Goal: Task Accomplishment & Management: Manage account settings

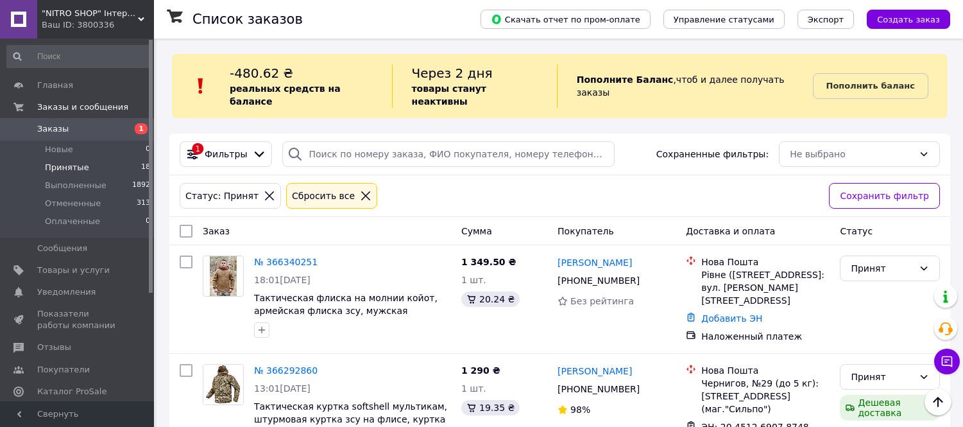
scroll to position [373, 0]
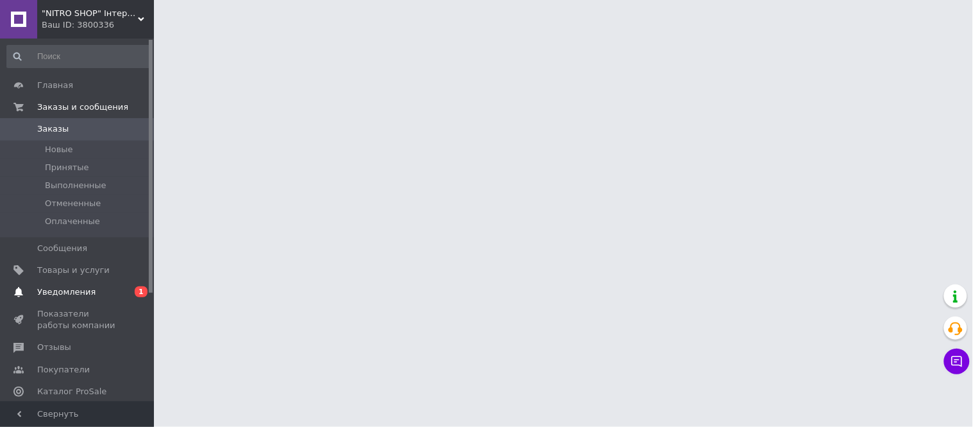
click at [71, 287] on span "Уведомления" at bounding box center [66, 292] width 58 height 12
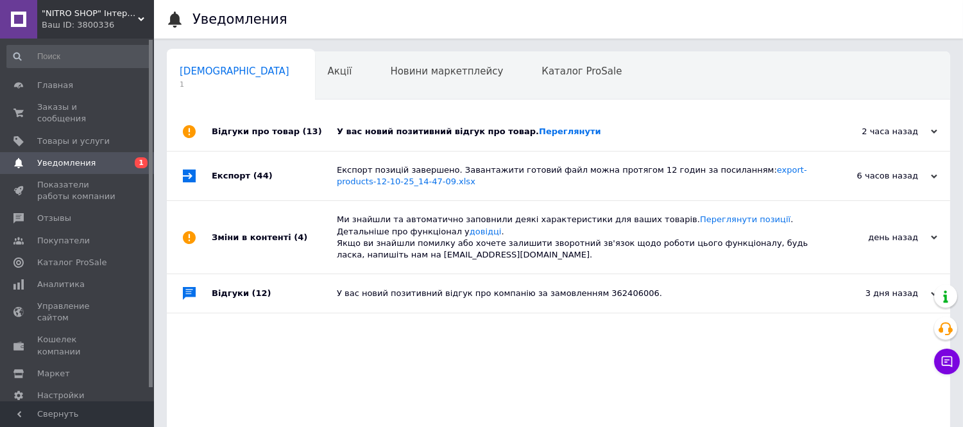
click at [530, 138] on div "У вас новий позитивний відгук про товар. Переглянути" at bounding box center [573, 131] width 472 height 38
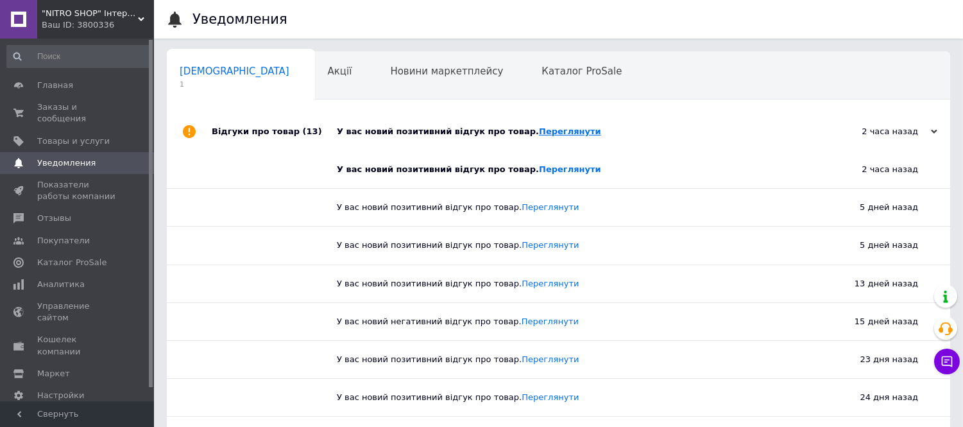
click at [539, 133] on link "Переглянути" at bounding box center [570, 131] width 62 height 10
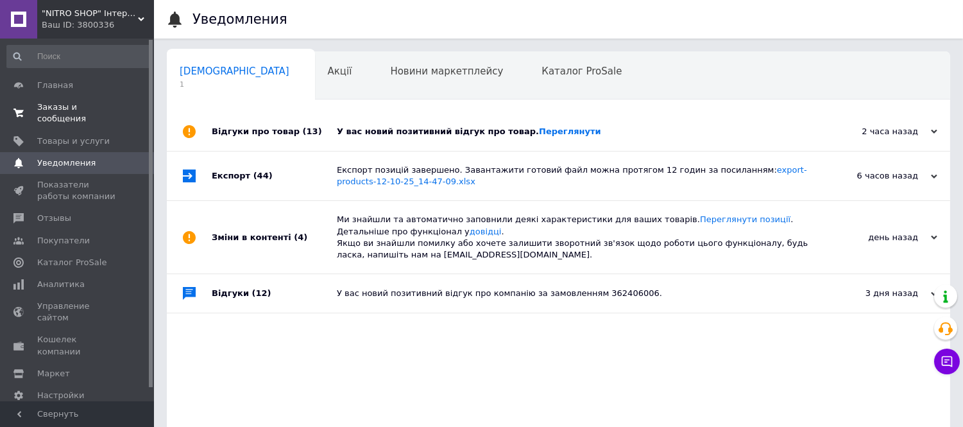
click at [80, 107] on span "Заказы и сообщения" at bounding box center [77, 112] width 81 height 23
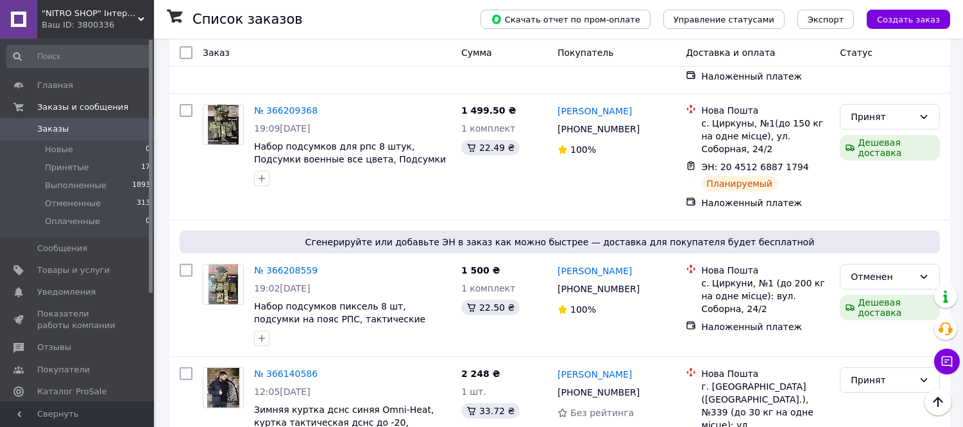
scroll to position [855, 0]
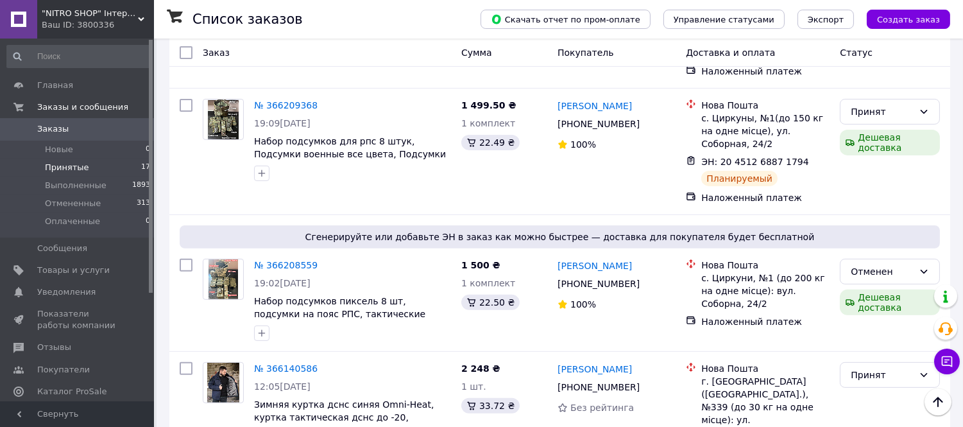
click at [72, 169] on span "Принятые" at bounding box center [67, 168] width 44 height 12
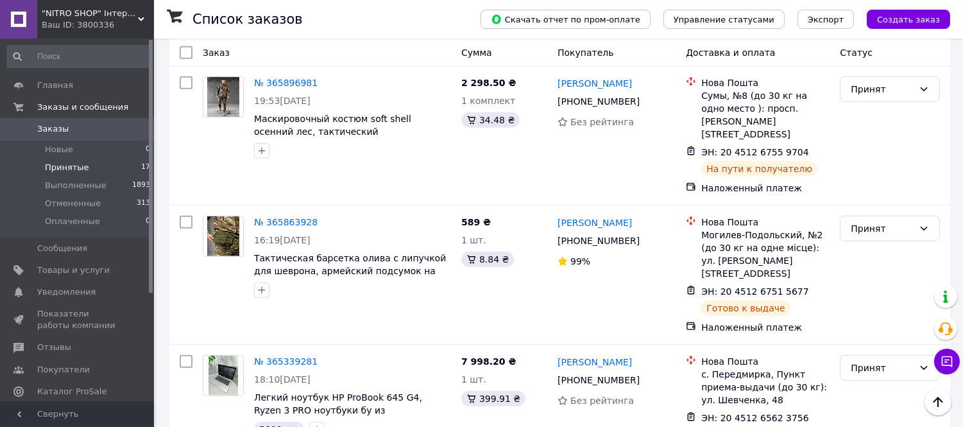
scroll to position [1899, 0]
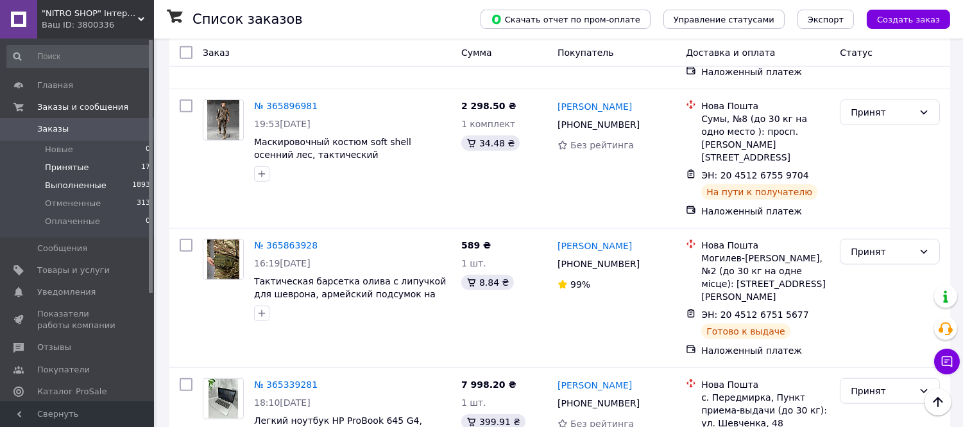
scroll to position [1899, 0]
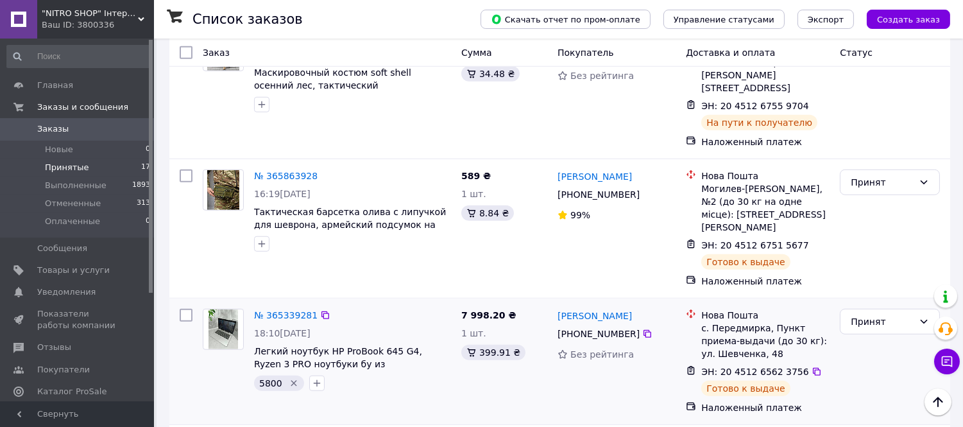
drag, startPoint x: 511, startPoint y: 184, endPoint x: 882, endPoint y: 272, distance: 381.1
click at [882, 303] on div "Принят" at bounding box center [890, 360] width 110 height 115
drag, startPoint x: 973, startPoint y: 400, endPoint x: 190, endPoint y: 362, distance: 783.6
click at [65, 272] on span "Товары и услуги" at bounding box center [73, 270] width 72 height 12
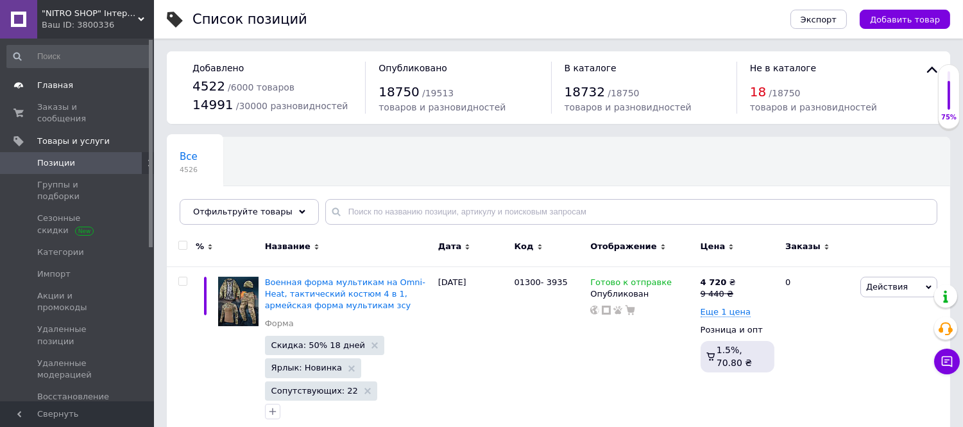
click at [48, 81] on span "Главная" at bounding box center [55, 86] width 36 height 12
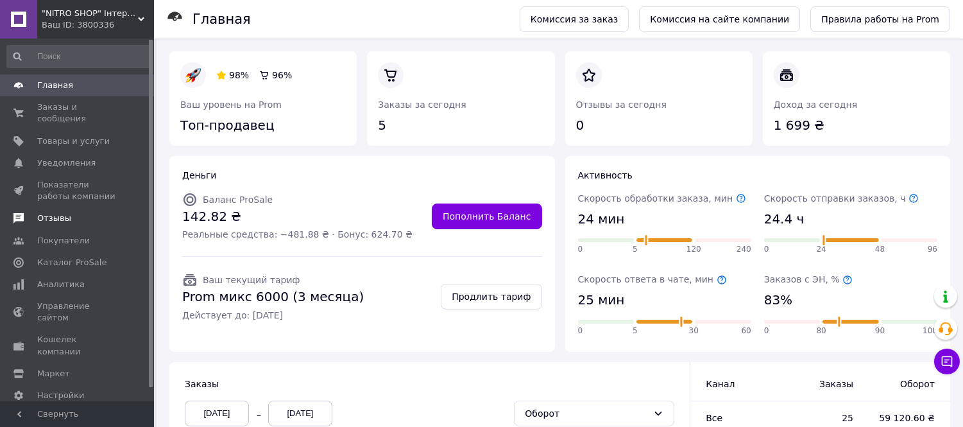
click at [53, 212] on span "Отзывы" at bounding box center [54, 218] width 34 height 12
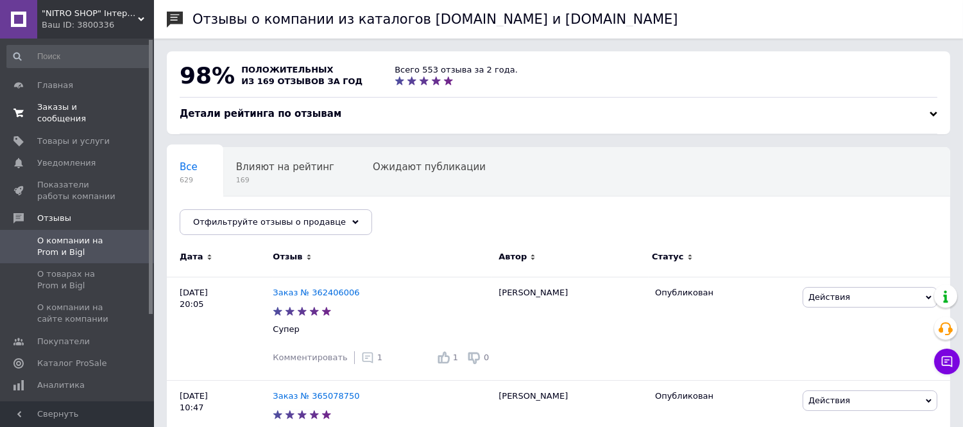
click at [61, 107] on span "Заказы и сообщения" at bounding box center [77, 112] width 81 height 23
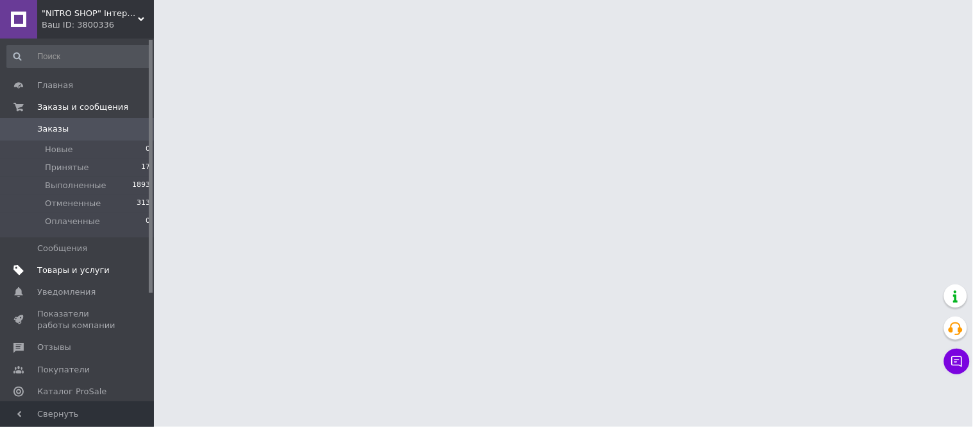
click at [53, 268] on span "Товары и услуги" at bounding box center [73, 270] width 72 height 12
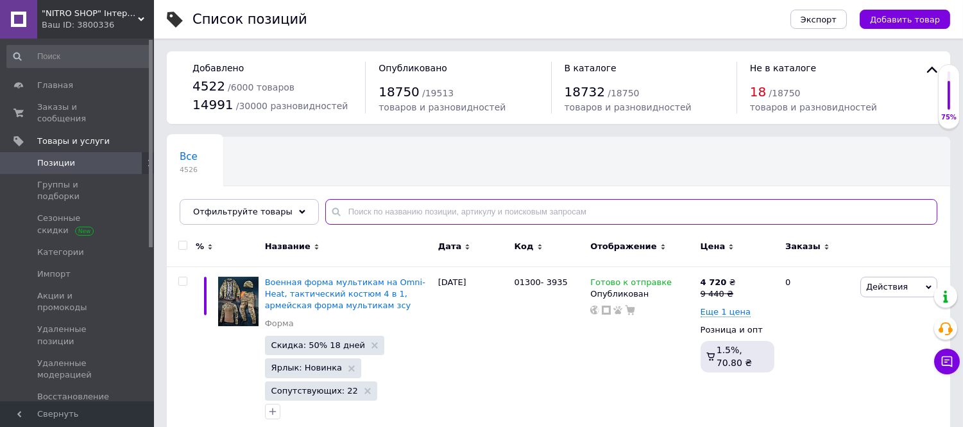
click at [395, 207] on input "text" at bounding box center [631, 212] width 612 height 26
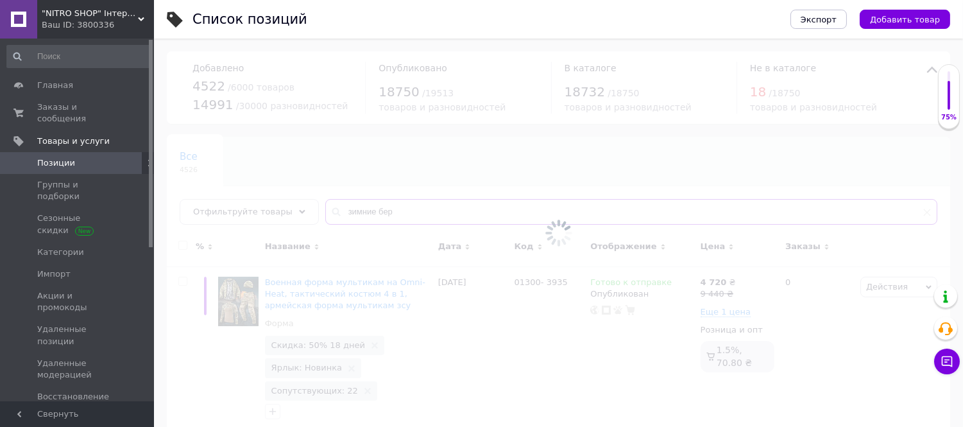
type input "зимние берц"
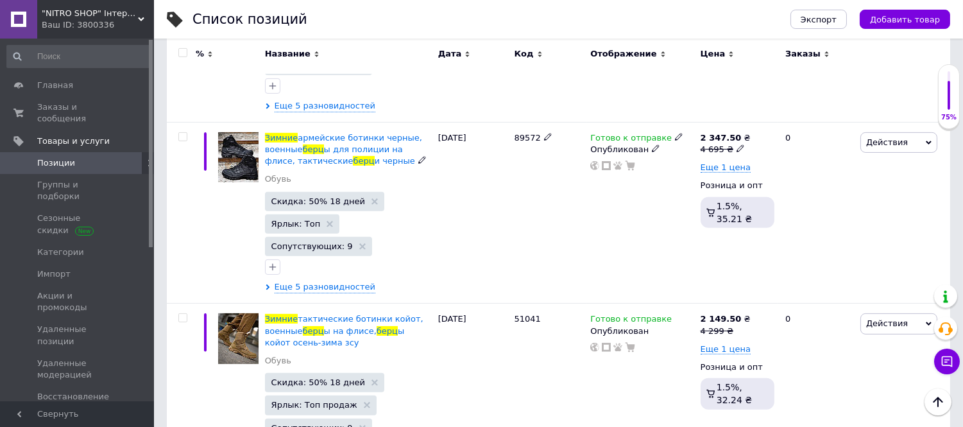
scroll to position [926, 0]
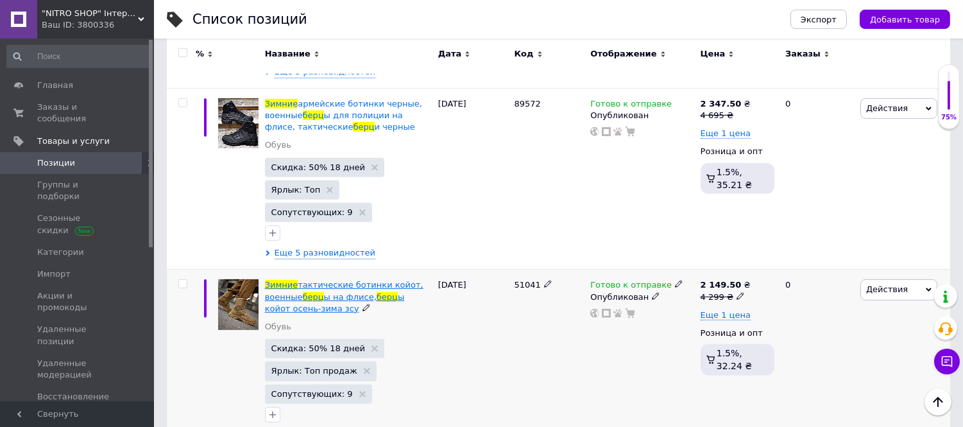
click at [305, 292] on span "берц" at bounding box center [313, 297] width 21 height 10
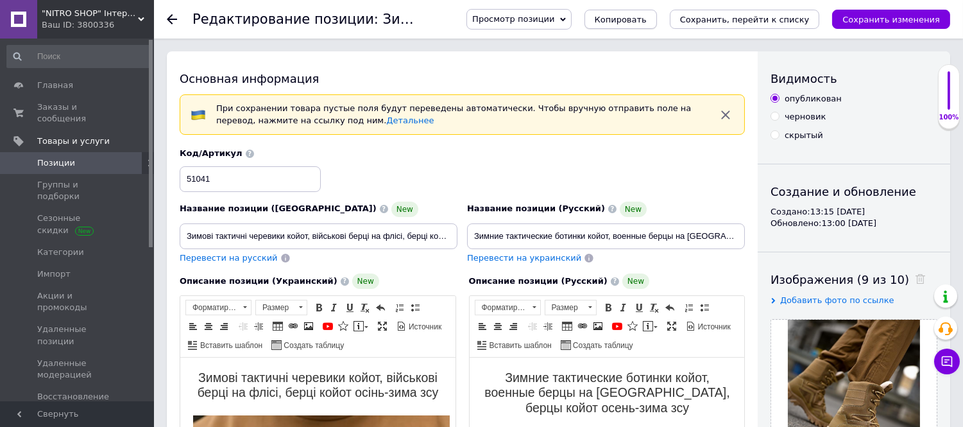
click at [643, 24] on span "Копировать" at bounding box center [621, 20] width 52 height 10
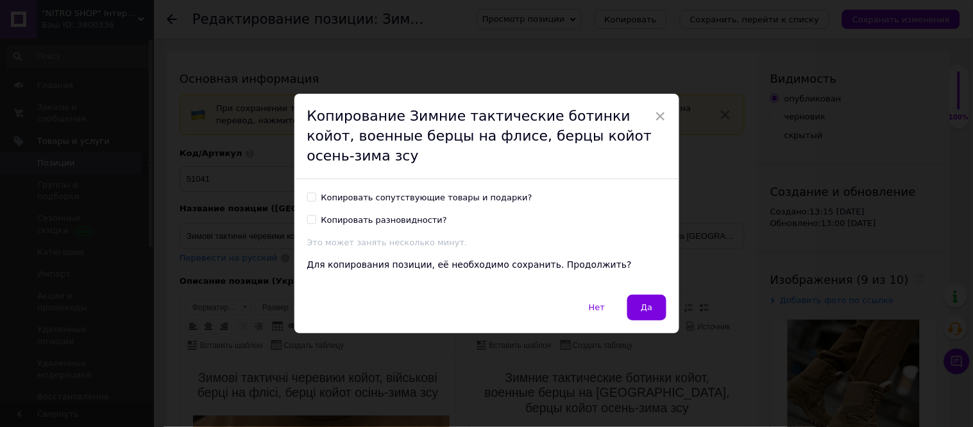
click at [307, 200] on input "Копировать сопутствующие товары и подарки?" at bounding box center [311, 196] width 8 height 8
checkbox input "true"
click at [649, 303] on span "Да" at bounding box center [647, 307] width 12 height 10
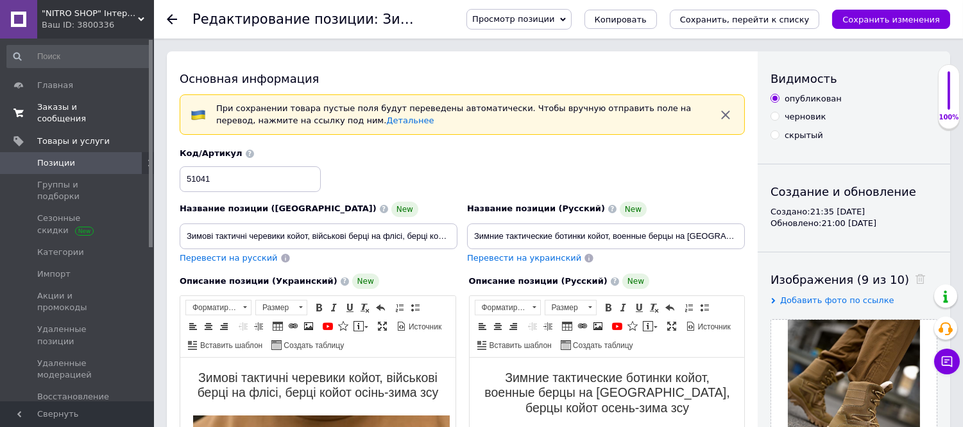
click at [45, 109] on span "Заказы и сообщения" at bounding box center [77, 112] width 81 height 23
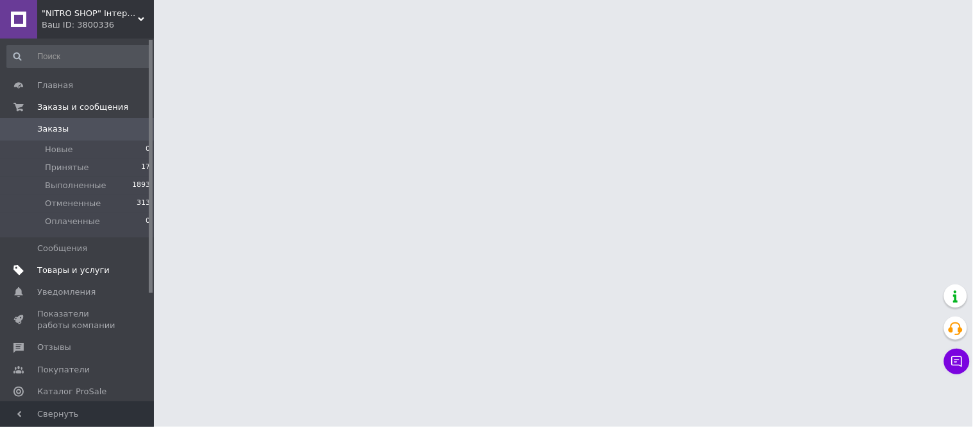
click at [52, 270] on span "Товары и услуги" at bounding box center [73, 270] width 72 height 12
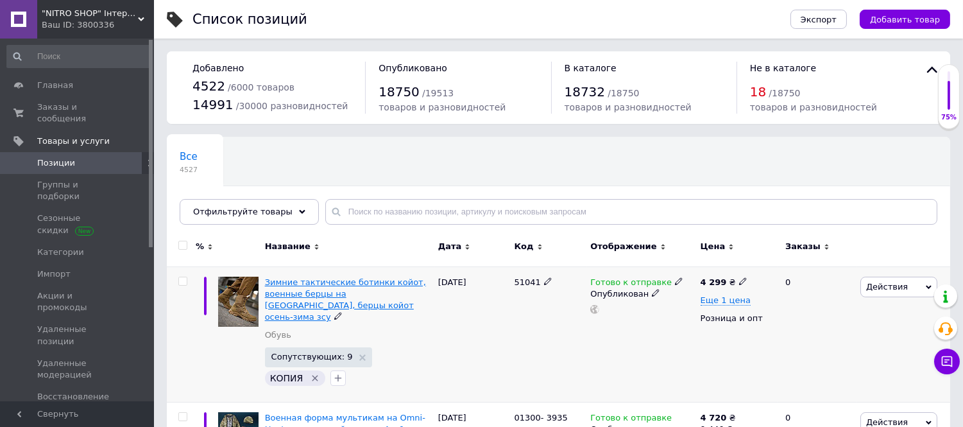
click at [302, 287] on span "Зимние тактические ботинки койот, военные берцы на флисе, берцы койот осень-зим…" at bounding box center [345, 299] width 161 height 45
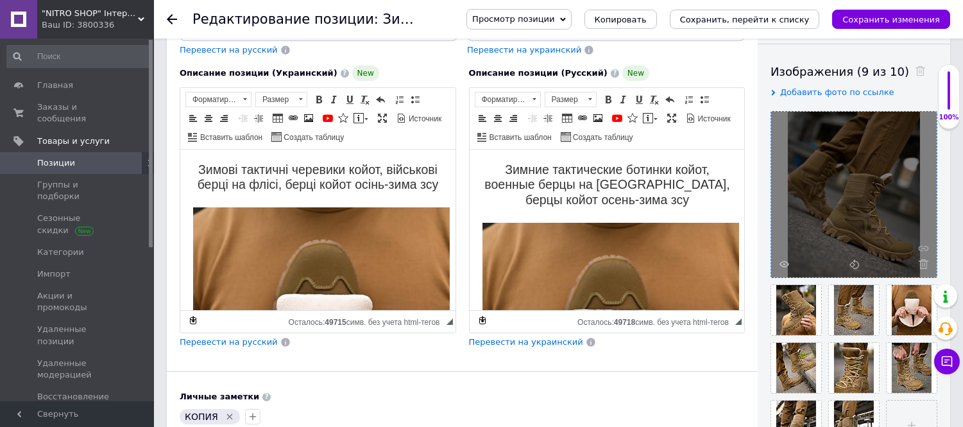
scroll to position [214, 0]
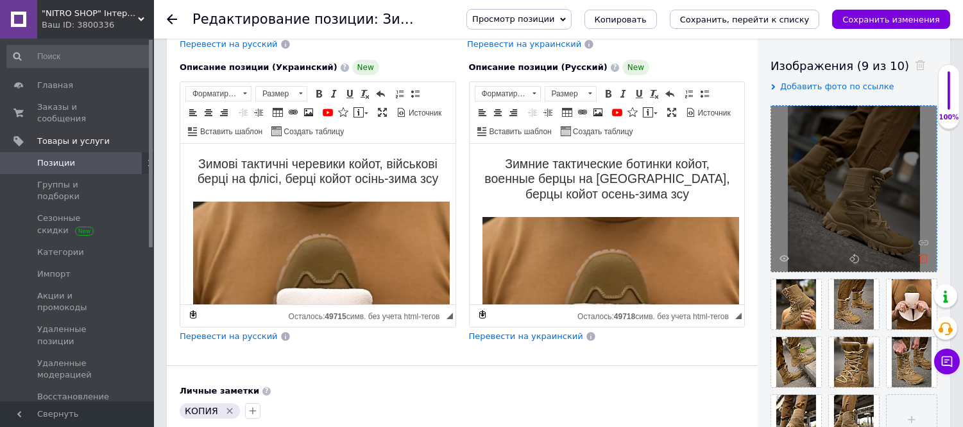
click at [925, 260] on icon at bounding box center [924, 258] width 10 height 10
click at [925, 260] on div at bounding box center [854, 189] width 166 height 166
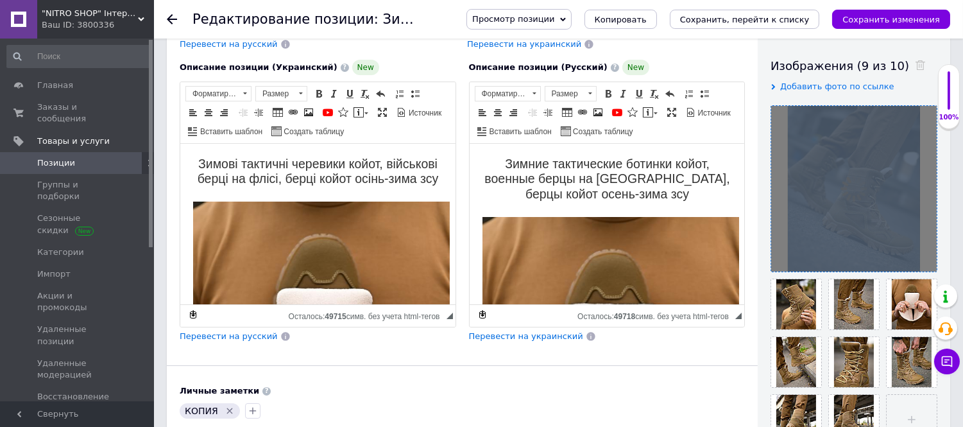
click at [925, 260] on div at bounding box center [854, 189] width 166 height 166
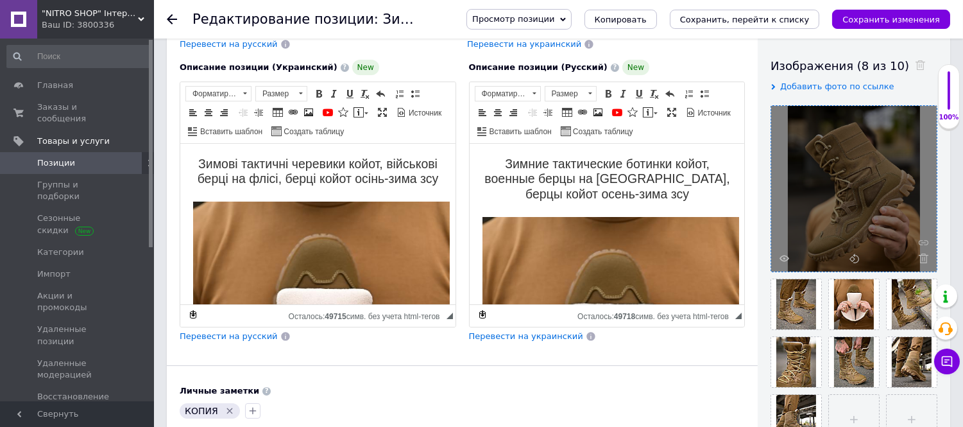
click at [925, 260] on icon at bounding box center [924, 258] width 10 height 10
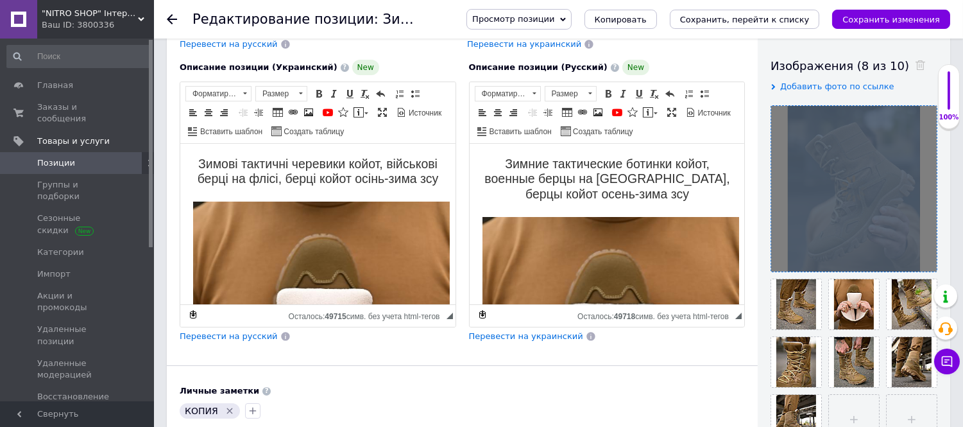
click at [925, 260] on div at bounding box center [854, 189] width 166 height 166
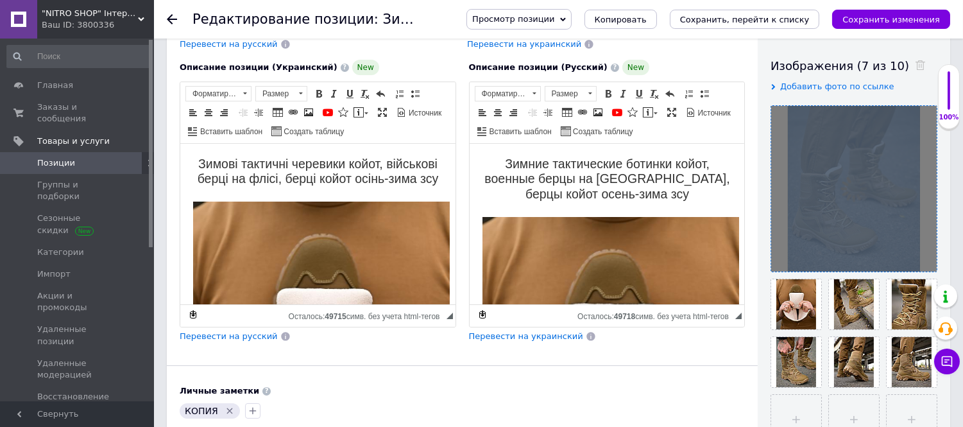
click at [925, 260] on div at bounding box center [854, 189] width 166 height 166
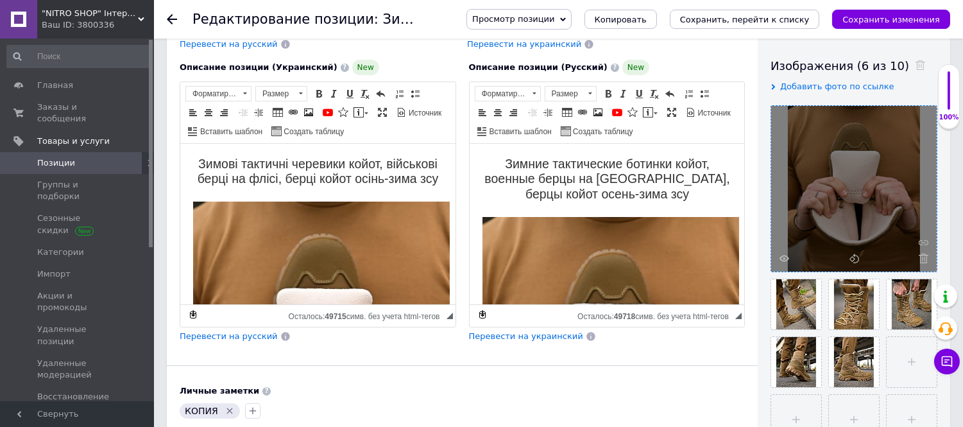
click at [925, 260] on icon at bounding box center [924, 258] width 10 height 10
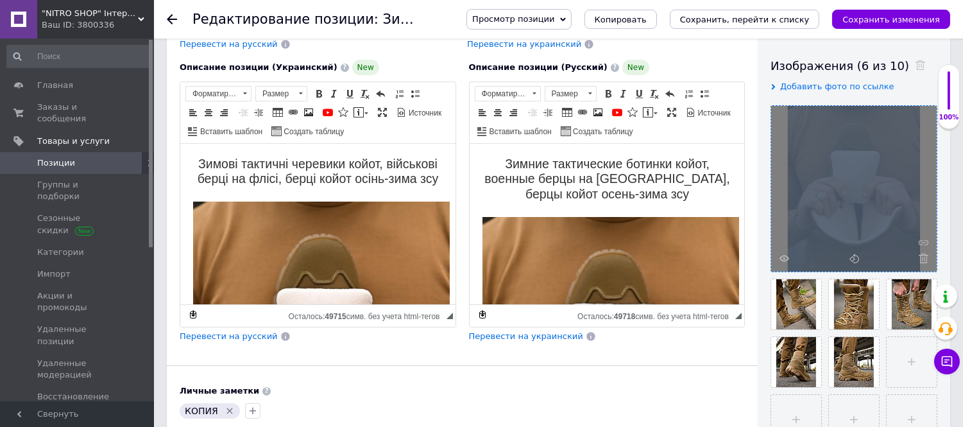
click at [925, 260] on div at bounding box center [854, 189] width 166 height 166
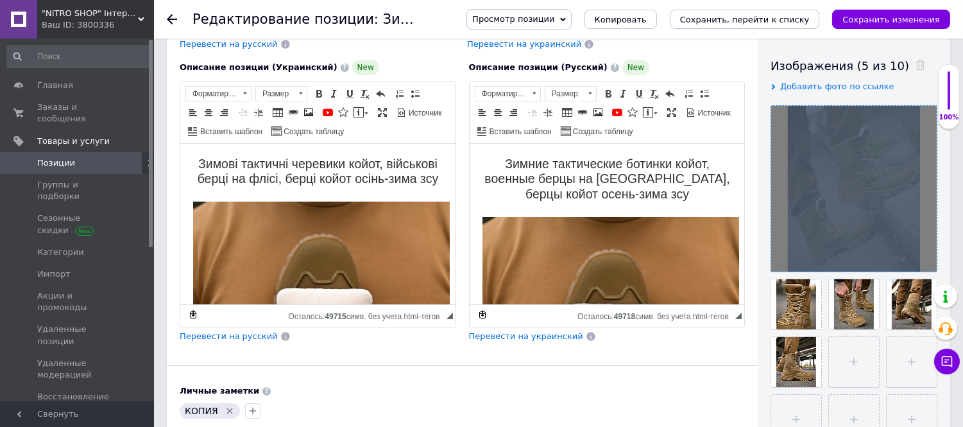
click at [925, 260] on div at bounding box center [854, 189] width 166 height 166
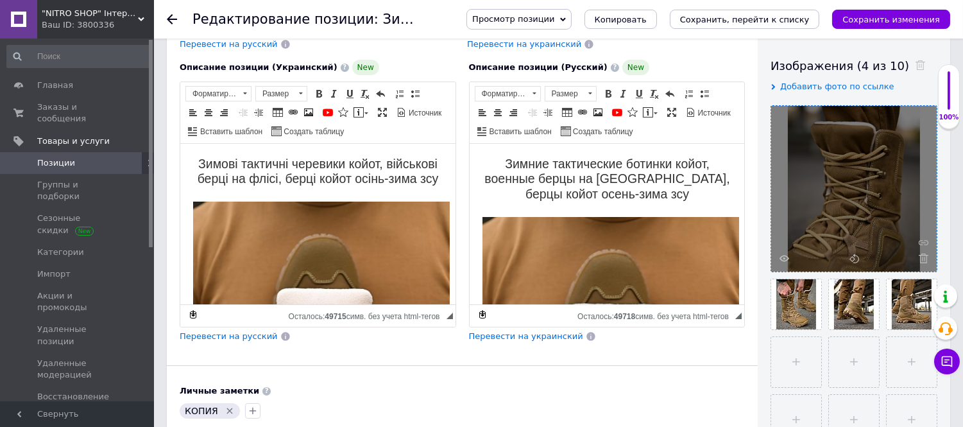
click at [925, 260] on icon at bounding box center [924, 258] width 10 height 10
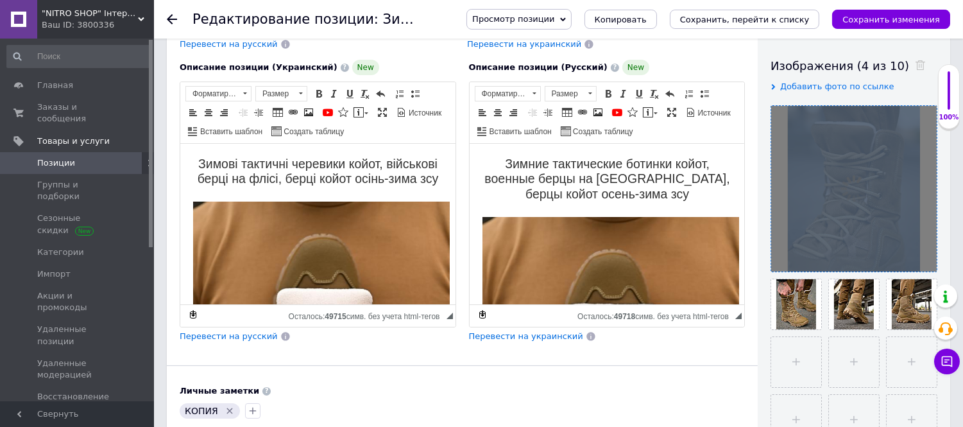
click at [925, 260] on div at bounding box center [854, 189] width 166 height 166
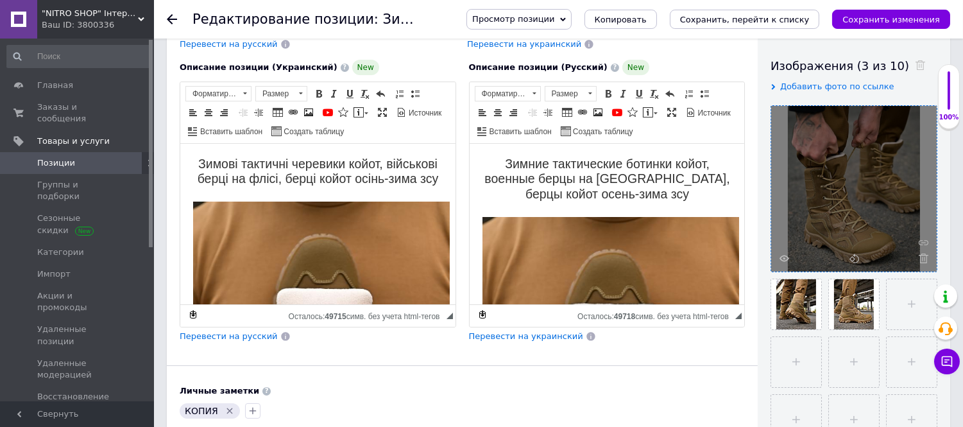
click at [925, 260] on icon at bounding box center [924, 258] width 10 height 10
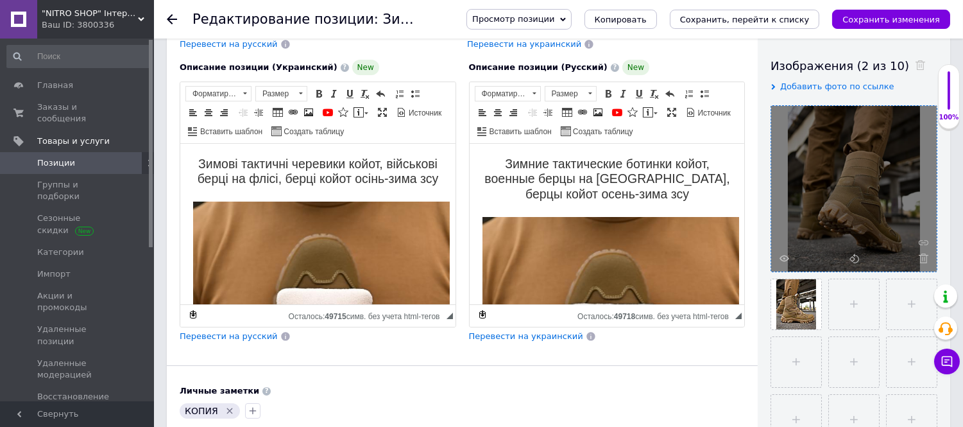
click at [925, 260] on icon at bounding box center [924, 258] width 10 height 10
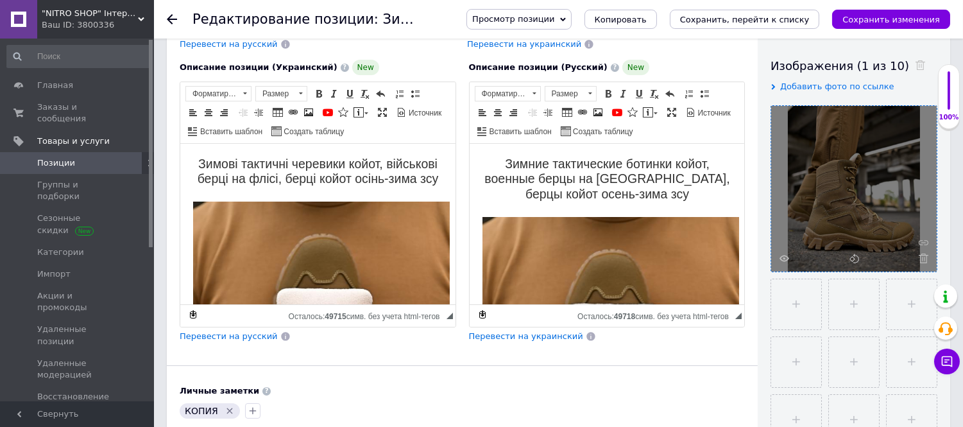
click at [925, 260] on icon at bounding box center [924, 258] width 10 height 10
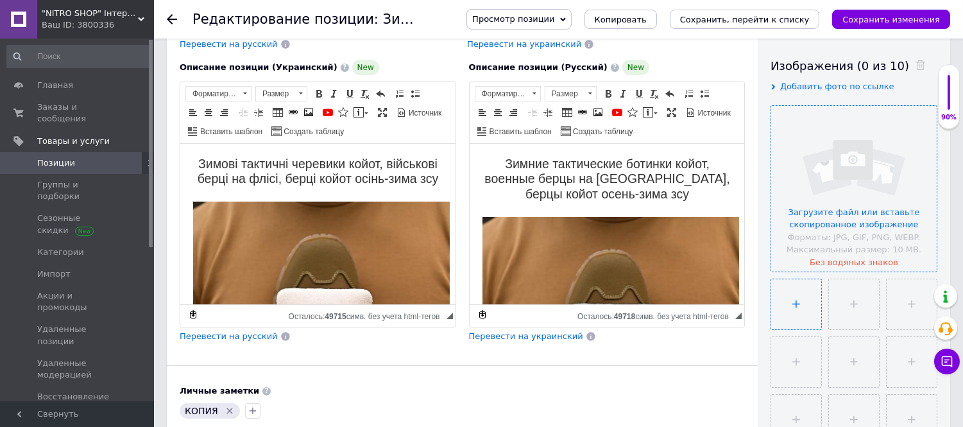
click at [804, 325] on input "file" at bounding box center [796, 304] width 50 height 50
type input "C:\fakepath\photo_2025-10-11_22-57-41.jpg"
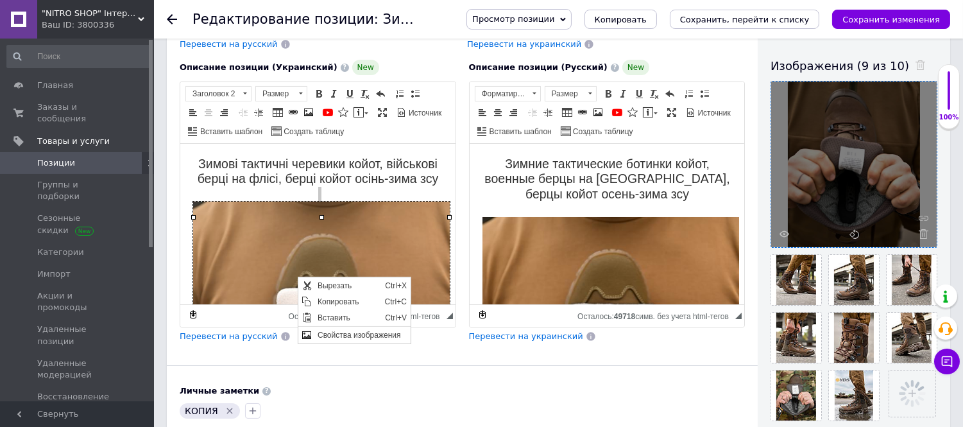
scroll to position [0, 0]
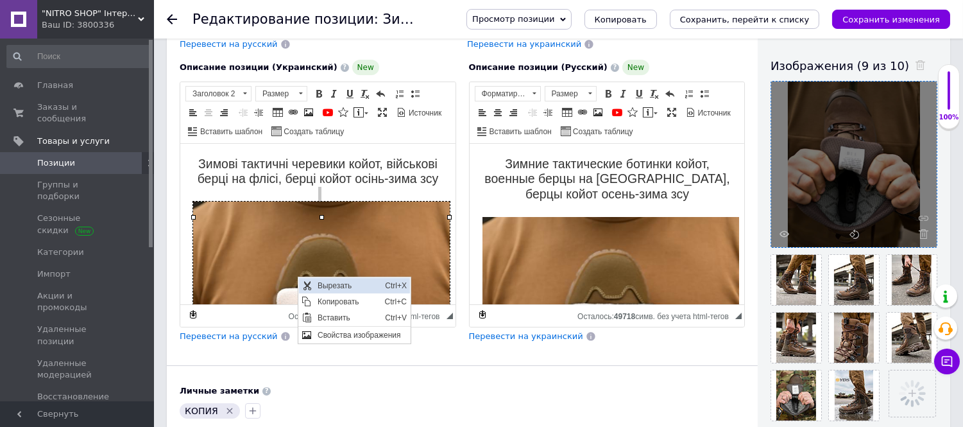
drag, startPoint x: 418, startPoint y: 389, endPoint x: 339, endPoint y: 289, distance: 128.3
click at [339, 289] on span "Вырезать" at bounding box center [347, 284] width 67 height 15
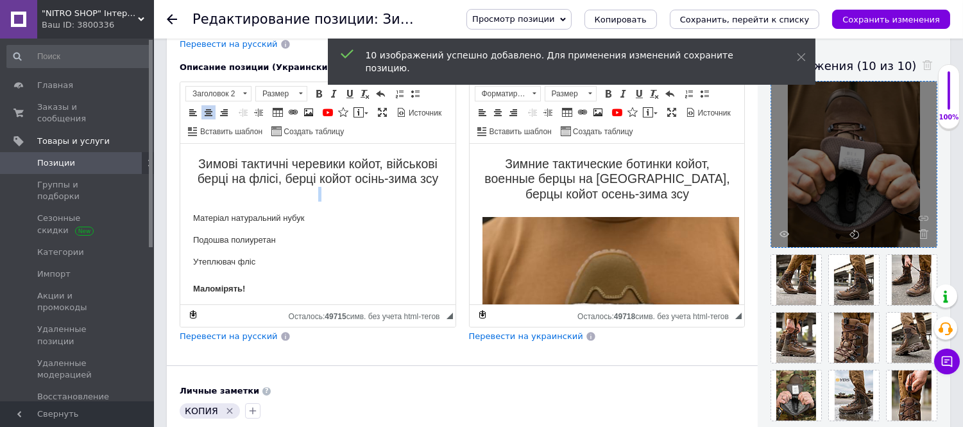
scroll to position [72, 0]
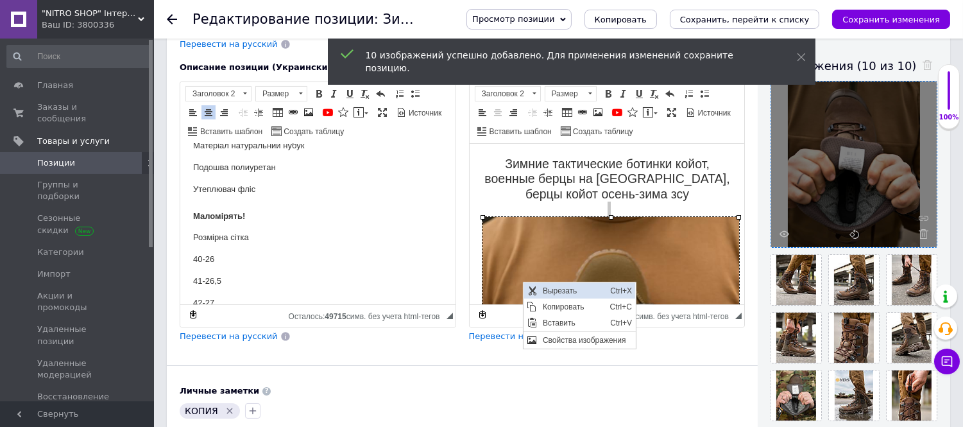
click at [560, 293] on span "Вырезать" at bounding box center [572, 289] width 67 height 15
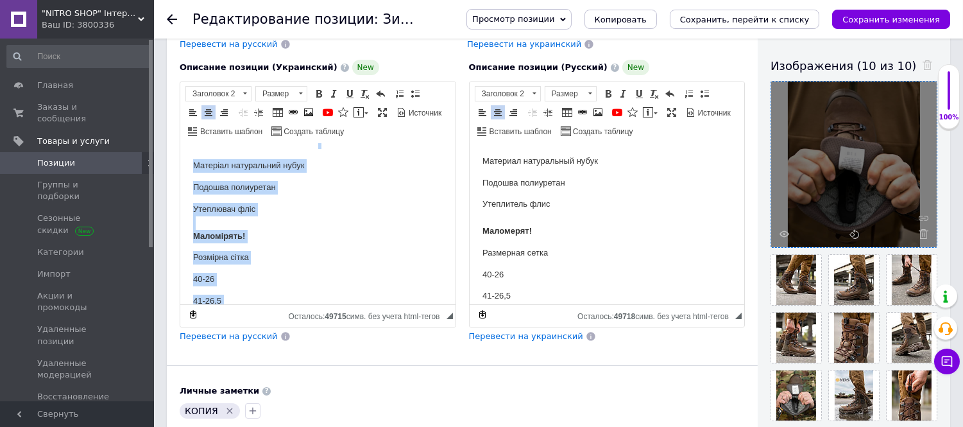
scroll to position [210, 0]
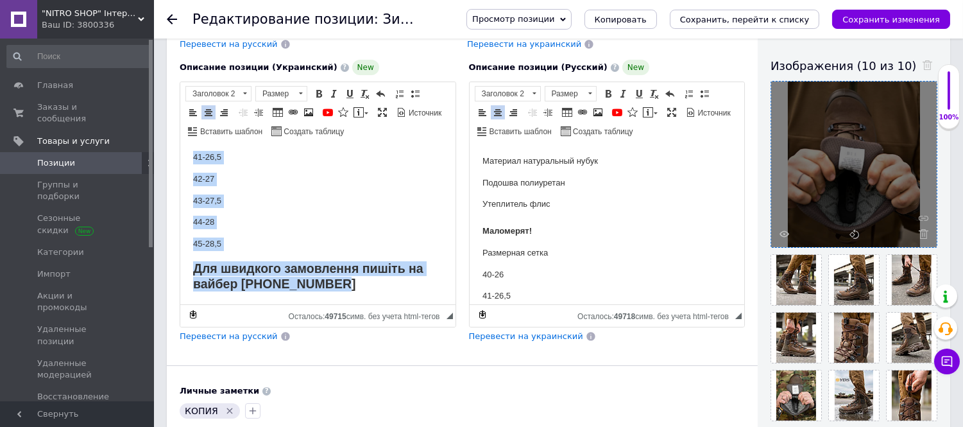
drag, startPoint x: 277, startPoint y: 176, endPoint x: 348, endPoint y: 291, distance: 134.6
click at [348, 291] on body "Зимові тактичні черевики койот, військові берці на флісі, берці койот осінь-зим…" at bounding box center [317, 125] width 250 height 331
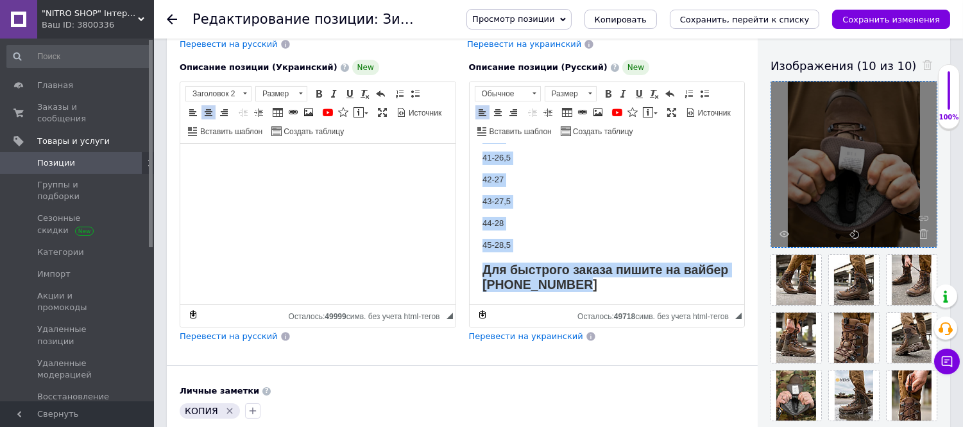
drag, startPoint x: 482, startPoint y: 236, endPoint x: 657, endPoint y: 291, distance: 182.8
click at [656, 289] on html "Зимние тактические ботинки койот, военные берцы на флисе, берцы койот осень-зим…" at bounding box center [606, 118] width 275 height 371
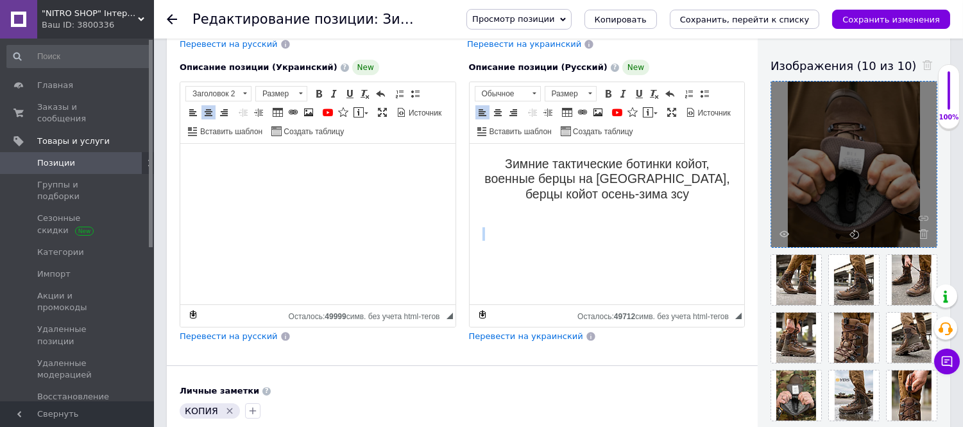
scroll to position [0, 0]
click at [167, 19] on icon at bounding box center [172, 19] width 10 height 10
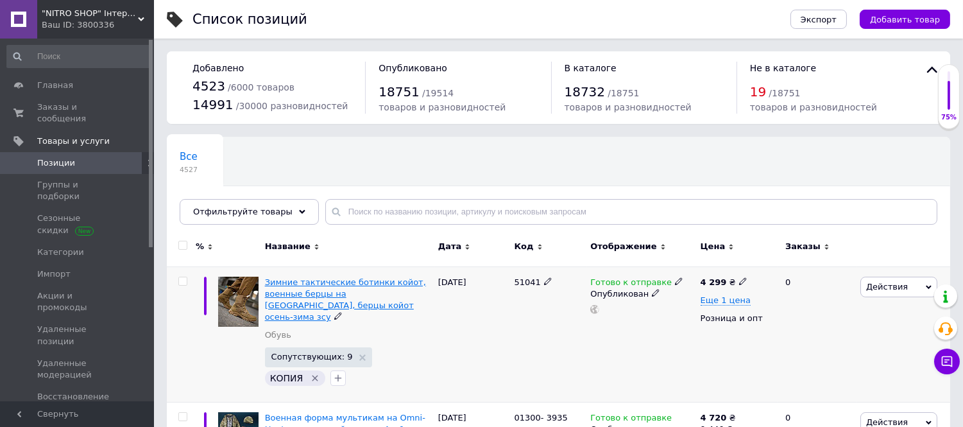
click at [317, 291] on span "Зимние тактические ботинки койот, военные берцы на флисе, берцы койот осень-зим…" at bounding box center [345, 299] width 161 height 45
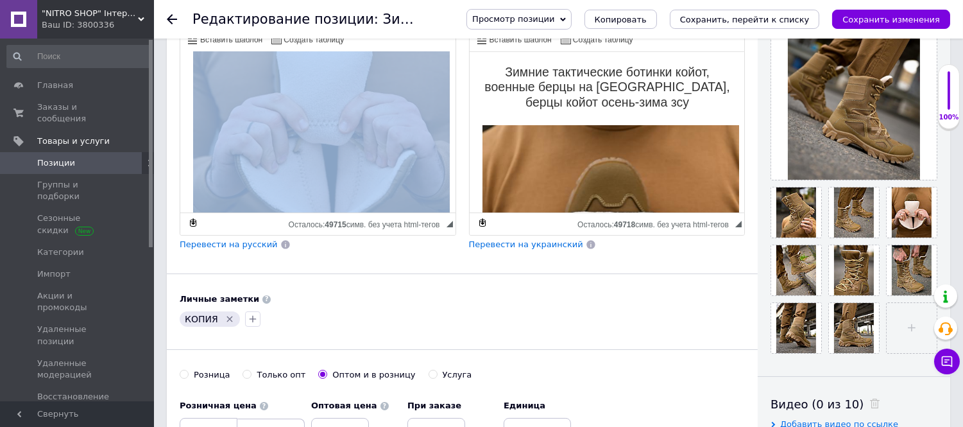
scroll to position [546, 0]
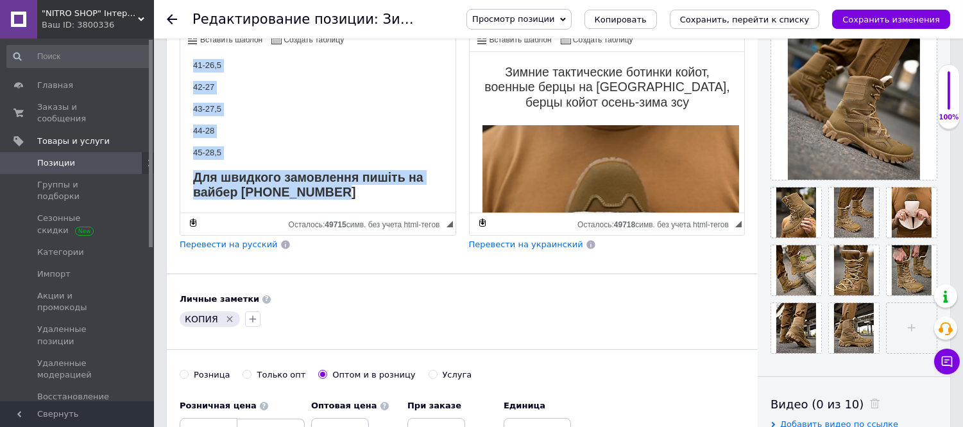
drag, startPoint x: 268, startPoint y: 86, endPoint x: 389, endPoint y: 193, distance: 161.3
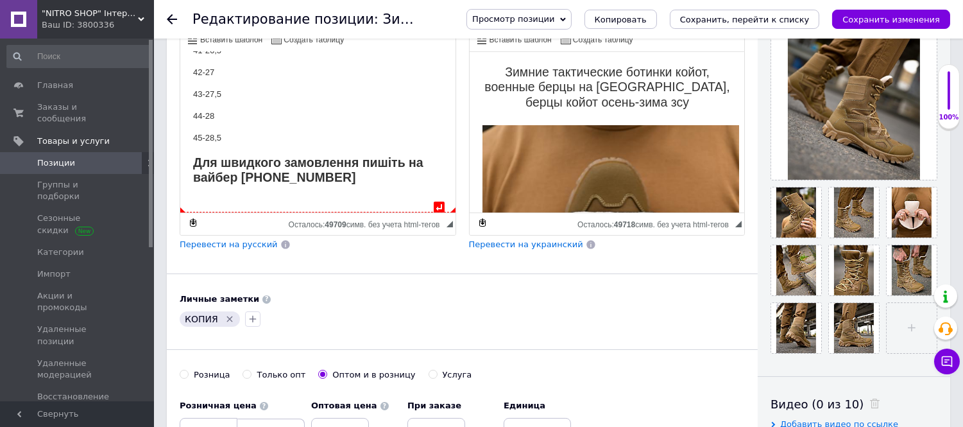
scroll to position [0, 0]
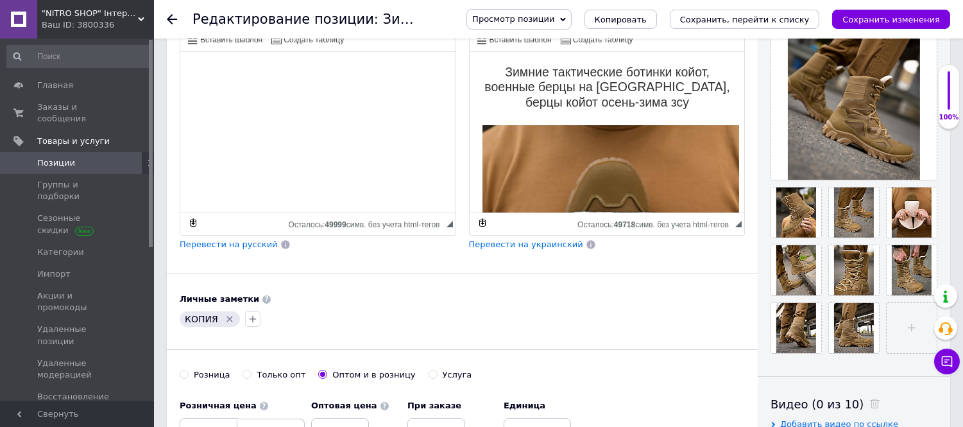
click at [227, 321] on icon "Удалить метку" at bounding box center [230, 319] width 6 height 6
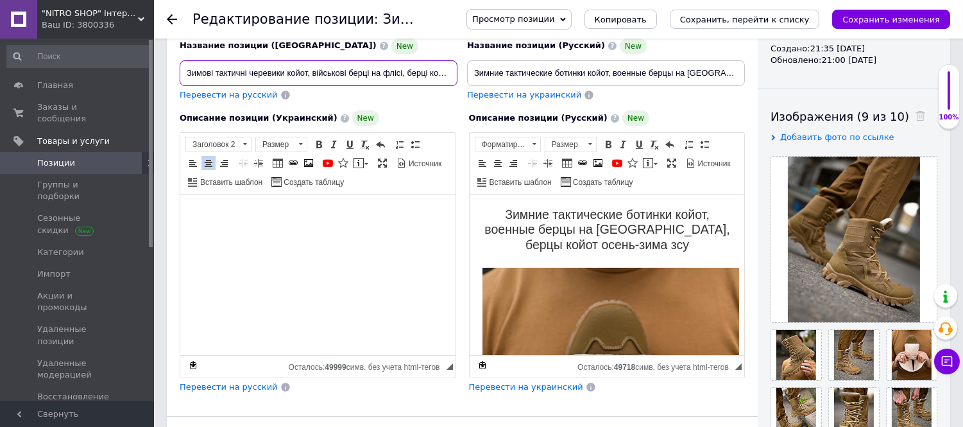
scroll to position [0, 60]
drag, startPoint x: 185, startPoint y: 69, endPoint x: 565, endPoint y: 80, distance: 379.9
click at [565, 80] on div "Название позиции (Украинский) New Зимові тактичні черевики койот, військові бер…" at bounding box center [462, 43] width 575 height 126
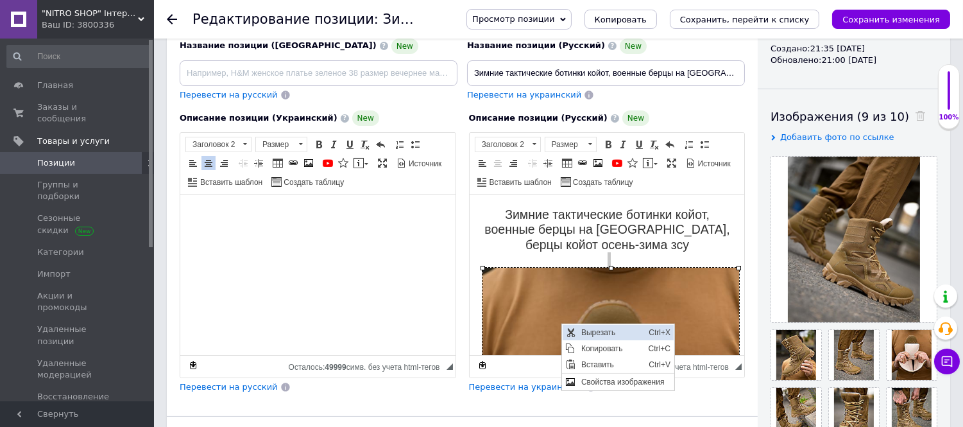
drag, startPoint x: 597, startPoint y: 334, endPoint x: 690, endPoint y: 440, distance: 140.9
click at [597, 334] on span "Вырезать" at bounding box center [610, 331] width 67 height 15
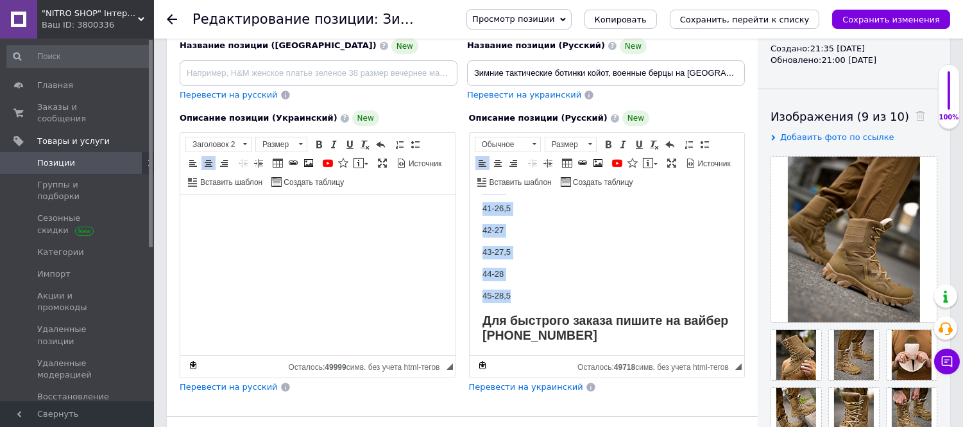
drag, startPoint x: 477, startPoint y: 210, endPoint x: 526, endPoint y: 291, distance: 94.4
click at [526, 291] on html "Зимние тактические ботинки койот, военные берцы на флисе, берцы койот осень-зим…" at bounding box center [606, 169] width 275 height 371
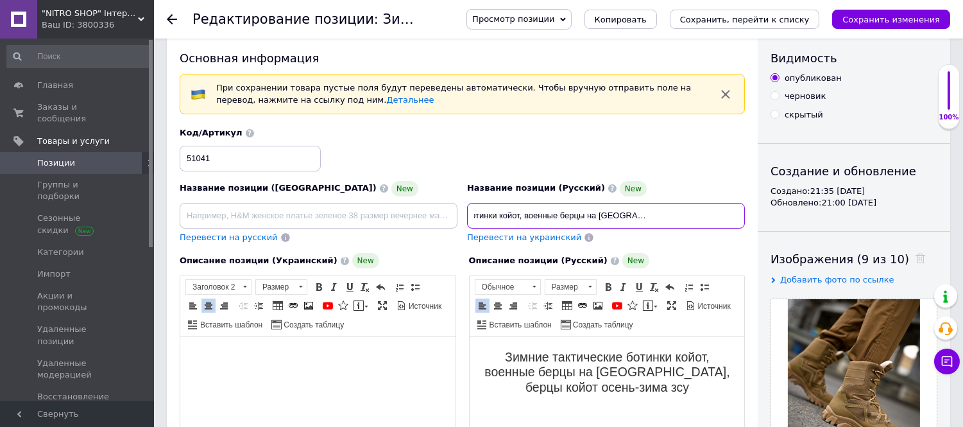
drag, startPoint x: 473, startPoint y: 214, endPoint x: 781, endPoint y: 214, distance: 307.9
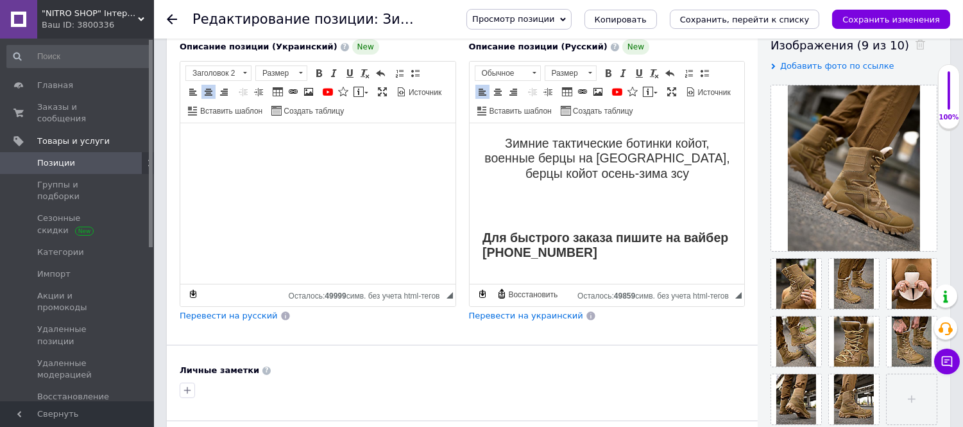
click at [467, 222] on div "Описание позиции (Русский) New Зимние тактические ботинки койот, военные берцы …" at bounding box center [607, 181] width 289 height 296
click at [479, 205] on html "Зимние тактические ботинки койот, военные берцы на флисе, берцы койот осень-зим…" at bounding box center [606, 198] width 275 height 150
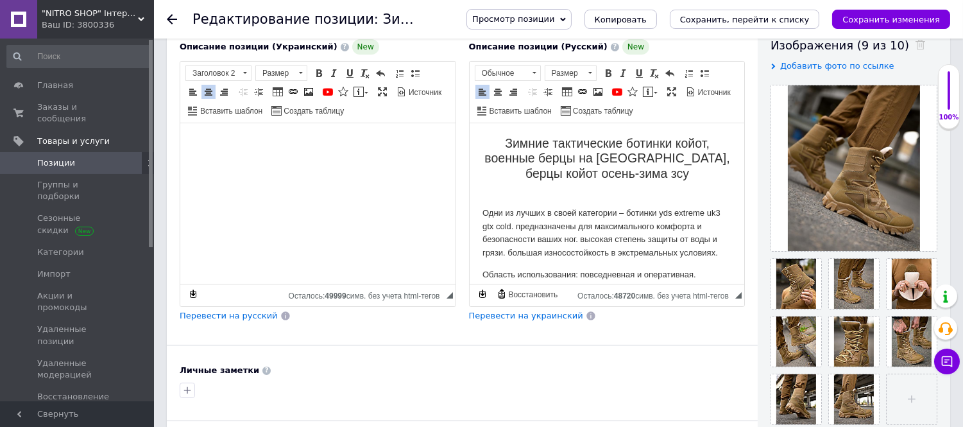
click at [597, 191] on h2 "Зимние тактические ботинки койот, военные берцы на флисе, берцы койот осень-зим…" at bounding box center [607, 166] width 250 height 60
click at [593, 97] on span at bounding box center [598, 92] width 10 height 10
select select
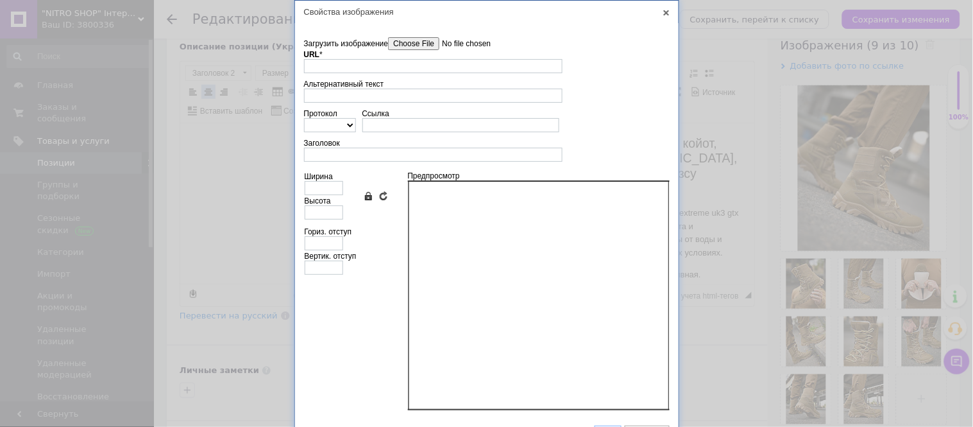
click at [412, 44] on input"] "Загрузить изображение" at bounding box center [461, 43] width 146 height 13
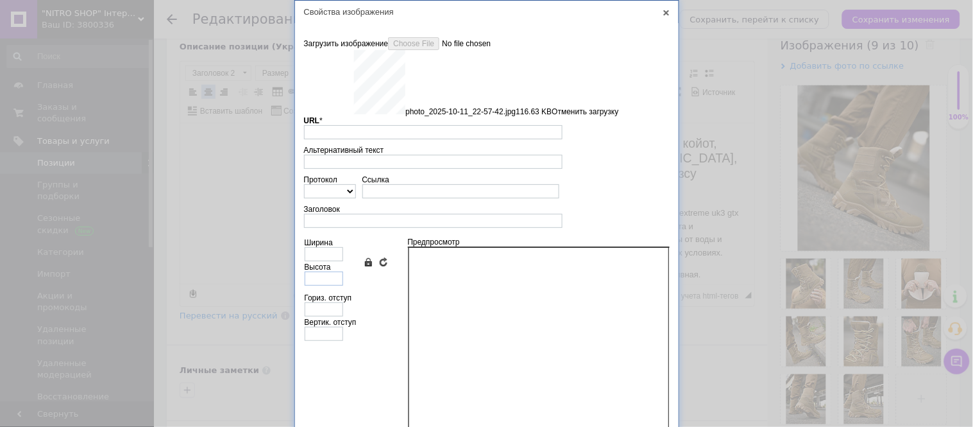
type input "https://images.prom.ua/6879548654_w640_h2048_photo_2025_10_11_22_57_42.jpg?fres…"
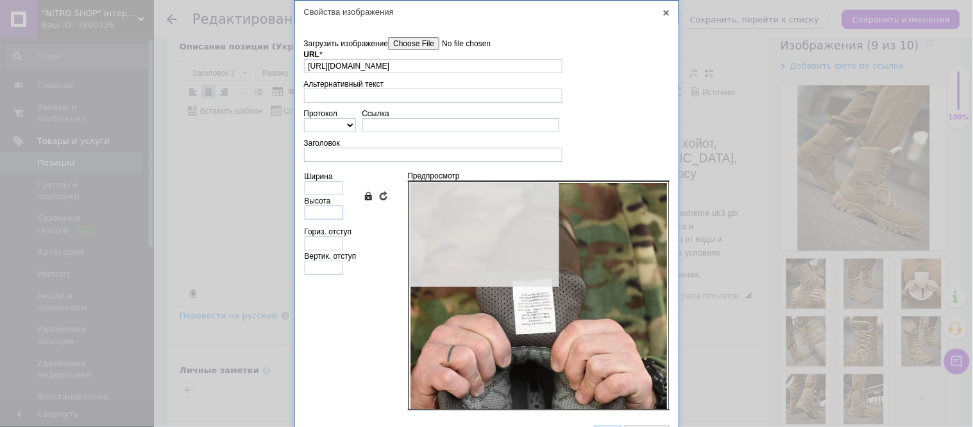
type input "640"
type input "800"
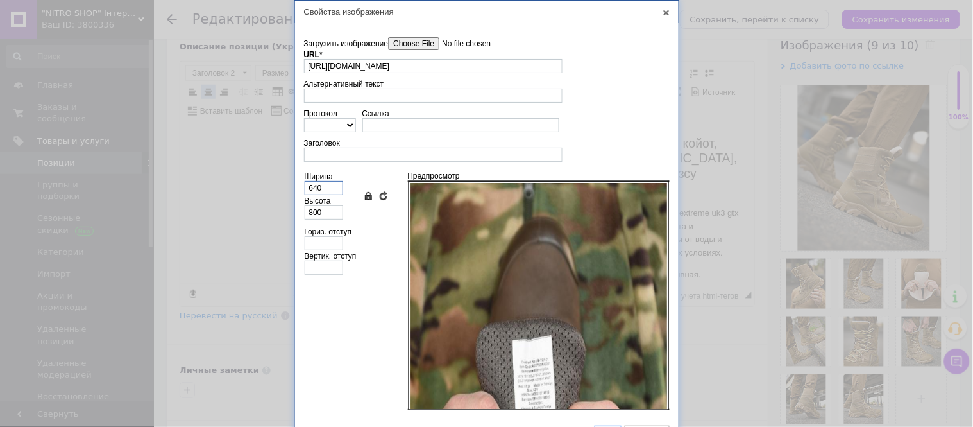
click at [337, 187] on input "640" at bounding box center [324, 188] width 38 height 14
type input "64"
type input "80"
type input "6"
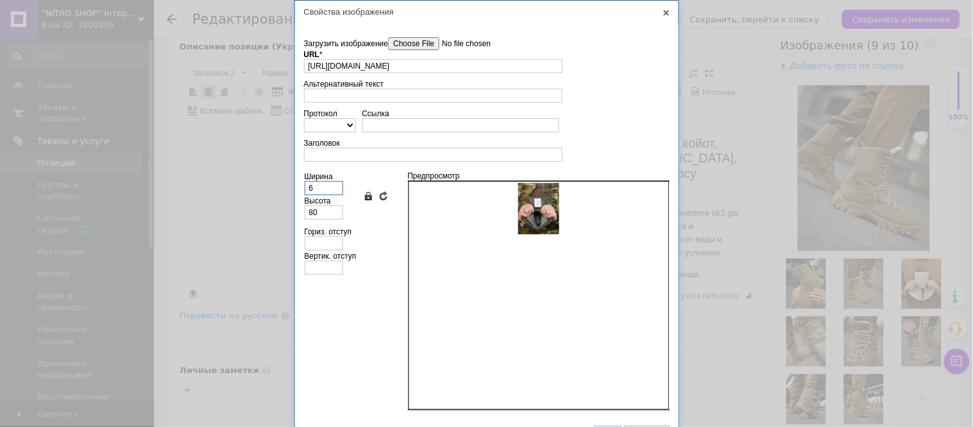
type input "8"
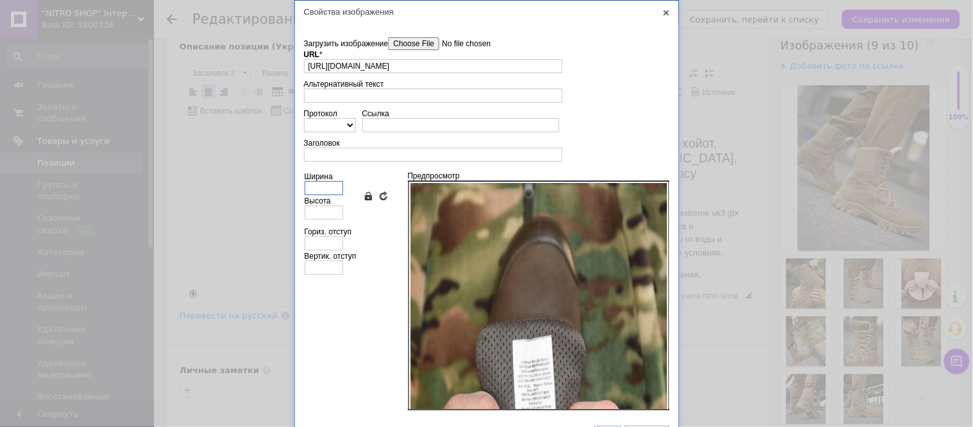
type input "4"
type input "5"
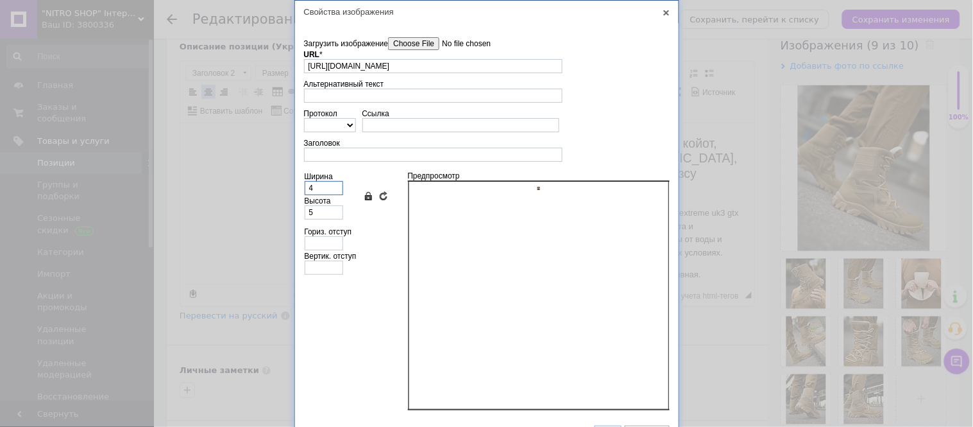
type input "40"
type input "50"
type input "400"
type input "500"
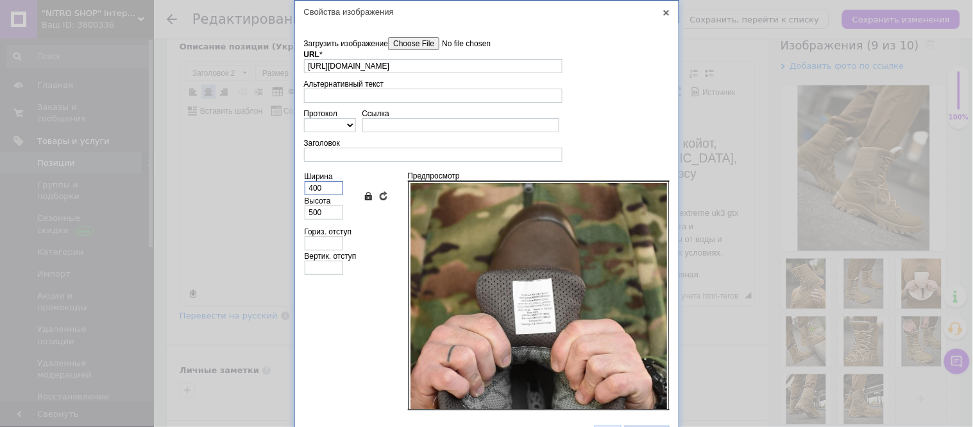
type input "400"
click at [598, 425] on link "ОК" at bounding box center [608, 432] width 27 height 15
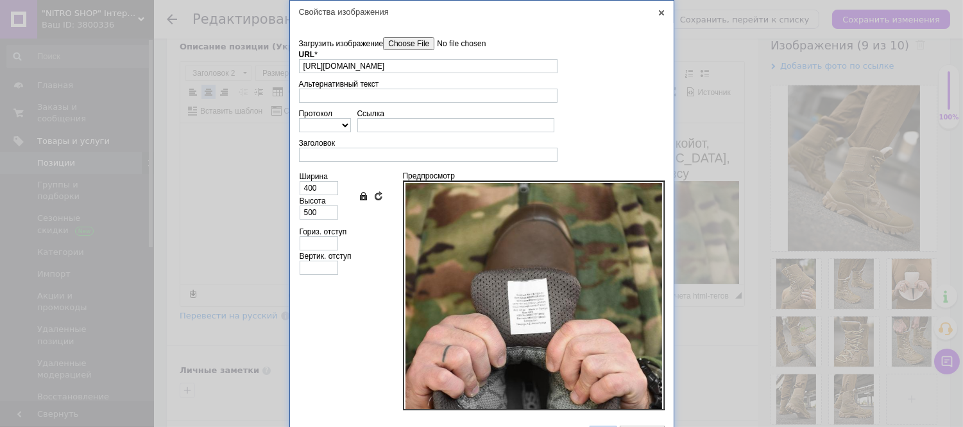
scroll to position [235, 0]
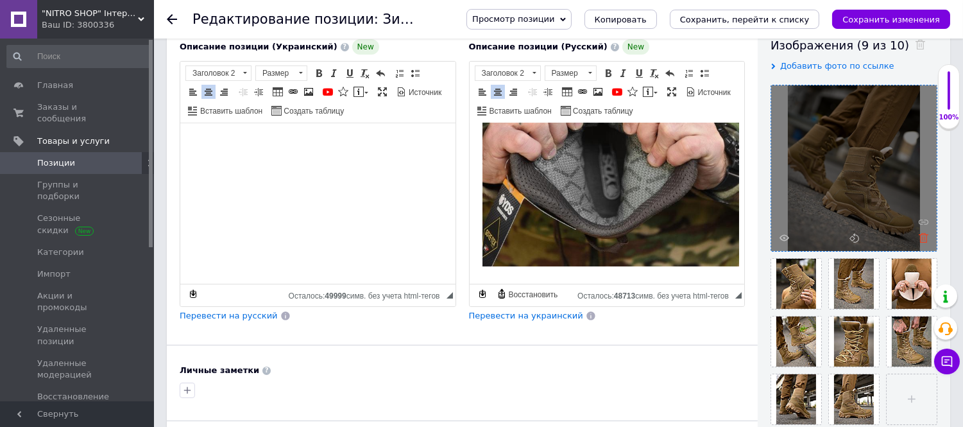
click at [924, 238] on use at bounding box center [924, 238] width 10 height 10
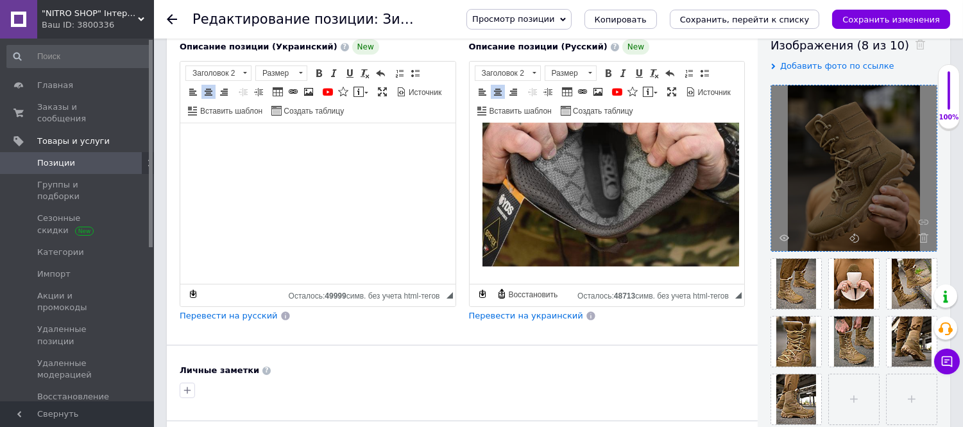
click at [922, 239] on use at bounding box center [924, 238] width 10 height 10
click at [922, 239] on div at bounding box center [854, 168] width 166 height 166
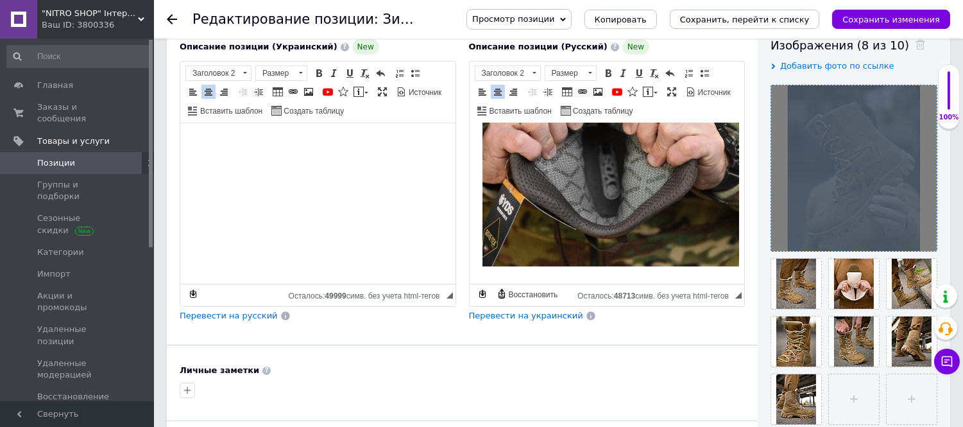
click at [922, 239] on div at bounding box center [854, 168] width 166 height 166
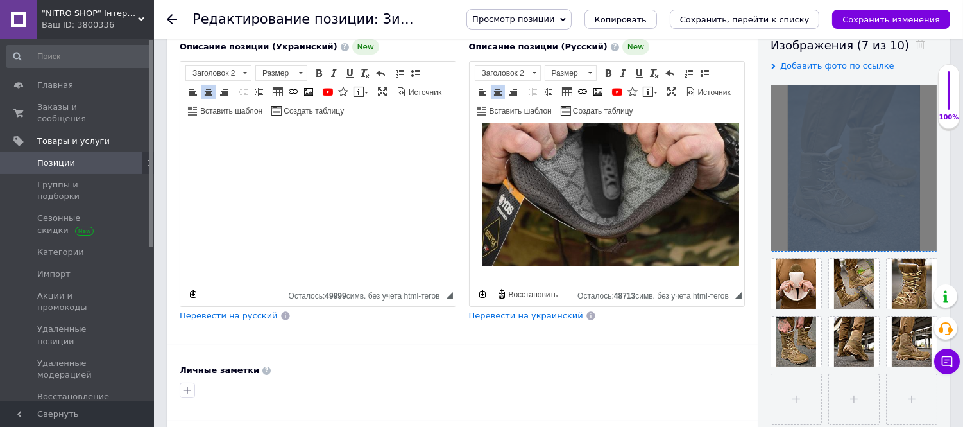
click at [922, 239] on div at bounding box center [854, 168] width 166 height 166
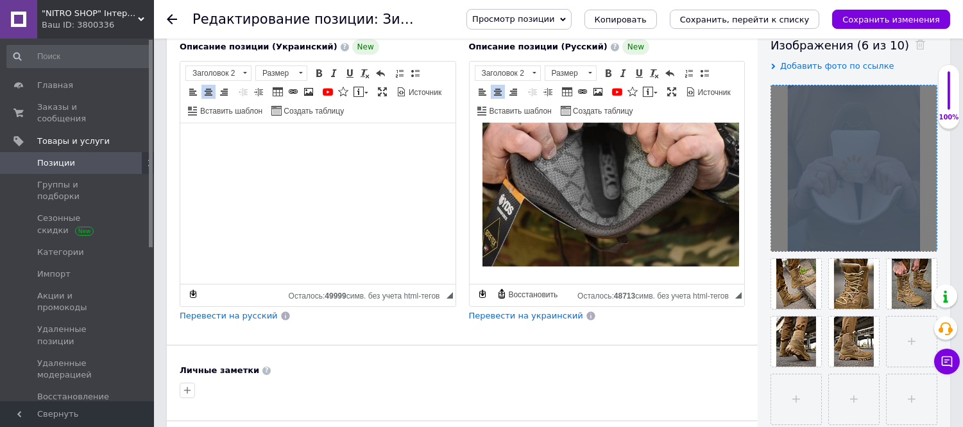
click at [922, 239] on div at bounding box center [854, 168] width 166 height 166
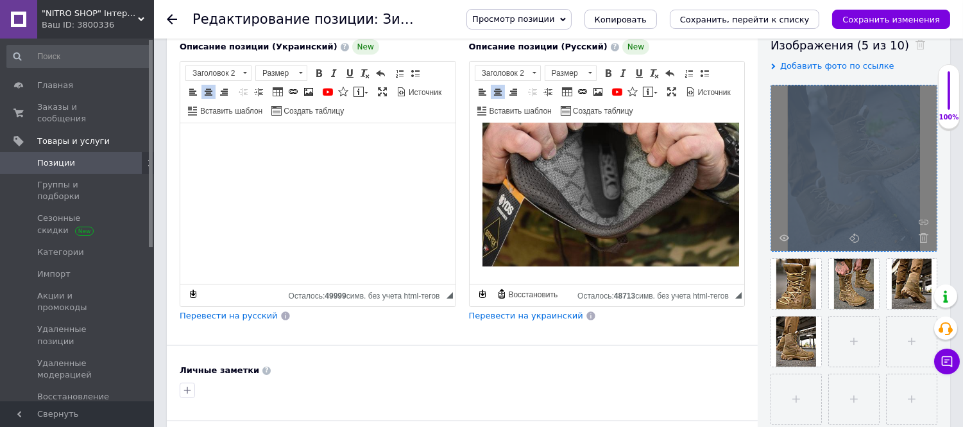
click at [922, 239] on use at bounding box center [924, 238] width 10 height 10
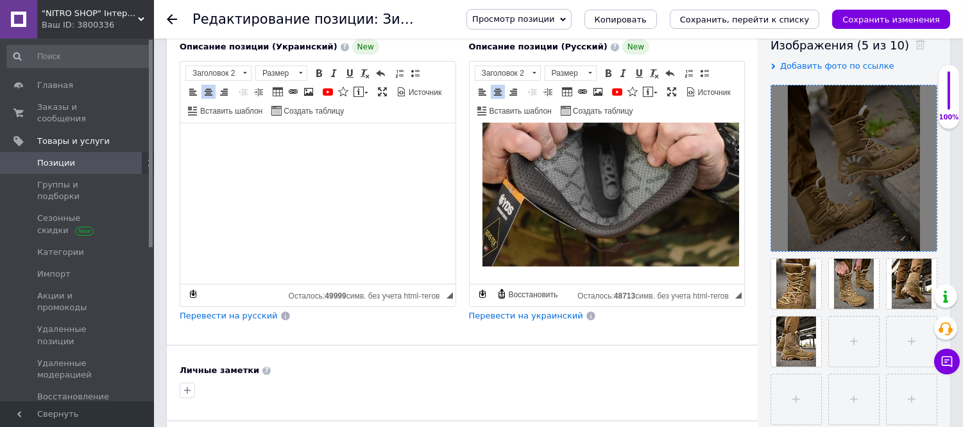
click at [922, 239] on div at bounding box center [854, 168] width 166 height 166
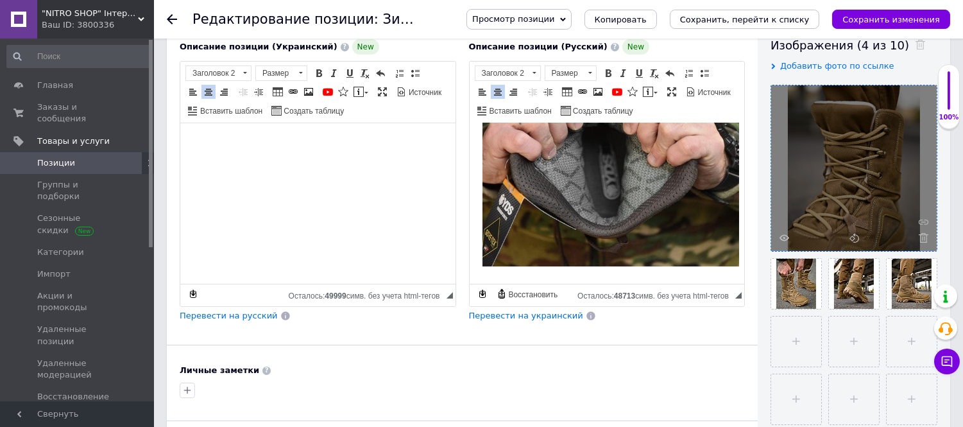
click at [922, 239] on use at bounding box center [924, 238] width 10 height 10
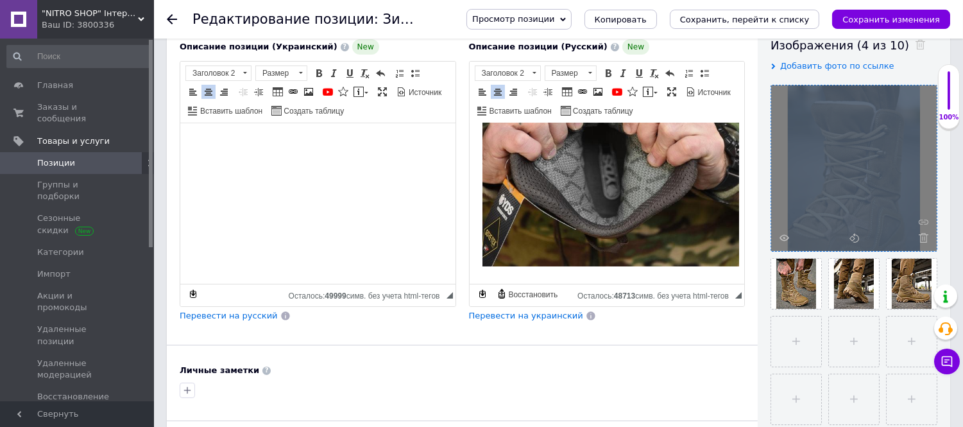
click at [922, 239] on div at bounding box center [854, 168] width 166 height 166
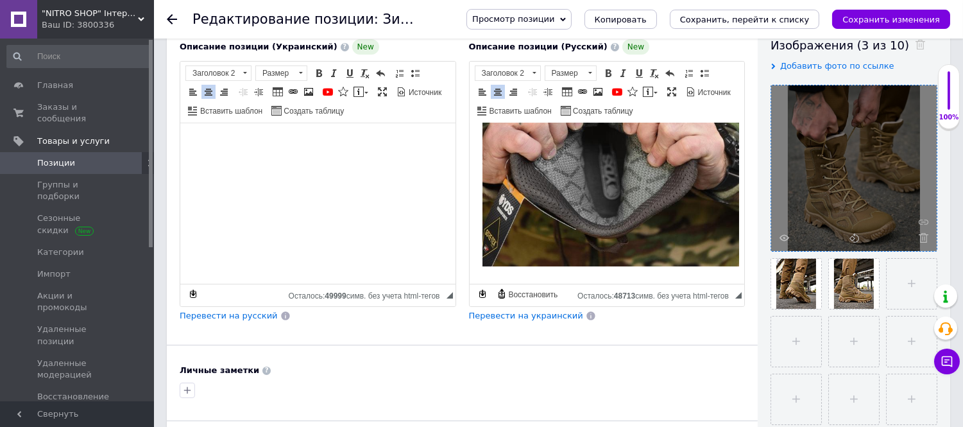
click at [922, 239] on use at bounding box center [924, 238] width 10 height 10
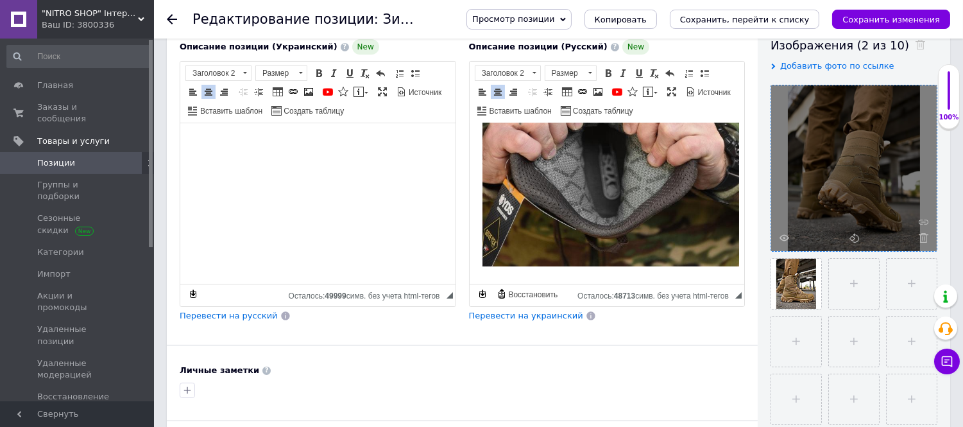
click at [922, 239] on use at bounding box center [924, 238] width 10 height 10
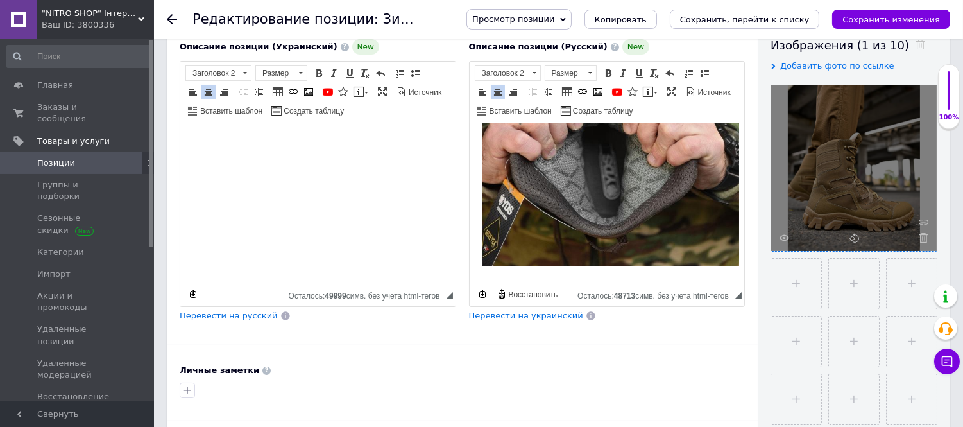
click at [922, 239] on use at bounding box center [924, 238] width 10 height 10
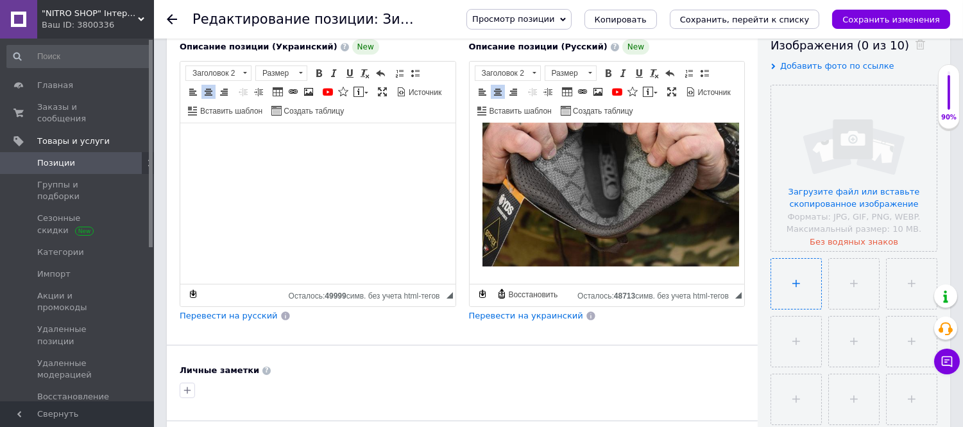
click at [800, 289] on input "file" at bounding box center [796, 284] width 50 height 50
type input "C:\fakepath\photo_2025-10-11_22-57-41.jpg"
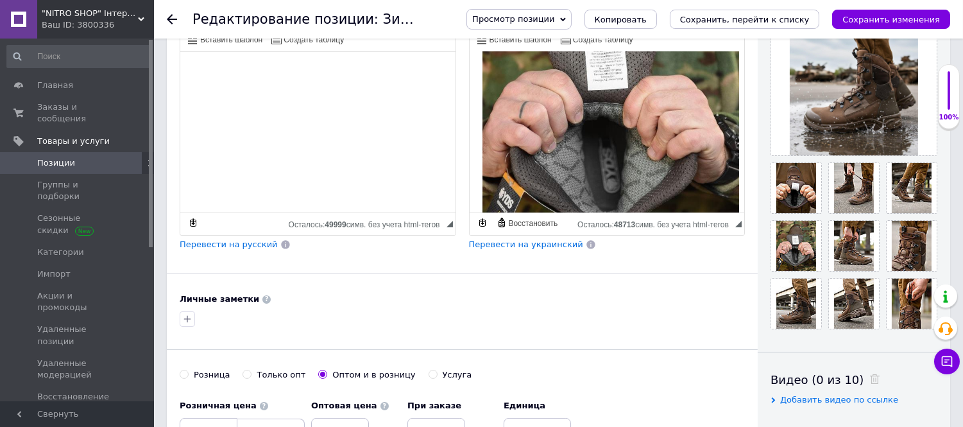
scroll to position [164, 0]
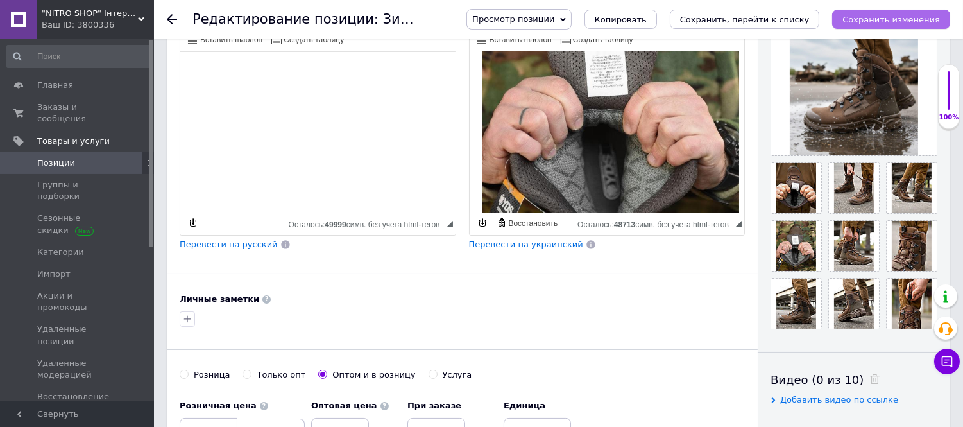
click at [862, 17] on icon "Сохранить изменения" at bounding box center [891, 20] width 98 height 10
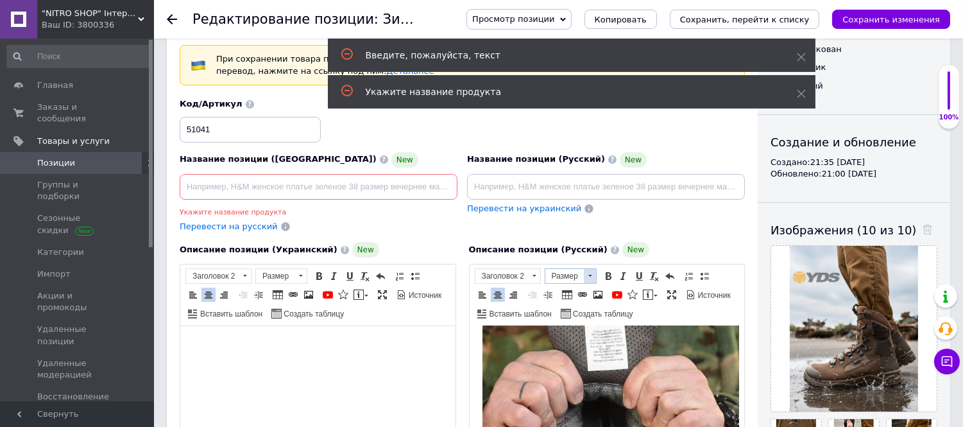
scroll to position [47, 0]
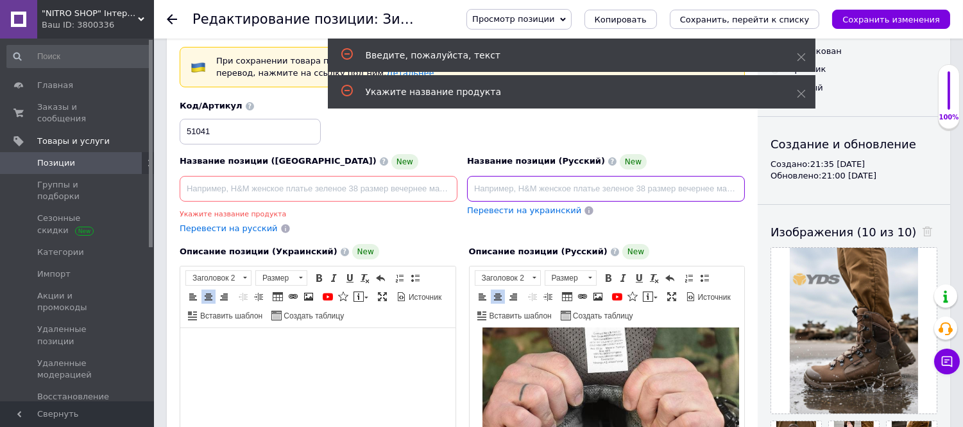
click at [539, 189] on input at bounding box center [606, 189] width 278 height 26
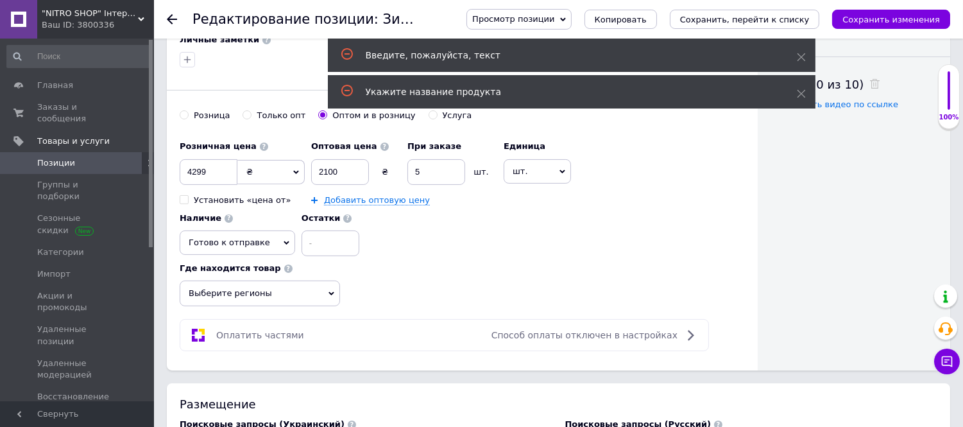
scroll to position [689, 0]
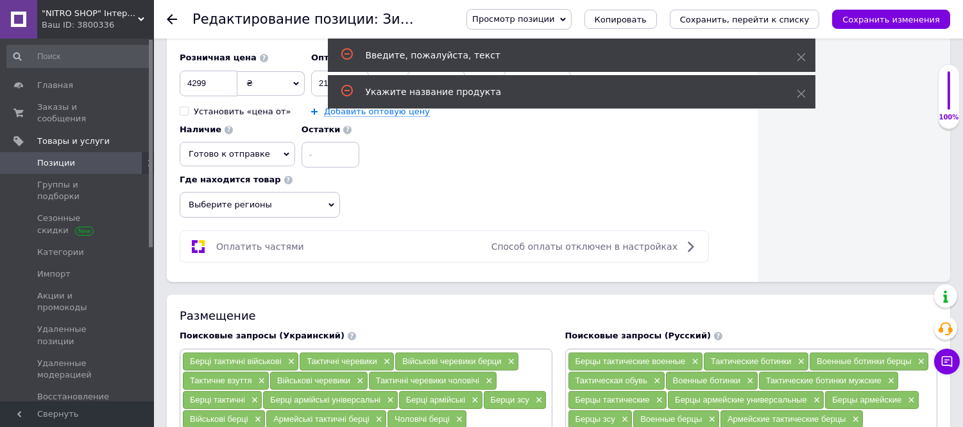
click at [328, 208] on icon at bounding box center [331, 205] width 6 height 6
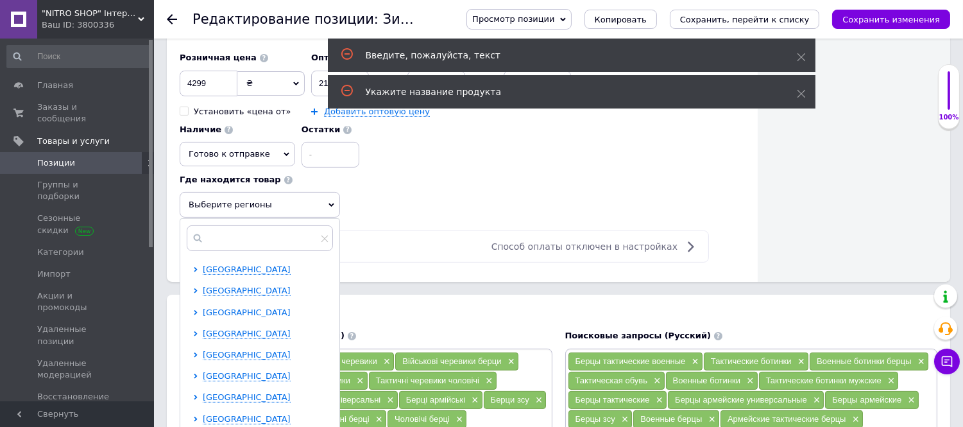
click at [232, 317] on span "Днепропетровская область" at bounding box center [247, 312] width 88 height 10
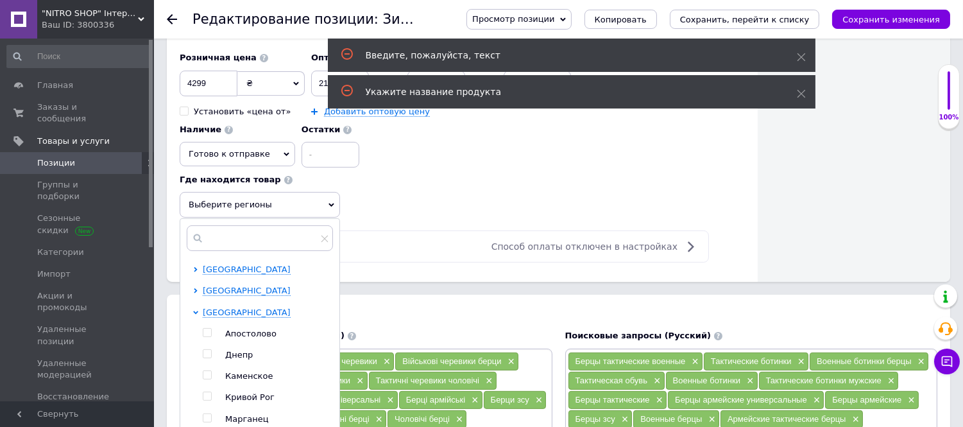
click at [207, 358] on input "checkbox" at bounding box center [207, 354] width 8 height 8
checkbox input "true"
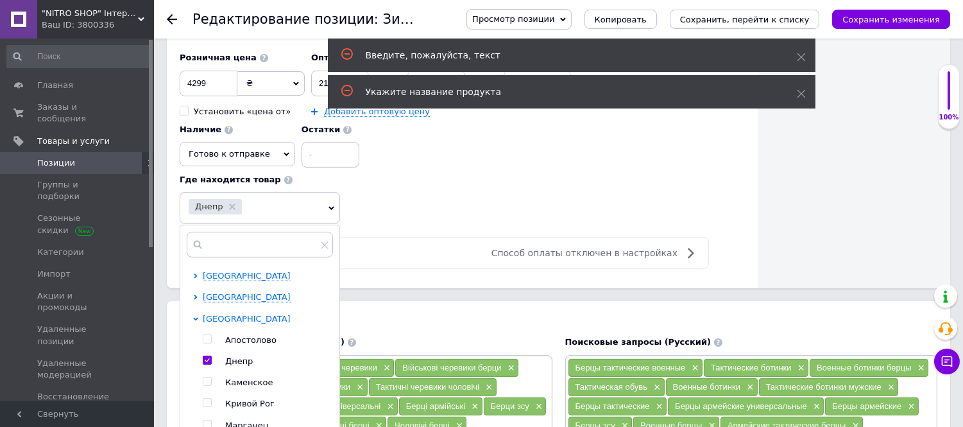
click at [231, 323] on span "Днепропетровская область" at bounding box center [247, 319] width 88 height 10
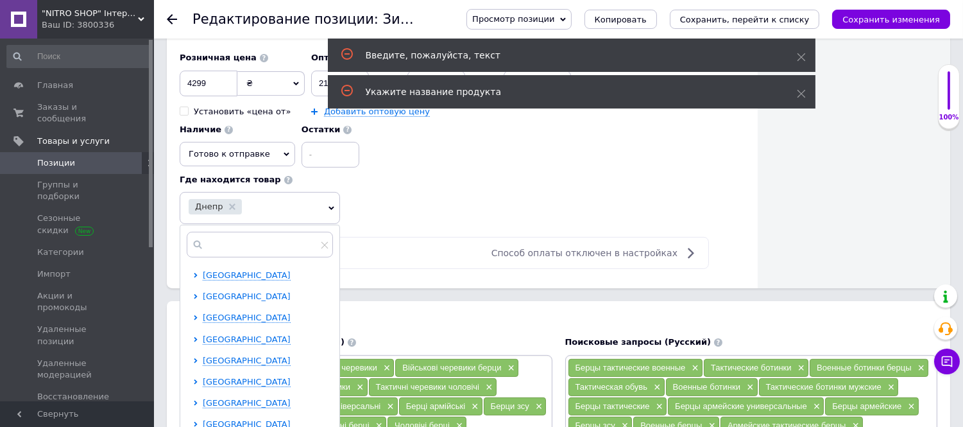
scroll to position [142, 0]
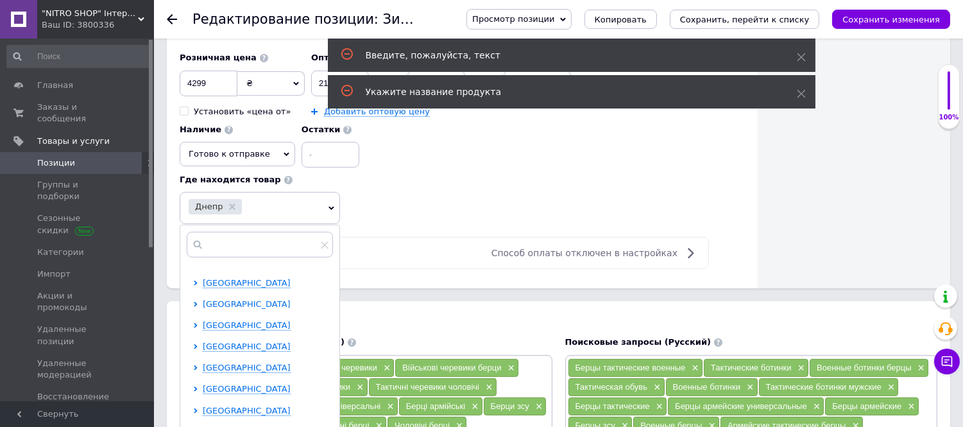
click at [226, 309] on span "Киевская область" at bounding box center [247, 304] width 88 height 10
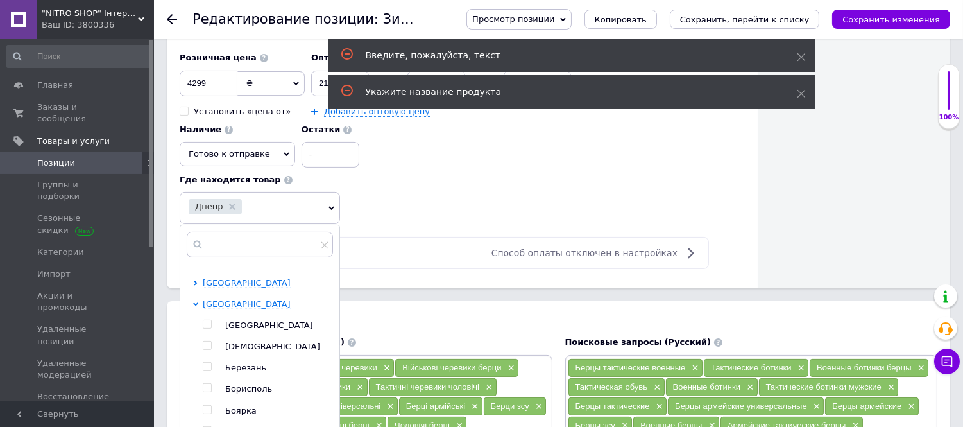
click at [203, 328] on input "checkbox" at bounding box center [207, 324] width 8 height 8
checkbox input "true"
click at [221, 309] on span "Киевская область" at bounding box center [247, 304] width 88 height 10
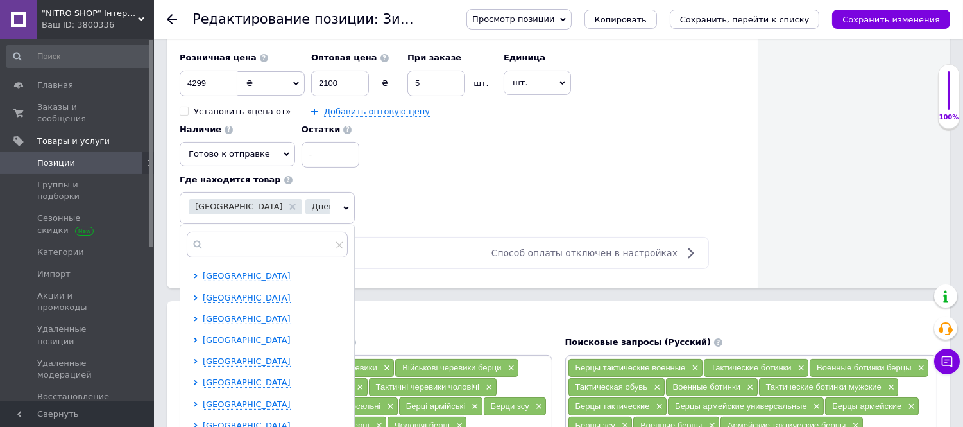
scroll to position [264, 0]
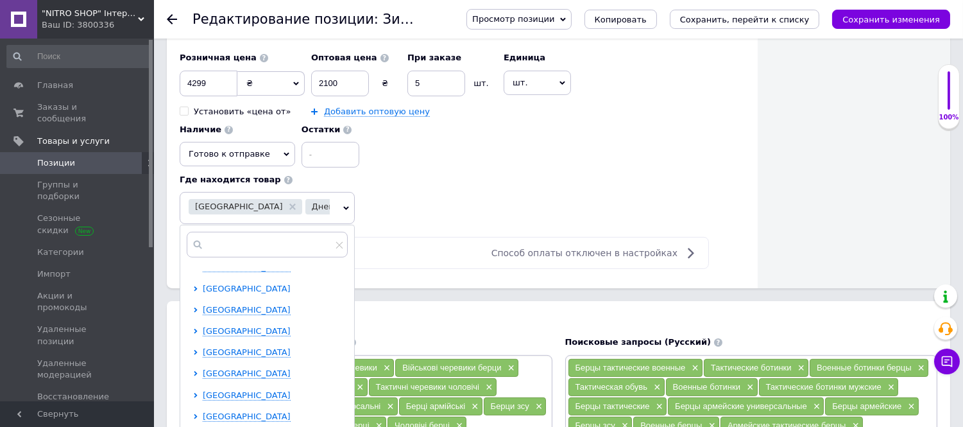
click at [218, 293] on span "Одесская область" at bounding box center [247, 289] width 88 height 10
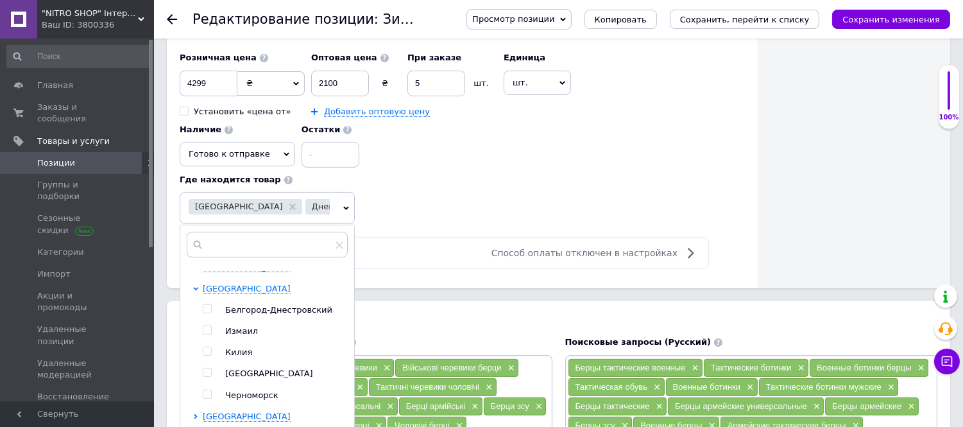
click at [207, 377] on input "checkbox" at bounding box center [207, 372] width 8 height 8
checkbox input "true"
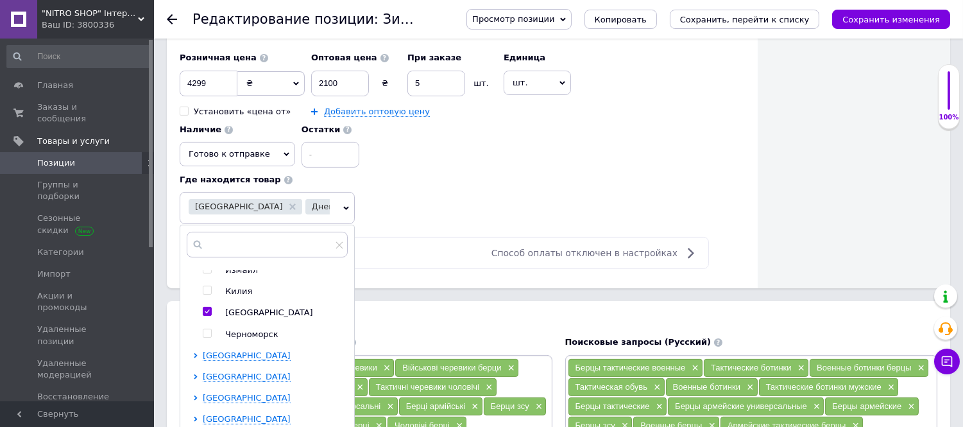
scroll to position [370, 0]
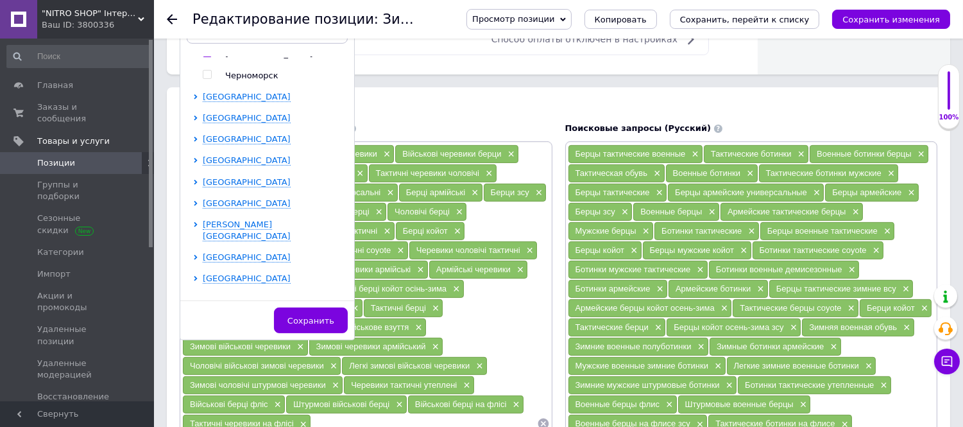
click at [312, 325] on span "Сохранить" at bounding box center [310, 321] width 47 height 10
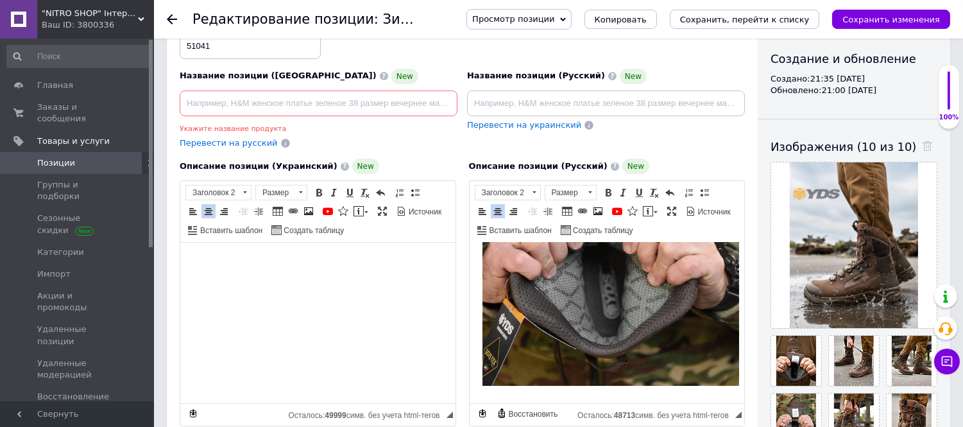
scroll to position [0, 0]
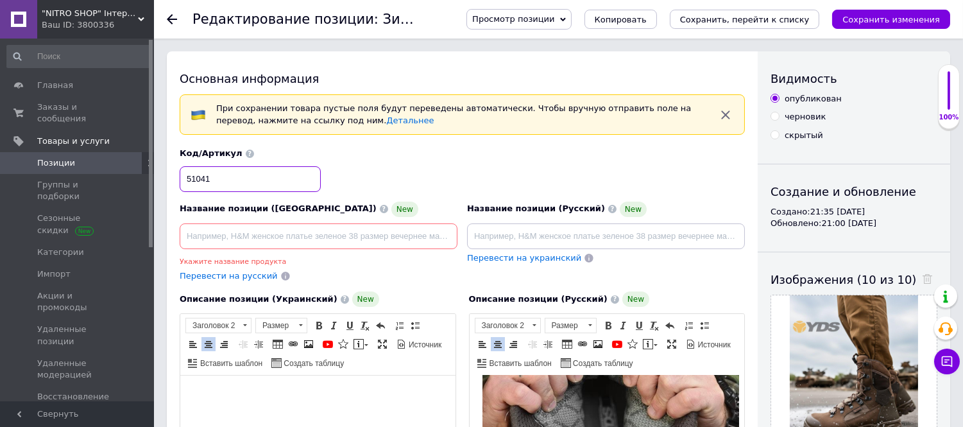
drag, startPoint x: 251, startPoint y: 182, endPoint x: 71, endPoint y: 150, distance: 183.0
paste input "90303"
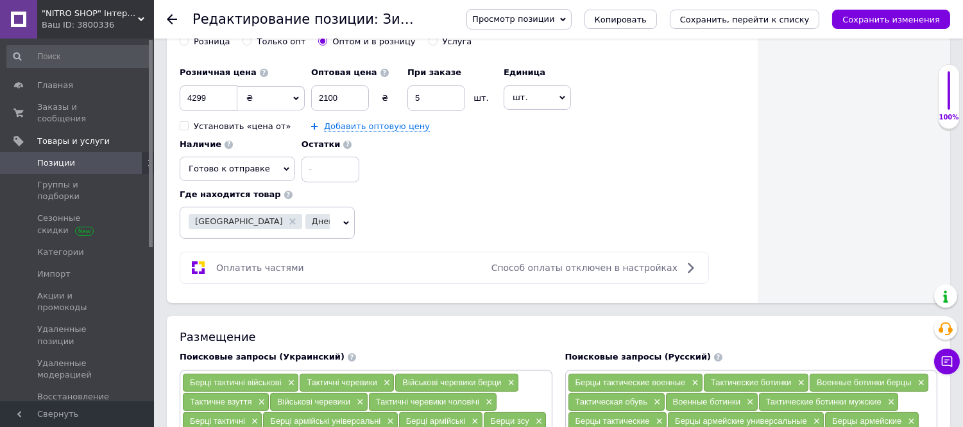
scroll to position [642, 0]
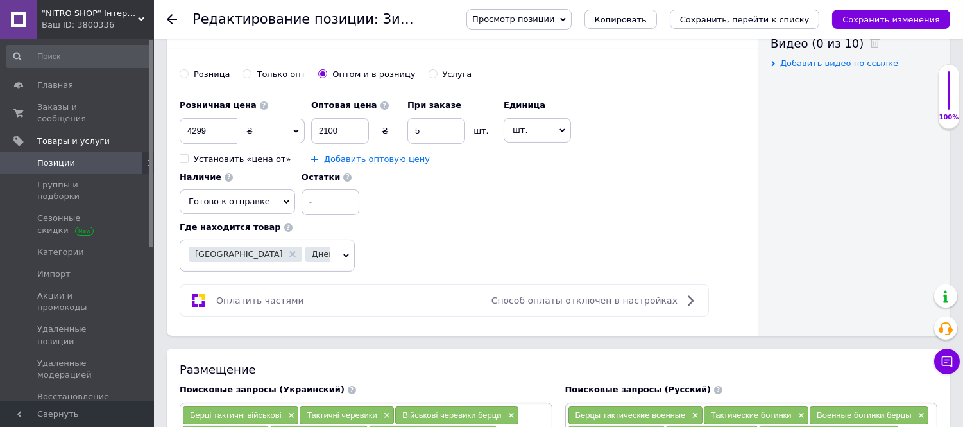
type input "90303"
click at [217, 144] on input "4299" at bounding box center [209, 131] width 58 height 26
type input "4"
type input "5099"
click at [359, 144] on input "2100" at bounding box center [340, 131] width 58 height 26
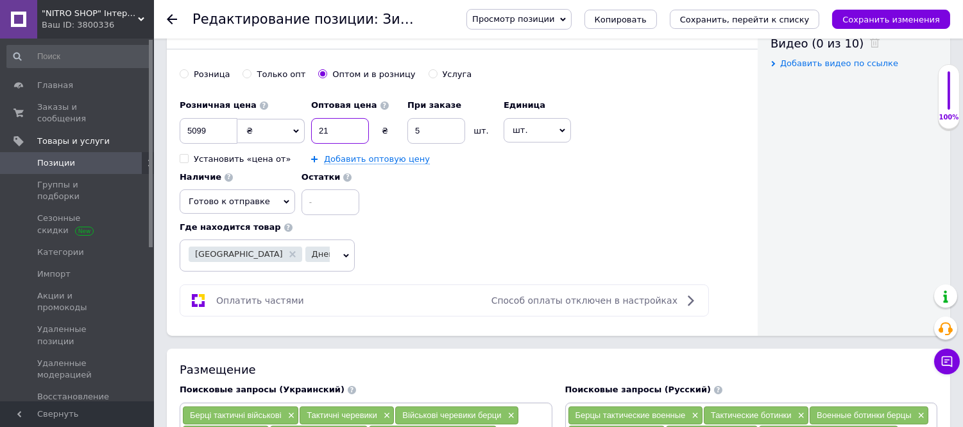
type input "2"
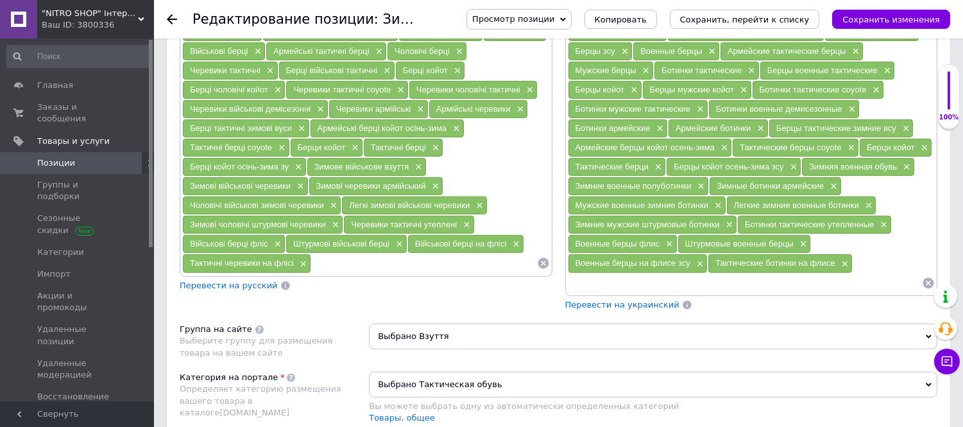
scroll to position [1069, 0]
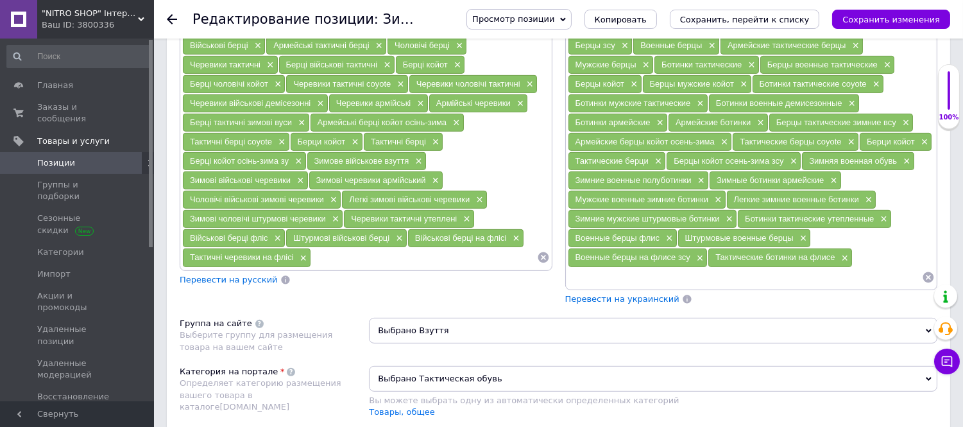
type input "2499"
drag, startPoint x: 568, startPoint y: 200, endPoint x: 607, endPoint y: 200, distance: 38.5
click at [607, 189] on div "Зимние военные полуботинки ×" at bounding box center [638, 180] width 140 height 18
drag, startPoint x: 578, startPoint y: 241, endPoint x: 694, endPoint y: 244, distance: 115.5
click at [694, 223] on span "Зимние мужские штурмовые ботинки" at bounding box center [647, 219] width 144 height 10
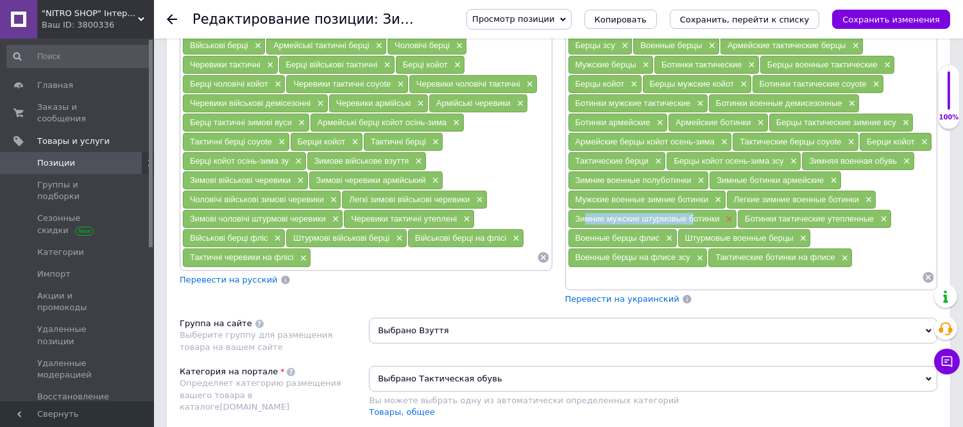
drag, startPoint x: 575, startPoint y: 244, endPoint x: 722, endPoint y: 244, distance: 146.9
click at [722, 228] on div "Зимние мужские штурмовые ботинки ×" at bounding box center [652, 219] width 169 height 18
drag, startPoint x: 680, startPoint y: 259, endPoint x: 796, endPoint y: 264, distance: 116.2
click at [796, 247] on div "Штурмовые военные берцы ×" at bounding box center [744, 238] width 133 height 18
copy span "Штурмовые военные берцы"
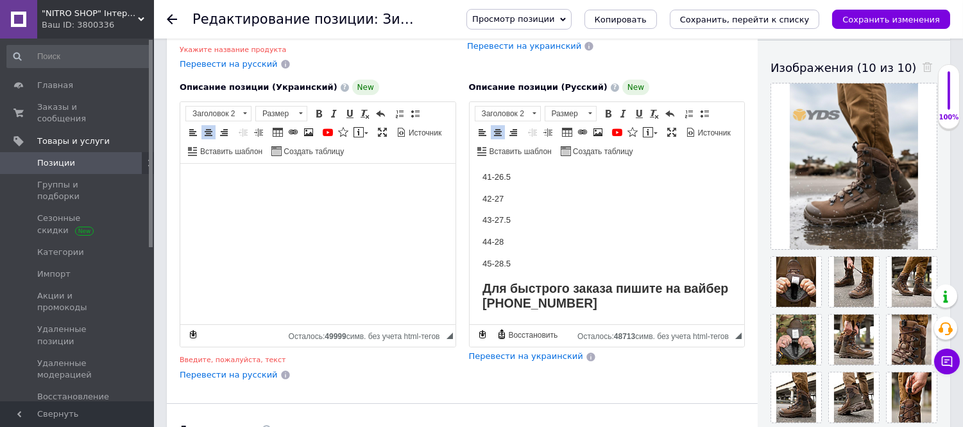
scroll to position [0, 0]
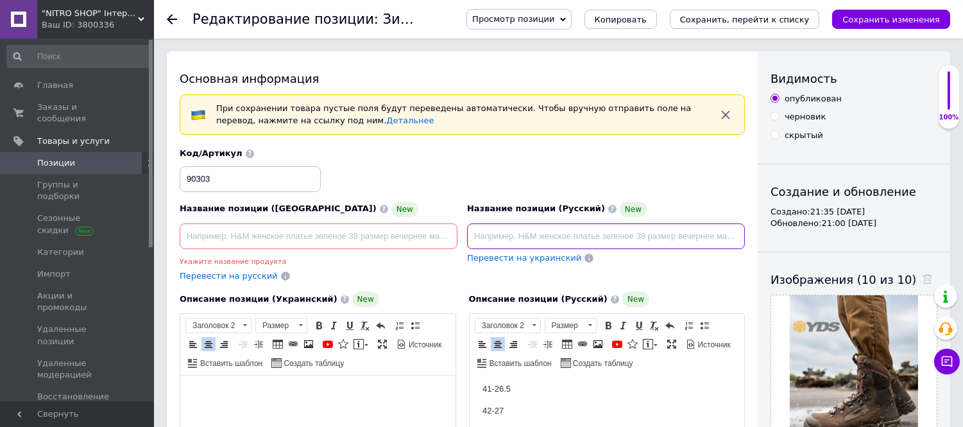
click at [578, 231] on input at bounding box center [606, 236] width 278 height 26
paste input "Штурмовые военные берцы"
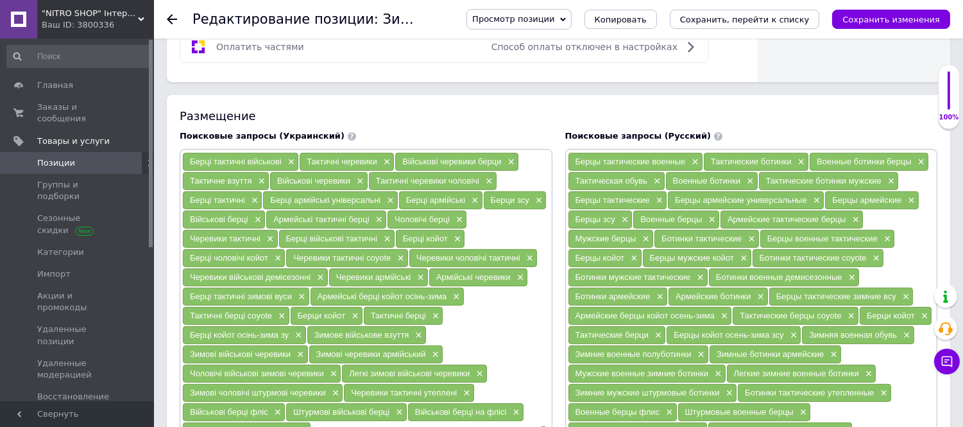
scroll to position [926, 0]
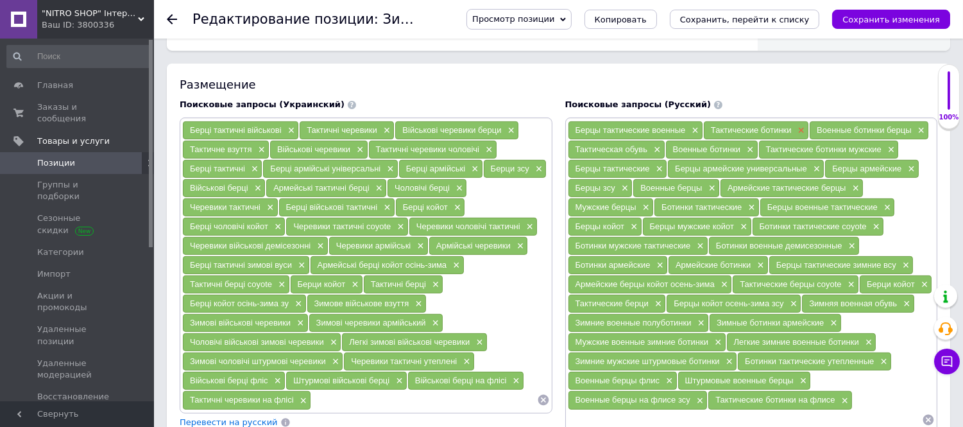
drag, startPoint x: 707, startPoint y: 150, endPoint x: 794, endPoint y: 152, distance: 87.3
click at [794, 139] on div "Тактические ботинки ×" at bounding box center [756, 130] width 105 height 18
copy span "Тактические ботинки"
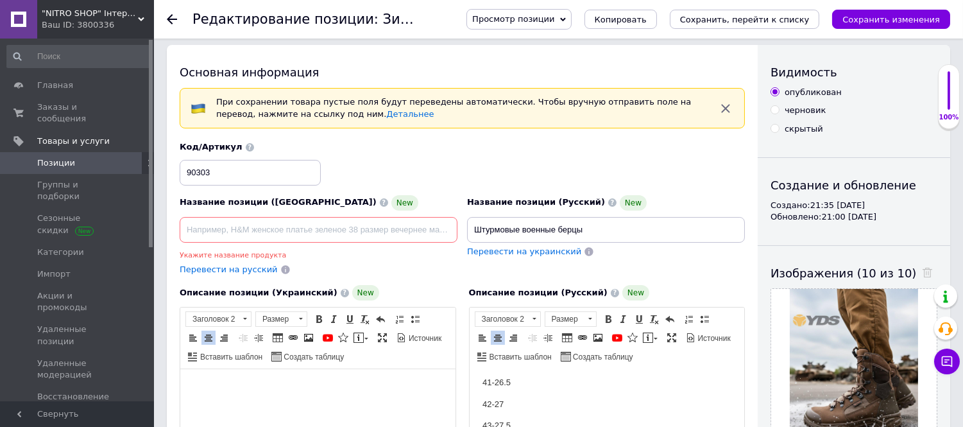
scroll to position [0, 0]
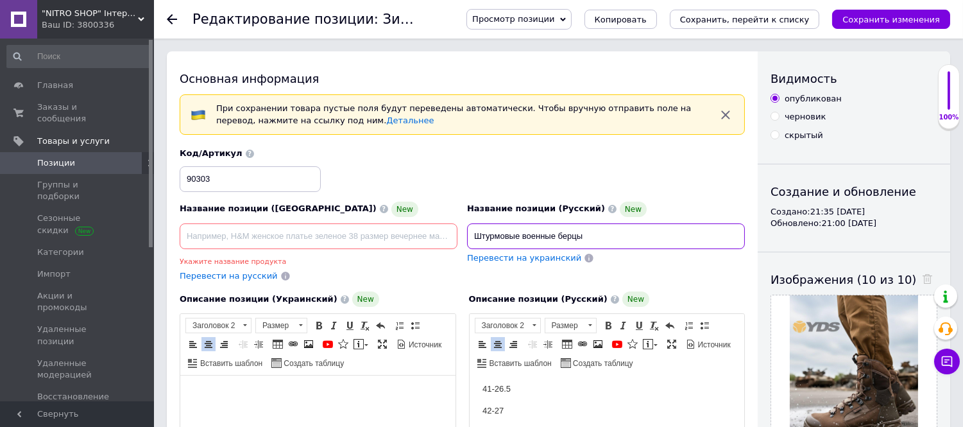
click at [472, 232] on input "Штурмовые военные берцы" at bounding box center [606, 236] width 278 height 26
paste input "актические ботинки"
click at [509, 234] on input "Зимние Тактические ботинки Штурмовые военные берцы" at bounding box center [606, 236] width 278 height 26
click at [584, 241] on input "Зимние тактические ботинки Штурмовые военные берцы" at bounding box center [606, 236] width 278 height 26
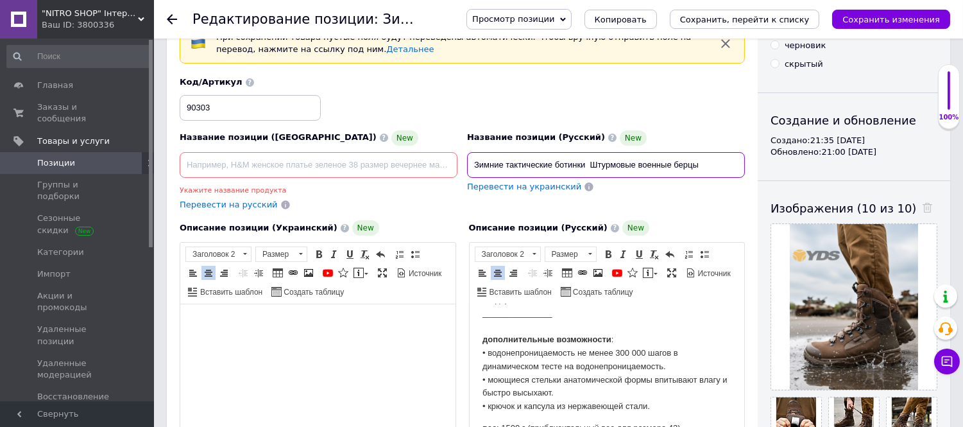
scroll to position [800, 0]
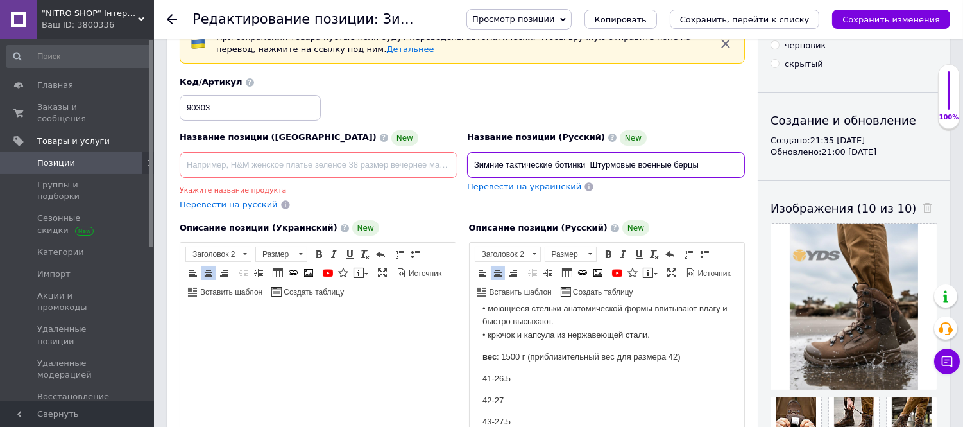
click at [588, 167] on input "Зимние тактические ботинки Штурмовые военные берцы" at bounding box center [606, 165] width 278 height 26
paste input "Yds"
click at [585, 164] on input "Зимние тактические ботинки Yds Штурмовые военные берцы" at bounding box center [606, 165] width 278 height 26
click at [715, 162] on input "Зимние тактические ботинки Yds Штурмовые военные берцы" at bounding box center [606, 165] width 278 height 26
paste input "gore-tex"
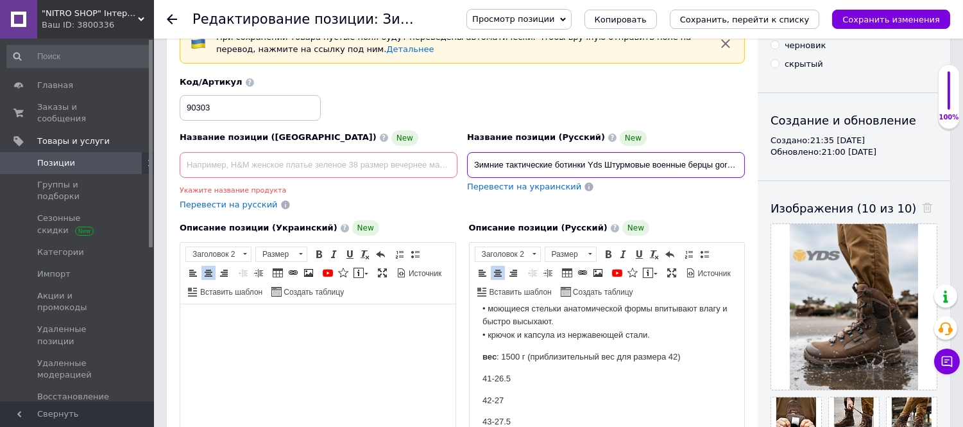
scroll to position [0, 9]
click at [600, 163] on input "Зимние тактические ботинки Yds Штурмовые военные берцы gore-tex" at bounding box center [606, 165] width 278 height 26
click at [594, 167] on input "Зимние тактические ботинки Yтурмовые военные берцы gore-tex" at bounding box center [606, 165] width 278 height 26
click at [586, 166] on input "Зимние тактические ботинки YDS, турмовые военные берцы gore-tex" at bounding box center [606, 165] width 278 height 26
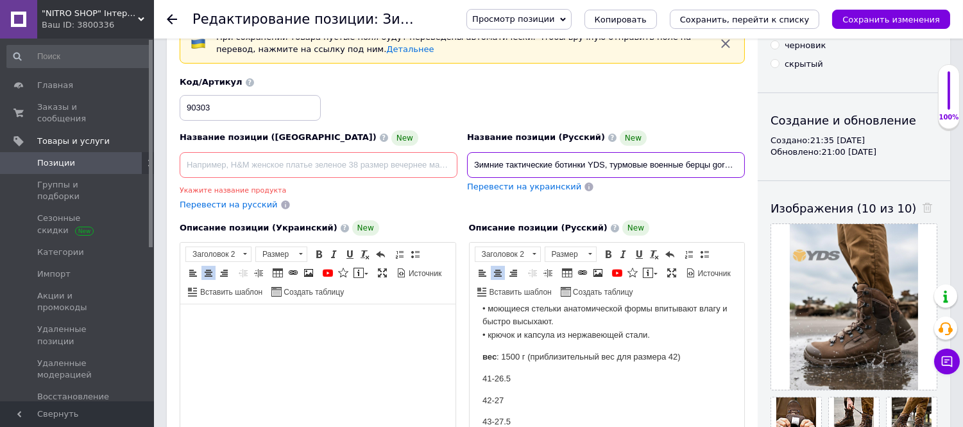
click at [610, 163] on input "Зимние тактические ботинки YDS, турмовые военные берцы gore-tex" at bounding box center [606, 165] width 278 height 26
drag, startPoint x: 749, startPoint y: 167, endPoint x: 758, endPoint y: 167, distance: 9.6
click at [739, 162] on input "Зимние тактические ботинки YDS, штурмовые военные берцы gore-tex" at bounding box center [606, 165] width 278 height 26
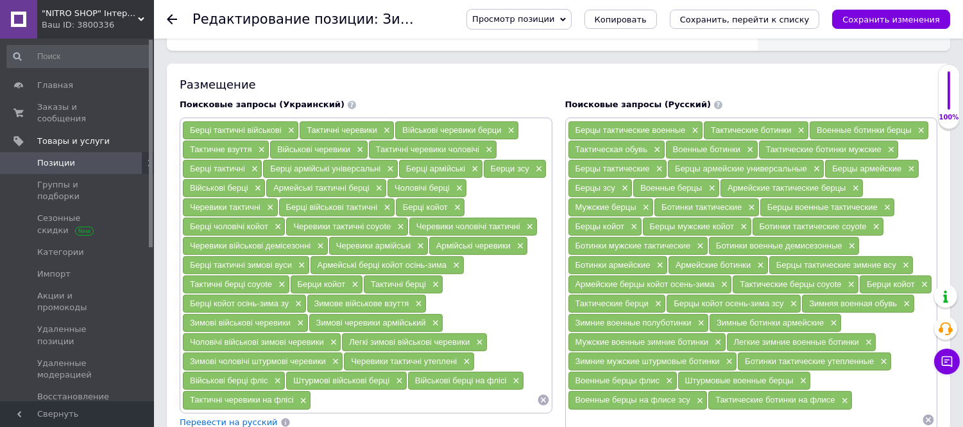
scroll to position [0, 0]
drag, startPoint x: 668, startPoint y: 167, endPoint x: 742, endPoint y: 177, distance: 75.0
click at [742, 158] on div "Военные ботинки ×" at bounding box center [712, 149] width 92 height 18
copy span "Военные ботинки"
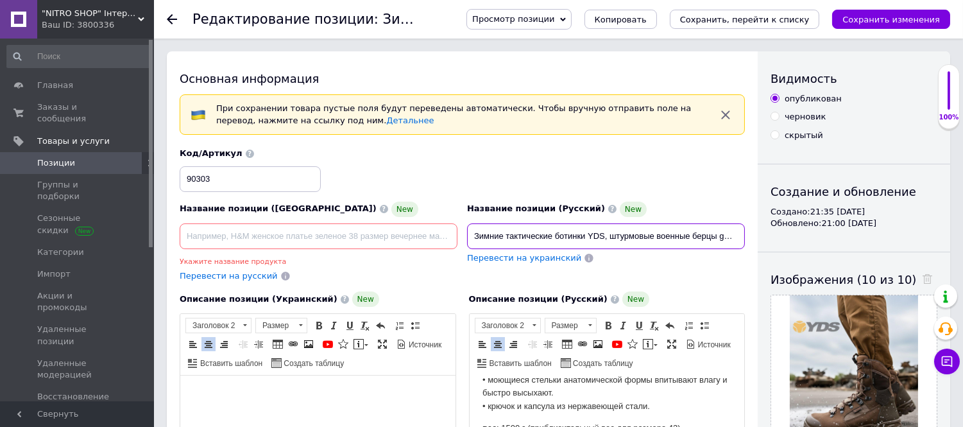
scroll to position [0, 18]
drag, startPoint x: 664, startPoint y: 234, endPoint x: 788, endPoint y: 241, distance: 124.0
click at [738, 239] on input "Зимние тактические ботинки YDS, штурмовые военные берцы gore-tex," at bounding box center [606, 236] width 278 height 26
paste input "Военные ботинки"
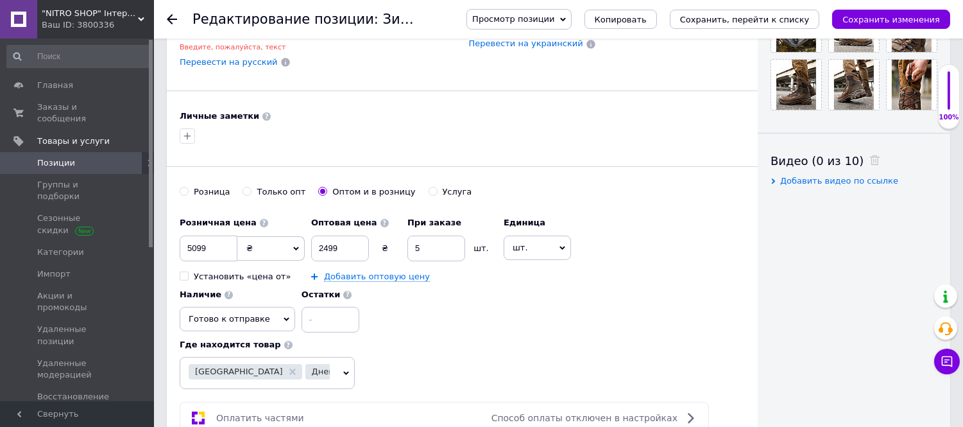
scroll to position [285, 0]
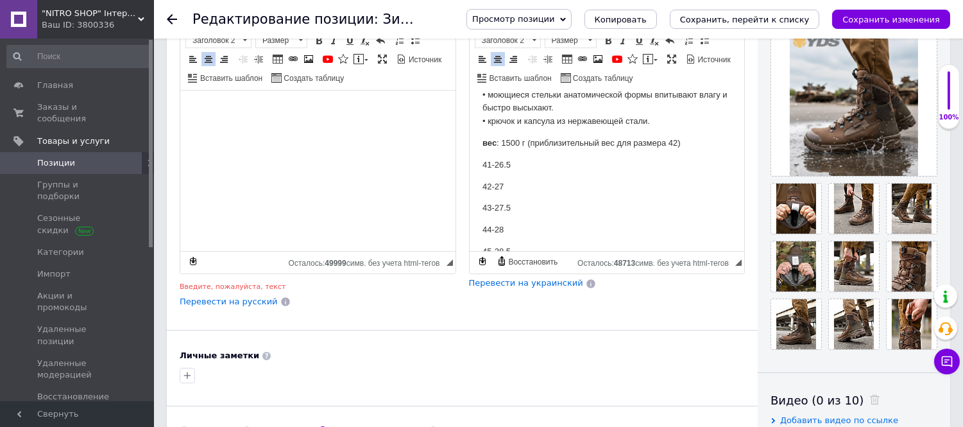
type input "Зимние тактические ботинки YDS, штурмовые военные берцы gore-tex, Военные ботин…"
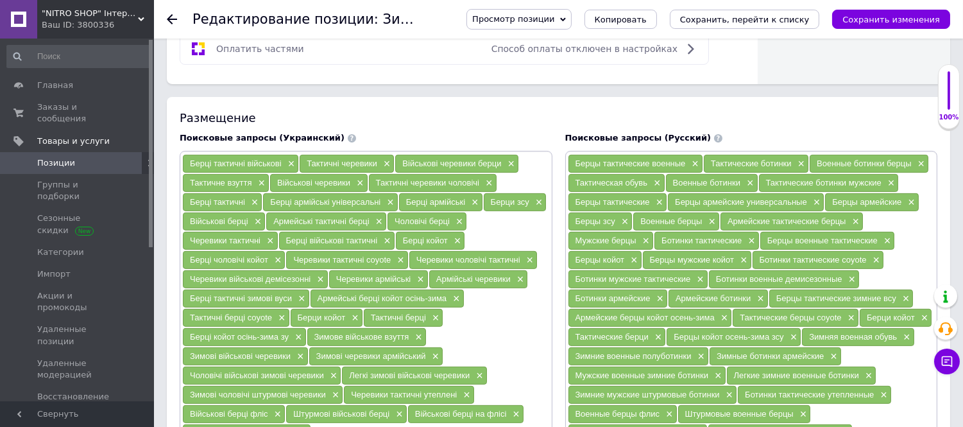
scroll to position [998, 0]
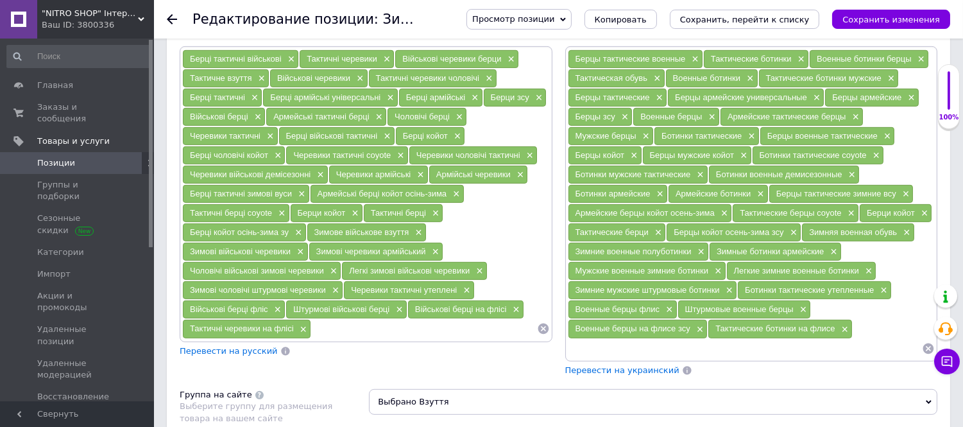
click at [625, 358] on input at bounding box center [745, 348] width 355 height 19
paste input "Штурмовые берцы зсу"
type input "Штурмовые берцы зсу"
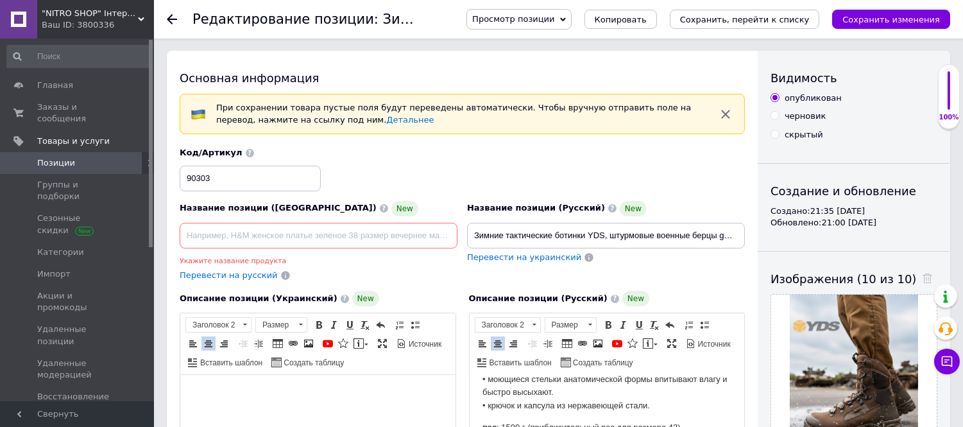
scroll to position [0, 0]
drag, startPoint x: 608, startPoint y: 235, endPoint x: 715, endPoint y: 236, distance: 107.1
click at [715, 236] on input "Зимние тактические ботинки YDS, штурмовые военные берцы gore-tex, Военные ботин…" at bounding box center [606, 236] width 278 height 26
paste input "Штурмовые берцы зсу"
click at [616, 234] on input "Зимние тактические ботинки YDS, Штурмовые берцы зсу gore-tex, Военные ботинки" at bounding box center [606, 236] width 278 height 26
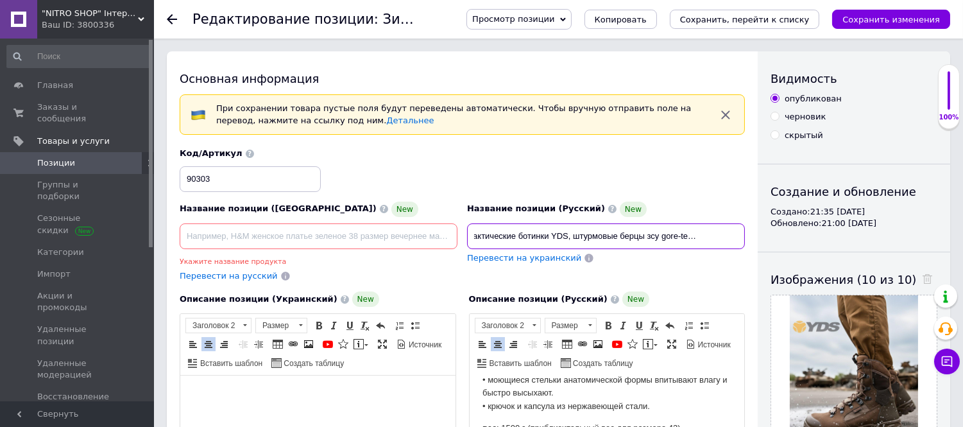
scroll to position [0, 64]
drag, startPoint x: 611, startPoint y: 237, endPoint x: 745, endPoint y: 237, distance: 134.7
click at [745, 237] on div "Название позиции (Русский) New Зимние тактические ботинки YDS, штурмовые берцы …" at bounding box center [606, 241] width 287 height 90
click at [672, 234] on input "Зимние тактические ботинки YDS, штурмовые берцы зсу gore-tex, Военные ботинки" at bounding box center [606, 236] width 278 height 26
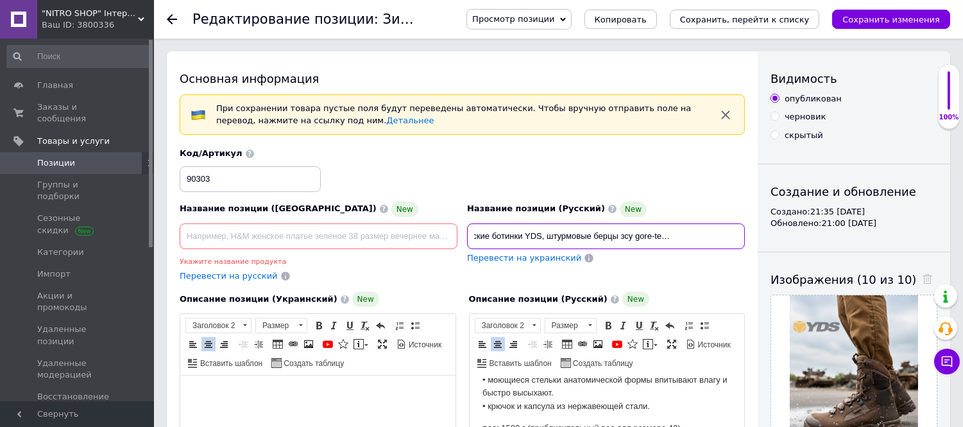
drag, startPoint x: 694, startPoint y: 235, endPoint x: 762, endPoint y: 240, distance: 67.5
click at [740, 234] on input "Зимние тактические ботинки YDS, штурмовые берцы зсу gore-tex, военные ботинки" at bounding box center [606, 236] width 278 height 26
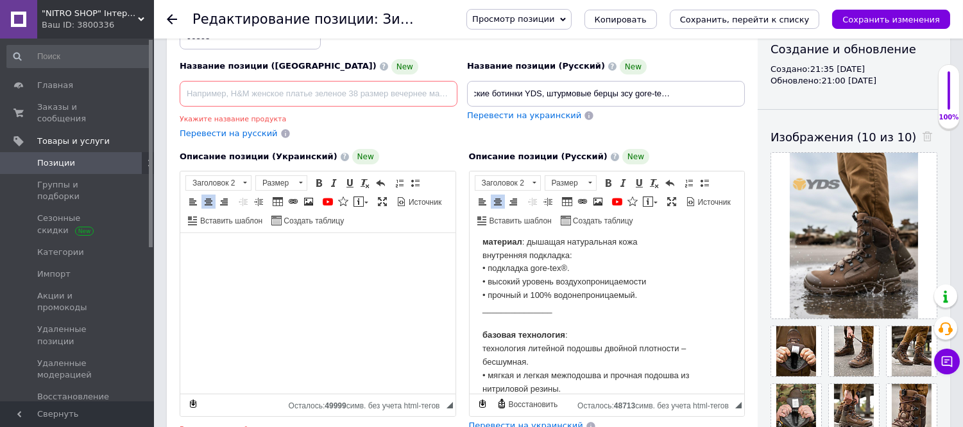
scroll to position [0, 0]
drag, startPoint x: 530, startPoint y: 293, endPoint x: 633, endPoint y: 293, distance: 102.6
click at [633, 293] on p "_______________ материал : дышащая натуральная кожа внутренняя подкладка: • под…" at bounding box center [607, 382] width 250 height 347
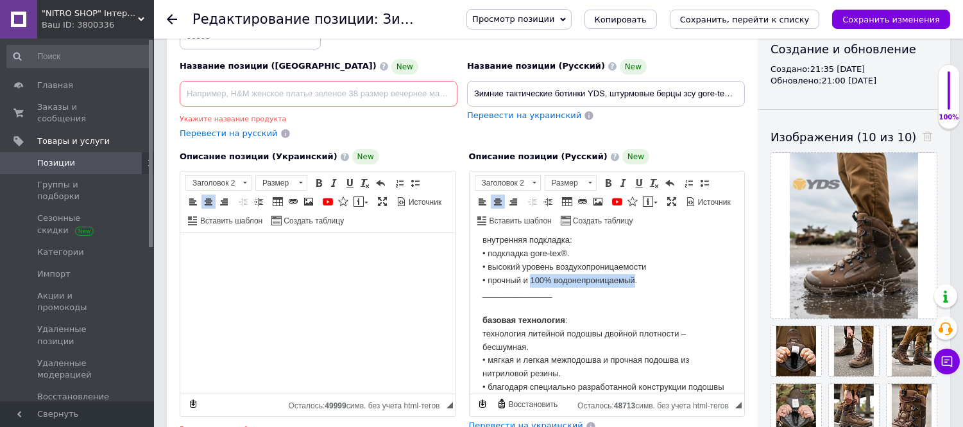
scroll to position [500, 0]
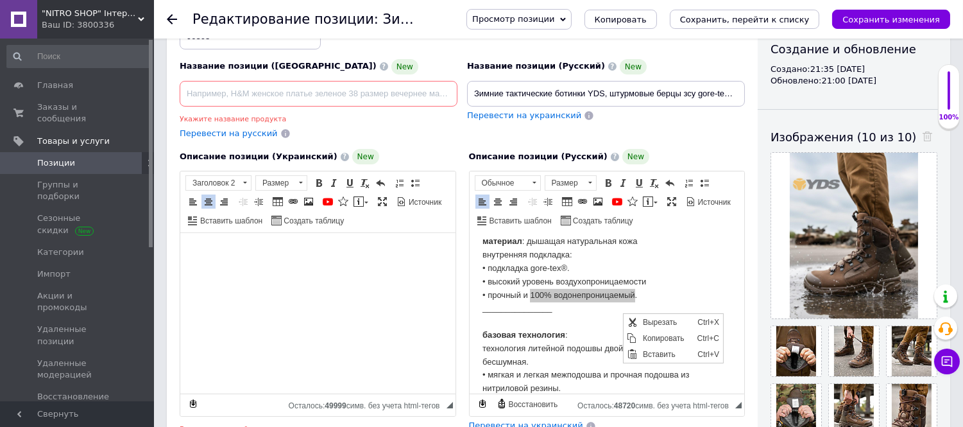
click at [702, 123] on div "Название позиции (Русский) New Зимние тактические ботинки YDS, штурмовые берцы …" at bounding box center [606, 99] width 287 height 90
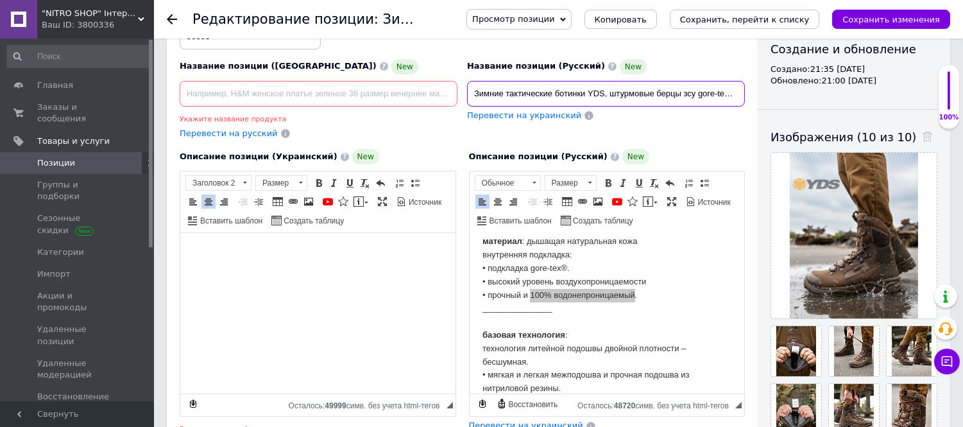
scroll to position [0, 63]
drag, startPoint x: 709, startPoint y: 90, endPoint x: 764, endPoint y: 90, distance: 55.2
click at [764, 90] on div "Основная информация При сохранении товара пустые поля будут переведены автомати…" at bounding box center [558, 372] width 783 height 926
click at [740, 90] on input "Зимние тактические ботинки YDS, штурмовые берцы зсу gore-tex, военные ботинки" at bounding box center [606, 94] width 278 height 26
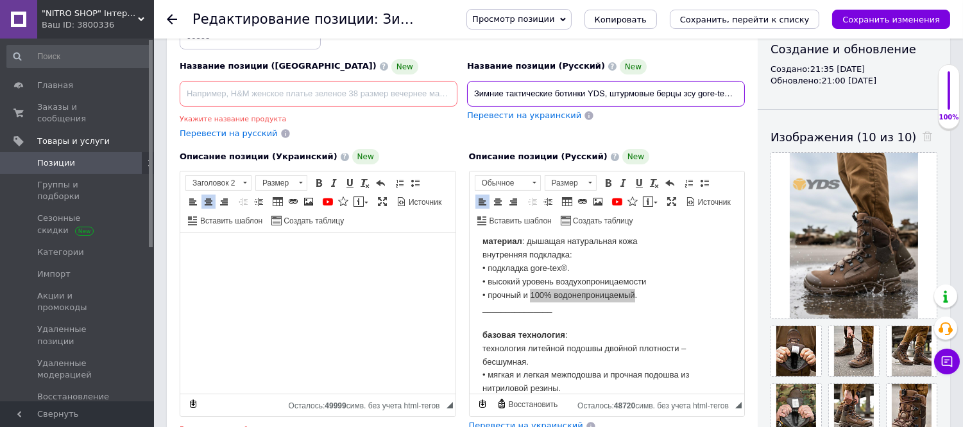
drag, startPoint x: 740, startPoint y: 90, endPoint x: 447, endPoint y: 89, distance: 293.2
click at [409, 92] on div "Название позиции (Украинский) New Укажите название продукта Перевести на русски…" at bounding box center [462, 73] width 575 height 144
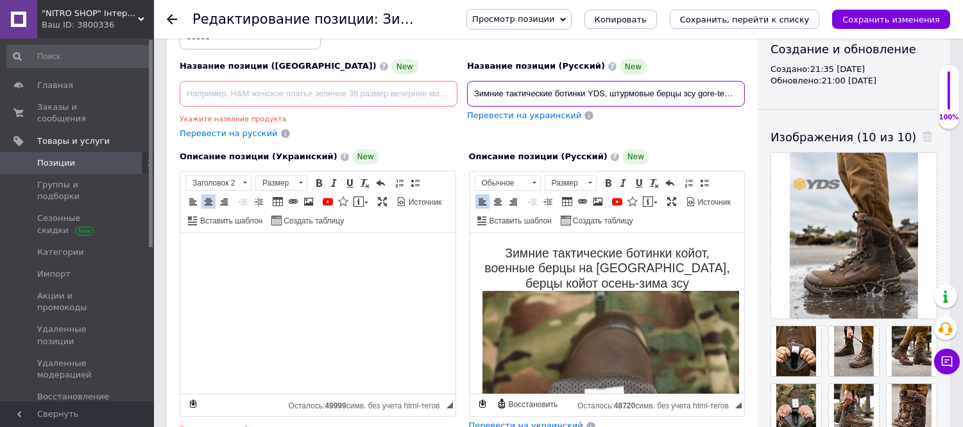
type input "Зимние тактические ботинки YDS, штурмовые берцы зсу gore-tex, военные ботинки в…"
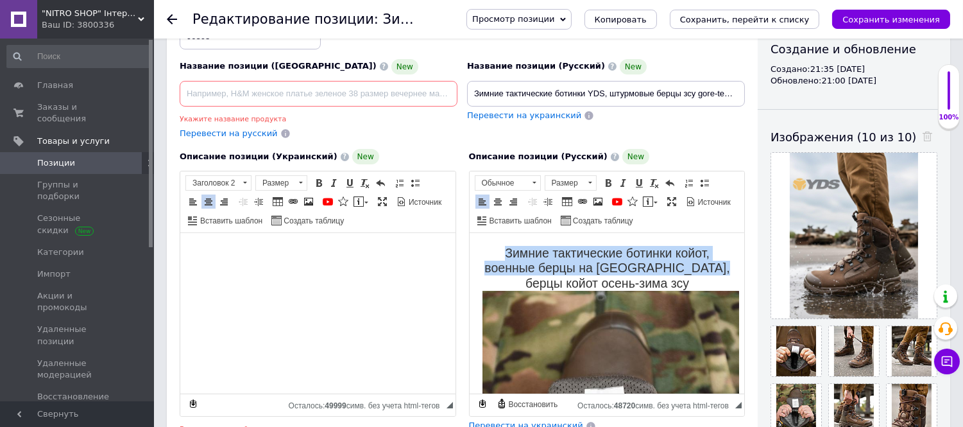
drag, startPoint x: 496, startPoint y: 251, endPoint x: 713, endPoint y: 264, distance: 217.9
click at [713, 265] on h2 "Зимние тактические ботинки койот, военные берцы на флисе, берцы койот осень-зим…" at bounding box center [607, 431] width 250 height 370
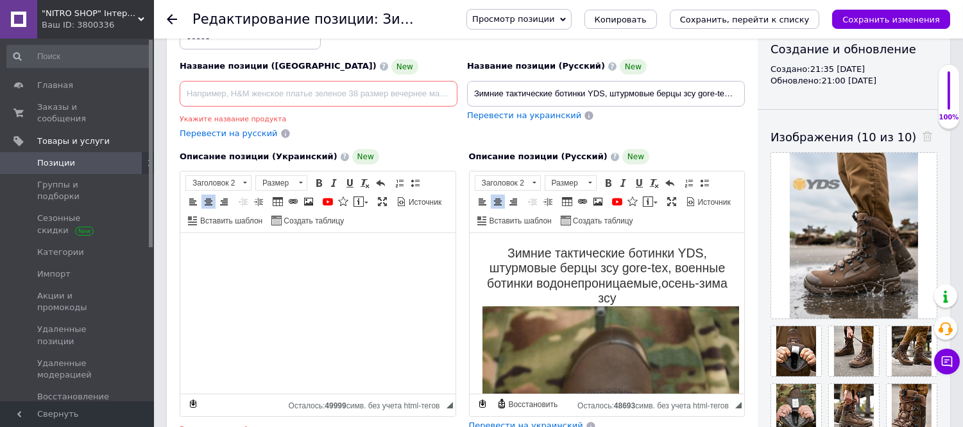
drag, startPoint x: 608, startPoint y: 301, endPoint x: 650, endPoint y: 301, distance: 41.7
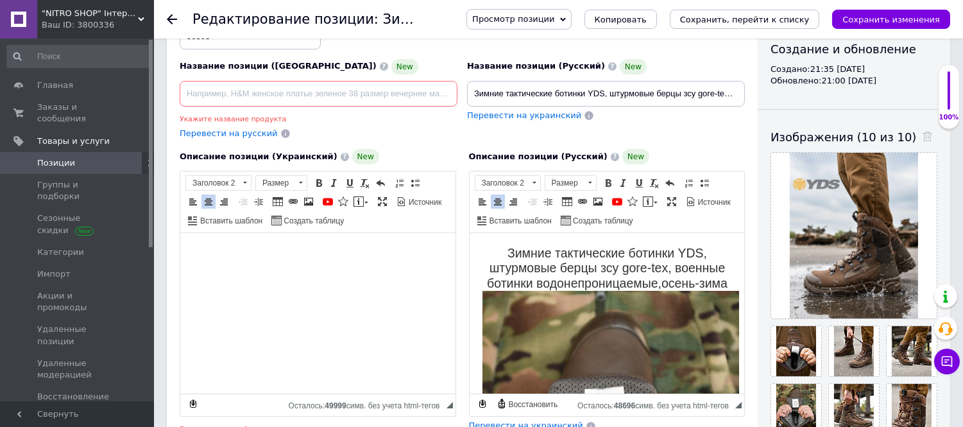
click at [668, 283] on h2 "Зимние тактические ботинки YDS, штурмовые берцы зсу gore-tex, военные ботинки в…" at bounding box center [607, 431] width 250 height 370
click at [669, 287] on h2 "Зимние тактические ботинки YDS, штурмовые берцы зсу gore-tex, военные ботинки в…" at bounding box center [607, 431] width 250 height 370
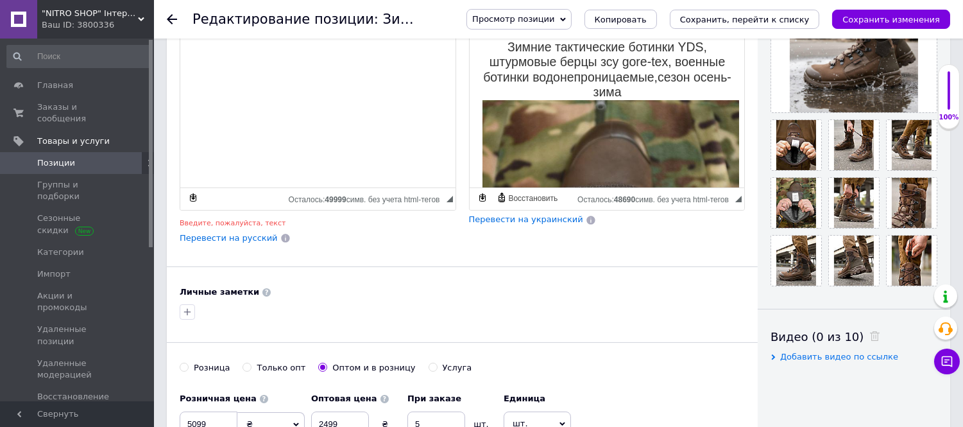
scroll to position [356, 0]
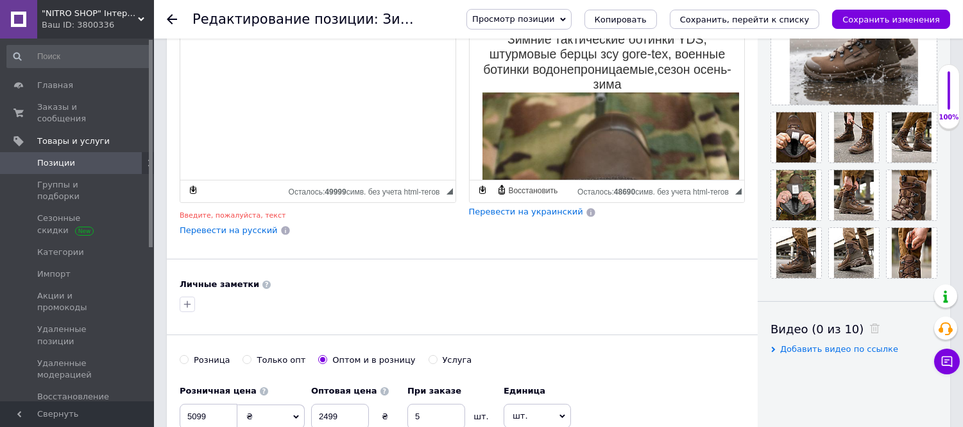
click at [502, 216] on span "Перевести на украинский" at bounding box center [526, 212] width 114 height 10
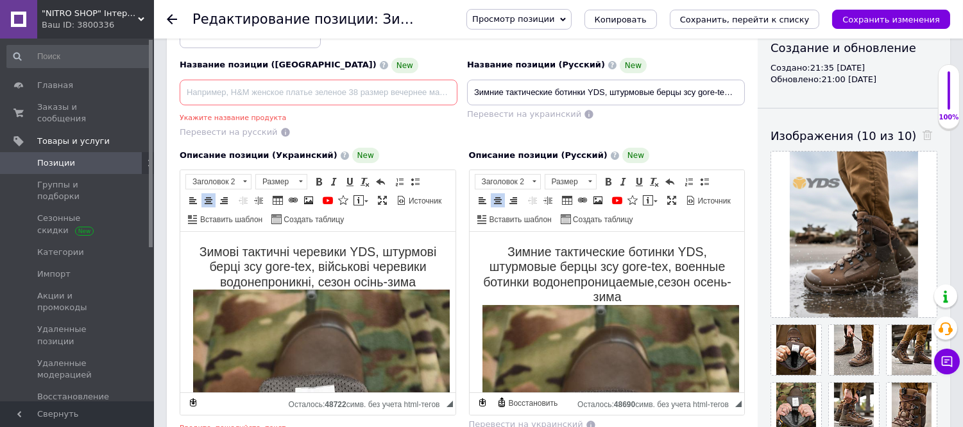
scroll to position [142, 0]
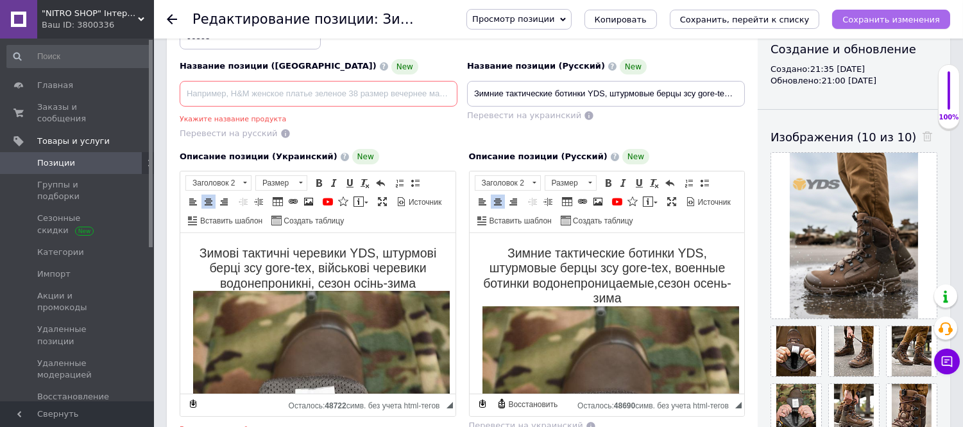
click at [880, 20] on icon "Сохранить изменения" at bounding box center [891, 20] width 98 height 10
type input "Зимові тактичні черевики YDS, штурмові берці зсу gore-tex, військові черевики в…"
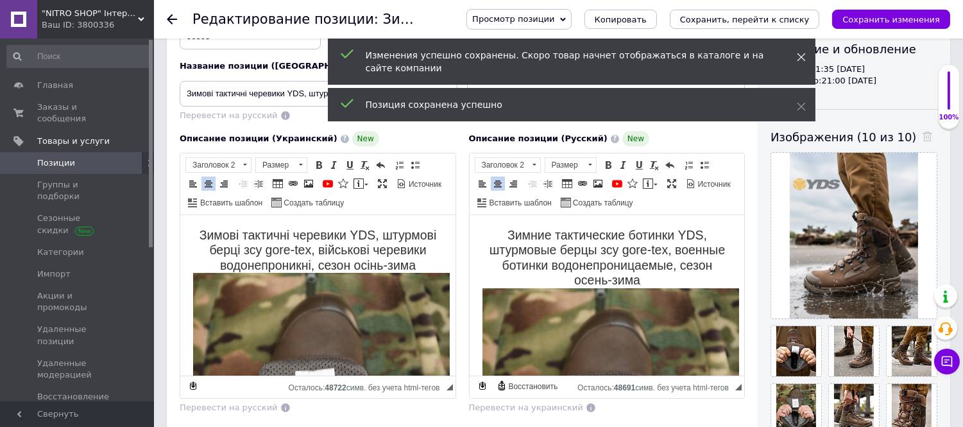
click at [797, 58] on icon at bounding box center [801, 57] width 9 height 9
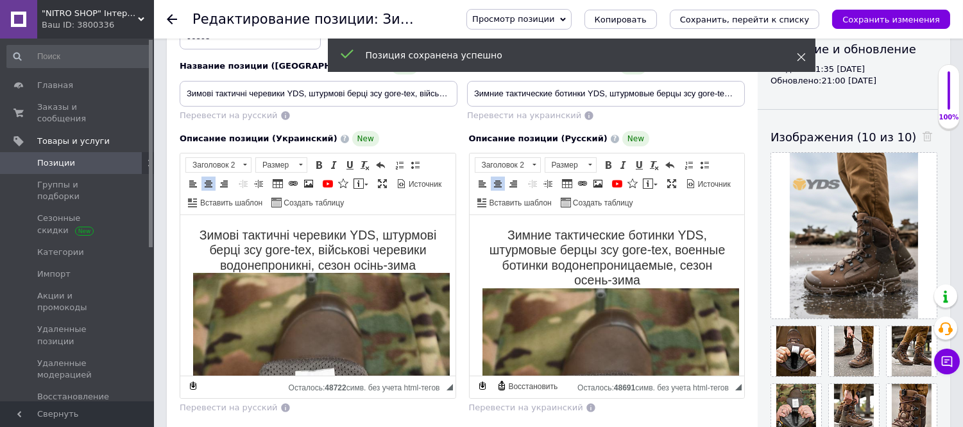
click at [799, 62] on span at bounding box center [801, 57] width 9 height 13
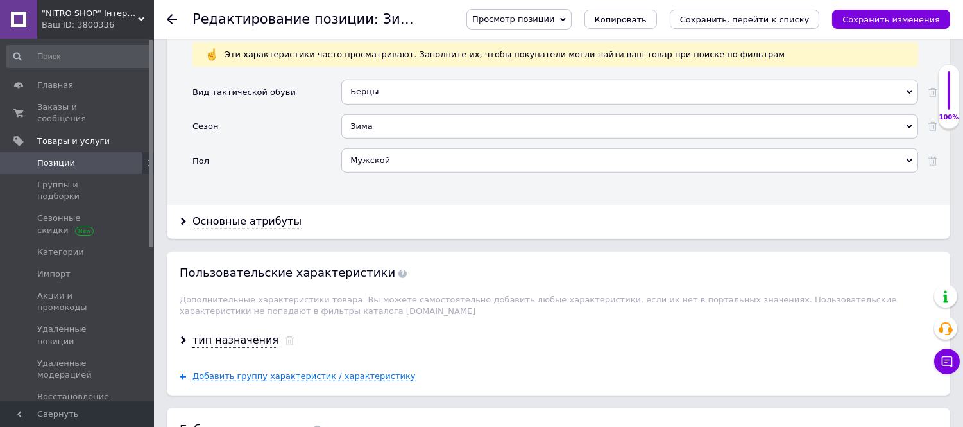
scroll to position [1710, 0]
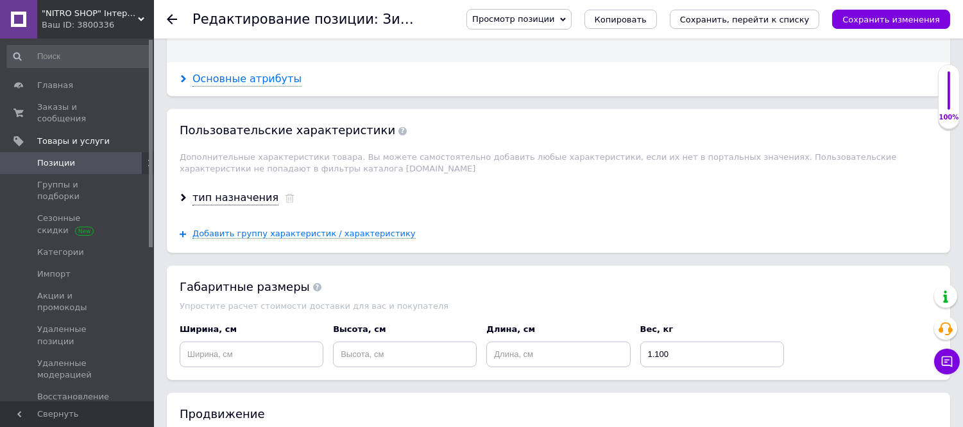
click at [240, 87] on div "Основные атрибуты" at bounding box center [246, 79] width 109 height 15
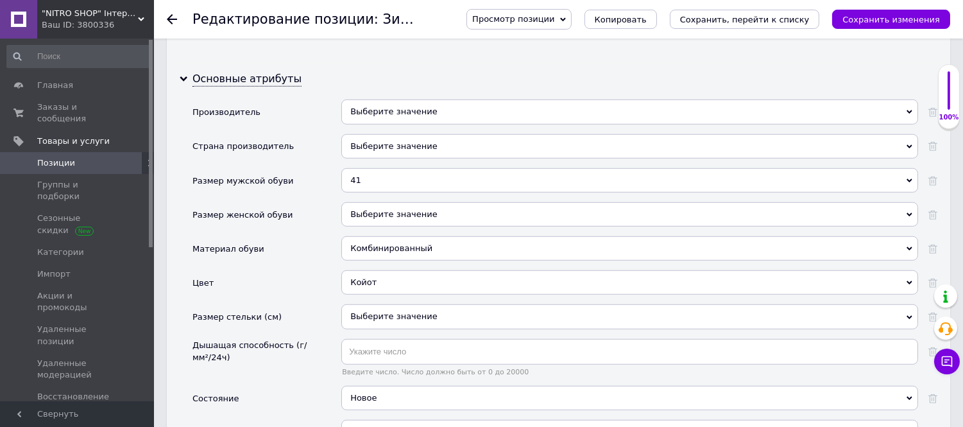
click at [479, 192] on div "41" at bounding box center [629, 180] width 577 height 24
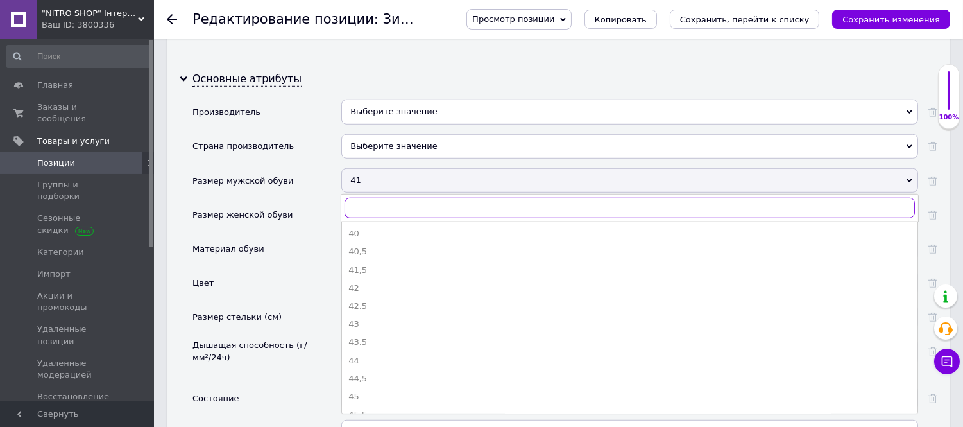
scroll to position [142, 0]
click at [355, 278] on div "42" at bounding box center [629, 273] width 563 height 12
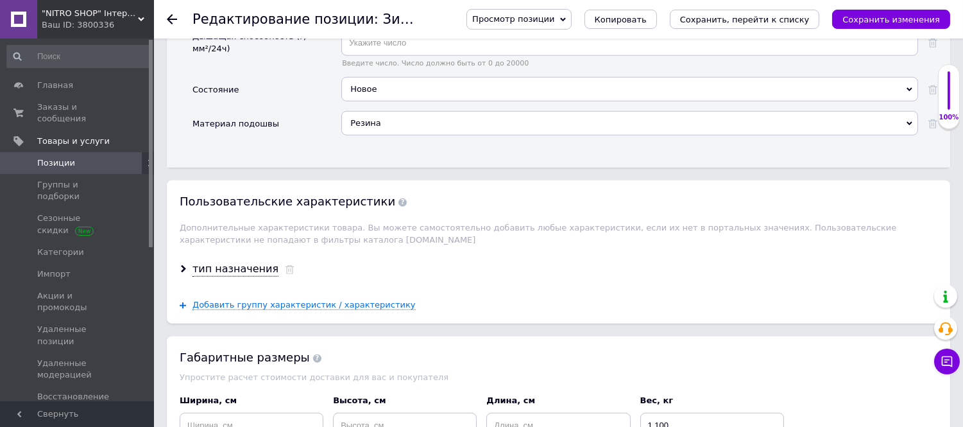
scroll to position [2067, 0]
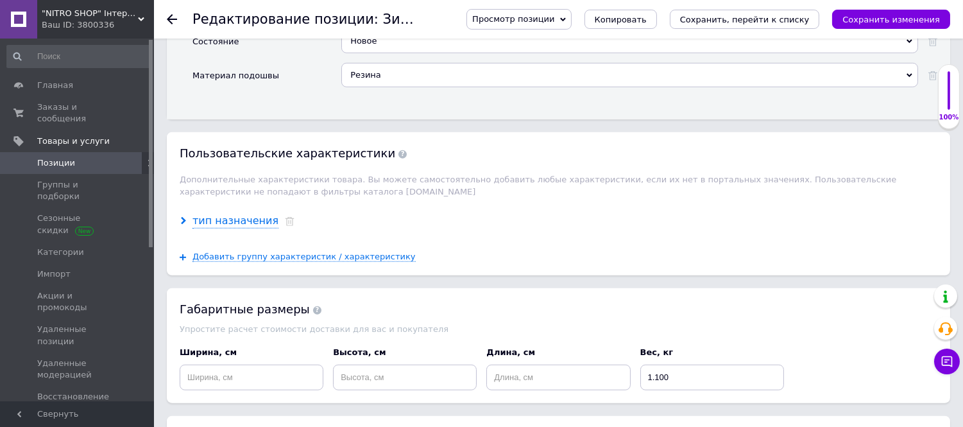
click at [235, 228] on div "тип назначения" at bounding box center [235, 221] width 86 height 15
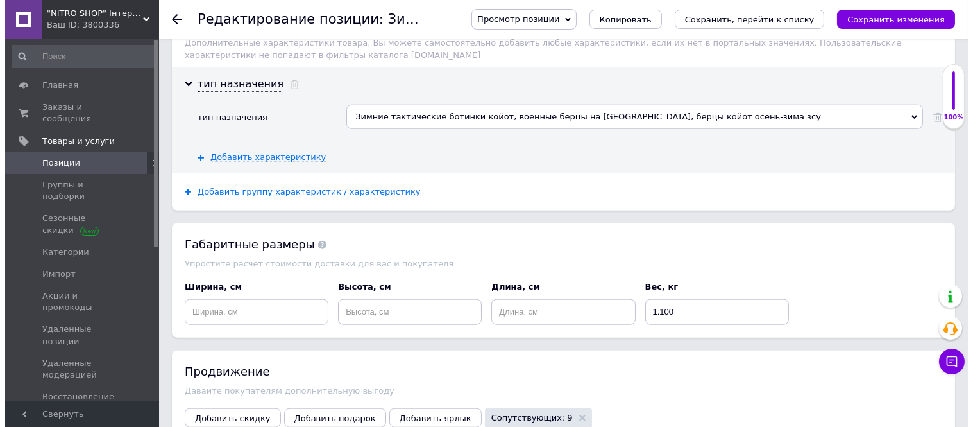
scroll to position [2209, 0]
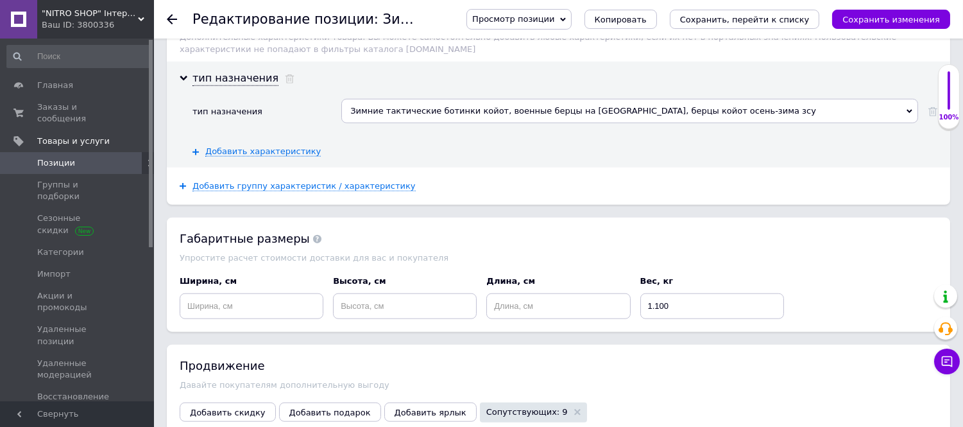
click at [387, 123] on div "Зимние тактические ботинки койот, военные берцы на флисе, берцы койот осень-зим…" at bounding box center [629, 111] width 577 height 24
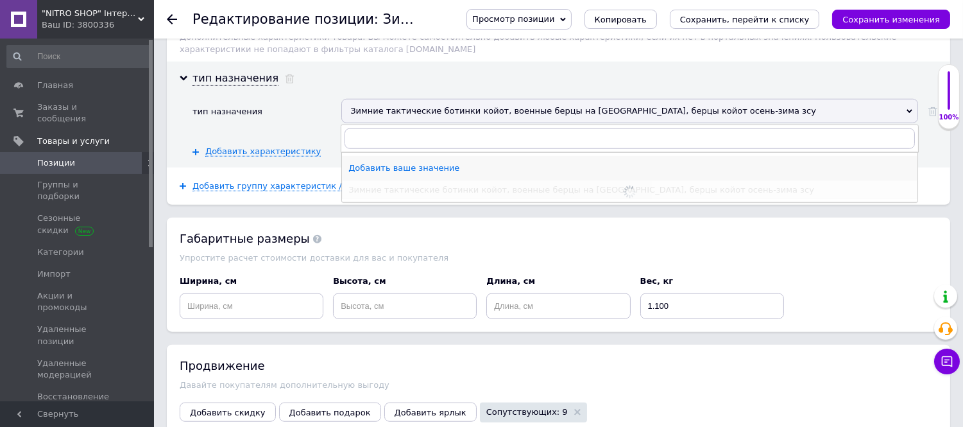
click at [389, 174] on div "Добавить ваше значение" at bounding box center [629, 168] width 563 height 12
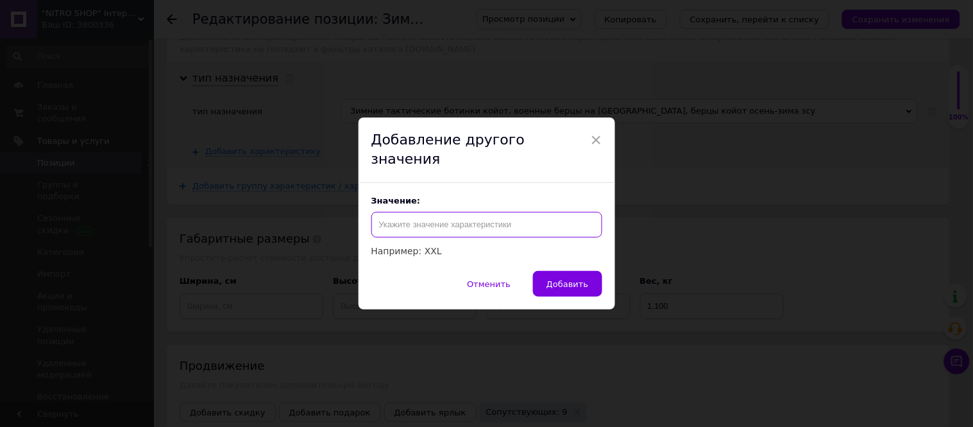
click at [407, 215] on input "text" at bounding box center [486, 225] width 231 height 26
paste input "Зимние тактические ботинки YDS, штурмовые берцы зсу gore-tex, военные ботинки в…"
type input "Зимние тактические ботинки YDS, штурмовые берцы зсу gore-tex, военные ботинки в…"
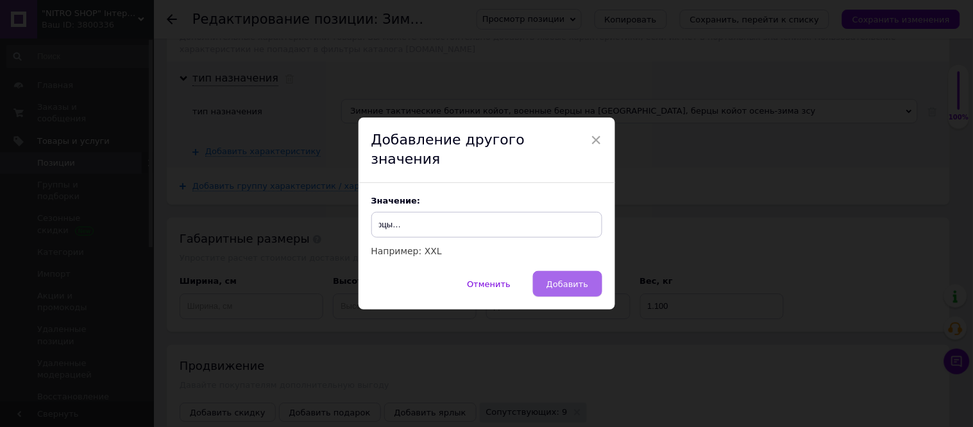
click at [556, 279] on span "Добавить" at bounding box center [568, 284] width 42 height 10
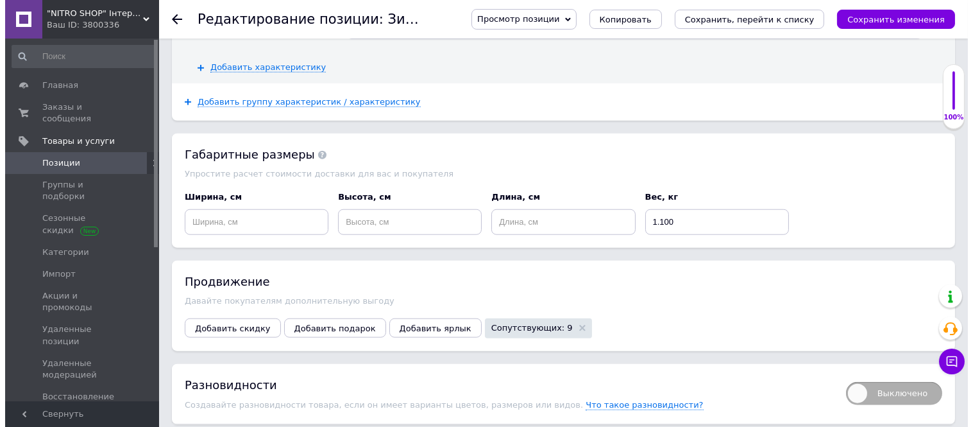
scroll to position [2436, 0]
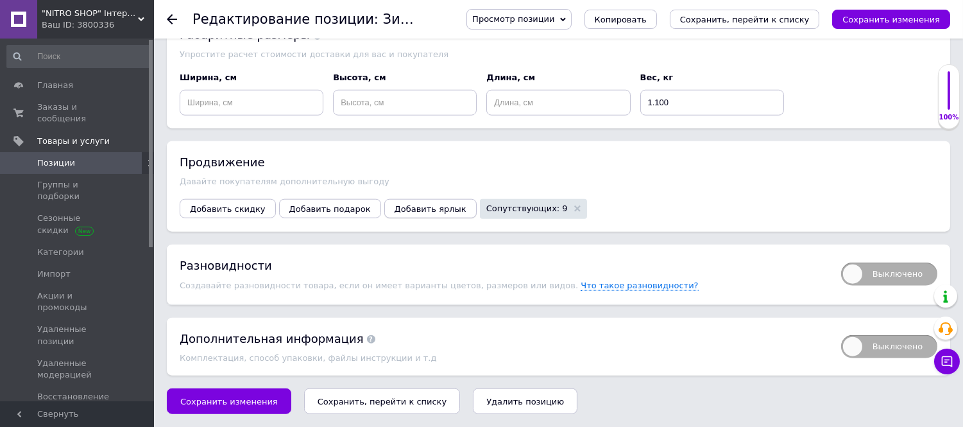
click at [425, 209] on span "Добавить ярлык" at bounding box center [431, 209] width 72 height 10
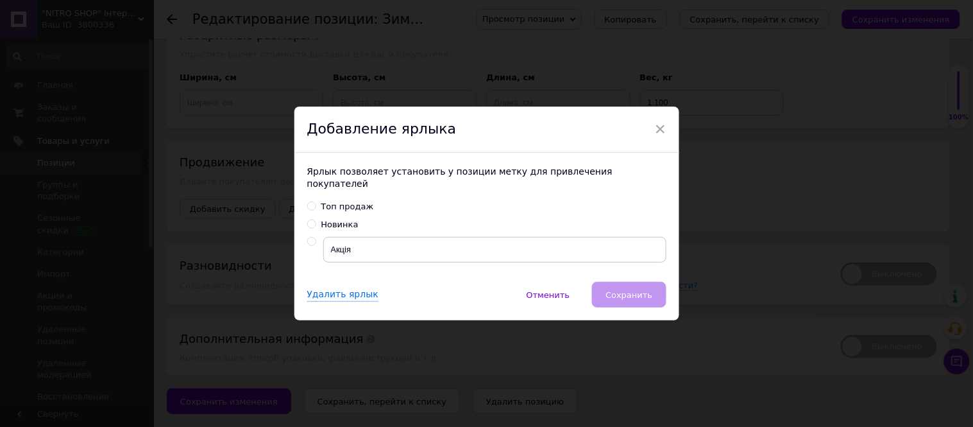
click at [307, 201] on input "Топ продаж" at bounding box center [311, 205] width 8 height 8
radio input "true"
click at [622, 282] on button "Сохранить" at bounding box center [629, 295] width 74 height 26
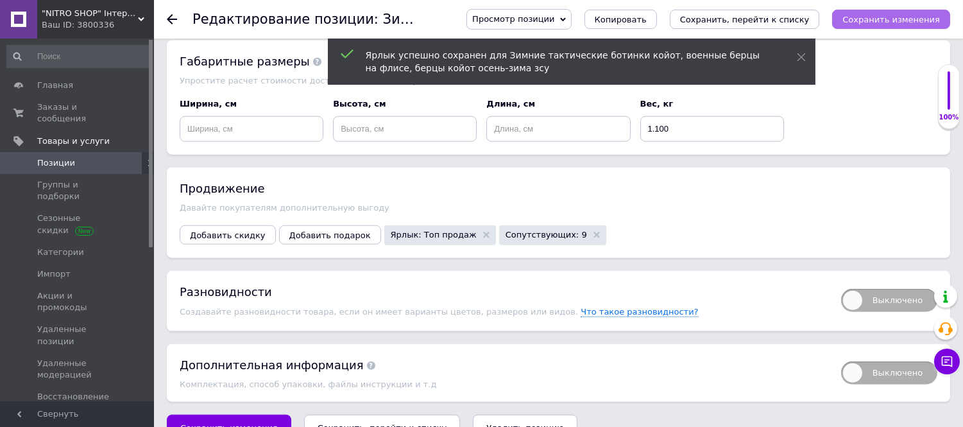
click at [871, 11] on button "Сохранить изменения" at bounding box center [891, 19] width 118 height 19
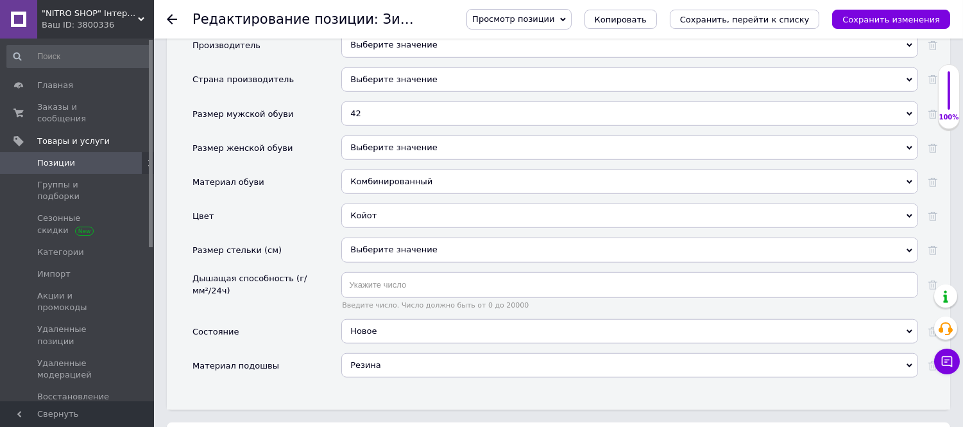
scroll to position [1782, 0]
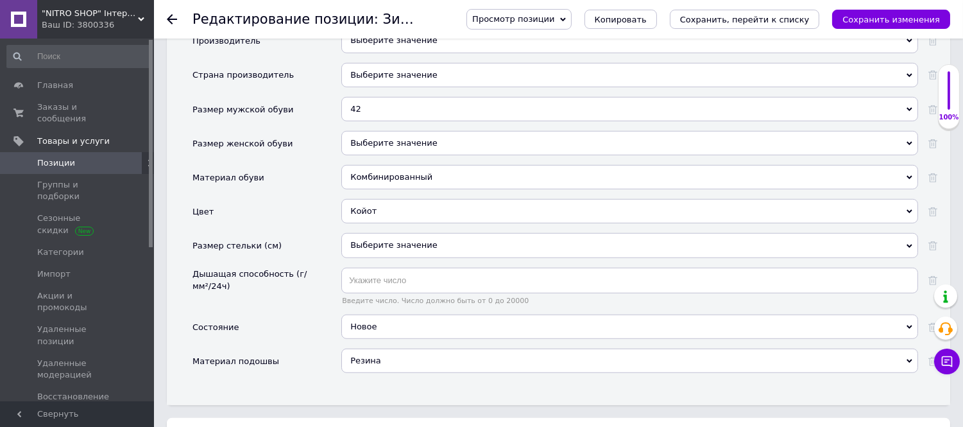
click at [375, 189] on div "Комбинированный" at bounding box center [629, 177] width 577 height 24
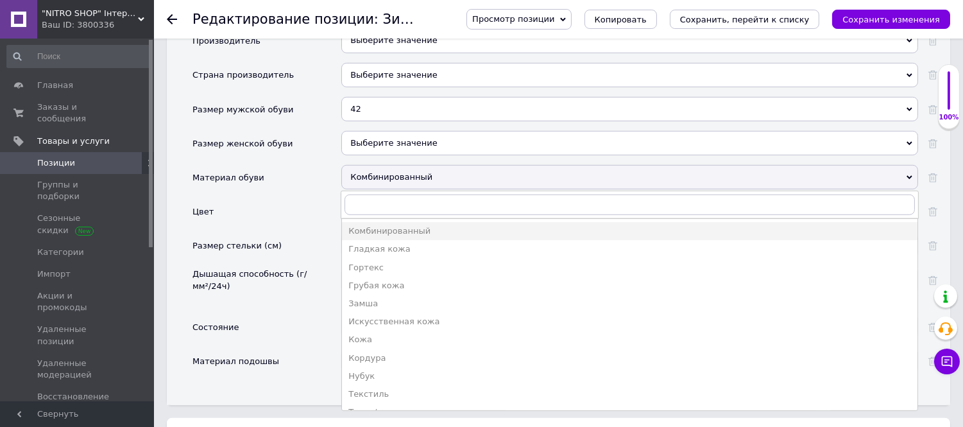
click at [389, 345] on div "Кожа" at bounding box center [629, 340] width 563 height 12
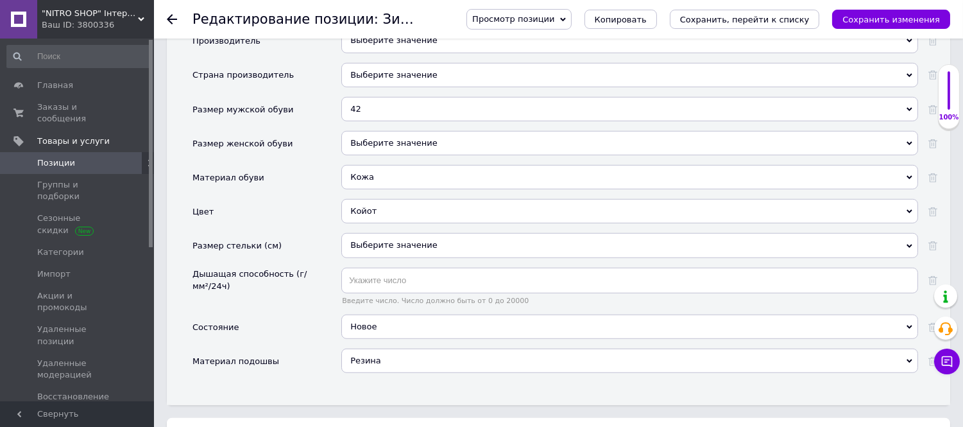
click at [871, 19] on icon "Сохранить изменения" at bounding box center [891, 20] width 98 height 10
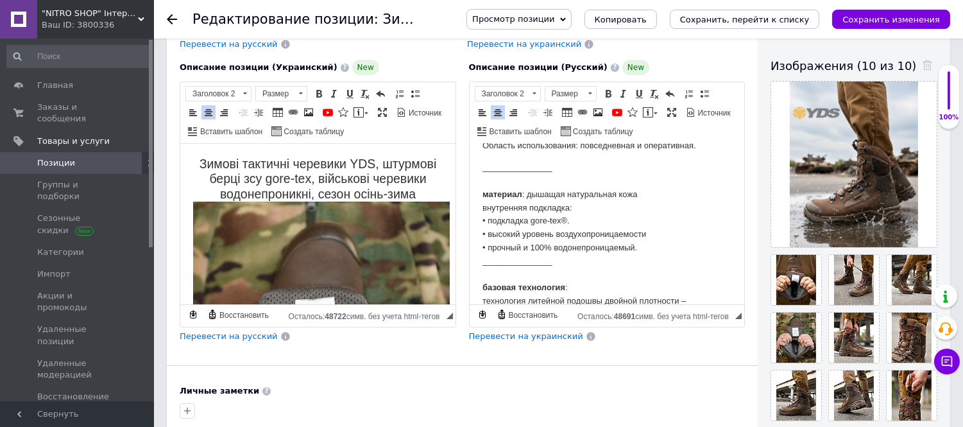
scroll to position [498, 0]
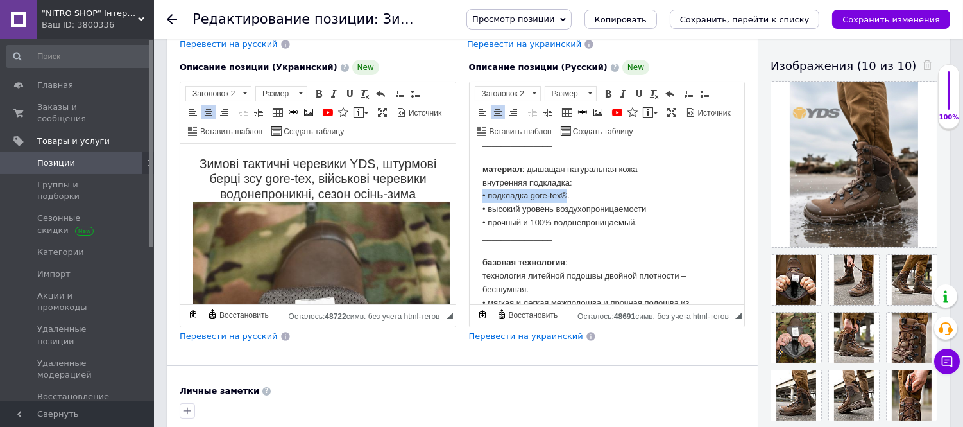
drag, startPoint x: 481, startPoint y: 192, endPoint x: 565, endPoint y: 191, distance: 84.1
click at [565, 191] on p "_______________ материал : дышащая натуральная кожа внутренняя подкладка: • под…" at bounding box center [607, 309] width 250 height 347
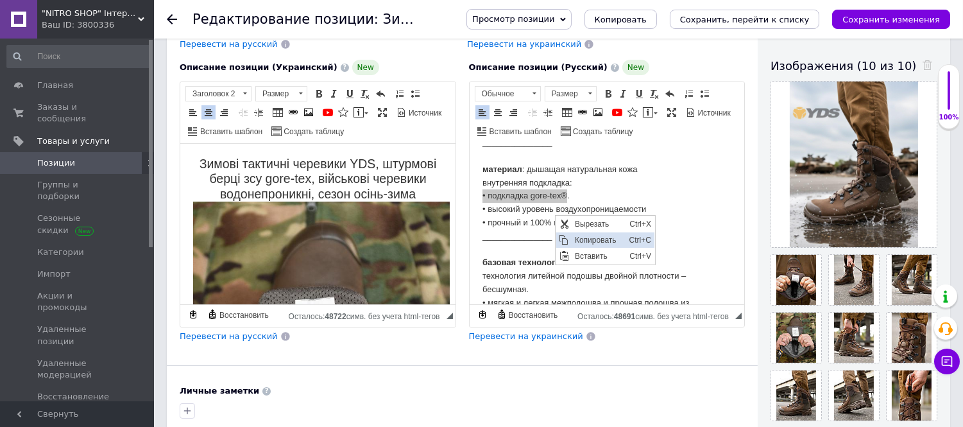
click at [583, 235] on span "Копировать" at bounding box center [598, 239] width 55 height 15
copy p "• подкладка gore-tex®"
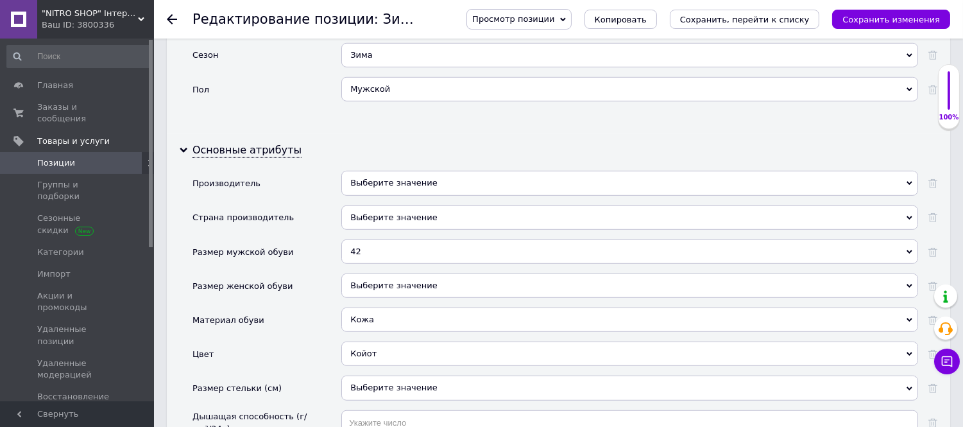
scroll to position [1710, 0]
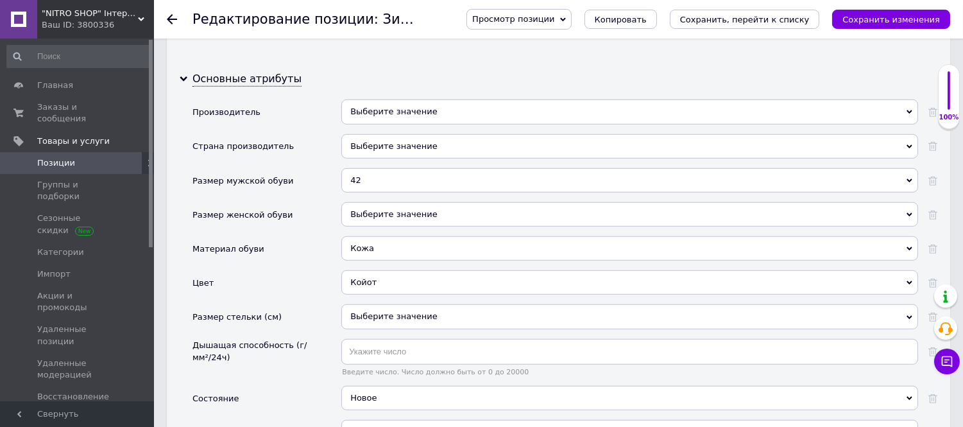
click at [396, 158] on div "Выберите значение" at bounding box center [629, 146] width 577 height 24
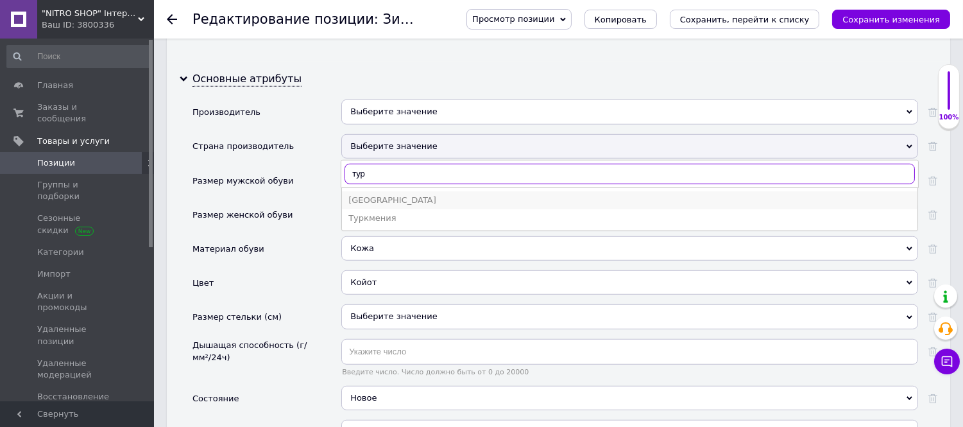
type input "тур"
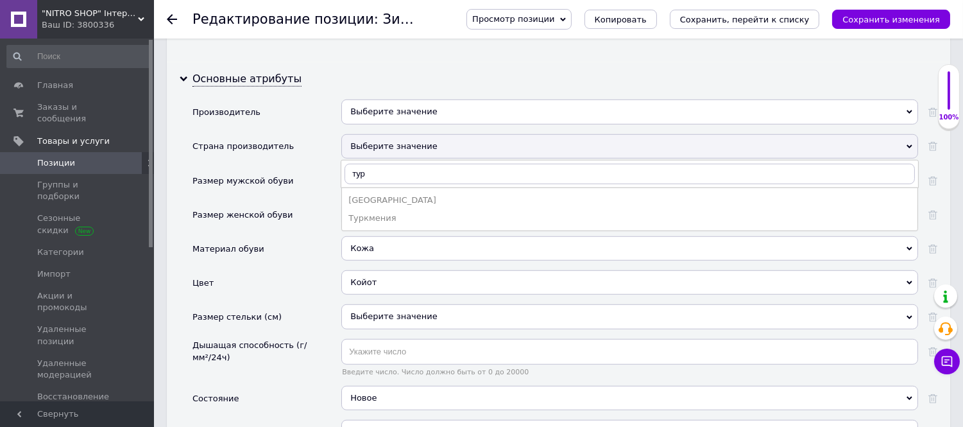
click at [380, 206] on div "Турция" at bounding box center [629, 200] width 563 height 12
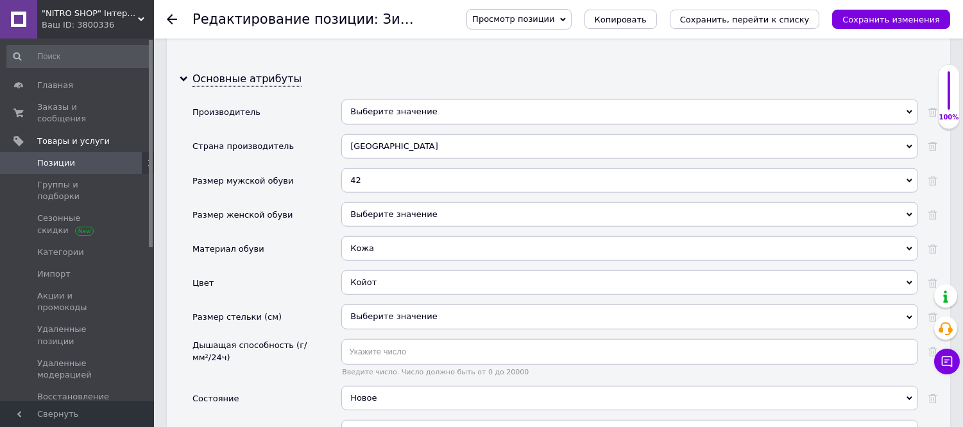
click at [413, 124] on div "Выберите значение" at bounding box center [629, 111] width 577 height 24
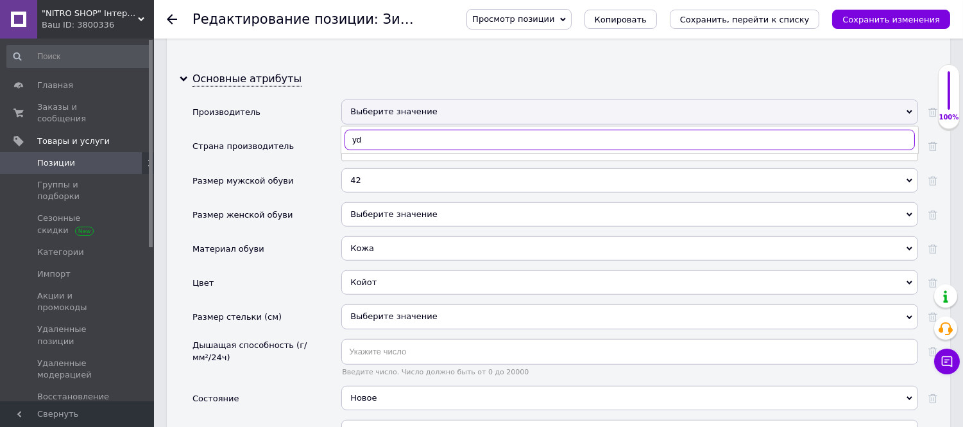
type input "yds"
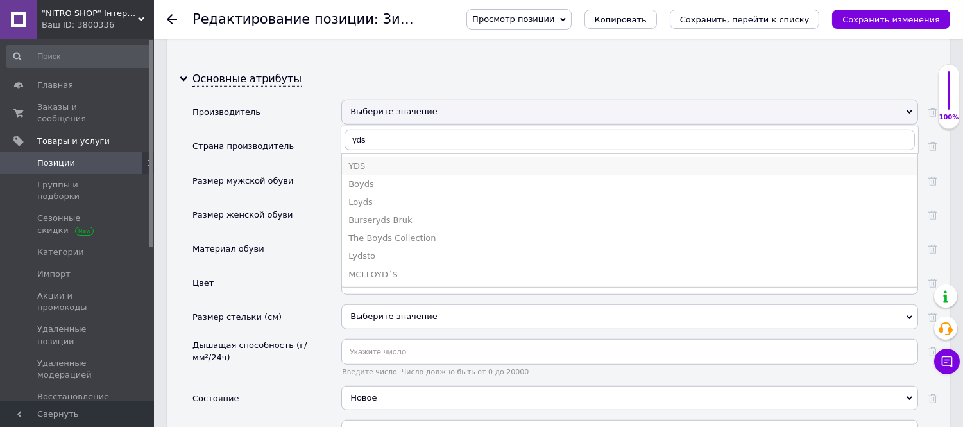
click at [374, 172] on div "YDS" at bounding box center [629, 166] width 563 height 12
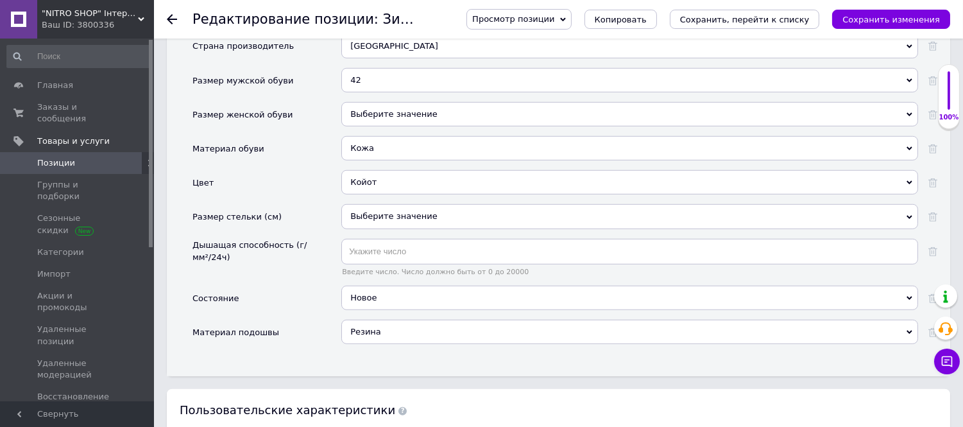
scroll to position [1853, 0]
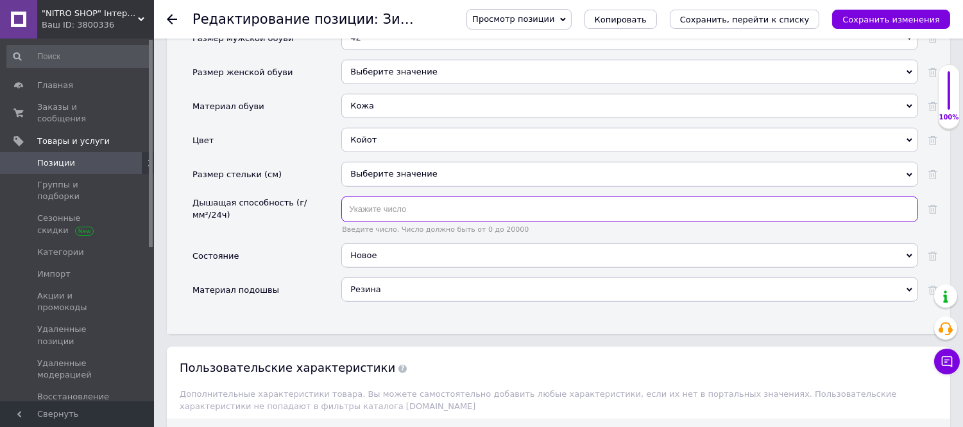
click at [415, 222] on input "text" at bounding box center [629, 209] width 577 height 26
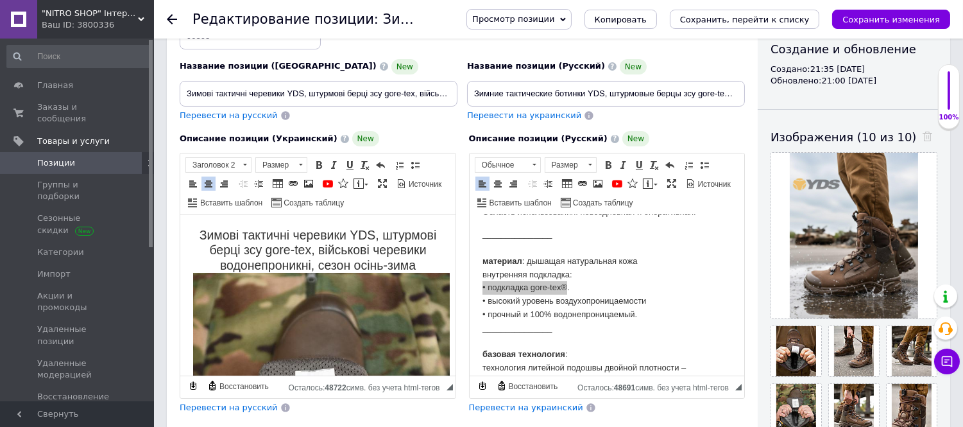
scroll to position [498, 0]
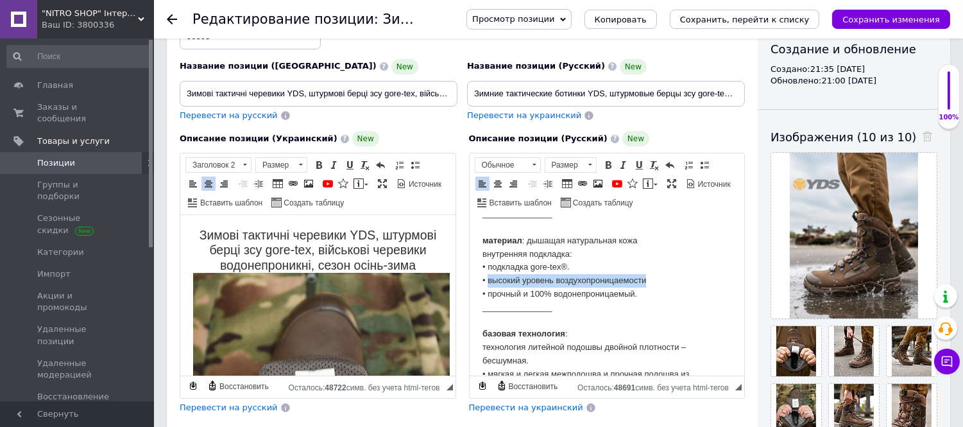
drag, startPoint x: 487, startPoint y: 280, endPoint x: 650, endPoint y: 281, distance: 163.0
click at [650, 281] on p "_______________ материал : дышащая натуральная кожа внутренняя подкладка: • под…" at bounding box center [607, 380] width 250 height 347
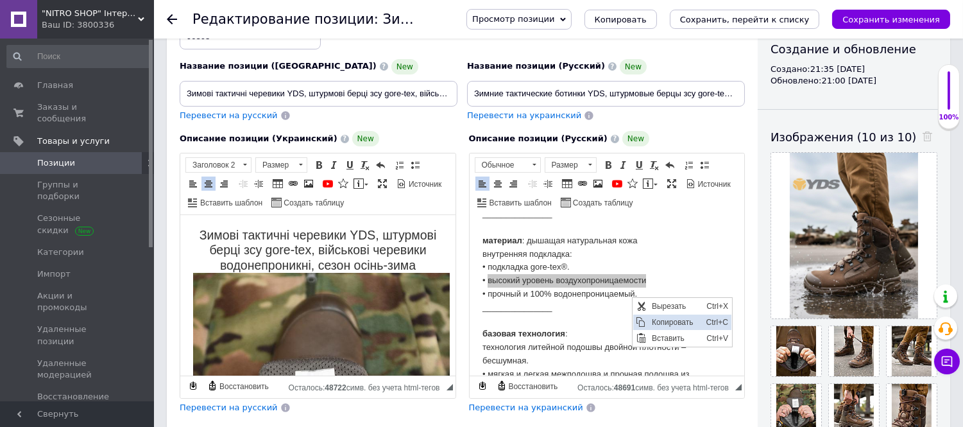
click at [672, 323] on span "Копировать" at bounding box center [675, 321] width 55 height 15
copy p "высокий уровень воздухопроницаемости"
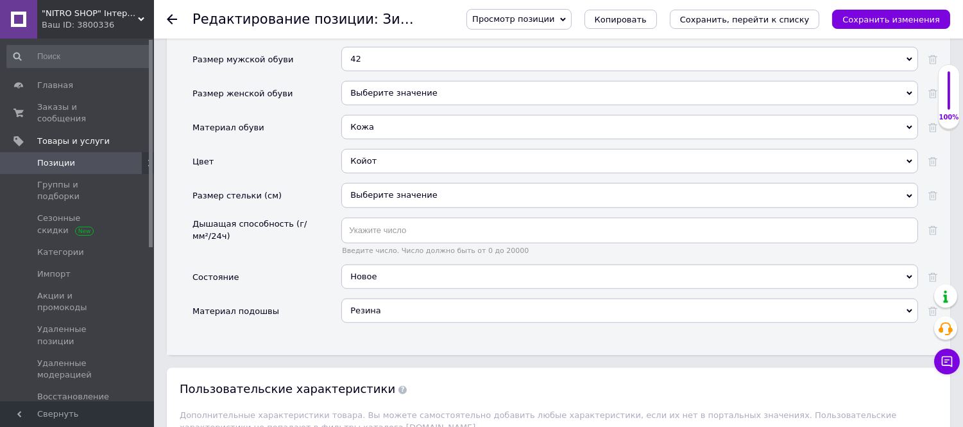
scroll to position [1853, 0]
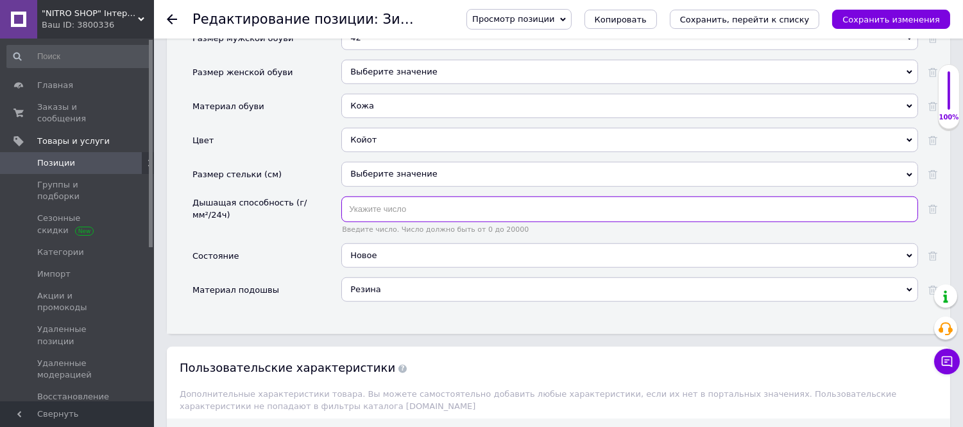
click at [387, 222] on input "text" at bounding box center [629, 209] width 577 height 26
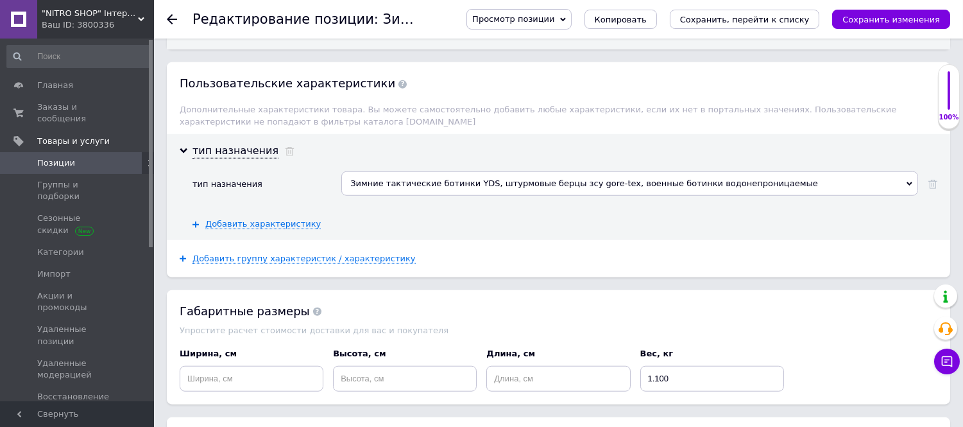
scroll to position [2138, 0]
click at [877, 15] on icon "Сохранить изменения" at bounding box center [891, 20] width 98 height 10
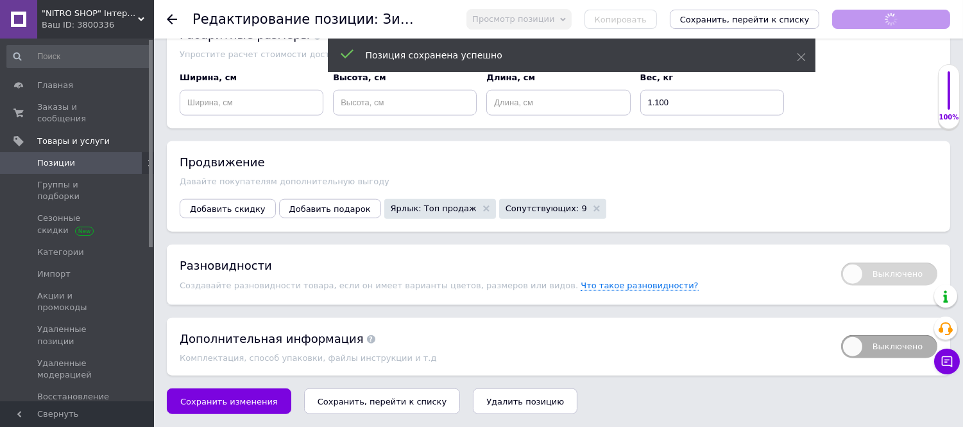
scroll to position [2436, 0]
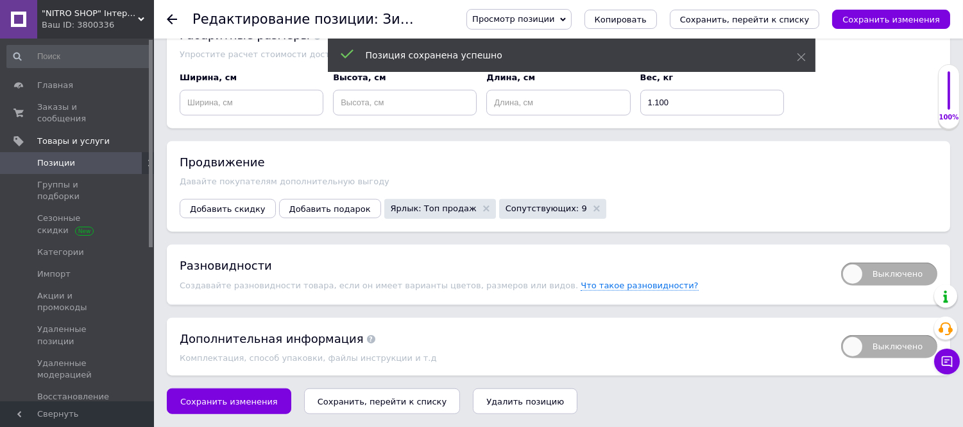
click at [899, 278] on span "Выключено" at bounding box center [889, 273] width 96 height 23
click at [841, 262] on input "Выключено" at bounding box center [837, 258] width 8 height 8
checkbox input "true"
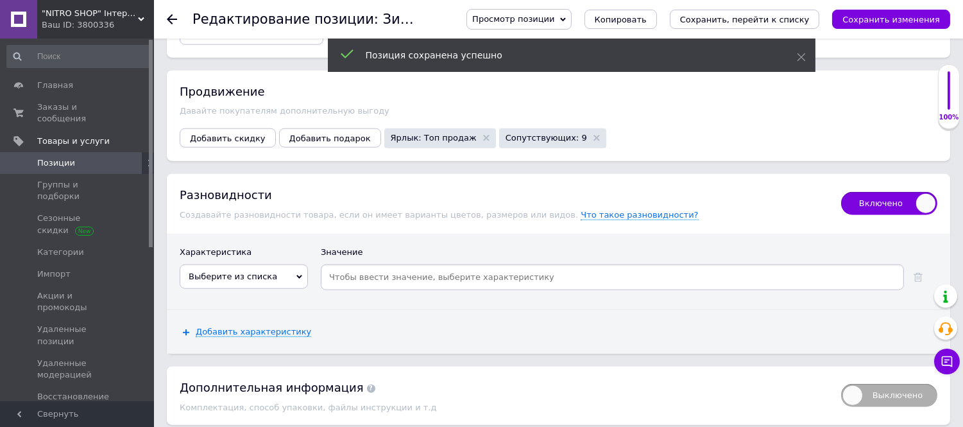
scroll to position [2556, 0]
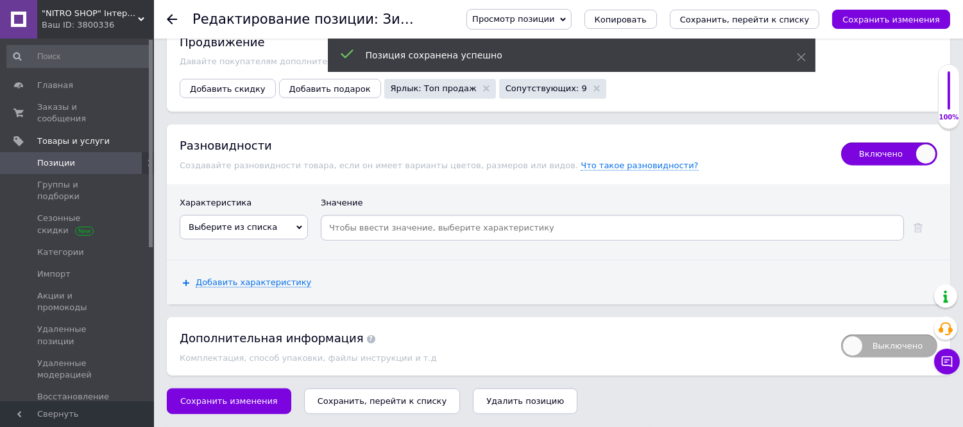
click at [295, 231] on span "Выберите из списка" at bounding box center [244, 227] width 128 height 24
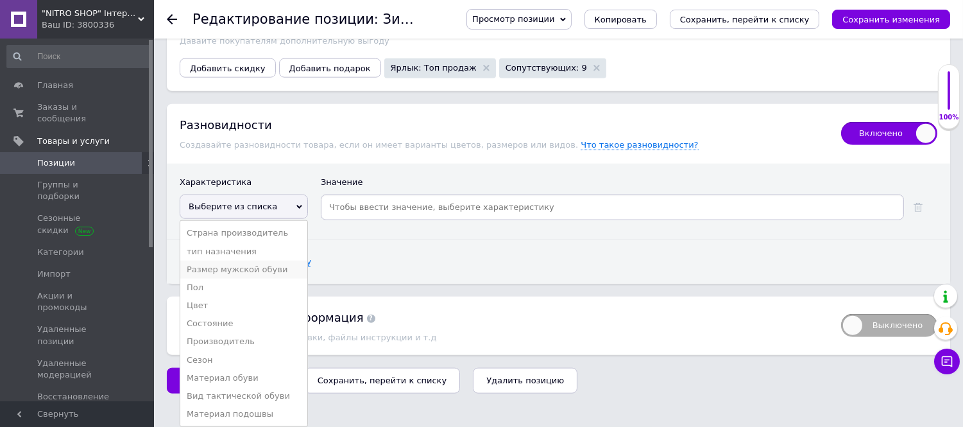
click at [225, 278] on li "Размер мужской обуви" at bounding box center [243, 269] width 127 height 18
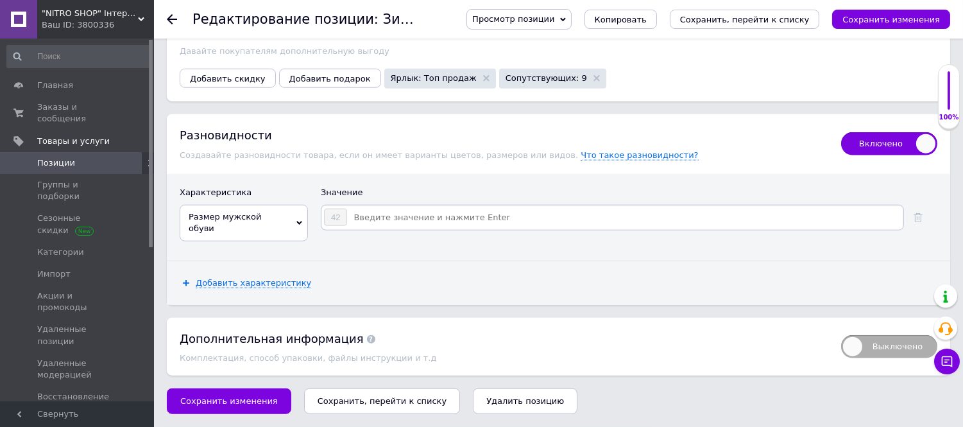
click at [379, 227] on input at bounding box center [625, 217] width 554 height 19
type input "41"
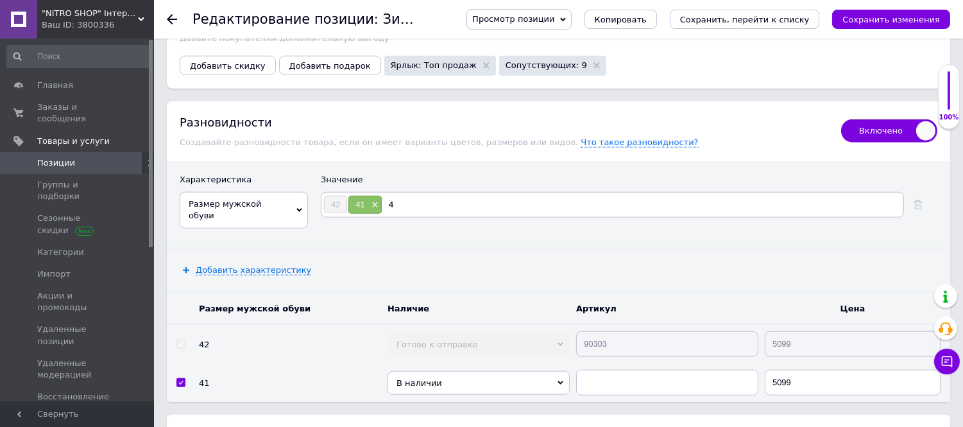
type input "43"
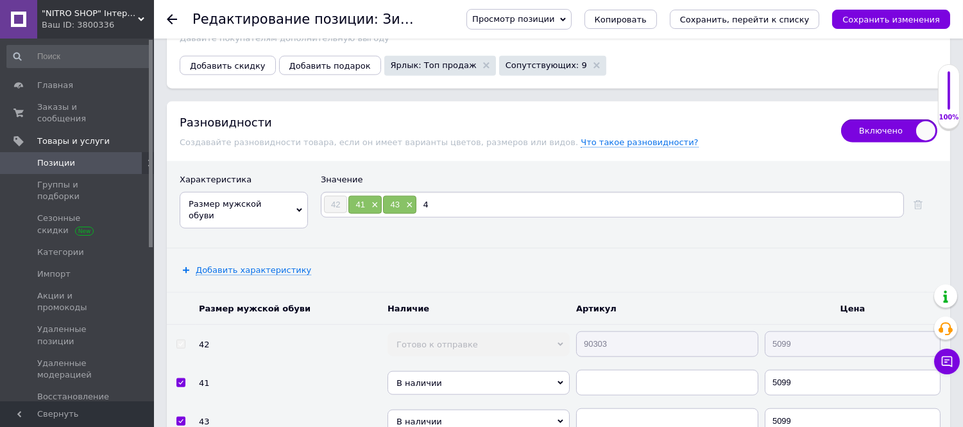
type input "44"
type input "45"
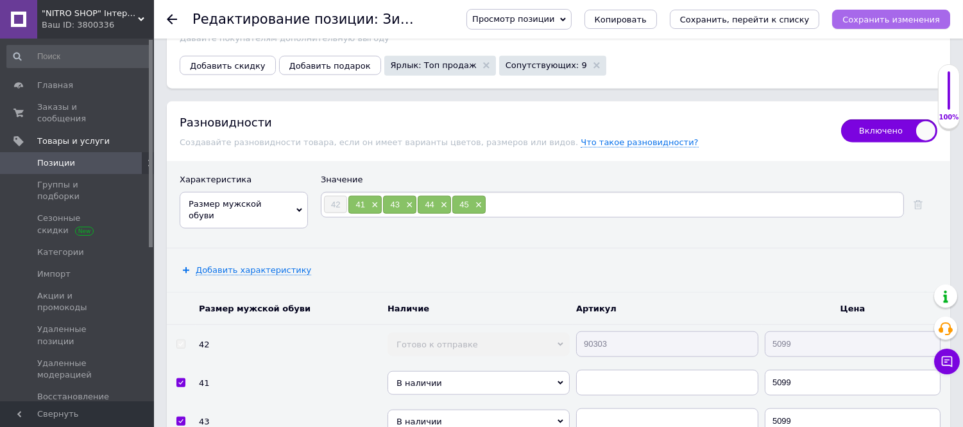
click at [860, 22] on icon "Сохранить изменения" at bounding box center [891, 20] width 98 height 10
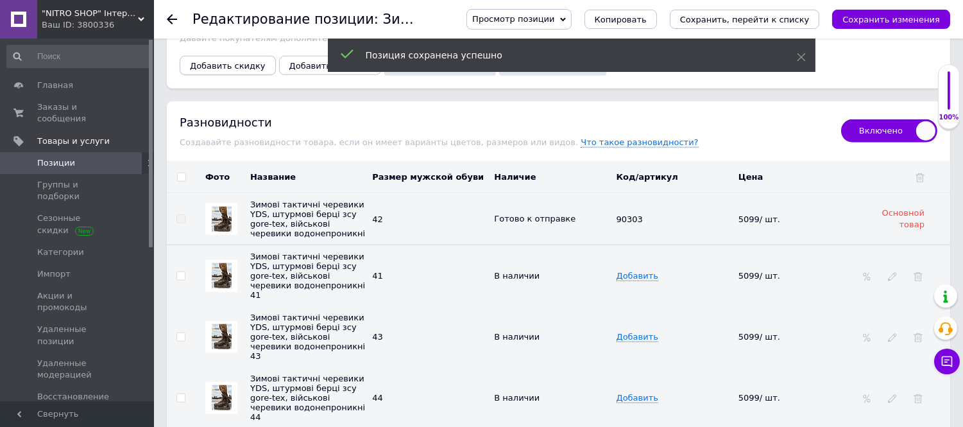
click at [201, 75] on button "Добавить скидку" at bounding box center [228, 65] width 96 height 19
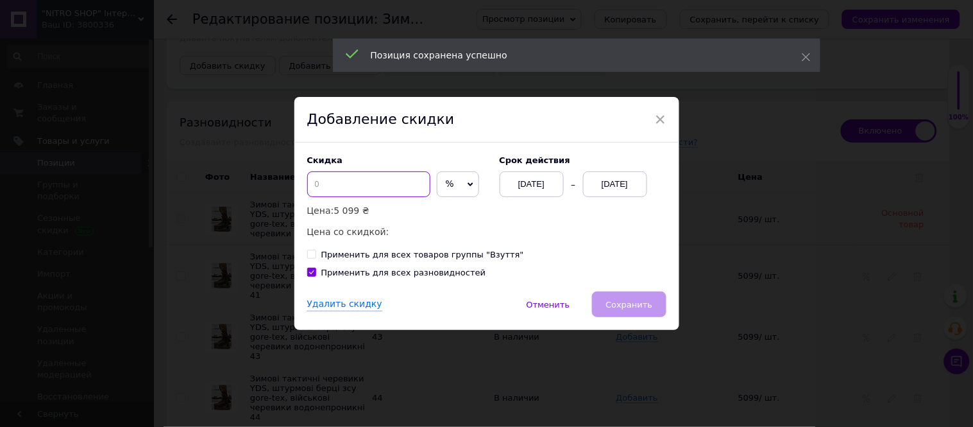
click at [317, 181] on input at bounding box center [368, 184] width 123 height 26
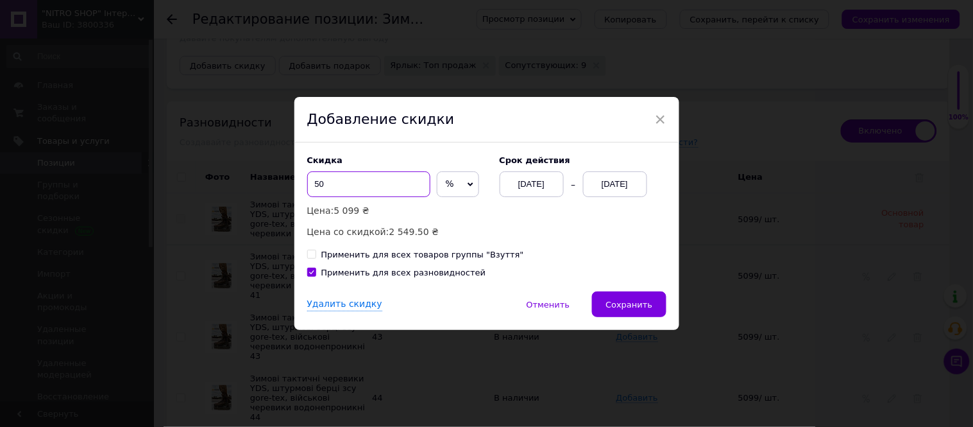
type input "50"
click at [614, 186] on div "[DATE]" at bounding box center [615, 184] width 64 height 26
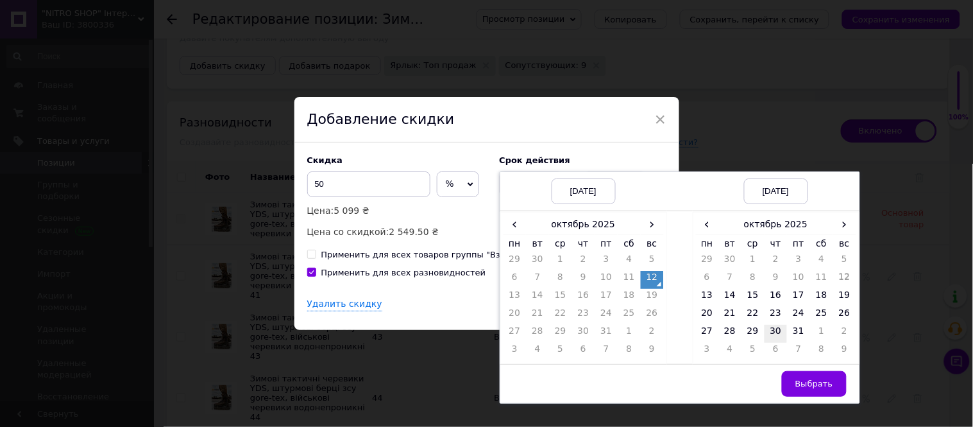
click at [767, 337] on td "30" at bounding box center [776, 334] width 23 height 18
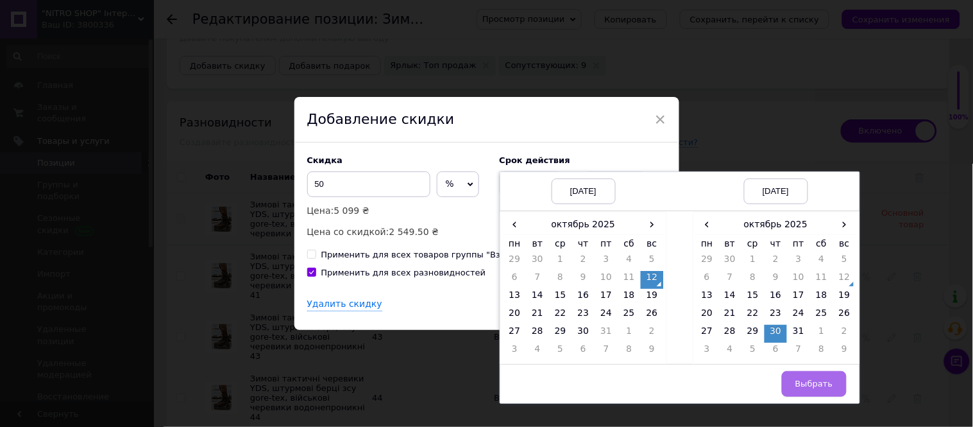
click at [806, 382] on span "Выбрать" at bounding box center [815, 384] width 38 height 10
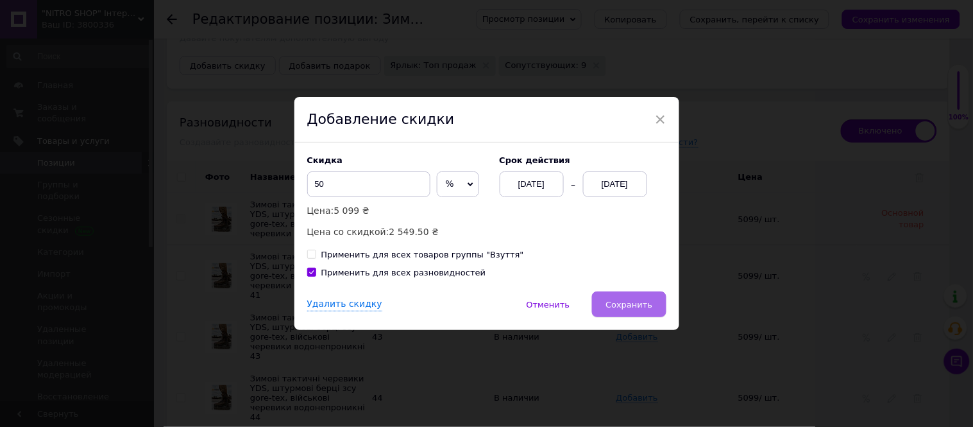
click at [630, 309] on span "Сохранить" at bounding box center [629, 305] width 47 height 10
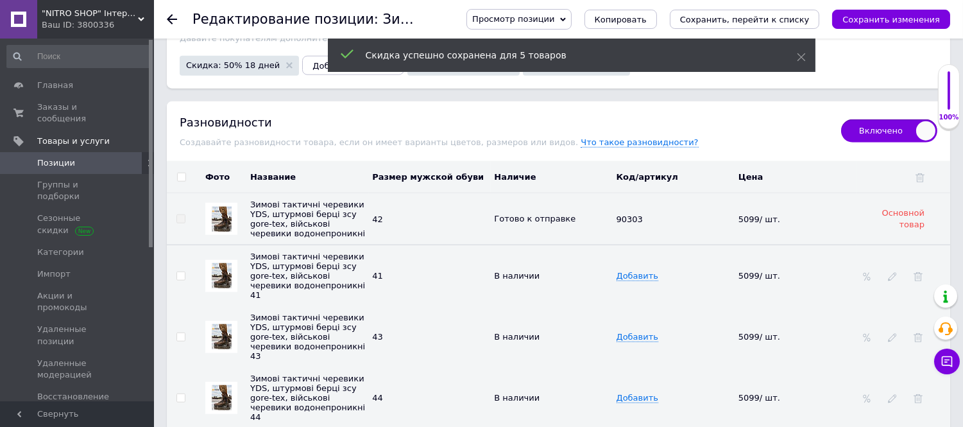
click at [180, 182] on input "checkbox" at bounding box center [181, 177] width 8 height 8
checkbox input "true"
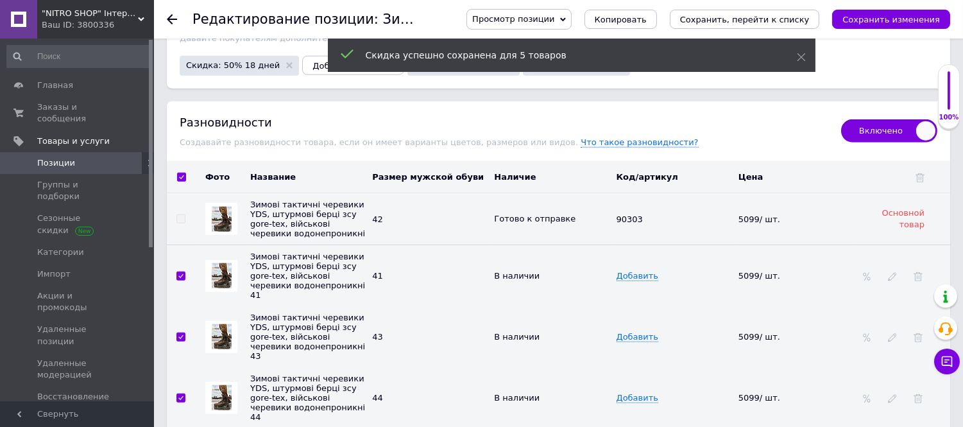
checkbox input "true"
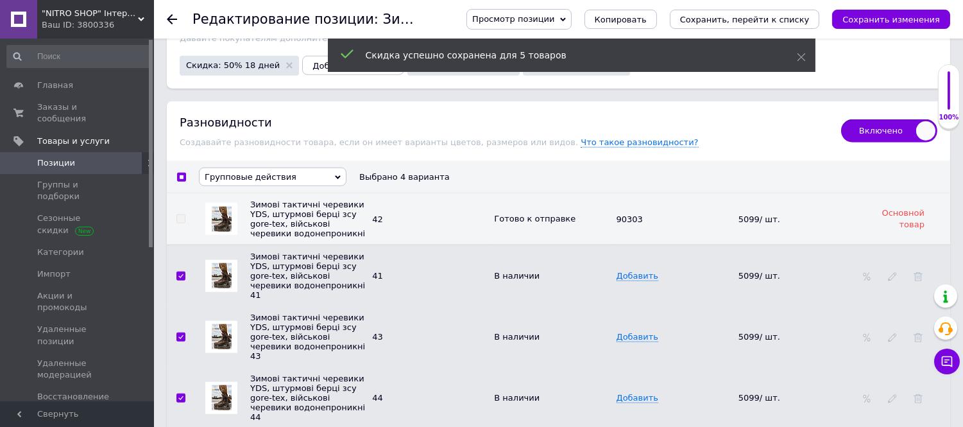
click at [243, 182] on span "Групповые действия" at bounding box center [251, 177] width 92 height 10
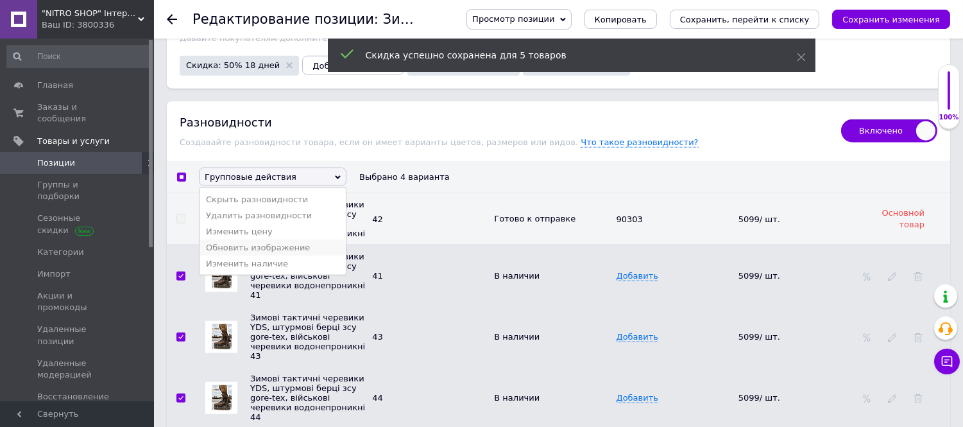
click at [237, 255] on li "Обновить изображение" at bounding box center [273, 247] width 146 height 16
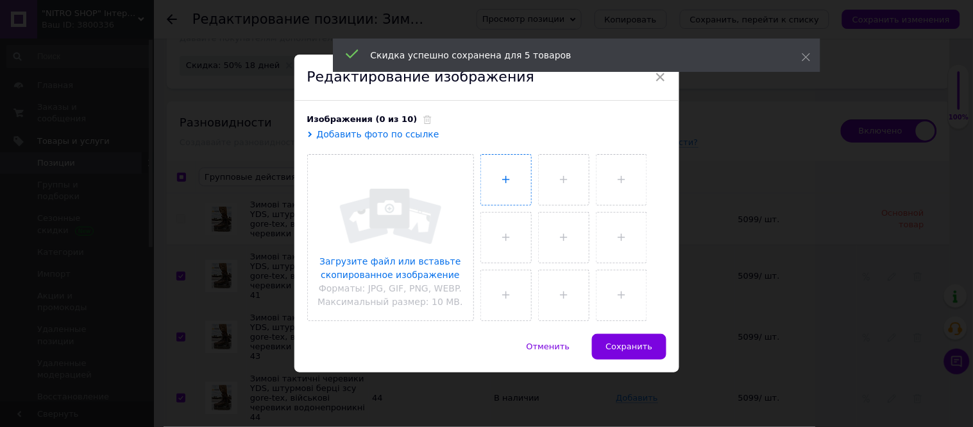
click at [489, 187] on input "file" at bounding box center [506, 180] width 50 height 50
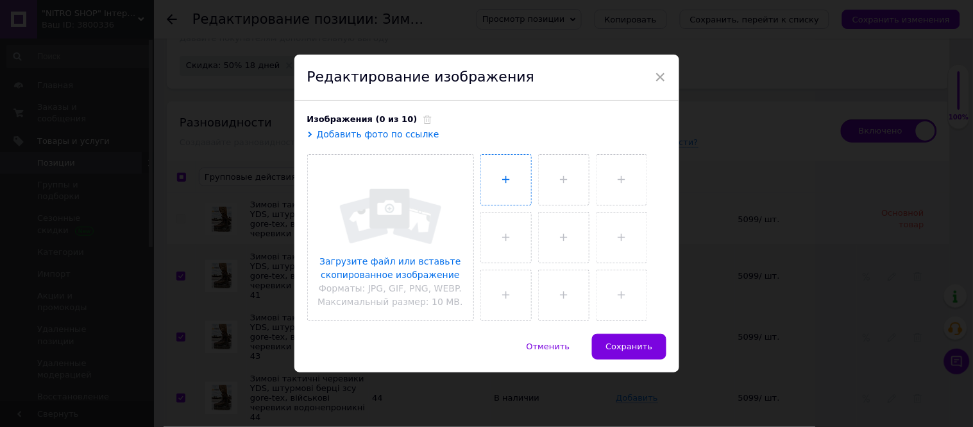
type input "C:\fakepath\photo_2025-10-11_22-57-41.jpg"
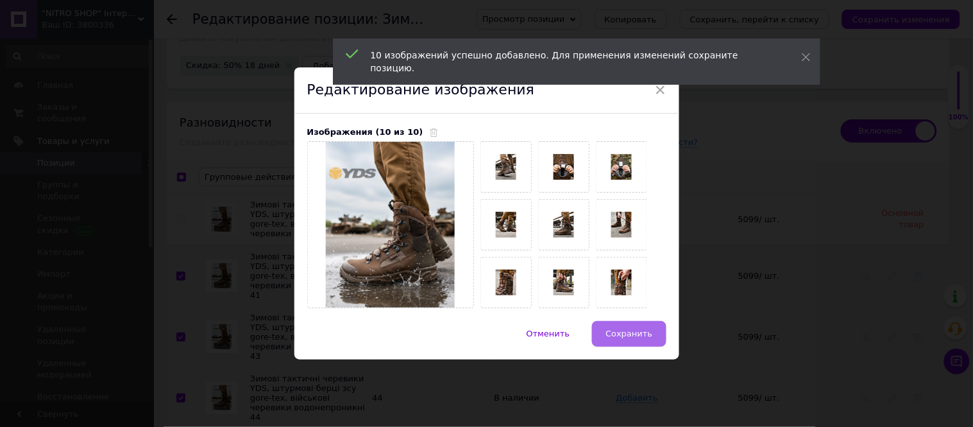
click at [624, 337] on span "Сохранить" at bounding box center [629, 333] width 47 height 10
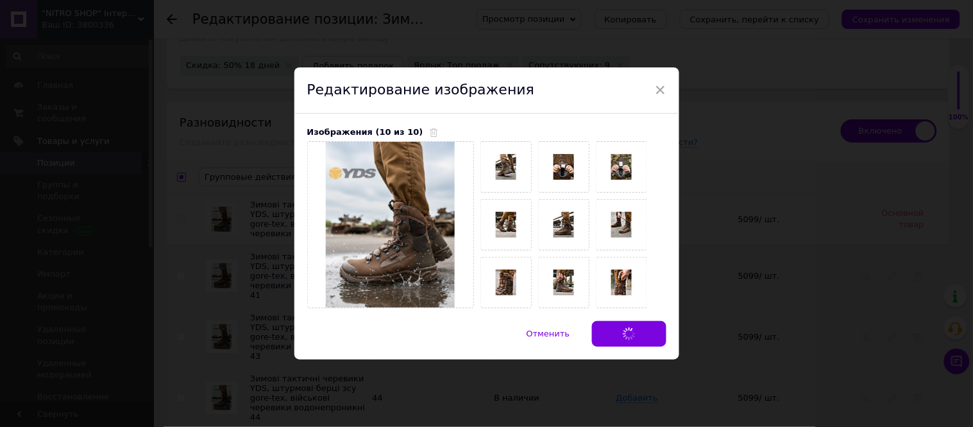
checkbox input "false"
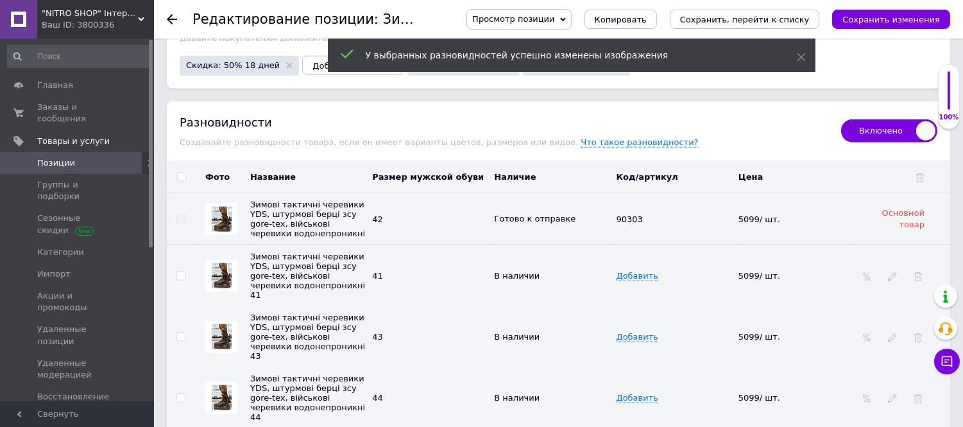
click at [181, 182] on input "checkbox" at bounding box center [181, 177] width 8 height 8
checkbox input "true"
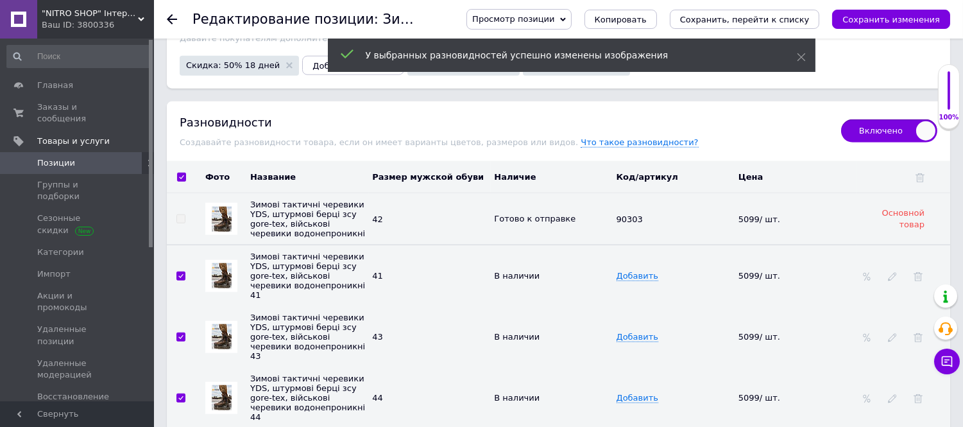
checkbox input "true"
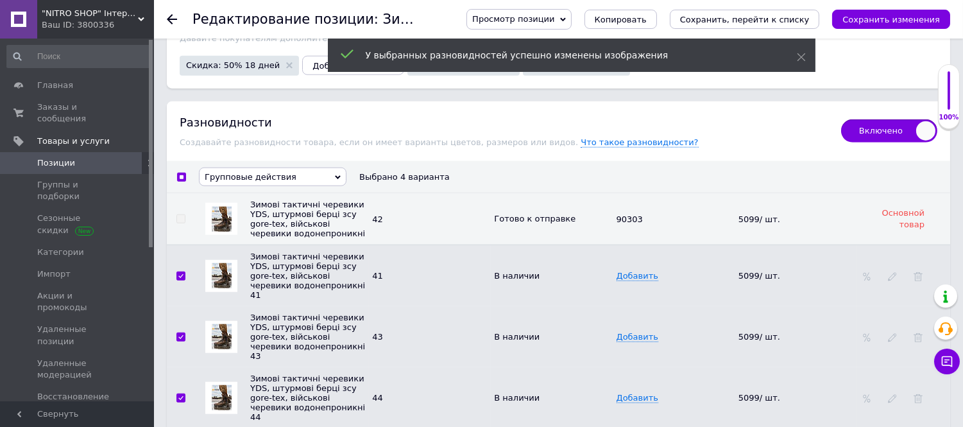
click at [219, 182] on span "Групповые действия" at bounding box center [251, 177] width 92 height 10
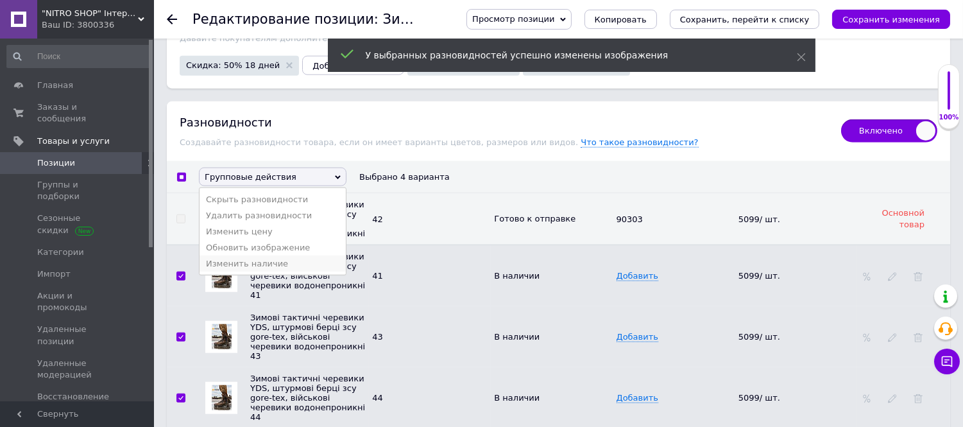
click at [235, 271] on li "Изменить наличие" at bounding box center [273, 263] width 146 height 16
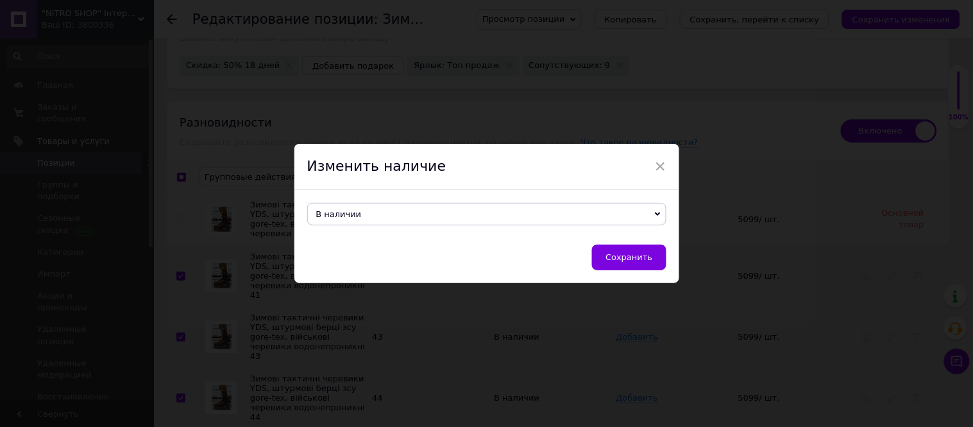
click at [342, 217] on span "В наличии" at bounding box center [339, 214] width 46 height 10
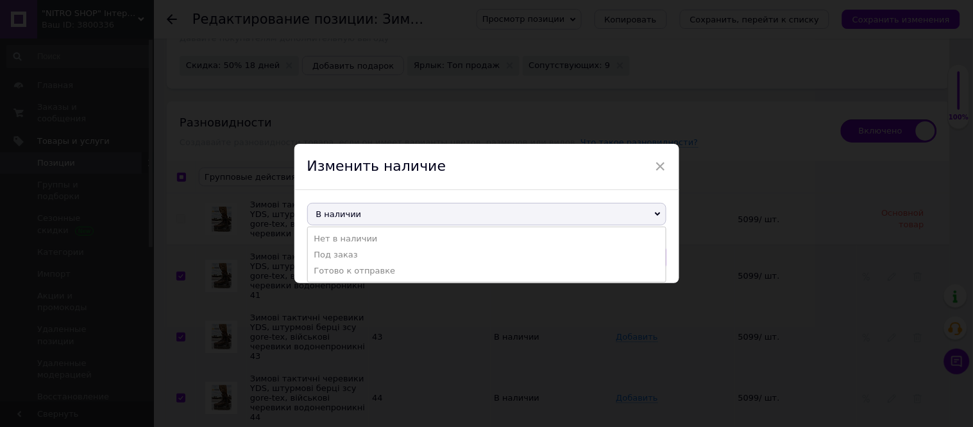
drag, startPoint x: 362, startPoint y: 279, endPoint x: 393, endPoint y: 279, distance: 30.8
click at [362, 278] on li "Готово к отправке" at bounding box center [487, 270] width 358 height 16
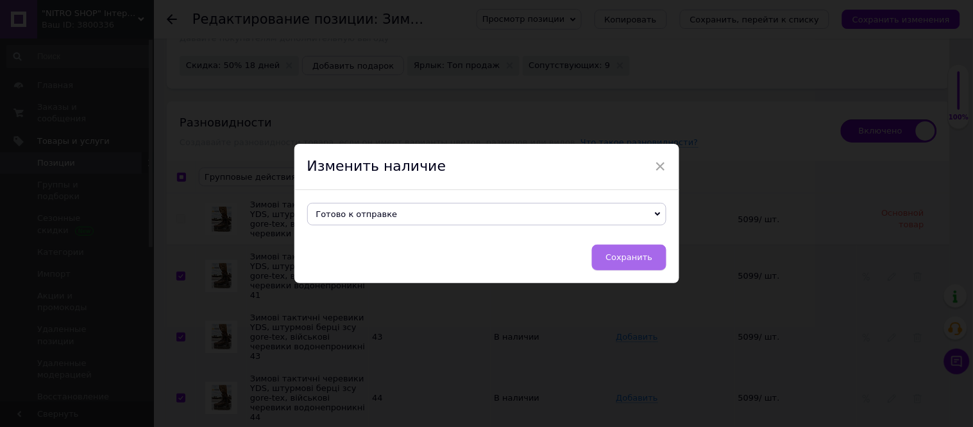
click at [644, 262] on span "Сохранить" at bounding box center [629, 257] width 47 height 10
checkbox input "false"
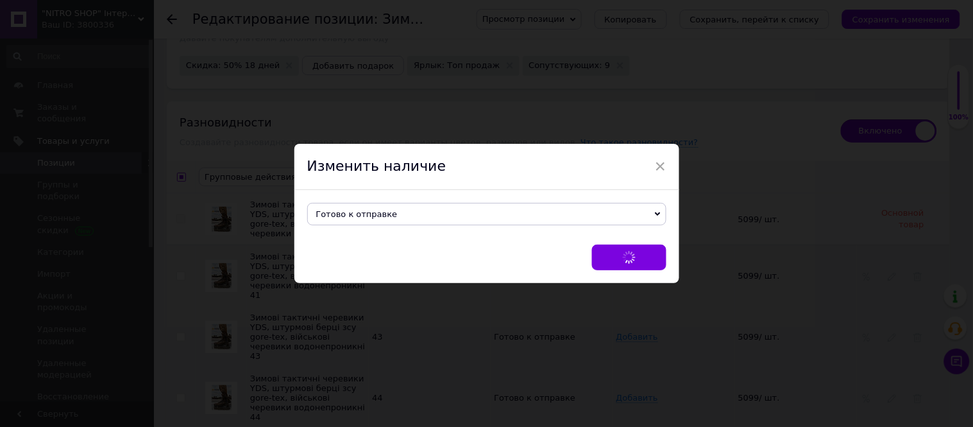
checkbox input "false"
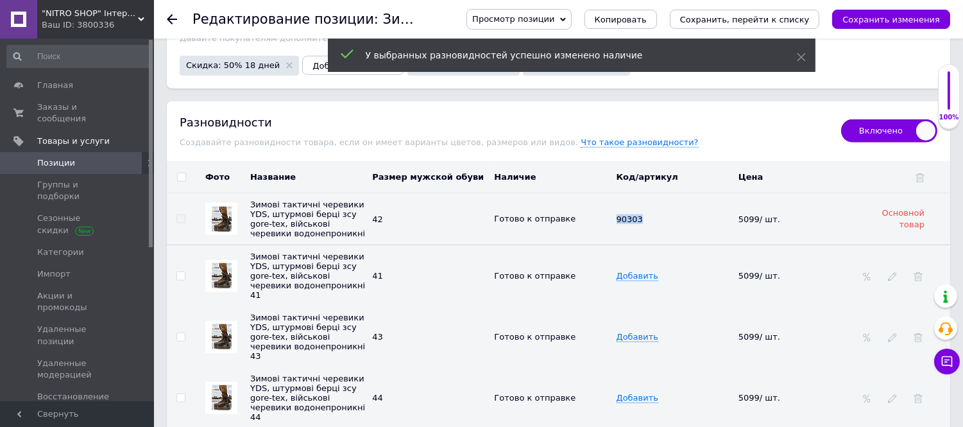
drag, startPoint x: 600, startPoint y: 239, endPoint x: 663, endPoint y: 255, distance: 65.5
click at [666, 245] on tr "Зимові тактичні черевики YDS, штурмові берці зсу gore-tex, військові черевики в…" at bounding box center [558, 219] width 783 height 52
copy tr "Готово к отправке 90303"
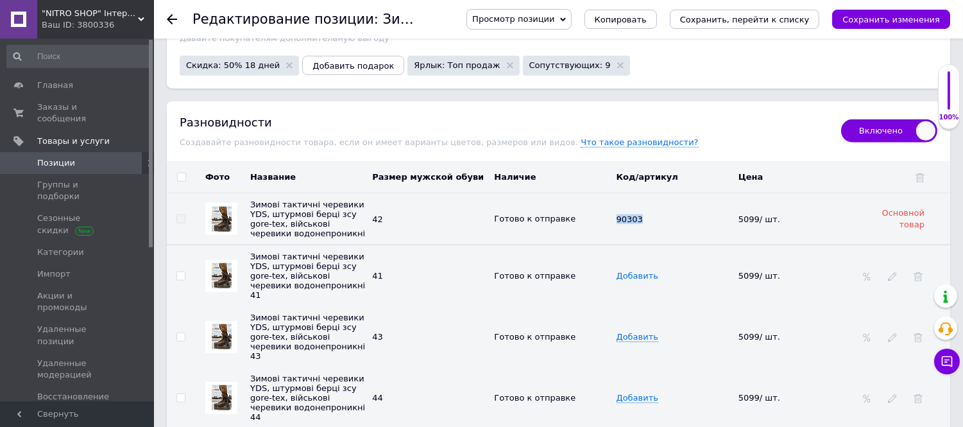
click at [631, 281] on span "Добавить" at bounding box center [638, 276] width 42 height 10
type input "90303"
click at [632, 342] on span "Добавить" at bounding box center [638, 337] width 42 height 10
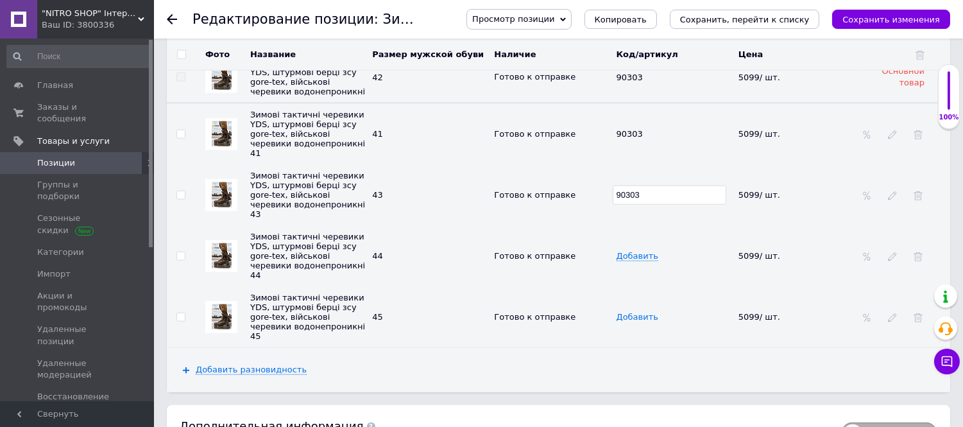
scroll to position [2698, 0]
type input "90303"
click at [630, 271] on td "Добавить" at bounding box center [674, 255] width 122 height 61
click at [629, 272] on td "Добавить" at bounding box center [674, 255] width 122 height 61
click at [629, 260] on span "Добавить" at bounding box center [638, 255] width 42 height 10
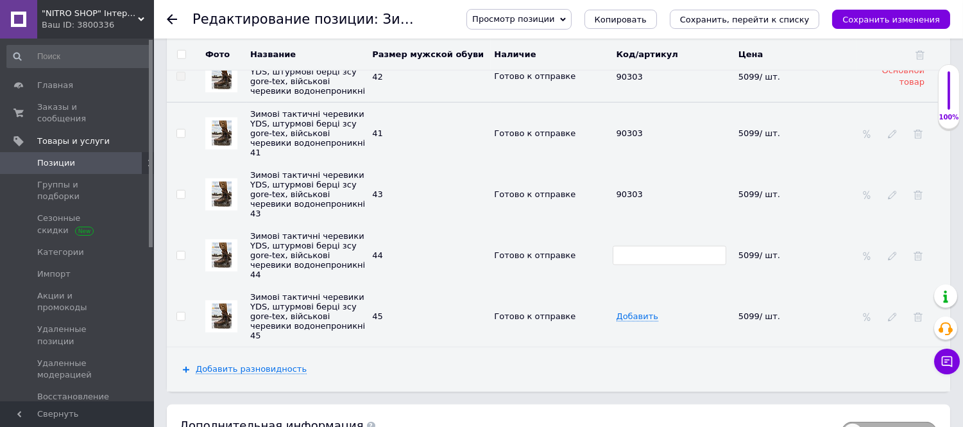
click at [629, 265] on input "text" at bounding box center [670, 255] width 114 height 19
type input "90303"
click at [638, 345] on td "Добавить" at bounding box center [674, 315] width 122 height 61
click at [629, 321] on span "Добавить" at bounding box center [638, 316] width 42 height 10
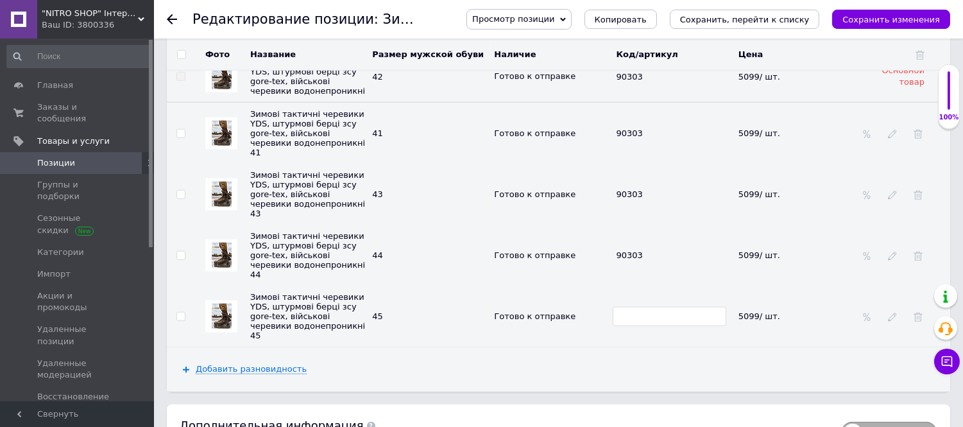
click at [629, 326] on input "text" at bounding box center [670, 316] width 114 height 19
type input "90303"
click at [665, 391] on div "Добавить разновидность" at bounding box center [558, 369] width 783 height 44
click at [874, 18] on icon "Сохранить изменения" at bounding box center [891, 20] width 98 height 10
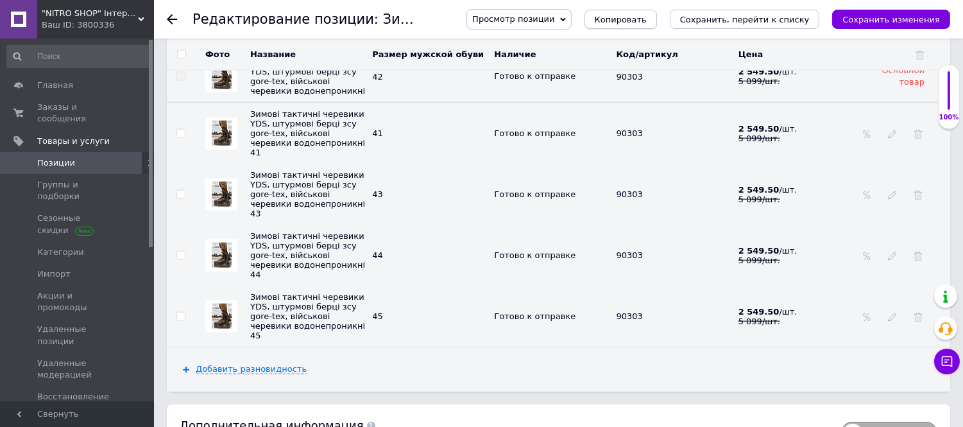
click at [640, 15] on span "Копировать" at bounding box center [621, 20] width 52 height 10
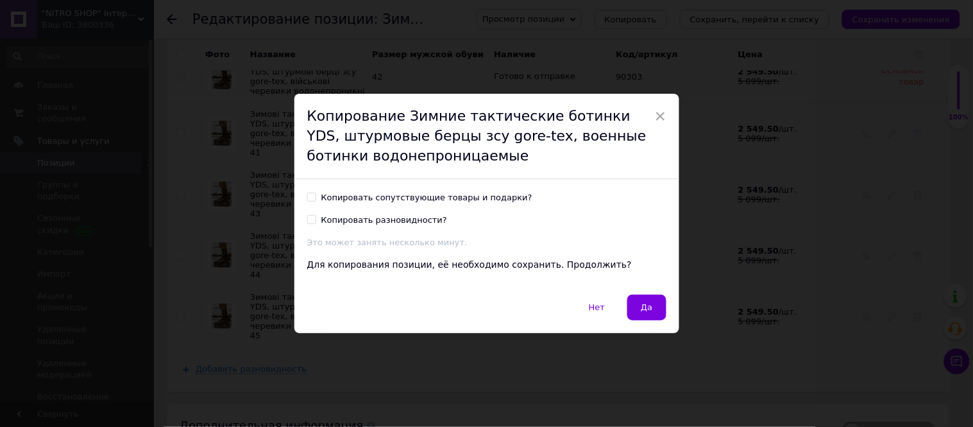
click at [309, 196] on input "Копировать сопутствующие товары и подарки?" at bounding box center [311, 196] width 8 height 8
checkbox input "true"
click at [643, 316] on button "Да" at bounding box center [646, 307] width 38 height 26
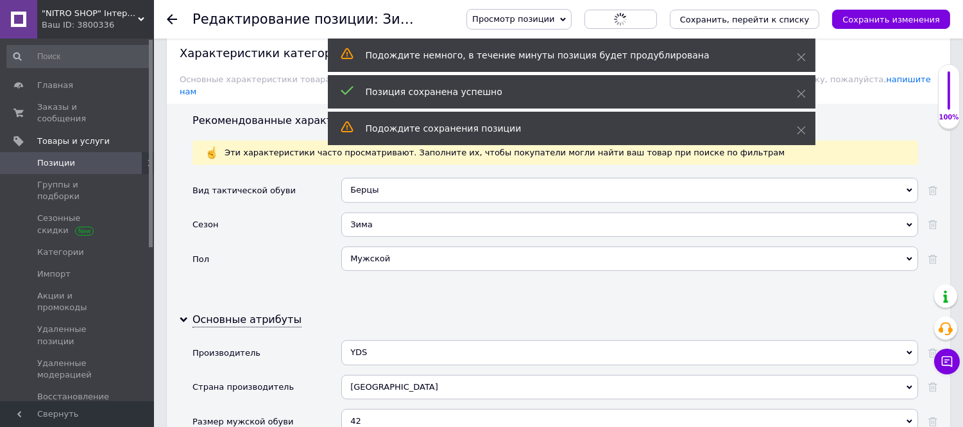
scroll to position [1344, 0]
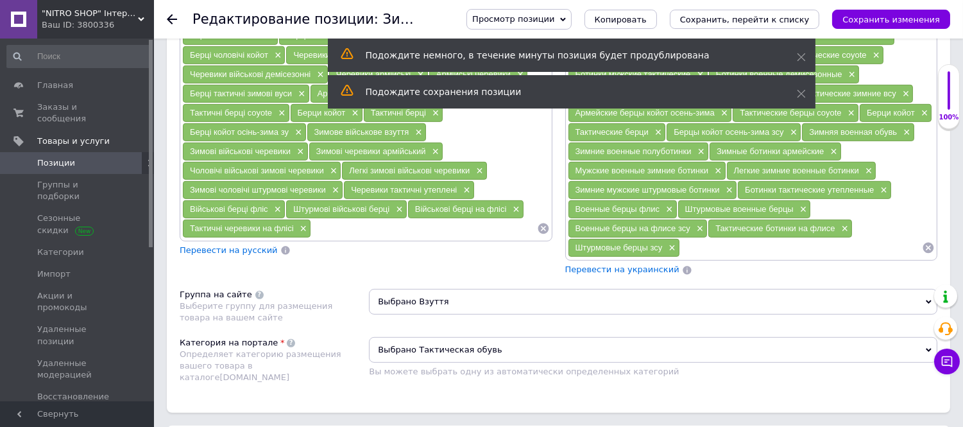
scroll to position [1069, 0]
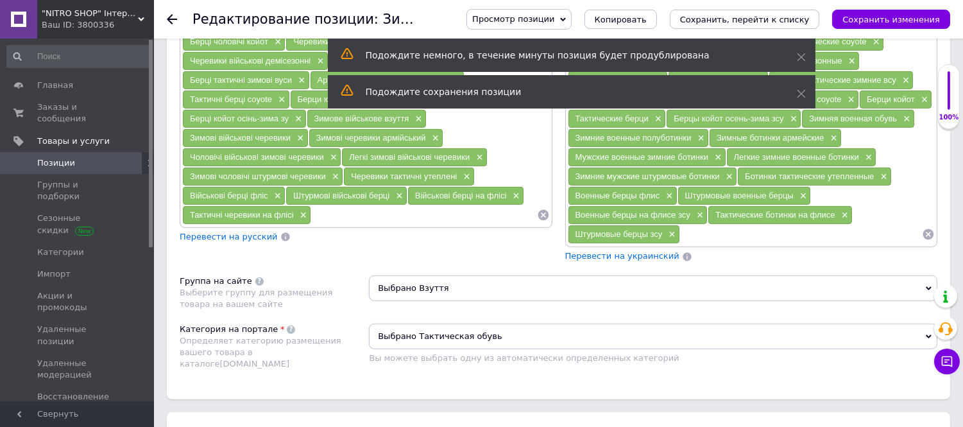
click at [620, 260] on span "Перевести на украинский" at bounding box center [622, 256] width 114 height 10
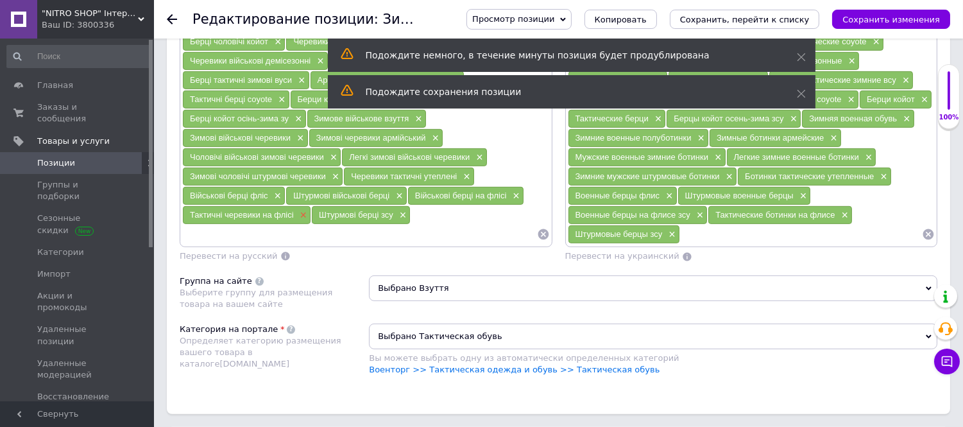
click at [303, 221] on span "×" at bounding box center [302, 215] width 10 height 11
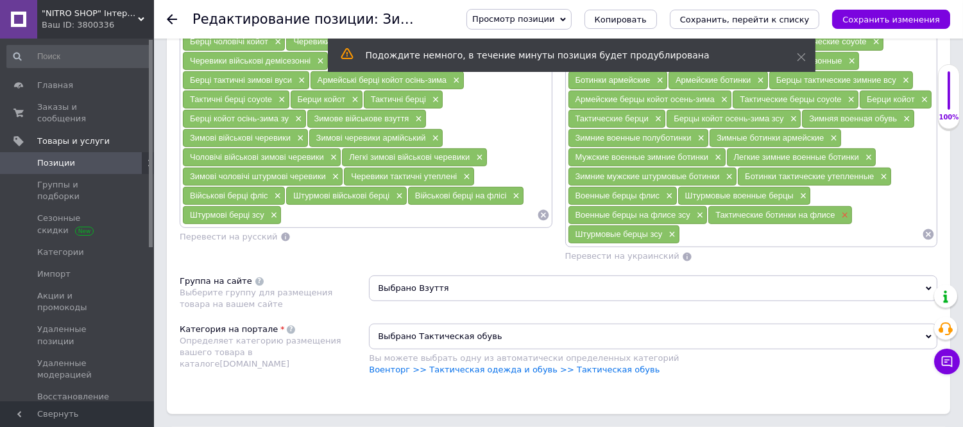
click at [846, 221] on span "×" at bounding box center [843, 215] width 10 height 11
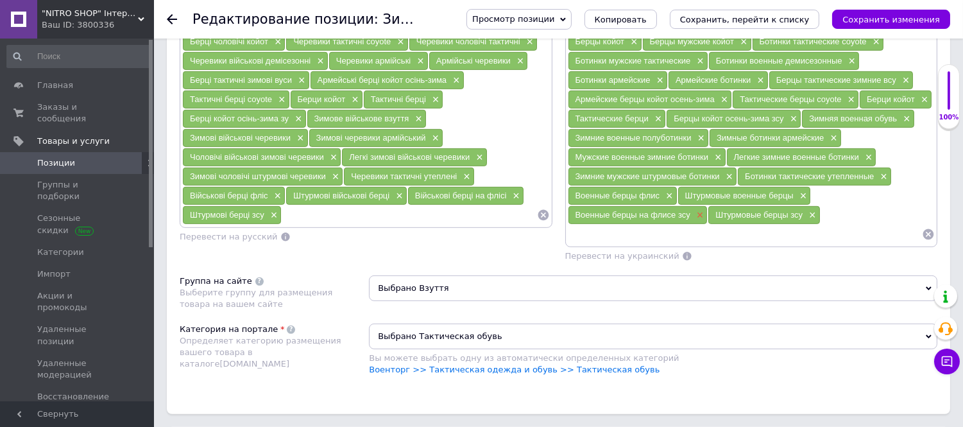
click at [698, 221] on span "×" at bounding box center [699, 215] width 10 height 11
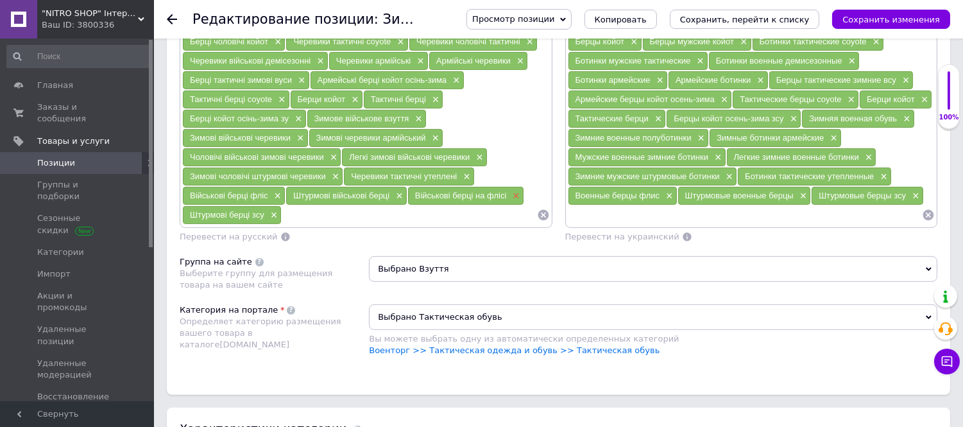
click at [513, 201] on span "×" at bounding box center [514, 196] width 10 height 11
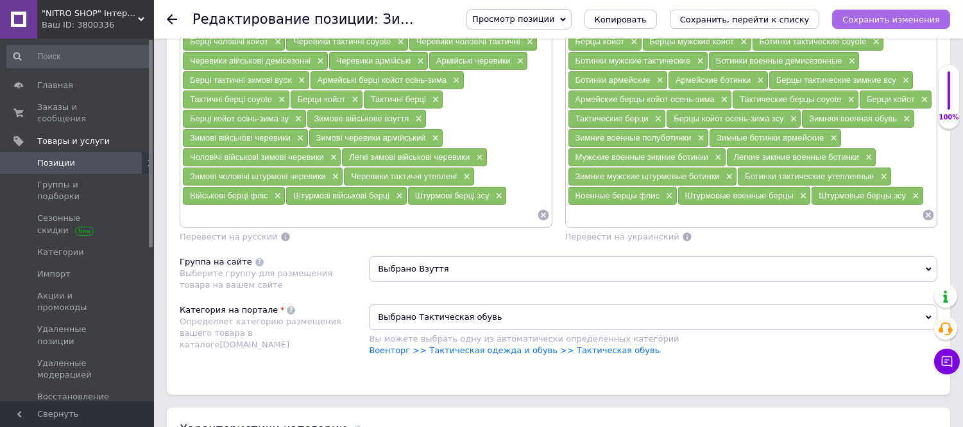
click at [869, 11] on button "Сохранить изменения" at bounding box center [891, 19] width 118 height 19
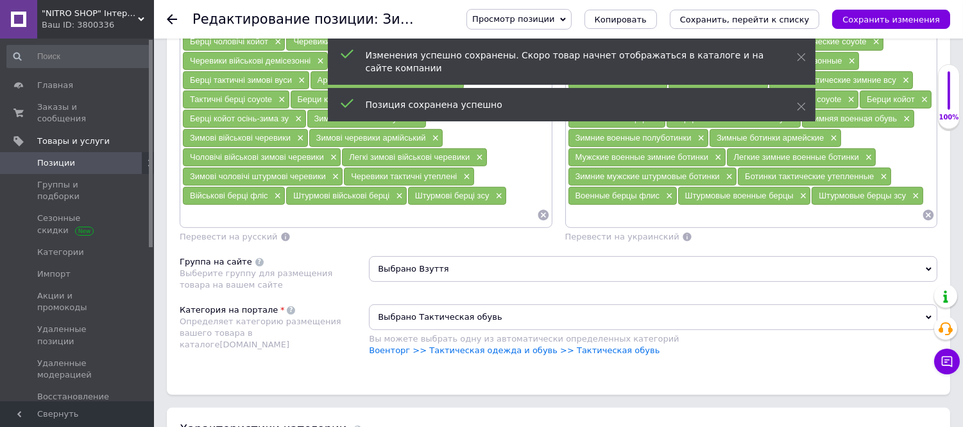
click at [176, 22] on icon at bounding box center [172, 19] width 10 height 10
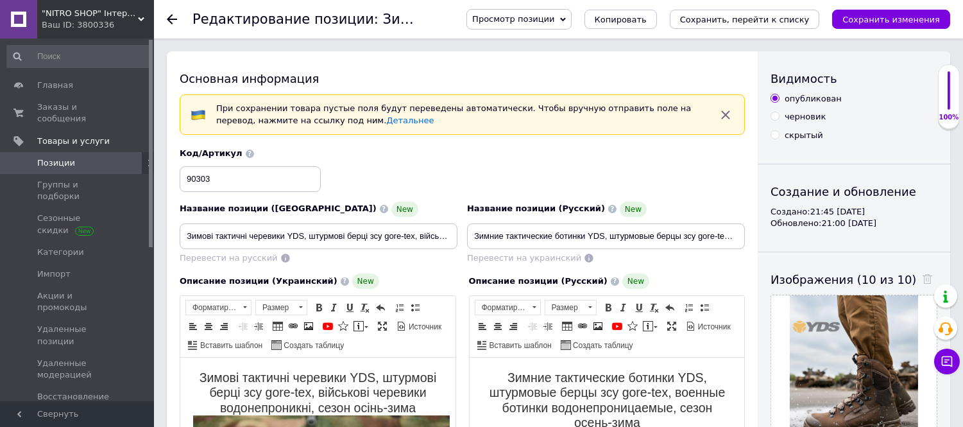
click at [169, 17] on use at bounding box center [172, 19] width 10 height 10
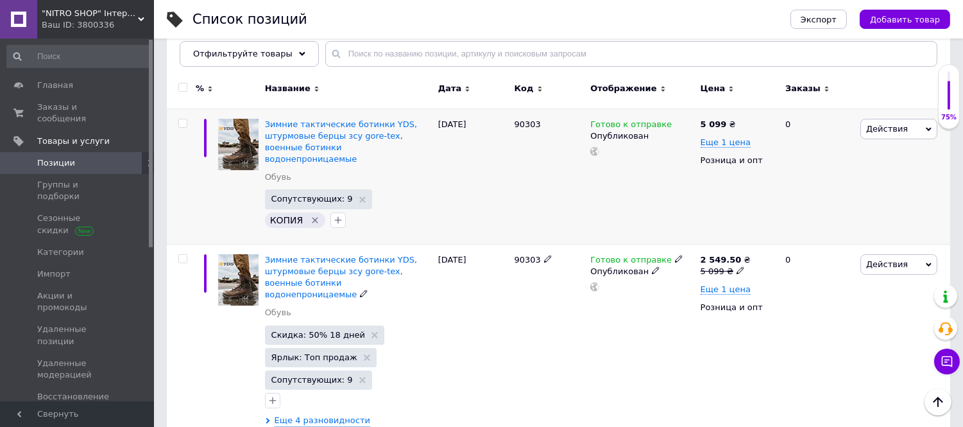
scroll to position [142, 0]
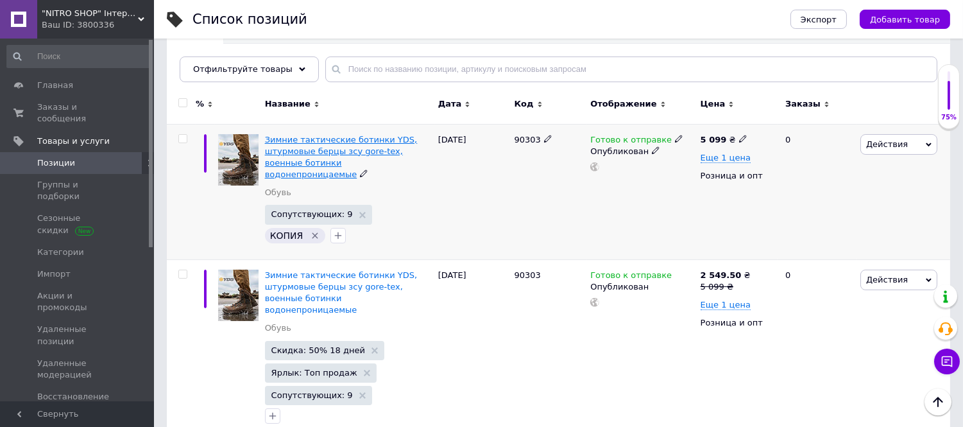
click at [302, 146] on span "Зимние тактические ботинки YDS, штурмовые берцы зсу gore-tex, военные ботинки в…" at bounding box center [341, 157] width 153 height 45
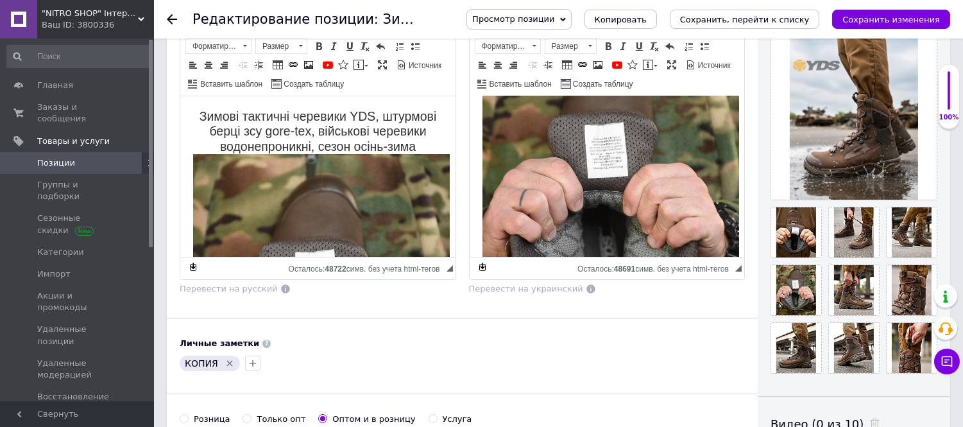
scroll to position [285, 0]
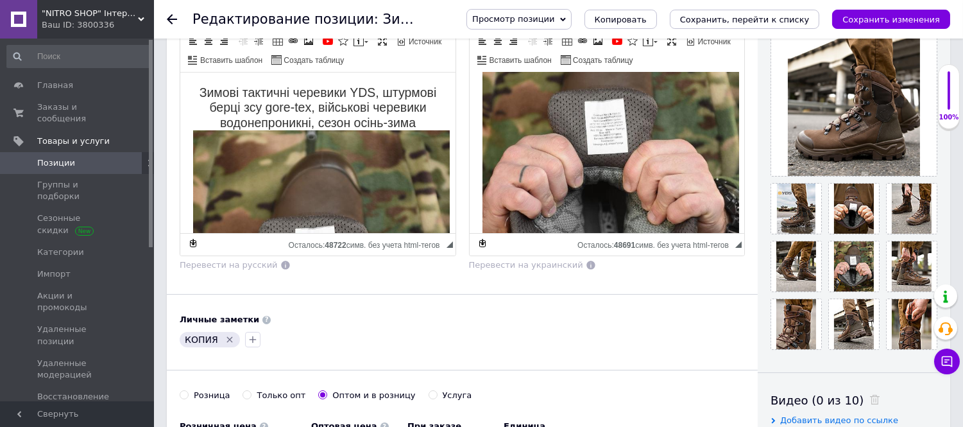
click at [227, 342] on icon "Удалить метку" at bounding box center [230, 339] width 6 height 6
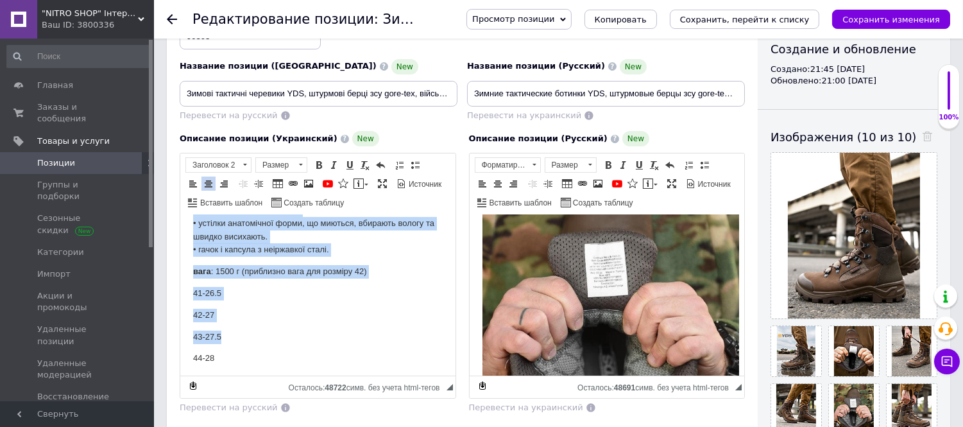
scroll to position [843, 0]
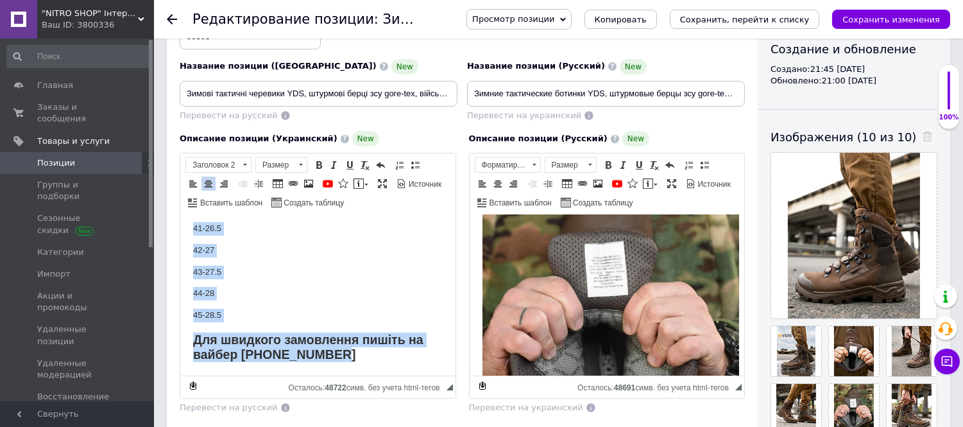
drag, startPoint x: 237, startPoint y: 245, endPoint x: 368, endPoint y: 347, distance: 165.9
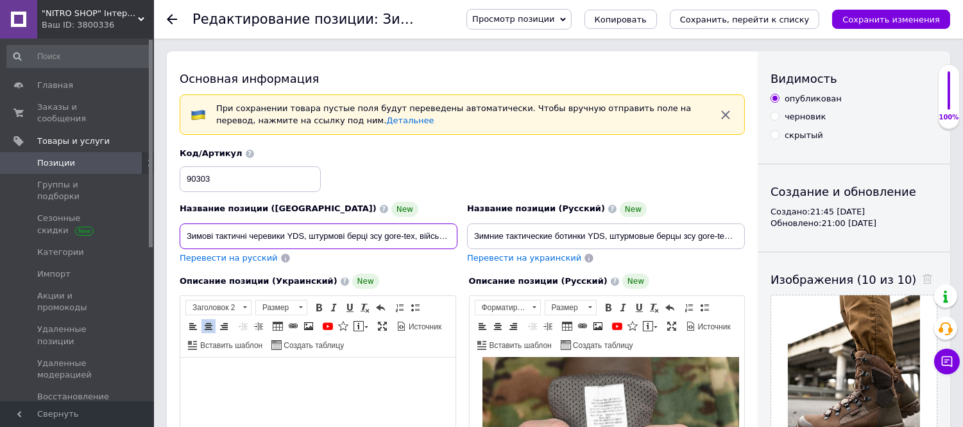
scroll to position [0, 105]
drag, startPoint x: 183, startPoint y: 230, endPoint x: 515, endPoint y: 244, distance: 332.0
click at [515, 244] on div "Название позиции (Украинский) New Зимові тактичні черевики YDS, штурмові берці …" at bounding box center [462, 206] width 575 height 126
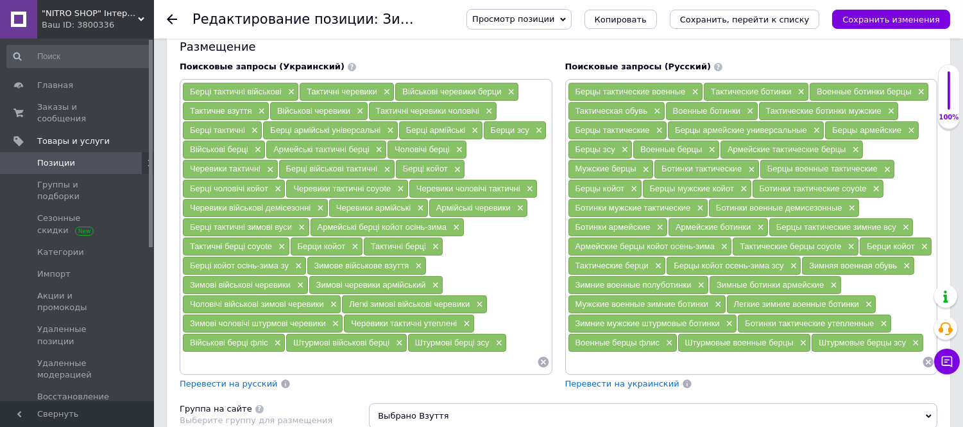
scroll to position [926, 0]
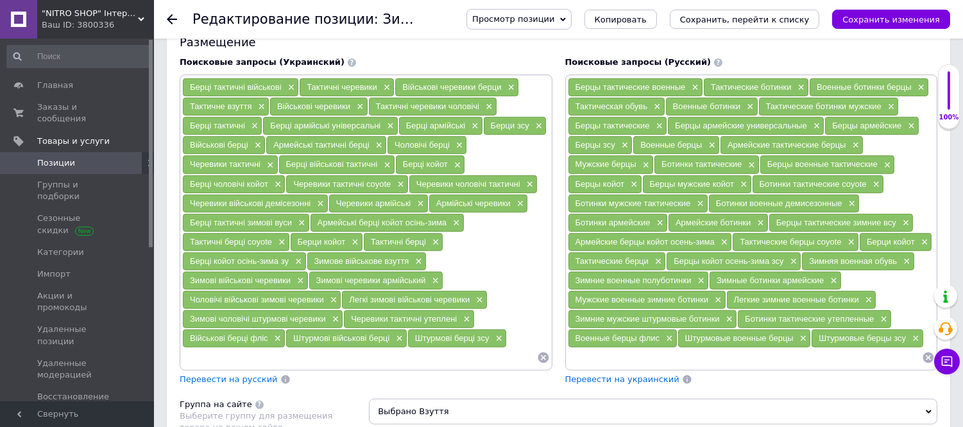
click at [601, 367] on input at bounding box center [745, 357] width 355 height 19
paste input "Берцы зимние кожаные"
type input "Берцы зимние кожаные"
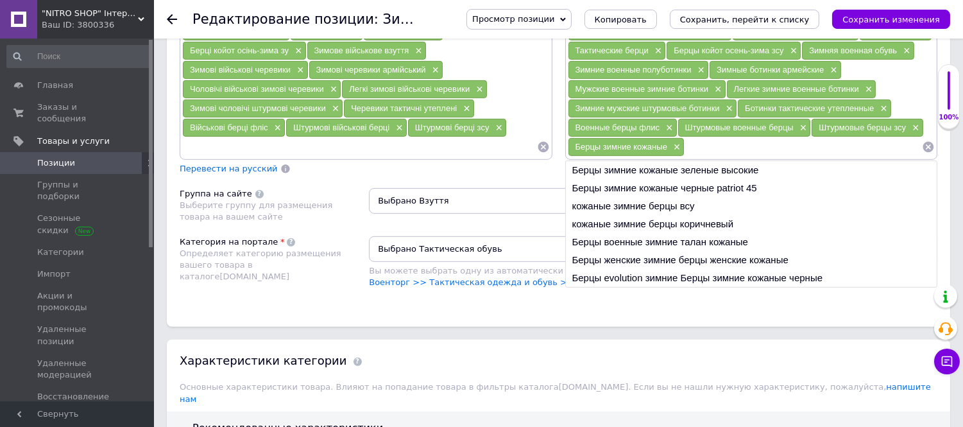
scroll to position [1140, 0]
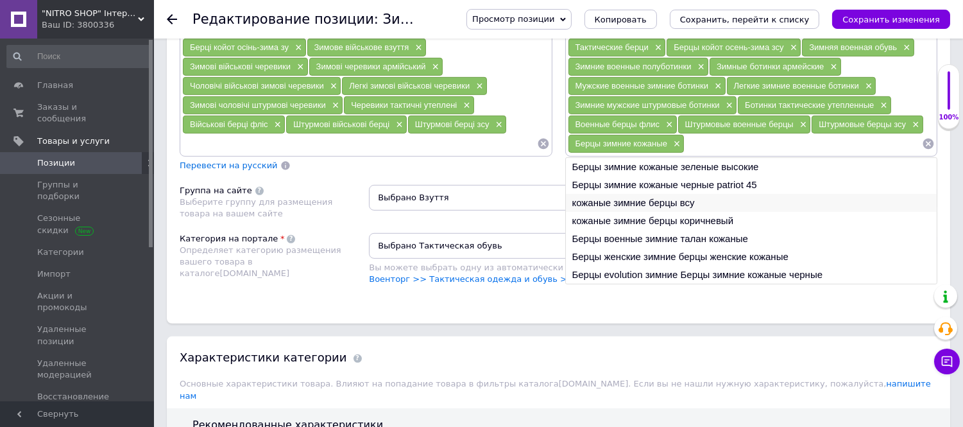
click at [608, 212] on li "кожаные зимние берцы всу" at bounding box center [751, 203] width 371 height 18
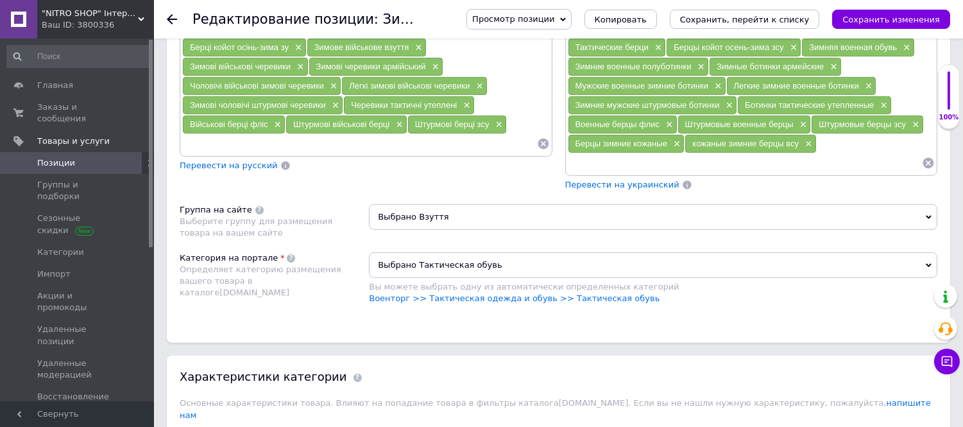
click at [683, 173] on input at bounding box center [745, 162] width 355 height 19
paste input "Берцы зимние кожаные коричнивые"
type input "Берцы зимние кожаные коричнивые"
paste input "Зимние тактические кожаные берцы койот зсу"
type input "Зимние тактические кожаные берцы койот зсу"
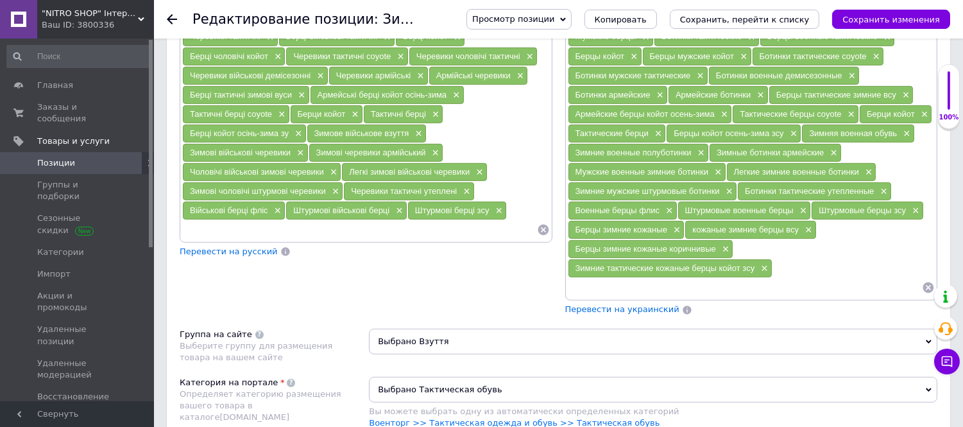
scroll to position [1211, 0]
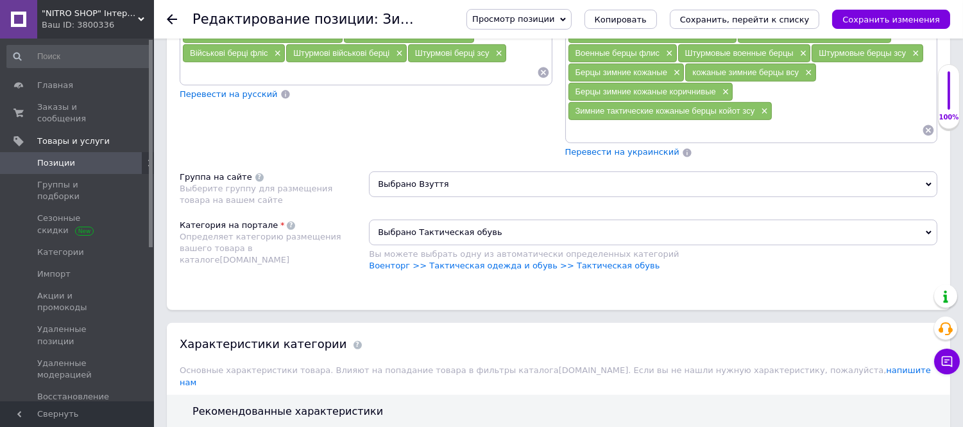
paste input "Тактические берцы кожаные осень-зима зсу"
type input "Тактические берцы кожаные осень-зима зсу"
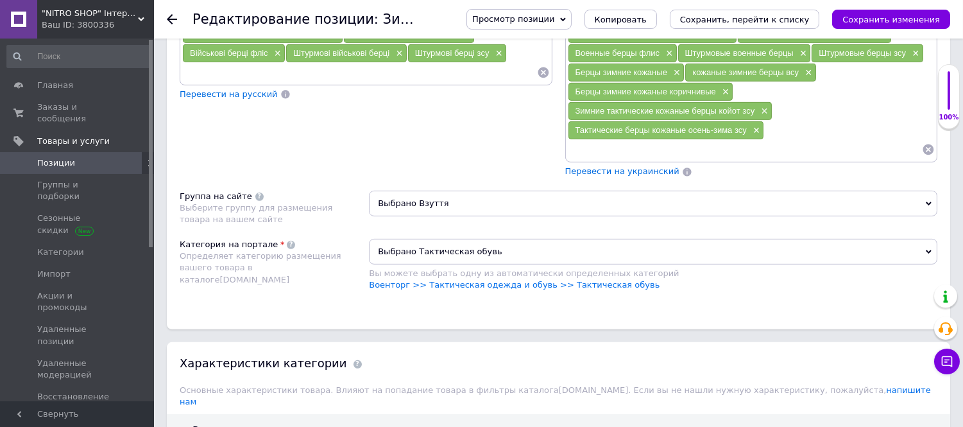
paste input "Зимние тактические кожаные берцы койот зсу"
type input "Зимние тактические кожаные берцы койот зсу"
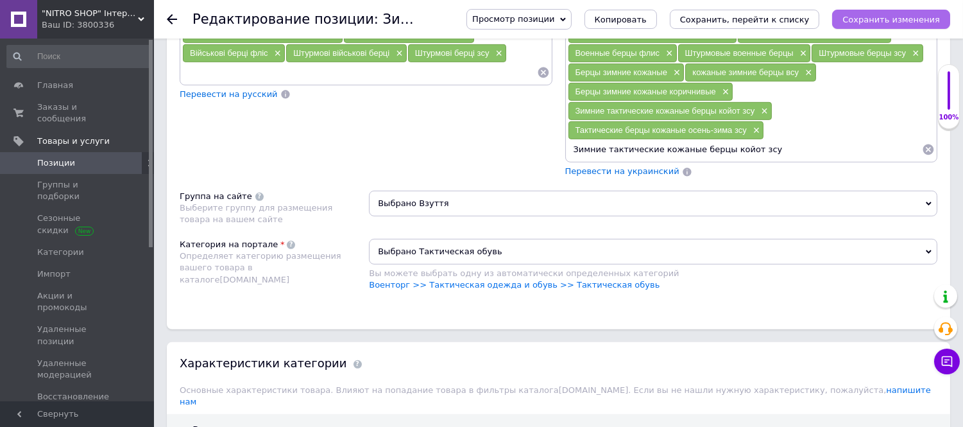
click at [858, 19] on icon "Сохранить изменения" at bounding box center [891, 20] width 98 height 10
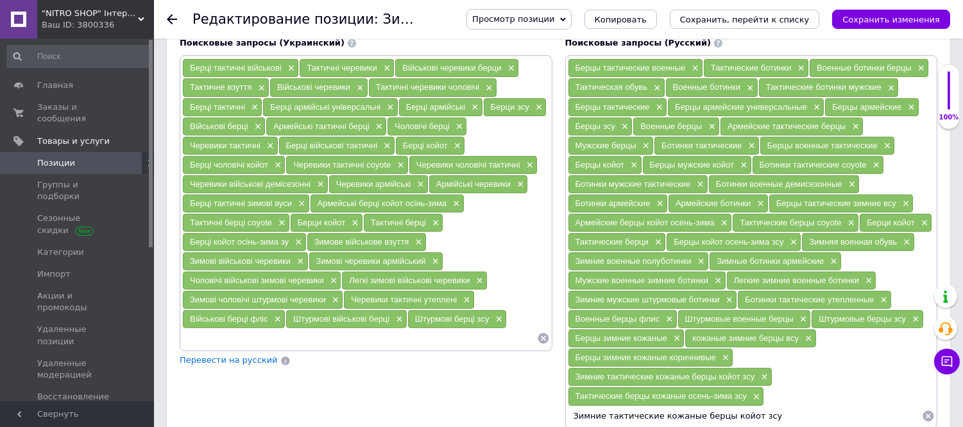
scroll to position [930, 0]
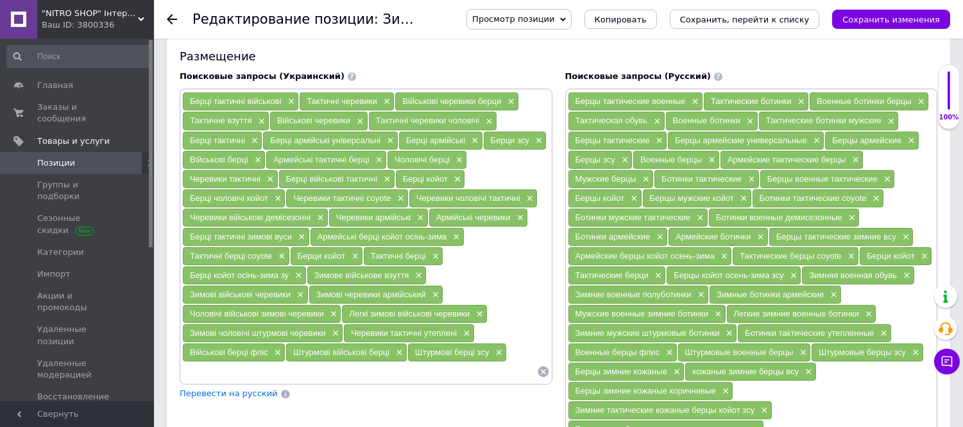
drag, startPoint x: 636, startPoint y: 178, endPoint x: 703, endPoint y: 182, distance: 67.5
click at [703, 169] on div "Военные берцы ×" at bounding box center [676, 160] width 86 height 18
copy span "Военные берцы"
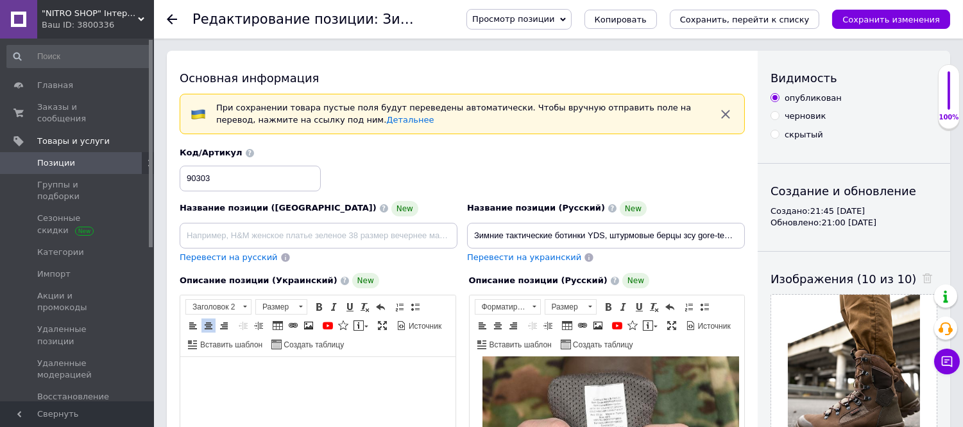
scroll to position [0, 0]
click at [475, 234] on input "Зимние тактические ботинки YDS, штурмовые берцы зсу gore-tex, военные ботинки в…" at bounding box center [606, 236] width 278 height 26
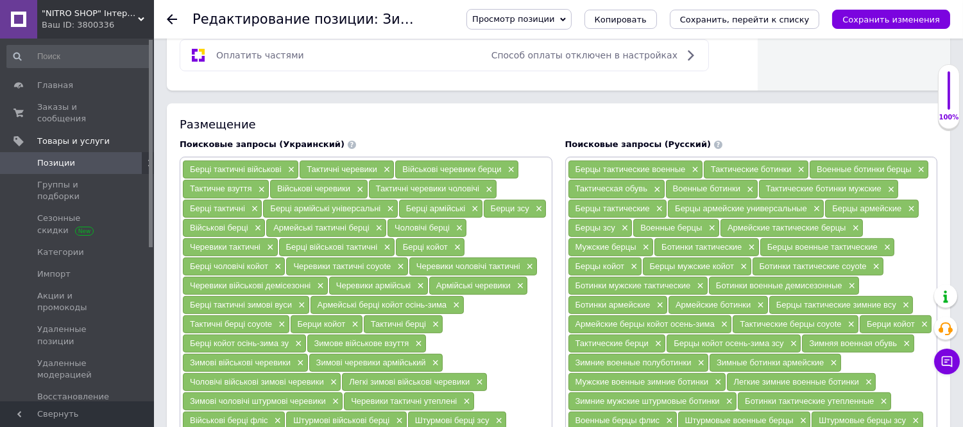
scroll to position [855, 0]
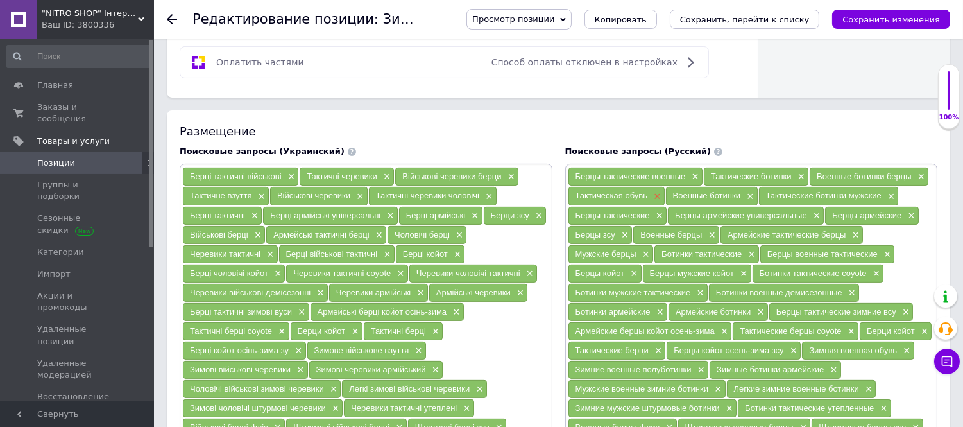
click at [655, 202] on span "×" at bounding box center [656, 196] width 10 height 11
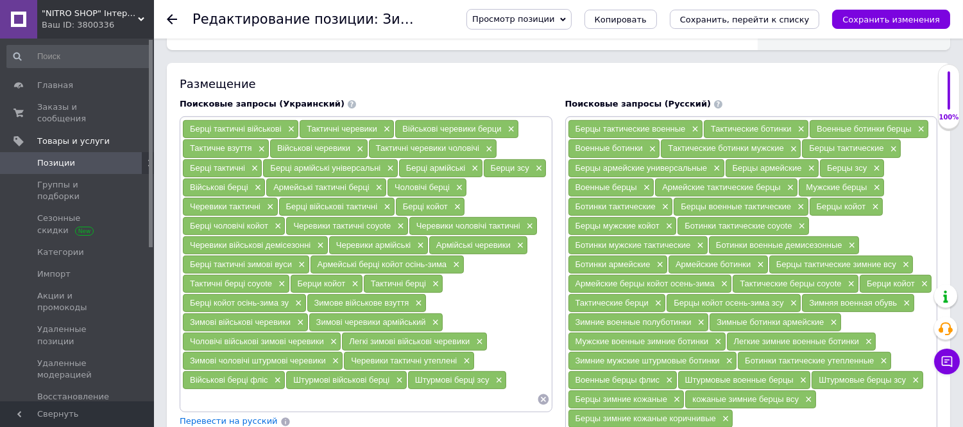
scroll to position [926, 0]
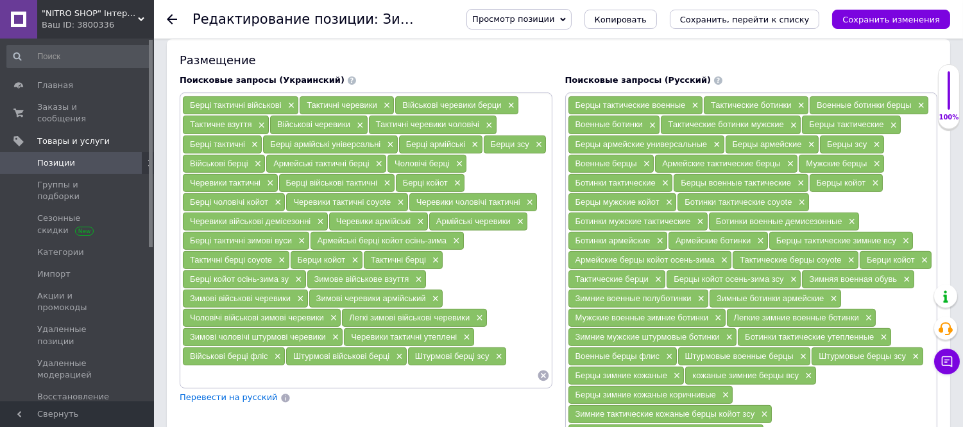
drag, startPoint x: 572, startPoint y: 302, endPoint x: 650, endPoint y: 305, distance: 77.7
click at [650, 288] on div "Тактические берци ×" at bounding box center [617, 279] width 98 height 18
copy span "Тактические берци"
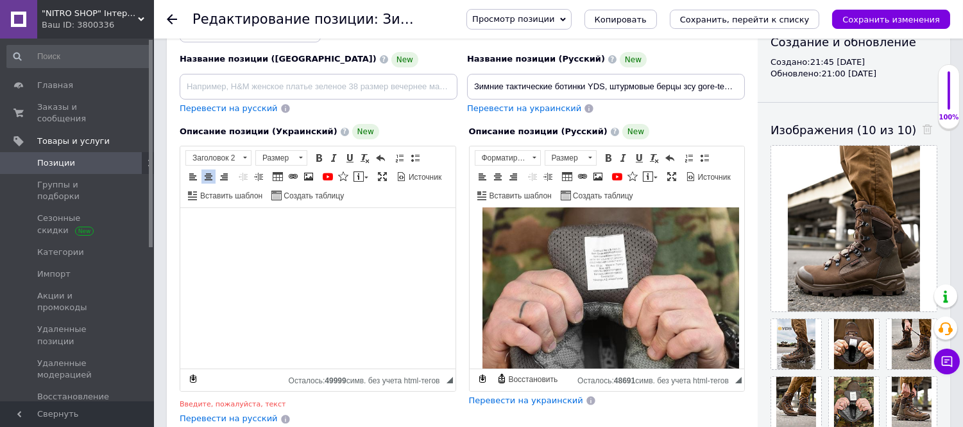
scroll to position [0, 0]
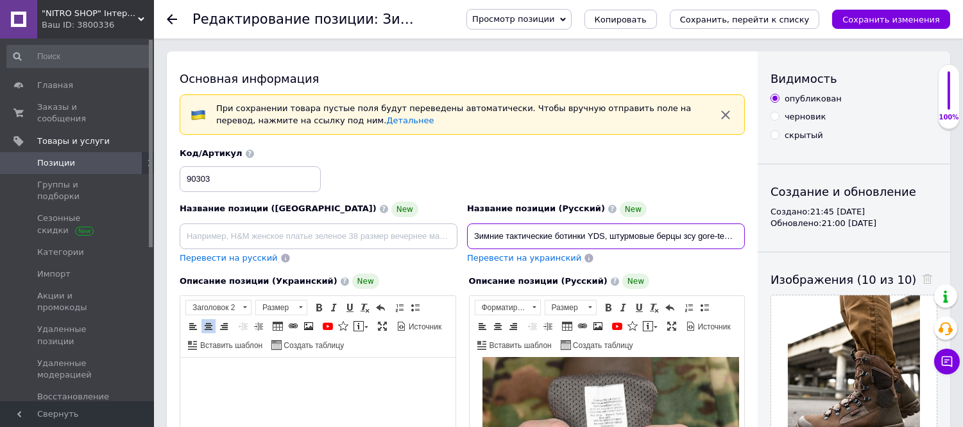
drag, startPoint x: 473, startPoint y: 235, endPoint x: 584, endPoint y: 237, distance: 111.0
click at [584, 237] on input "Зимние тактические ботинки YDS, штурмовые берцы зсу gore-tex, военные ботинки в…" at bounding box center [606, 236] width 278 height 26
paste input "Тактические берци"
click at [566, 237] on input "Тактические берци YDS, штурмовые берцы зсу gore-tex, военные ботинки водонепрон…" at bounding box center [606, 236] width 278 height 26
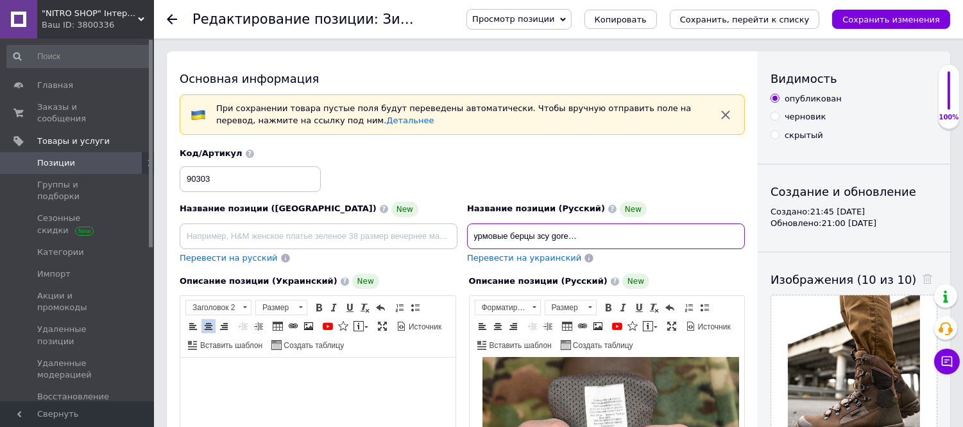
drag, startPoint x: 622, startPoint y: 235, endPoint x: 973, endPoint y: 235, distance: 350.3
click at [583, 267] on div "Описание позиции (Русский) New Зимние тактические ботинки YDS, штурмовые берцы …" at bounding box center [607, 424] width 289 height 314
drag, startPoint x: 621, startPoint y: 235, endPoint x: 723, endPoint y: 235, distance: 102.0
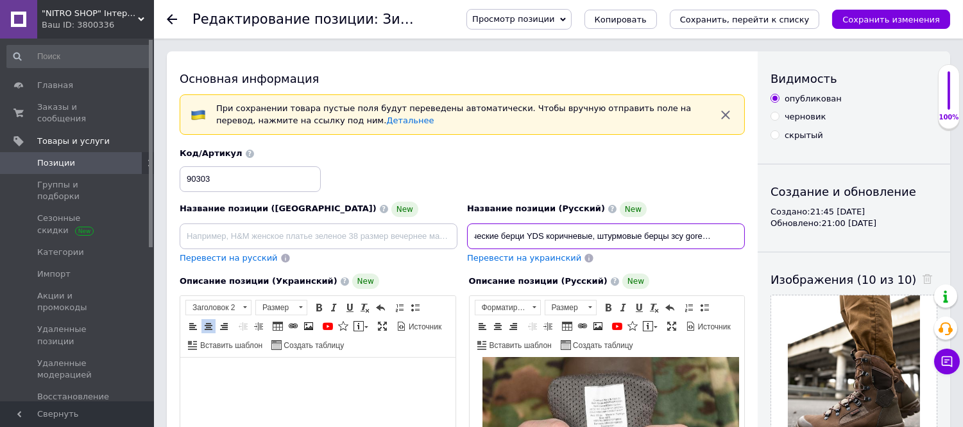
click at [723, 235] on input "Тактические берци YDS коричневые, штурмовые берцы зсу gore-tex, военные ботинки…" at bounding box center [606, 236] width 278 height 26
click at [722, 260] on div "Перевести на украинский" at bounding box center [606, 258] width 278 height 12
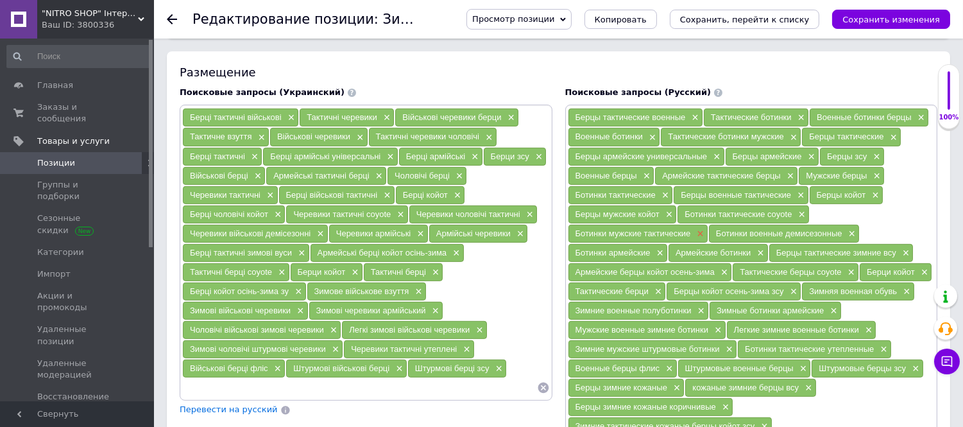
scroll to position [926, 0]
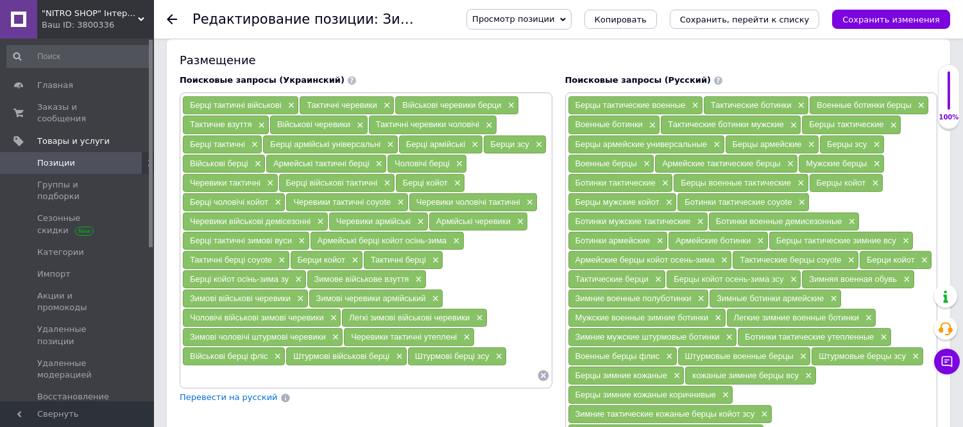
drag, startPoint x: 574, startPoint y: 142, endPoint x: 644, endPoint y: 146, distance: 70.7
click at [644, 133] on div "Военные ботинки ×" at bounding box center [614, 124] width 92 height 18
copy span "Военные ботинки"
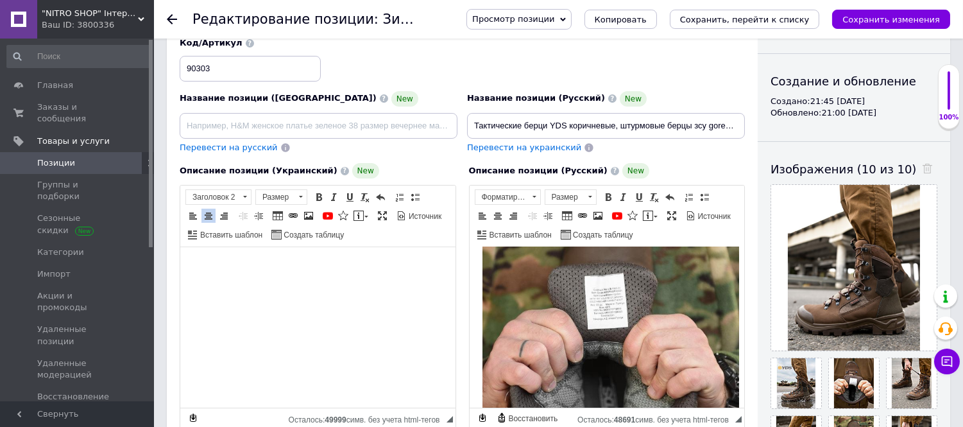
scroll to position [0, 0]
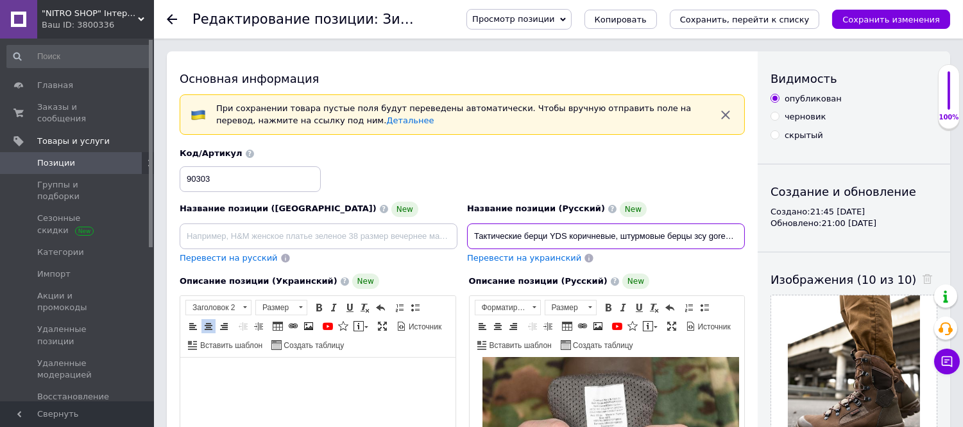
drag, startPoint x: 634, startPoint y: 237, endPoint x: 691, endPoint y: 235, distance: 57.2
click at [691, 235] on input "Тактические берци YDS коричневые, штурмовые берцы зсу gore-tex, военные ботинки…" at bounding box center [606, 236] width 278 height 26
paste input "Военные ботинки"
click at [697, 234] on input "Тактические берци YDS коричневые,Военные ботинки зсу gore-tex, военные ботинки …" at bounding box center [606, 236] width 278 height 26
click at [624, 231] on input "Тактические берци YDS коричневые,Военные ботинки койот gore-tex, военные ботинк…" at bounding box center [606, 236] width 278 height 26
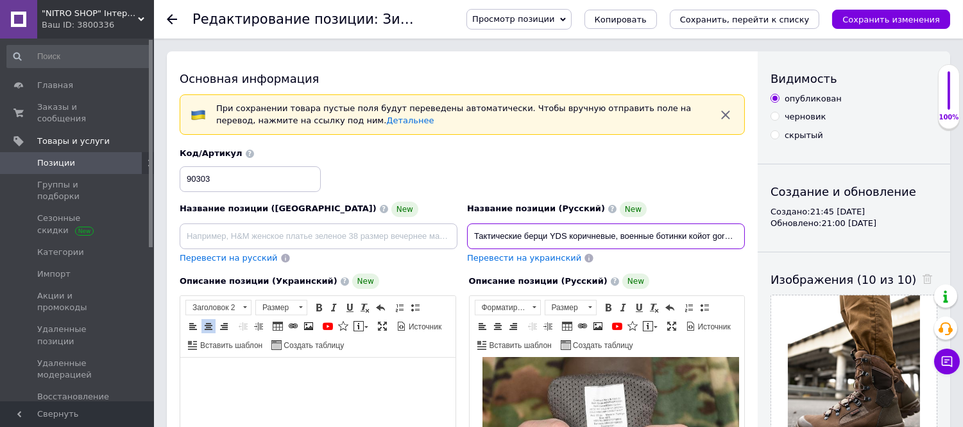
scroll to position [0, 161]
drag, startPoint x: 637, startPoint y: 236, endPoint x: 753, endPoint y: 245, distance: 115.8
click at [655, 232] on input "Тактические берци YDS коричневые, военные ботинки койот gore-tex, военные ботин…" at bounding box center [606, 236] width 278 height 26
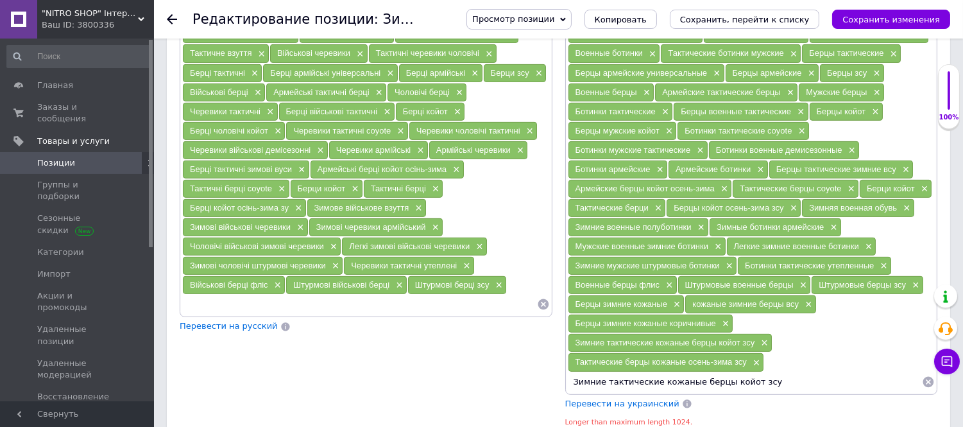
scroll to position [0, 0]
drag, startPoint x: 685, startPoint y: 307, endPoint x: 797, endPoint y: 307, distance: 112.3
click at [797, 294] on div "Штурмовые военные берцы ×" at bounding box center [744, 285] width 133 height 18
copy span "Штурмовые военные берцы"
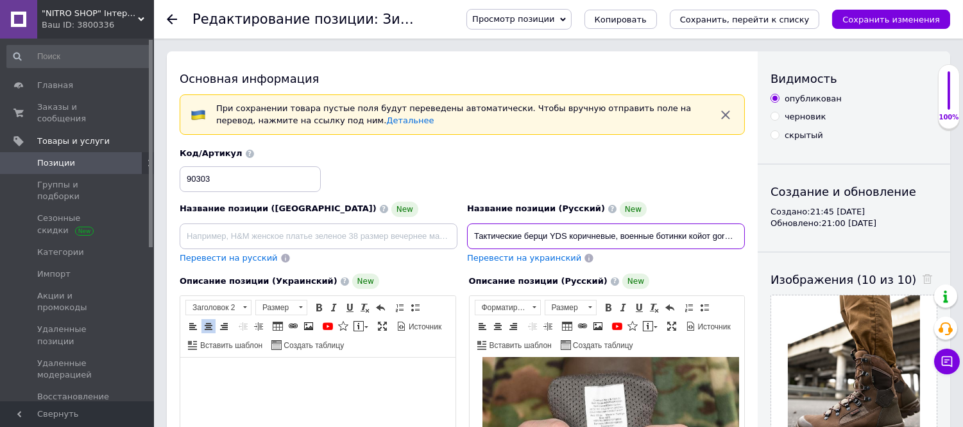
click at [711, 241] on input "Тактические берци YDS коричневые, военные ботинки койот gore-tex, водонепроница…" at bounding box center [606, 236] width 278 height 26
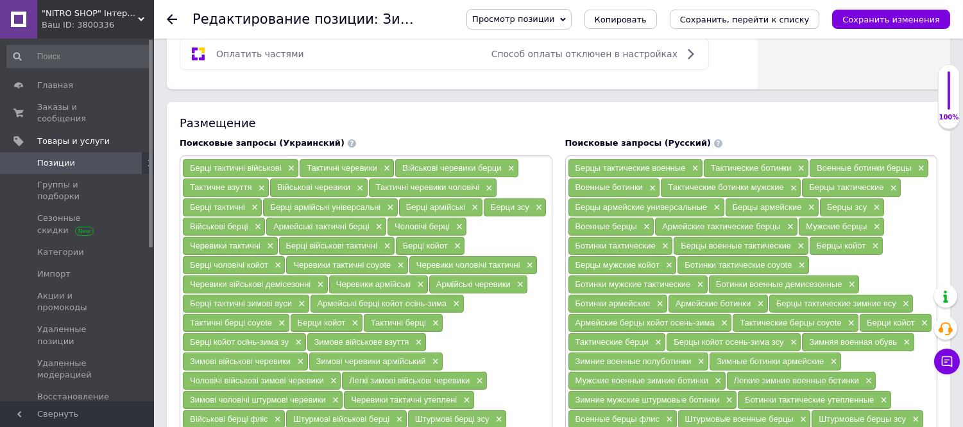
scroll to position [998, 0]
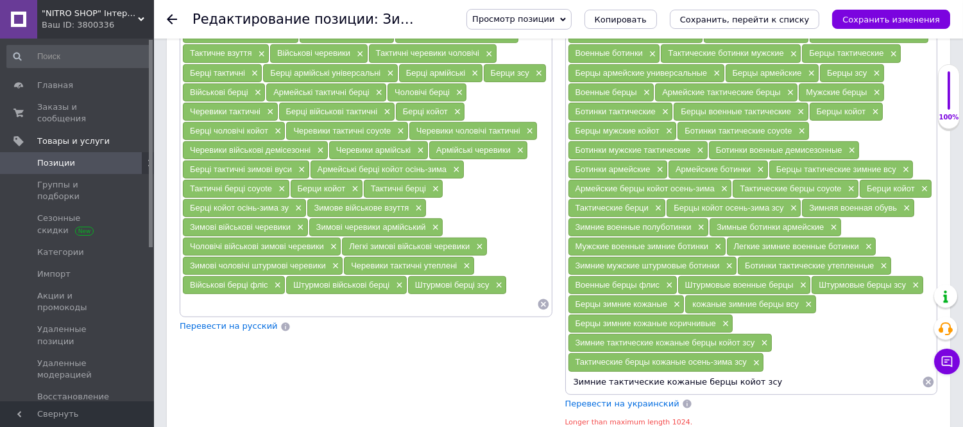
drag, startPoint x: 575, startPoint y: 285, endPoint x: 721, endPoint y: 296, distance: 146.7
click at [721, 275] on div "Зимние мужские штурмовые ботинки ×" at bounding box center [652, 266] width 169 height 18
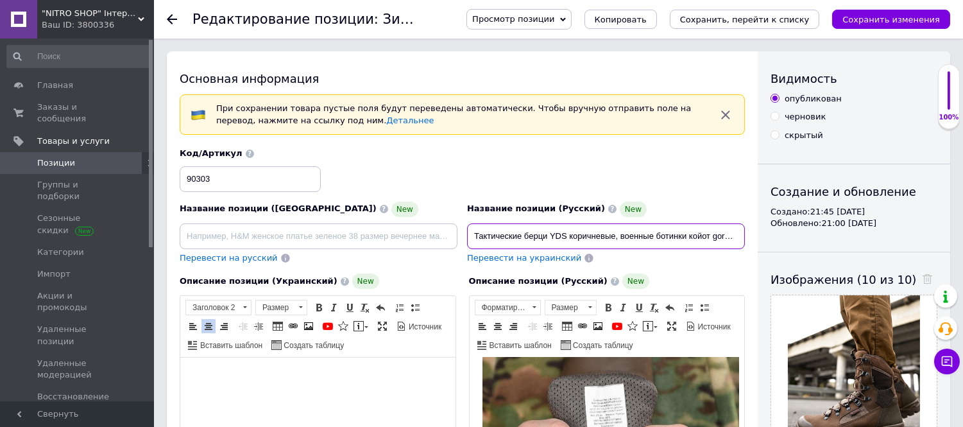
scroll to position [0, 92]
drag, startPoint x: 640, startPoint y: 236, endPoint x: 753, endPoint y: 242, distance: 113.1
drag, startPoint x: 527, startPoint y: 235, endPoint x: 754, endPoint y: 239, distance: 227.1
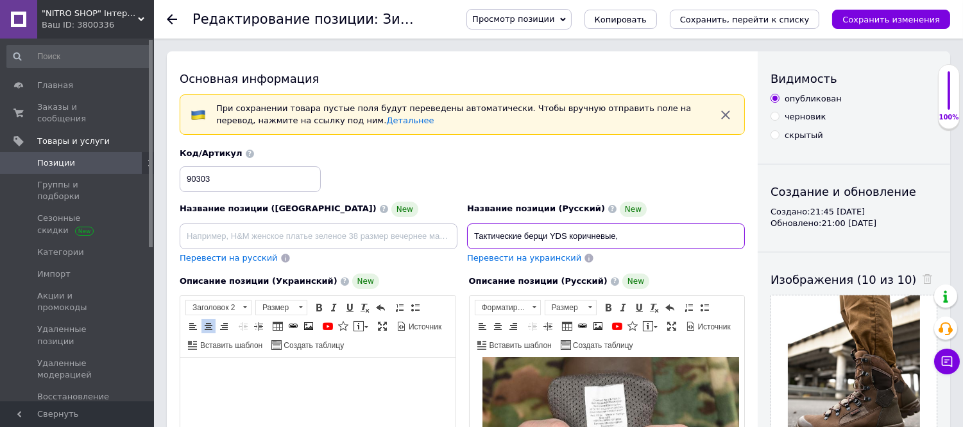
scroll to position [0, 0]
paste input "Зимние мужские штурмовые ботинки"
click at [597, 235] on input "Тактические берци YDS коричневые, Зимние мужские штурмовые ботинки" at bounding box center [606, 236] width 278 height 26
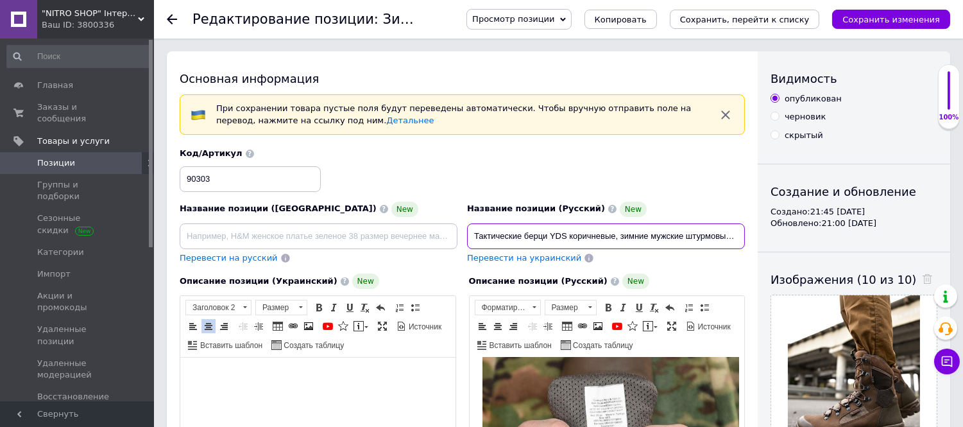
drag, startPoint x: 530, startPoint y: 234, endPoint x: 430, endPoint y: 234, distance: 99.4
click at [430, 234] on div "Название позиции (Украинский) New Перевести на русский Код/Артикул 90303 Назван…" at bounding box center [462, 206] width 575 height 126
click at [540, 238] on input "Тактические берци YDS коричневые, зимние мужские штурмовые ботинки" at bounding box center [606, 236] width 278 height 26
drag, startPoint x: 620, startPoint y: 234, endPoint x: 812, endPoint y: 255, distance: 192.3
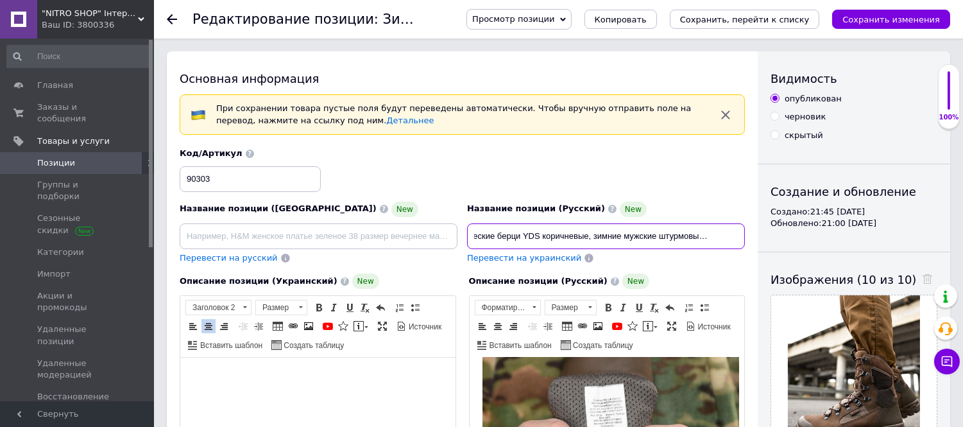
click at [740, 235] on input "Тактические берци YDS коричневые, зимние мужские штурмовые ботинки" at bounding box center [606, 236] width 278 height 26
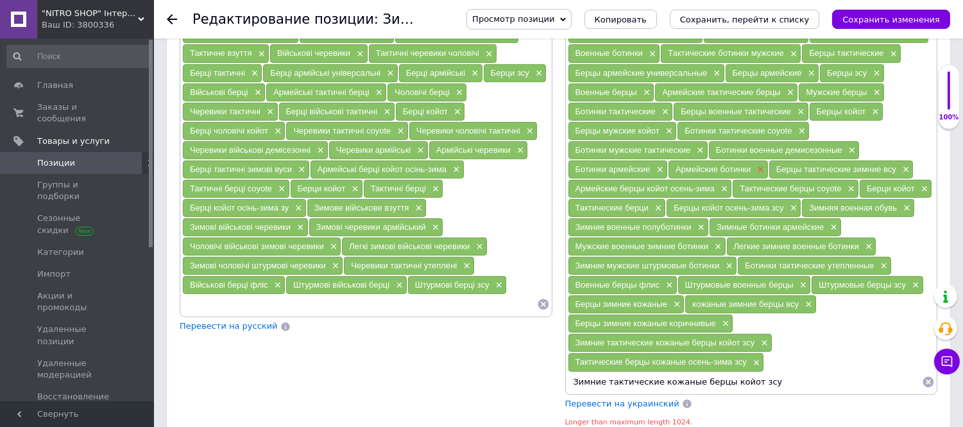
scroll to position [0, 0]
drag, startPoint x: 681, startPoint y: 192, endPoint x: 762, endPoint y: 197, distance: 81.6
click at [762, 178] on div "Армейские ботинки ×" at bounding box center [717, 169] width 99 height 18
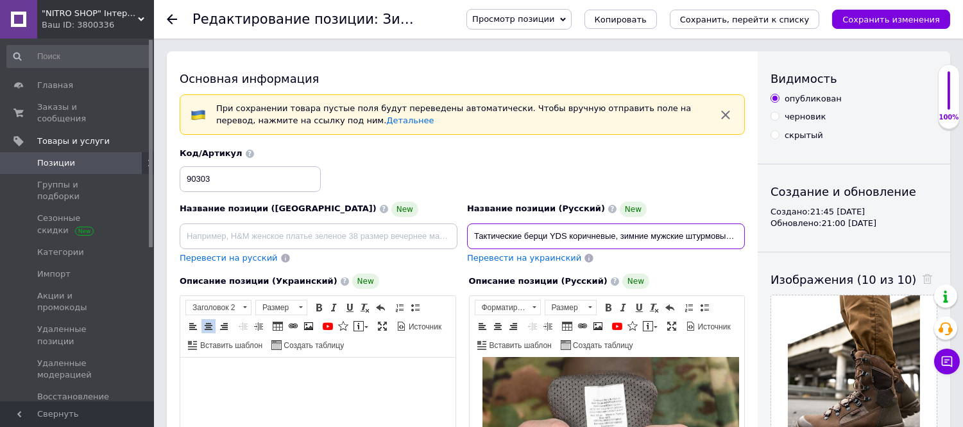
scroll to position [0, 31]
drag, startPoint x: 631, startPoint y: 231, endPoint x: 781, endPoint y: 247, distance: 151.6
click at [736, 237] on input "Тактические берци YDS коричневые, зимние мужские штурмовые ботинки," at bounding box center [606, 236] width 278 height 26
paste input "Армейские ботинки×"
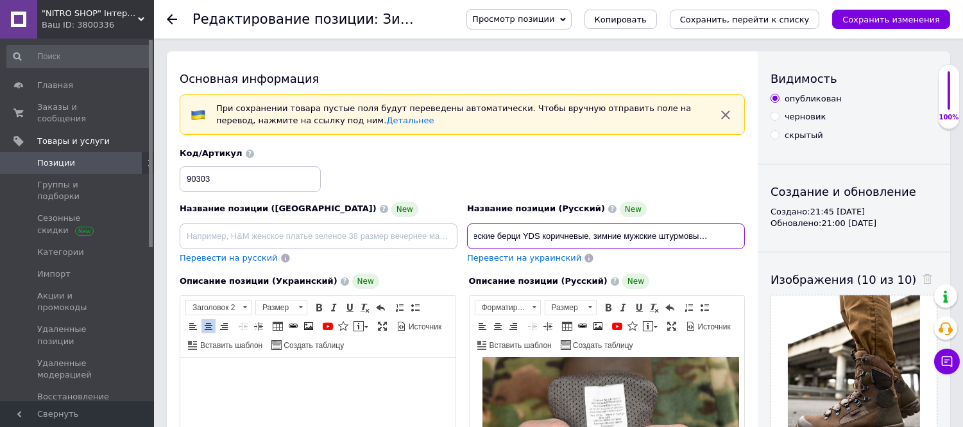
scroll to position [0, 0]
drag, startPoint x: 649, startPoint y: 241, endPoint x: 418, endPoint y: 232, distance: 231.2
click at [418, 232] on div "Название позиции (Украинский) New Перевести на русский Код/Артикул 90303 Назван…" at bounding box center [462, 206] width 575 height 126
click at [681, 236] on input "Тактические берци YDS коричневые, зимние мужские штурмовые ботинки" at bounding box center [606, 236] width 278 height 26
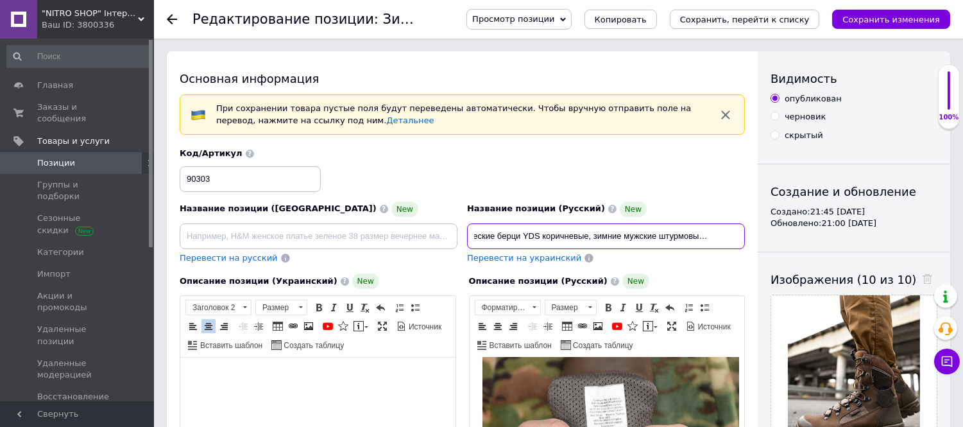
drag, startPoint x: 651, startPoint y: 238, endPoint x: 816, endPoint y: 240, distance: 165.5
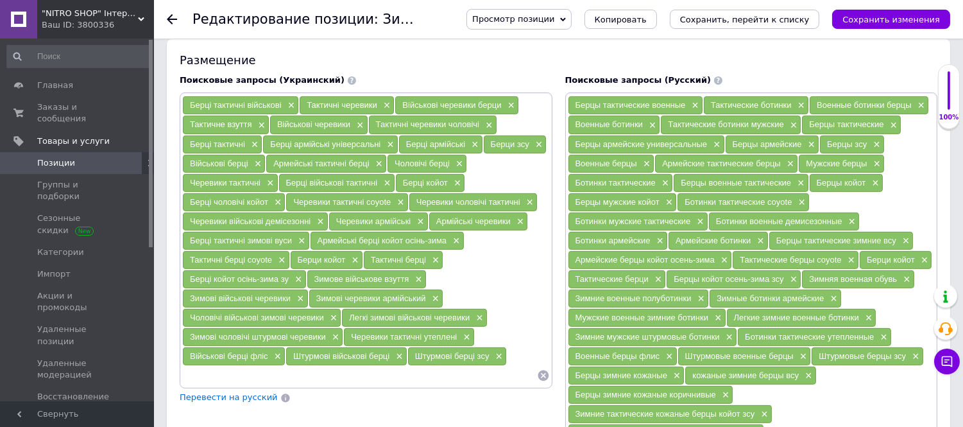
scroll to position [0, 0]
drag, startPoint x: 811, startPoint y: 206, endPoint x: 866, endPoint y: 208, distance: 55.2
click at [866, 192] on div "Берцы койот ×" at bounding box center [846, 183] width 73 height 18
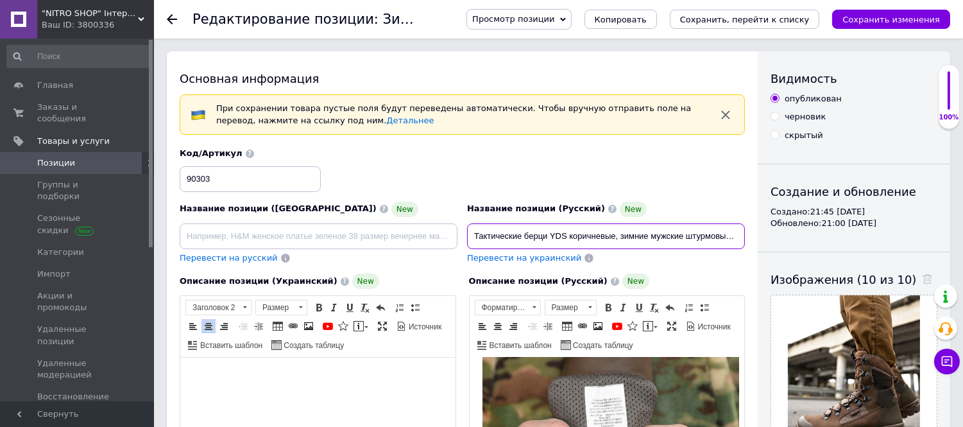
scroll to position [0, 27]
drag, startPoint x: 651, startPoint y: 234, endPoint x: 960, endPoint y: 247, distance: 309.5
paste input "Берцы койот"
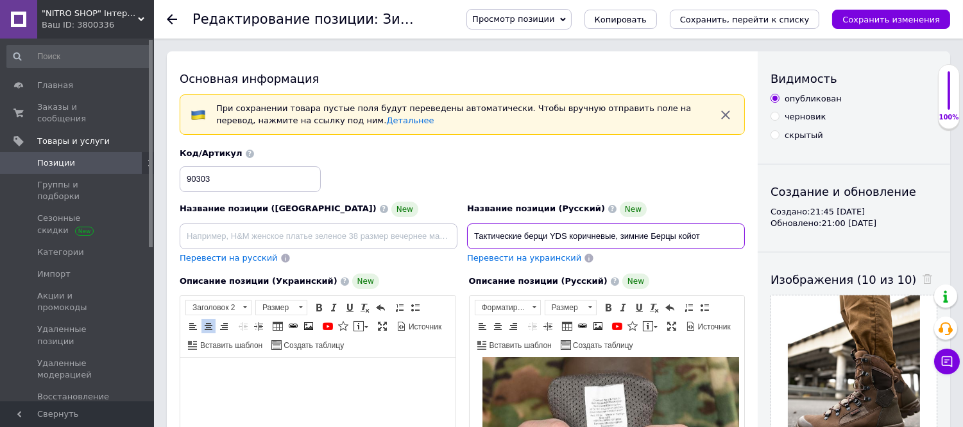
click at [655, 237] on input "Тактические берци YDS коричневые, зимние Берцы койот" at bounding box center [606, 236] width 278 height 26
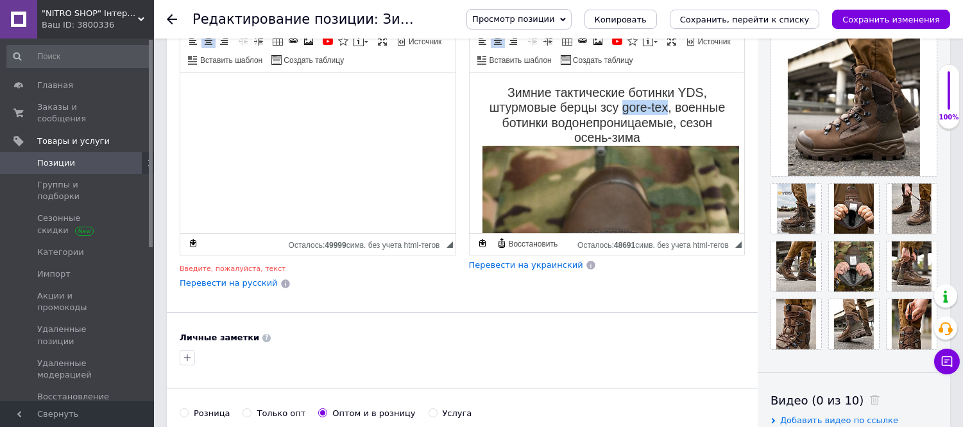
drag, startPoint x: 615, startPoint y: 106, endPoint x: 660, endPoint y: 106, distance: 44.9
click at [660, 106] on h2 "Зимние тактические ботинки YDS, штурмовые берцы зсу gore-tex, военные ботинки в…" at bounding box center [607, 277] width 250 height 384
click at [685, 146] on span "Копировать" at bounding box center [694, 149] width 55 height 15
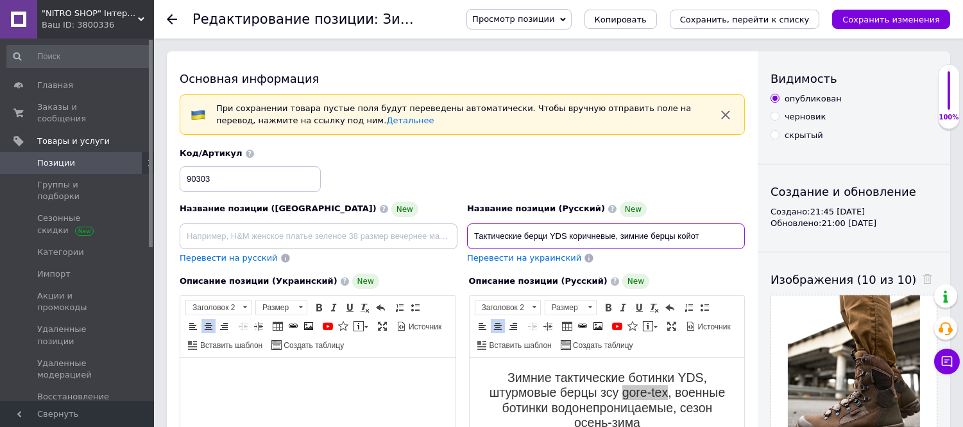
click at [707, 235] on input "Тактические берци YDS коричневые, зимние берцы койот" at bounding box center [606, 236] width 278 height 26
paste input "gore-tex"
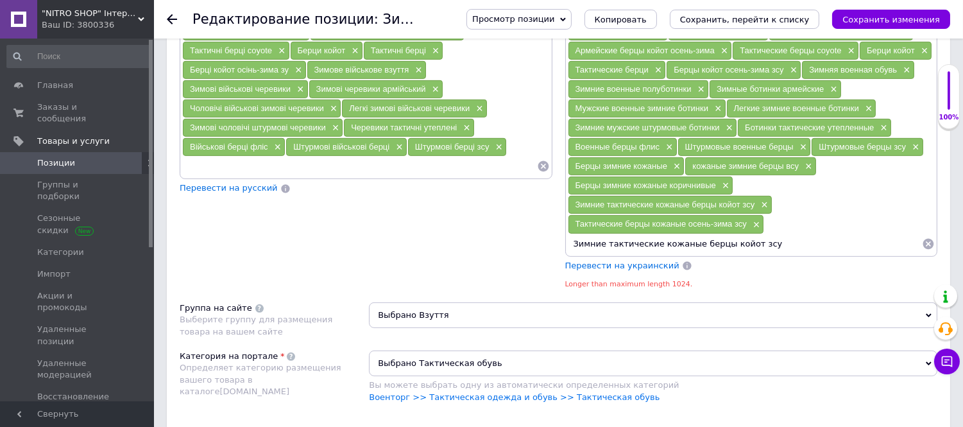
scroll to position [1140, 0]
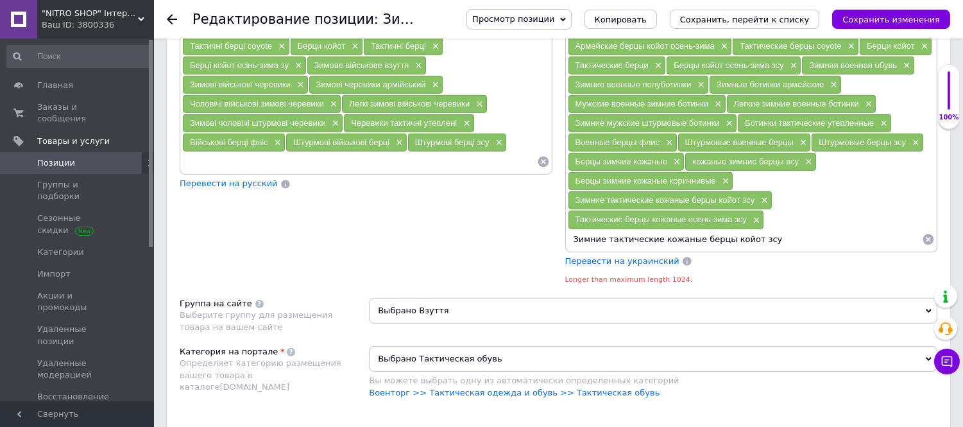
drag, startPoint x: 678, startPoint y: 164, endPoint x: 788, endPoint y: 167, distance: 109.8
click at [793, 151] on div "Штурмовые военные берцы ×" at bounding box center [744, 142] width 133 height 18
click at [687, 151] on div "Штурмовые военные берцы ×" at bounding box center [744, 142] width 133 height 18
drag, startPoint x: 685, startPoint y: 164, endPoint x: 794, endPoint y: 167, distance: 109.7
click at [794, 151] on div "Штурмовые военные берцы ×" at bounding box center [744, 142] width 133 height 18
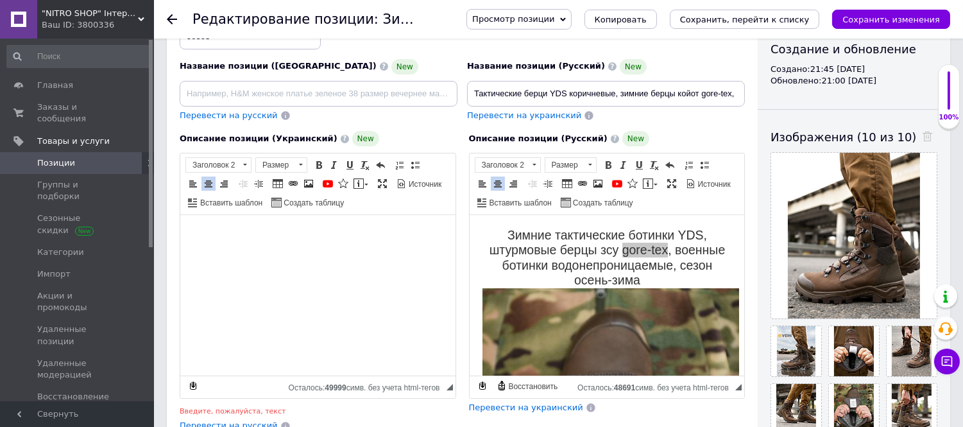
scroll to position [71, 0]
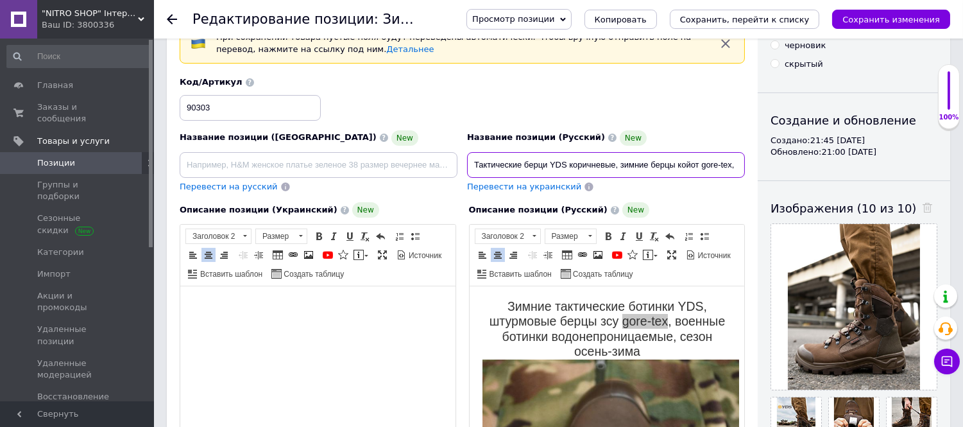
drag, startPoint x: 629, startPoint y: 158, endPoint x: 771, endPoint y: 171, distance: 143.0
click at [771, 171] on div "Основная информация При сохранении товара пустые поля будут переведены автомати…" at bounding box center [558, 430] width 783 height 901
click at [740, 166] on input "Тактические берци YDS коричневые, зимние берцы койот gore-tex," at bounding box center [606, 165] width 278 height 26
paste input "Штурмовые военные берцы"
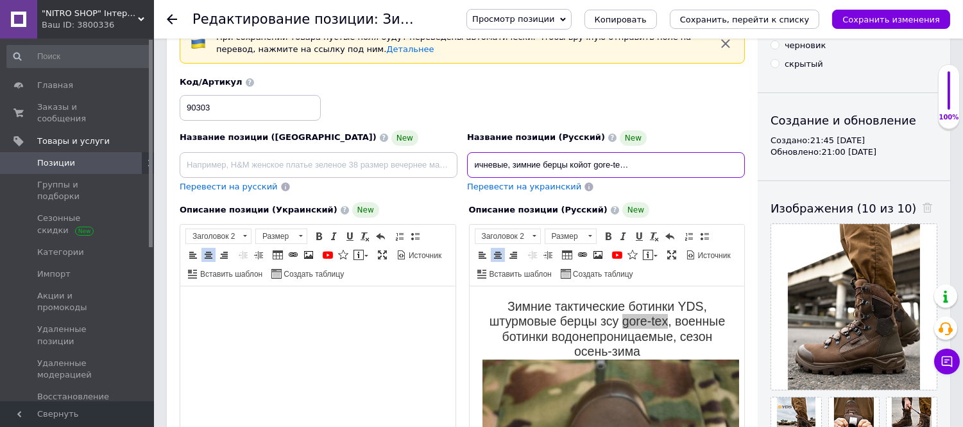
click at [636, 162] on input "Тактические берци YDS коричневые, зимние берцы койот gore-tex, Штурмовые военны…" at bounding box center [606, 165] width 278 height 26
drag, startPoint x: 656, startPoint y: 164, endPoint x: 762, endPoint y: 164, distance: 105.2
click at [762, 164] on div "Основная информация При сохранении товара пустые поля будут переведены автомати…" at bounding box center [558, 430] width 783 height 901
click at [740, 162] on input "Тактические берци YDS коричневые, зимние берцы койот gore-tex, штурмовые военны…" at bounding box center [606, 165] width 278 height 26
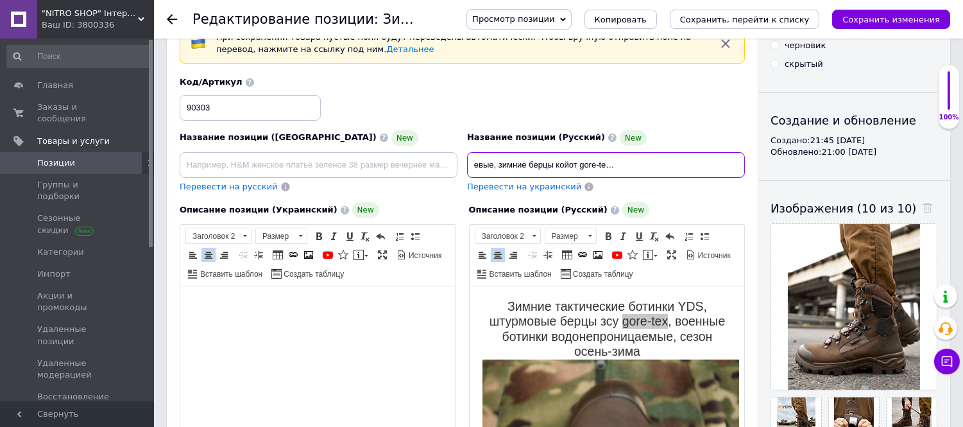
scroll to position [0, 0]
drag, startPoint x: 738, startPoint y: 164, endPoint x: 424, endPoint y: 166, distance: 314.4
click at [407, 167] on div "Название позиции (Украинский) New Перевести на русский Код/Артикул 90303 Назван…" at bounding box center [462, 135] width 575 height 126
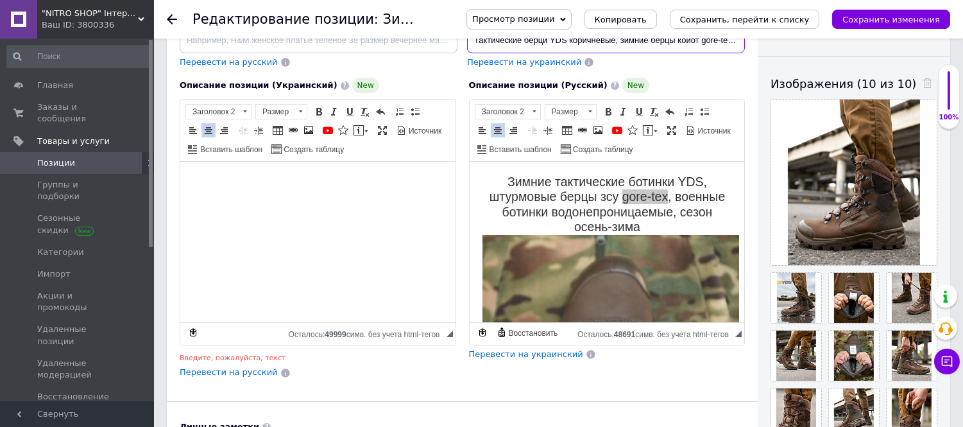
scroll to position [214, 0]
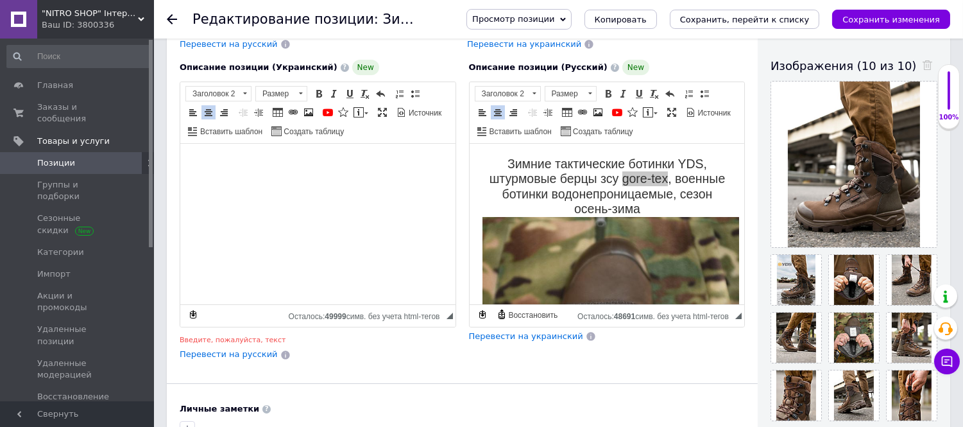
type input "Тактические берци YDS коричневые, зимние берцы койот gore-tex, штурмовые военны…"
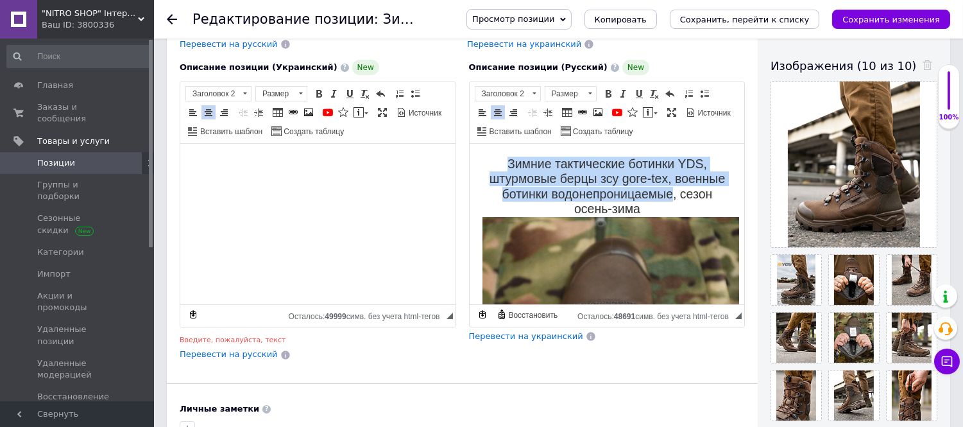
drag, startPoint x: 498, startPoint y: 158, endPoint x: 667, endPoint y: 191, distance: 172.5
click at [667, 191] on h2 "Зимние тактические ботинки YDS, штурмовые берцы зсу gore-tex, военные ботинки в…" at bounding box center [607, 349] width 250 height 384
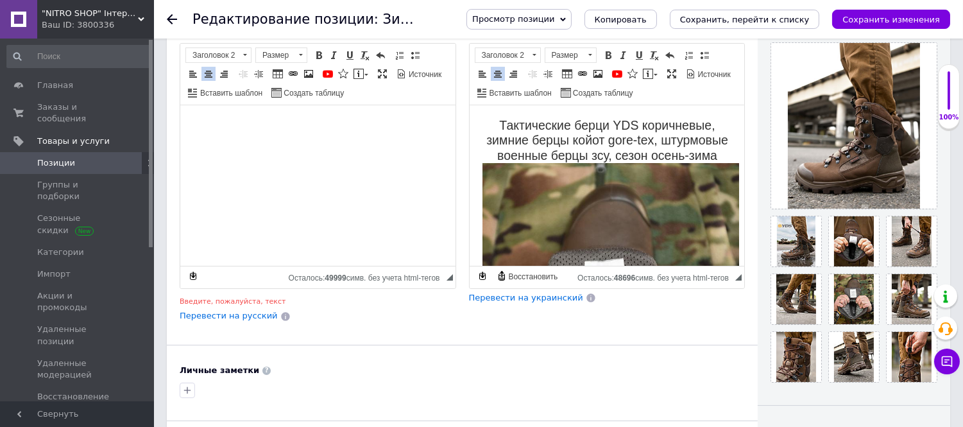
scroll to position [285, 0]
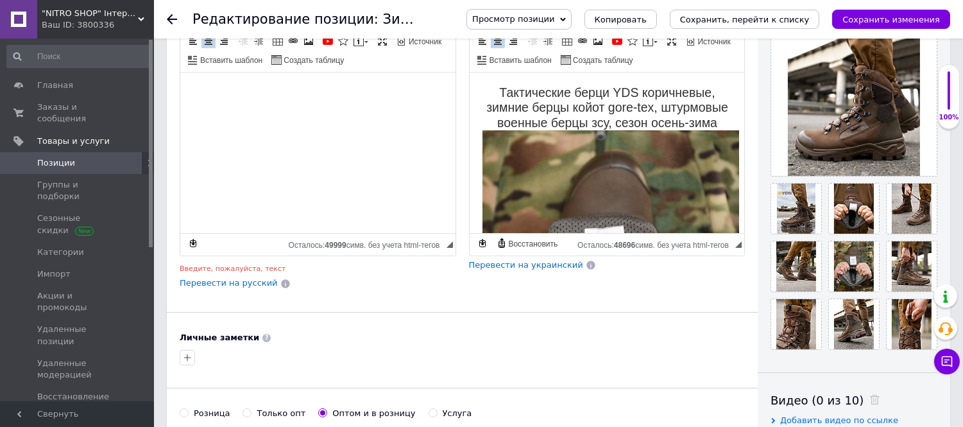
click at [533, 269] on span "Перевести на украинский" at bounding box center [526, 265] width 114 height 10
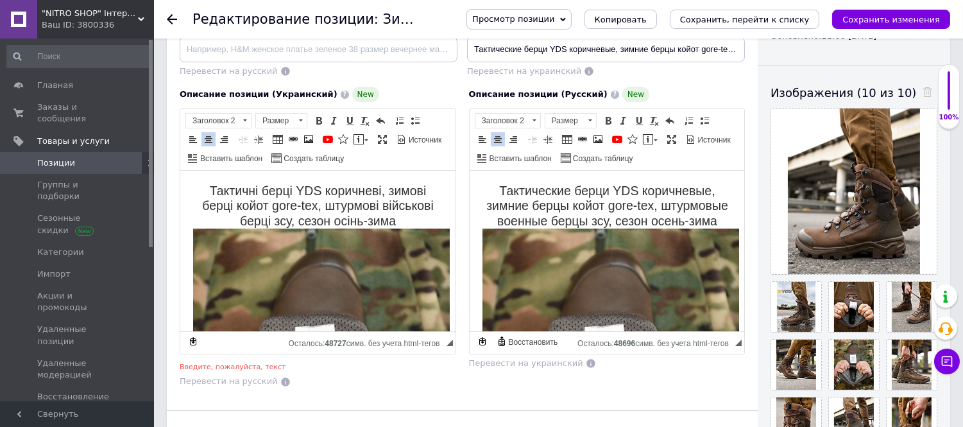
scroll to position [142, 0]
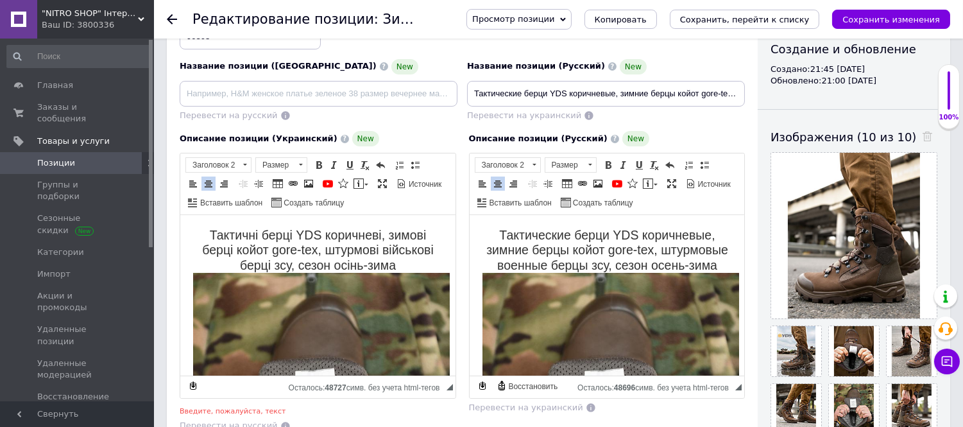
click at [867, 18] on icon "Сохранить изменения" at bounding box center [891, 20] width 98 height 10
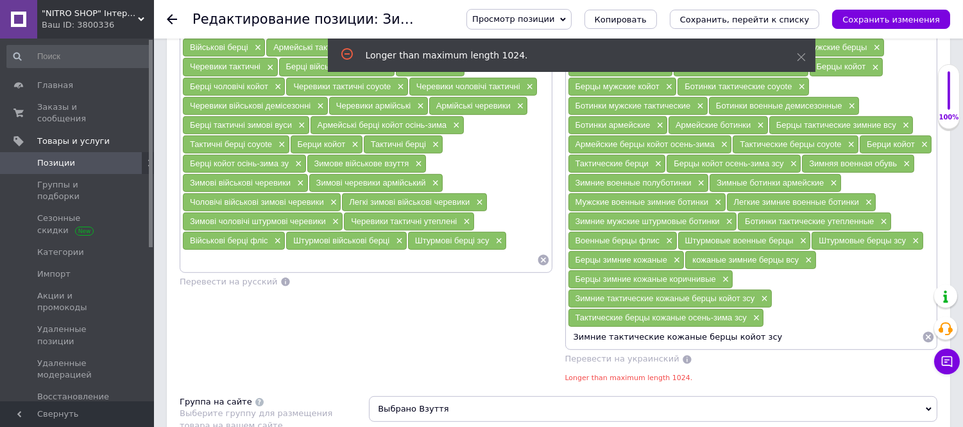
scroll to position [930, 0]
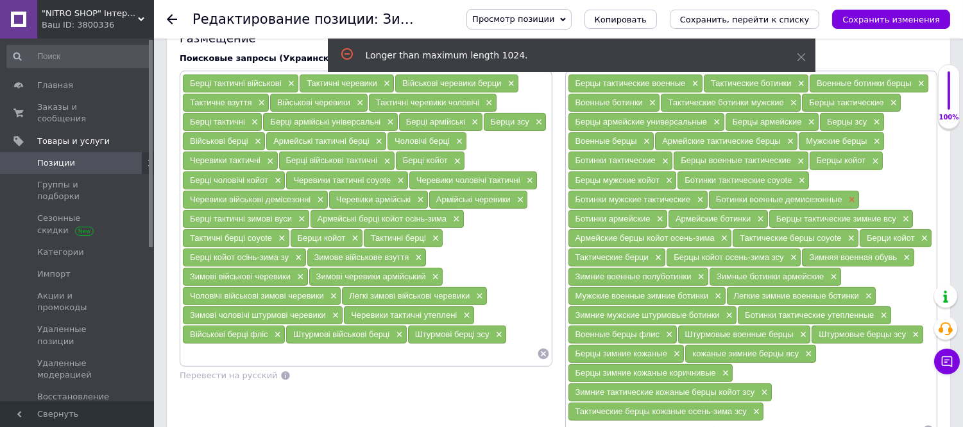
click at [851, 205] on span "×" at bounding box center [851, 199] width 10 height 11
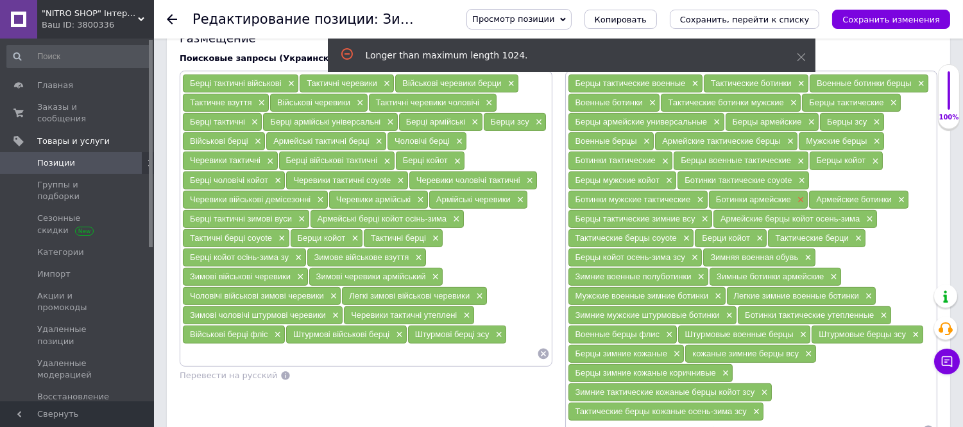
click at [797, 205] on span "×" at bounding box center [799, 199] width 10 height 11
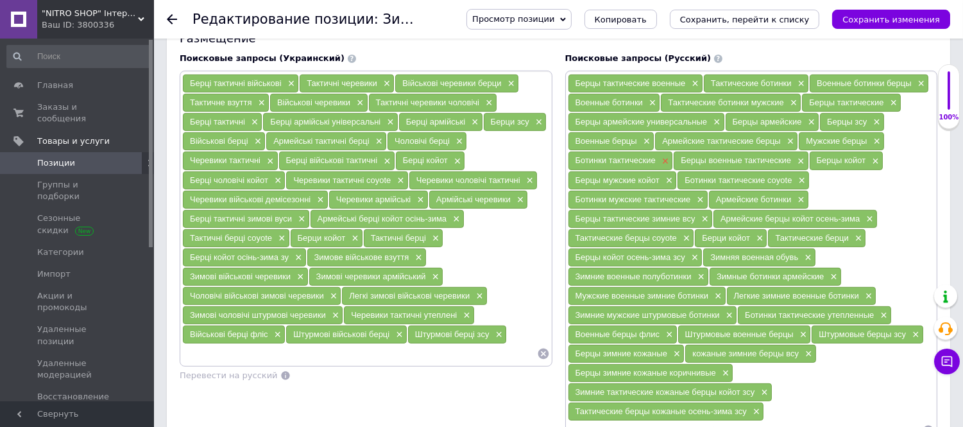
click at [663, 167] on span "×" at bounding box center [664, 161] width 10 height 11
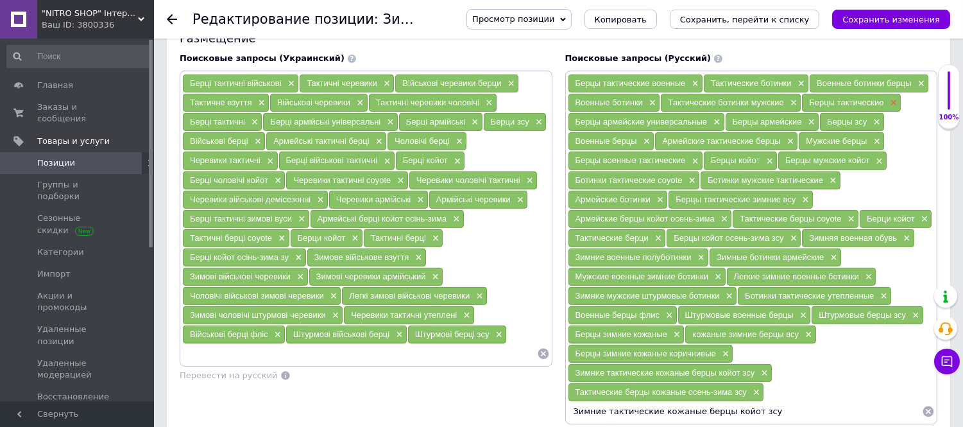
click at [890, 108] on span "×" at bounding box center [892, 103] width 10 height 11
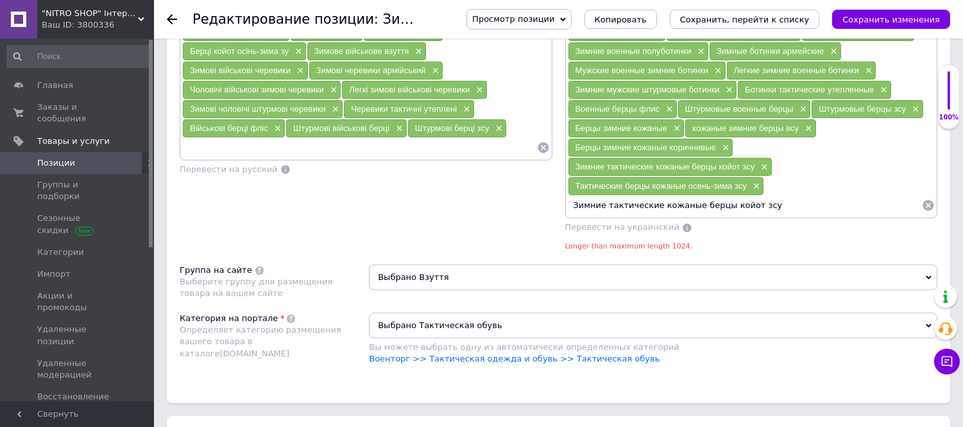
scroll to position [1144, 0]
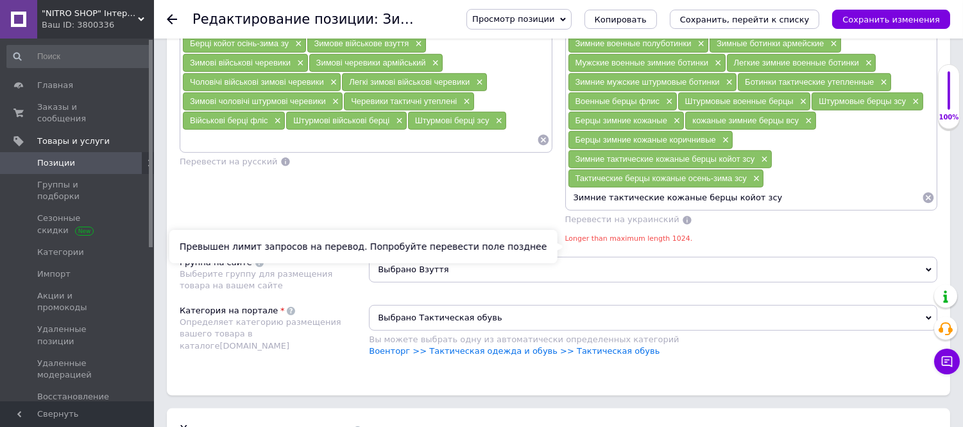
click at [631, 224] on span "Перевести на украинский" at bounding box center [622, 219] width 114 height 10
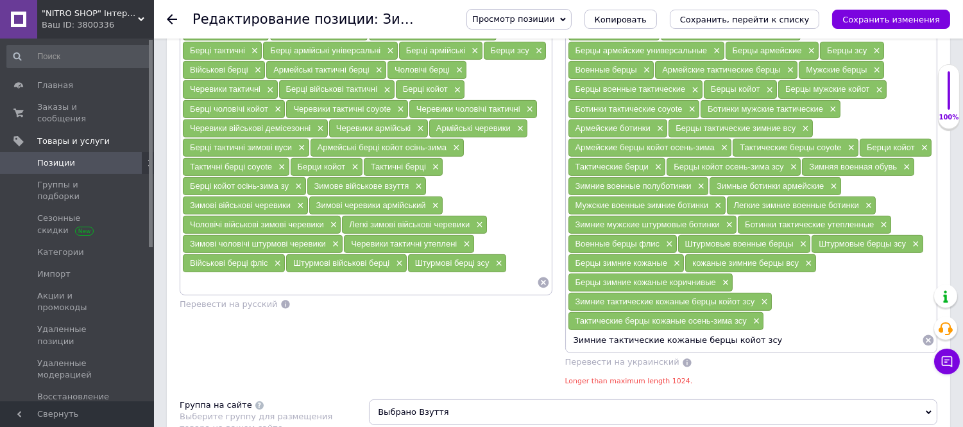
scroll to position [930, 0]
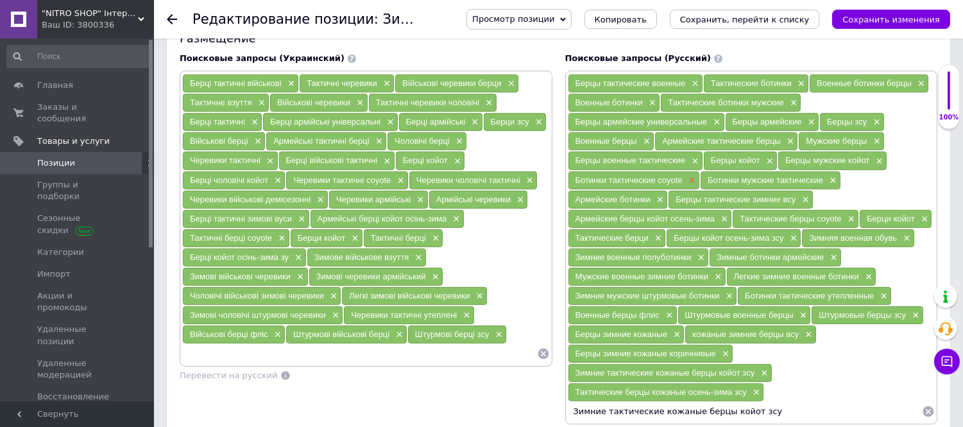
click at [687, 186] on span "×" at bounding box center [691, 180] width 10 height 11
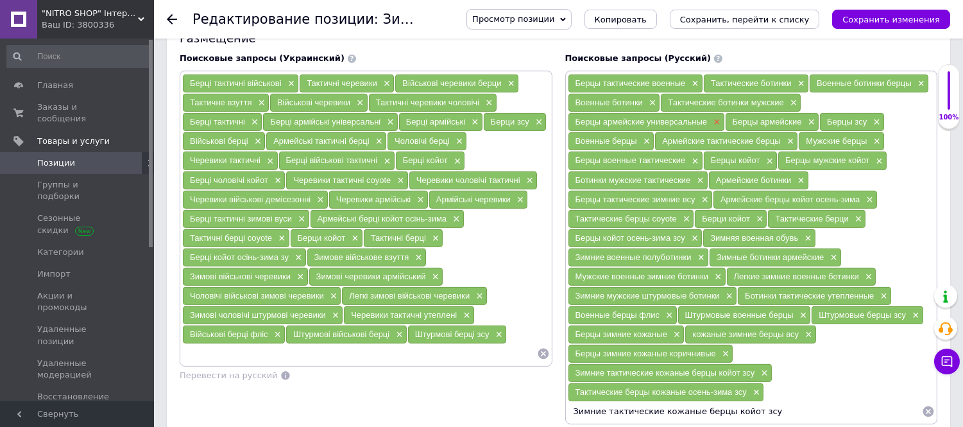
click at [713, 128] on span "×" at bounding box center [715, 122] width 10 height 11
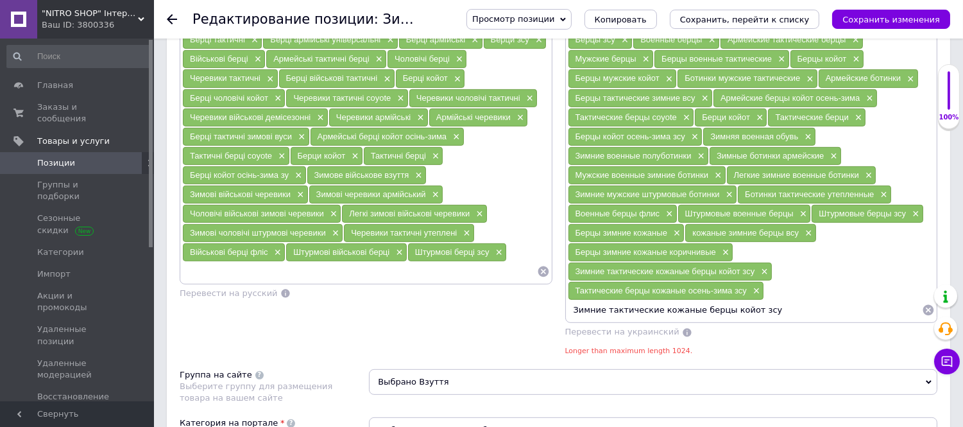
scroll to position [1144, 0]
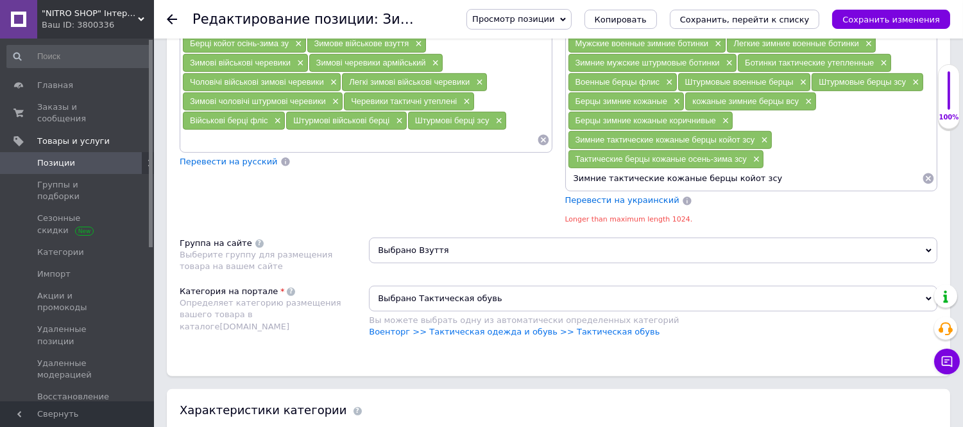
click at [614, 205] on span "Перевести на украинский" at bounding box center [622, 200] width 114 height 10
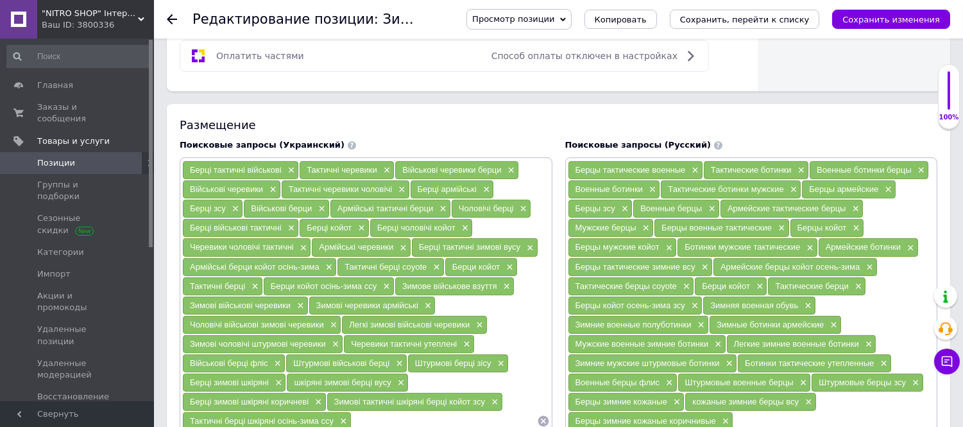
scroll to position [838, 0]
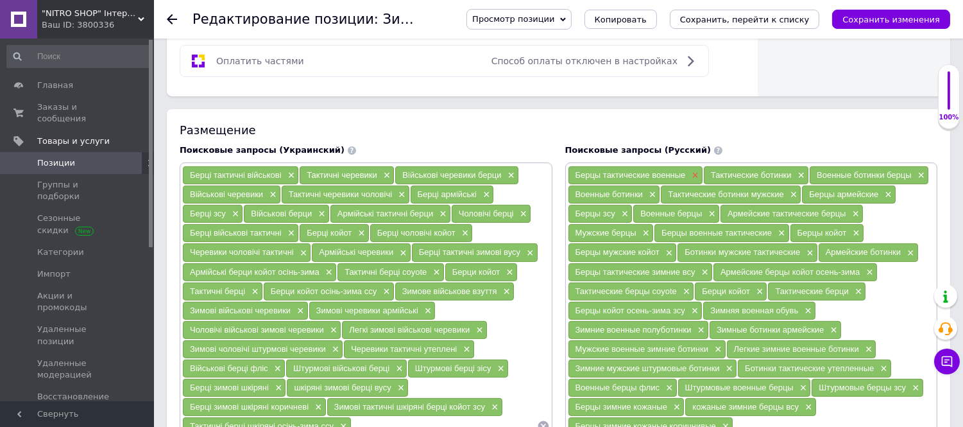
click at [696, 181] on span "×" at bounding box center [693, 175] width 10 height 11
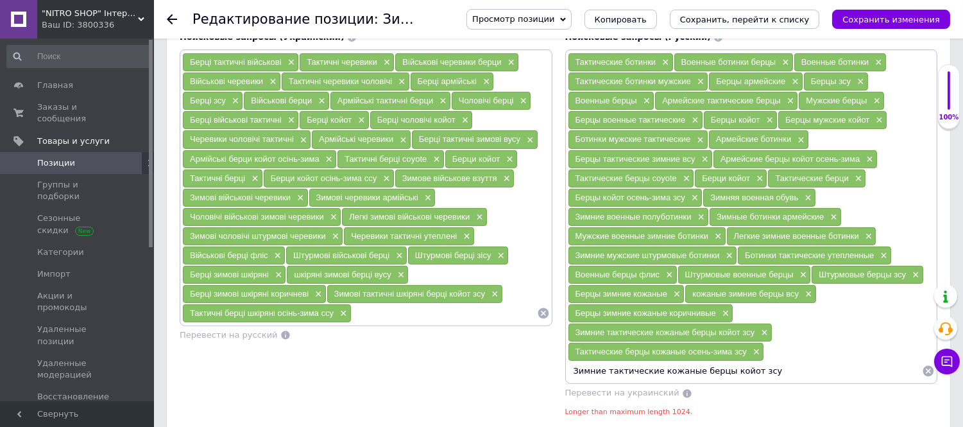
scroll to position [982, 0]
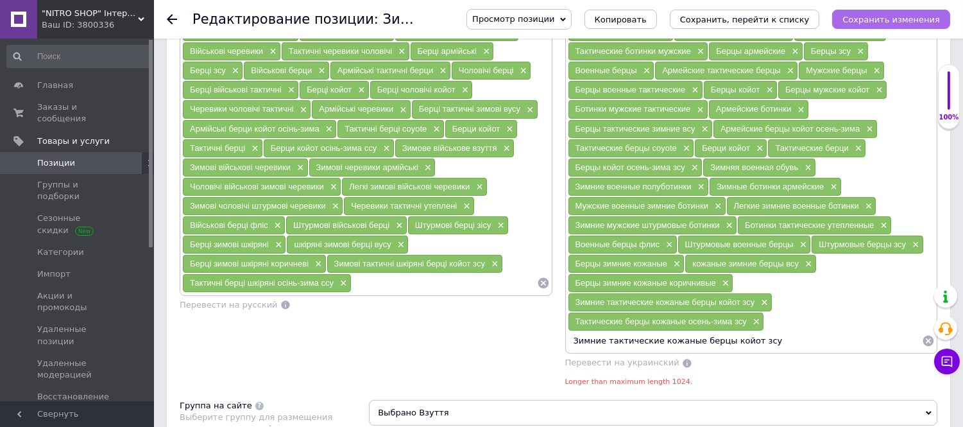
click at [868, 22] on icon "Сохранить изменения" at bounding box center [891, 20] width 98 height 10
type input "Тактичні берці YDS коричневі, зимові берці койот gore-tex, штурмові військові б…"
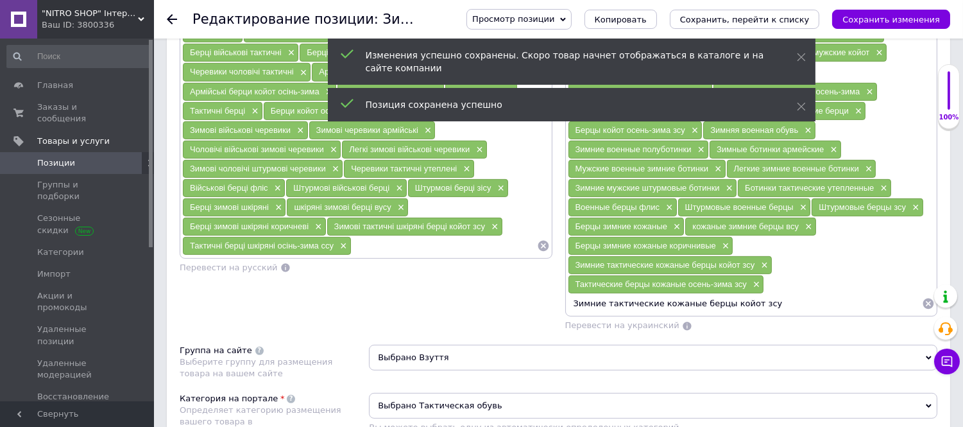
scroll to position [1053, 0]
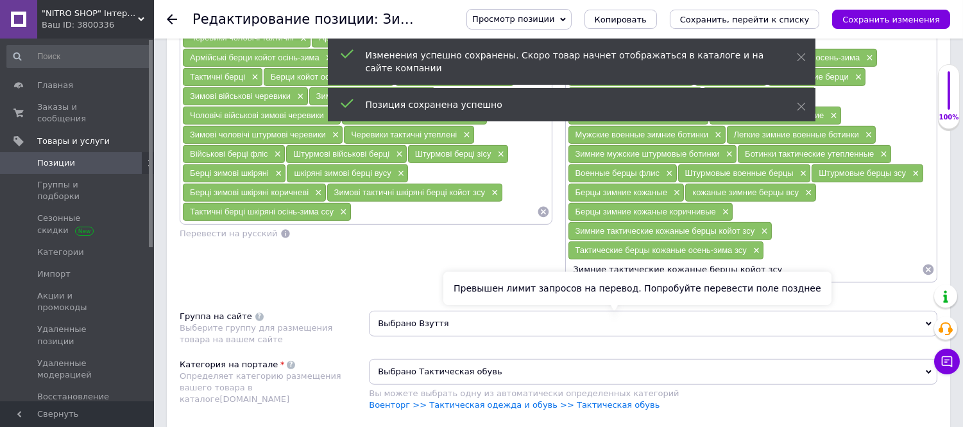
click at [607, 296] on span "Перевести на украинский" at bounding box center [622, 291] width 114 height 10
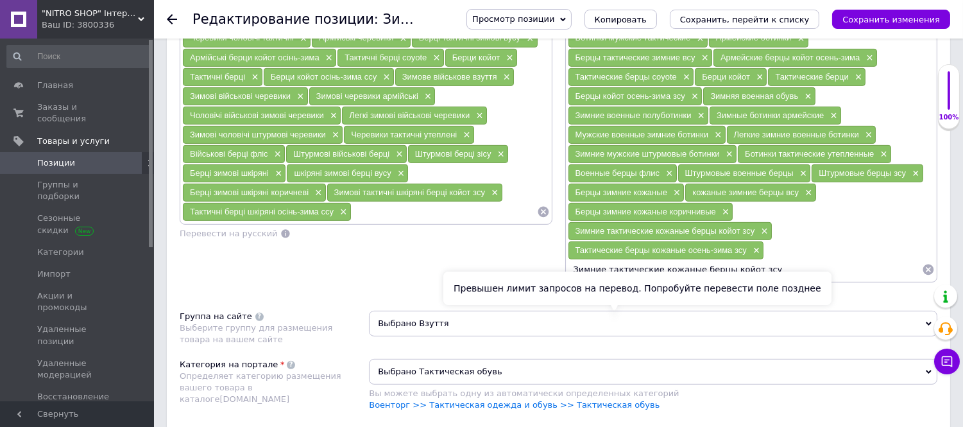
click at [606, 296] on span "Перевести на украинский" at bounding box center [622, 291] width 114 height 10
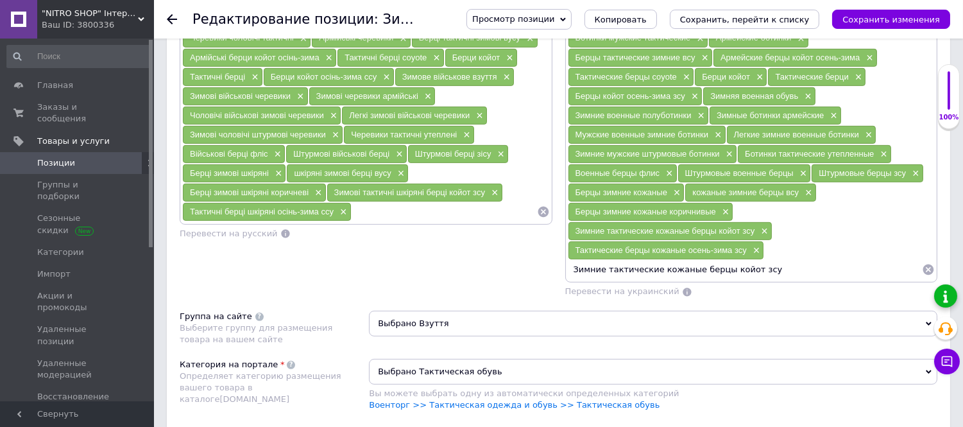
drag, startPoint x: 574, startPoint y: 295, endPoint x: 948, endPoint y: 298, distance: 374.0
click at [944, 298] on body ""NITRO SHOP" Інтернет магазин Ваш ID: 3800336 Сайт "NITRO SHOP" Інтернет магази…" at bounding box center [481, 147] width 963 height 2401
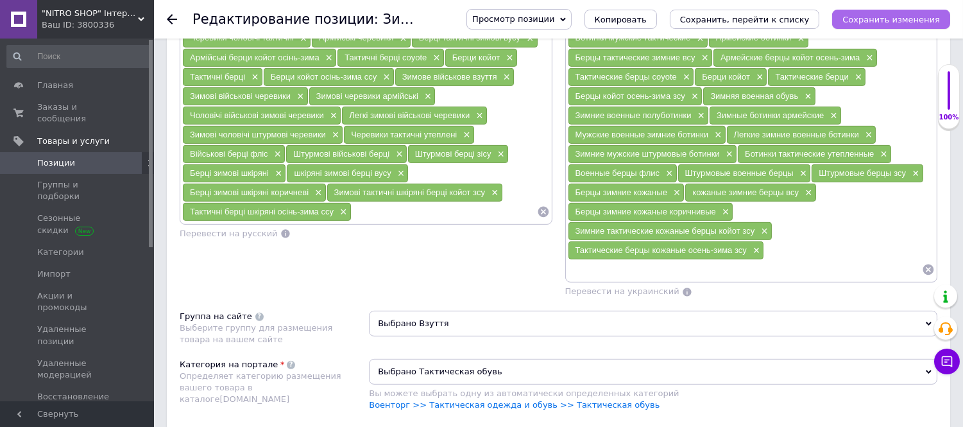
click at [883, 16] on icon "Сохранить изменения" at bounding box center [891, 20] width 98 height 10
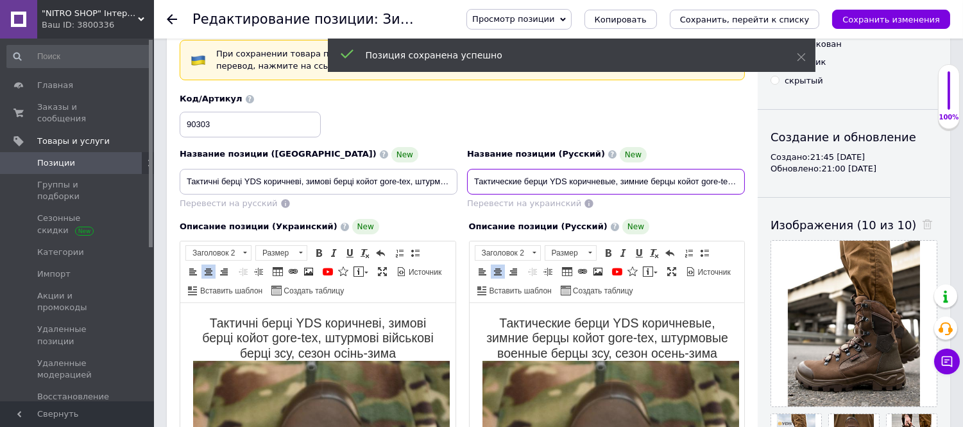
scroll to position [0, 122]
drag, startPoint x: 473, startPoint y: 178, endPoint x: 817, endPoint y: 180, distance: 343.2
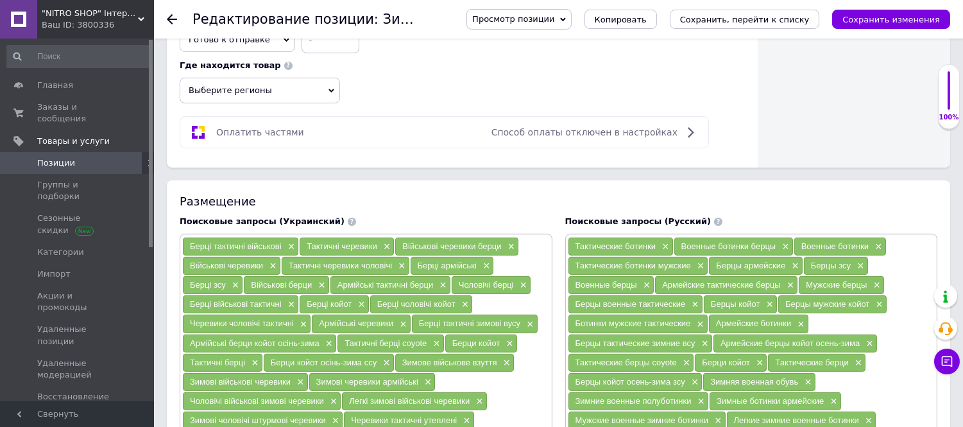
scroll to position [696, 0]
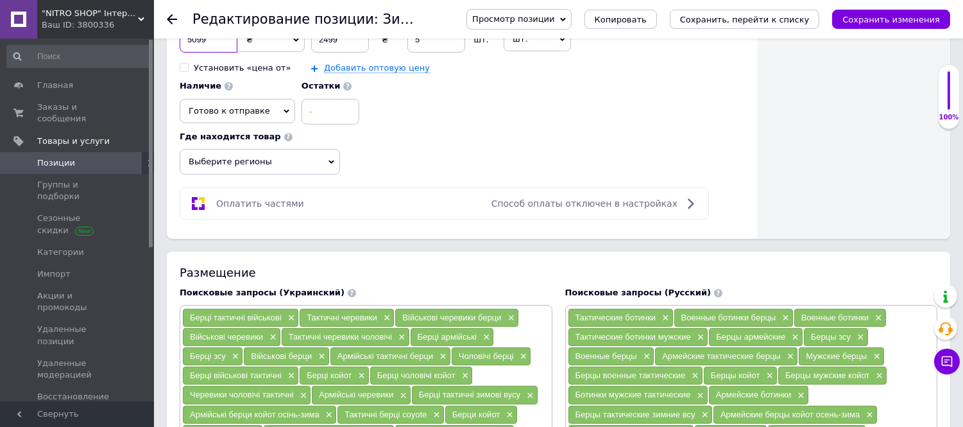
click at [223, 53] on input "5099" at bounding box center [209, 40] width 58 height 26
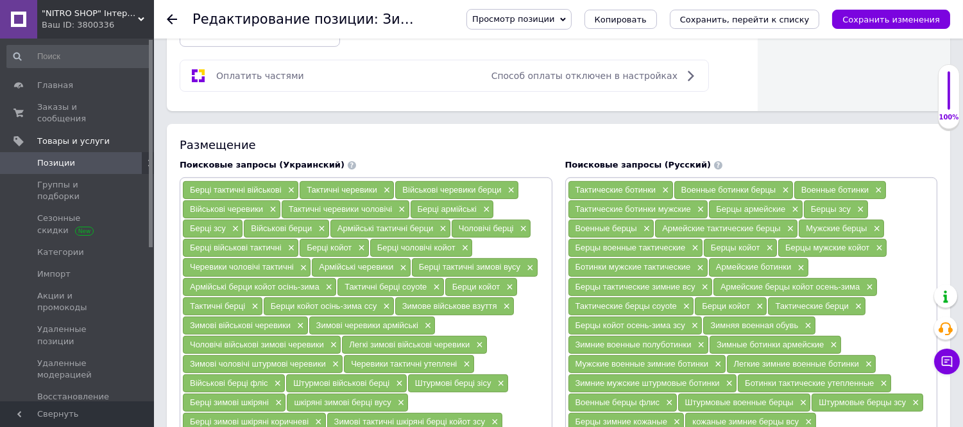
scroll to position [838, 0]
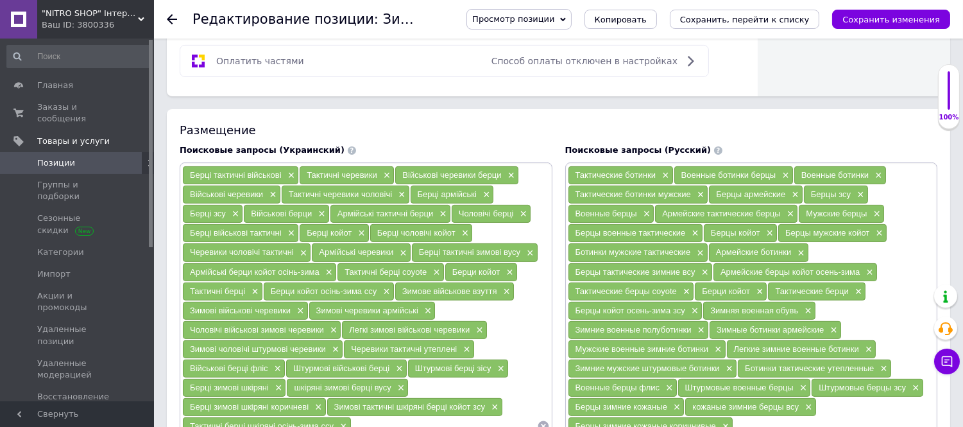
type input "5098"
click at [295, 32] on span "Выберите регионы" at bounding box center [260, 19] width 160 height 26
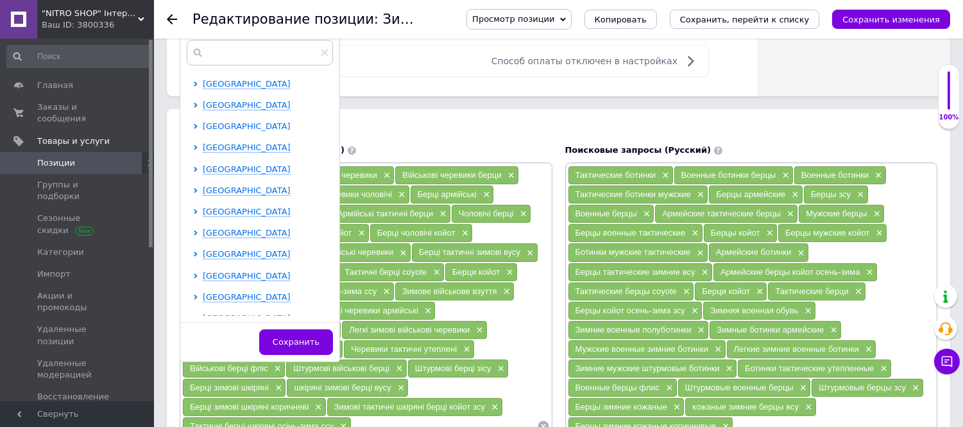
click at [226, 131] on span "Днепропетровская область" at bounding box center [247, 126] width 88 height 10
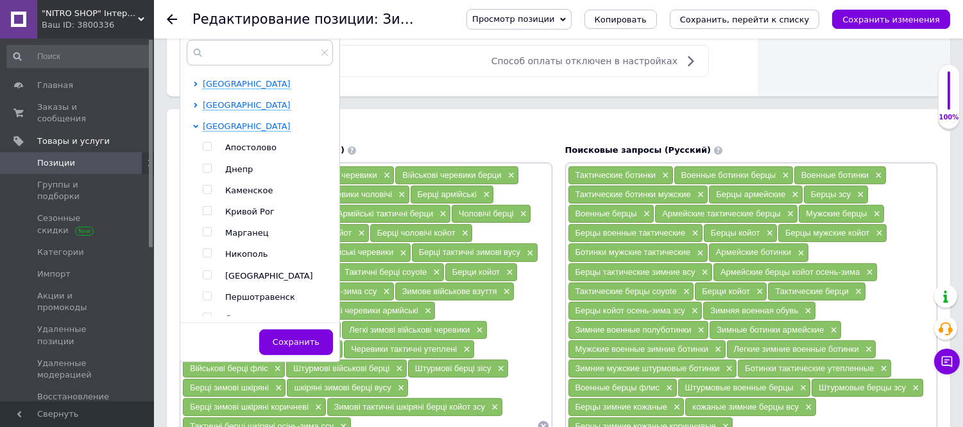
click at [205, 173] on input "checkbox" at bounding box center [207, 168] width 8 height 8
checkbox input "true"
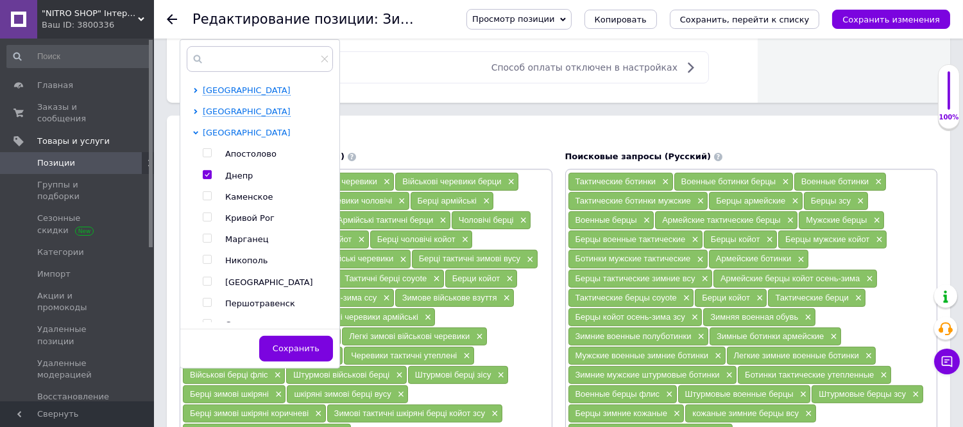
click at [219, 137] on span "Днепропетровская область" at bounding box center [247, 133] width 88 height 10
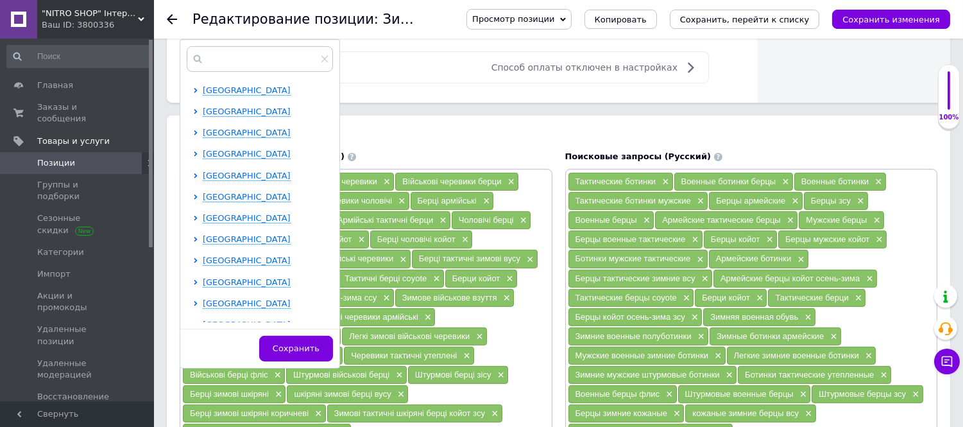
click at [216, 287] on ul "Винницкая область Волынская область Днепропетровская область Донецкая область Ж…" at bounding box center [262, 341] width 139 height 513
click at [215, 265] on span "Киевская область" at bounding box center [247, 260] width 88 height 10
click at [205, 285] on input "checkbox" at bounding box center [207, 281] width 8 height 8
checkbox input "true"
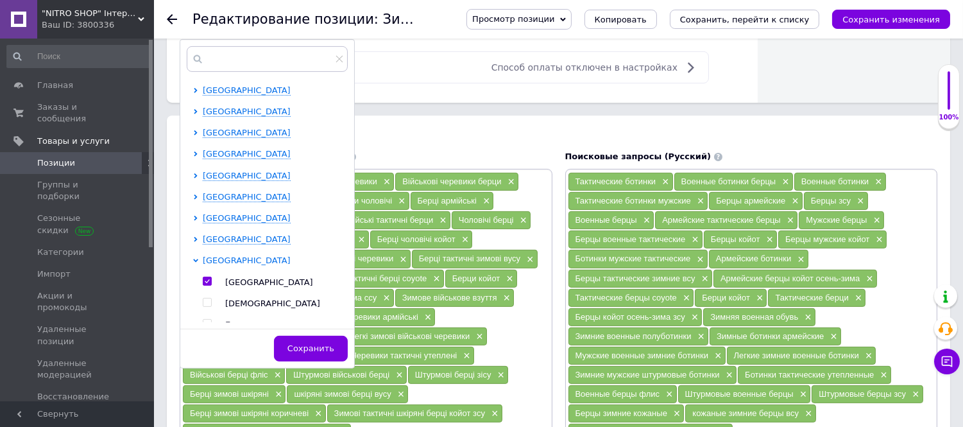
click at [225, 265] on span "Киевская область" at bounding box center [247, 260] width 88 height 10
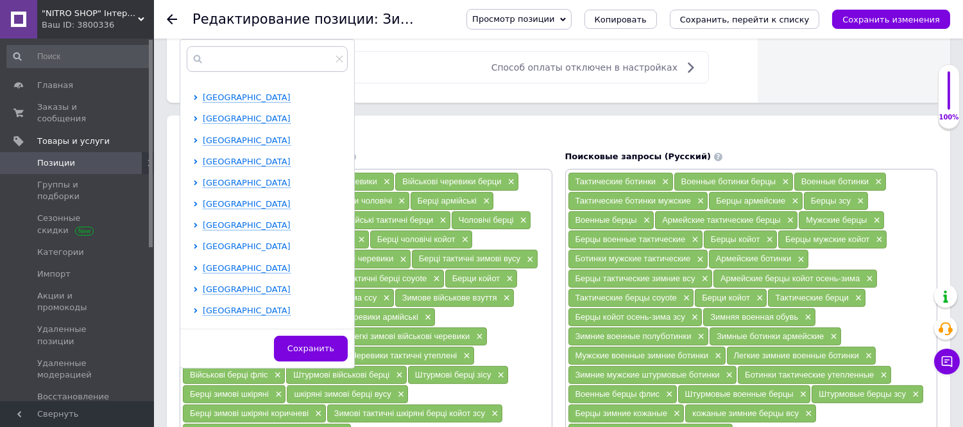
scroll to position [142, 0]
click at [226, 229] on span "Одесская область" at bounding box center [247, 224] width 88 height 10
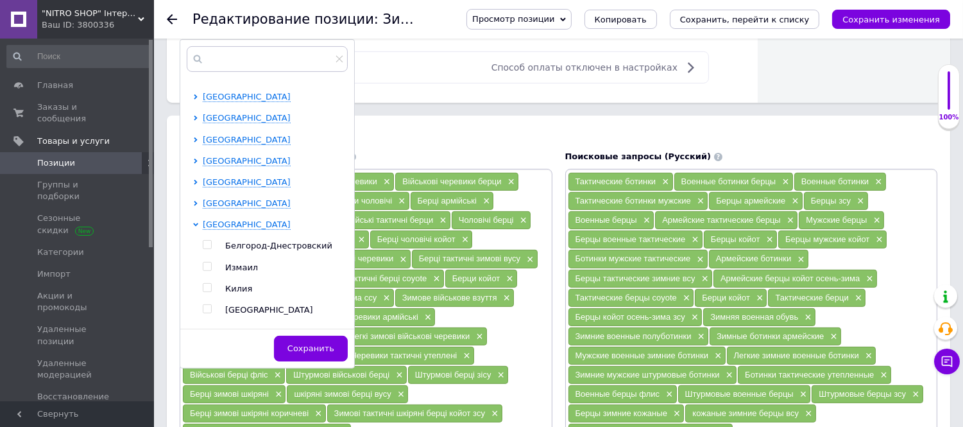
click at [206, 313] on input "checkbox" at bounding box center [207, 309] width 8 height 8
checkbox input "true"
click at [310, 361] on button "Сохранить" at bounding box center [311, 349] width 74 height 26
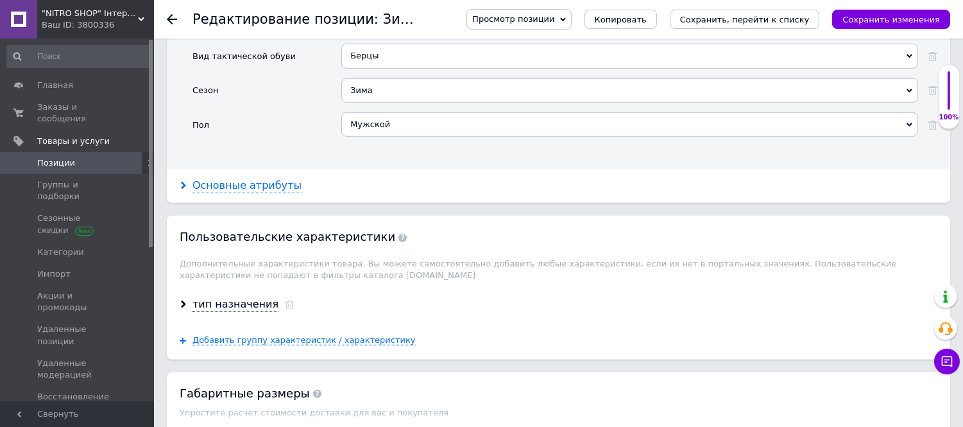
click at [236, 193] on div "Основные атрибуты" at bounding box center [246, 185] width 109 height 15
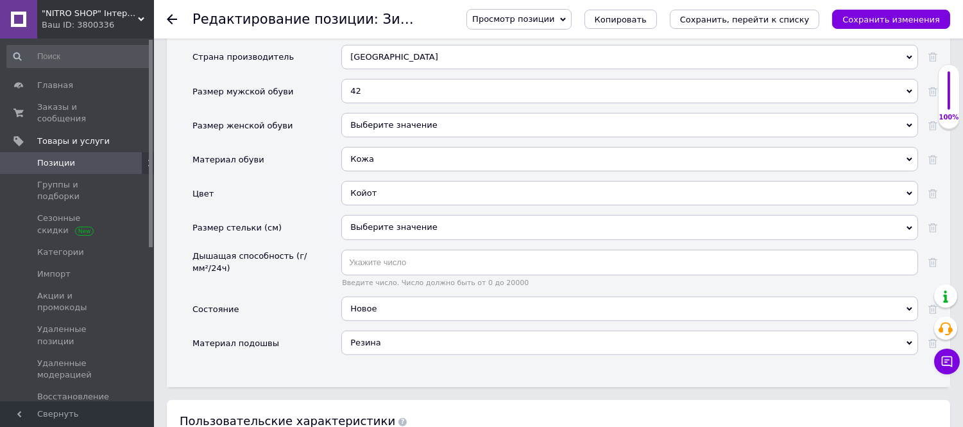
scroll to position [1837, 0]
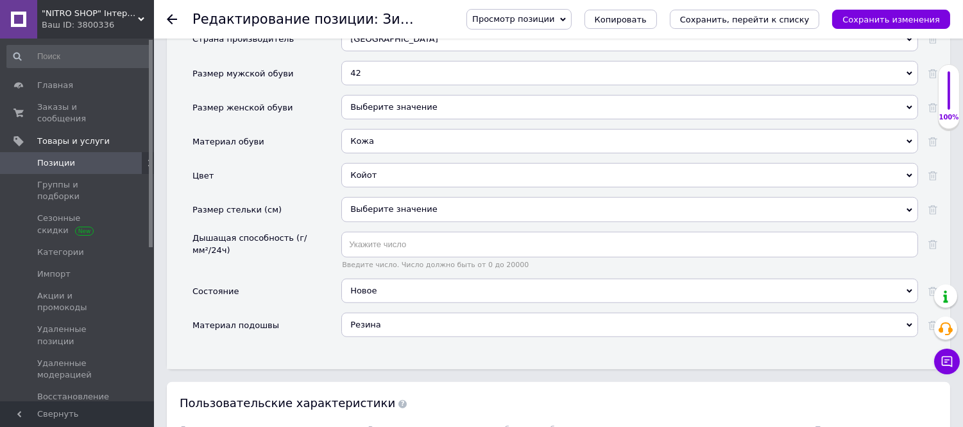
click at [371, 85] on div "42" at bounding box center [629, 73] width 577 height 24
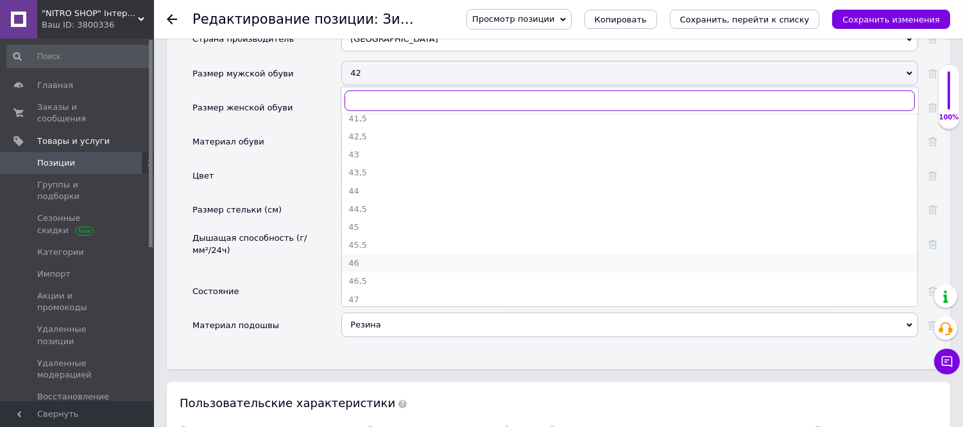
scroll to position [214, 0]
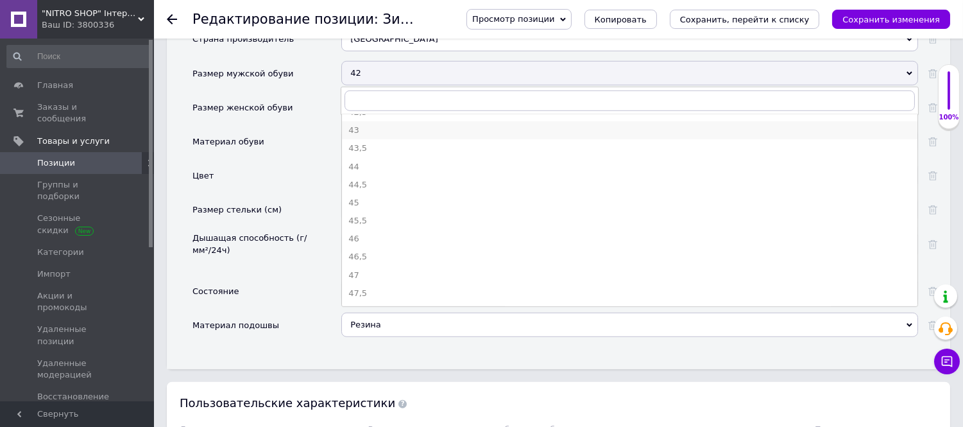
click at [357, 136] on div "43" at bounding box center [629, 130] width 563 height 12
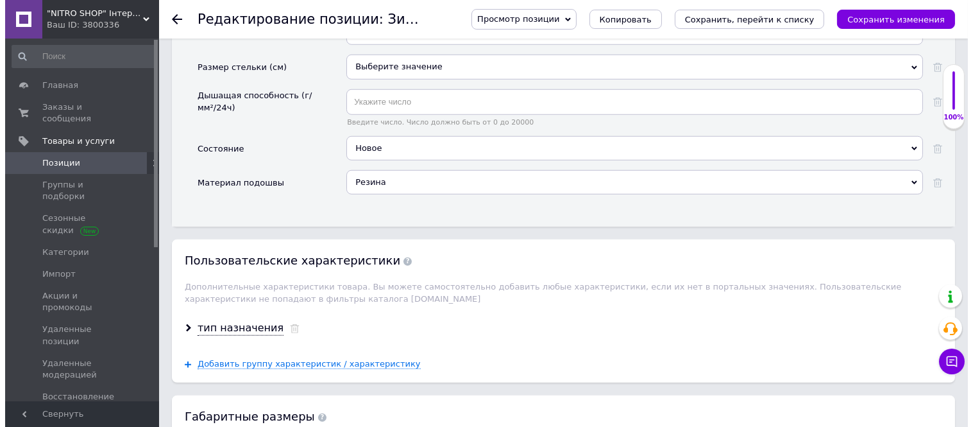
scroll to position [2122, 0]
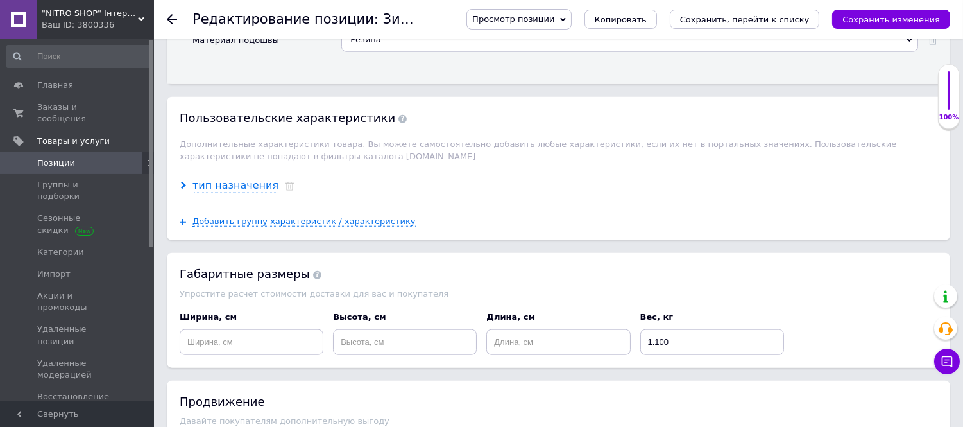
click at [219, 193] on div "тип назначения" at bounding box center [235, 185] width 86 height 15
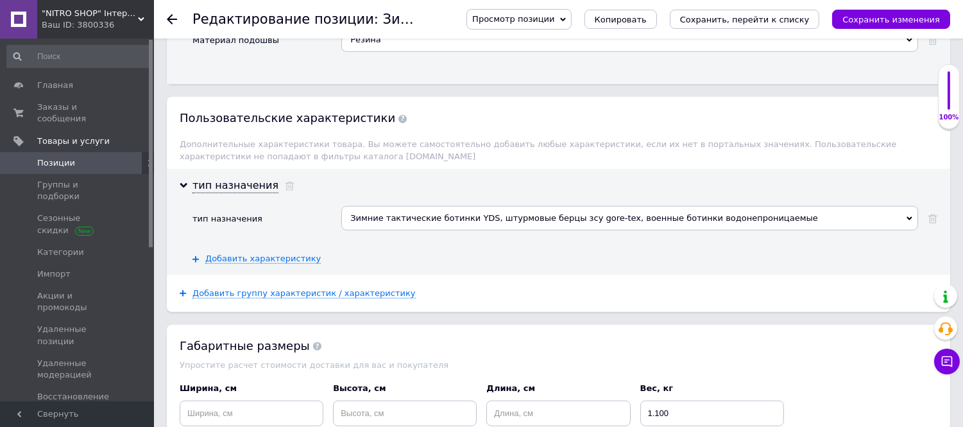
click at [414, 230] on div "Зимние тактические ботинки YDS, штурмовые берцы зсу gore-tex, военные ботинки в…" at bounding box center [629, 218] width 577 height 24
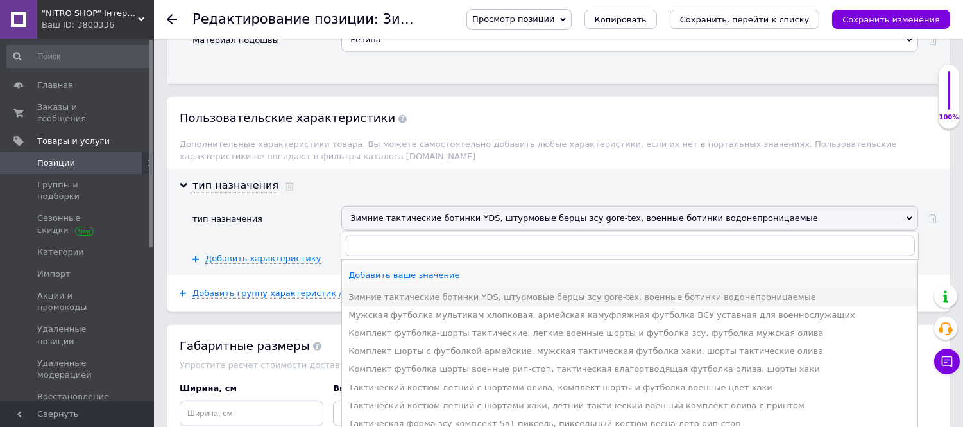
click at [395, 281] on div "Добавить ваше значение" at bounding box center [629, 275] width 563 height 12
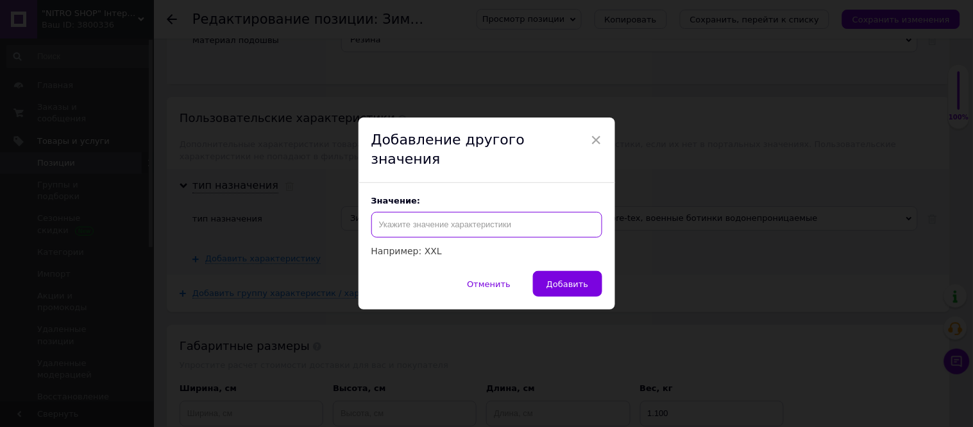
click at [418, 212] on input "text" at bounding box center [486, 225] width 231 height 26
paste input "Тактические берци YDS коричневые, зимние берцы койот gore-tex, штурмовые военны…"
type input "Тактические берци YDS коричневые, зимние берцы койот gore-tex, штурмовые военны…"
click at [552, 279] on span "Добавить" at bounding box center [568, 284] width 42 height 10
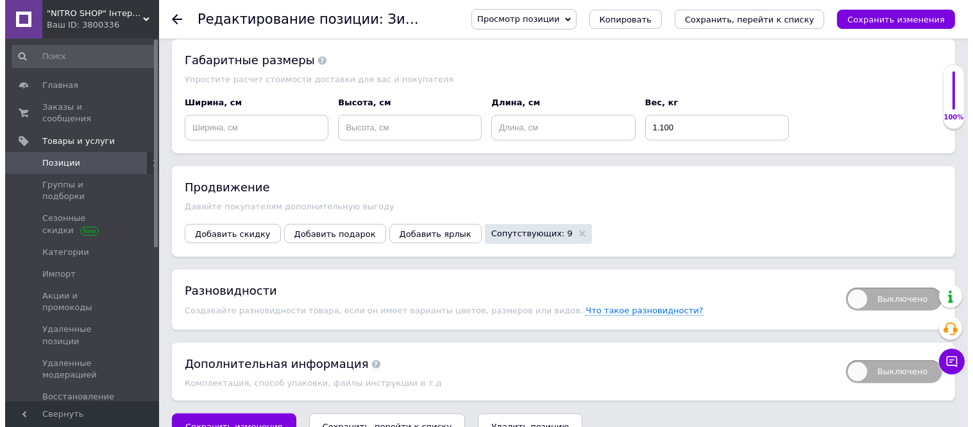
scroll to position [2455, 0]
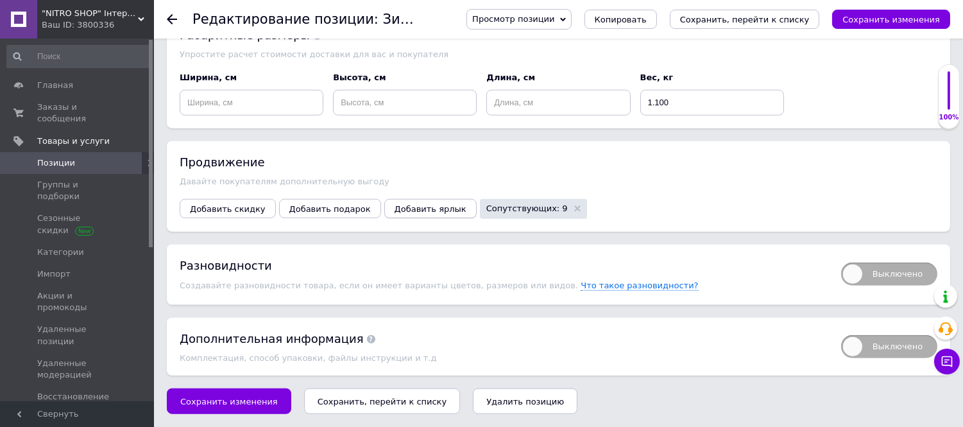
click at [402, 212] on span "Добавить ярлык" at bounding box center [431, 209] width 72 height 10
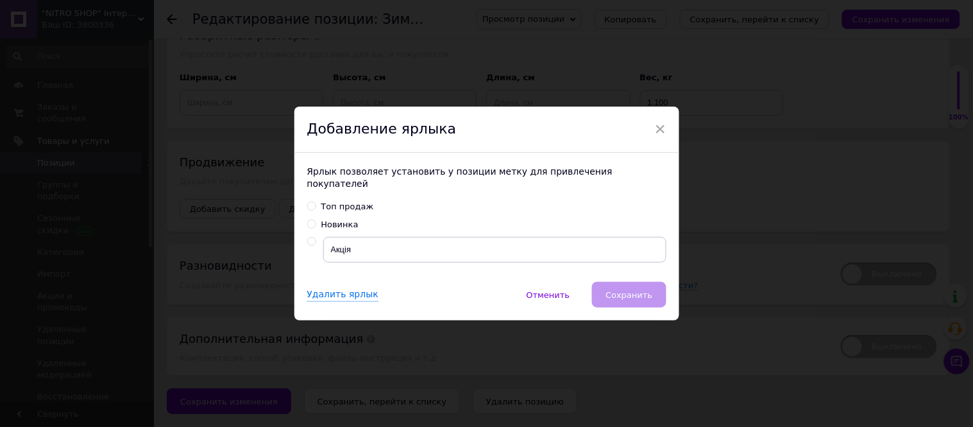
click at [312, 219] on input "Новинка" at bounding box center [311, 223] width 8 height 8
radio input "true"
click at [645, 296] on button "Сохранить" at bounding box center [629, 295] width 74 height 26
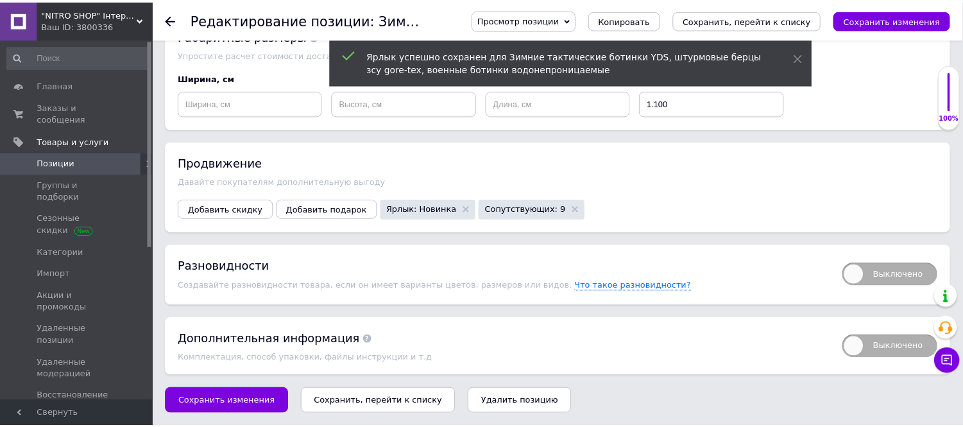
scroll to position [2385, 0]
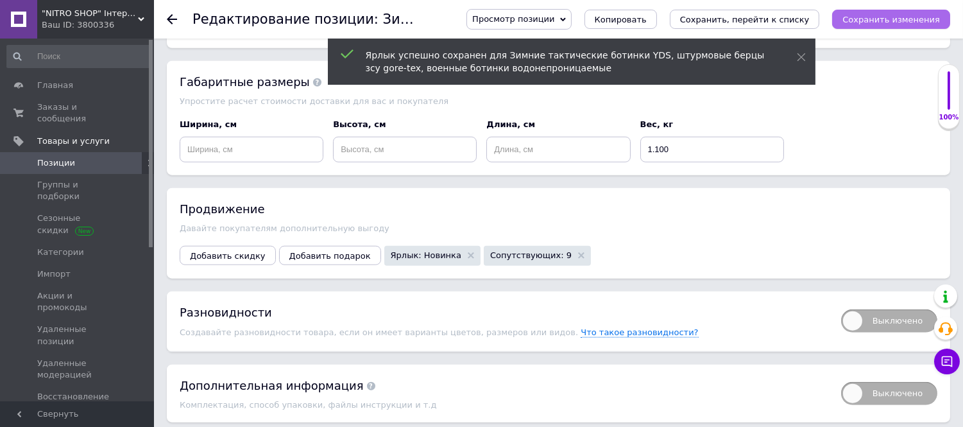
click at [874, 23] on icon "Сохранить изменения" at bounding box center [891, 20] width 98 height 10
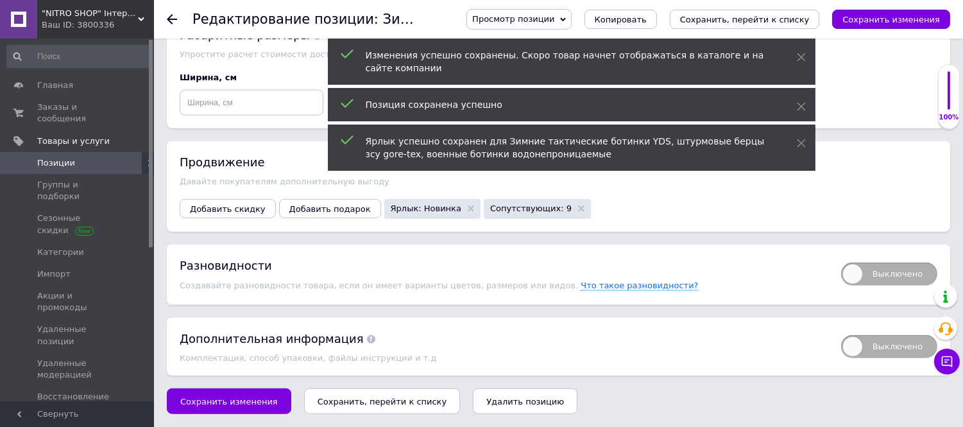
click at [908, 278] on span "Выключено" at bounding box center [889, 273] width 96 height 23
click at [841, 262] on input "Выключено" at bounding box center [837, 258] width 8 height 8
checkbox input "true"
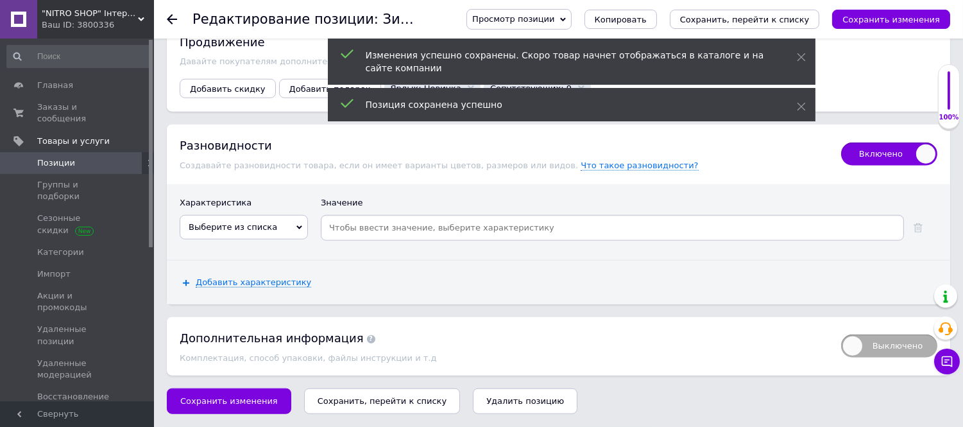
scroll to position [2575, 0]
click at [292, 231] on span "Выберите из списка" at bounding box center [244, 227] width 128 height 24
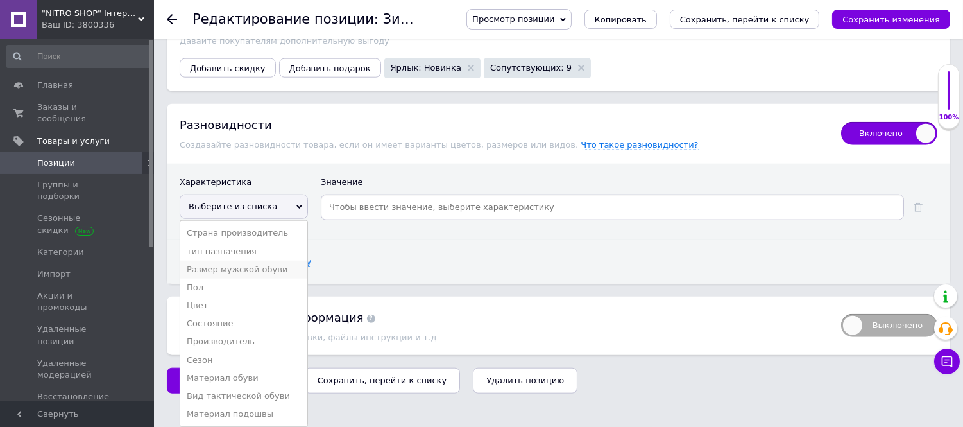
click at [245, 278] on li "Размер мужской обуви" at bounding box center [243, 269] width 127 height 18
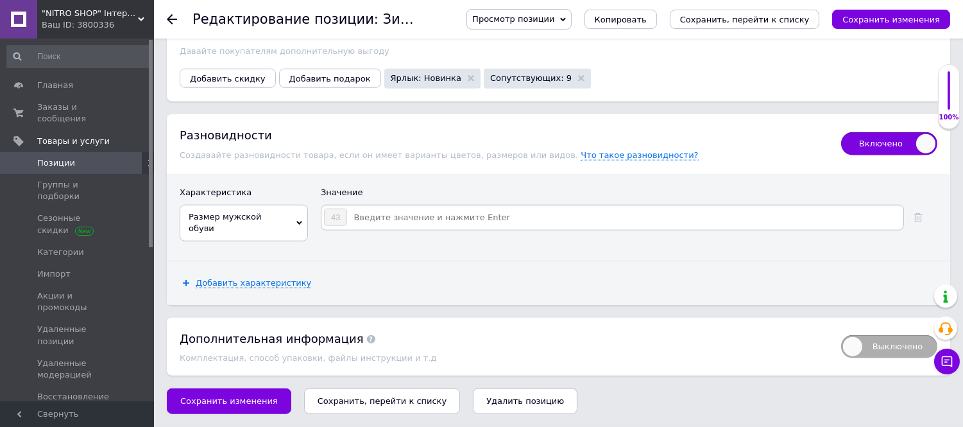
click at [381, 221] on input at bounding box center [625, 217] width 554 height 19
type input "41"
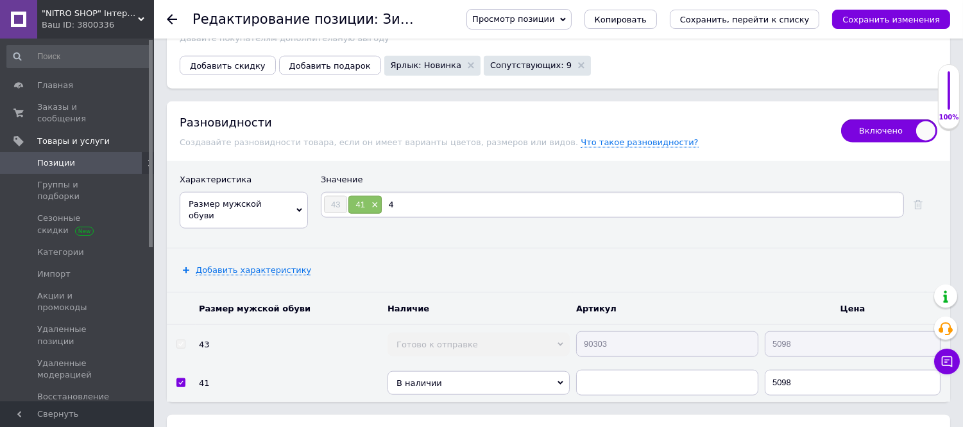
type input "42"
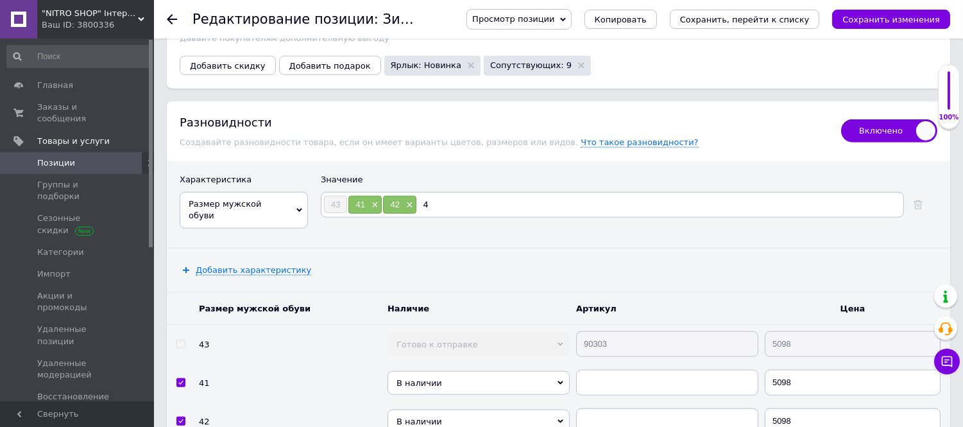
type input "44"
type input "45"
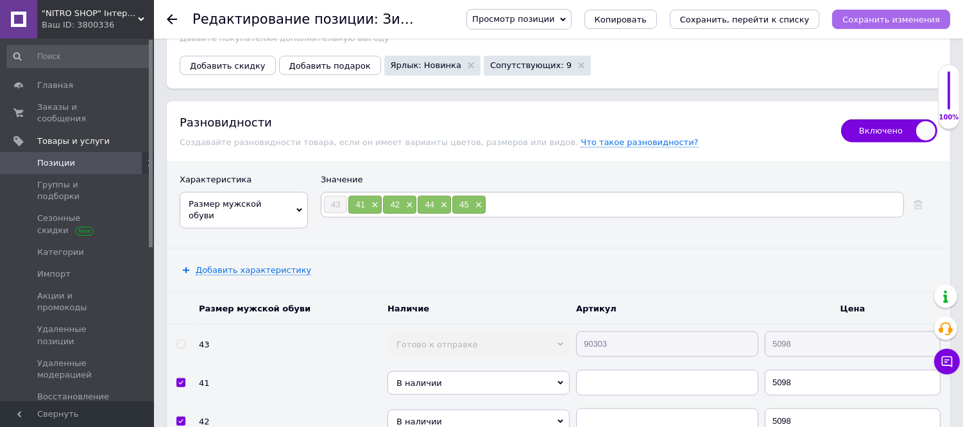
click at [867, 21] on icon "Сохранить изменения" at bounding box center [891, 20] width 98 height 10
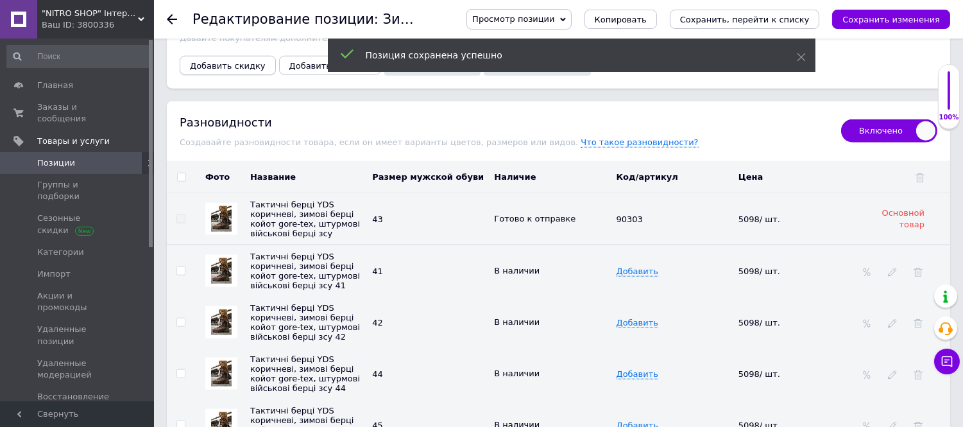
click at [246, 71] on span "Добавить скидку" at bounding box center [228, 66] width 76 height 10
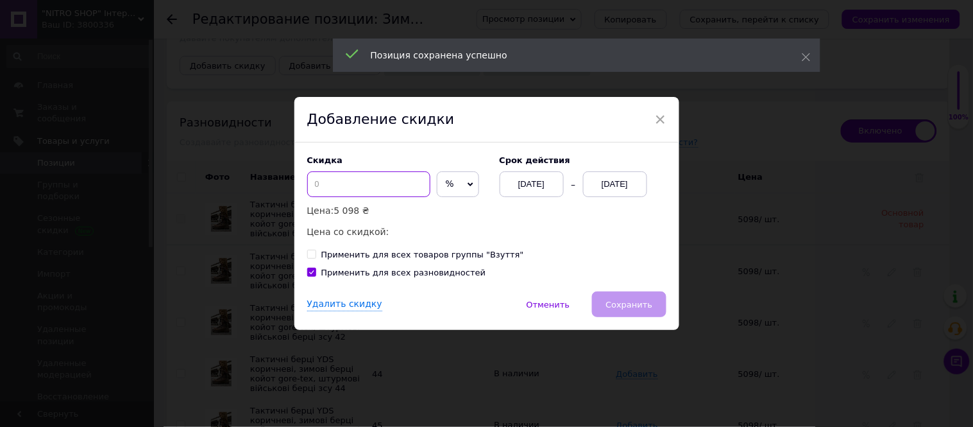
click at [332, 187] on input at bounding box center [368, 184] width 123 height 26
type input "50"
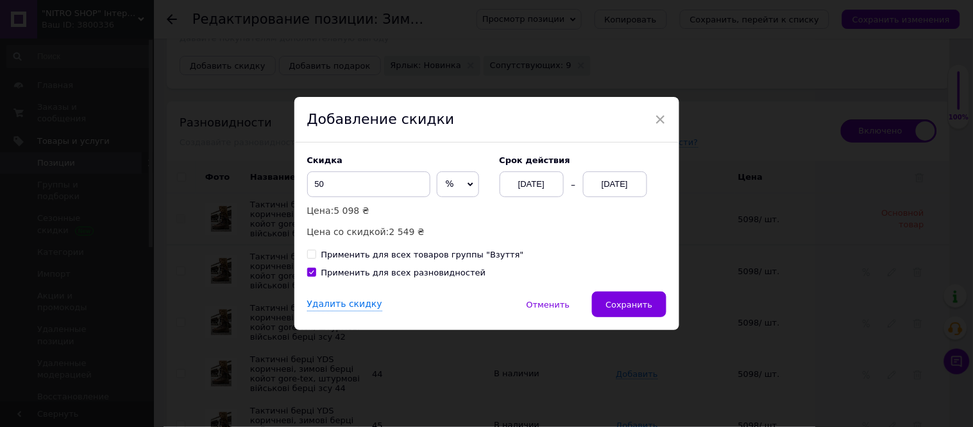
click at [617, 190] on div "[DATE]" at bounding box center [615, 184] width 64 height 26
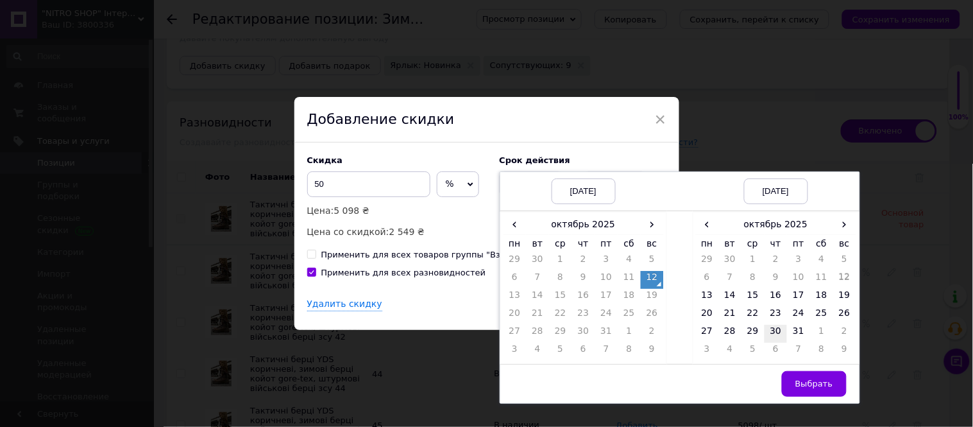
click at [771, 334] on td "30" at bounding box center [776, 334] width 23 height 18
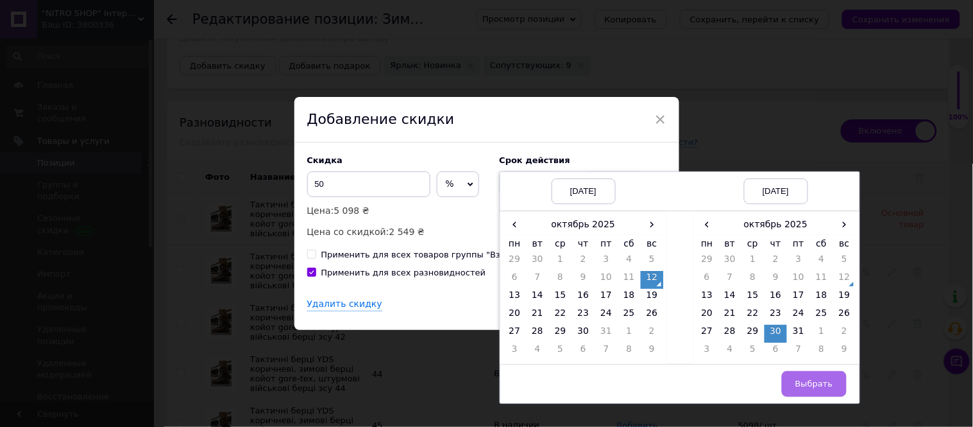
click at [805, 388] on span "Выбрать" at bounding box center [815, 384] width 38 height 10
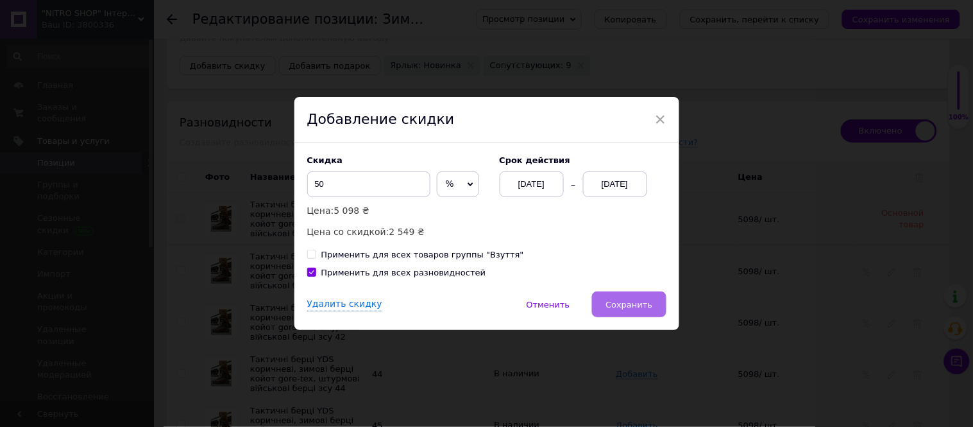
click at [622, 300] on span "Сохранить" at bounding box center [629, 305] width 47 height 10
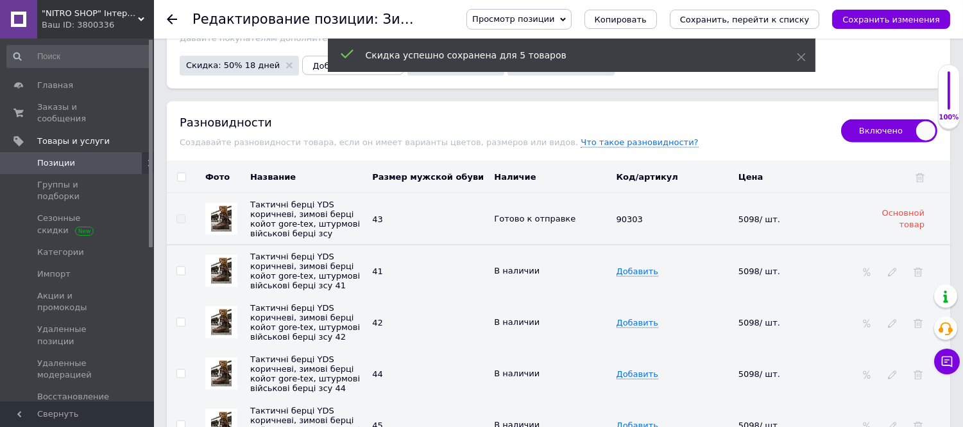
click at [180, 182] on input "checkbox" at bounding box center [181, 177] width 8 height 8
checkbox input "true"
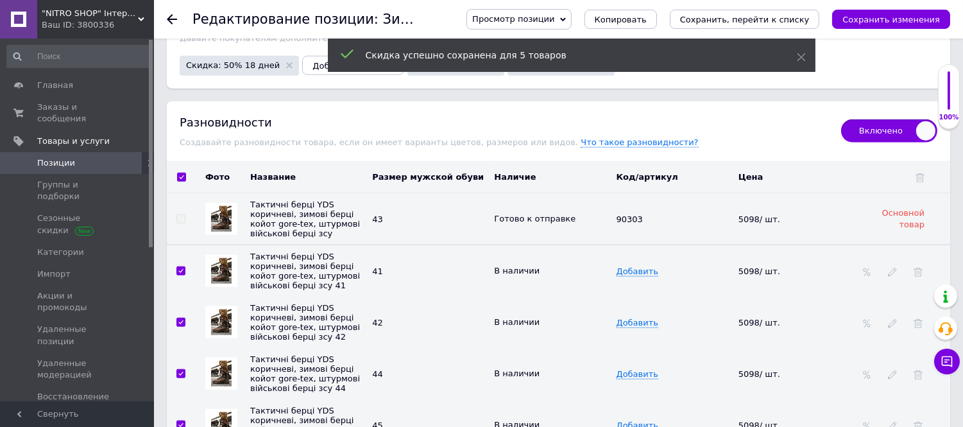
checkbox input "true"
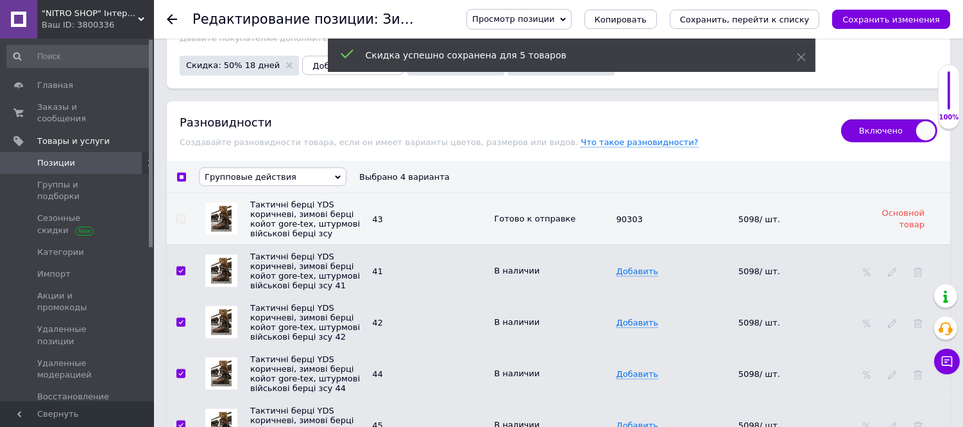
click at [228, 182] on span "Групповые действия" at bounding box center [251, 177] width 92 height 10
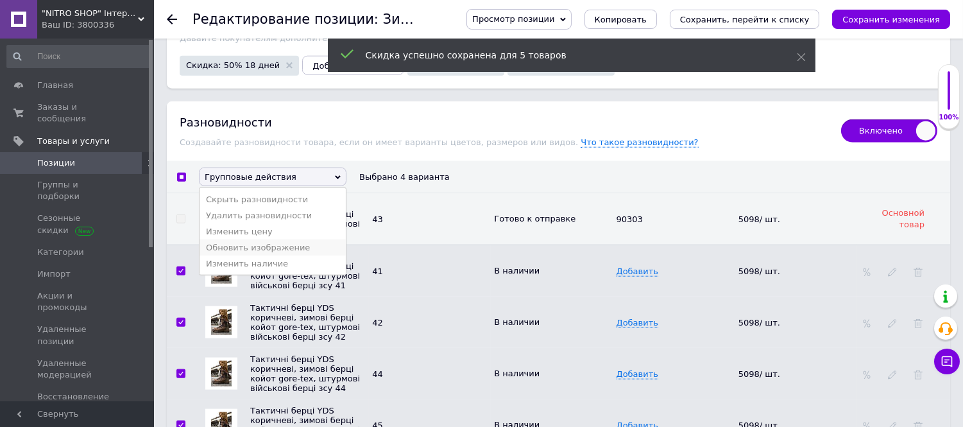
click at [229, 255] on li "Обновить изображение" at bounding box center [273, 247] width 146 height 16
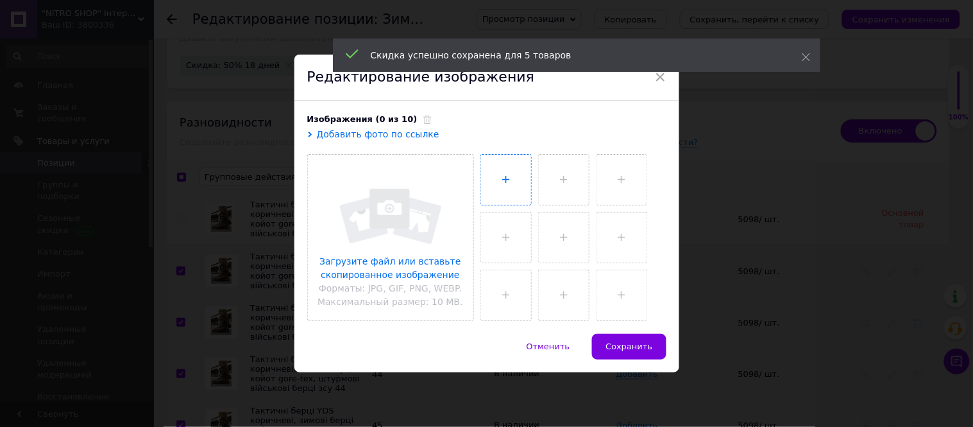
click at [491, 182] on input "file" at bounding box center [506, 180] width 50 height 50
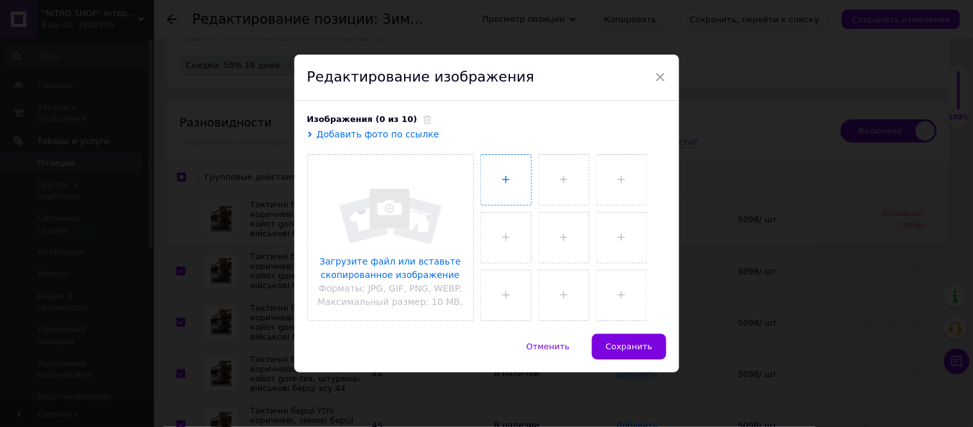
type input "C:\fakepath\photo_2025-10-11_22-57-41.jpg"
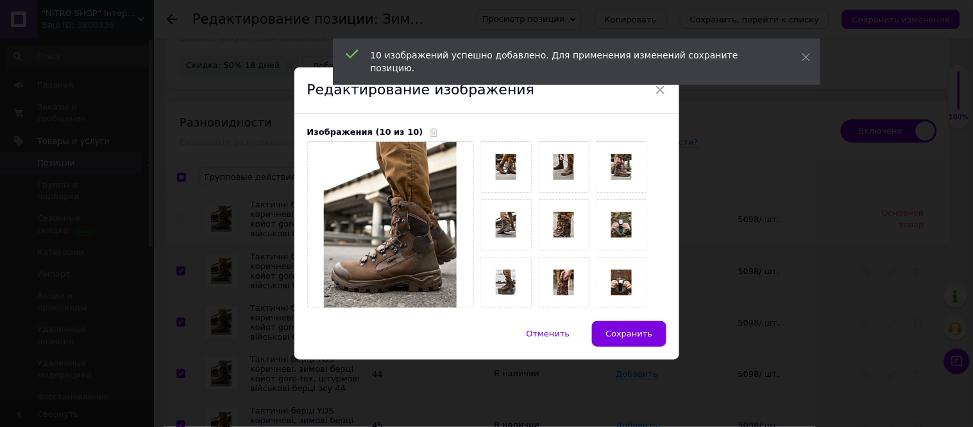
click at [642, 348] on div "Отменить   Сохранить" at bounding box center [486, 340] width 385 height 38
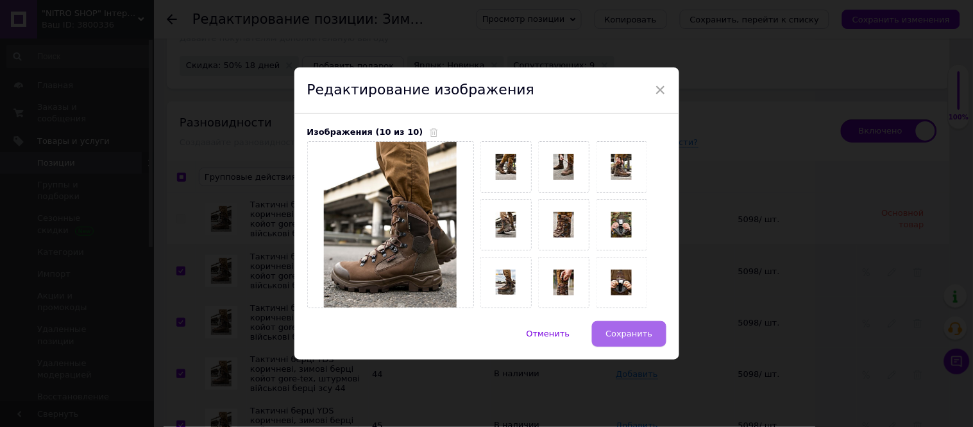
click at [634, 334] on span "Сохранить" at bounding box center [629, 333] width 47 height 10
checkbox input "false"
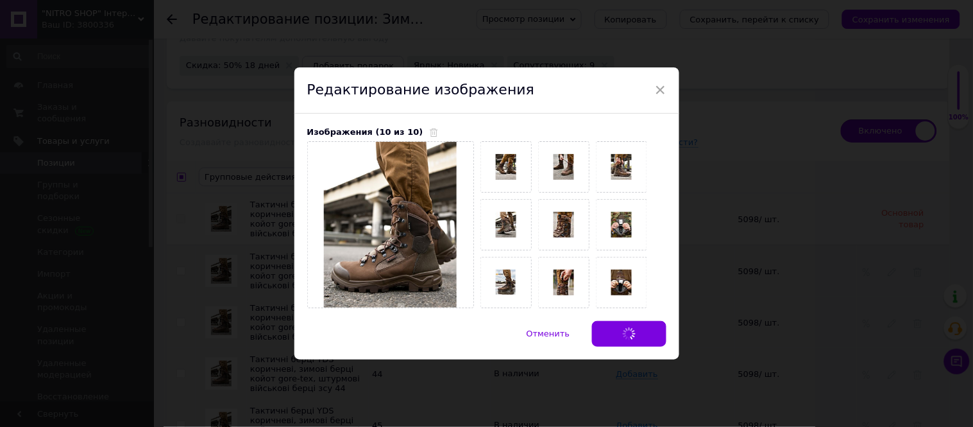
checkbox input "false"
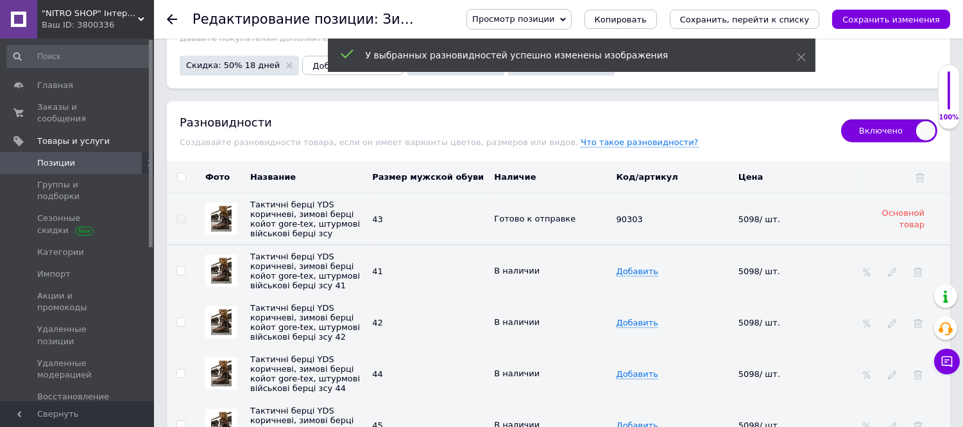
click at [177, 182] on input "checkbox" at bounding box center [181, 177] width 8 height 8
checkbox input "true"
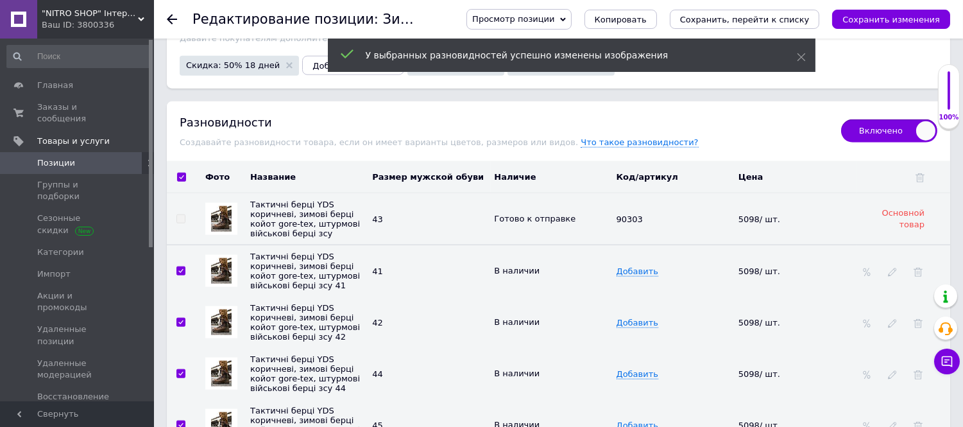
checkbox input "true"
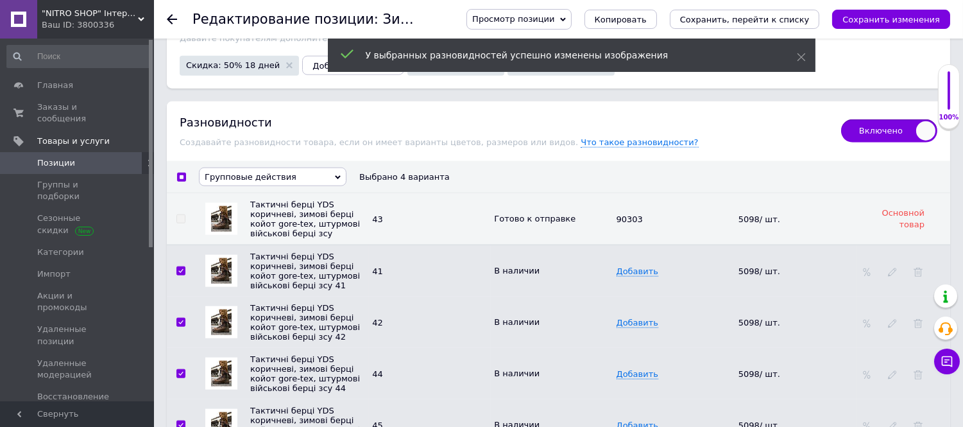
click at [206, 182] on span "Групповые действия" at bounding box center [251, 177] width 92 height 10
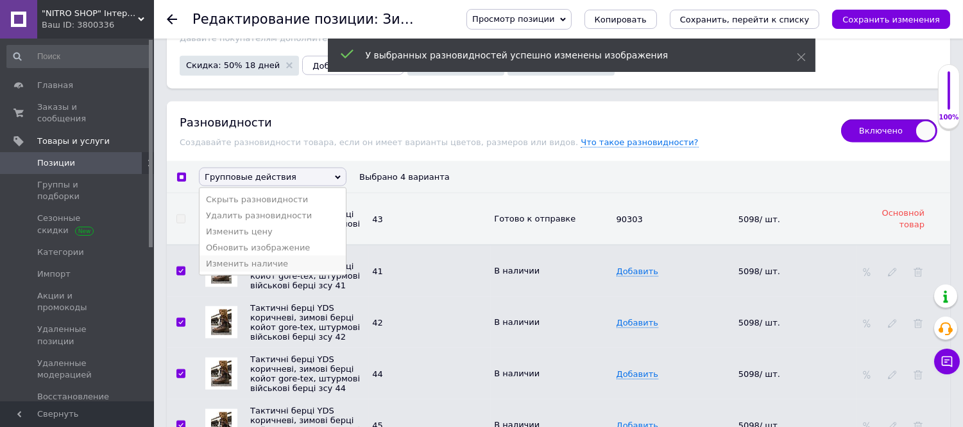
click at [226, 271] on li "Изменить наличие" at bounding box center [273, 263] width 146 height 16
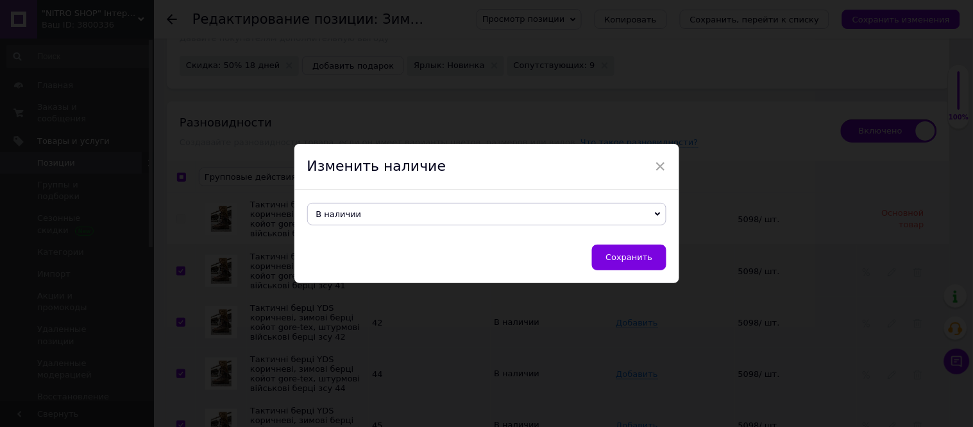
click at [356, 212] on span "В наличии" at bounding box center [486, 214] width 359 height 22
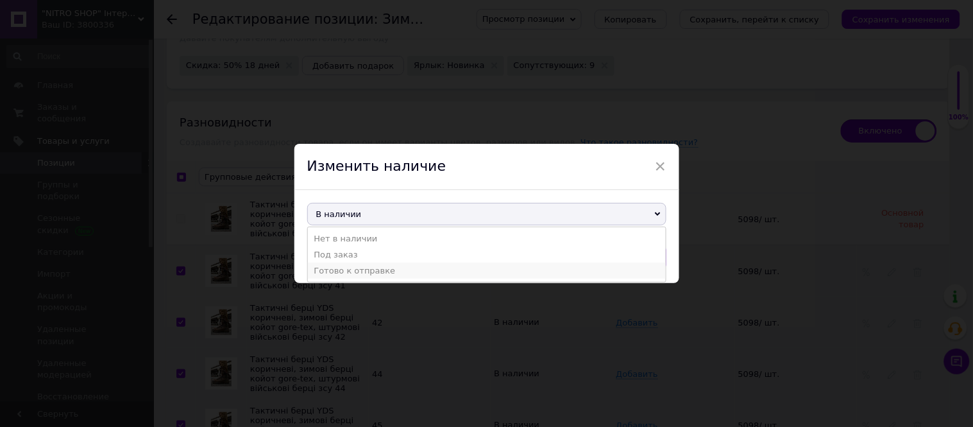
click at [349, 277] on li "Готово к отправке" at bounding box center [487, 270] width 358 height 16
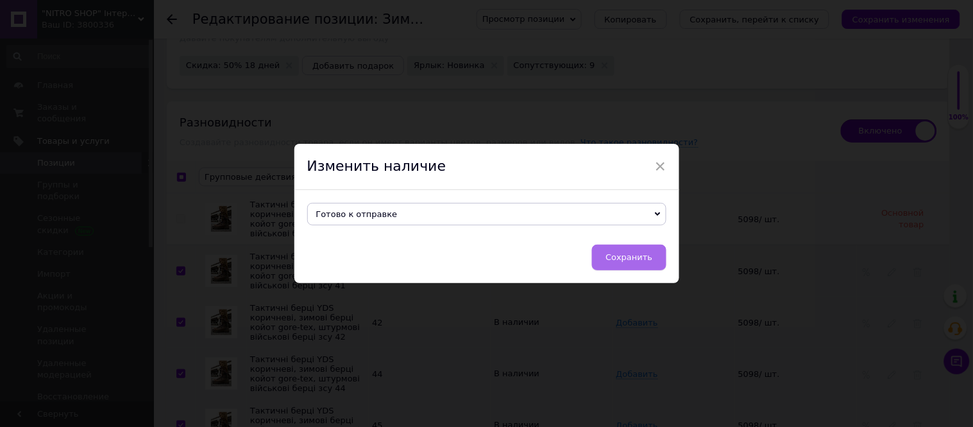
click at [613, 257] on span "Сохранить" at bounding box center [629, 257] width 47 height 10
checkbox input "false"
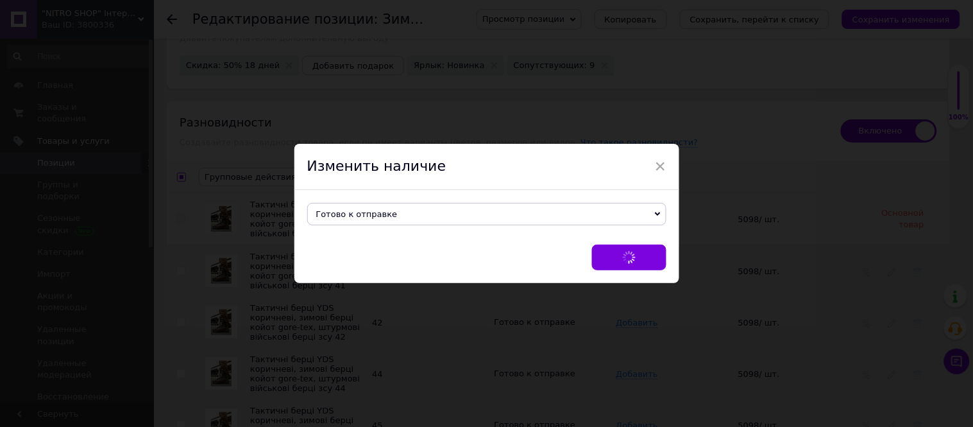
checkbox input "false"
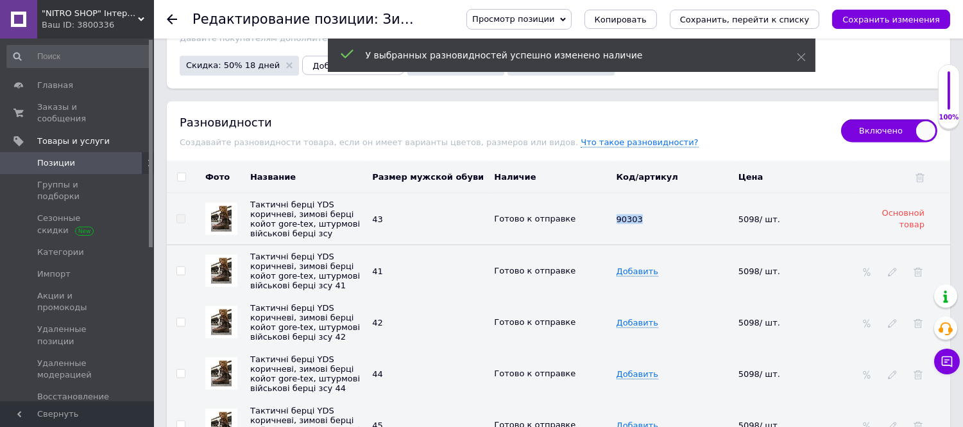
drag, startPoint x: 613, startPoint y: 241, endPoint x: 646, endPoint y: 242, distance: 32.7
click at [646, 242] on tr "Тактичні берці YDS коричневі, зимові берці койот gore-tex, штурмові військові б…" at bounding box center [558, 219] width 783 height 52
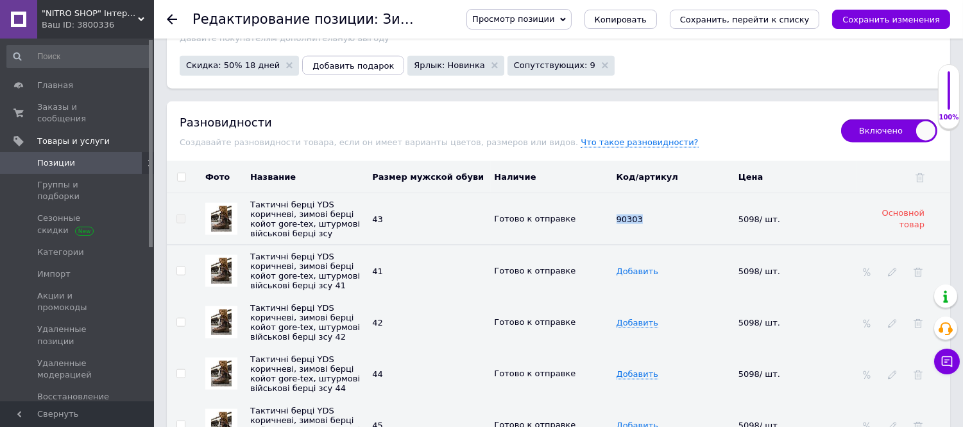
click at [623, 277] on span "Добавить" at bounding box center [638, 271] width 42 height 10
type input "90303"
click at [640, 328] on span "Добавить" at bounding box center [638, 323] width 42 height 10
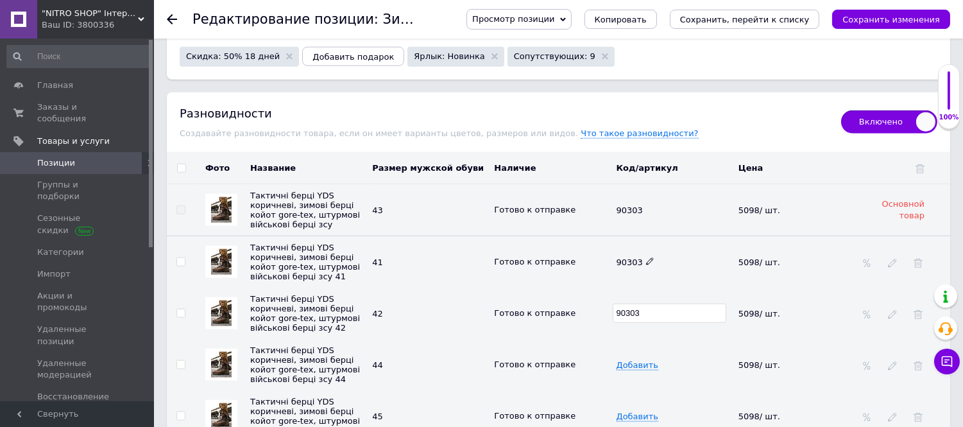
scroll to position [2718, 0]
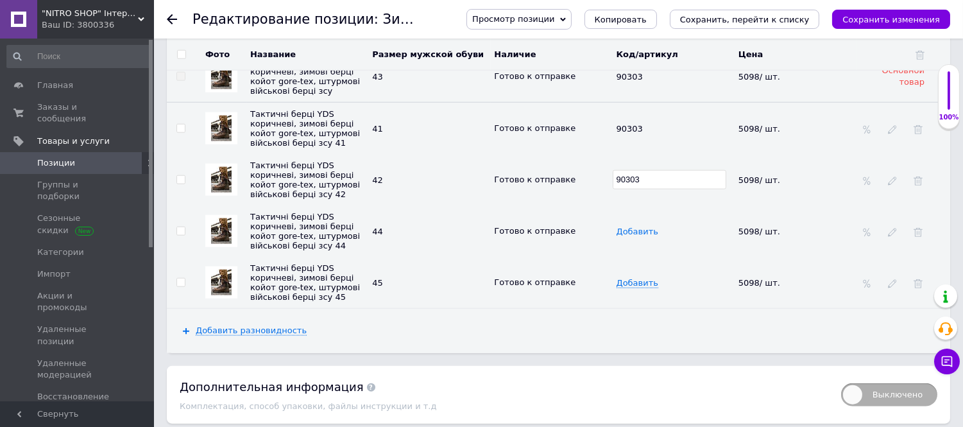
type input "90303"
click at [620, 237] on span "Добавить" at bounding box center [638, 231] width 42 height 10
type input "90303"
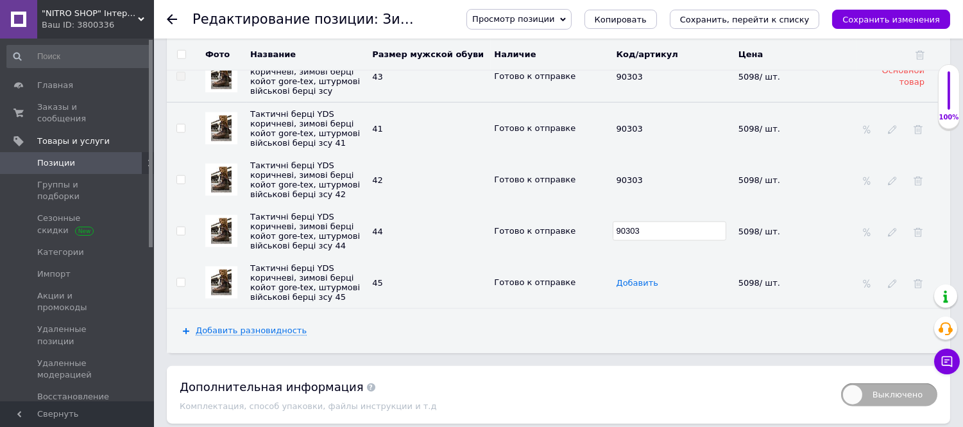
click at [629, 288] on span "Добавить" at bounding box center [638, 283] width 42 height 10
click at [629, 292] on input "text" at bounding box center [670, 282] width 114 height 19
type input "90303"
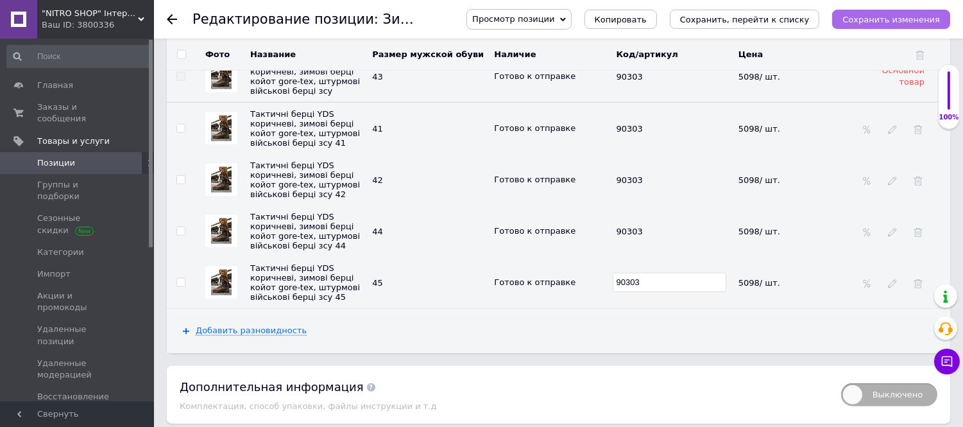
click at [867, 22] on icon "Сохранить изменения" at bounding box center [891, 20] width 98 height 10
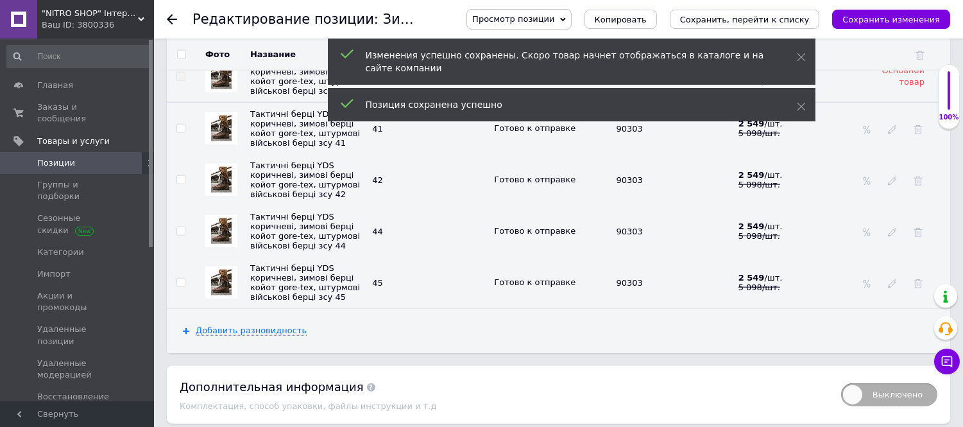
click at [169, 18] on icon at bounding box center [172, 19] width 10 height 10
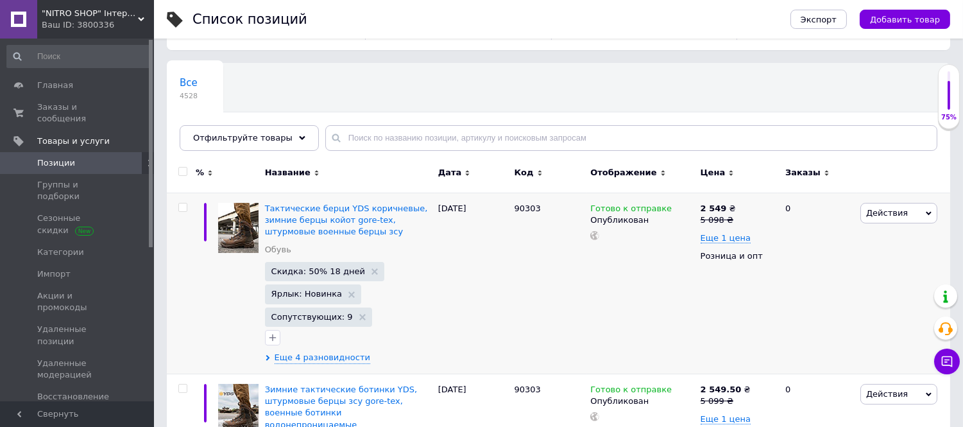
scroll to position [142, 0]
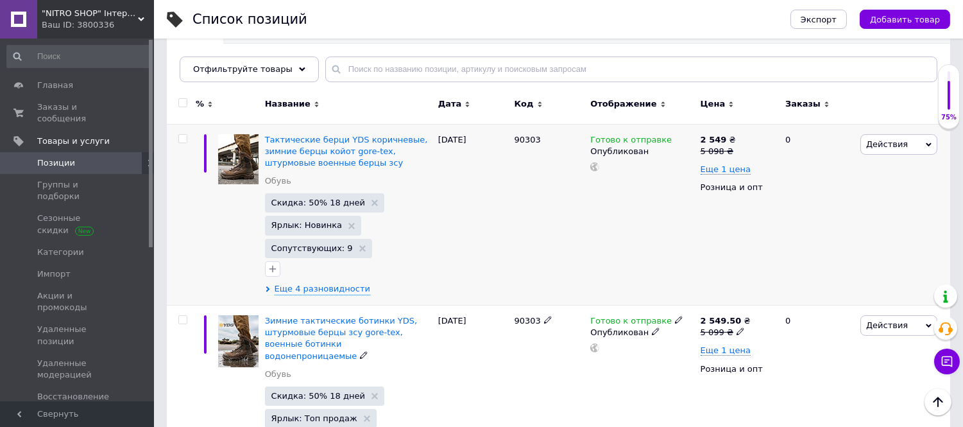
click at [183, 321] on input "checkbox" at bounding box center [182, 320] width 8 height 8
checkbox input "true"
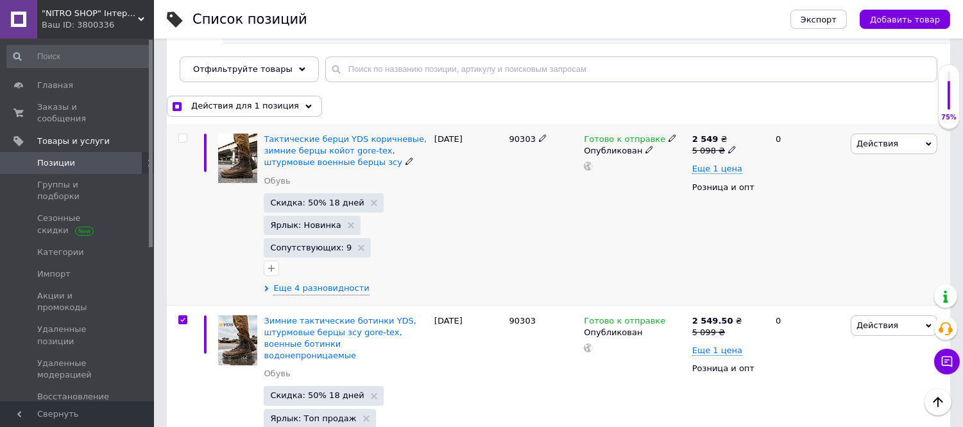
click at [183, 135] on input "checkbox" at bounding box center [182, 138] width 8 height 8
checkbox input "true"
click at [231, 106] on span "Действия для 2 позиции" at bounding box center [245, 106] width 108 height 12
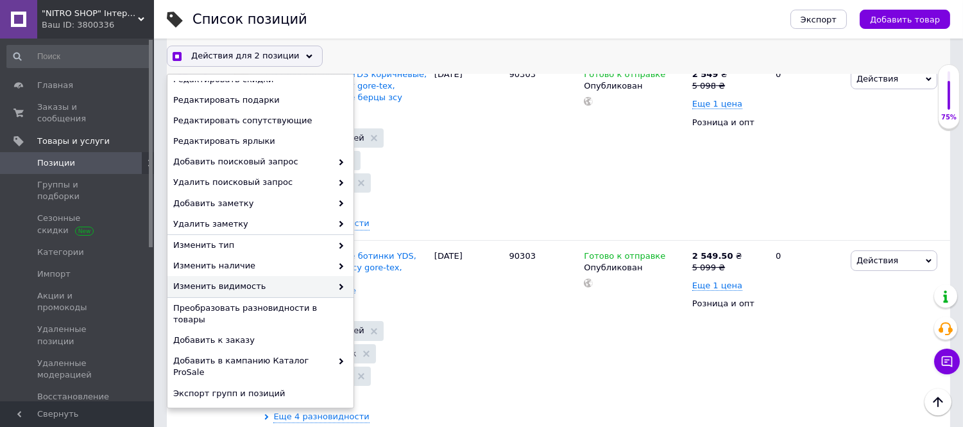
scroll to position [285, 0]
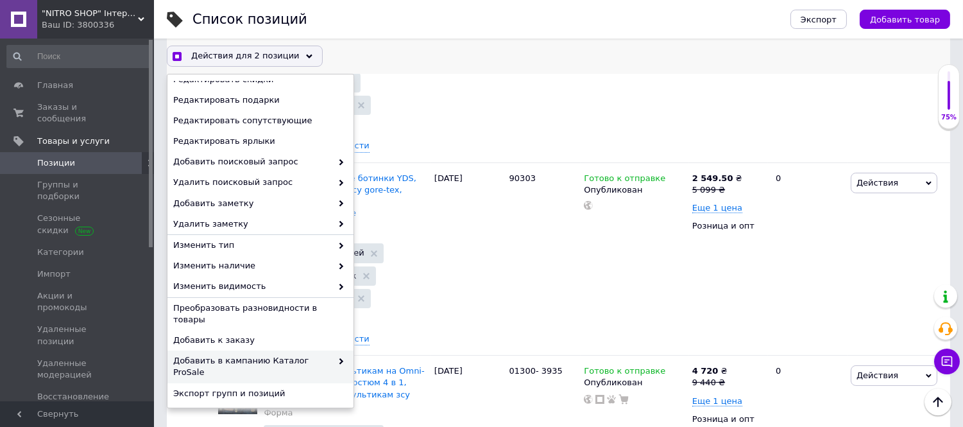
click at [304, 355] on span "Добавить в кампанию Каталог ProSale" at bounding box center [252, 366] width 158 height 23
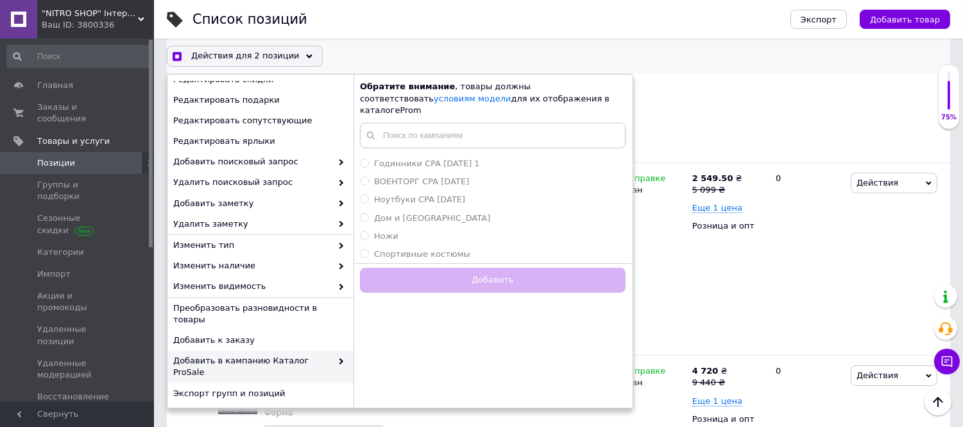
checkbox input "true"
click at [418, 176] on span "ВОЕНТОРГ CPA 17.03.2023" at bounding box center [421, 181] width 95 height 10
click at [368, 176] on input "ВОЕНТОРГ CPA 17.03.2023" at bounding box center [364, 180] width 8 height 8
radio input "true"
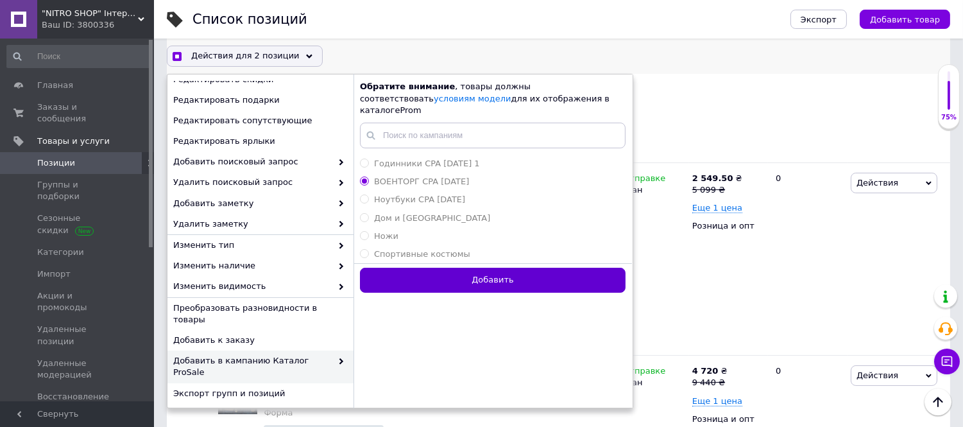
click at [443, 271] on button "Добавить" at bounding box center [493, 280] width 266 height 25
checkbox input "true"
radio input "false"
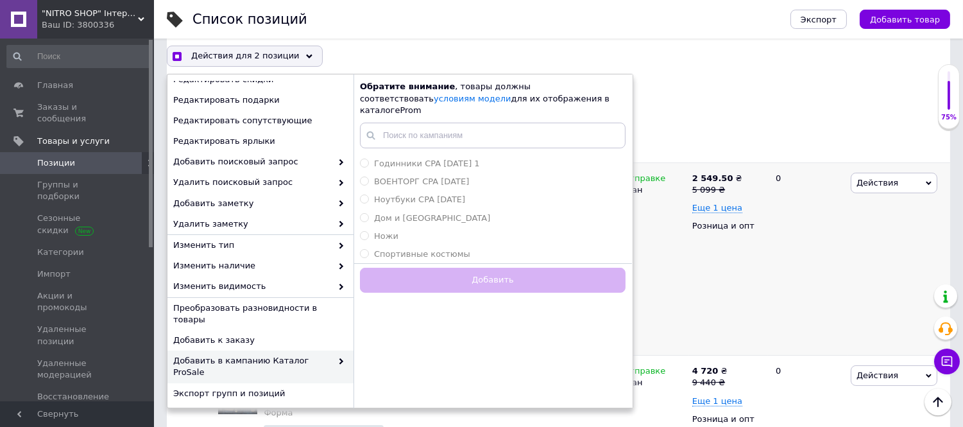
checkbox input "false"
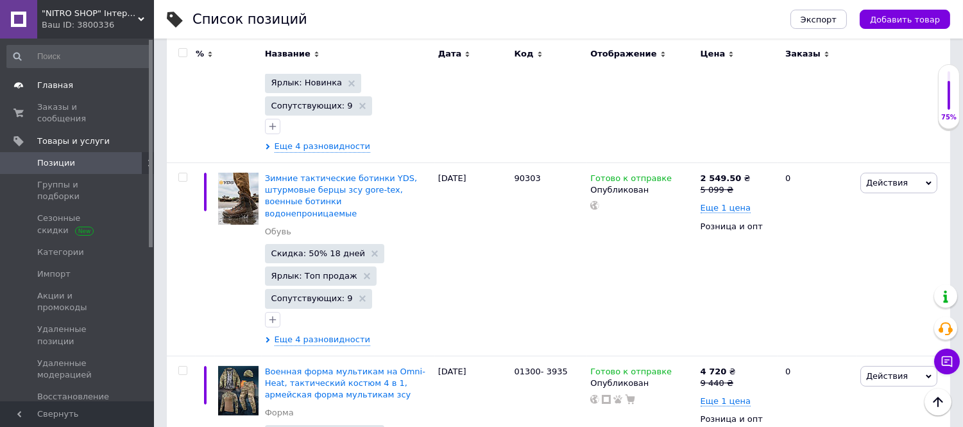
click at [48, 90] on span "Главная" at bounding box center [55, 86] width 36 height 12
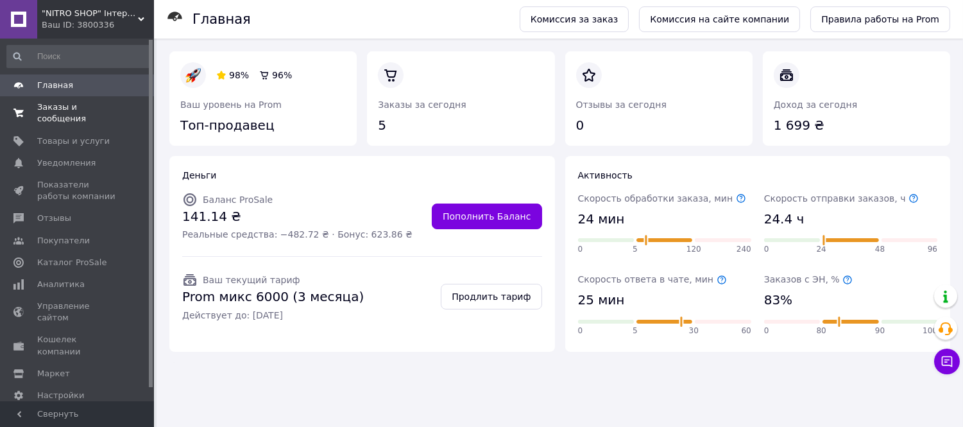
click at [69, 110] on span "Заказы и сообщения" at bounding box center [77, 112] width 81 height 23
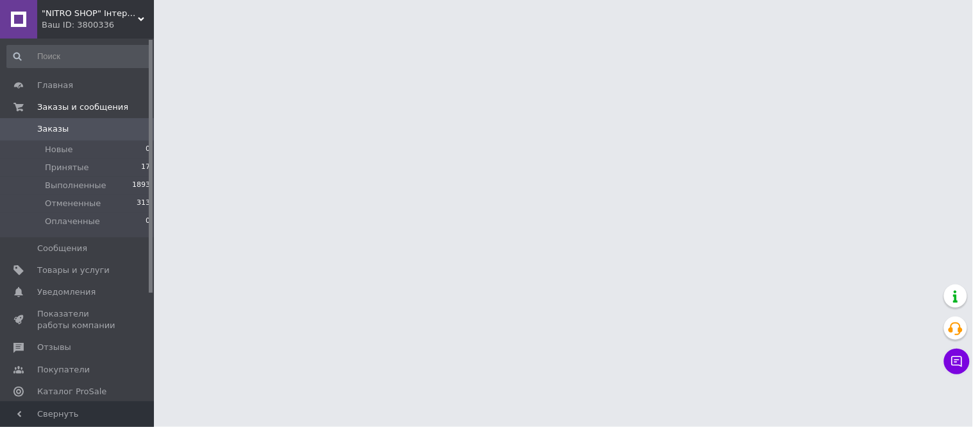
click at [71, 169] on span "Принятые" at bounding box center [67, 168] width 44 height 12
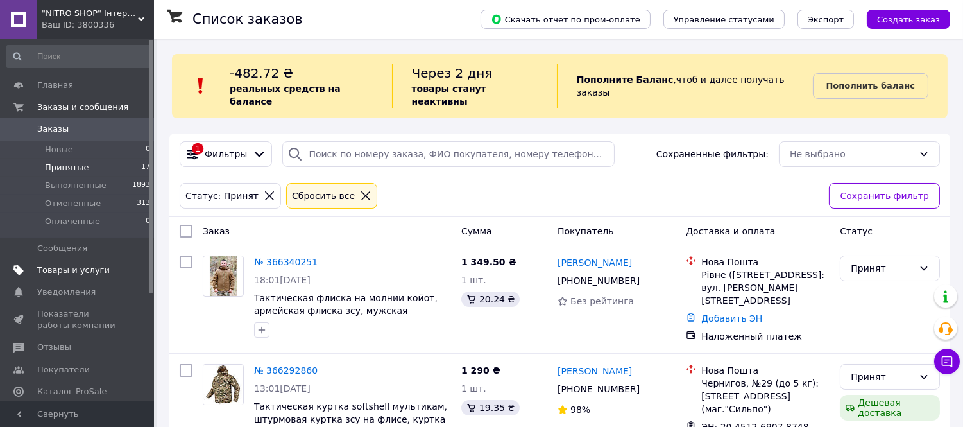
click at [58, 266] on span "Товары и услуги" at bounding box center [73, 270] width 72 height 12
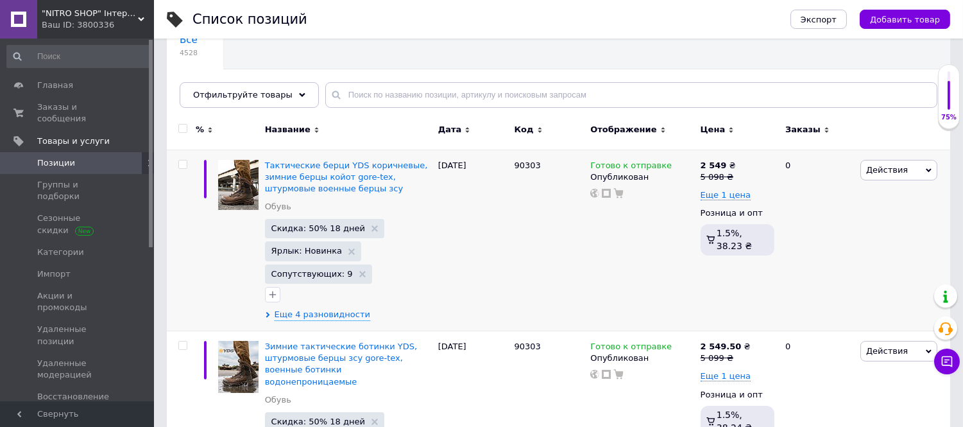
scroll to position [142, 0]
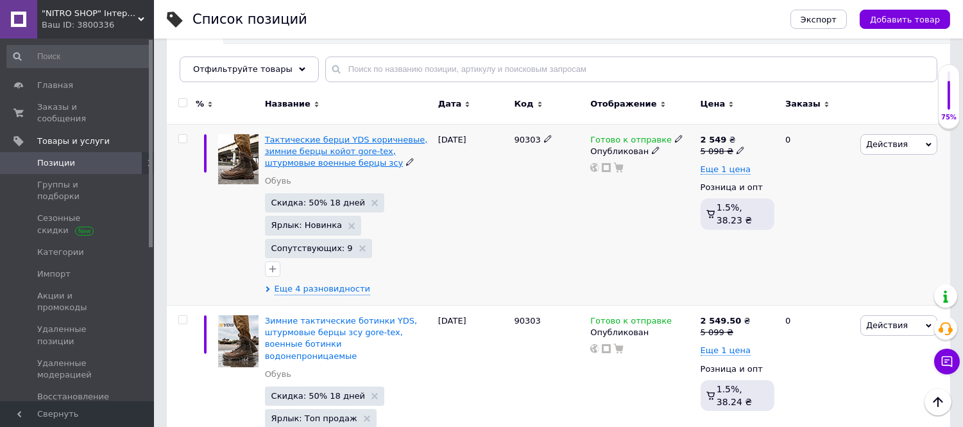
click at [277, 140] on span "Тактические берци YDS коричневые, зимние берцы койот gore-tex, штурмовые военны…" at bounding box center [346, 151] width 163 height 33
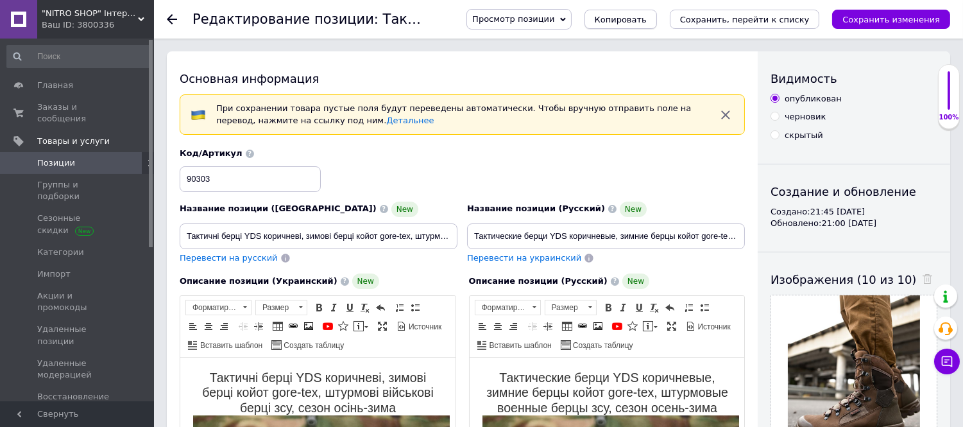
click at [642, 24] on span "Копировать" at bounding box center [621, 20] width 52 height 10
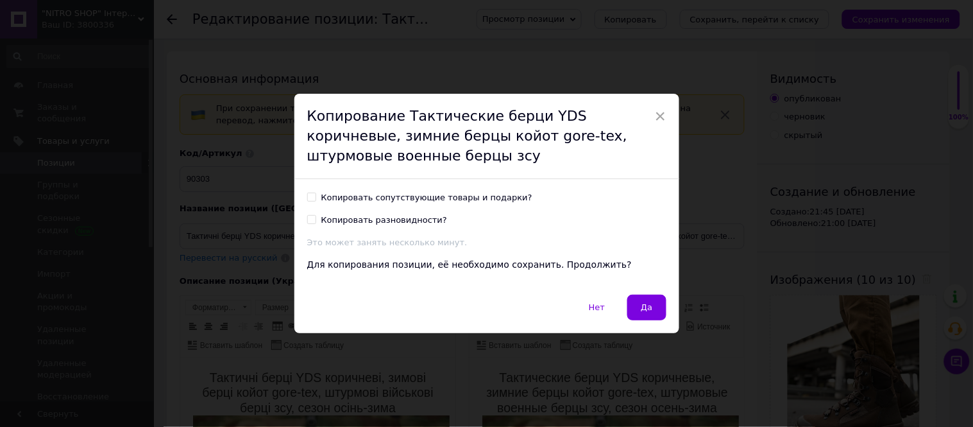
click at [309, 196] on input "Копировать сопутствующие товары и подарки?" at bounding box center [311, 196] width 8 height 8
checkbox input "true"
click at [640, 306] on button "Да" at bounding box center [646, 307] width 38 height 26
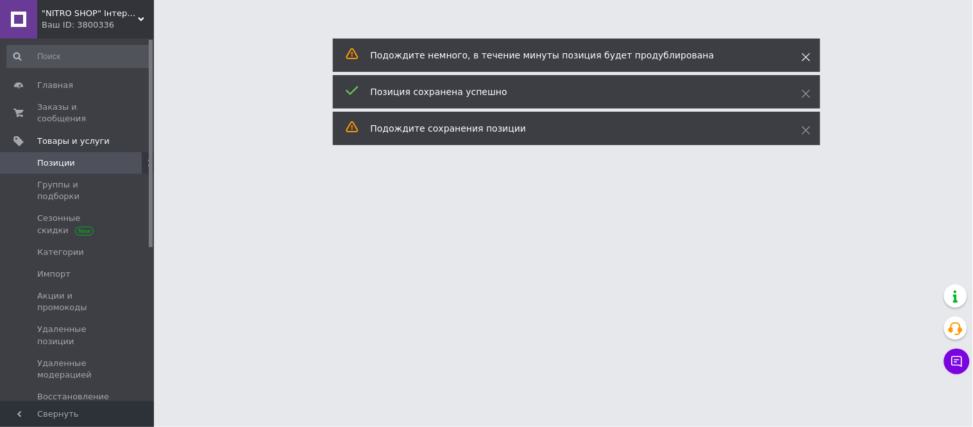
click at [804, 59] on use at bounding box center [806, 57] width 8 height 8
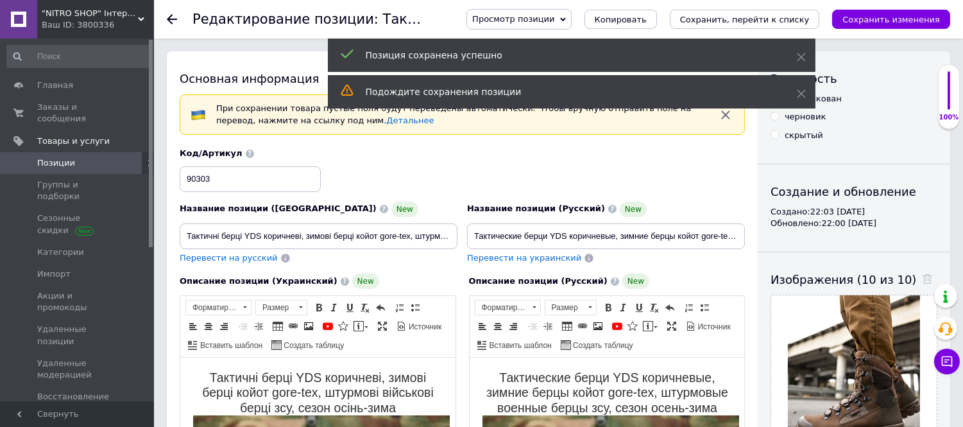
click at [804, 59] on icon at bounding box center [801, 57] width 9 height 9
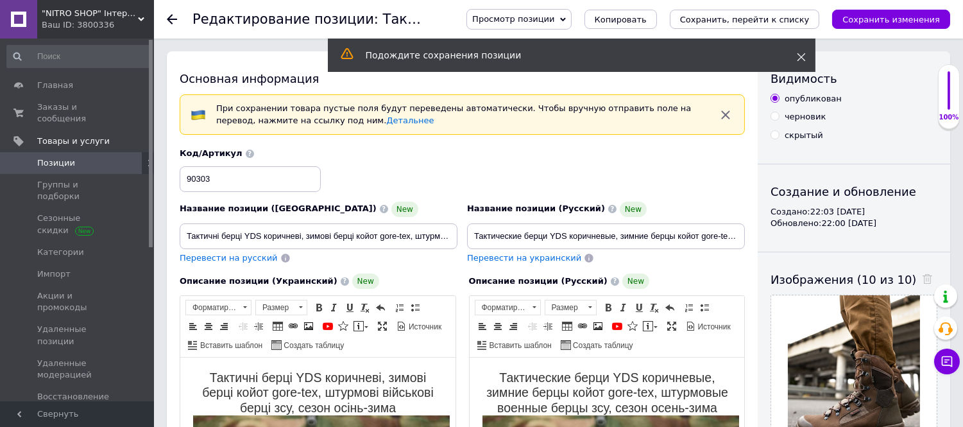
click at [798, 58] on icon at bounding box center [801, 57] width 9 height 9
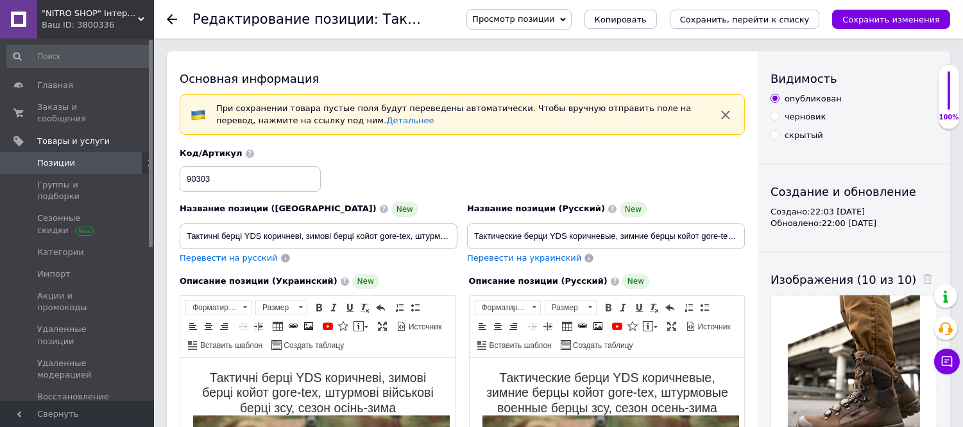
click at [171, 23] on use at bounding box center [172, 19] width 10 height 10
click at [171, 22] on use at bounding box center [172, 19] width 10 height 10
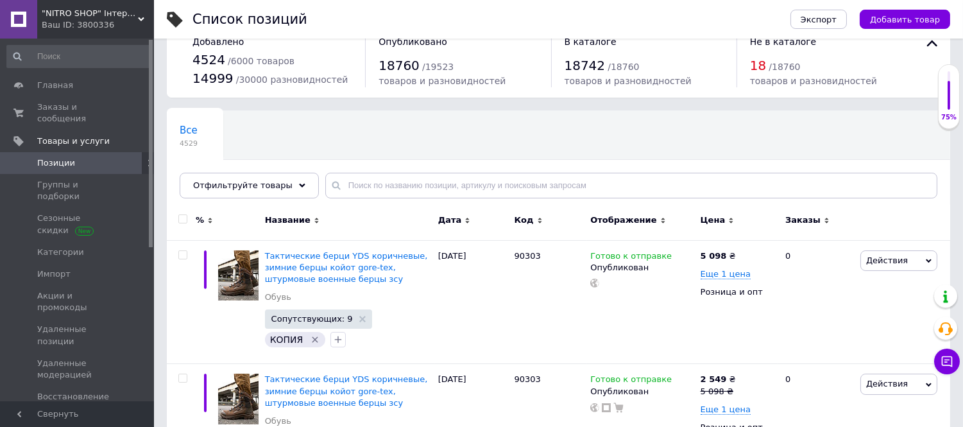
scroll to position [71, 0]
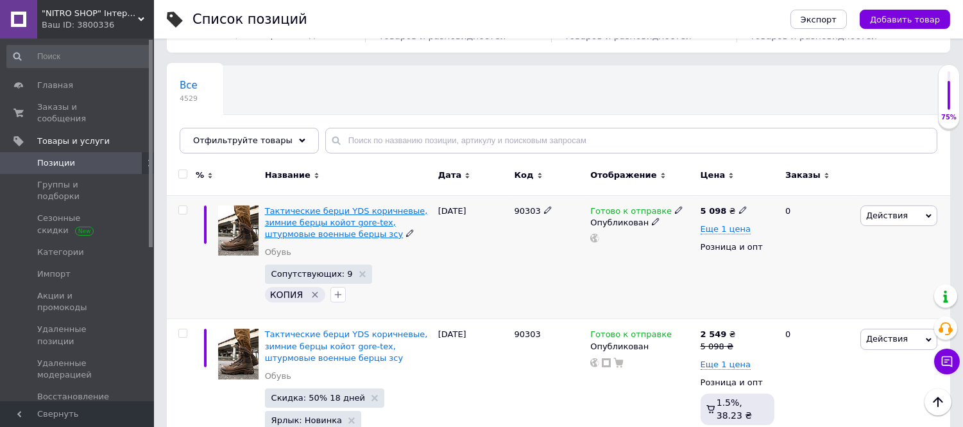
click at [291, 221] on span "Тактические берци YDS коричневые, зимние берцы койот gore-tex, штурмовые военны…" at bounding box center [346, 222] width 163 height 33
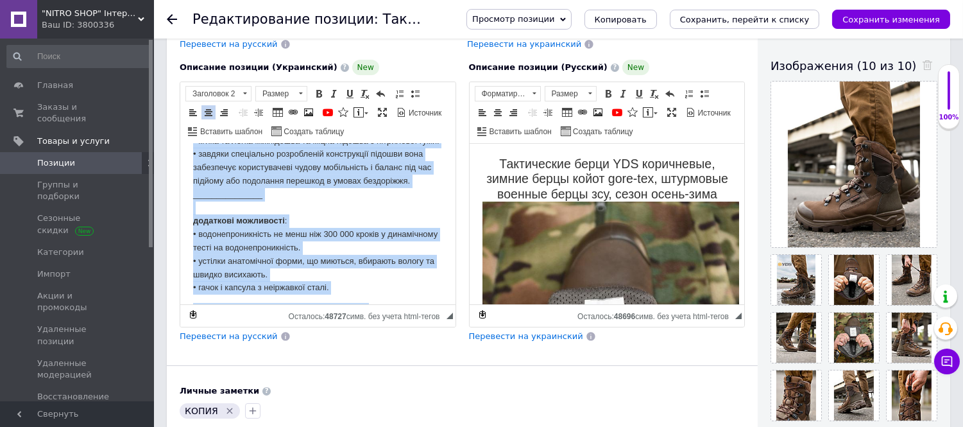
scroll to position [843, 0]
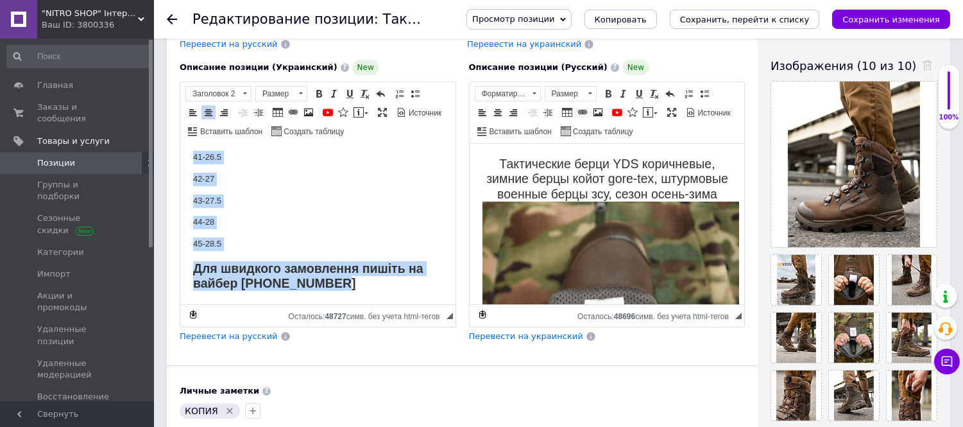
drag, startPoint x: 197, startPoint y: 160, endPoint x: 360, endPoint y: 289, distance: 207.8
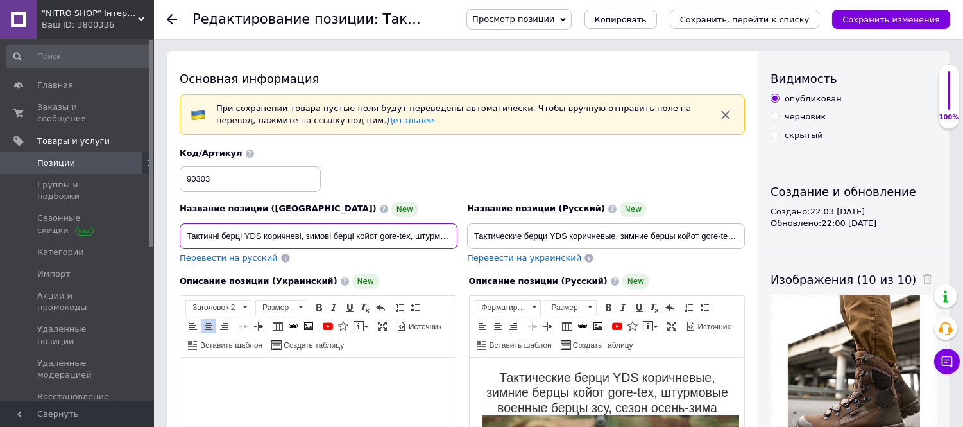
scroll to position [0, 75]
drag, startPoint x: 186, startPoint y: 232, endPoint x: 486, endPoint y: 246, distance: 300.5
click at [486, 246] on div "Название позиции (Украинский) New Тактичні берці YDS коричневі, зимові берці ко…" at bounding box center [462, 206] width 575 height 126
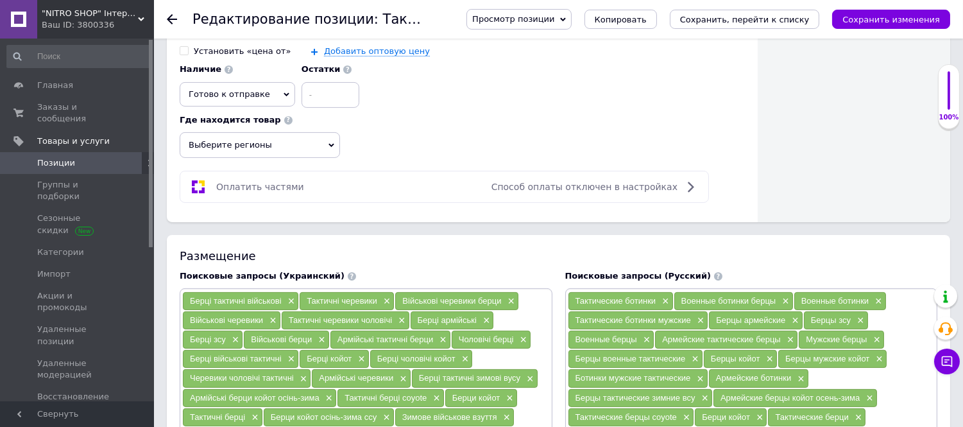
scroll to position [926, 0]
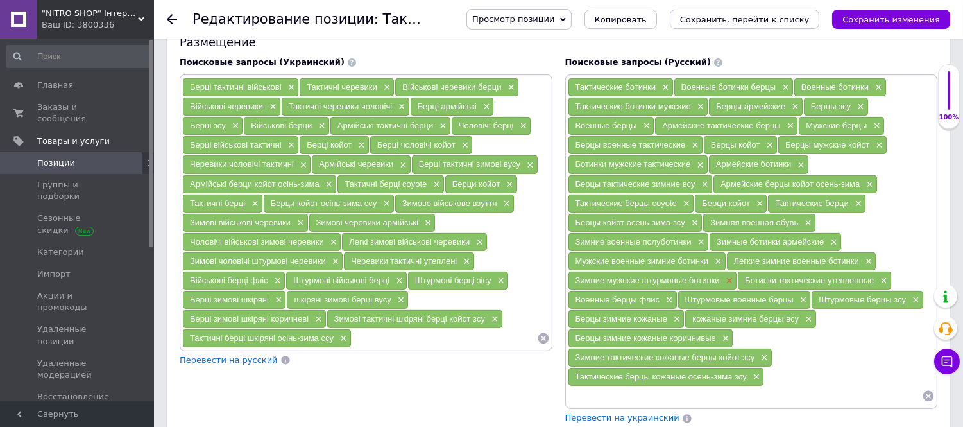
drag, startPoint x: 573, startPoint y: 303, endPoint x: 723, endPoint y: 310, distance: 150.3
click at [723, 289] on div "Зимние мужские штурмовые ботинки ×" at bounding box center [652, 280] width 169 height 18
drag, startPoint x: 661, startPoint y: 304, endPoint x: 648, endPoint y: 350, distance: 48.1
click at [648, 328] on div "Берцы зимние кожаные ×" at bounding box center [626, 319] width 116 height 18
drag, startPoint x: 686, startPoint y: 338, endPoint x: 799, endPoint y: 345, distance: 113.1
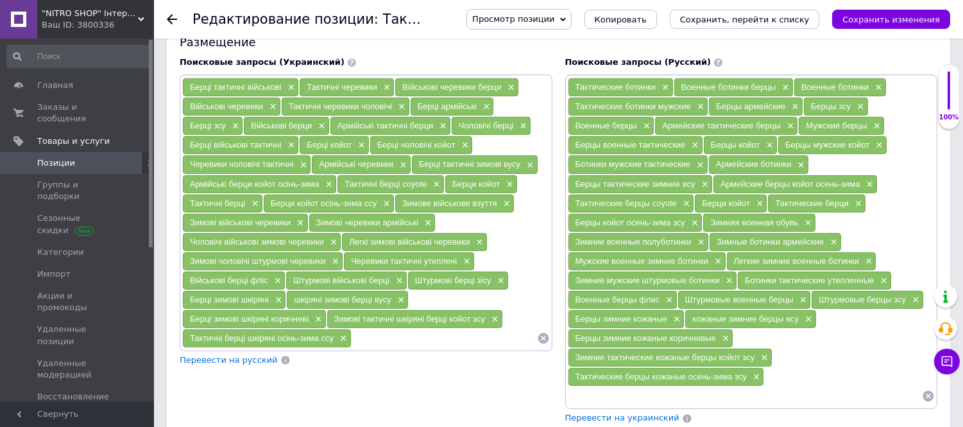
click at [799, 328] on div "кожаные зимние берцы всу ×" at bounding box center [750, 319] width 130 height 18
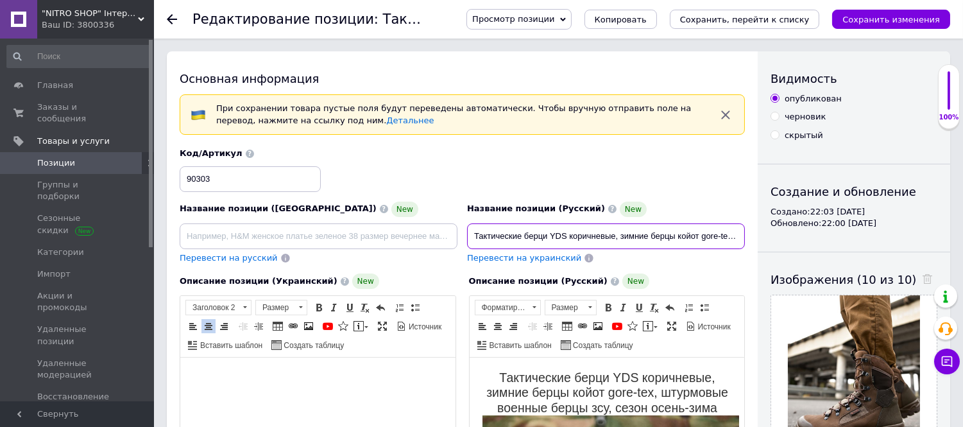
scroll to position [0, 122]
drag, startPoint x: 620, startPoint y: 237, endPoint x: 846, endPoint y: 246, distance: 226.0
paste input "кожаные зимние берцы всу"
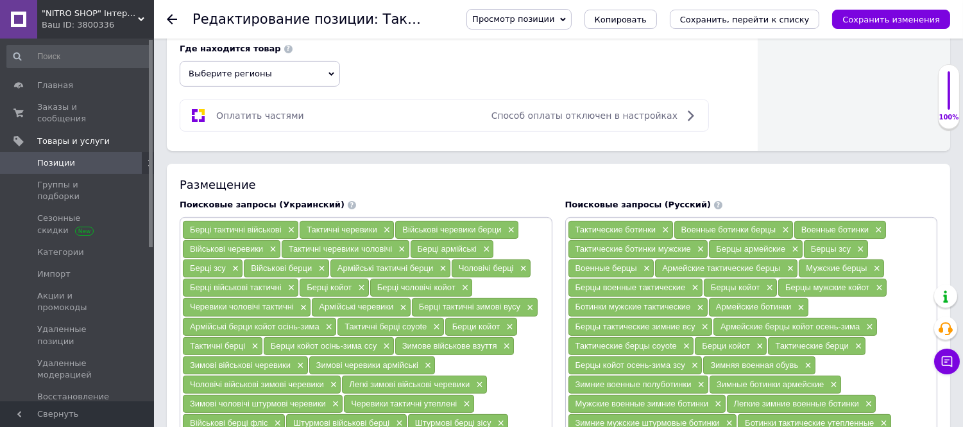
scroll to position [926, 0]
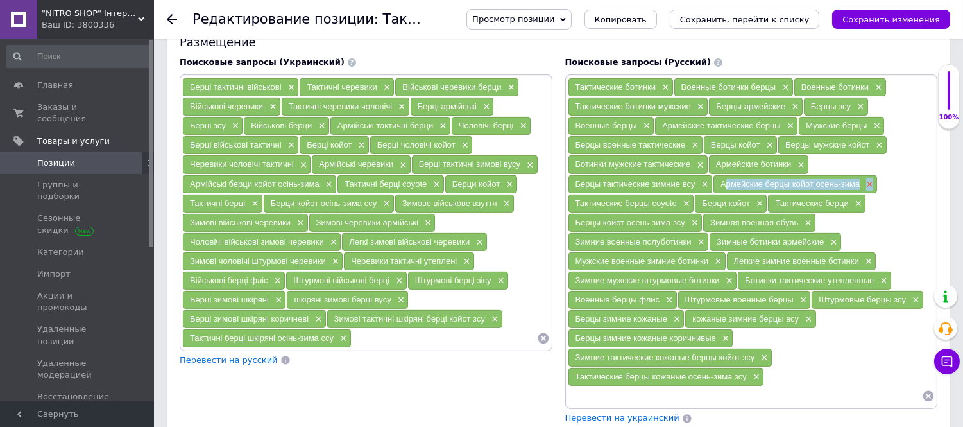
drag, startPoint x: 717, startPoint y: 205, endPoint x: 863, endPoint y: 209, distance: 145.7
click at [871, 193] on div "Армейские берцы койот осень-зима ×" at bounding box center [795, 184] width 164 height 18
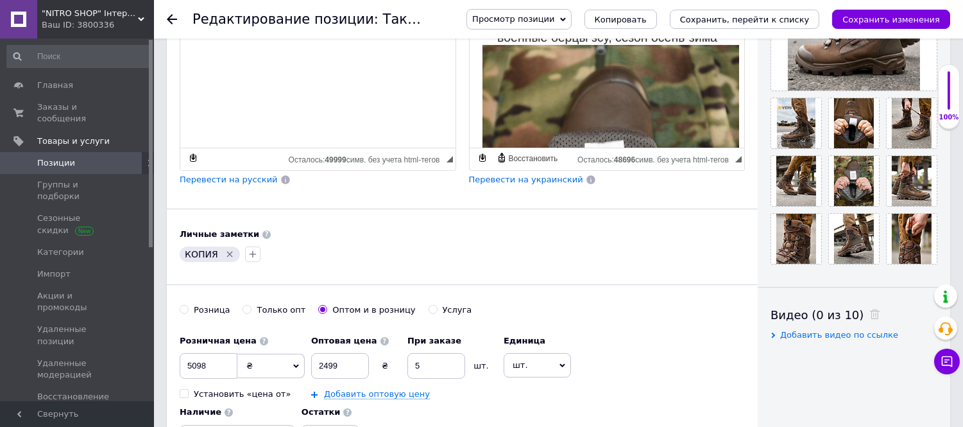
scroll to position [0, 0]
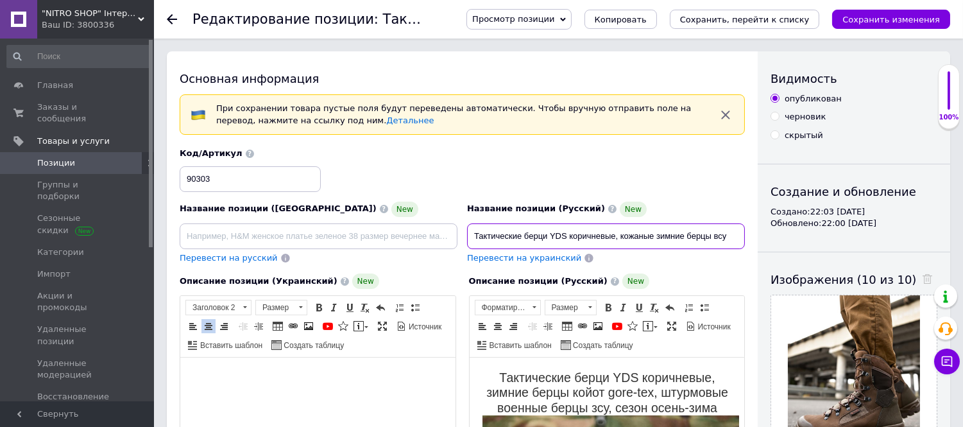
drag, startPoint x: 742, startPoint y: 244, endPoint x: 770, endPoint y: 244, distance: 27.6
click at [735, 234] on input "Тактические берци YDS коричневые, кожаные зимние берцы всу" at bounding box center [606, 236] width 278 height 26
paste input "Армейские берцы койот осень-зима×"
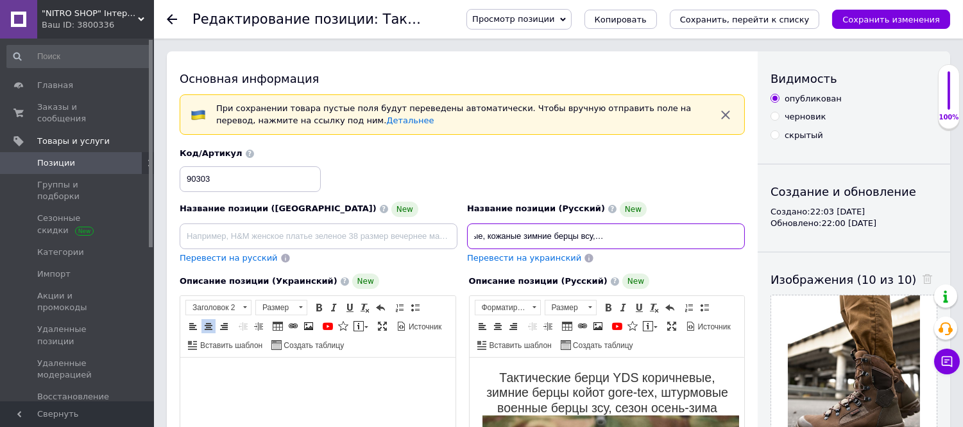
click at [603, 236] on input "Тактические берци YDS коричневые, кожаные зимние берцы всу, Армейские берцы кой…" at bounding box center [606, 236] width 278 height 26
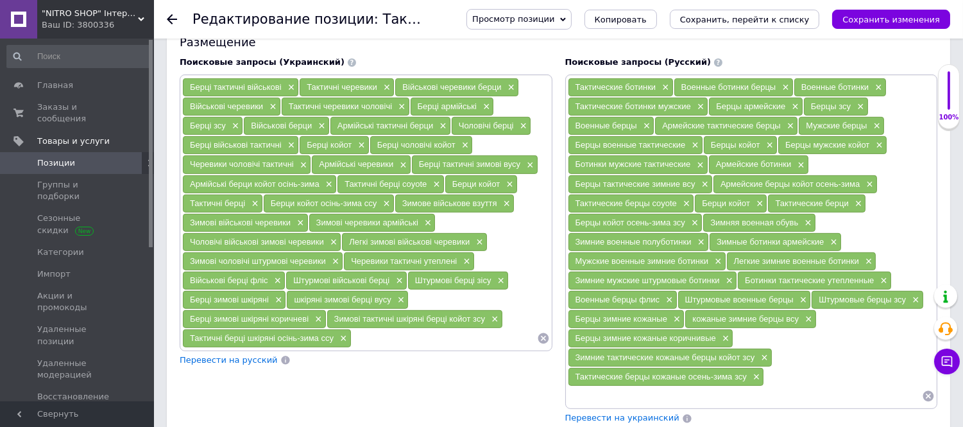
scroll to position [0, 0]
drag, startPoint x: 681, startPoint y: 321, endPoint x: 792, endPoint y: 321, distance: 111.6
click at [796, 309] on div "Штурмовые военные берцы ×" at bounding box center [744, 300] width 133 height 18
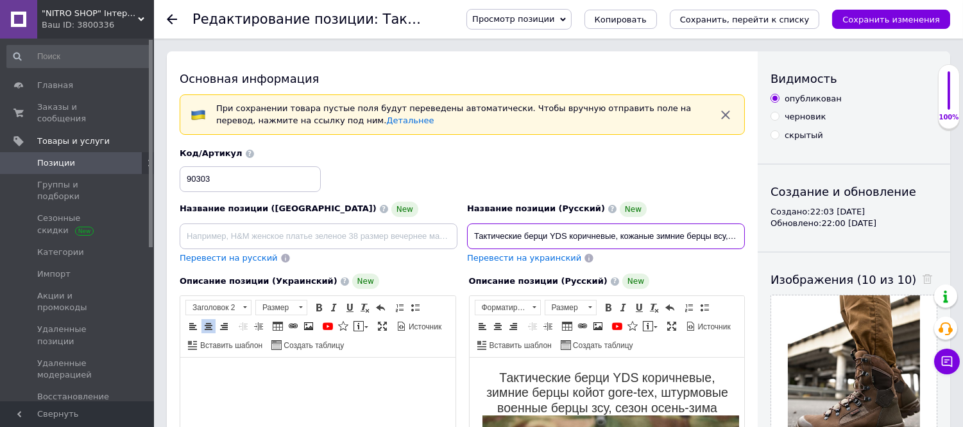
drag, startPoint x: 471, startPoint y: 236, endPoint x: 547, endPoint y: 236, distance: 75.7
click at [547, 236] on input "Тактические берци YDS коричневые, кожаные зимние берцы всу, армейские берцы кой…" at bounding box center [606, 236] width 278 height 26
paste input "Штурмовые военные берцы"
click at [651, 237] on input "Штурмовые военные берцы YDS коричневые, кожаные зимние берцы всу, армейские бер…" at bounding box center [606, 236] width 278 height 26
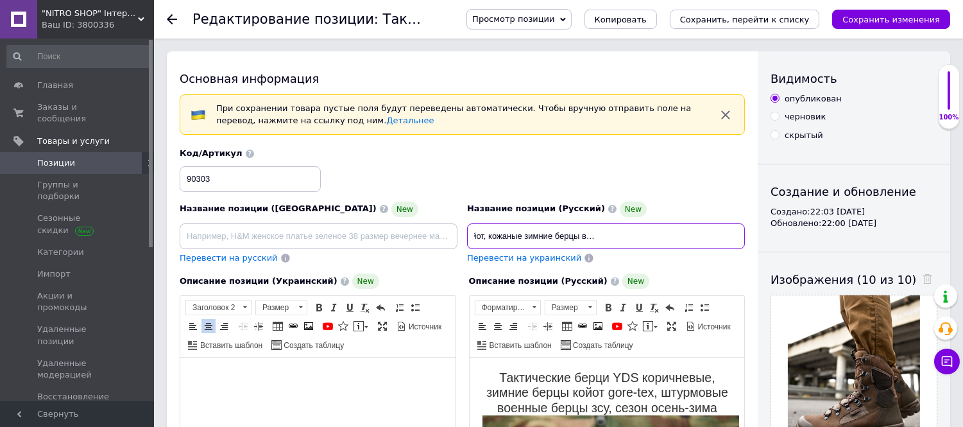
drag, startPoint x: 627, startPoint y: 239, endPoint x: 751, endPoint y: 239, distance: 124.5
click at [595, 235] on input "Штурмовые военные берцы YDS койот, кожаные зимние берцы всу, армейские берцы ко…" at bounding box center [606, 236] width 278 height 26
drag, startPoint x: 743, startPoint y: 236, endPoint x: 396, endPoint y: 236, distance: 346.4
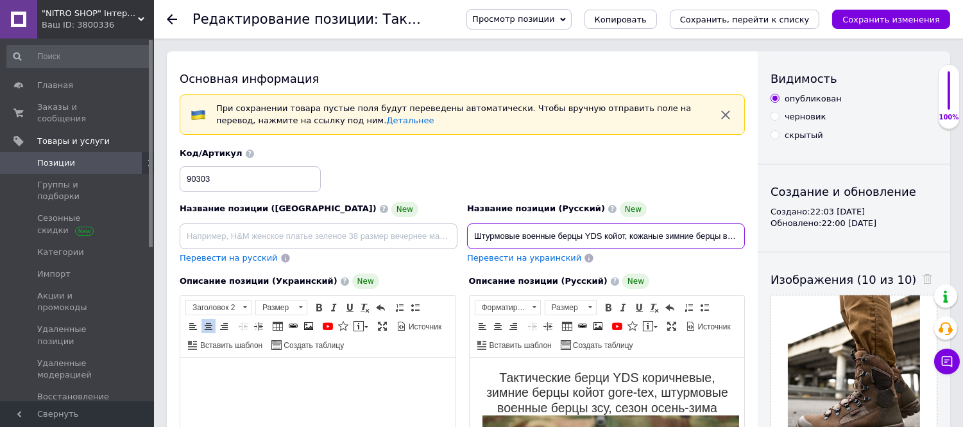
click at [396, 236] on div "Название позиции (Украинский) New Перевести на русский Код/Артикул 90303 Назван…" at bounding box center [462, 206] width 575 height 126
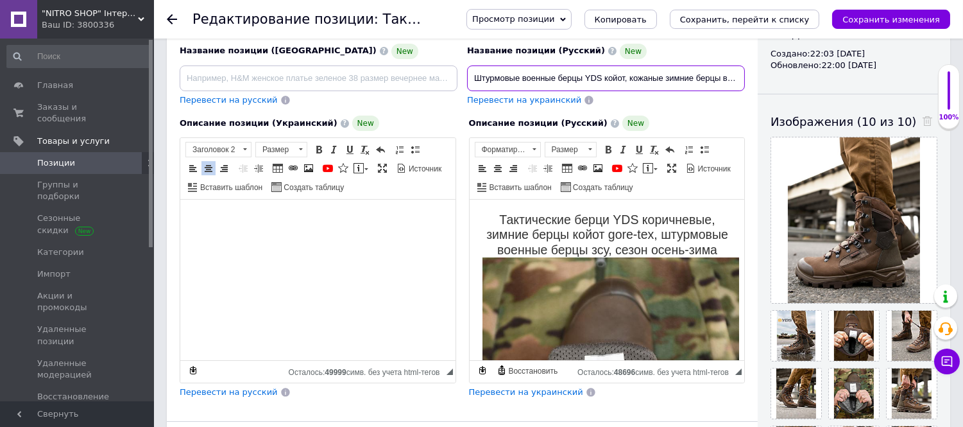
scroll to position [142, 0]
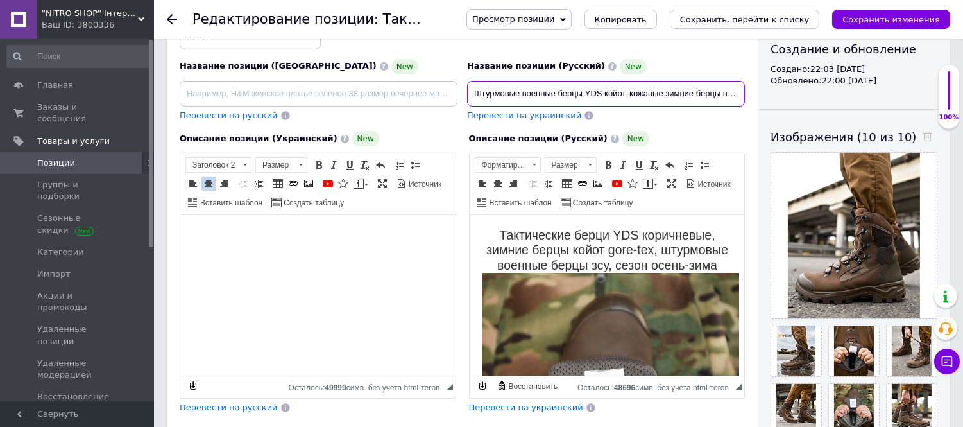
type input "Штурмовые военные берцы YDS койот, кожаные зимние берцы всу, армейские берцы ко…"
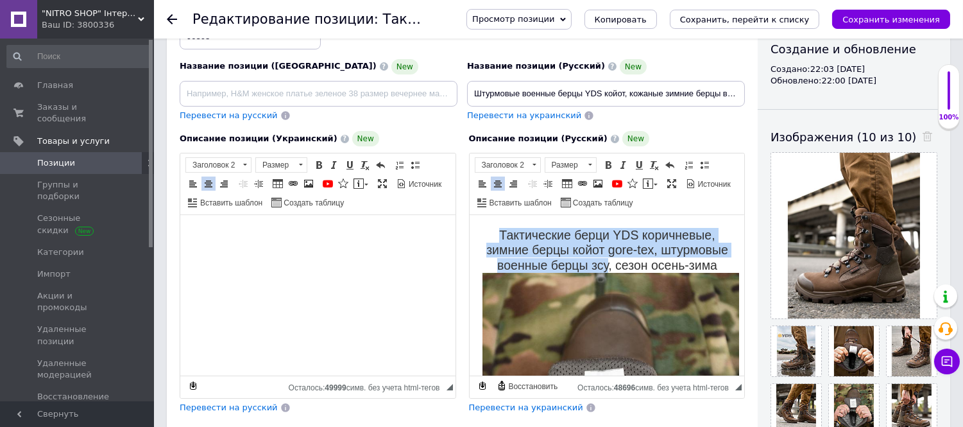
drag, startPoint x: 492, startPoint y: 234, endPoint x: 672, endPoint y: 270, distance: 183.2
click at [672, 270] on h2 "Тактические берци YDS коричневые, зимние берцы койот gore-tex, штурмовые военны…" at bounding box center [607, 413] width 250 height 370
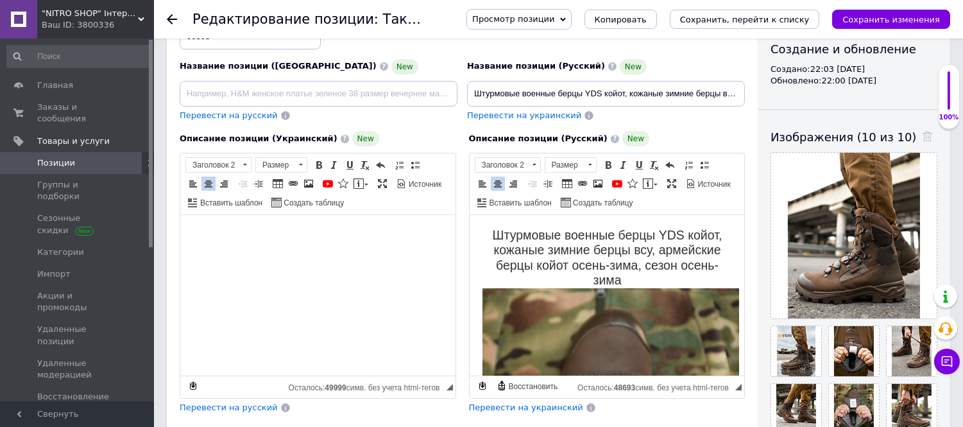
scroll to position [214, 0]
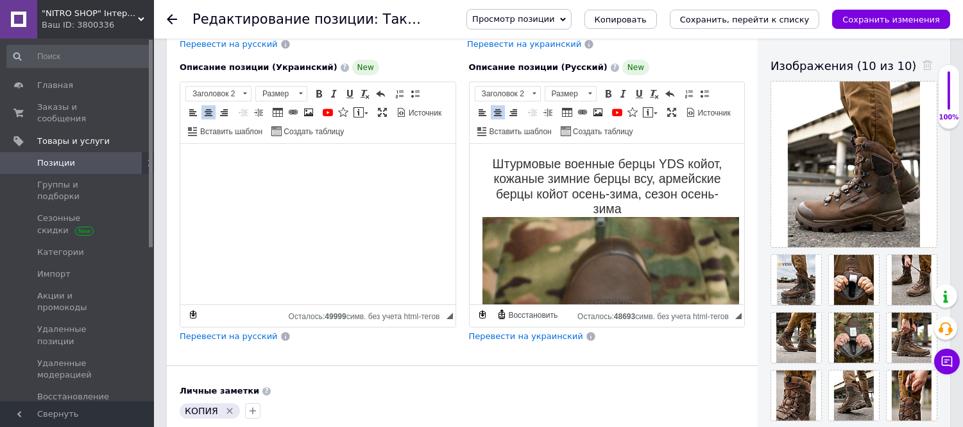
click at [529, 341] on span "Перевести на украинский" at bounding box center [526, 336] width 114 height 10
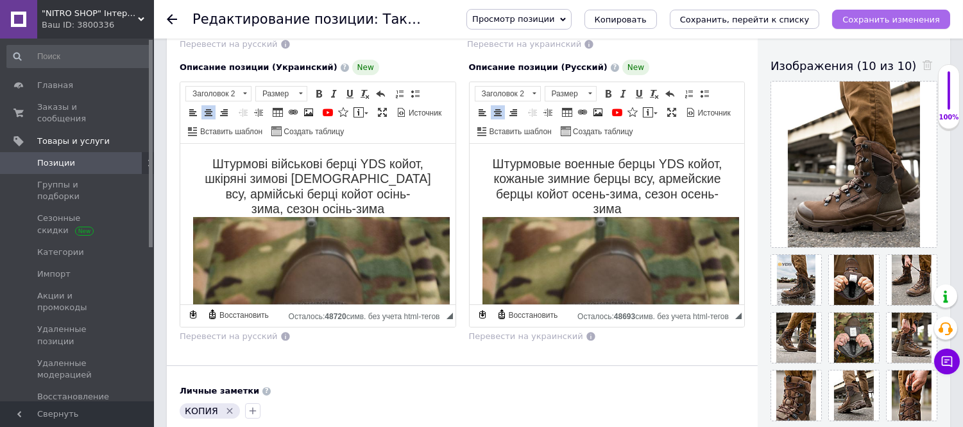
click at [863, 15] on icon "Сохранить изменения" at bounding box center [891, 20] width 98 height 10
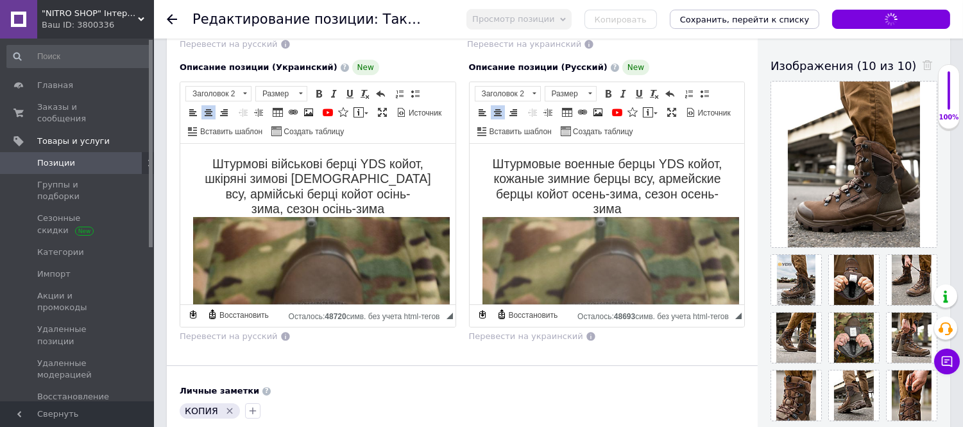
type input "Штурмові військові берці YDS койот, шкіряні зимові берці всу, армійські берці к…"
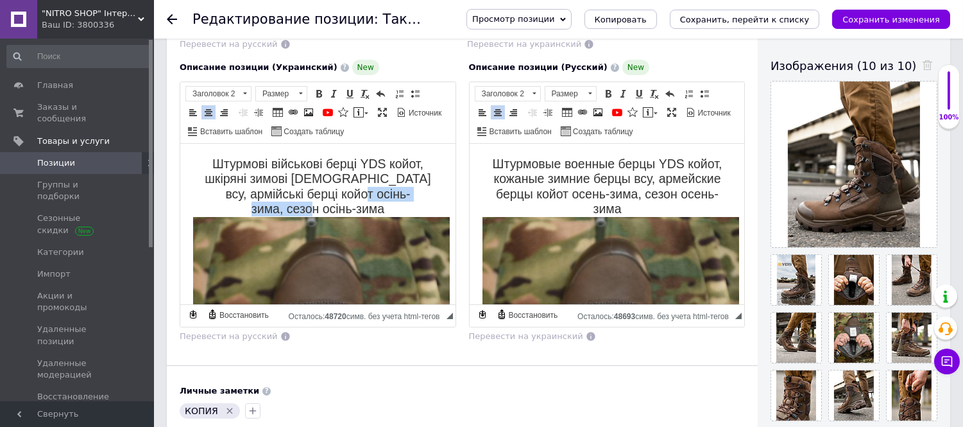
drag, startPoint x: 311, startPoint y: 192, endPoint x: 416, endPoint y: 191, distance: 105.2
click at [416, 191] on h2 "Штурмові військові берці YDS койот, шкіряні зимові берци всу, армійські берці к…" at bounding box center [317, 349] width 250 height 384
drag, startPoint x: 640, startPoint y: 194, endPoint x: 706, endPoint y: 203, distance: 66.7
click at [706, 203] on h2 "Штурмовые военные берцы YDS койот, кожаные зимние берцы всу, армейские берцы ко…" at bounding box center [607, 349] width 250 height 384
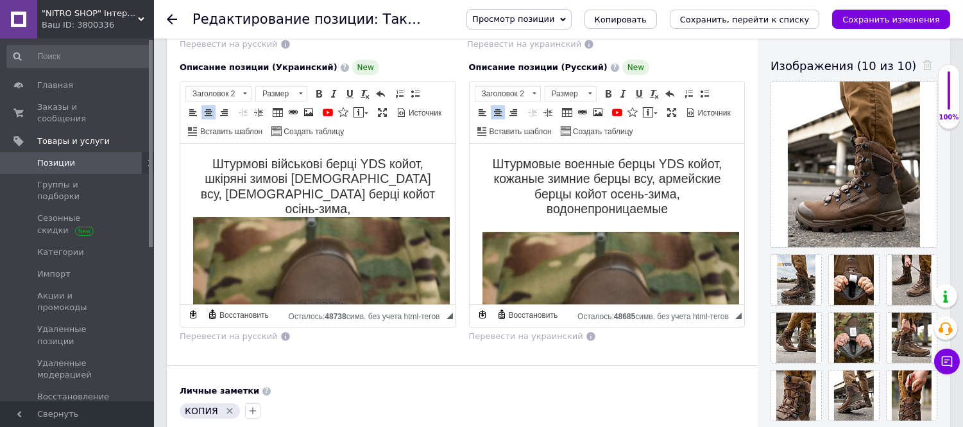
click at [368, 192] on h2 "Штурмові військові берці YDS койот, шкіряні зимові берци всу, армійські берці к…" at bounding box center [317, 349] width 250 height 384
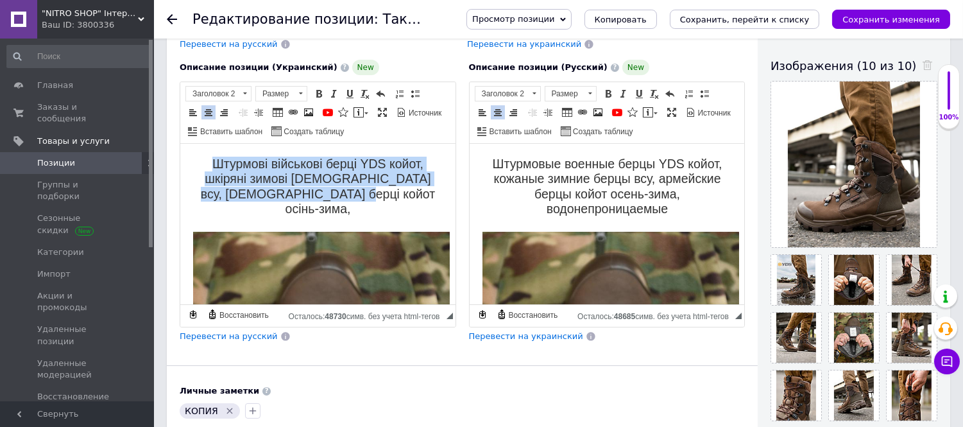
drag, startPoint x: 200, startPoint y: 153, endPoint x: 364, endPoint y: 197, distance: 170.1
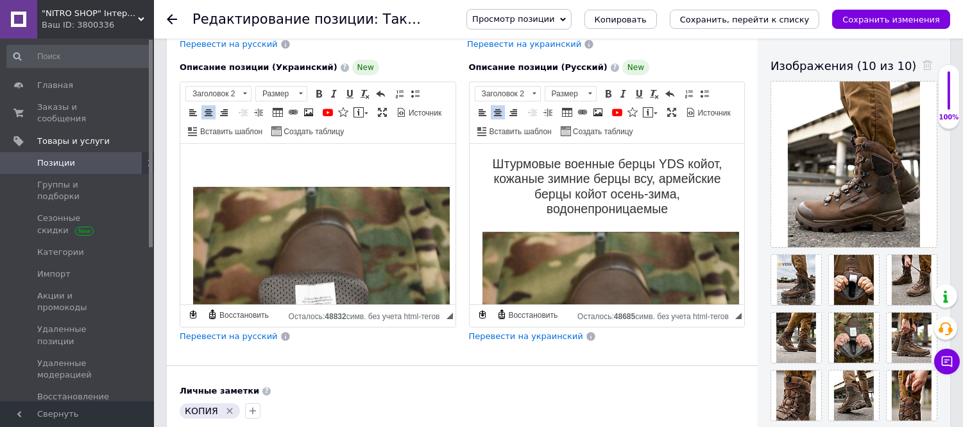
click at [501, 341] on span "Перевести на украинский" at bounding box center [526, 336] width 114 height 10
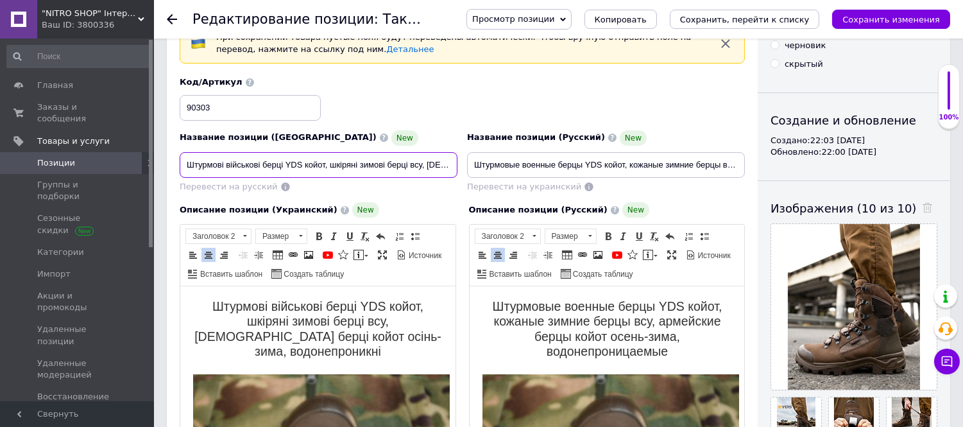
scroll to position [0, 103]
drag, startPoint x: 391, startPoint y: 177, endPoint x: 468, endPoint y: 180, distance: 77.0
click at [468, 180] on div "Название позиции (Украинский) New Штурмові військові берці YDS койот, шкіряні з…" at bounding box center [462, 135] width 575 height 126
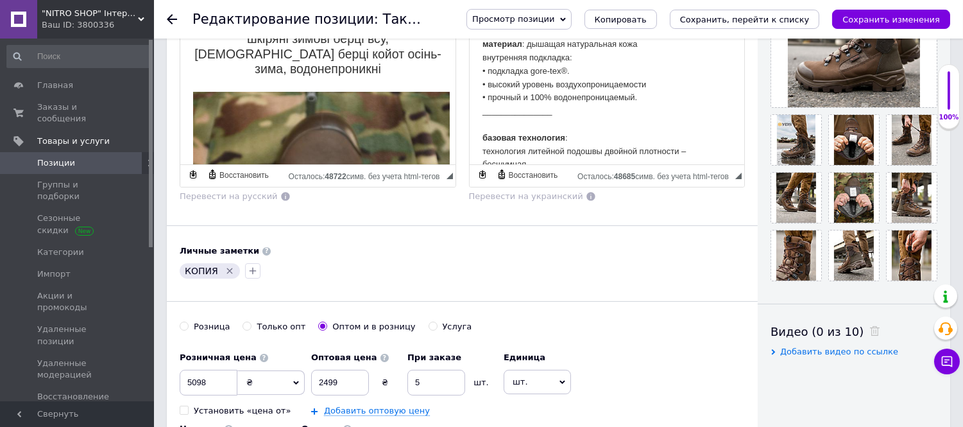
scroll to position [427, 0]
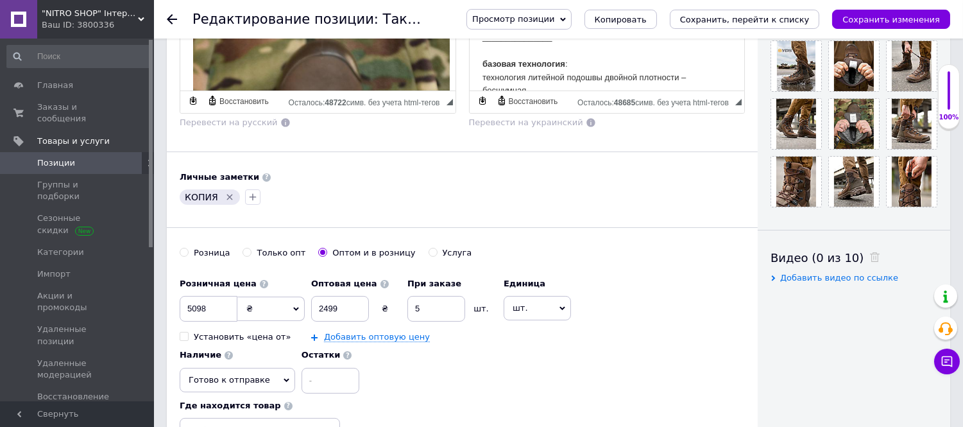
click at [230, 202] on icon "Удалить метку" at bounding box center [230, 197] width 10 height 10
click at [219, 321] on input "5098" at bounding box center [209, 309] width 58 height 26
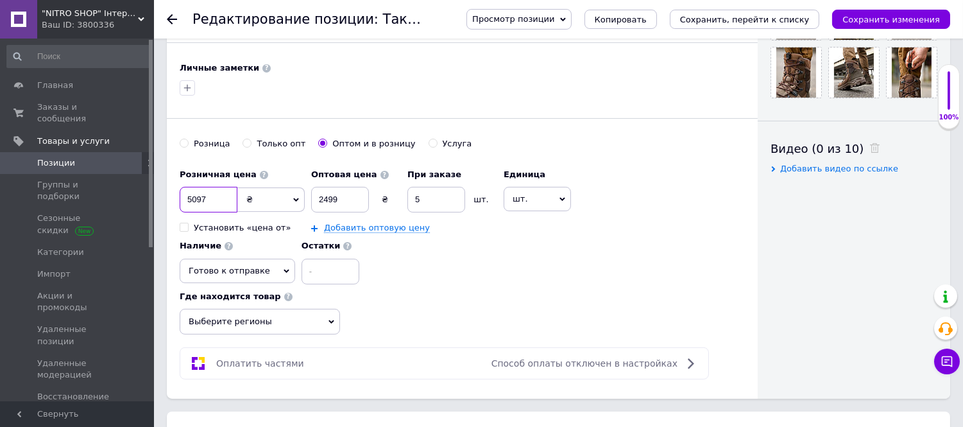
scroll to position [713, 0]
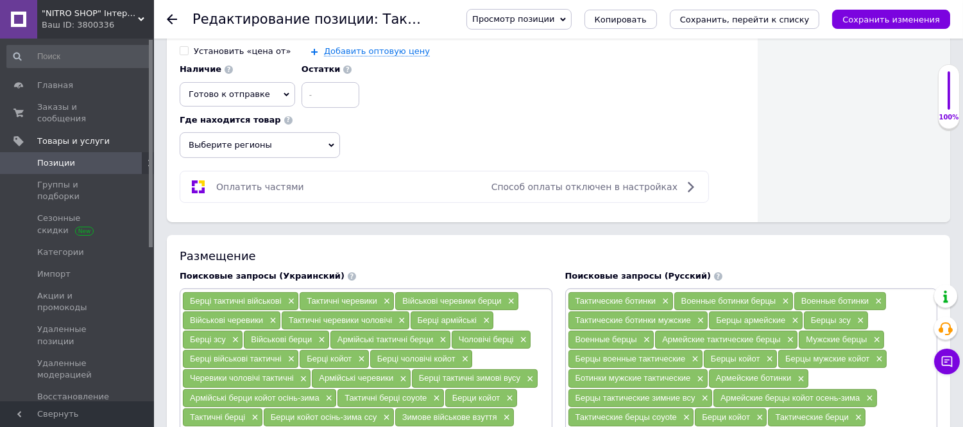
type input "5097"
click at [289, 158] on span "Выберите регионы" at bounding box center [260, 145] width 160 height 26
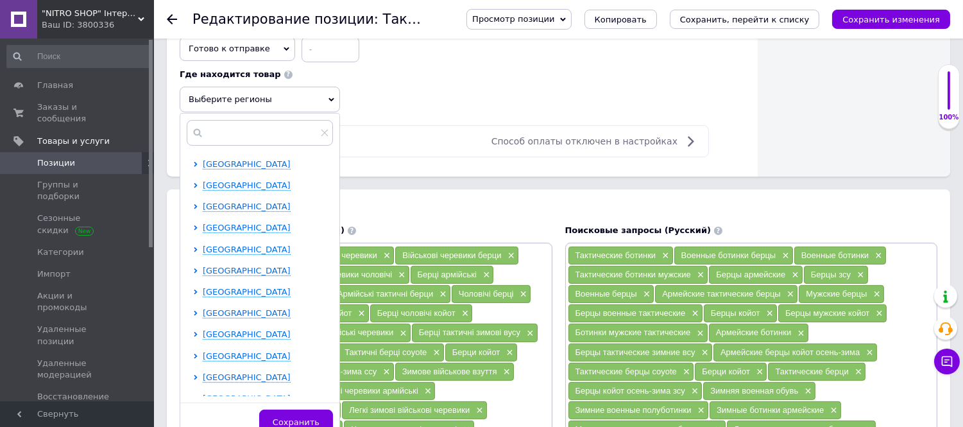
scroll to position [784, 0]
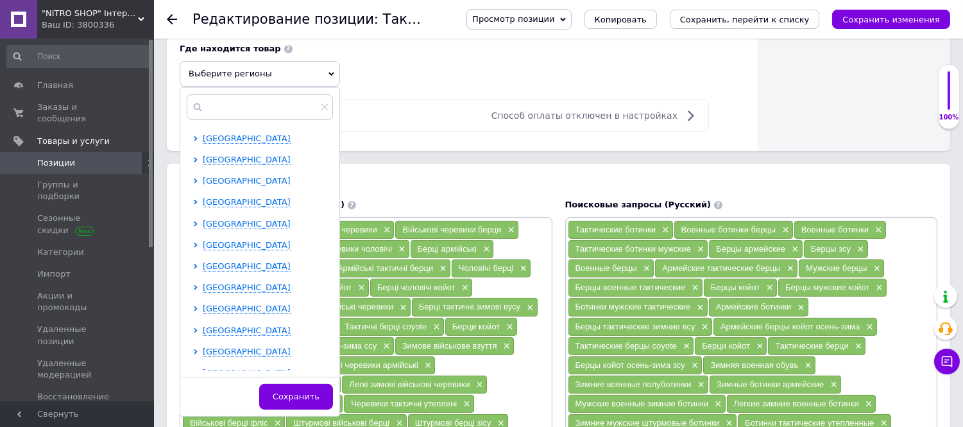
click at [253, 185] on span "Днепропетровская область" at bounding box center [247, 181] width 88 height 10
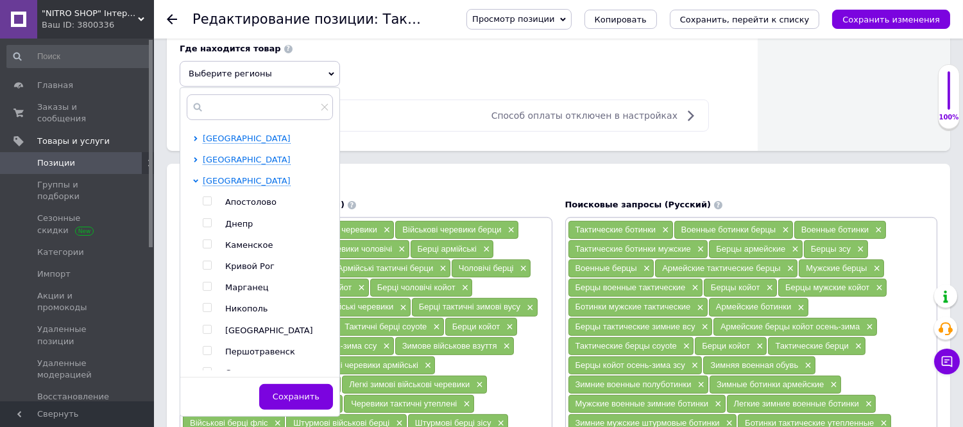
click at [203, 227] on input "checkbox" at bounding box center [207, 223] width 8 height 8
checkbox input "true"
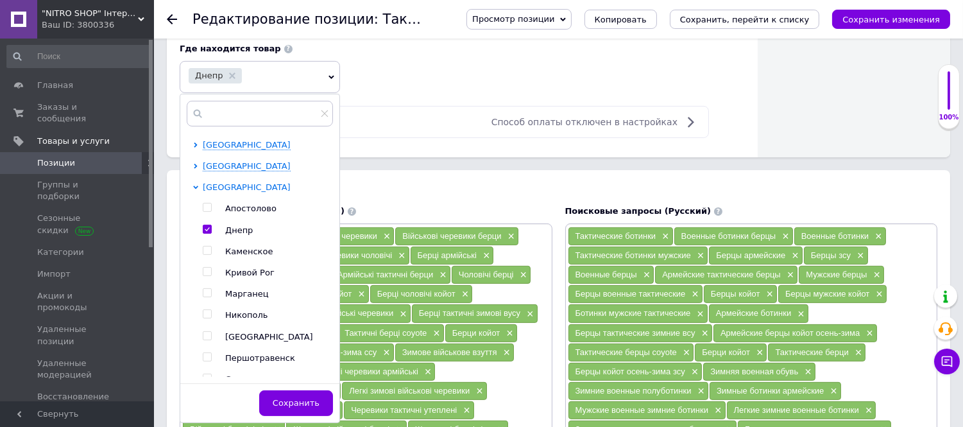
click at [214, 192] on span "Днепропетровская область" at bounding box center [247, 187] width 88 height 10
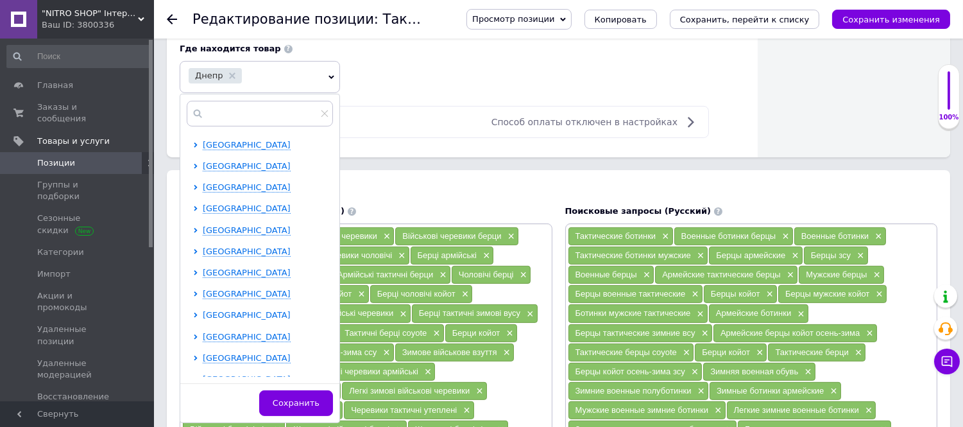
click at [239, 319] on span "Киевская область" at bounding box center [247, 315] width 88 height 10
click at [209, 340] on input "checkbox" at bounding box center [207, 336] width 8 height 8
checkbox input "true"
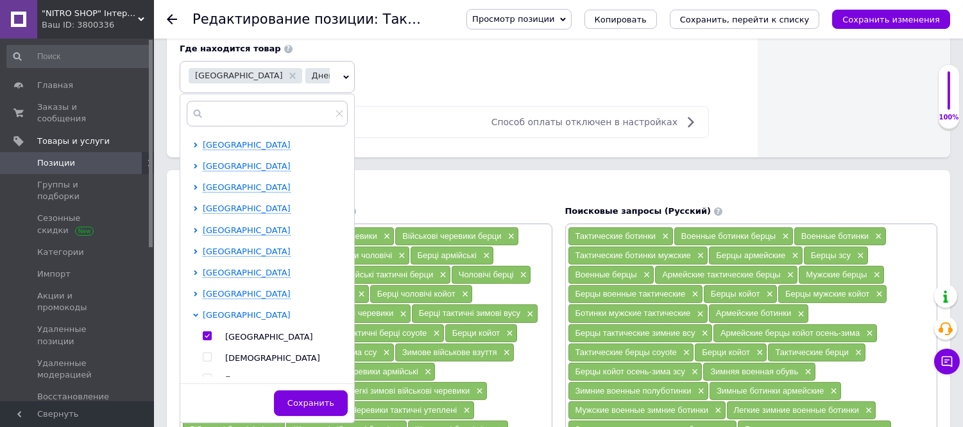
click at [226, 319] on span "Киевская область" at bounding box center [247, 315] width 88 height 10
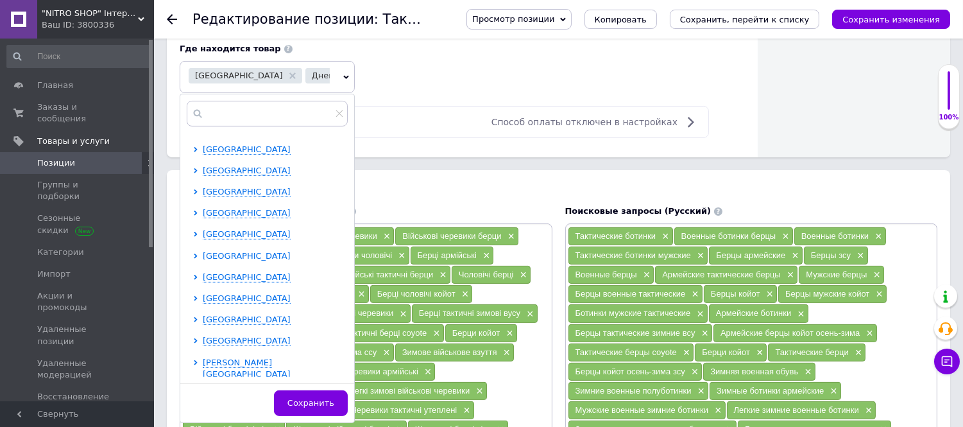
scroll to position [214, 0]
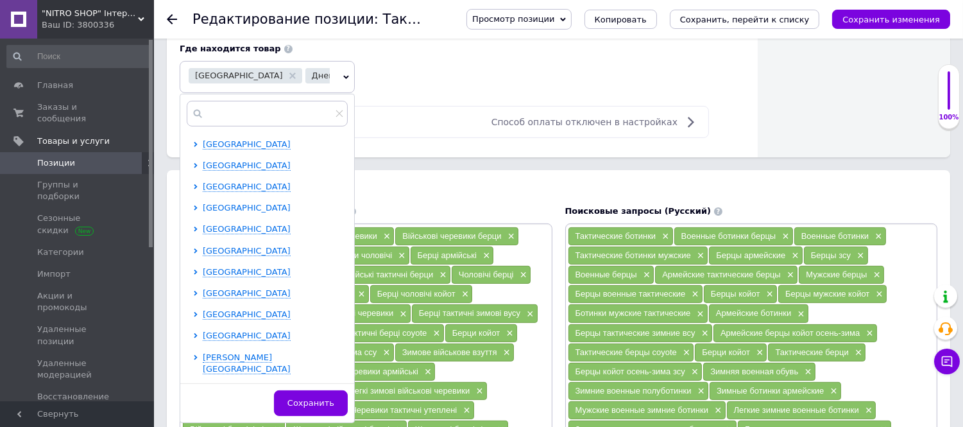
click at [227, 212] on span "Одесская область" at bounding box center [247, 208] width 88 height 10
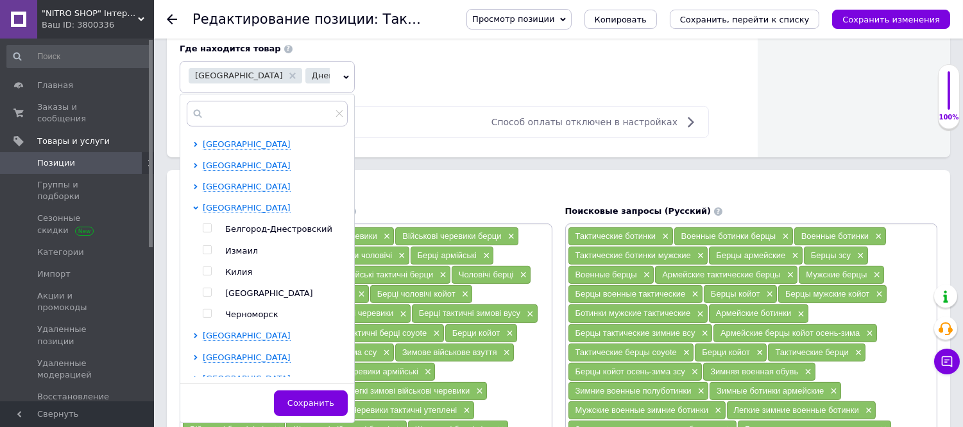
click at [203, 296] on input "checkbox" at bounding box center [207, 292] width 8 height 8
checkbox input "true"
click at [302, 407] on span "Сохранить" at bounding box center [310, 403] width 47 height 10
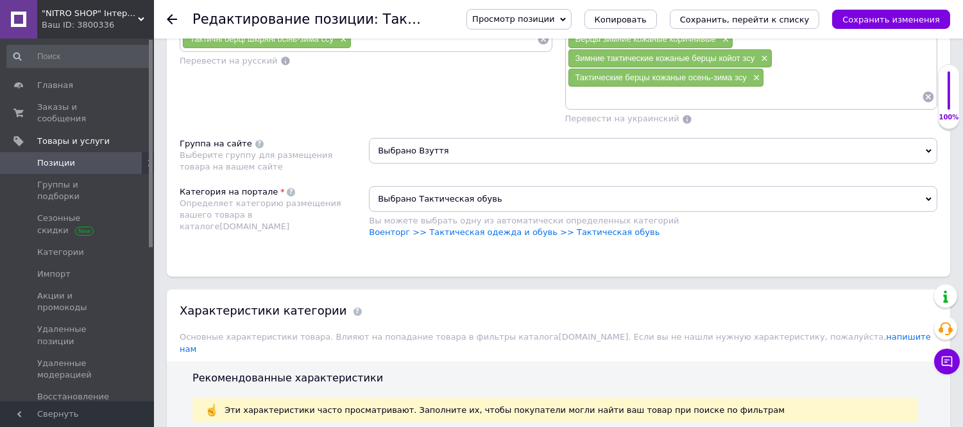
scroll to position [1211, 0]
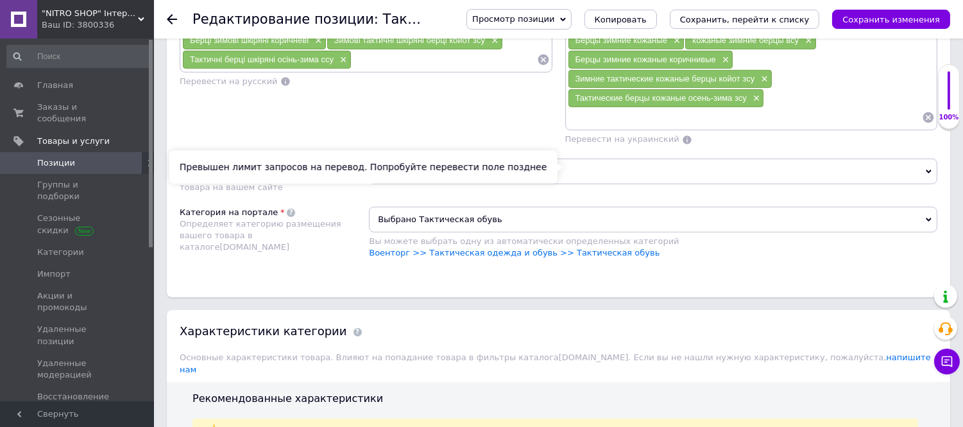
click at [608, 144] on span "Перевести на украинский" at bounding box center [622, 139] width 114 height 10
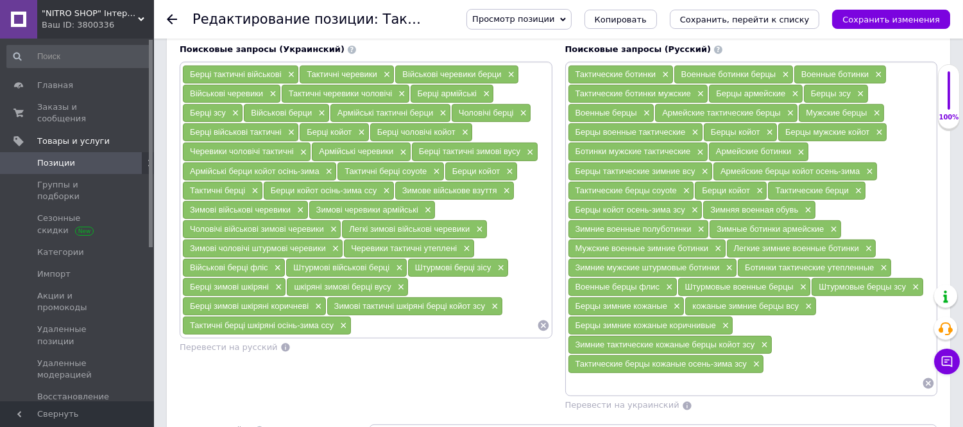
scroll to position [926, 0]
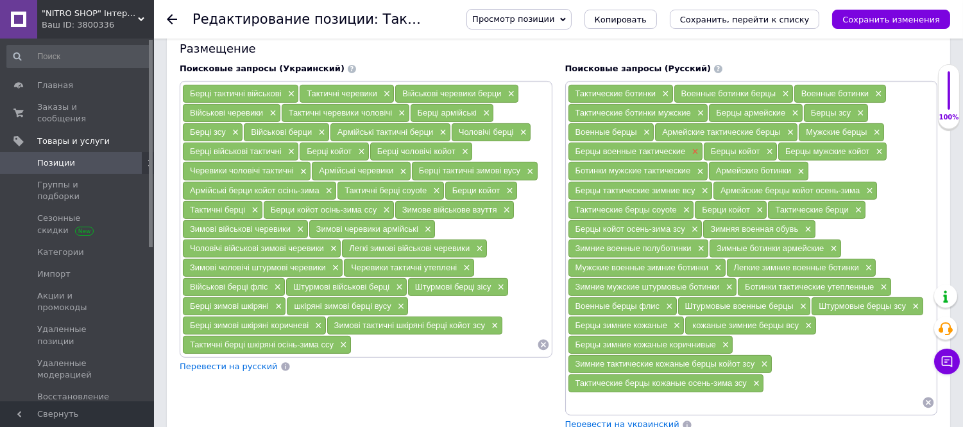
click at [694, 157] on span "×" at bounding box center [693, 151] width 10 height 11
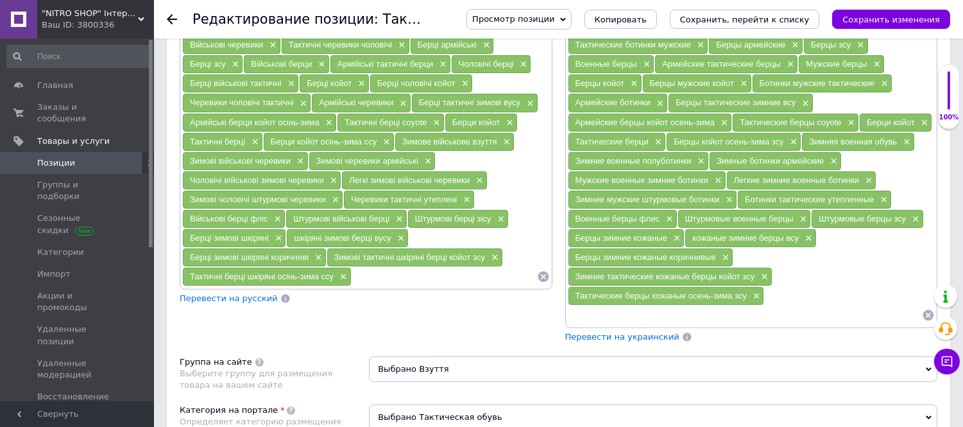
scroll to position [1069, 0]
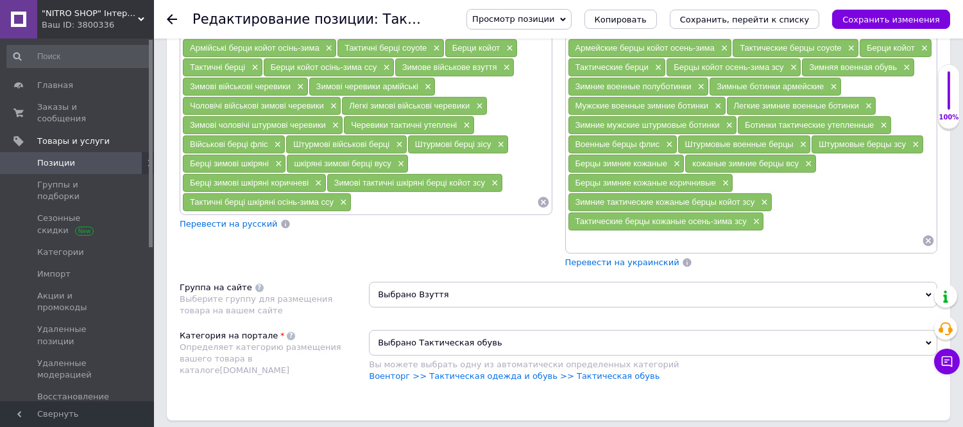
click at [619, 267] on span "Перевести на украинский" at bounding box center [622, 262] width 114 height 10
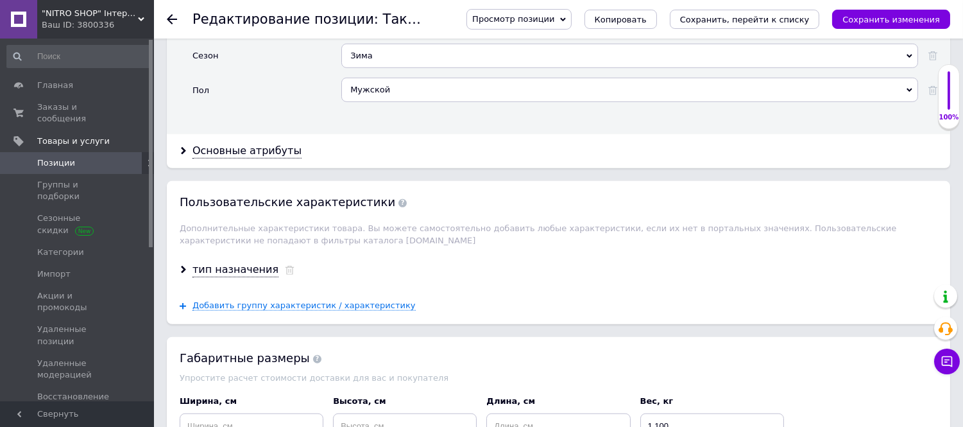
scroll to position [1639, 0]
click at [243, 158] on div "Основные атрибуты" at bounding box center [246, 150] width 109 height 15
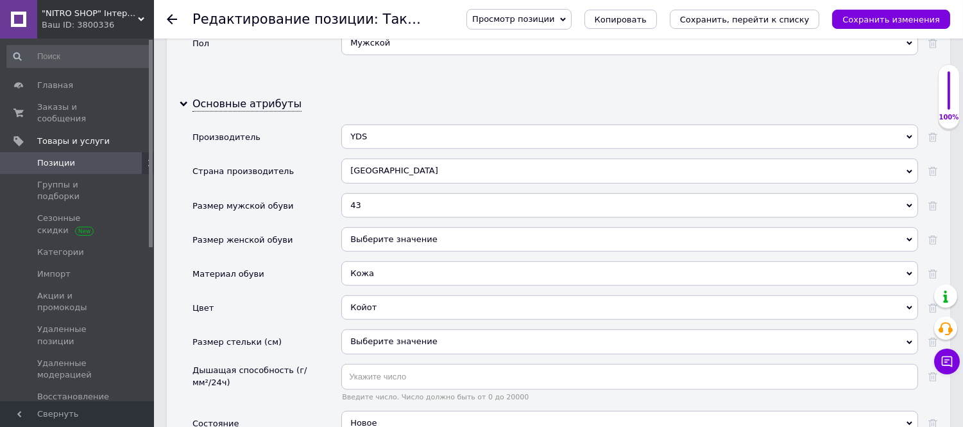
scroll to position [1710, 0]
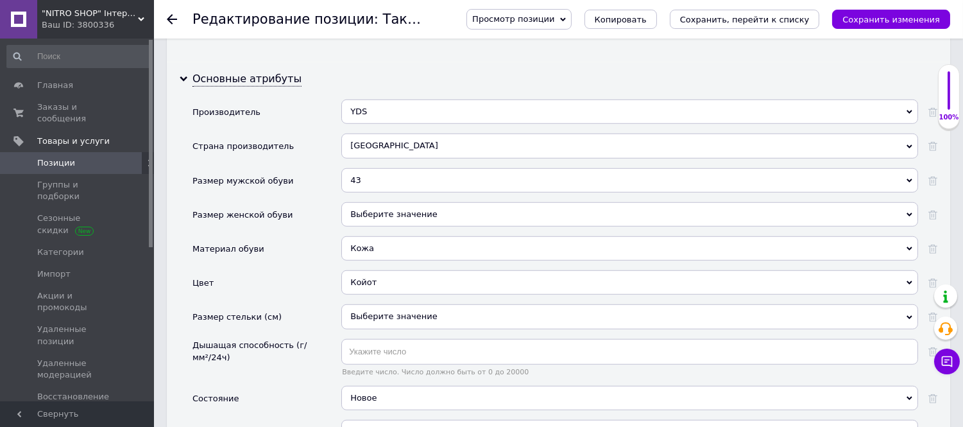
click at [376, 192] on div "43" at bounding box center [629, 180] width 577 height 24
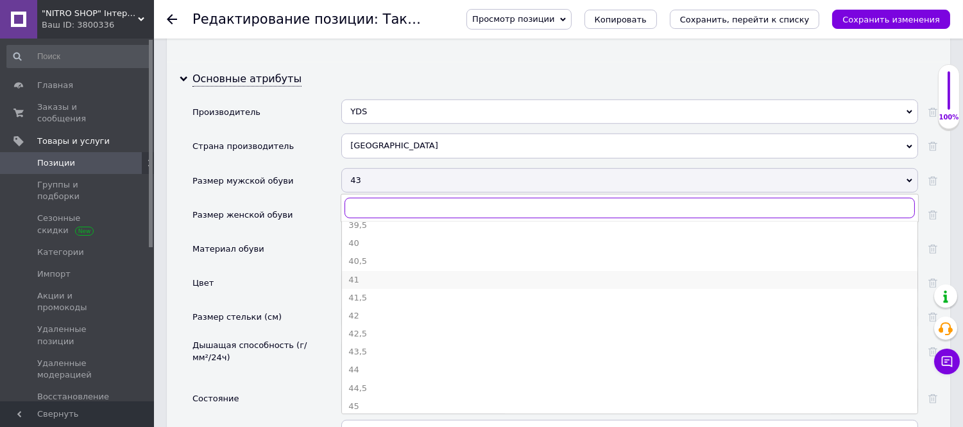
scroll to position [142, 0]
click at [373, 350] on div "44" at bounding box center [629, 345] width 563 height 12
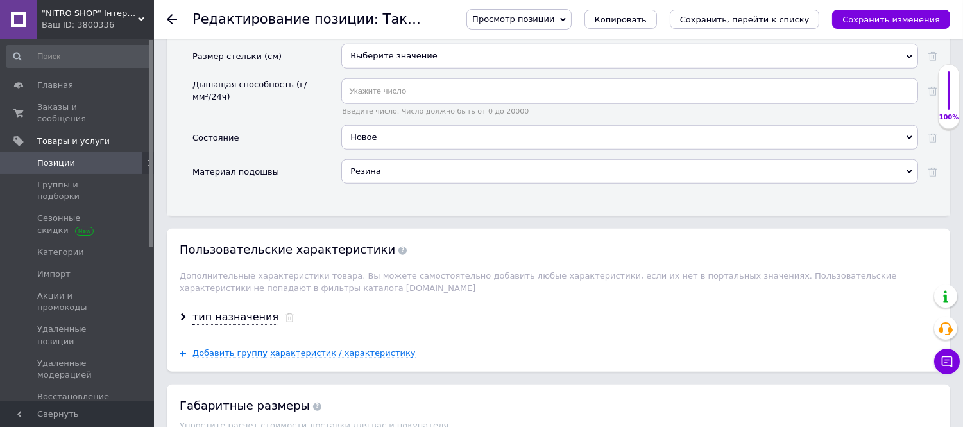
scroll to position [1996, 0]
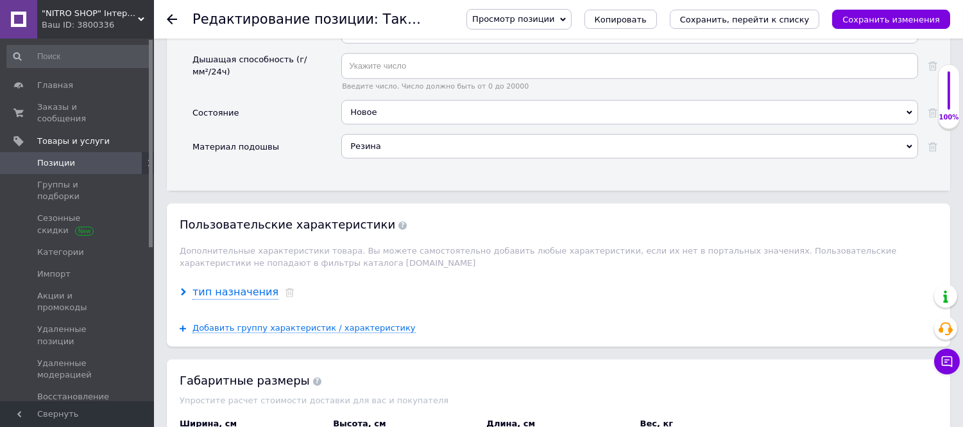
click at [233, 300] on div "тип назначения" at bounding box center [235, 292] width 86 height 15
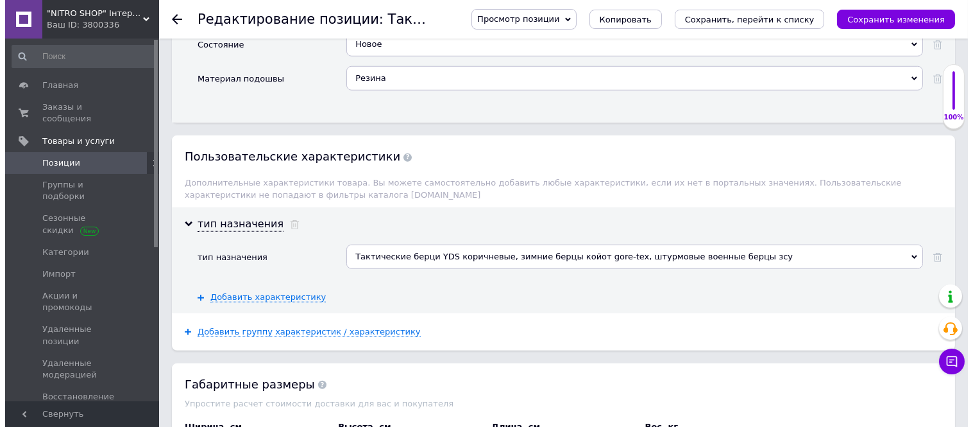
scroll to position [2138, 0]
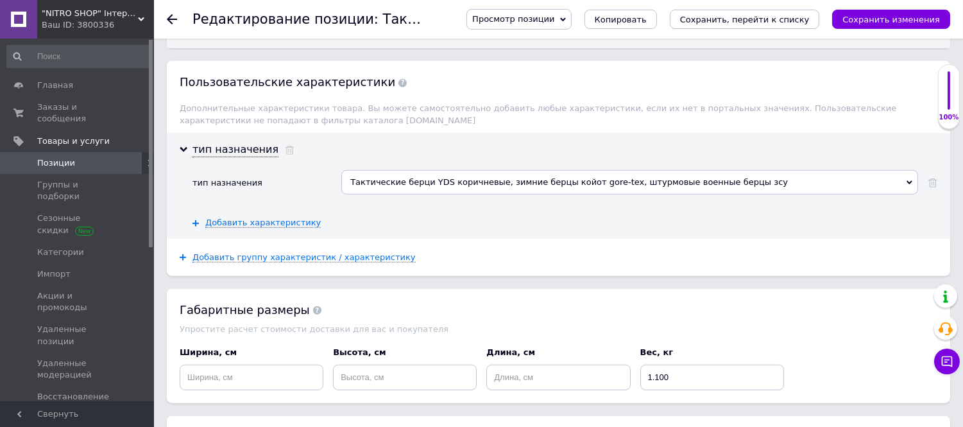
click at [382, 194] on div "Тактические берци YDS коричневые, зимние берцы койот gore-tex, штурмовые военны…" at bounding box center [629, 182] width 577 height 24
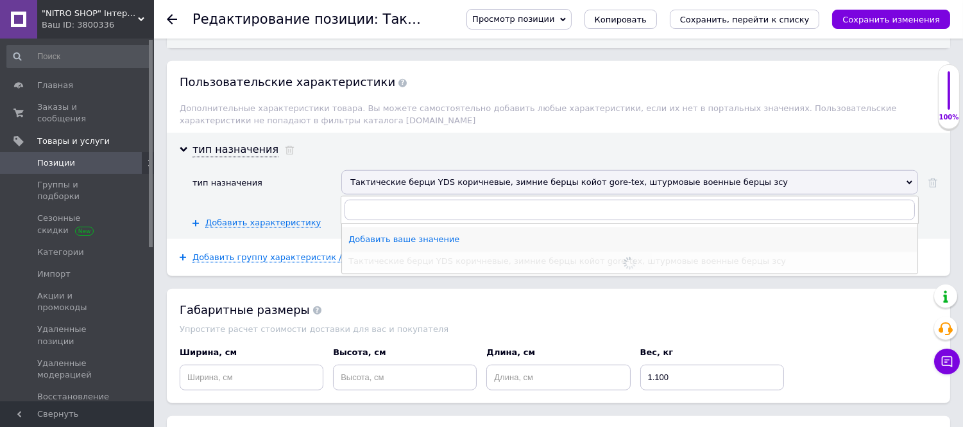
click at [370, 245] on div "Добавить ваше значение" at bounding box center [629, 240] width 563 height 12
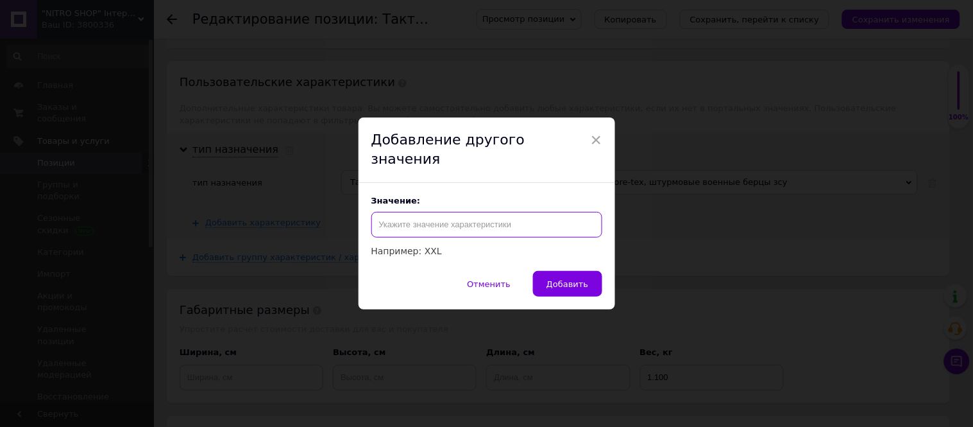
click at [423, 217] on input "text" at bounding box center [486, 225] width 231 height 26
paste input "Штурмовые военные берцы YDS койот, кожаные зимние берцы всу, армейские берцы ко…"
type input "Штурмовые военные берцы YDS койот, кожаные зимние берцы всу, армейские берцы ко…"
click at [562, 271] on button "Добавить" at bounding box center [567, 284] width 69 height 26
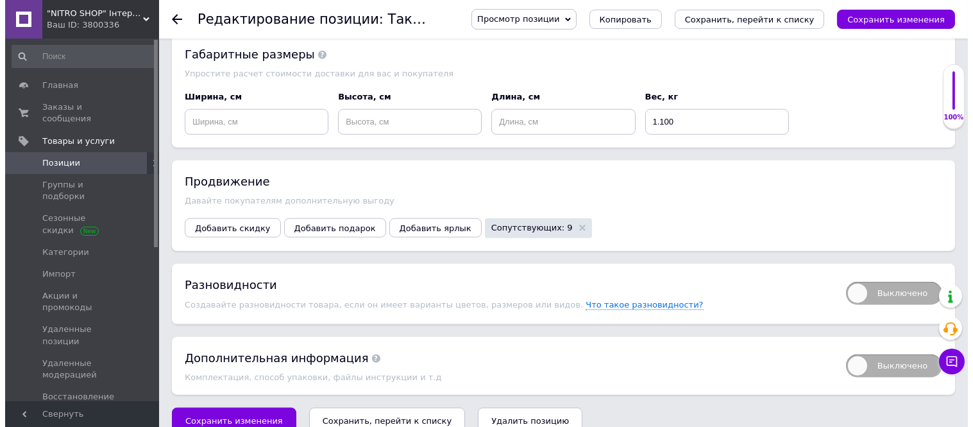
scroll to position [2436, 0]
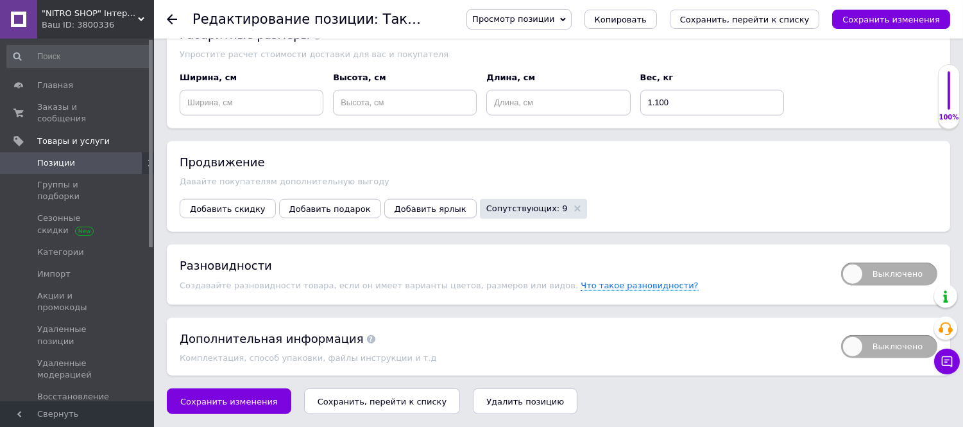
click at [395, 206] on span "Добавить ярлык" at bounding box center [431, 209] width 72 height 10
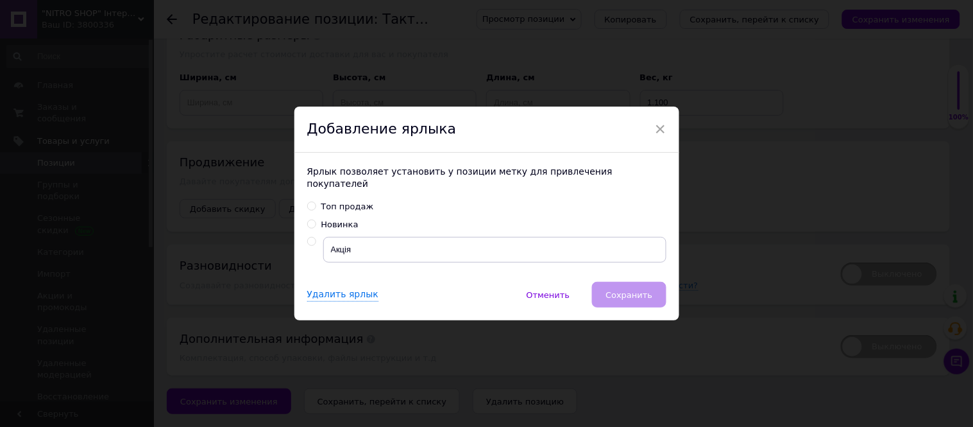
click at [311, 237] on input "radio" at bounding box center [311, 241] width 8 height 8
radio input "true"
click at [638, 290] on span "Сохранить" at bounding box center [629, 295] width 47 height 10
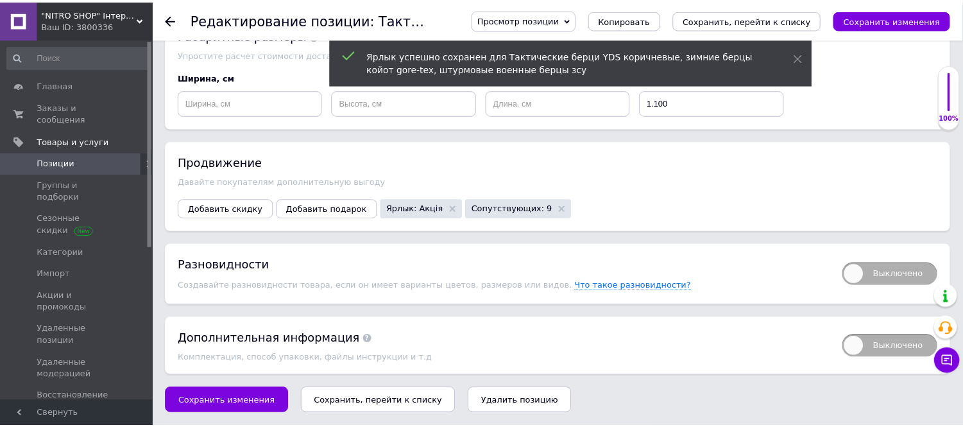
scroll to position [2366, 0]
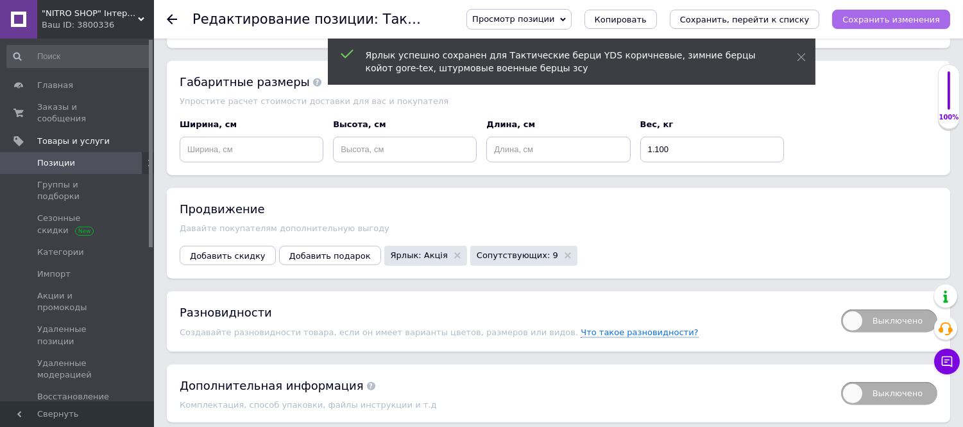
click at [861, 22] on icon "Сохранить изменения" at bounding box center [891, 20] width 98 height 10
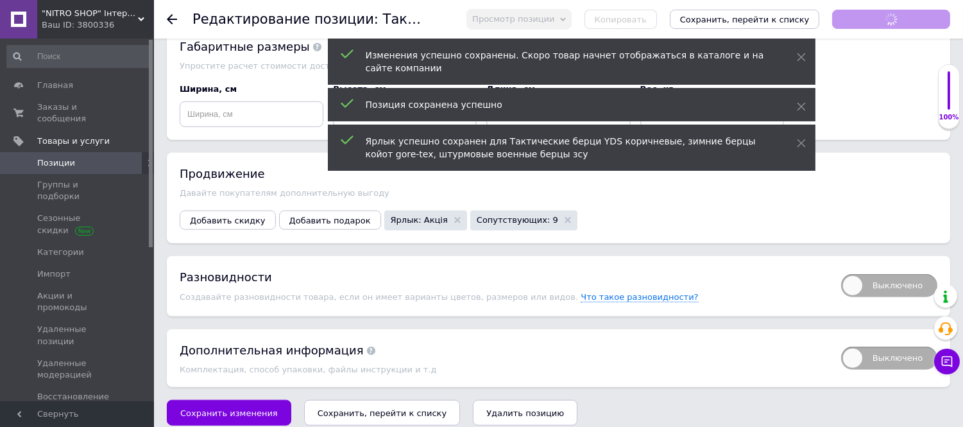
scroll to position [2436, 0]
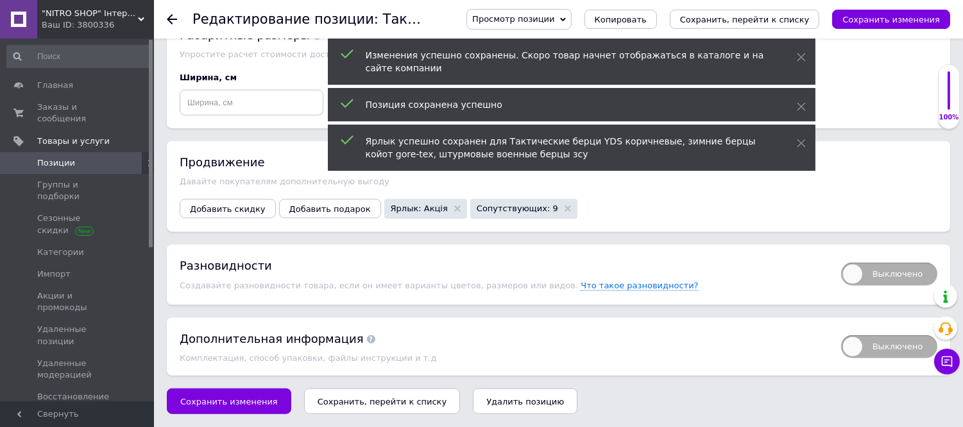
click at [888, 276] on span "Выключено" at bounding box center [889, 273] width 96 height 23
click at [841, 262] on input "Выключено" at bounding box center [837, 258] width 8 height 8
checkbox input "true"
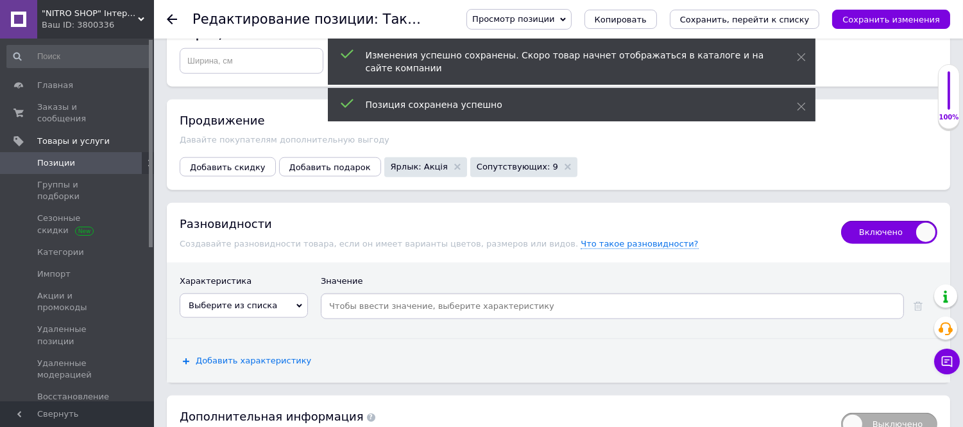
scroll to position [2556, 0]
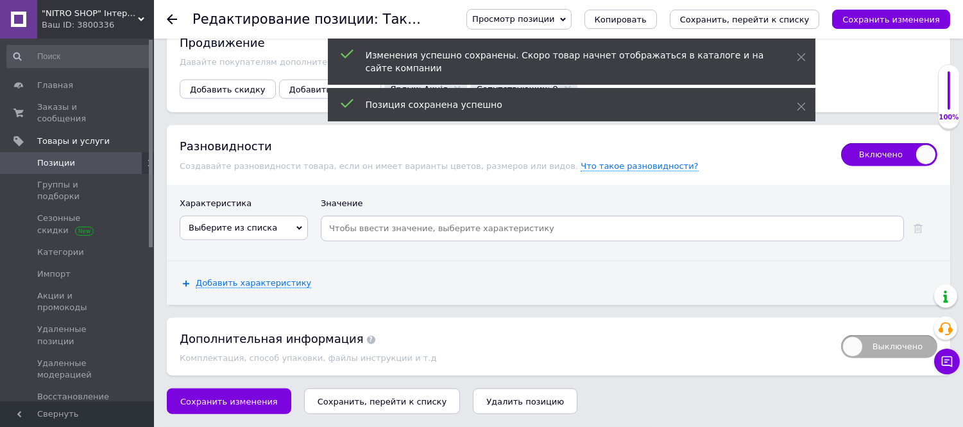
click at [273, 228] on span "Выберите из списка" at bounding box center [244, 228] width 128 height 24
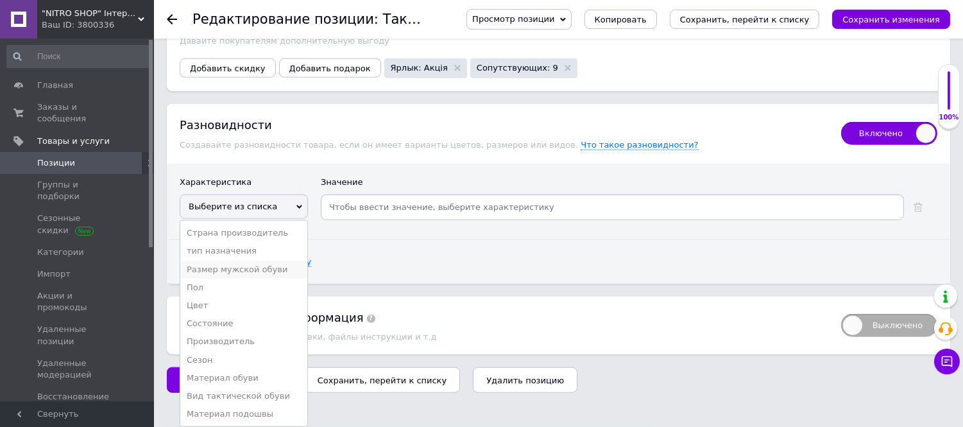
click at [234, 278] on li "Размер мужской обуви" at bounding box center [243, 269] width 127 height 18
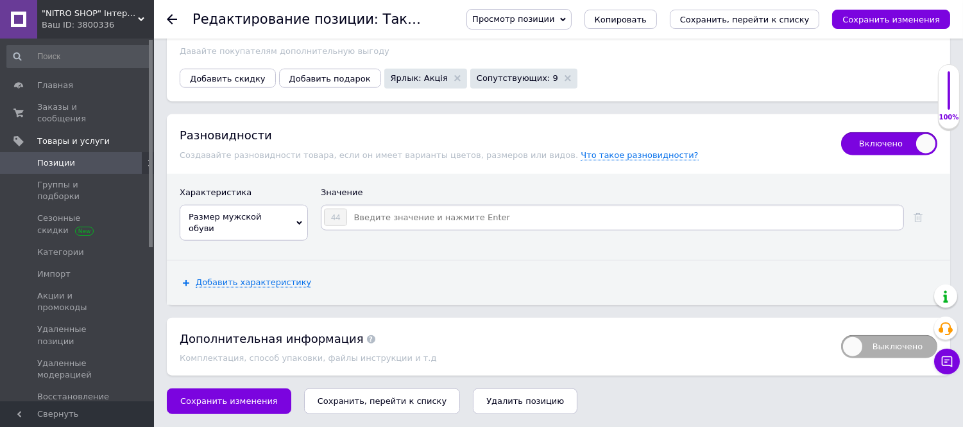
click at [375, 227] on input at bounding box center [625, 217] width 554 height 19
type input "41"
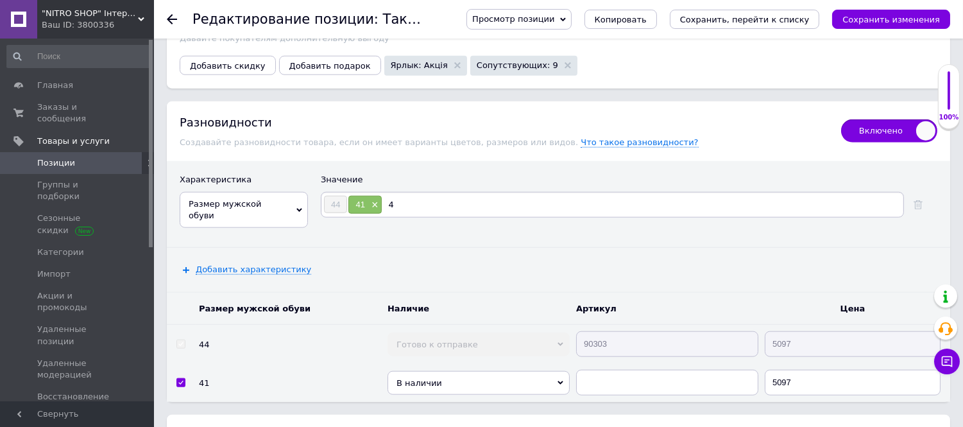
type input "42"
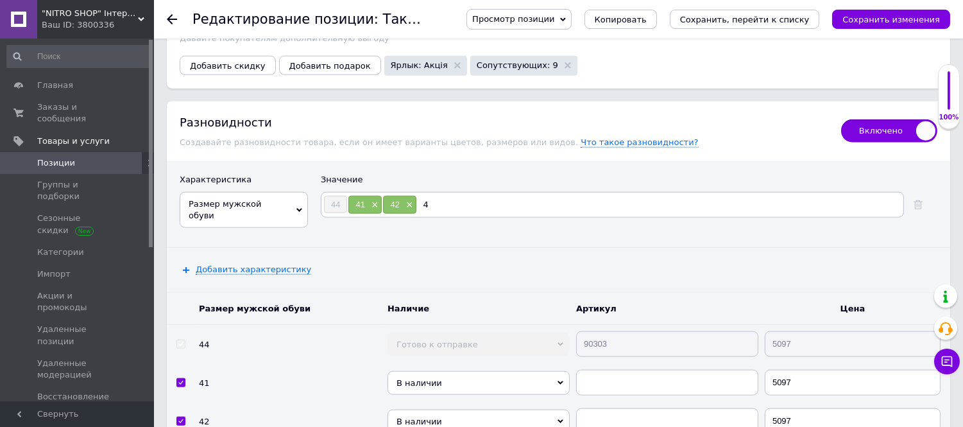
type input "43"
type input "45"
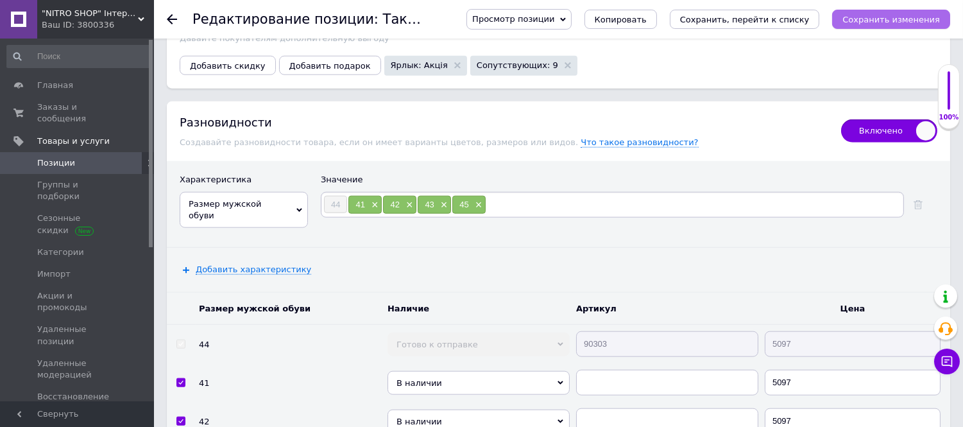
click at [849, 20] on button "Сохранить изменения" at bounding box center [891, 19] width 118 height 19
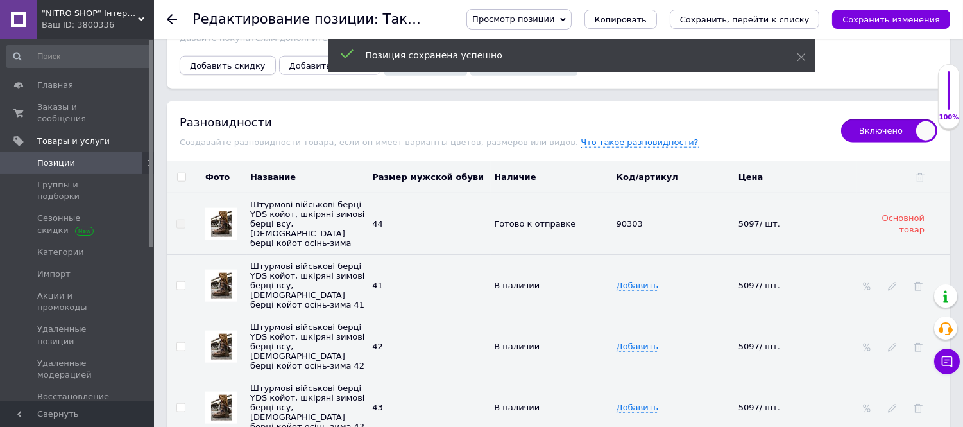
click at [214, 71] on span "Добавить скидку" at bounding box center [228, 66] width 76 height 10
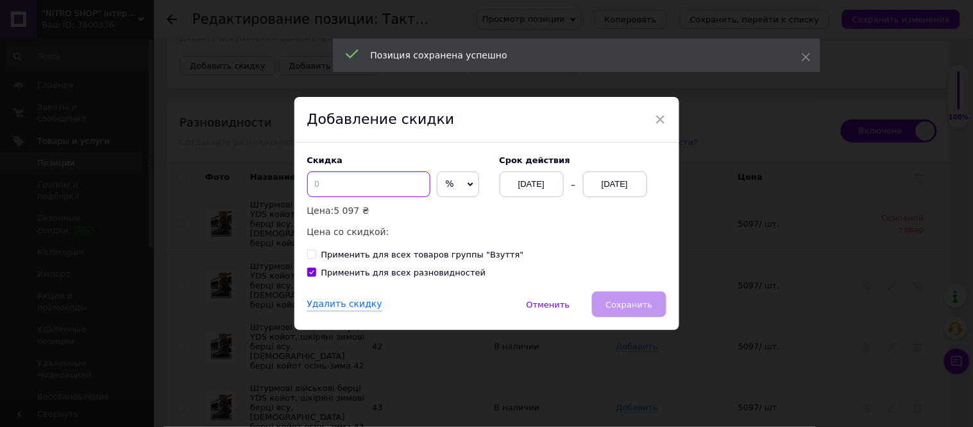
click at [323, 180] on input at bounding box center [368, 184] width 123 height 26
type input "50"
click at [591, 176] on div "[DATE]" at bounding box center [615, 184] width 64 height 26
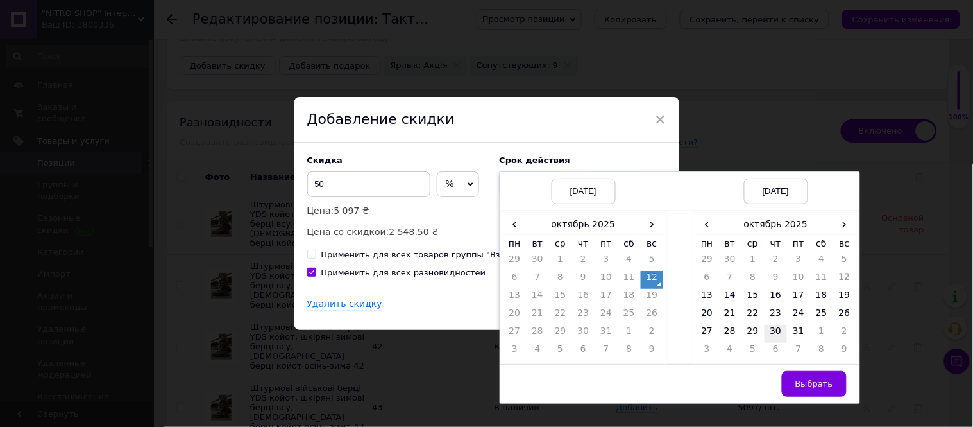
click at [772, 329] on td "30" at bounding box center [776, 334] width 23 height 18
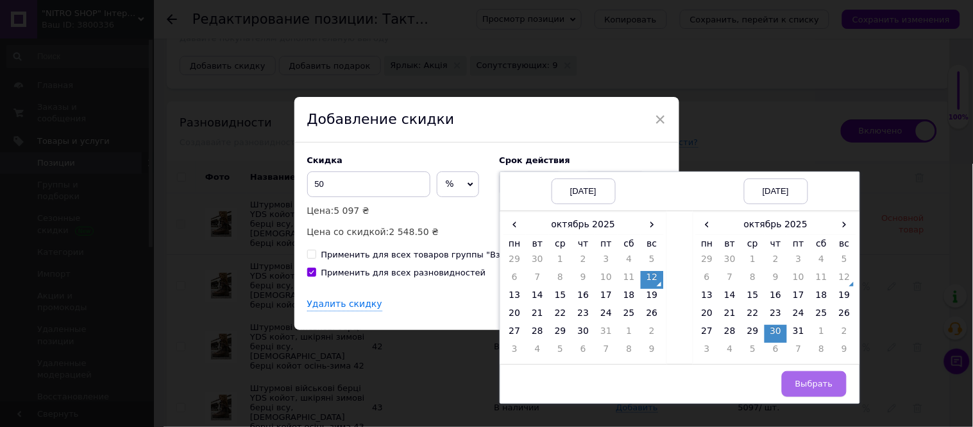
click at [804, 384] on span "Выбрать" at bounding box center [815, 384] width 38 height 10
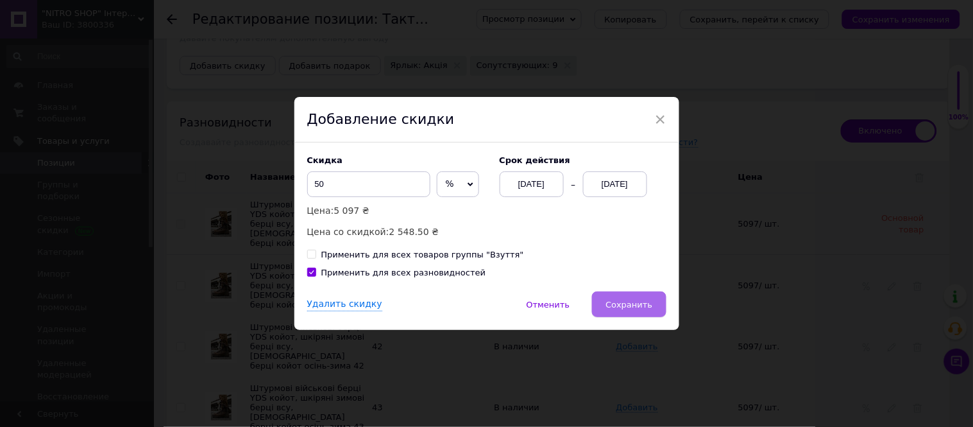
click at [635, 300] on span "Сохранить" at bounding box center [629, 305] width 47 height 10
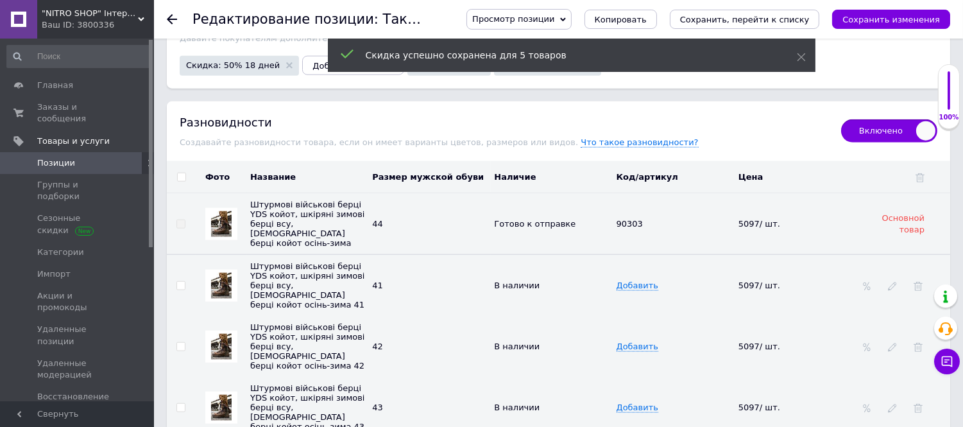
click at [178, 193] on th at bounding box center [181, 177] width 29 height 32
click at [231, 193] on th "Фото" at bounding box center [221, 177] width 51 height 32
click at [182, 182] on input "checkbox" at bounding box center [181, 177] width 8 height 8
checkbox input "true"
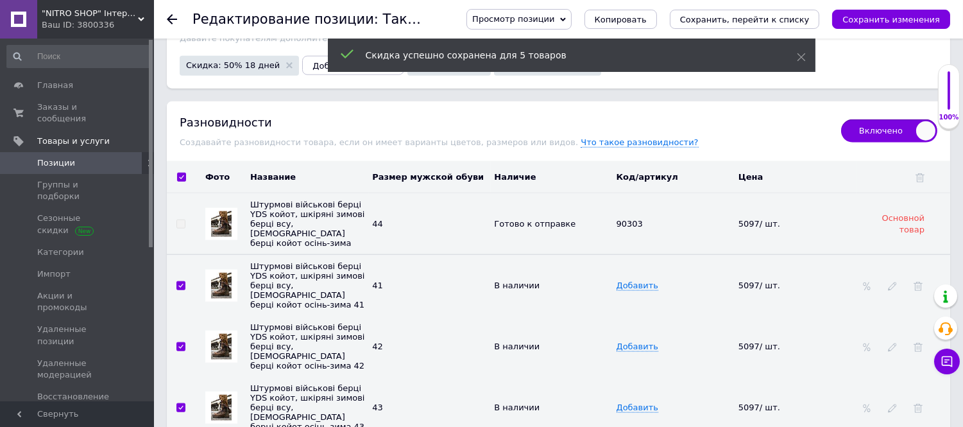
checkbox input "true"
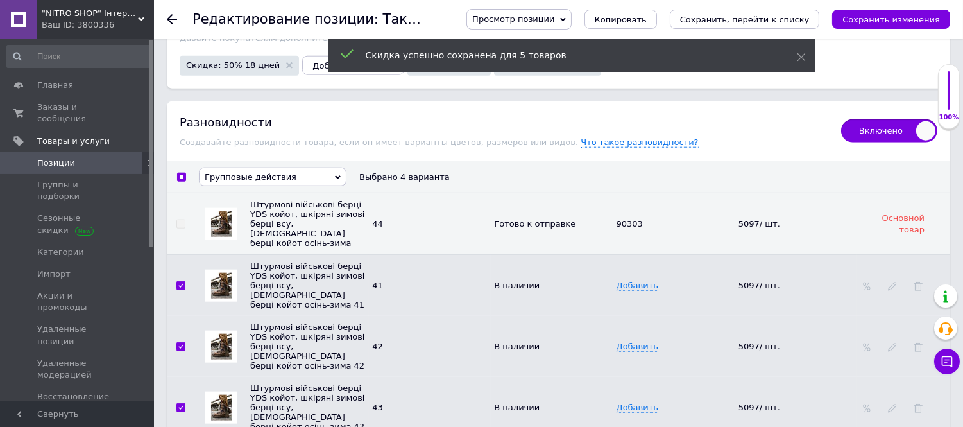
click at [231, 182] on span "Групповые действия" at bounding box center [251, 177] width 92 height 10
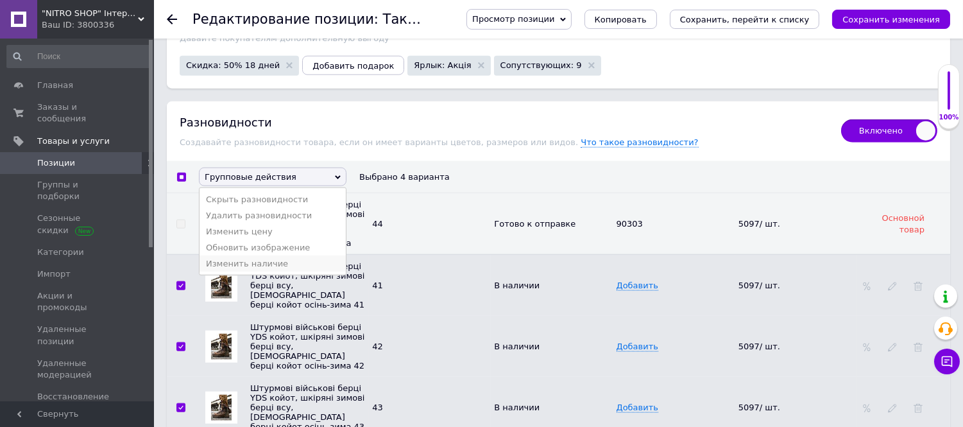
click at [248, 271] on li "Изменить наличие" at bounding box center [273, 263] width 146 height 16
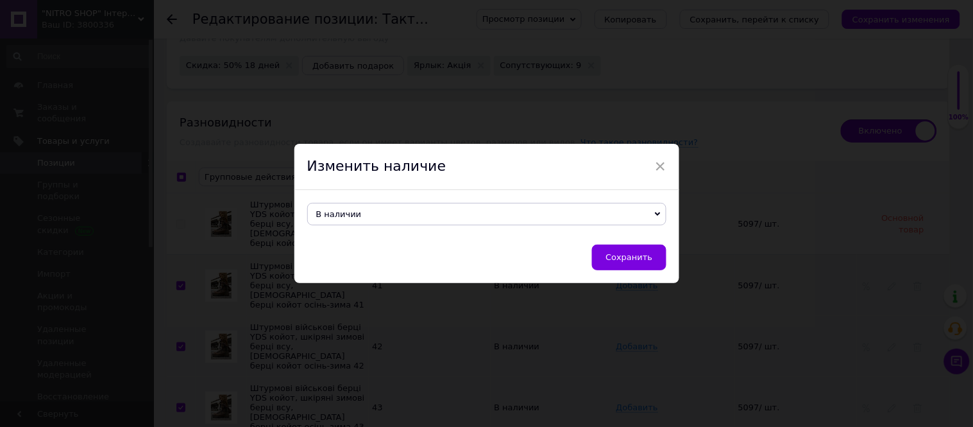
drag, startPoint x: 330, startPoint y: 216, endPoint x: 330, endPoint y: 223, distance: 7.1
click at [330, 216] on span "В наличии" at bounding box center [339, 214] width 46 height 10
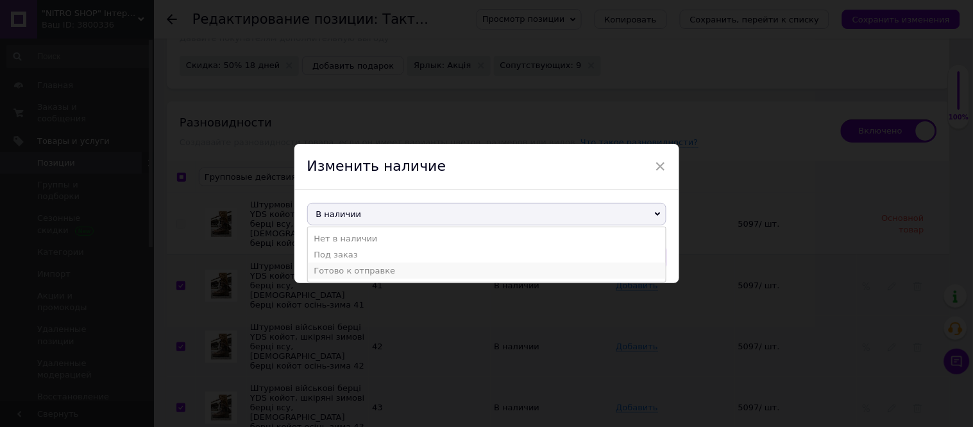
click at [330, 277] on li "Готово к отправке" at bounding box center [487, 270] width 358 height 16
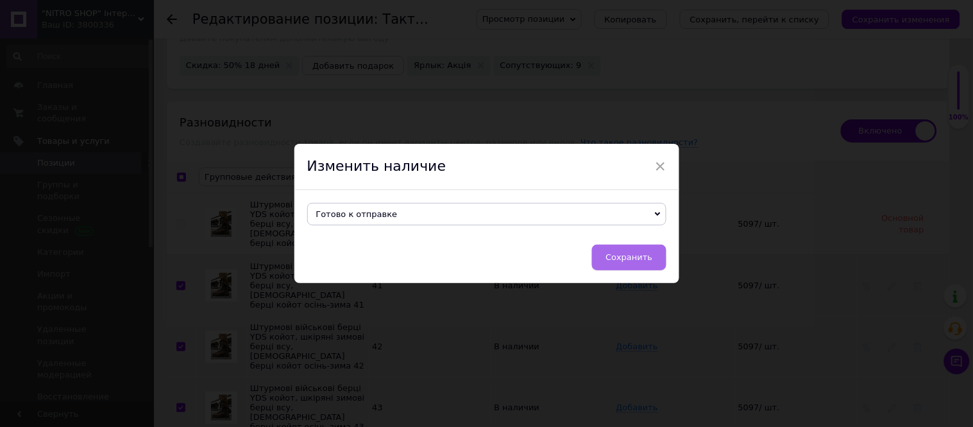
click at [647, 261] on span "Сохранить" at bounding box center [629, 257] width 47 height 10
checkbox input "false"
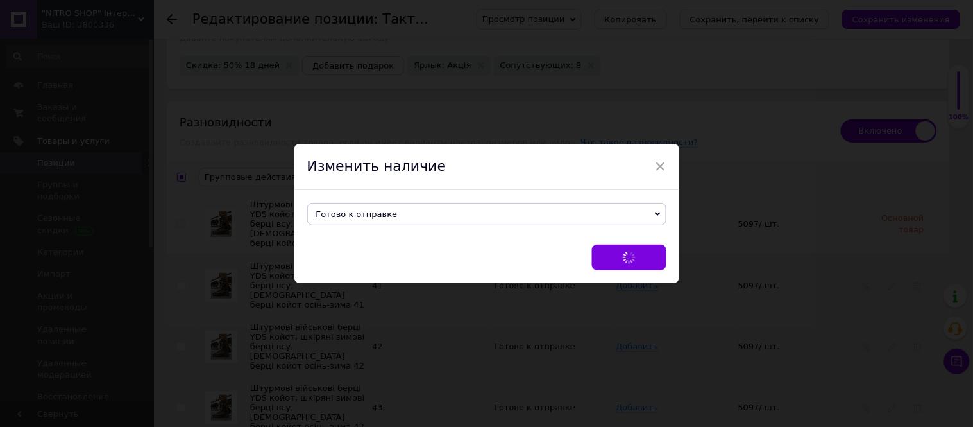
checkbox input "false"
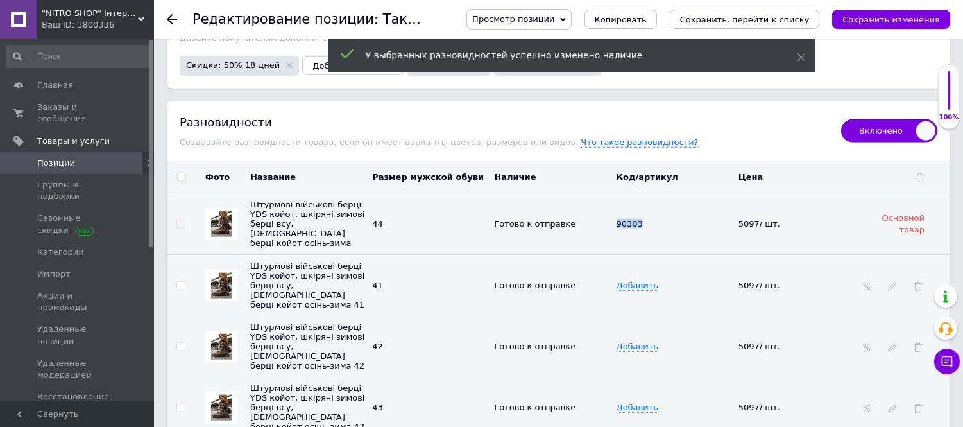
drag, startPoint x: 613, startPoint y: 248, endPoint x: 642, endPoint y: 246, distance: 29.0
click at [645, 248] on td "90303" at bounding box center [674, 224] width 122 height 62
click at [629, 291] on span "Добавить" at bounding box center [638, 285] width 42 height 10
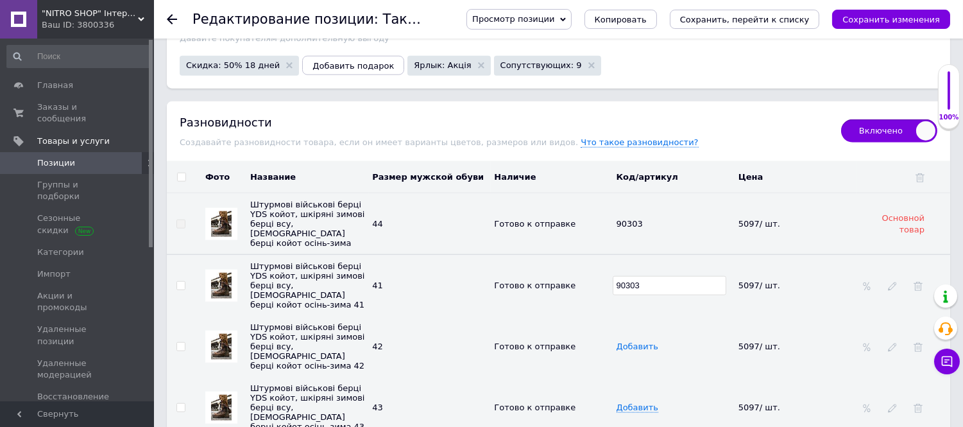
type input "90303"
click at [627, 352] on span "Добавить" at bounding box center [638, 346] width 42 height 10
click at [629, 352] on span "Добавить" at bounding box center [638, 346] width 42 height 10
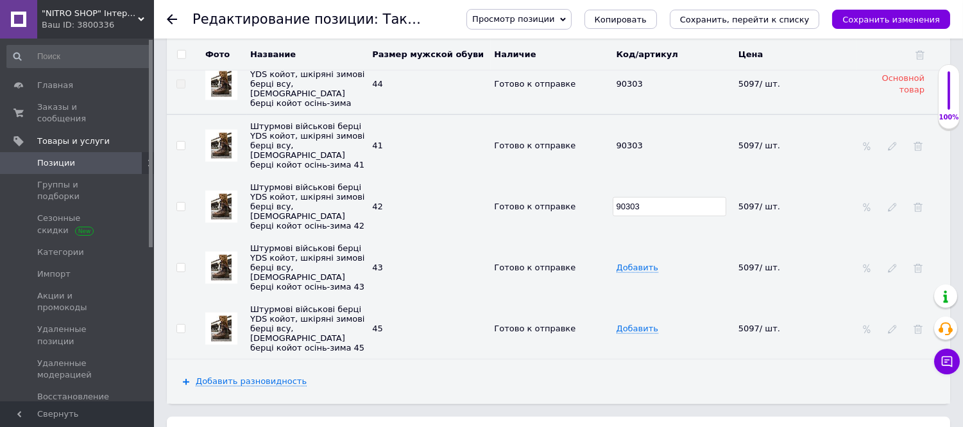
scroll to position [2698, 0]
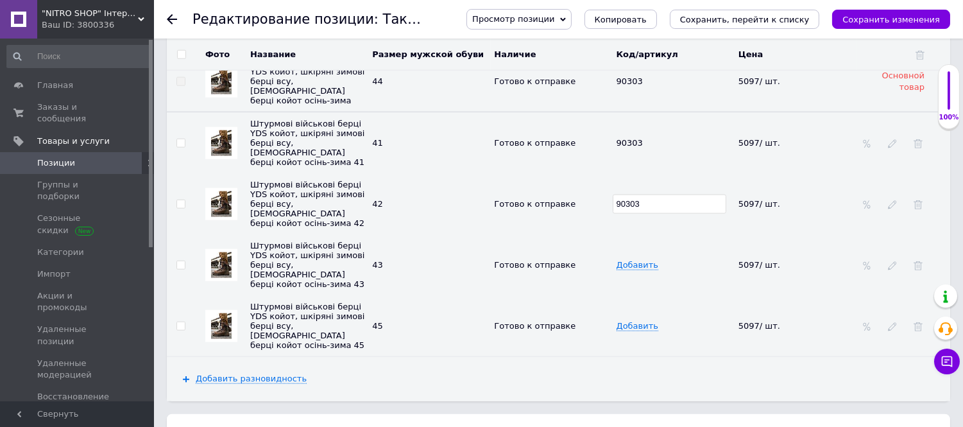
type input "90303"
drag, startPoint x: 632, startPoint y: 262, endPoint x: 632, endPoint y: 273, distance: 10.9
click at [632, 264] on td "Добавить" at bounding box center [674, 264] width 122 height 61
click at [631, 270] on span "Добавить" at bounding box center [638, 265] width 42 height 10
click at [631, 275] on input "text" at bounding box center [670, 264] width 114 height 19
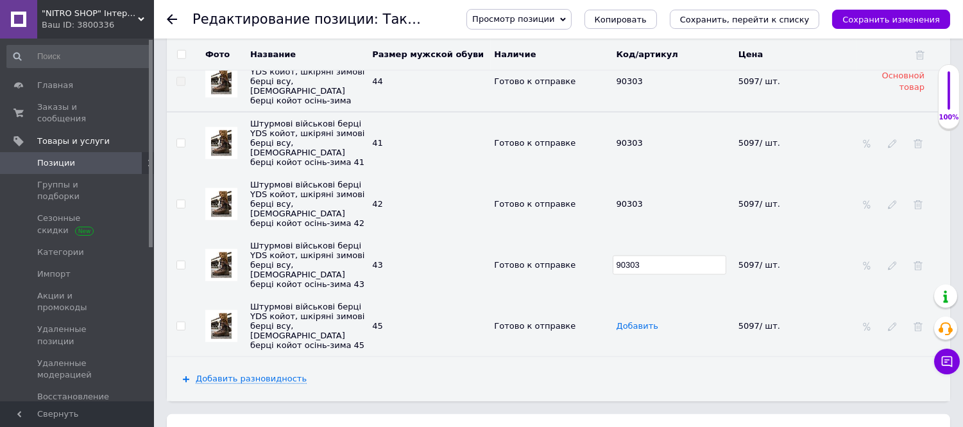
type input "90303"
click at [635, 331] on span "Добавить" at bounding box center [638, 326] width 42 height 10
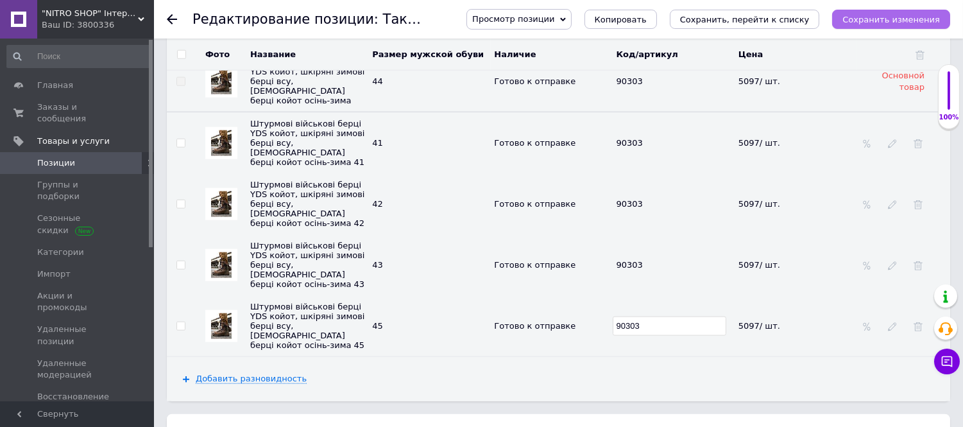
type input "90303"
click at [870, 17] on icon "Сохранить изменения" at bounding box center [891, 20] width 98 height 10
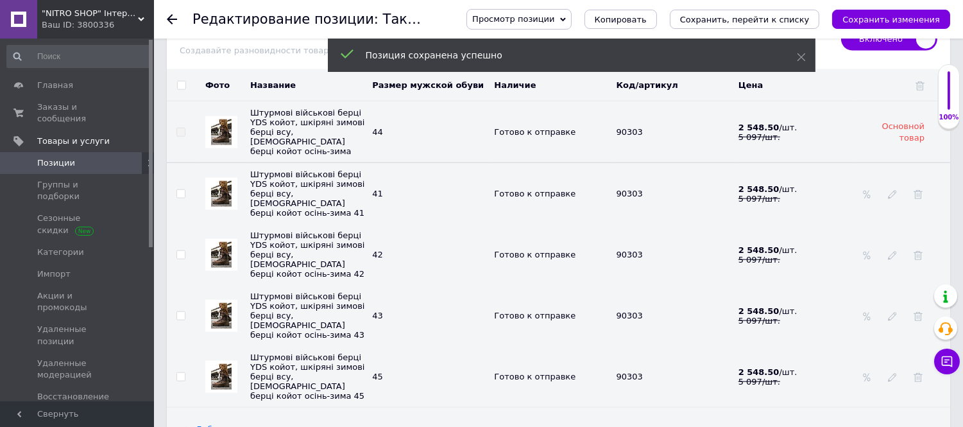
scroll to position [2627, 0]
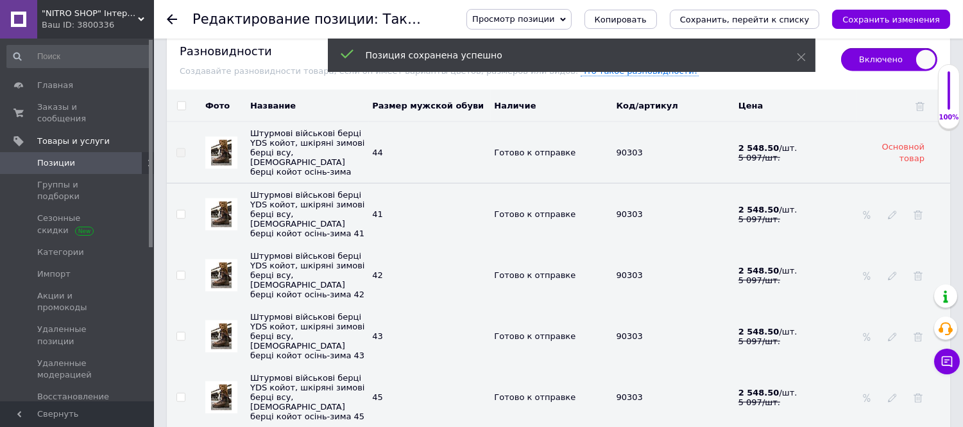
click at [181, 110] on input "checkbox" at bounding box center [181, 106] width 8 height 8
checkbox input "true"
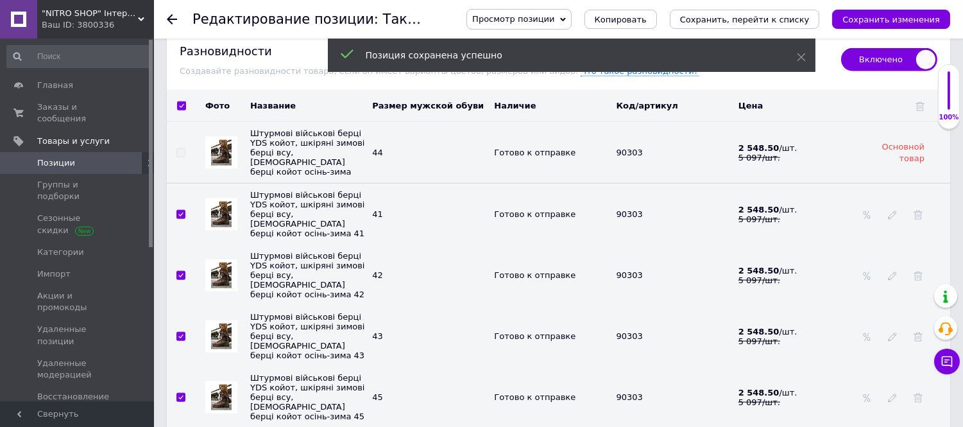
checkbox input "true"
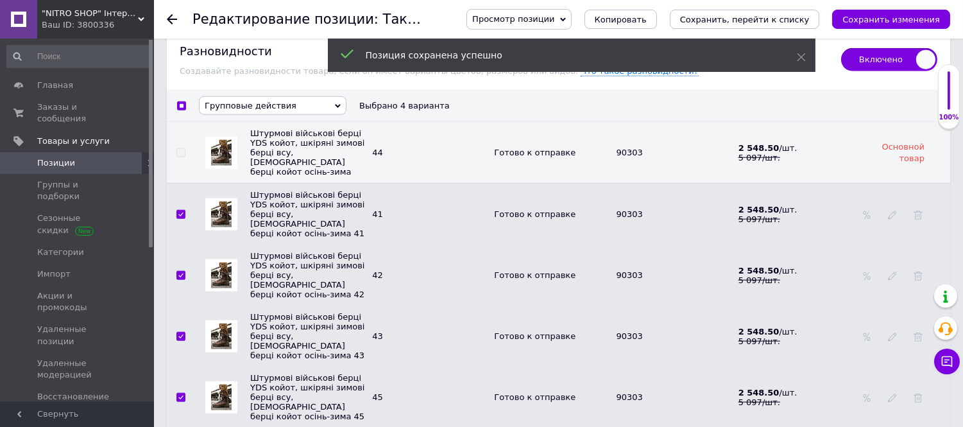
click at [225, 110] on span "Групповые действия" at bounding box center [251, 106] width 92 height 10
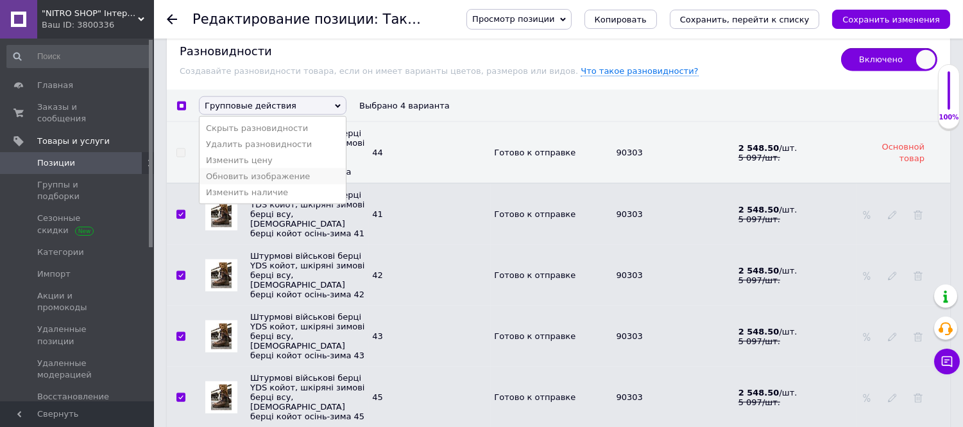
click at [241, 184] on li "Обновить изображение" at bounding box center [273, 176] width 146 height 16
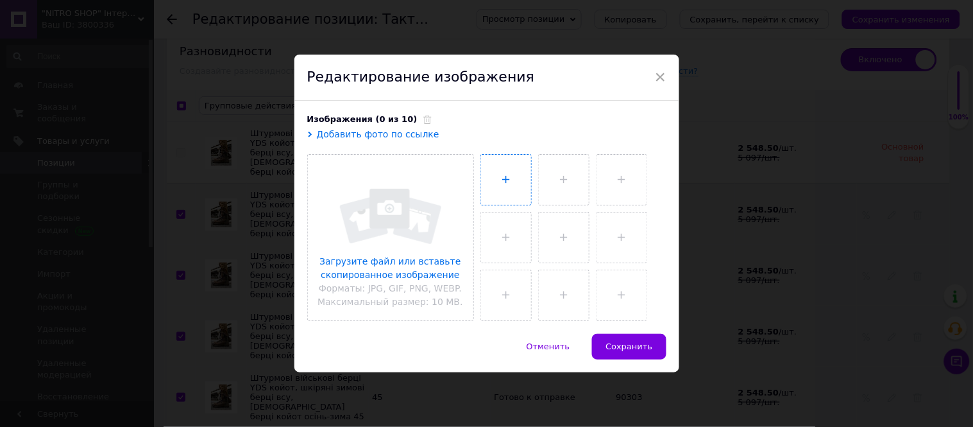
click at [495, 181] on input "file" at bounding box center [506, 180] width 50 height 50
type input "C:\fakepath\photo_2025-10-11_22-57-41.jpg"
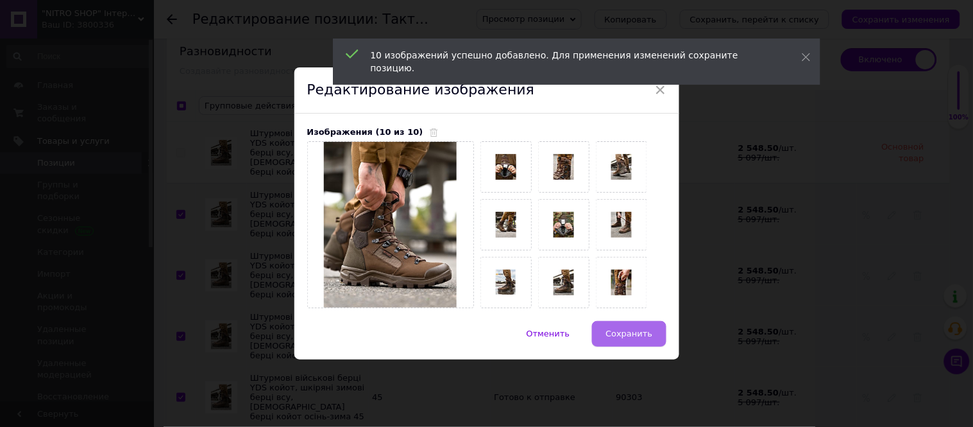
click at [623, 336] on span "Сохранить" at bounding box center [629, 333] width 47 height 10
checkbox input "false"
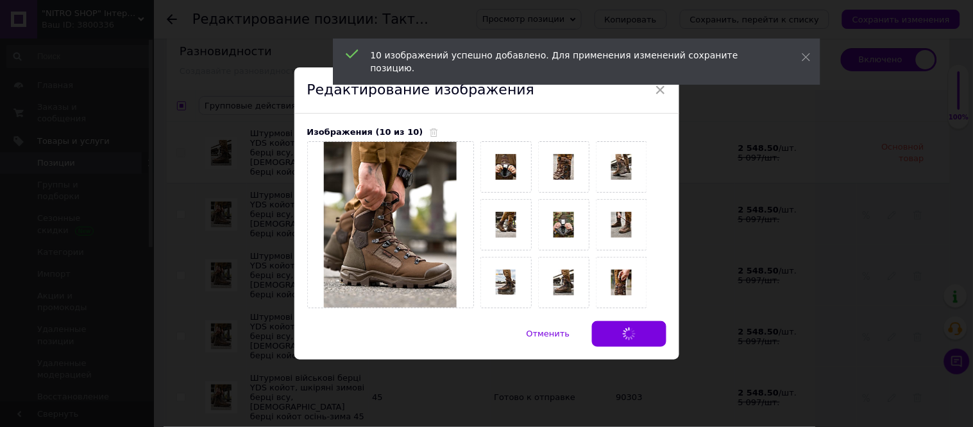
checkbox input "false"
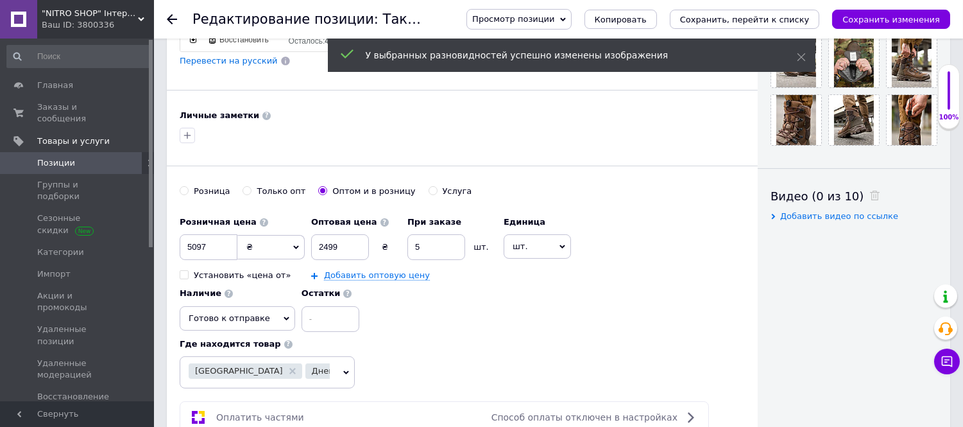
scroll to position [275, 0]
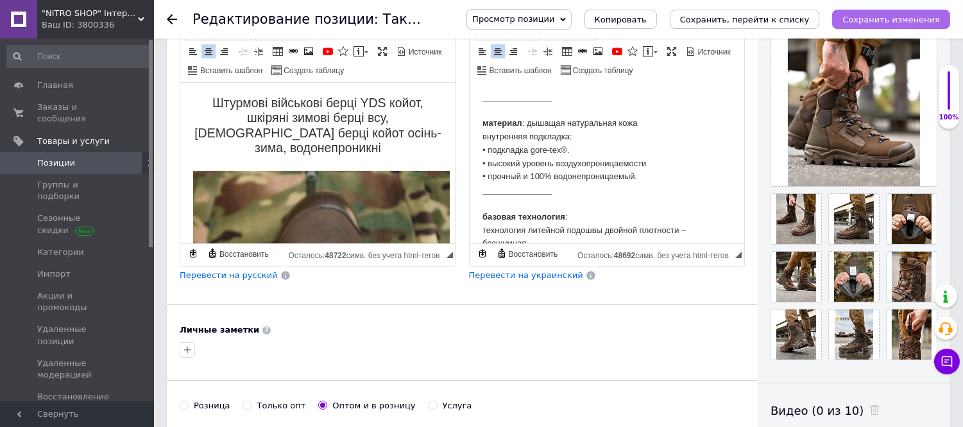
click at [861, 18] on icon "Сохранить изменения" at bounding box center [891, 20] width 98 height 10
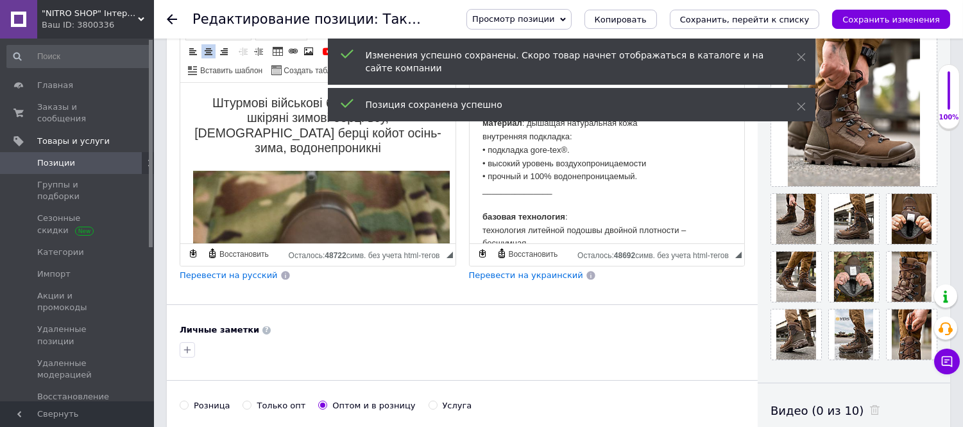
click at [169, 17] on use at bounding box center [172, 19] width 10 height 10
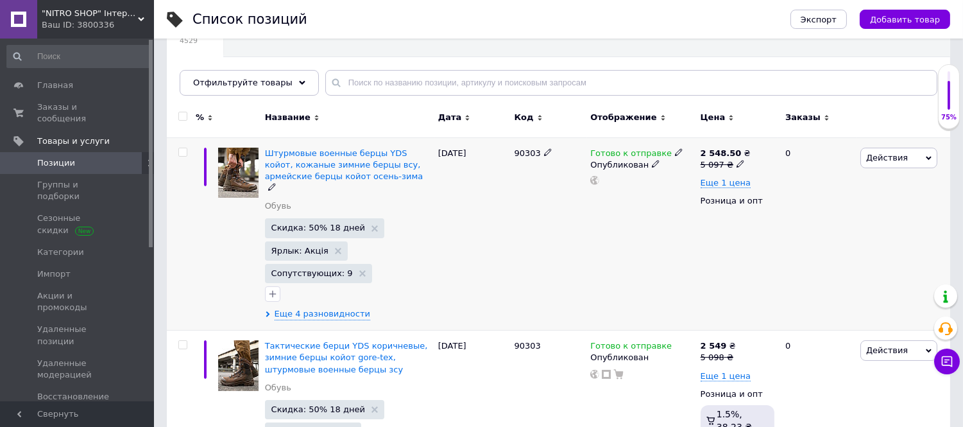
scroll to position [142, 0]
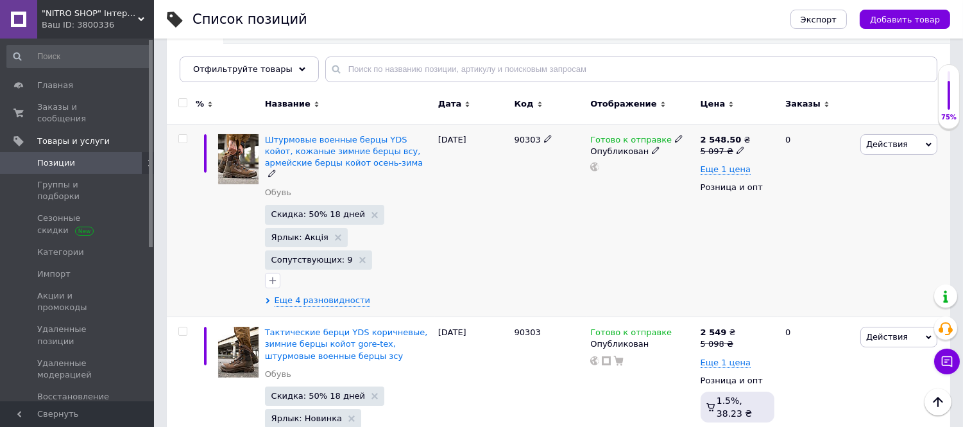
click at [879, 144] on span "Действия" at bounding box center [887, 144] width 42 height 10
click at [832, 336] on li "Добавить в кампанию Каталог ProSale" at bounding box center [845, 331] width 182 height 18
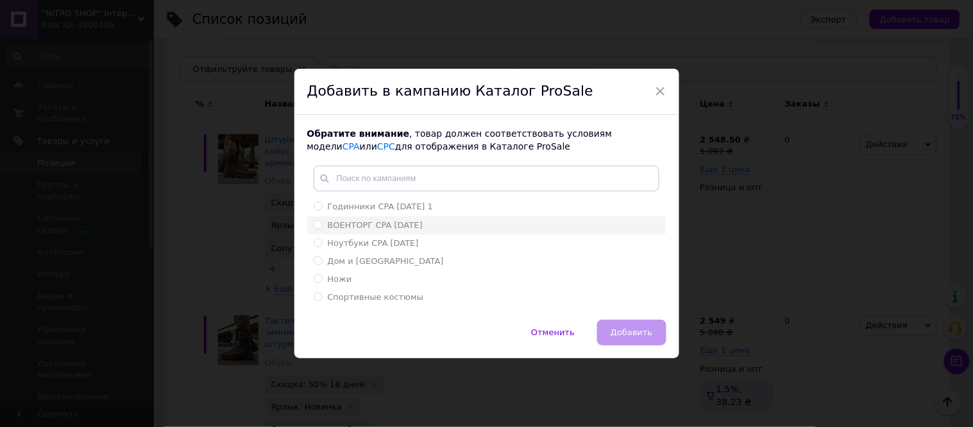
click at [337, 225] on span "ВОЕНТОРГ CPA 17.03.2023" at bounding box center [375, 225] width 95 height 10
click at [322, 225] on input "ВОЕНТОРГ CPA 17.03.2023" at bounding box center [318, 224] width 8 height 8
radio input "true"
click at [623, 328] on span "Добавить" at bounding box center [632, 332] width 42 height 10
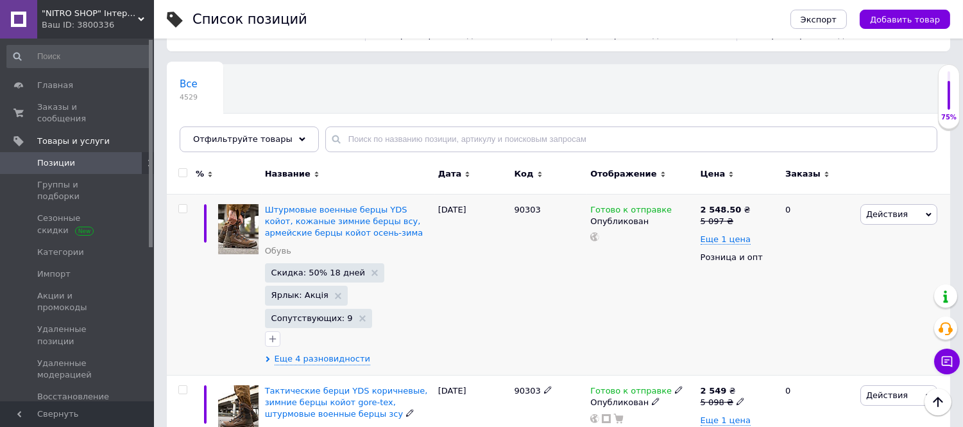
scroll to position [71, 0]
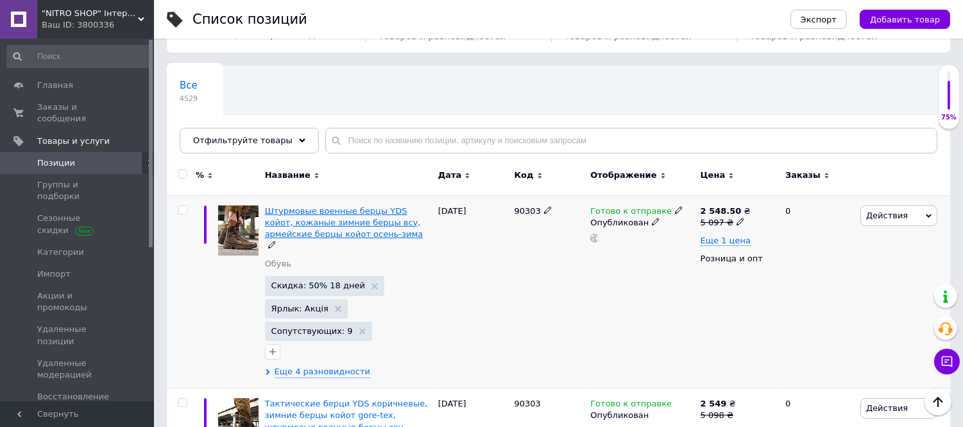
click at [285, 219] on span "Штурмовые военные берцы YDS койот, кожаные зимние берцы всу, армейские берцы ко…" at bounding box center [344, 222] width 158 height 33
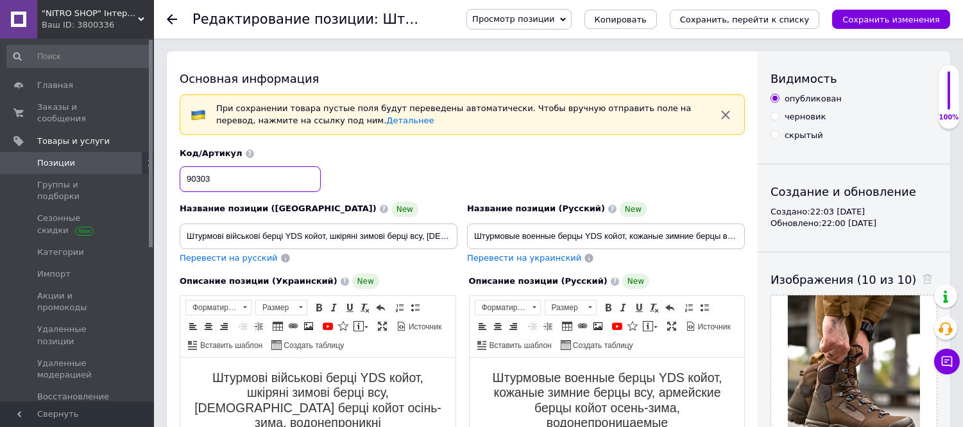
drag, startPoint x: 225, startPoint y: 174, endPoint x: 184, endPoint y: 174, distance: 41.1
click at [184, 174] on input "90303" at bounding box center [250, 179] width 141 height 26
click at [647, 15] on span "Копировать" at bounding box center [621, 20] width 52 height 10
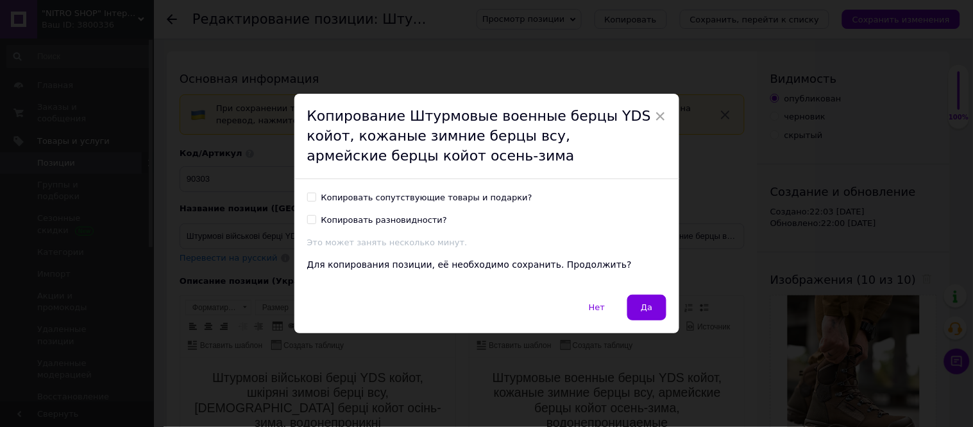
click at [306, 189] on div "Копировать сопутствующие товары и подарки? Копировать разновидности? Это может …" at bounding box center [486, 236] width 385 height 115
click at [307, 196] on input "Копировать сопутствующие товары и подарки?" at bounding box center [311, 196] width 8 height 8
checkbox input "true"
click at [644, 315] on button "Да" at bounding box center [646, 307] width 38 height 26
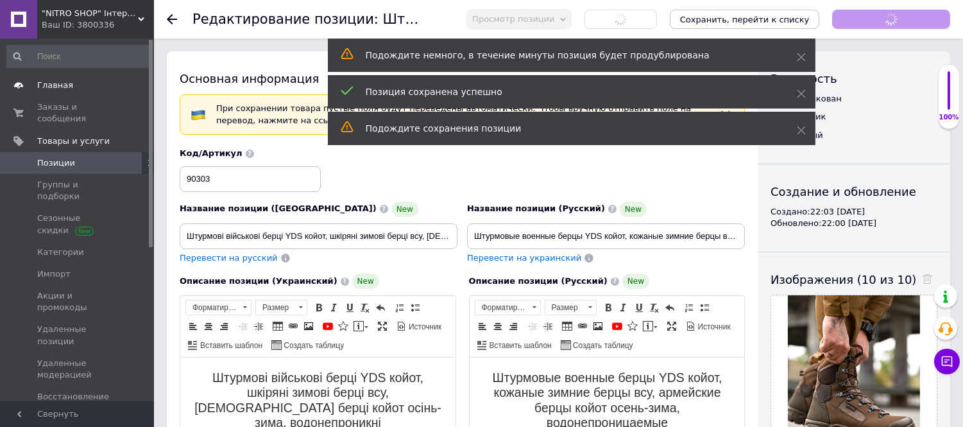
click at [64, 81] on span "Главная" at bounding box center [55, 86] width 36 height 12
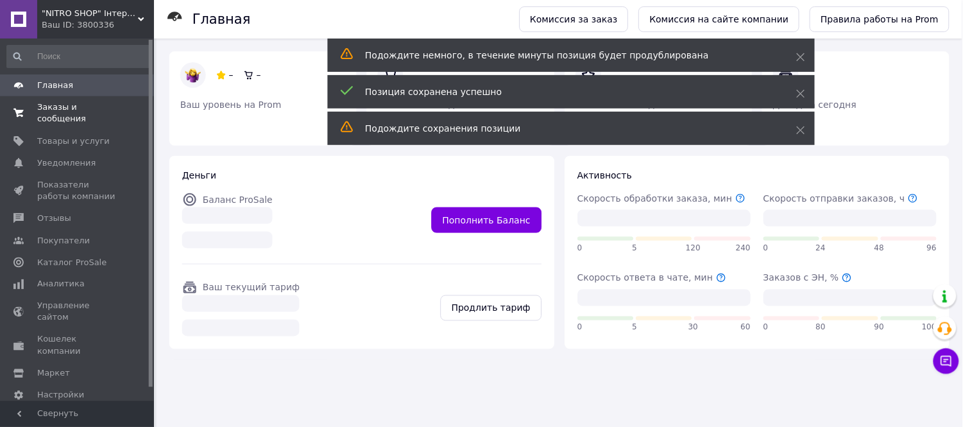
click at [56, 104] on span "Заказы и сообщения" at bounding box center [77, 112] width 81 height 23
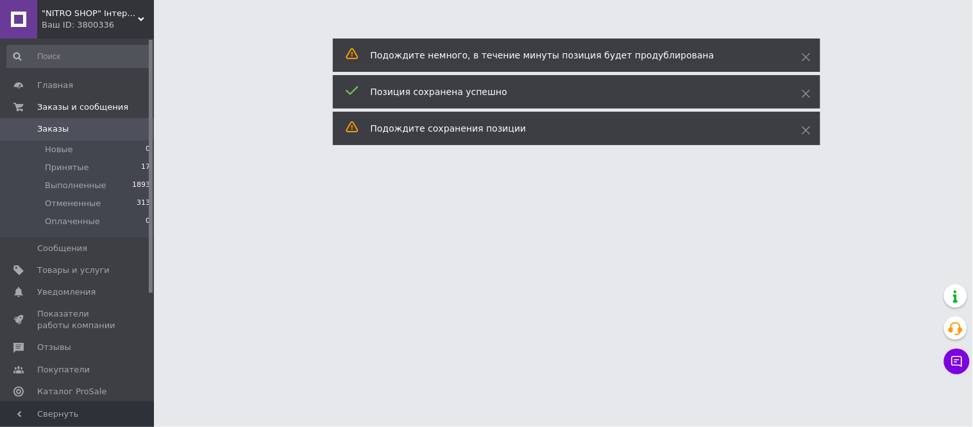
click at [799, 56] on div "Подождите немного, в течение минуты позиция будет продублирована" at bounding box center [577, 54] width 488 height 33
click at [806, 55] on icon at bounding box center [806, 57] width 9 height 9
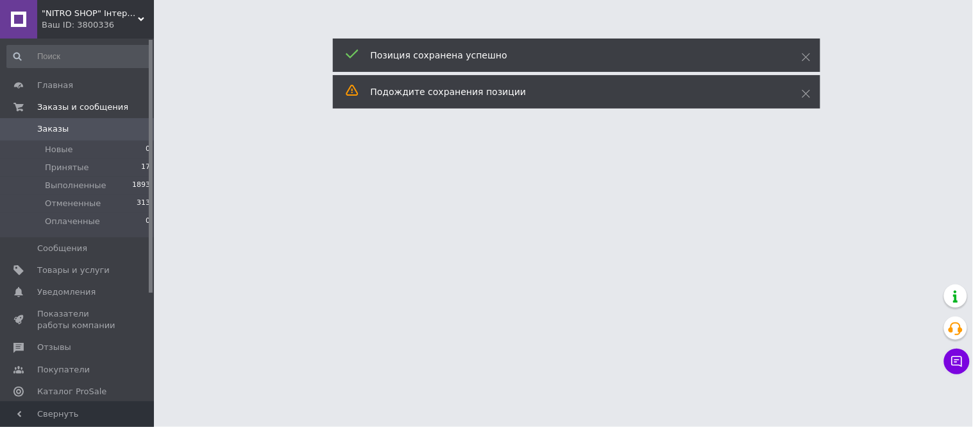
click at [806, 55] on icon at bounding box center [806, 57] width 9 height 9
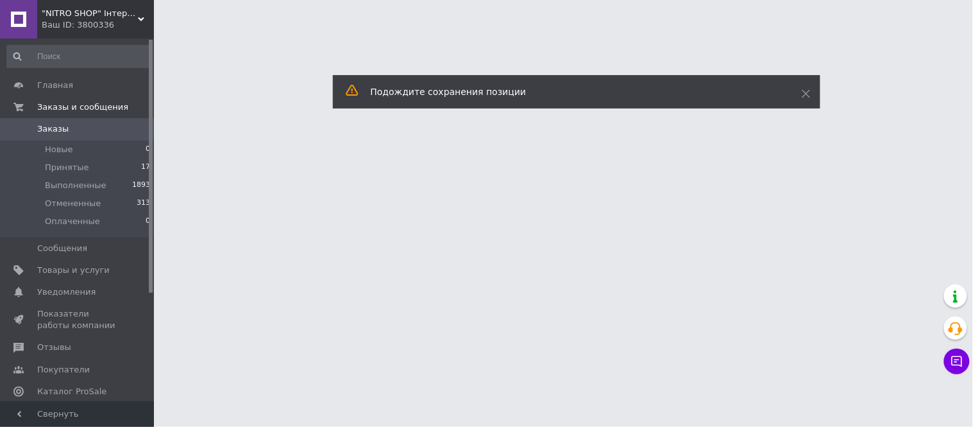
click at [806, 55] on div "Позиция сохранена успешно" at bounding box center [577, 54] width 488 height 33
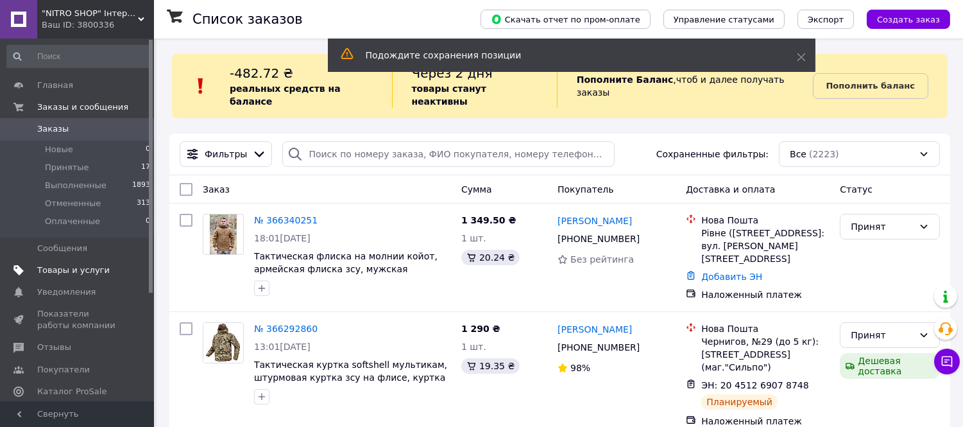
click at [80, 272] on span "Товары и услуги" at bounding box center [73, 270] width 72 height 12
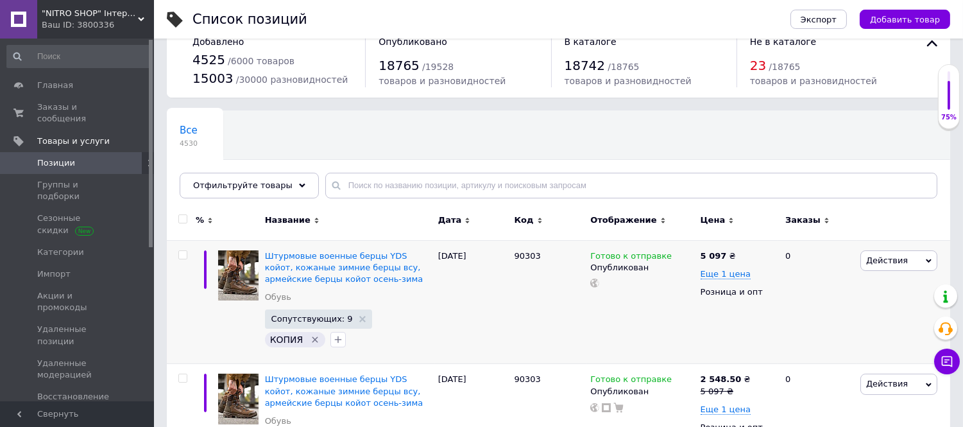
scroll to position [71, 0]
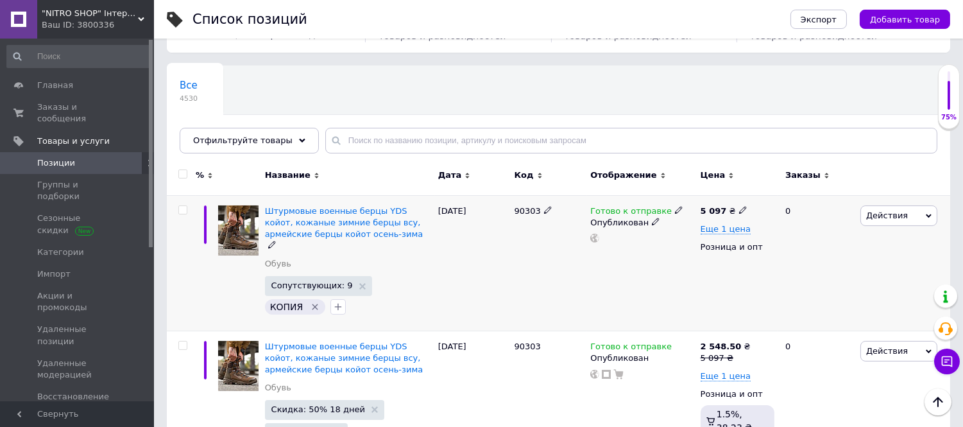
click at [311, 302] on icon "Удалить метку" at bounding box center [315, 307] width 10 height 10
click at [277, 216] on span "Штурмовые военные берцы YDS койот, кожаные зимние берцы всу, армейские берцы ко…" at bounding box center [344, 222] width 158 height 33
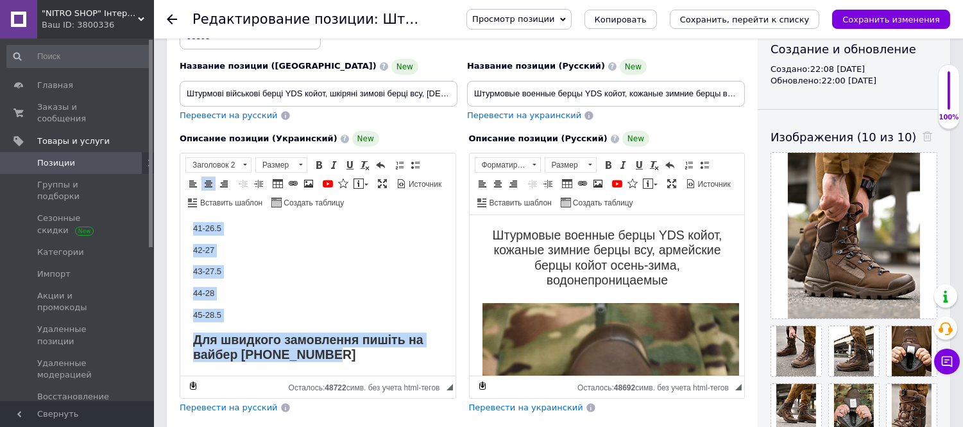
scroll to position [858, 0]
drag, startPoint x: 214, startPoint y: 237, endPoint x: 332, endPoint y: 339, distance: 156.0
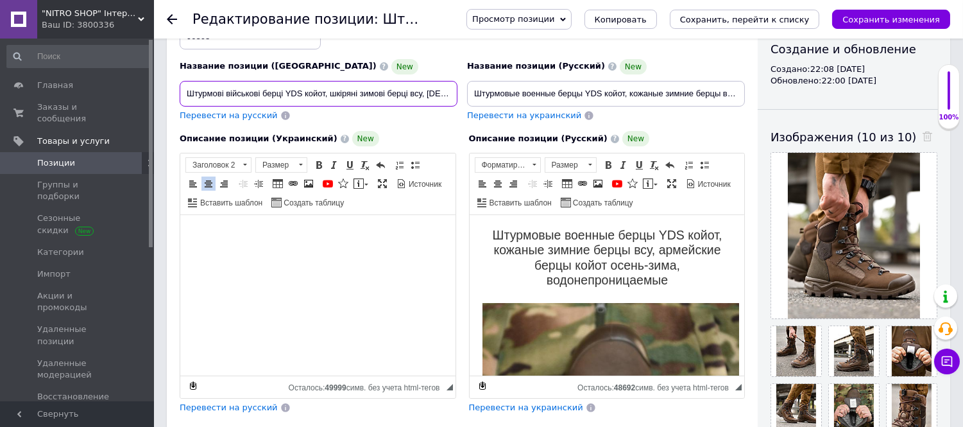
scroll to position [0, 103]
drag, startPoint x: 183, startPoint y: 90, endPoint x: 541, endPoint y: 109, distance: 358.5
click at [541, 109] on div "Название позиции (Украинский) New Штурмові військові берці YDS койот, шкіряні з…" at bounding box center [462, 64] width 575 height 126
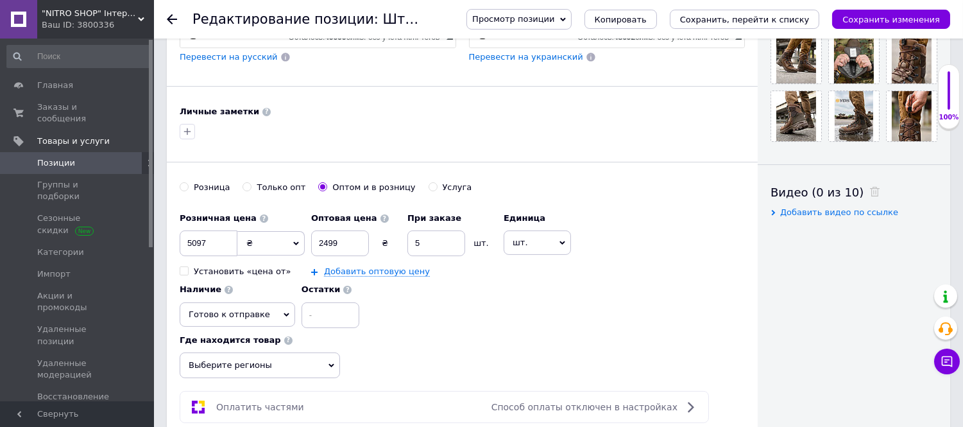
scroll to position [498, 0]
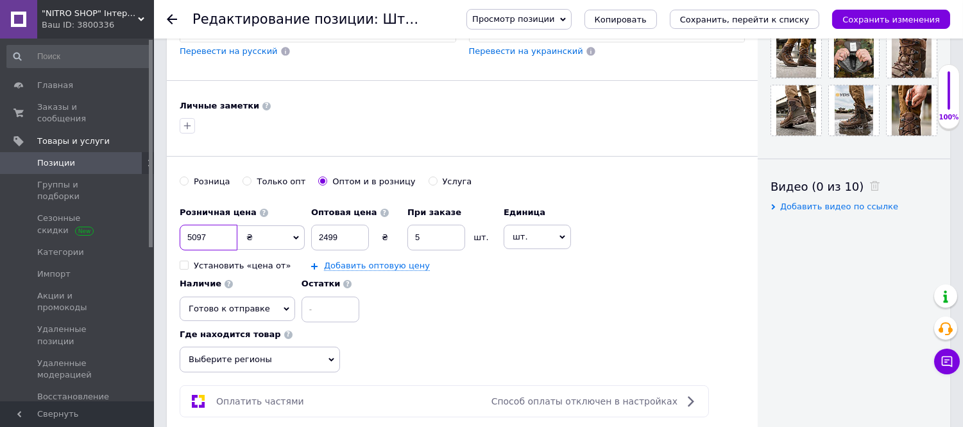
click at [214, 250] on input "5097" at bounding box center [209, 238] width 58 height 26
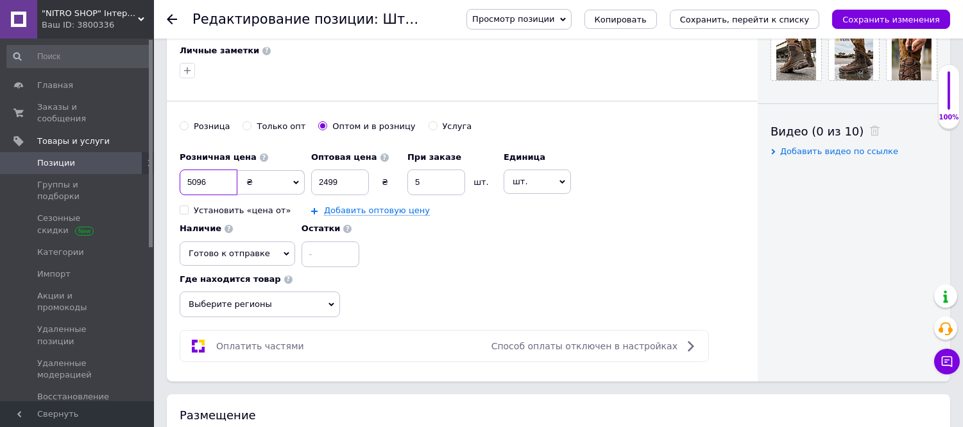
scroll to position [713, 0]
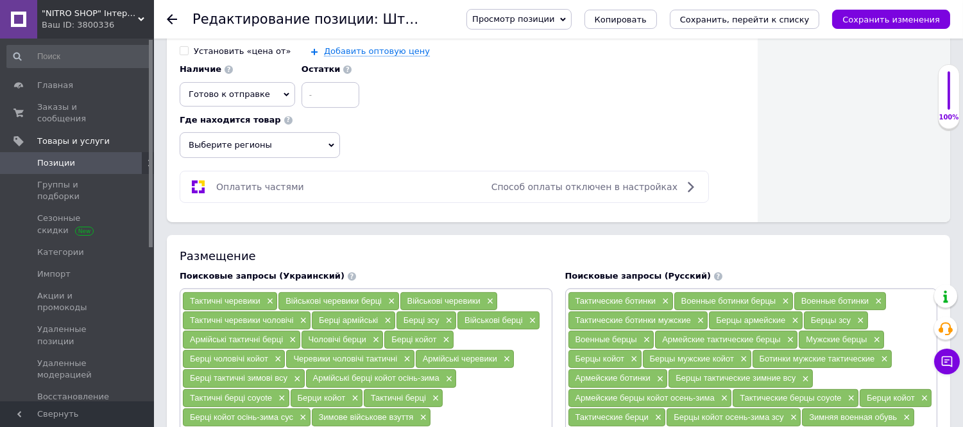
type input "5096"
click at [328, 148] on icon at bounding box center [331, 145] width 6 height 6
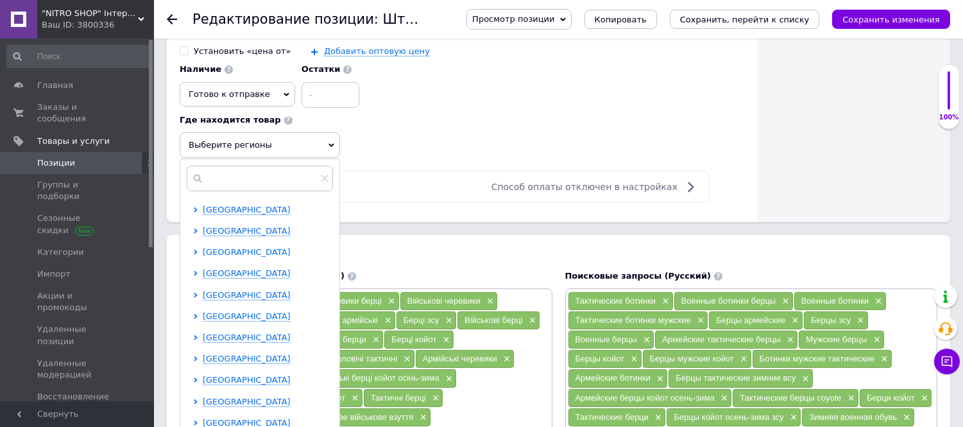
click at [227, 257] on span "Днепропетровская область" at bounding box center [247, 252] width 88 height 10
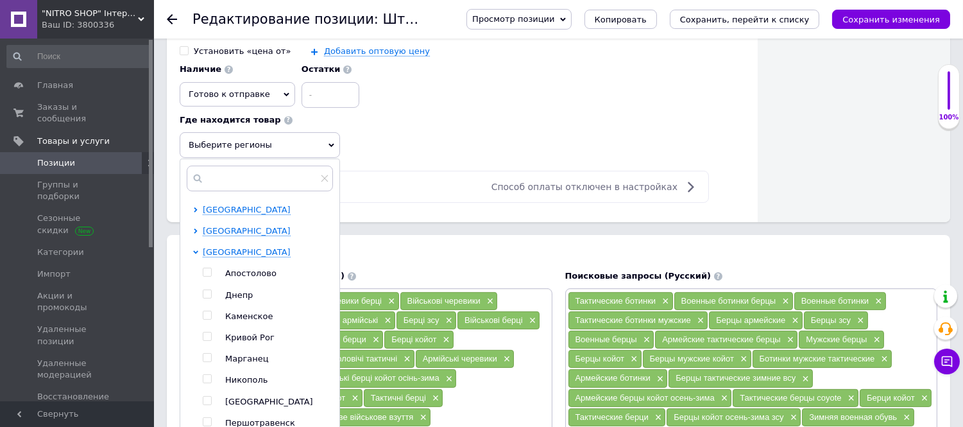
click at [207, 298] on span at bounding box center [207, 293] width 9 height 9
click at [207, 298] on input "checkbox" at bounding box center [207, 294] width 8 height 8
checkbox input "true"
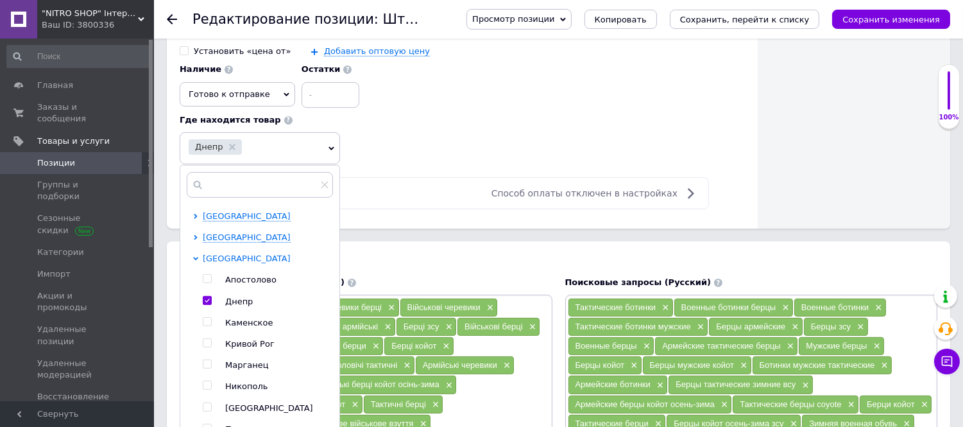
click at [226, 263] on span "Днепропетровская область" at bounding box center [247, 258] width 88 height 10
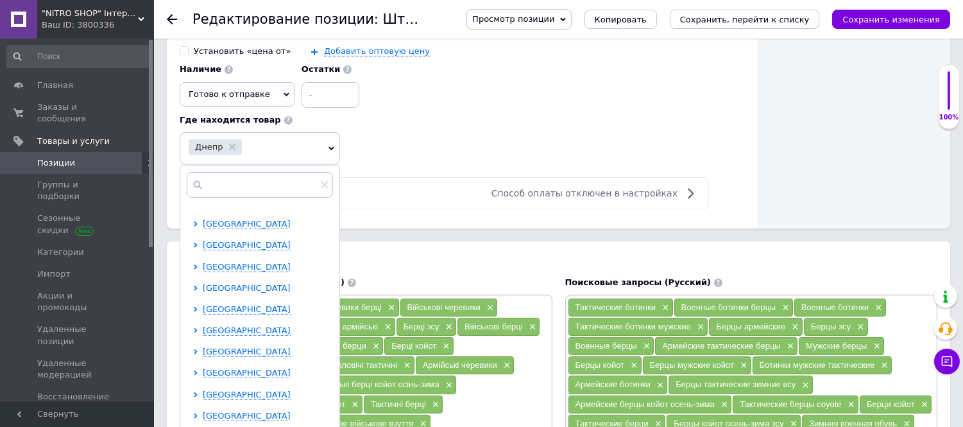
scroll to position [142, 0]
click at [221, 248] on span "Киевская область" at bounding box center [247, 244] width 88 height 10
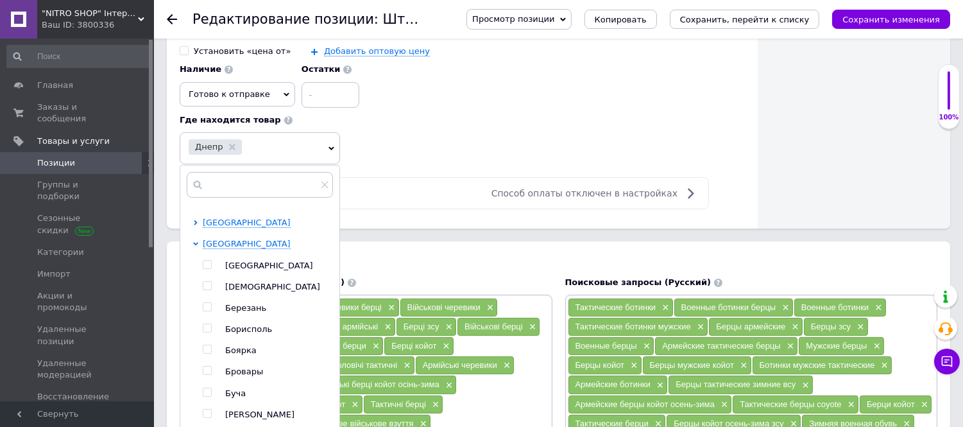
click at [203, 269] on input "checkbox" at bounding box center [207, 264] width 8 height 8
checkbox input "true"
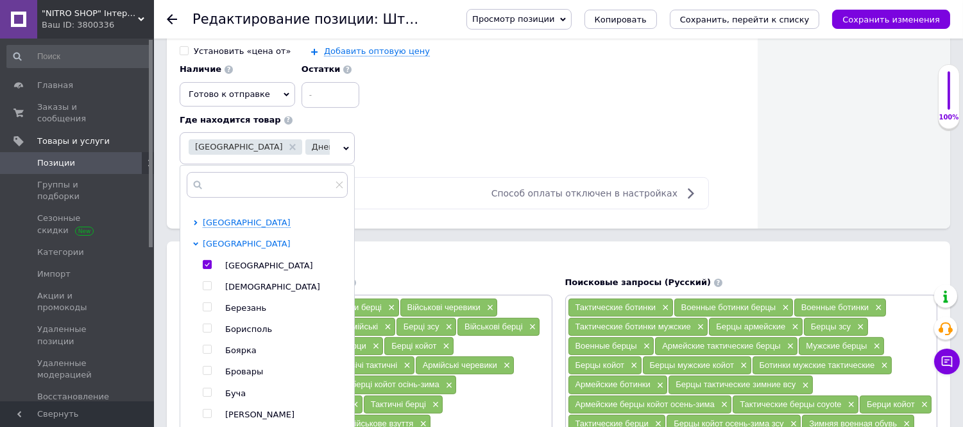
click at [223, 248] on span "Киевская область" at bounding box center [247, 244] width 88 height 10
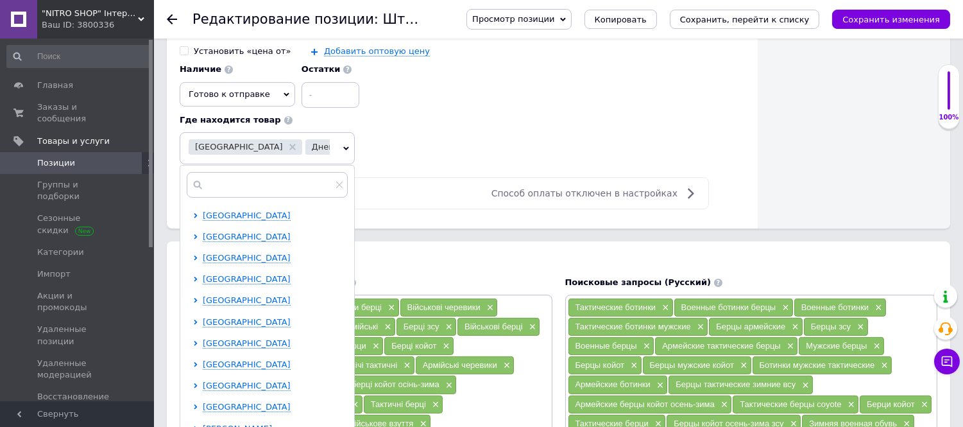
scroll to position [264, 0]
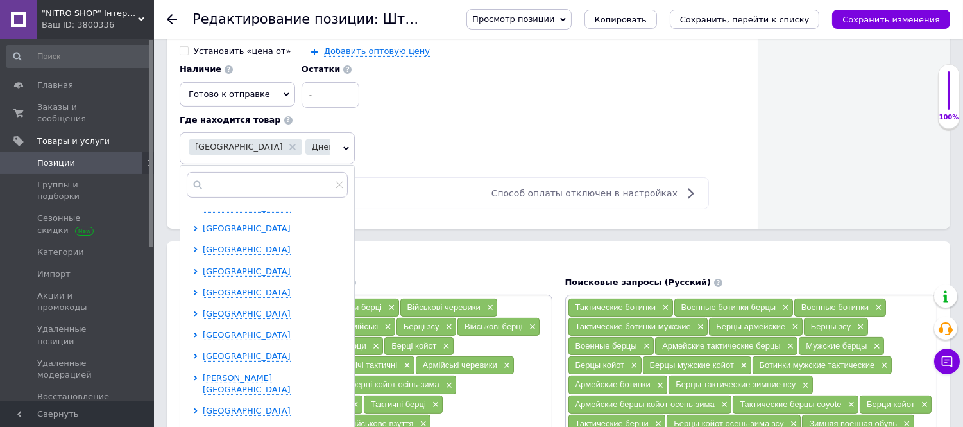
click at [221, 233] on span "Одесская область" at bounding box center [247, 228] width 88 height 10
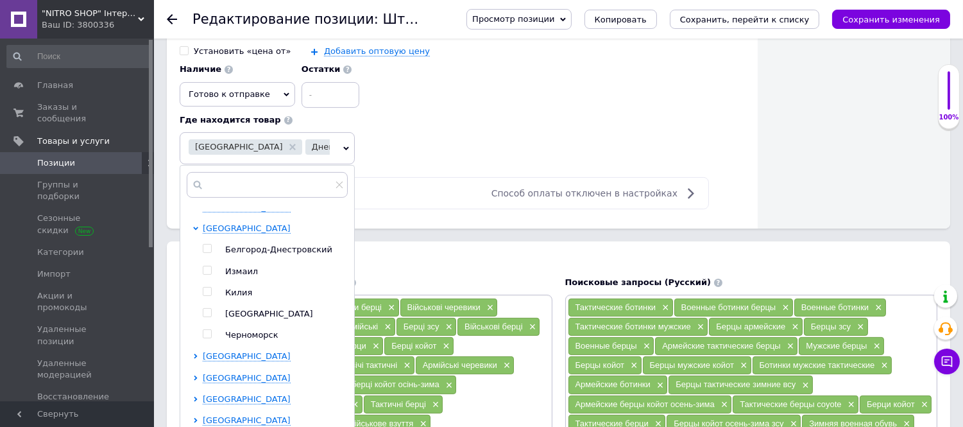
click at [207, 317] on input "checkbox" at bounding box center [207, 313] width 8 height 8
checkbox input "true"
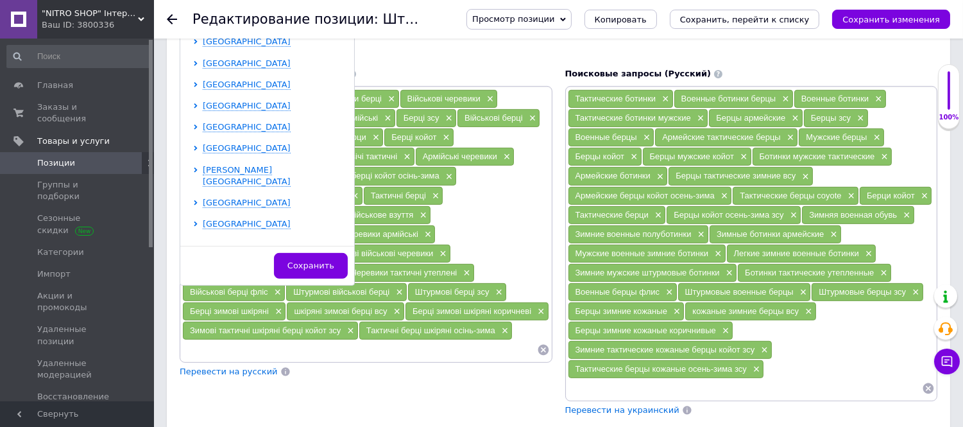
scroll to position [926, 0]
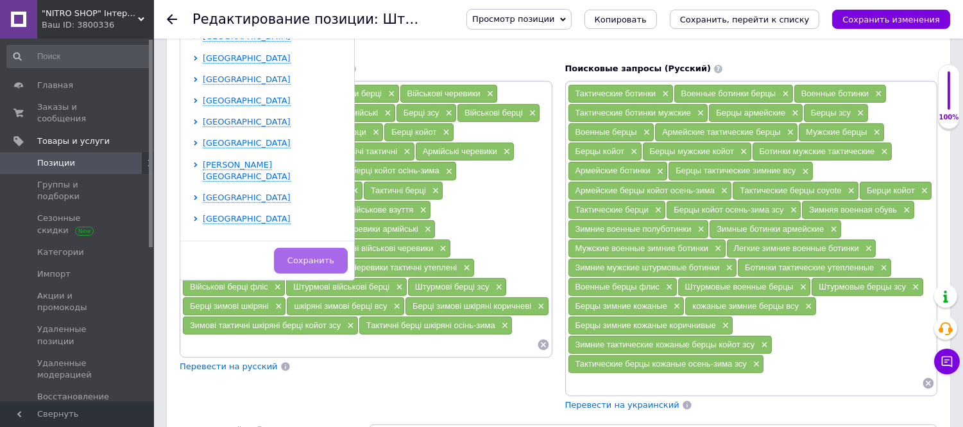
click at [306, 265] on span "Сохранить" at bounding box center [310, 260] width 47 height 10
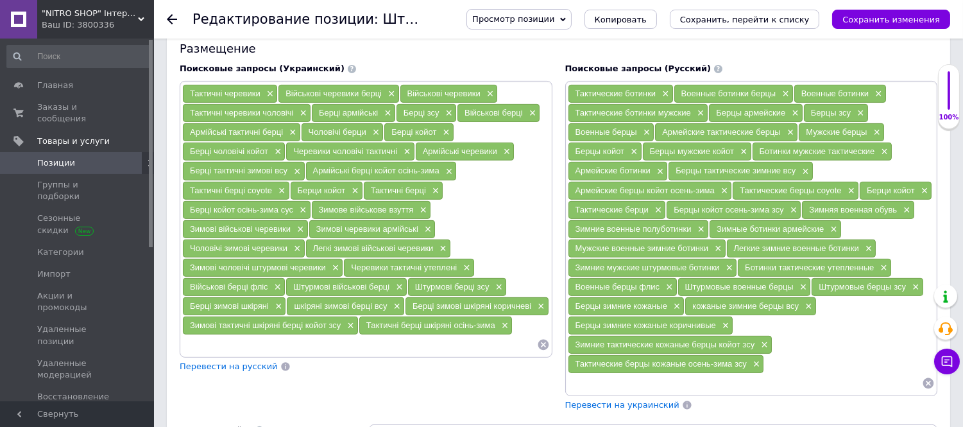
drag, startPoint x: 572, startPoint y: 234, endPoint x: 650, endPoint y: 239, distance: 78.4
click at [650, 219] on div "Тактические берци ×" at bounding box center [617, 210] width 98 height 18
drag, startPoint x: 575, startPoint y: 113, endPoint x: 661, endPoint y: 113, distance: 85.3
click at [661, 103] on div "Тактические ботинки ×" at bounding box center [620, 94] width 105 height 18
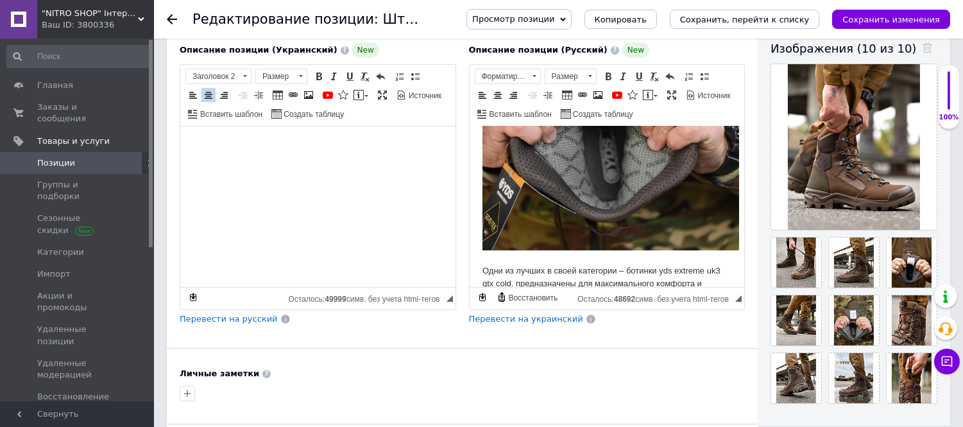
scroll to position [0, 0]
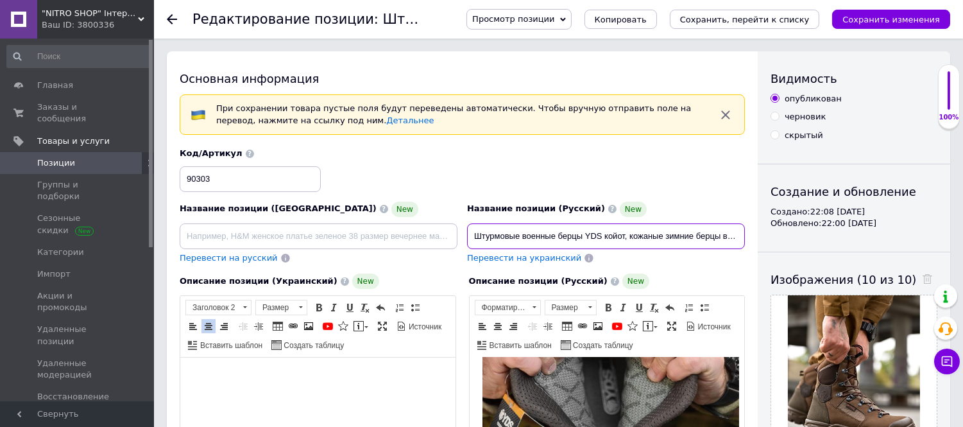
drag, startPoint x: 471, startPoint y: 235, endPoint x: 583, endPoint y: 241, distance: 111.8
click at [582, 238] on input "Штурмовые военные берцы YDS койот, кожаные зимние берцы всу, армейские берцы ко…" at bounding box center [606, 236] width 278 height 26
paste input "Тактические ботинки"
click at [618, 237] on input "Тактические ботинки койот YDS койот, кожаные зимние берцы всу, армейские берцы …" at bounding box center [606, 236] width 278 height 26
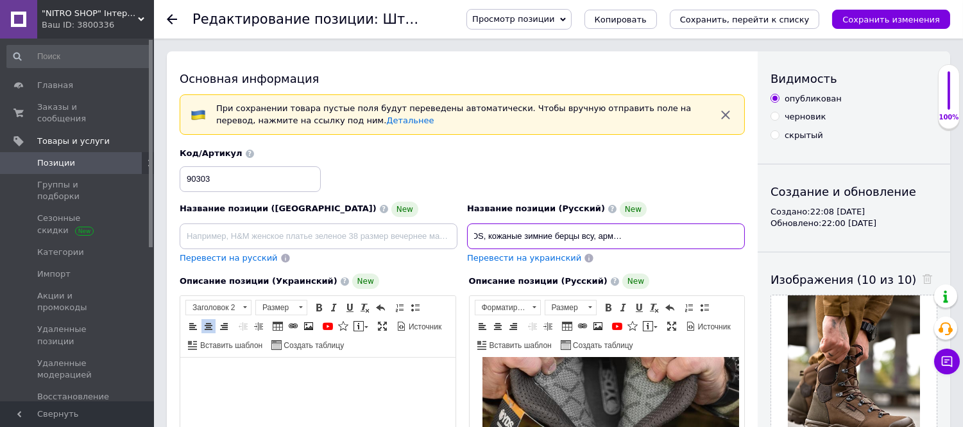
drag, startPoint x: 602, startPoint y: 235, endPoint x: 973, endPoint y: 243, distance: 370.9
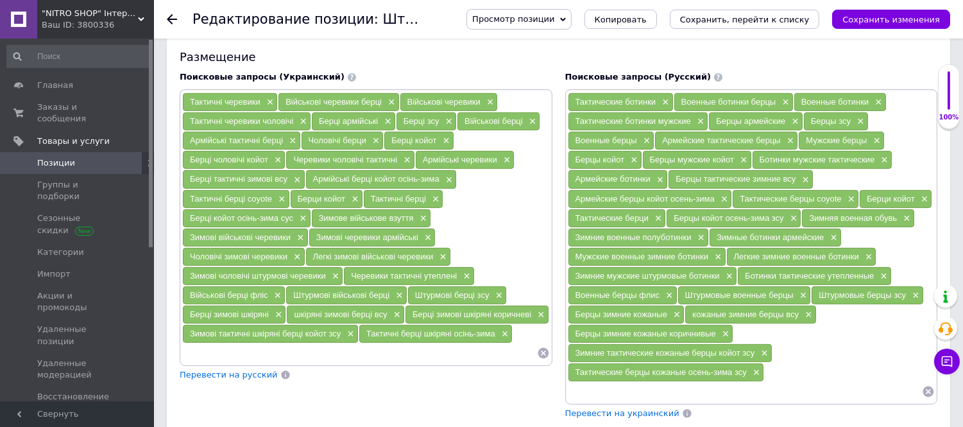
scroll to position [926, 0]
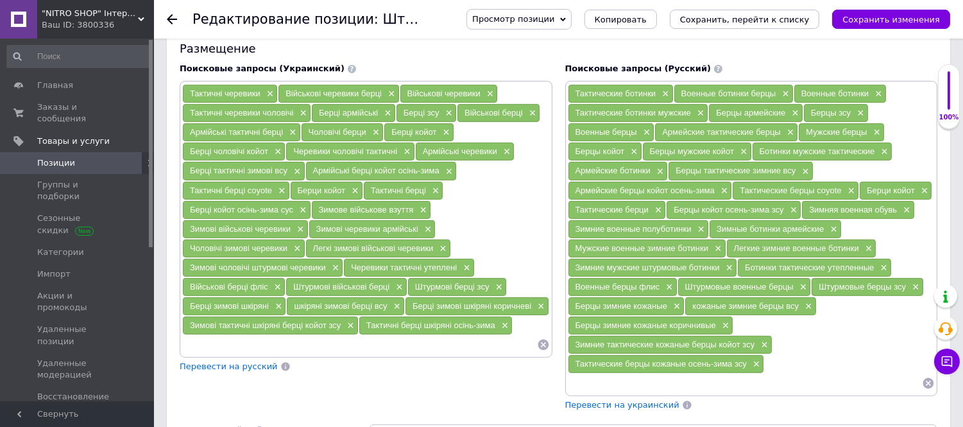
drag, startPoint x: 817, startPoint y: 312, endPoint x: 901, endPoint y: 313, distance: 83.4
click at [906, 296] on div "Штурмовые берцы зсу ×" at bounding box center [867, 287] width 111 height 18
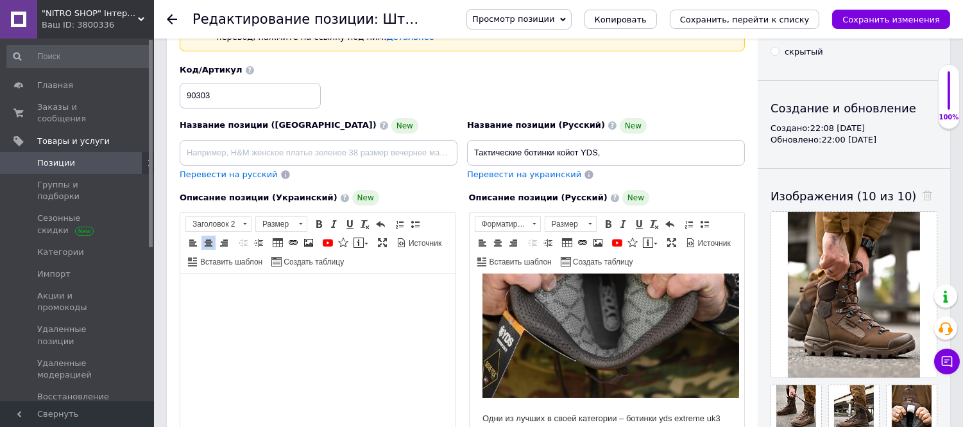
scroll to position [0, 0]
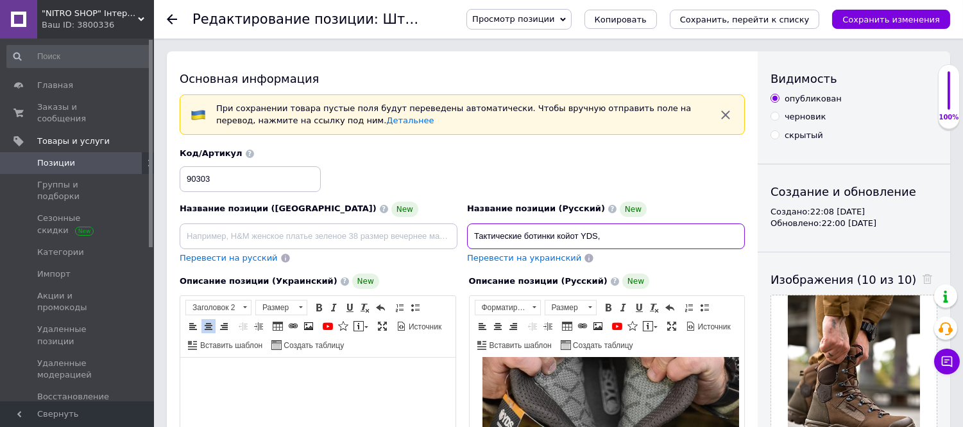
click at [624, 237] on input "Тактические ботинки койот YDS," at bounding box center [606, 236] width 278 height 26
click at [470, 230] on input "Тактические ботинки койот YDS," at bounding box center [606, 236] width 278 height 26
paste input "турмовые берцы зсу"
click at [513, 235] on input "Зимние Штурмовые берцы зсуТактические ботинки койот YDS," at bounding box center [606, 236] width 278 height 26
click at [591, 235] on input "Зимние штурмовые берцы зсуТактические ботинки койот YDS," at bounding box center [606, 236] width 278 height 26
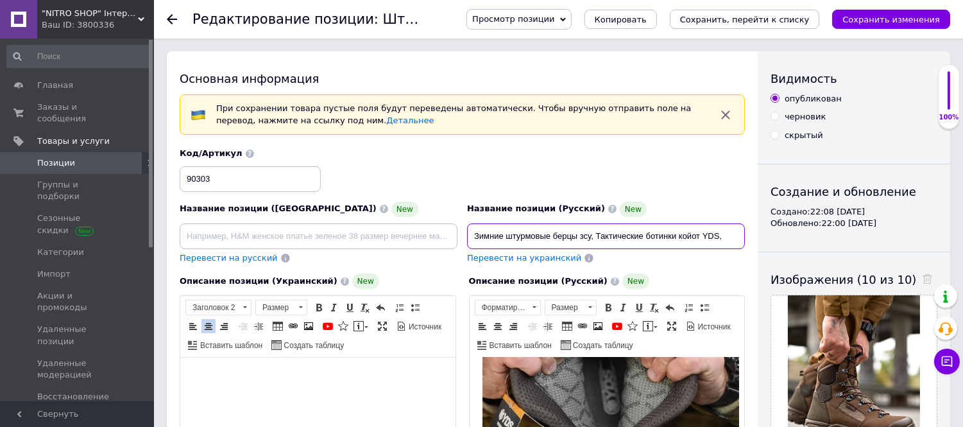
click at [600, 236] on input "Зимние штурмовые берцы зсу, Тактические ботинки койот YDS," at bounding box center [606, 236] width 278 height 26
click at [728, 234] on input "Зимние штурмовые берцы зсу, тактические ботинки койот YDS," at bounding box center [606, 236] width 278 height 26
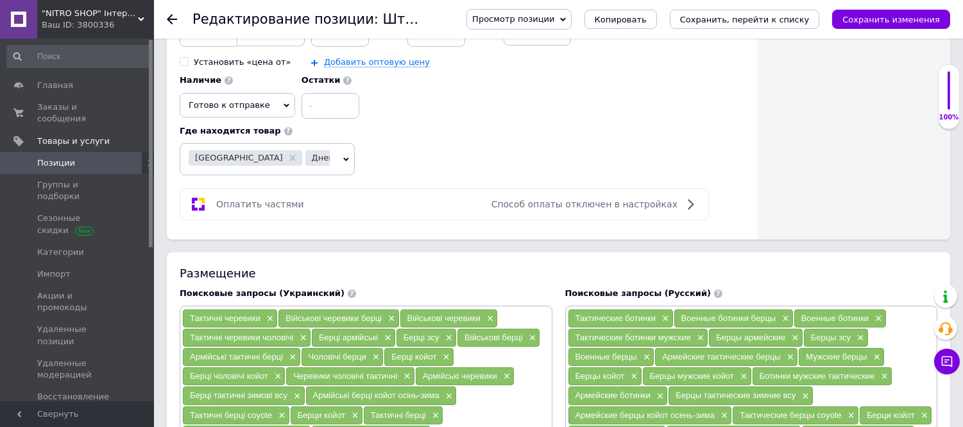
scroll to position [855, 0]
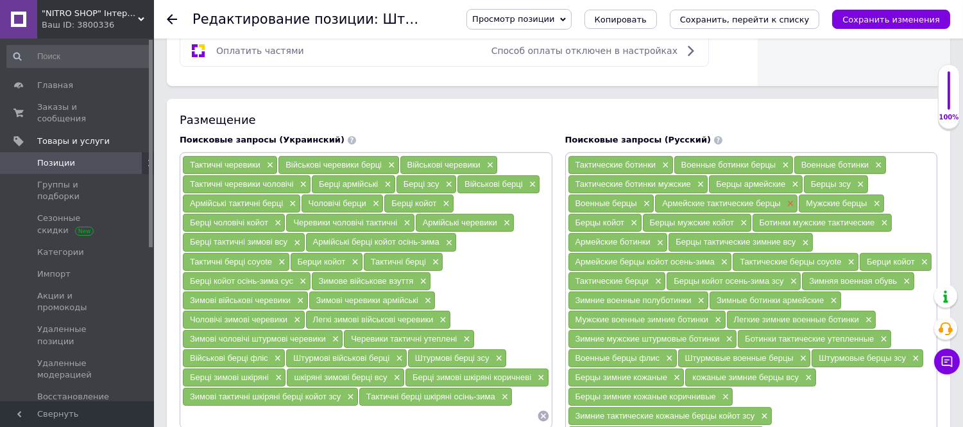
drag, startPoint x: 662, startPoint y: 226, endPoint x: 785, endPoint y: 226, distance: 122.5
click at [785, 212] on div "Армейские тактические берцы ×" at bounding box center [726, 203] width 142 height 18
drag, startPoint x: 573, startPoint y: 284, endPoint x: 720, endPoint y: 289, distance: 147.0
click at [720, 271] on div "Армейские берцы койот осень-зима ×" at bounding box center [650, 262] width 164 height 18
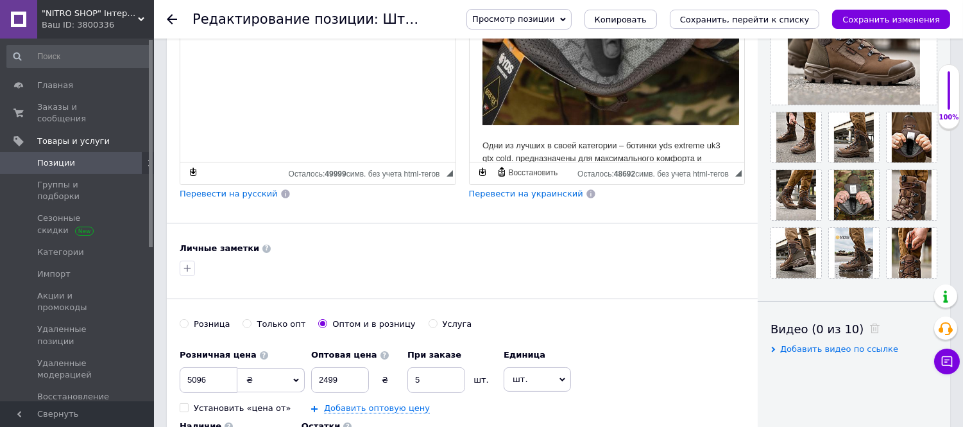
scroll to position [0, 0]
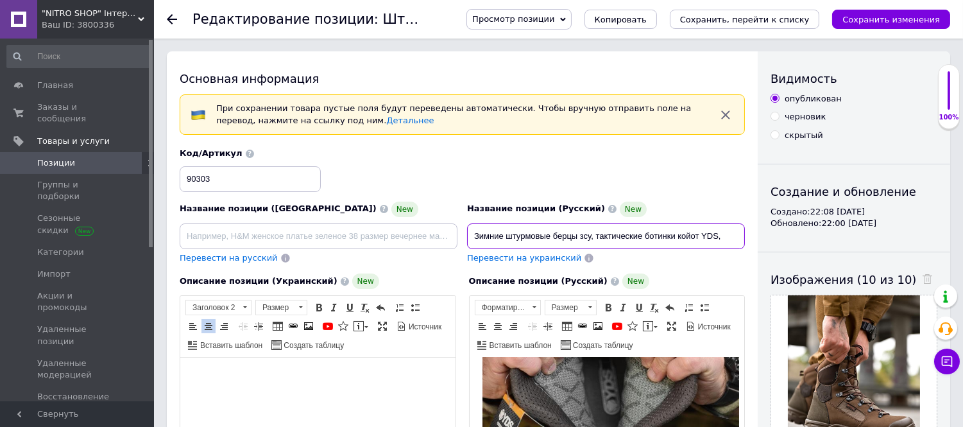
drag, startPoint x: 643, startPoint y: 235, endPoint x: 767, endPoint y: 241, distance: 124.6
click at [728, 239] on input "Зимние штурмовые берцы зсу, тактические ботинки койот YDS," at bounding box center [606, 236] width 278 height 26
paste input "Армейские берцы койот осень-зима"
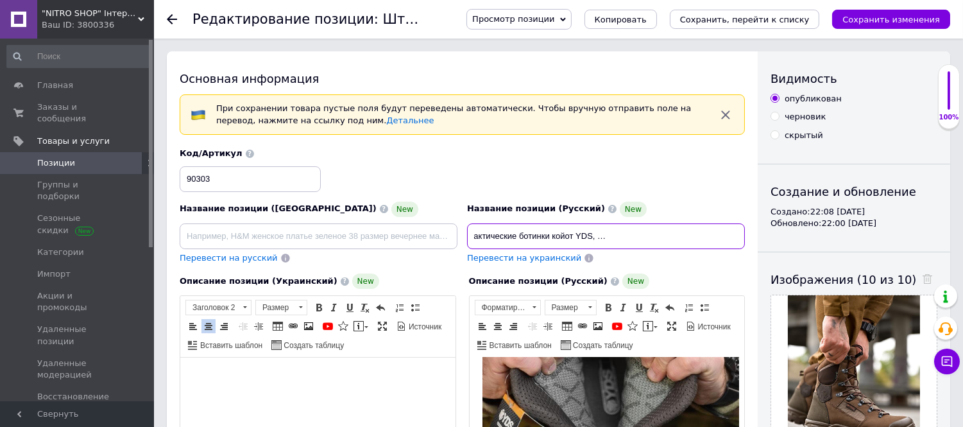
click at [604, 239] on input "Зимние штурмовые берцы зсу, тактические ботинки койот YDS, Армейские берцы койо…" at bounding box center [606, 236] width 278 height 26
drag, startPoint x: 651, startPoint y: 239, endPoint x: 754, endPoint y: 238, distance: 103.3
click at [740, 234] on input "Зимние штурмовые берцы зсу, тактические ботинки койот YDS, армейские берцы койо…" at bounding box center [606, 236] width 278 height 26
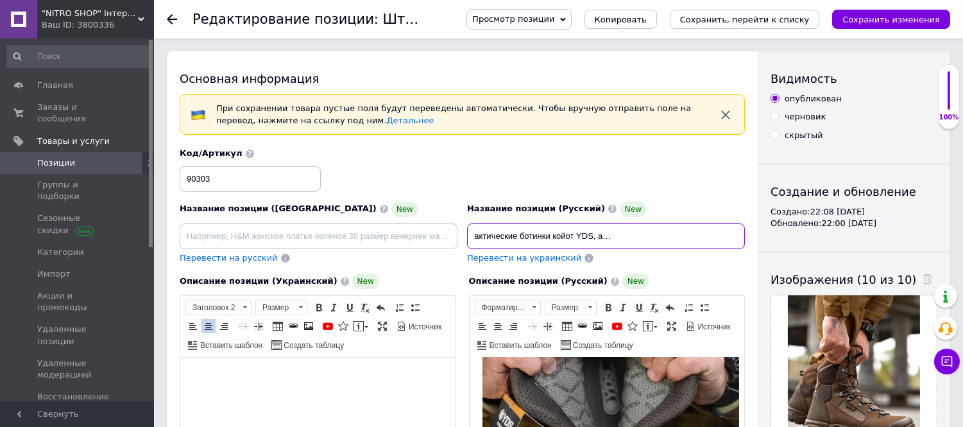
scroll to position [0, 0]
drag, startPoint x: 740, startPoint y: 234, endPoint x: 439, endPoint y: 232, distance: 300.9
click at [439, 232] on div "Название позиции (Украинский) New Перевести на русский Код/Артикул 90303 Назван…" at bounding box center [462, 206] width 575 height 126
click at [627, 252] on div "Перевести на украинский" at bounding box center [606, 258] width 278 height 12
click at [717, 237] on input "Зимние штурмовые берцы зсу, тактические ботинки койот YDS, армейские берцы койо…" at bounding box center [606, 236] width 278 height 26
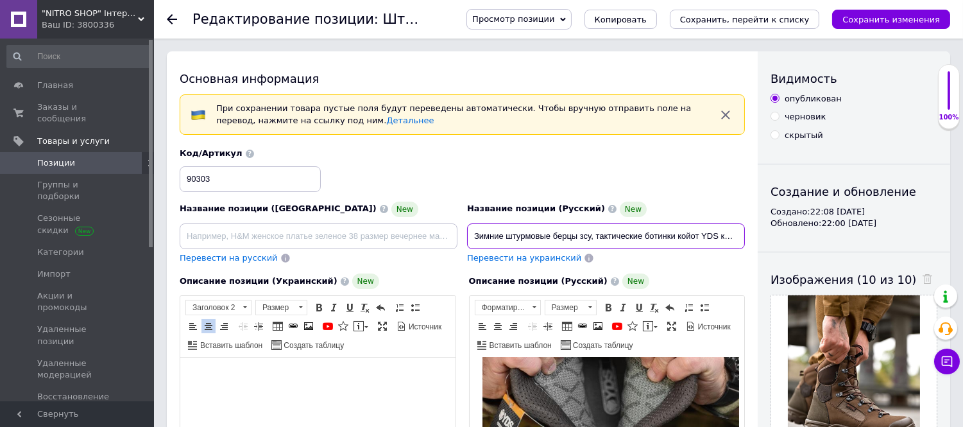
drag, startPoint x: 563, startPoint y: 228, endPoint x: 440, endPoint y: 228, distance: 122.5
click at [443, 228] on div "Название позиции (Украинский) New Перевести на русский Код/Артикул 90303 Назван…" at bounding box center [462, 206] width 575 height 126
click at [470, 236] on input "Зимние штурмовые берцы зсу, тактические ботинки койот YDS кожа , армейские берц…" at bounding box center [606, 236] width 278 height 26
drag, startPoint x: 470, startPoint y: 236, endPoint x: 747, endPoint y: 244, distance: 276.6
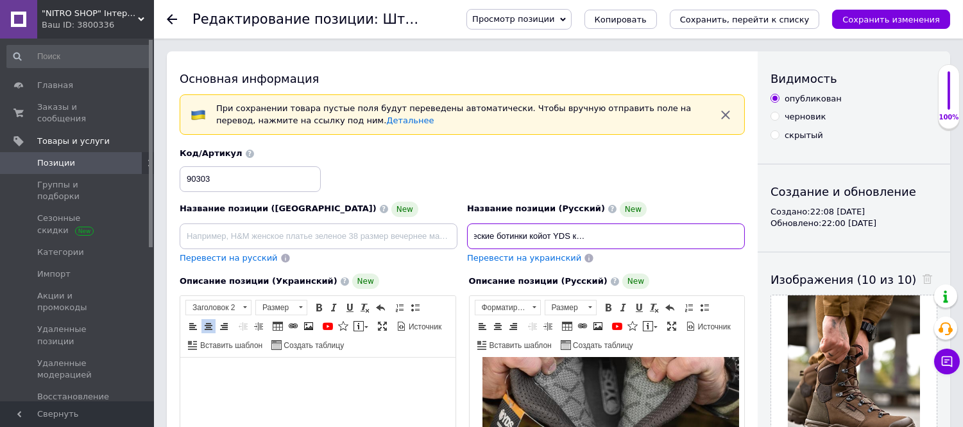
click at [747, 244] on div "Название позиции (Русский) New Зимние штурмовые берцы зсу, тактические ботинки …" at bounding box center [606, 232] width 287 height 72
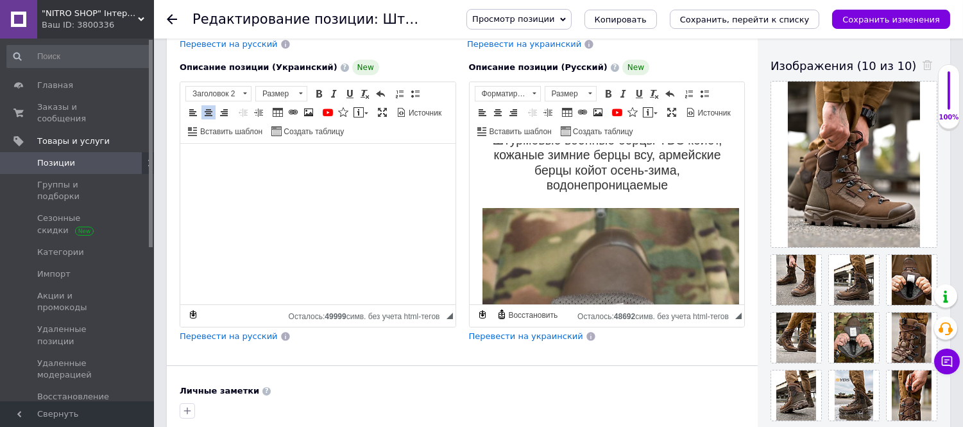
scroll to position [0, 0]
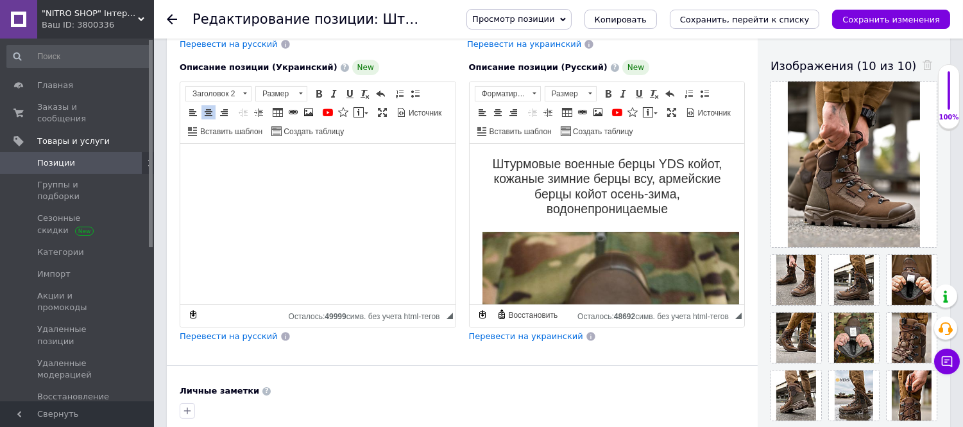
type input "Зимние штурмовые берцы зсу, тактические ботинки койот YDS кожа , армейские берц…"
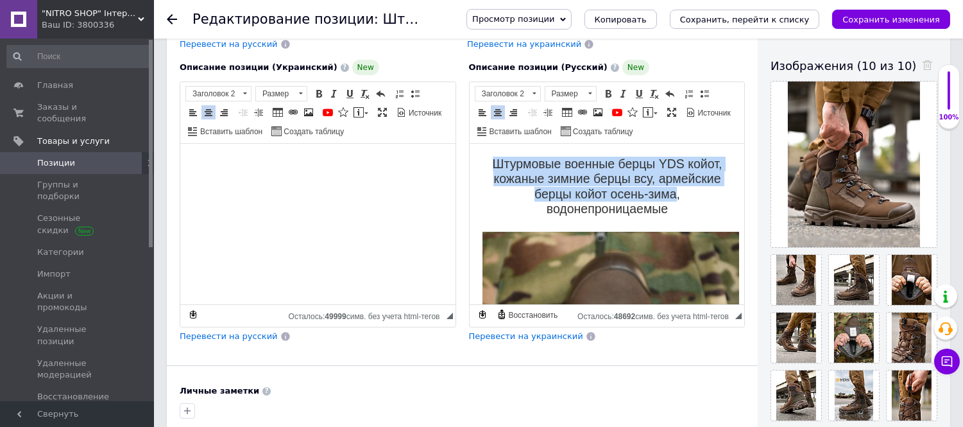
drag, startPoint x: 477, startPoint y: 159, endPoint x: 667, endPoint y: 198, distance: 193.9
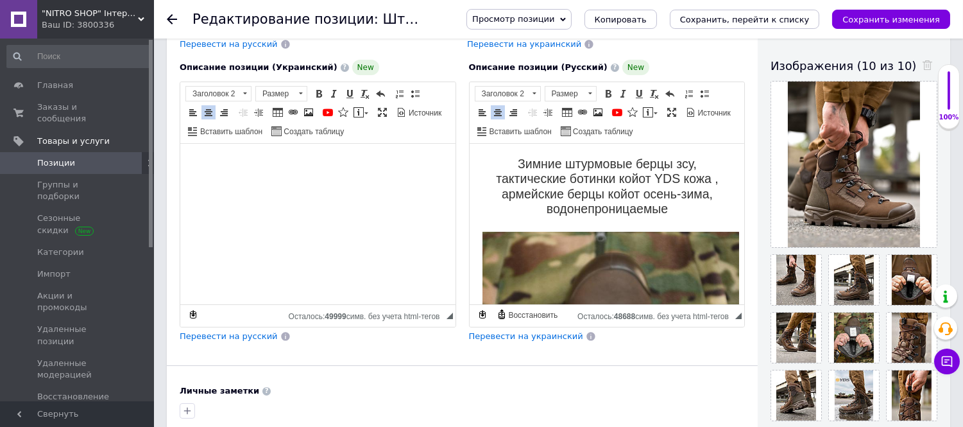
click at [516, 341] on span "Перевести на украинский" at bounding box center [526, 336] width 114 height 10
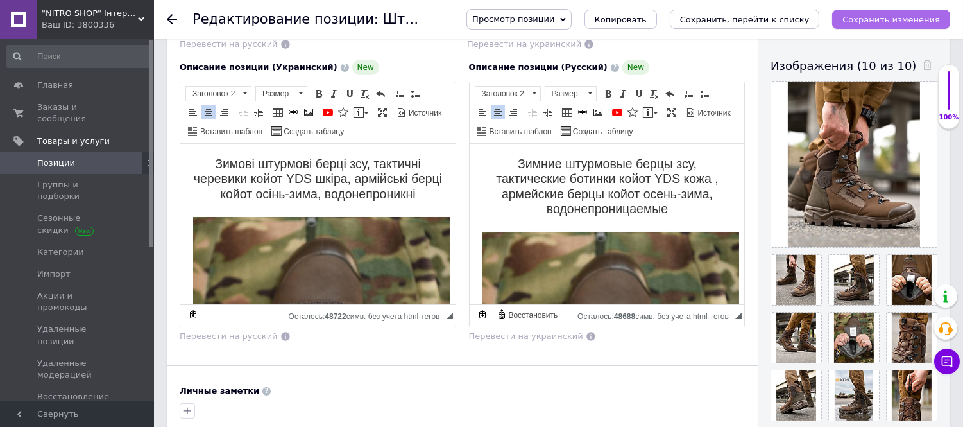
click at [878, 13] on button "Сохранить изменения" at bounding box center [891, 19] width 118 height 19
type input "Зимові штурмові берці зсу, тактичні черевики койот YDS шкіра, армійські берці к…"
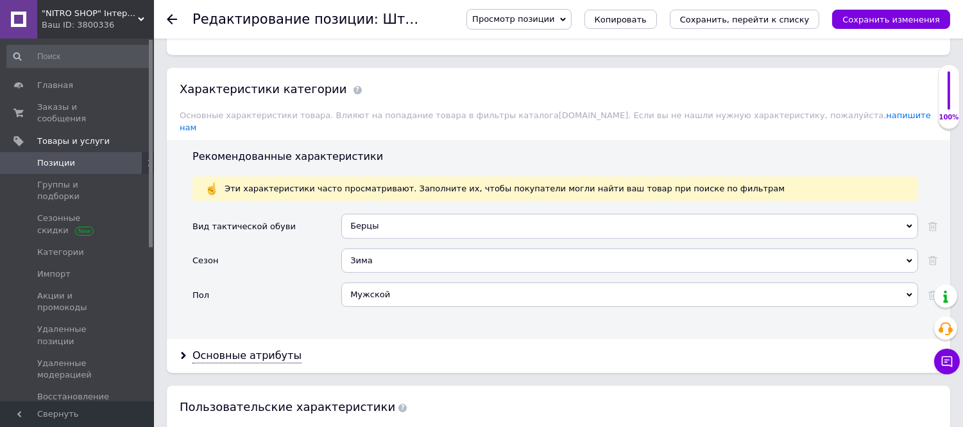
scroll to position [1497, 0]
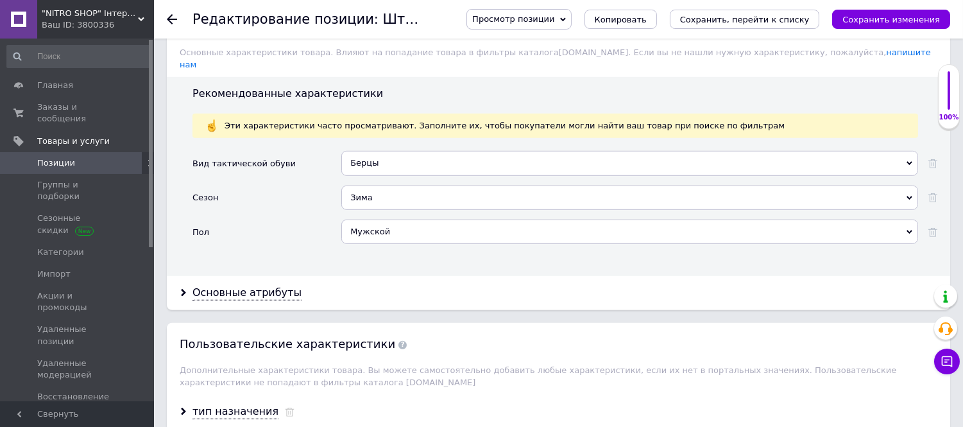
drag, startPoint x: 257, startPoint y: 307, endPoint x: 289, endPoint y: 298, distance: 33.3
click at [257, 300] on div "Основные атрибуты" at bounding box center [246, 292] width 109 height 15
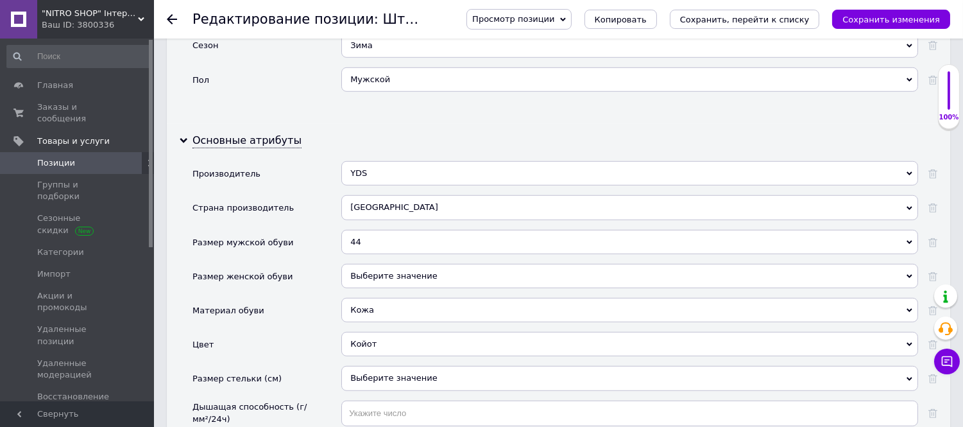
scroll to position [1710, 0]
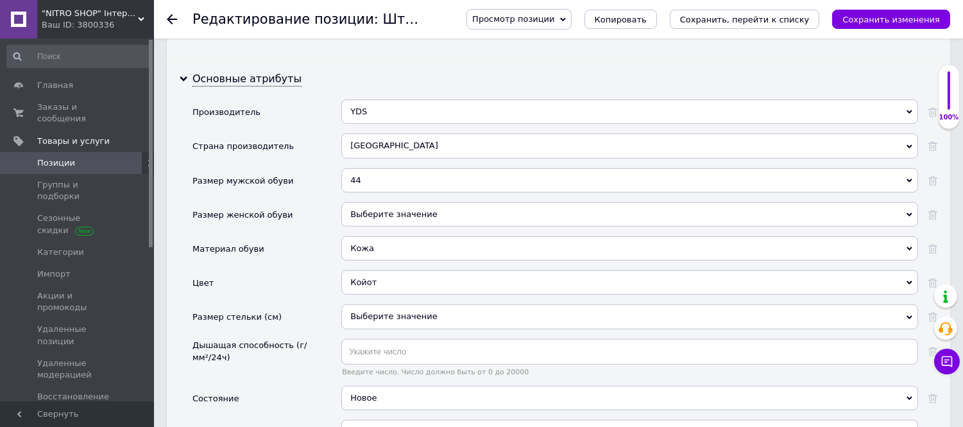
click at [379, 192] on div "44" at bounding box center [629, 180] width 577 height 24
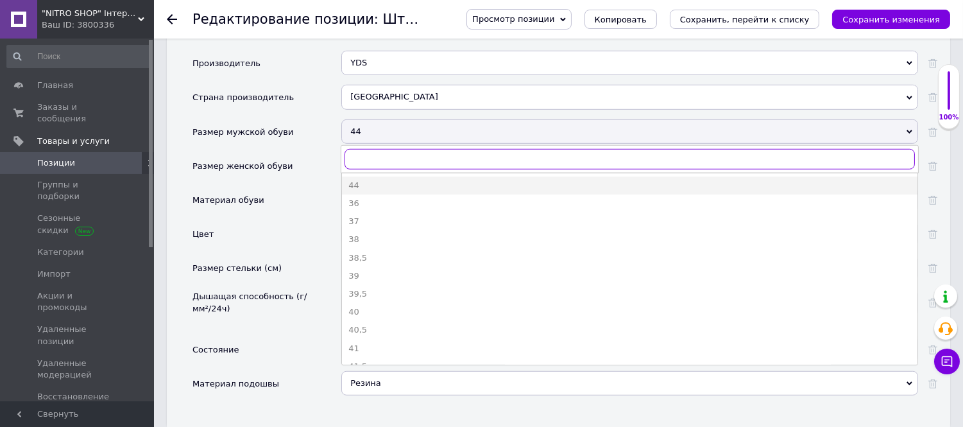
scroll to position [1853, 0]
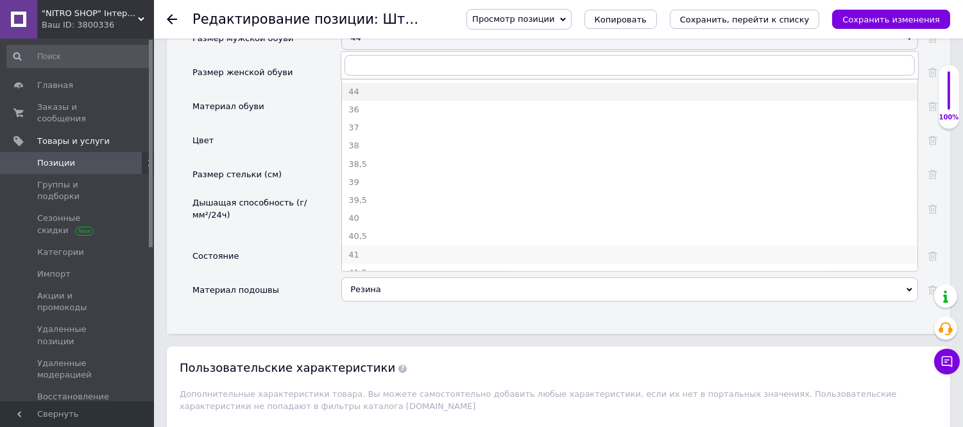
click at [366, 260] on div "41" at bounding box center [629, 255] width 563 height 12
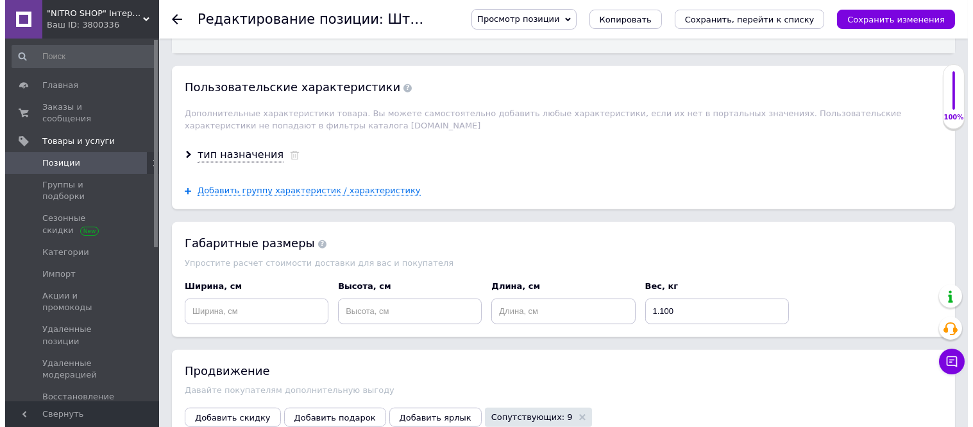
scroll to position [2209, 0]
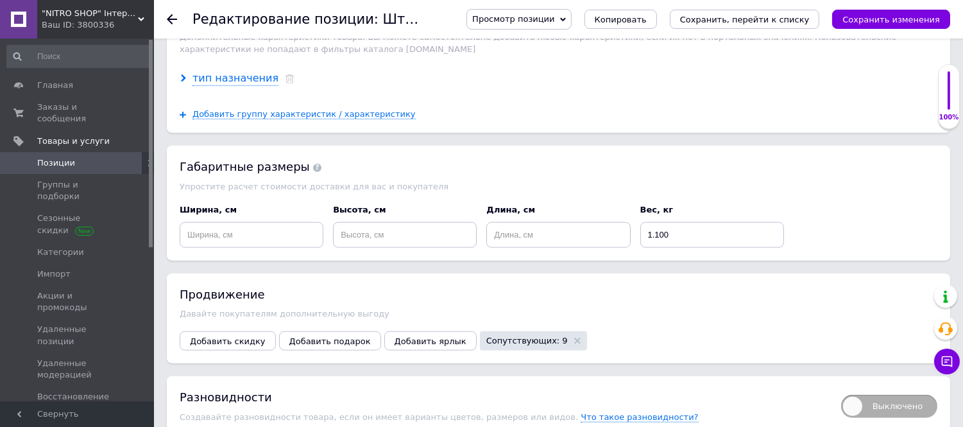
click at [249, 86] on div "тип назначения" at bounding box center [235, 78] width 86 height 15
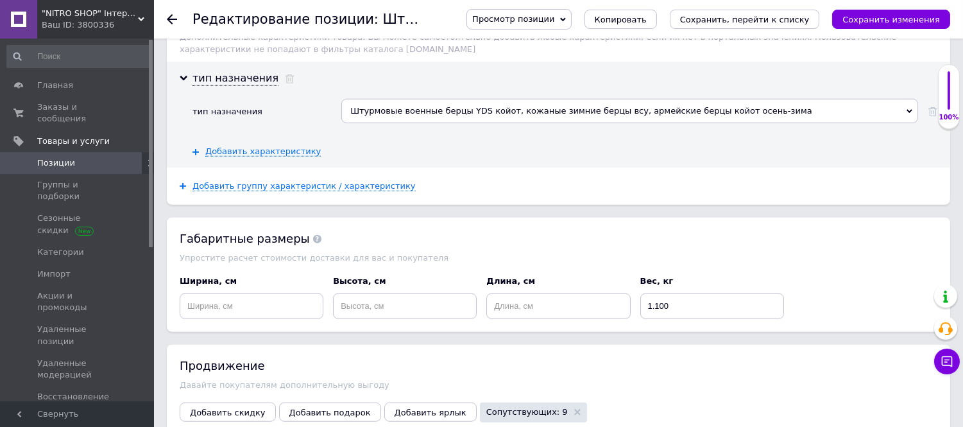
click at [395, 123] on div "Штурмовые военные берцы YDS койот, кожаные зимние берцы всу, армейские берцы ко…" at bounding box center [629, 111] width 577 height 24
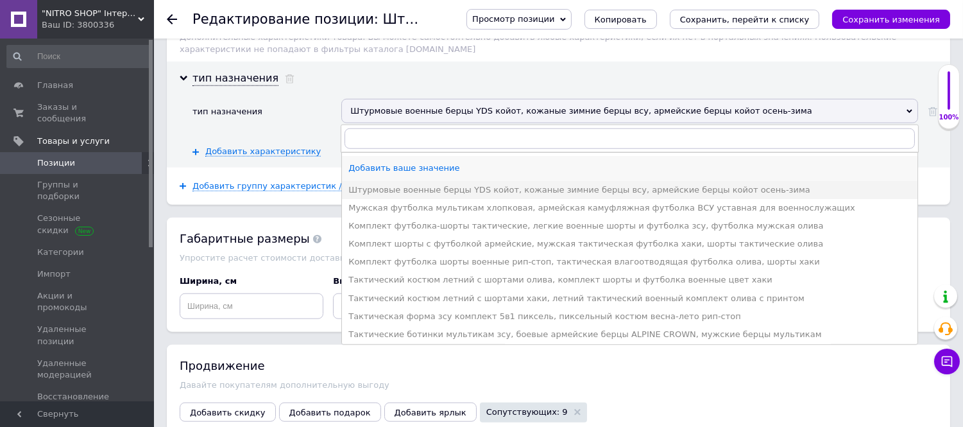
click at [392, 174] on div "Добавить ваше значение" at bounding box center [629, 168] width 563 height 12
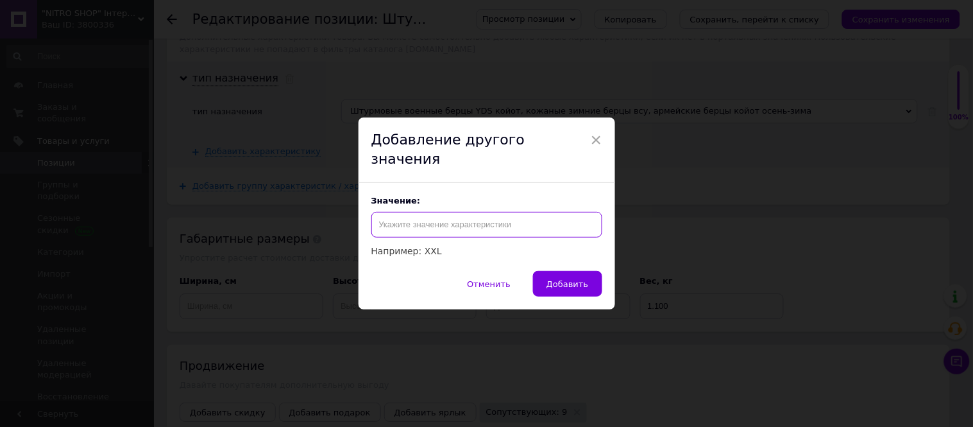
click at [439, 212] on input "text" at bounding box center [486, 225] width 231 height 26
paste input "Зимние штурмовые берцы зсу, тактические ботинки койот YDS кожа , армейские берц…"
type input "Зимние штурмовые берцы зсу, тактические ботинки койот YDS кожа , армейские берц…"
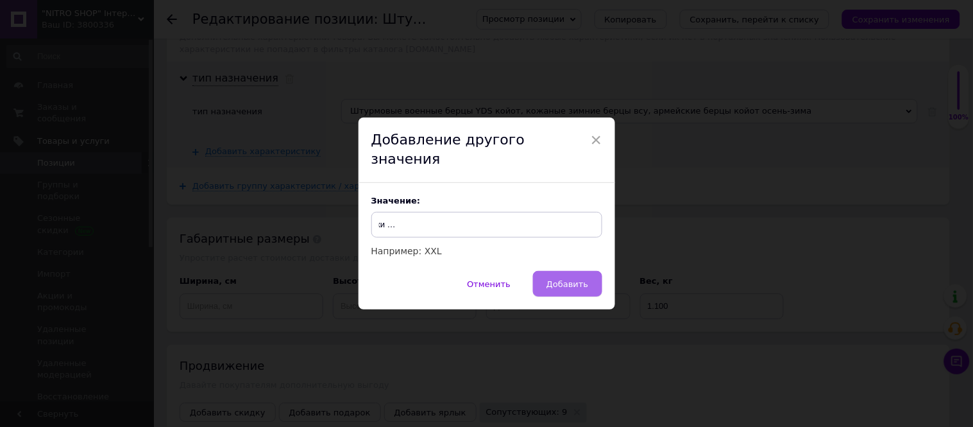
click at [567, 283] on button "Добавить" at bounding box center [567, 284] width 69 height 26
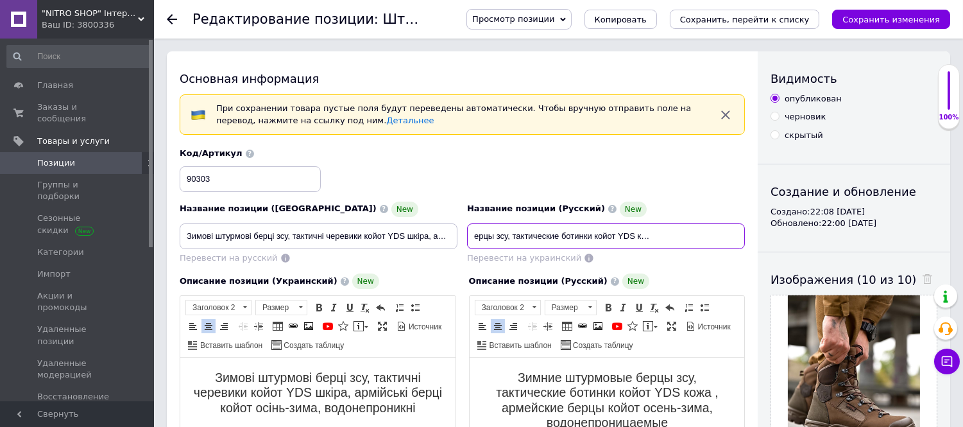
scroll to position [0, 148]
drag, startPoint x: 679, startPoint y: 229, endPoint x: 735, endPoint y: 230, distance: 56.5
click at [735, 230] on input "Зимние штурмовые берцы зсу, тактические ботинки койот YDS кожа , армейские берц…" at bounding box center [606, 236] width 278 height 26
click at [595, 239] on input "Зимние штурмовые берцы зсу, тактические ботинки койот YDS кожа , армейские берц…" at bounding box center [606, 236] width 278 height 26
click at [594, 237] on input "Зимние штурмовые берцы зсу, тактические ботинки койот YDS кожа , армейские берц…" at bounding box center [606, 236] width 278 height 26
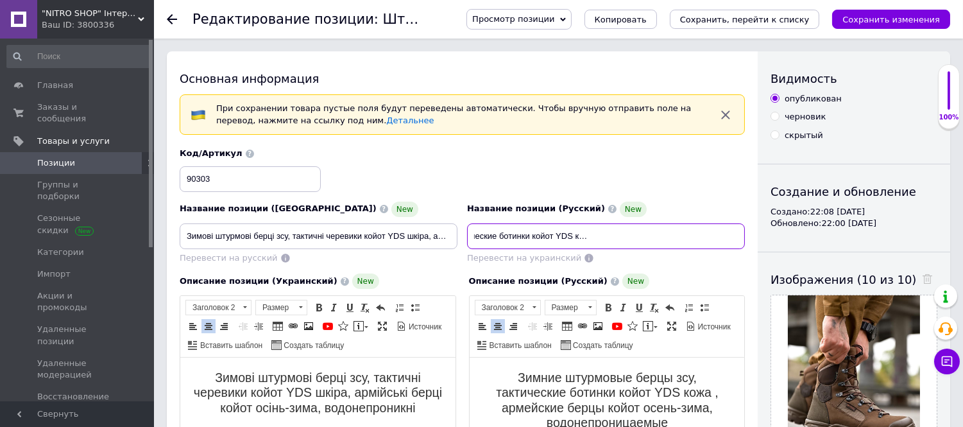
scroll to position [0, 146]
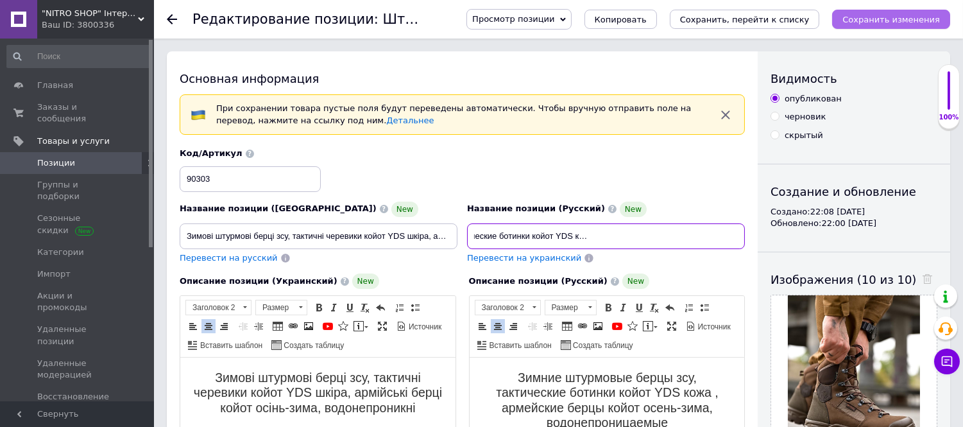
type input "Зимние штурмовые берцы зсу, тактические ботинки койот YDS кожа, армейские берцы…"
click at [880, 15] on icon "Сохранить изменения" at bounding box center [891, 20] width 98 height 10
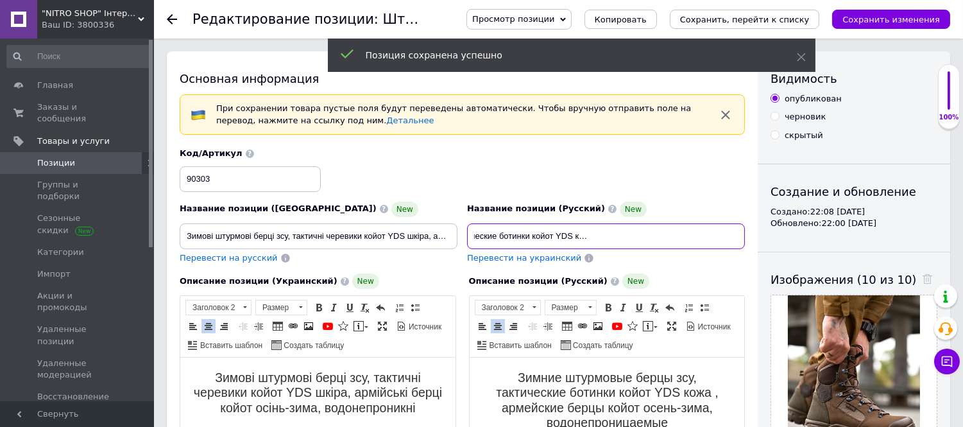
drag, startPoint x: 475, startPoint y: 235, endPoint x: 796, endPoint y: 236, distance: 321.4
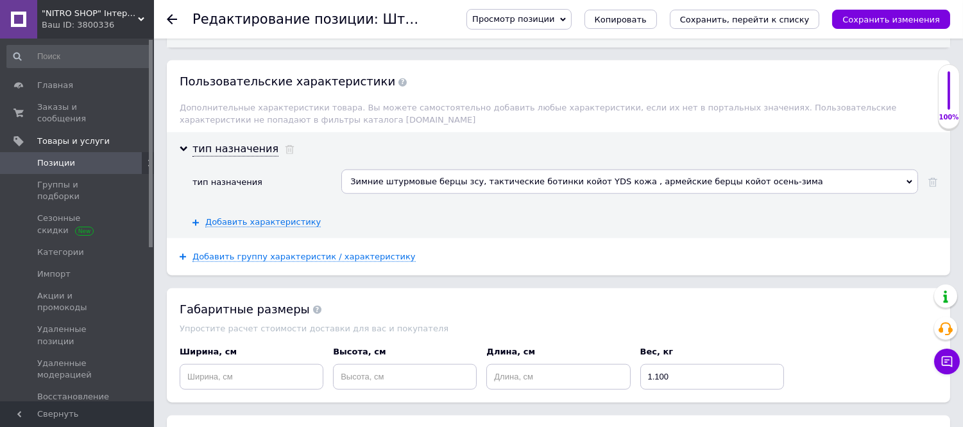
scroll to position [2138, 0]
click at [384, 194] on div "Зимние штурмовые берцы зсу, тактические ботинки койот YDS кожа , армейские берц…" at bounding box center [629, 182] width 577 height 24
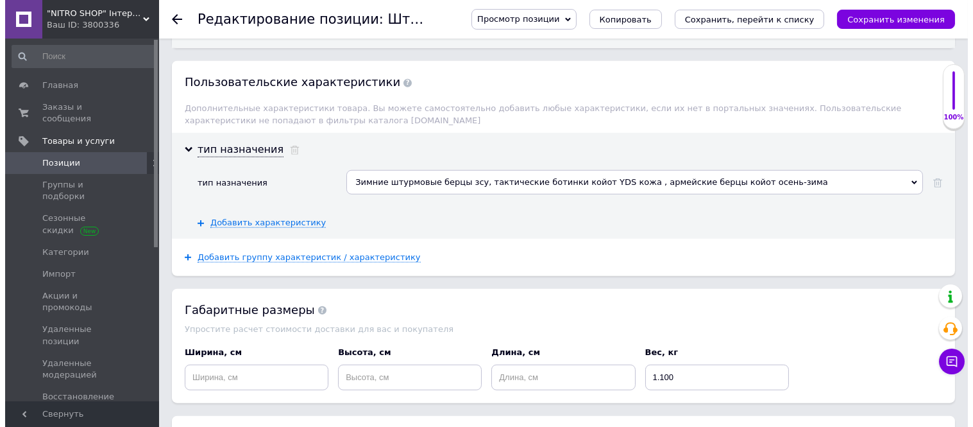
scroll to position [0, 0]
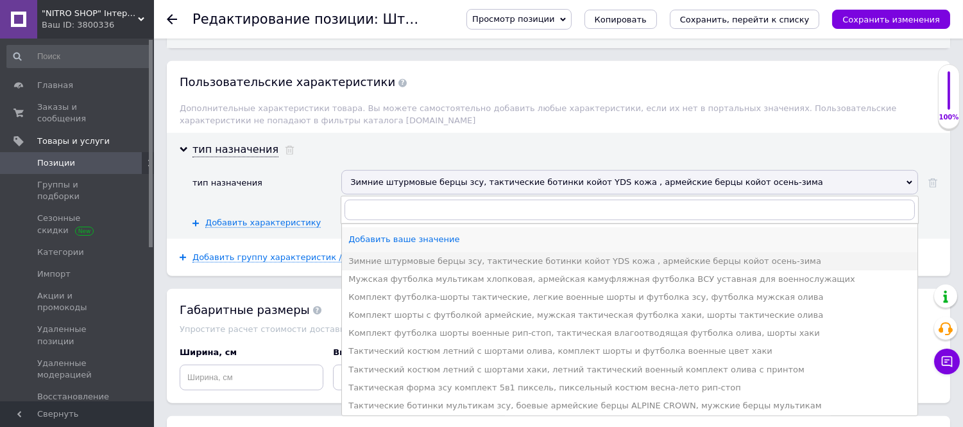
click at [382, 245] on div "Добавить ваше значение" at bounding box center [629, 240] width 563 height 12
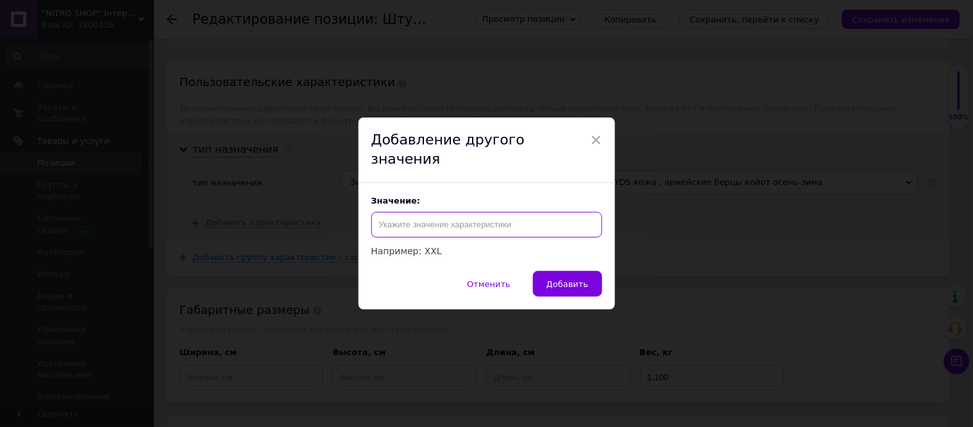
click at [440, 212] on input "text" at bounding box center [486, 225] width 231 height 26
paste input "Зимние штурмовые берцы зсу, тактические ботинки койот YDS кожа, армейские берцы…"
type input "Зимние штурмовые берцы зсу, тактические ботинки койот YDS кожа, армейские берцы…"
click at [563, 279] on span "Добавить" at bounding box center [568, 284] width 42 height 10
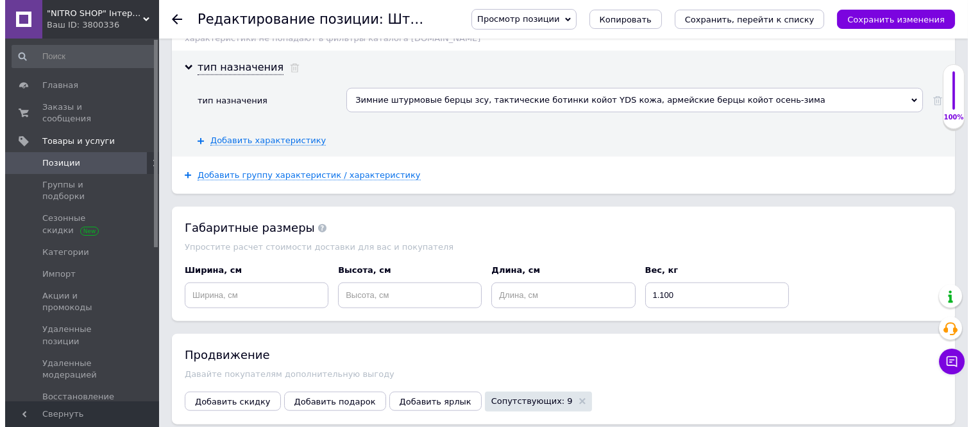
scroll to position [2423, 0]
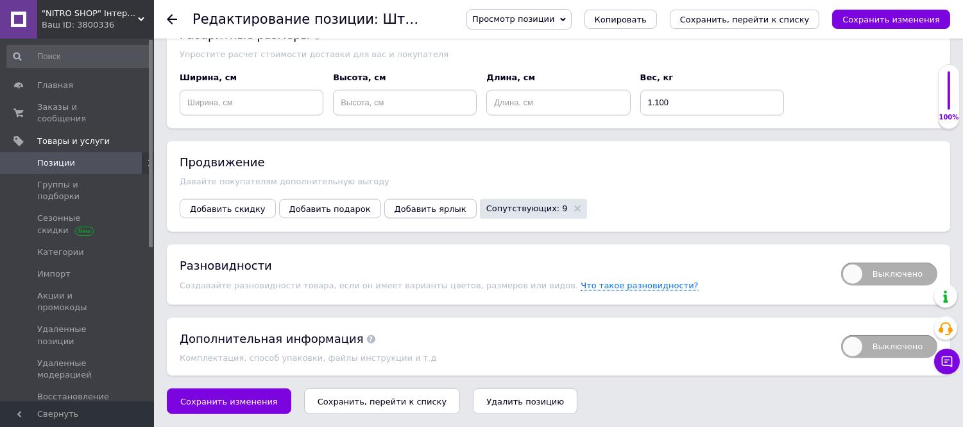
click at [414, 218] on button "Добавить ярлык" at bounding box center [430, 208] width 92 height 19
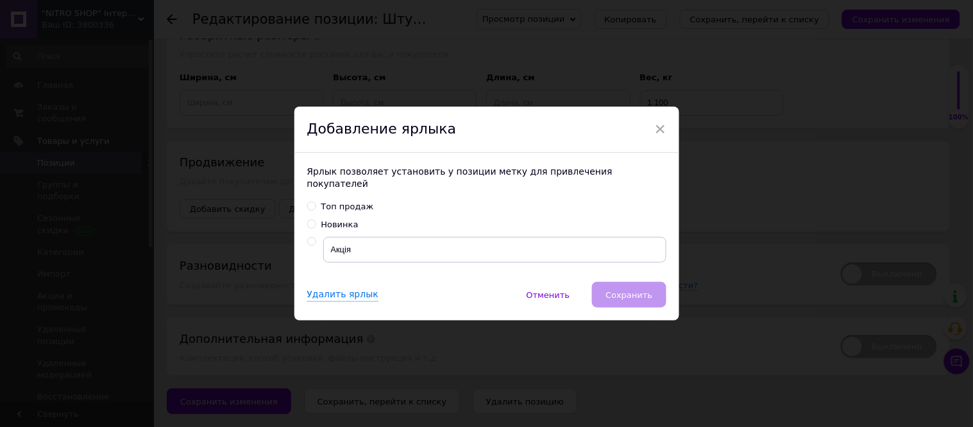
click at [312, 201] on input "Топ продаж" at bounding box center [311, 205] width 8 height 8
radio input "true"
click at [617, 290] on span "Сохранить" at bounding box center [629, 295] width 47 height 10
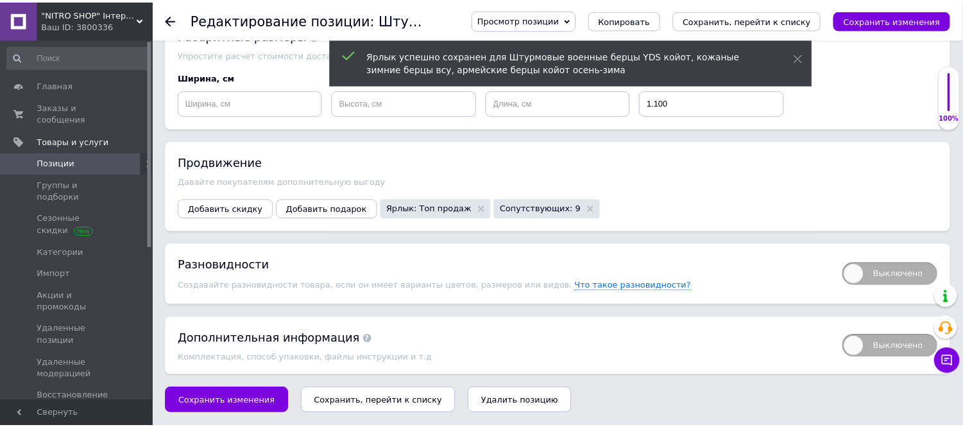
scroll to position [2366, 0]
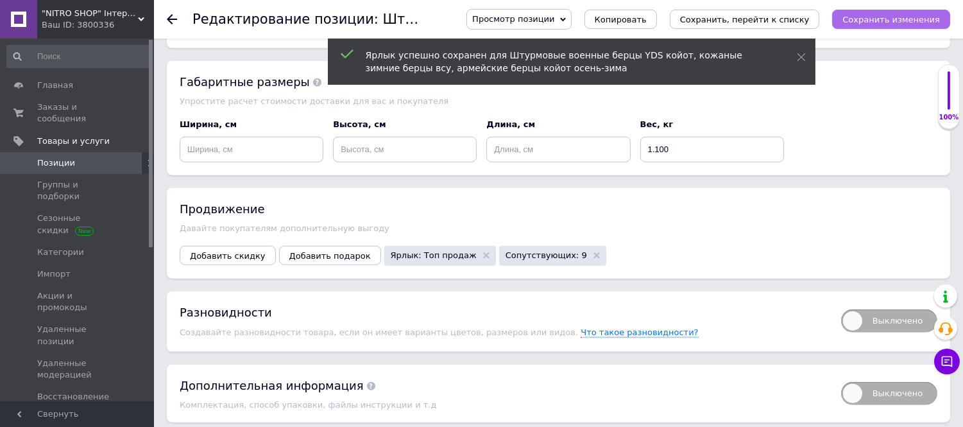
click at [856, 15] on icon "Сохранить изменения" at bounding box center [891, 20] width 98 height 10
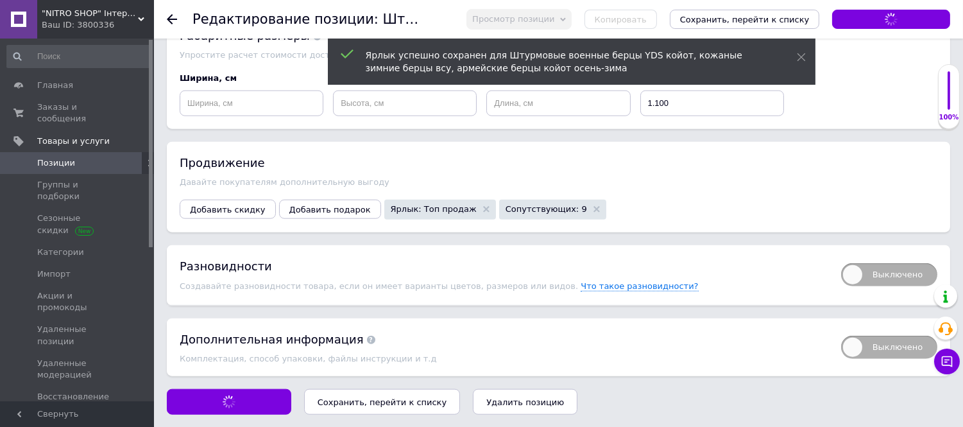
scroll to position [2436, 0]
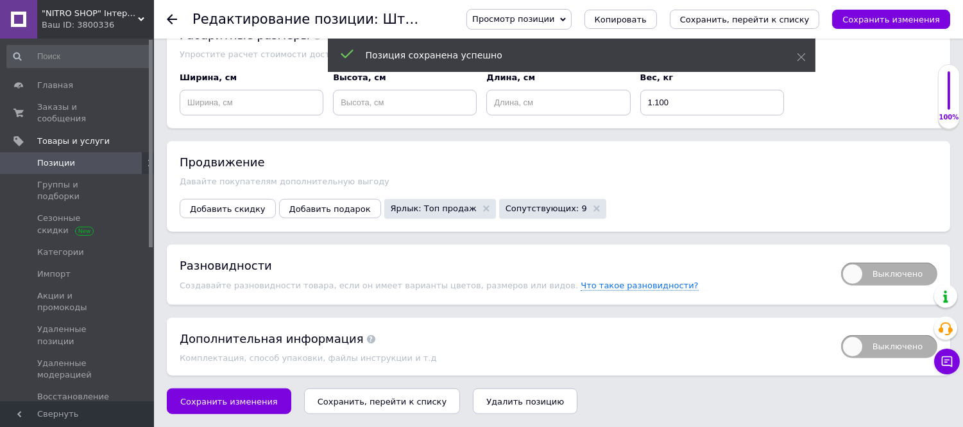
click at [913, 273] on span "Выключено" at bounding box center [889, 273] width 96 height 23
click at [841, 262] on input "Выключено" at bounding box center [837, 258] width 8 height 8
checkbox input "true"
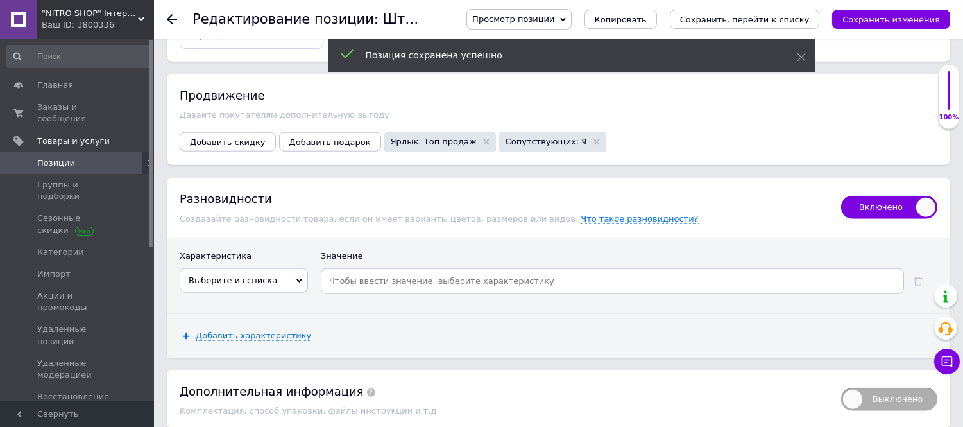
scroll to position [2556, 0]
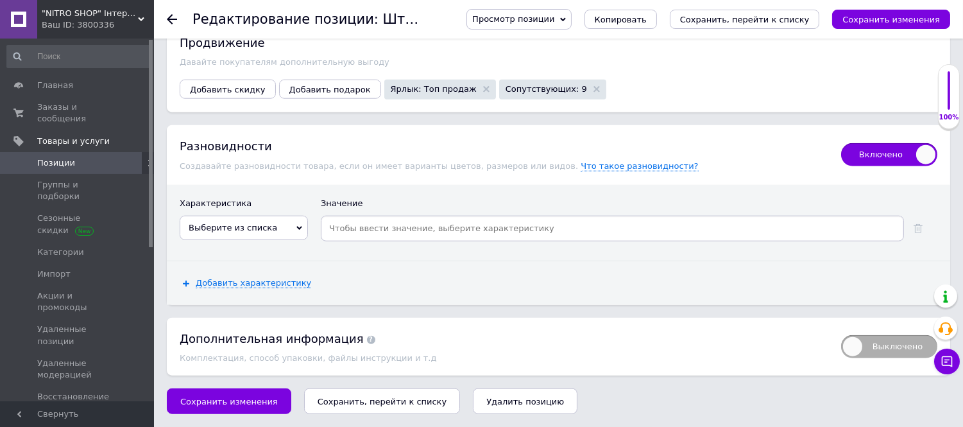
click at [273, 223] on span "Выберите из списка" at bounding box center [244, 228] width 128 height 24
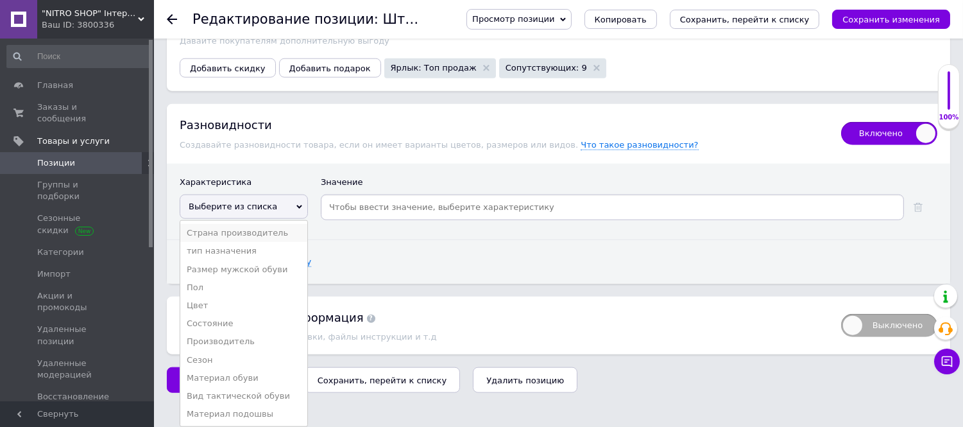
scroll to position [2575, 0]
click at [212, 268] on li "Размер мужской обуви" at bounding box center [243, 269] width 127 height 18
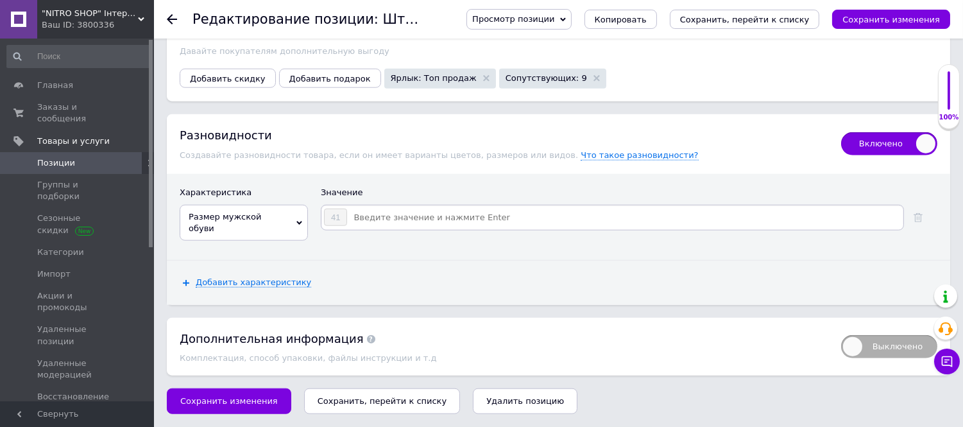
scroll to position [2556, 0]
click at [345, 226] on div "41" at bounding box center [335, 217] width 23 height 17
click at [383, 227] on input at bounding box center [625, 217] width 554 height 19
type input "42"
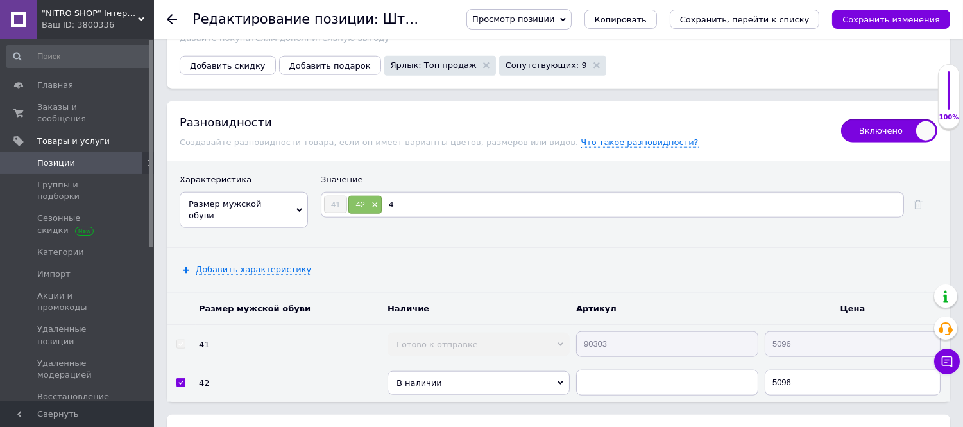
type input "43"
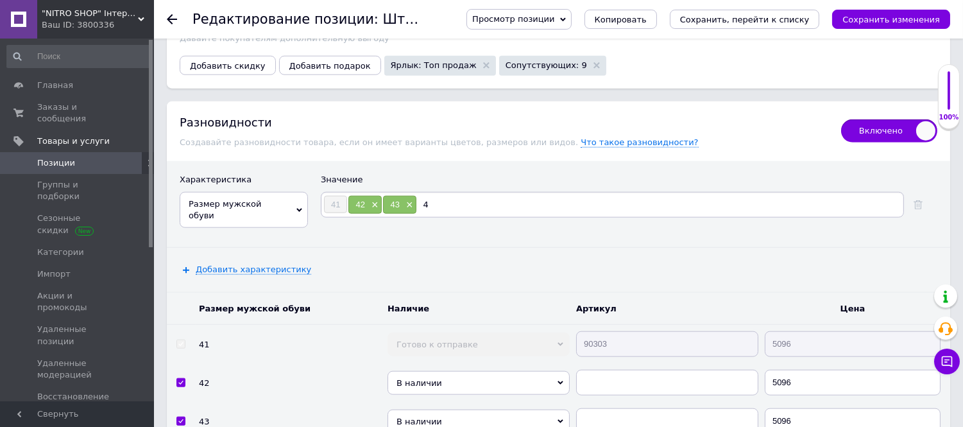
type input "44"
type input "45"
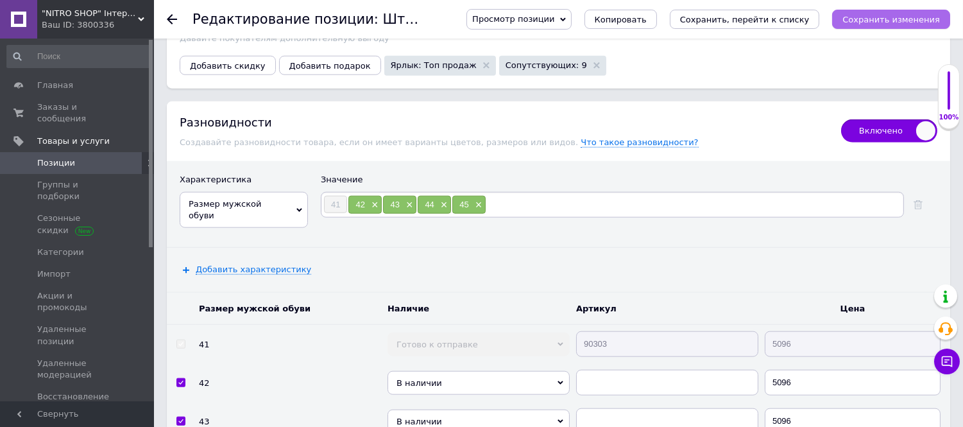
click at [868, 15] on icon "Сохранить изменения" at bounding box center [891, 20] width 98 height 10
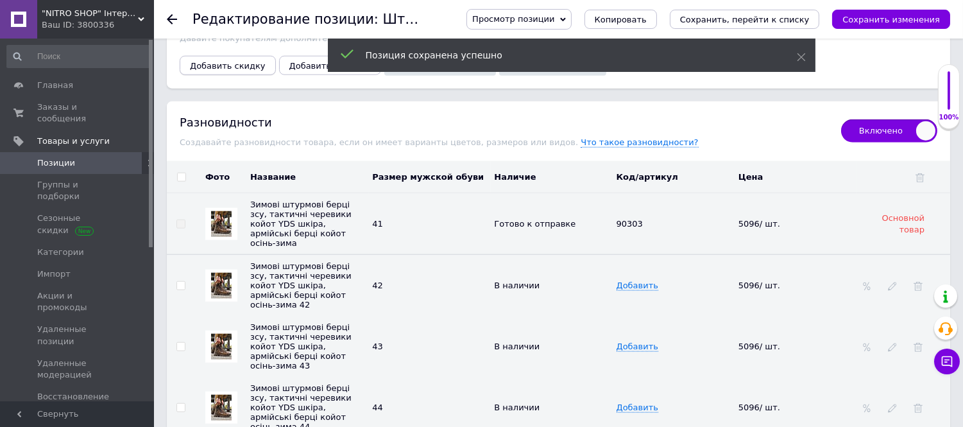
click at [229, 71] on span "Добавить скидку" at bounding box center [228, 66] width 76 height 10
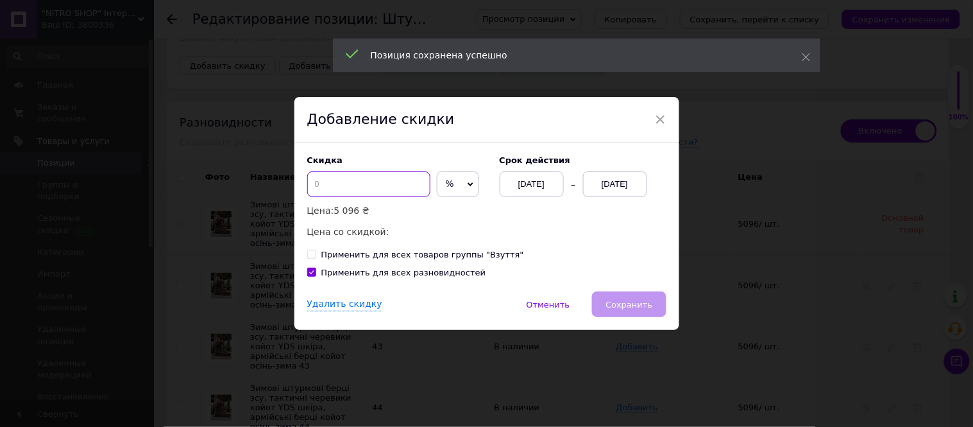
click at [336, 182] on input at bounding box center [368, 184] width 123 height 26
click at [597, 180] on div "[DATE]" at bounding box center [615, 184] width 64 height 26
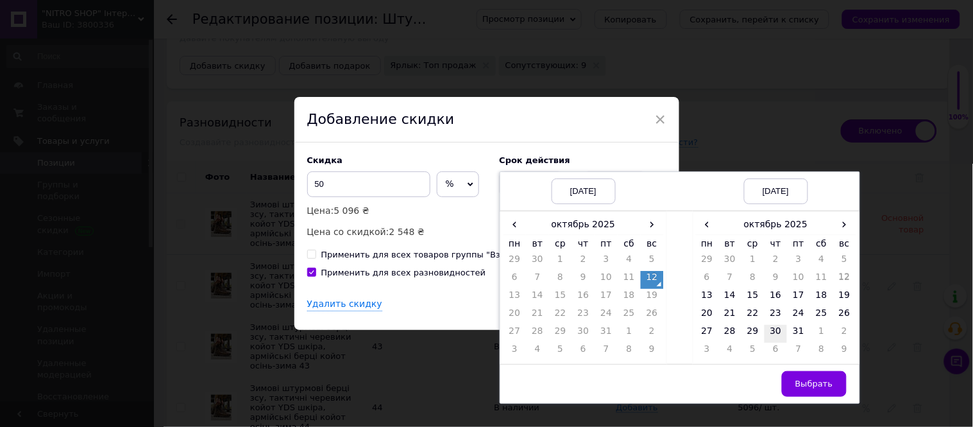
click at [772, 335] on td "30" at bounding box center [776, 334] width 23 height 18
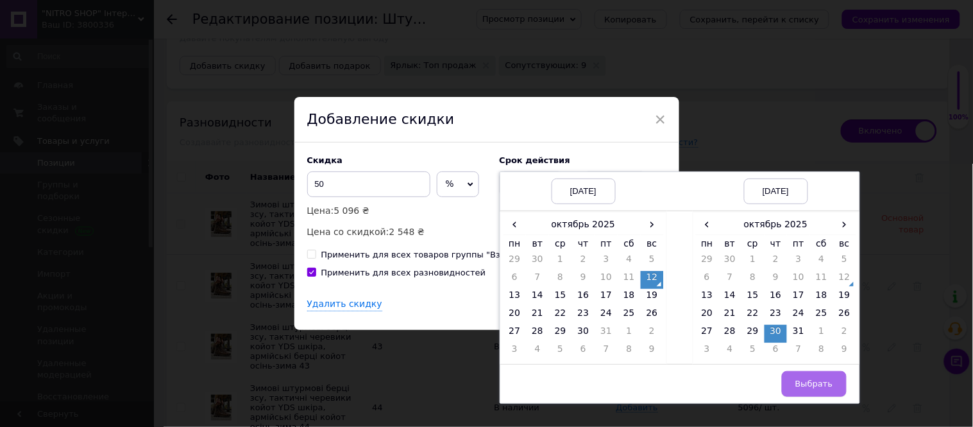
click at [803, 387] on span "Выбрать" at bounding box center [815, 384] width 38 height 10
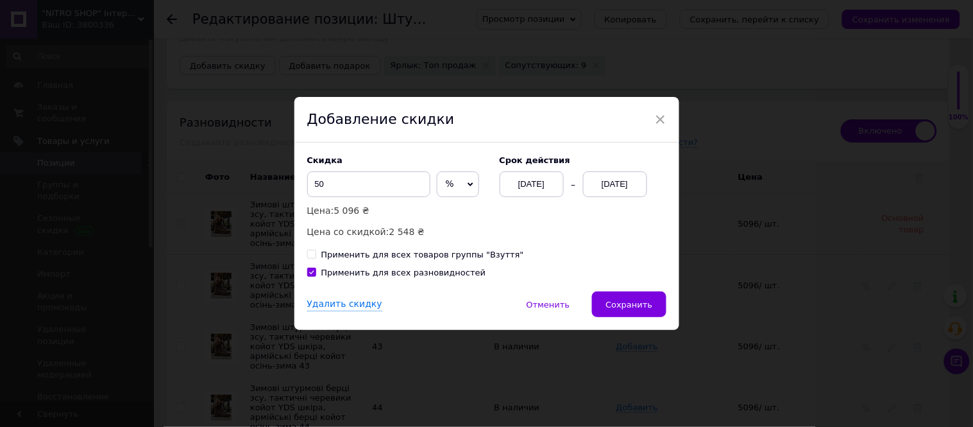
click at [656, 305] on button "Сохранить" at bounding box center [629, 304] width 74 height 26
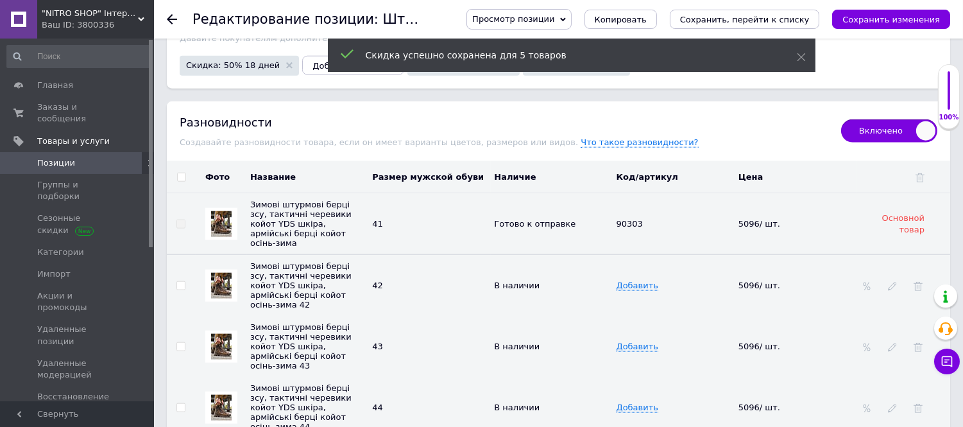
click at [183, 182] on input "checkbox" at bounding box center [181, 177] width 8 height 8
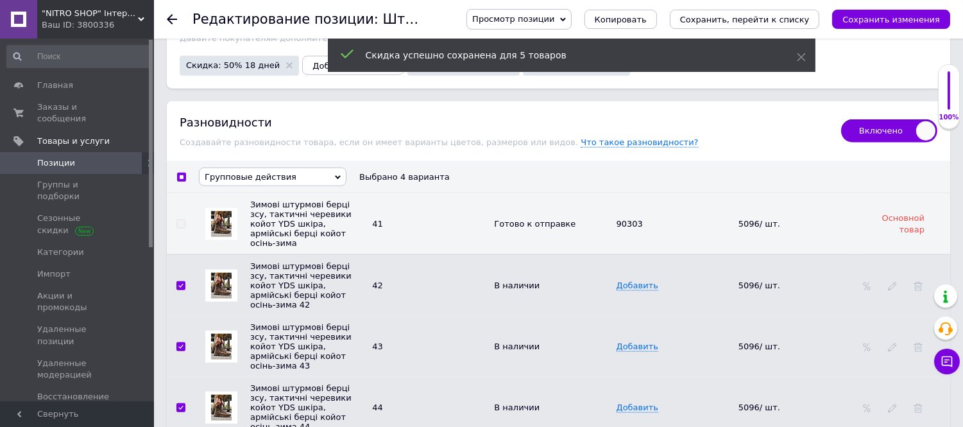
click at [240, 182] on span "Групповые действия" at bounding box center [251, 177] width 92 height 10
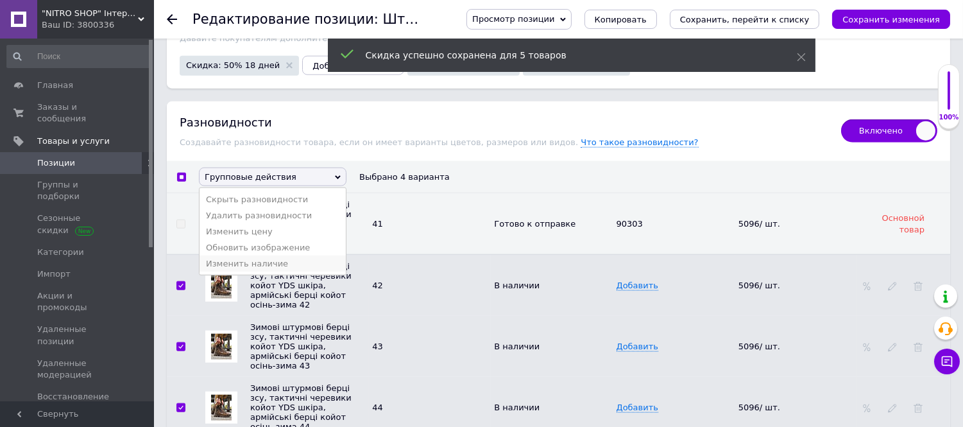
click at [234, 271] on li "Изменить наличие" at bounding box center [273, 263] width 146 height 16
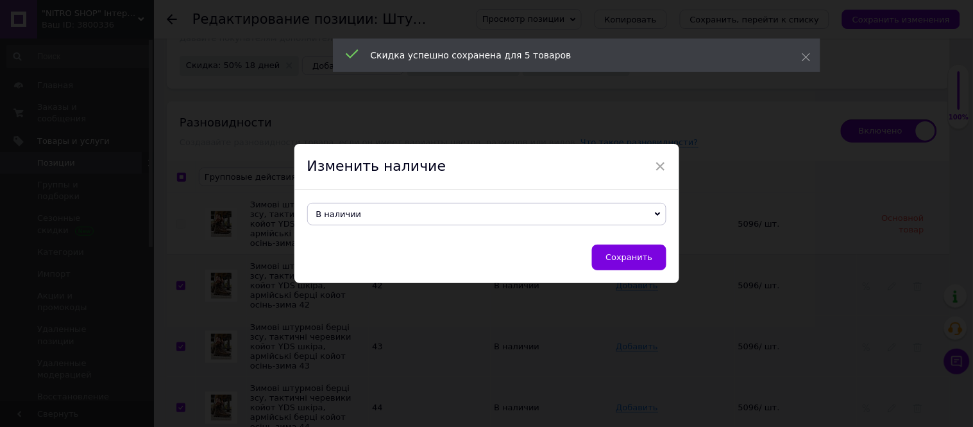
click at [387, 214] on span "В наличии" at bounding box center [486, 214] width 359 height 22
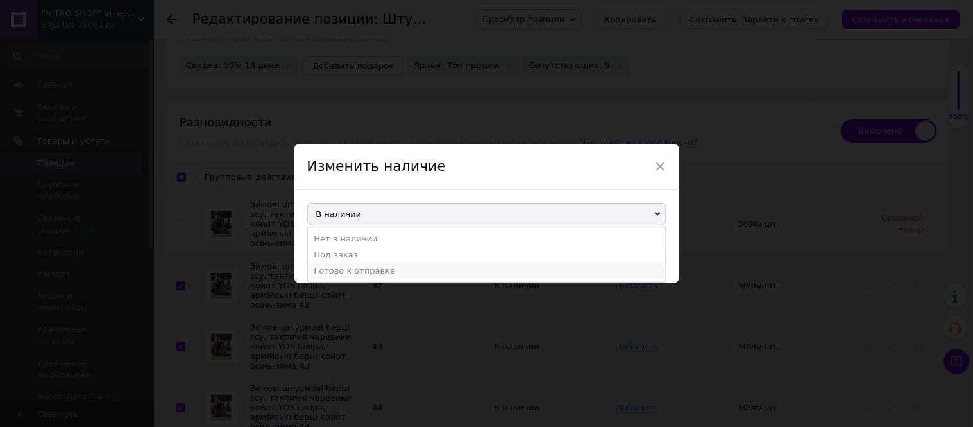
click at [373, 275] on li "Готово к отправке" at bounding box center [487, 270] width 358 height 16
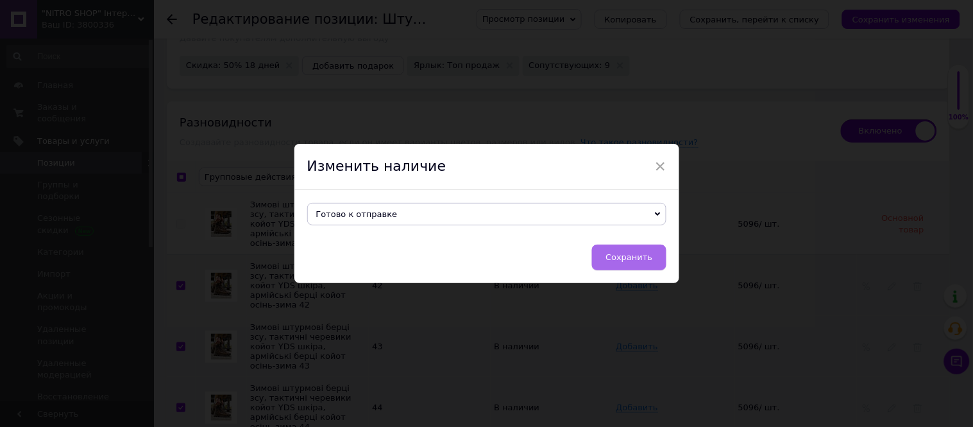
click at [613, 257] on span "Сохранить" at bounding box center [629, 257] width 47 height 10
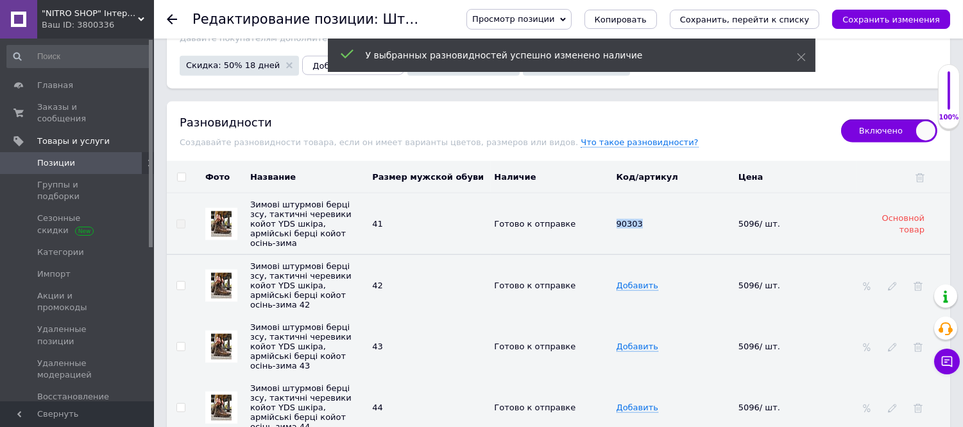
drag, startPoint x: 606, startPoint y: 251, endPoint x: 680, endPoint y: 249, distance: 74.4
click at [680, 249] on tr "Зимові штурмові берці зсу, тактичні черевики койот YDS шкіра, армійські берці к…" at bounding box center [558, 224] width 783 height 62
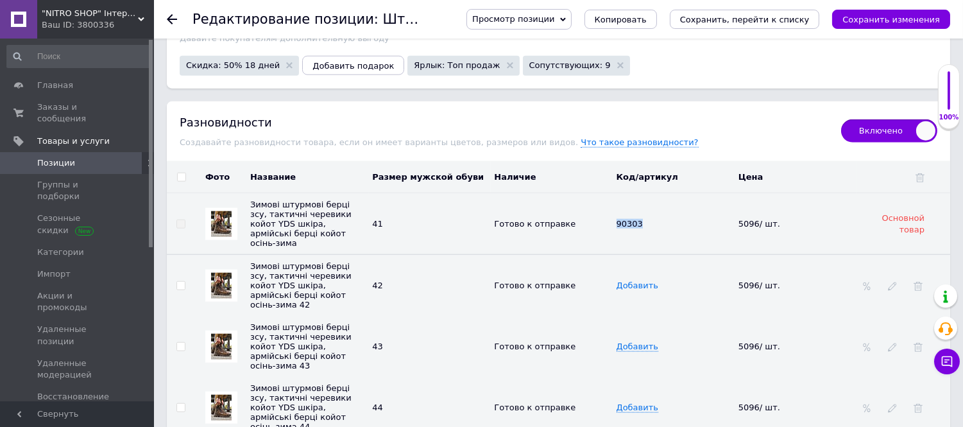
click at [644, 291] on span "Добавить" at bounding box center [638, 285] width 42 height 10
click at [640, 359] on td "Добавить" at bounding box center [674, 346] width 122 height 61
click at [640, 352] on span "Добавить" at bounding box center [638, 346] width 42 height 10
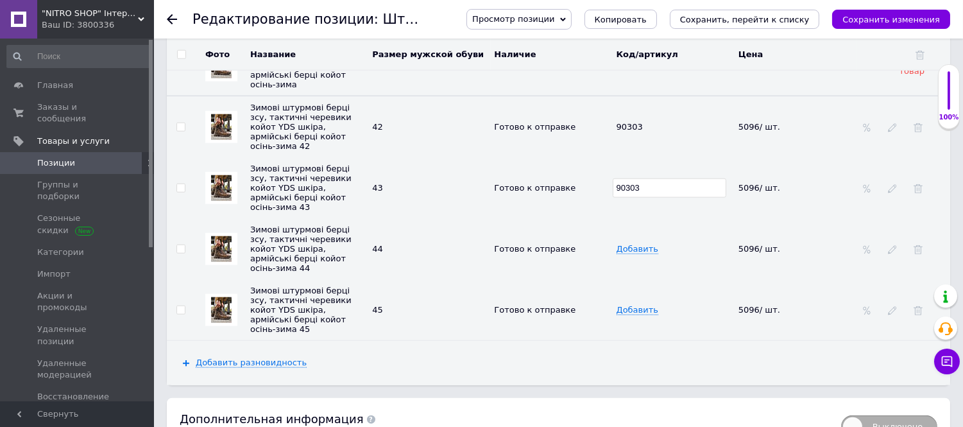
scroll to position [2770, 0]
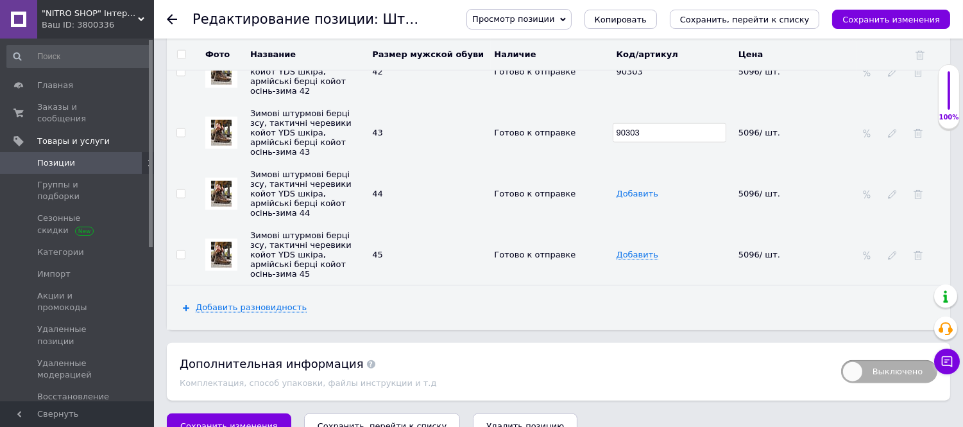
click at [621, 199] on span "Добавить" at bounding box center [638, 194] width 42 height 10
click at [622, 199] on span "Добавить" at bounding box center [638, 194] width 42 height 10
click at [624, 259] on div "Добавить" at bounding box center [670, 255] width 106 height 10
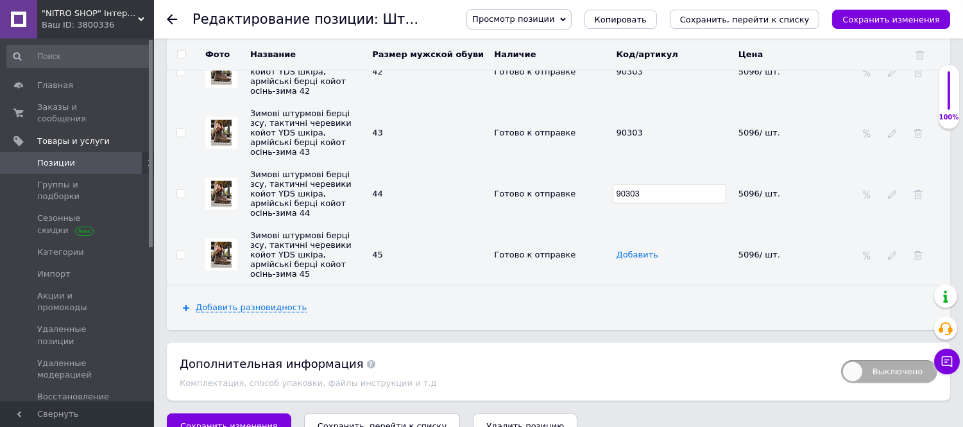
click at [629, 260] on span "Добавить" at bounding box center [638, 255] width 42 height 10
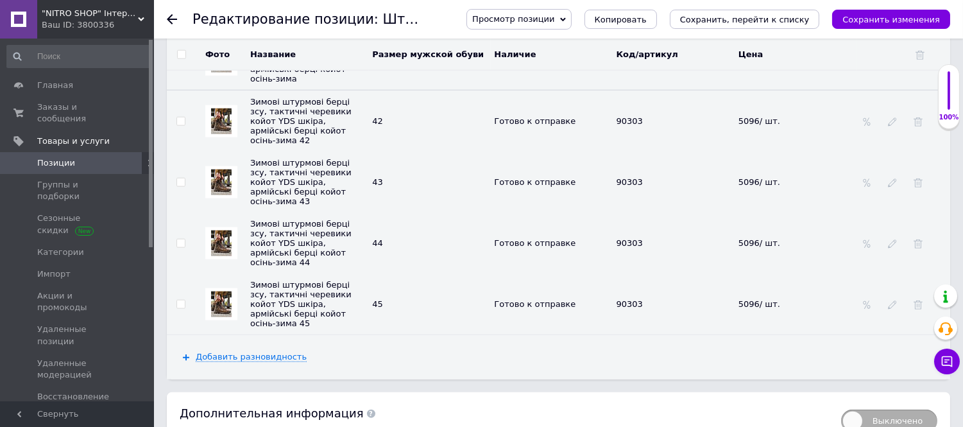
scroll to position [2556, 0]
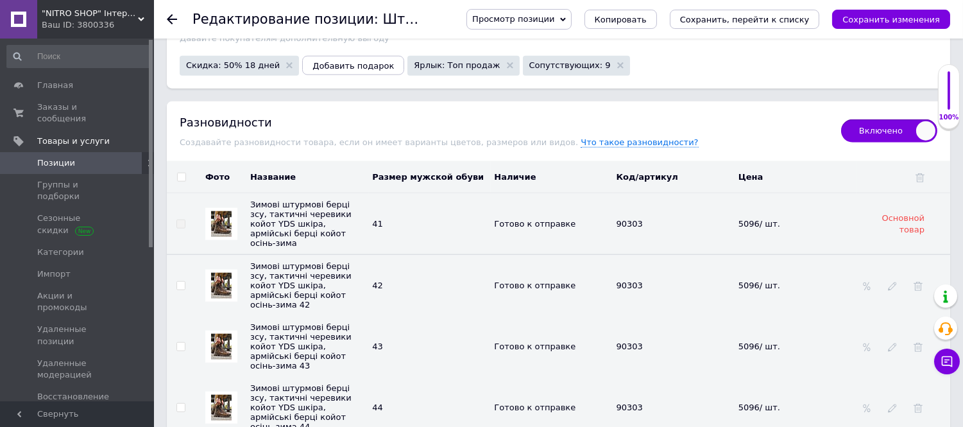
click at [182, 182] on input "checkbox" at bounding box center [181, 177] width 8 height 8
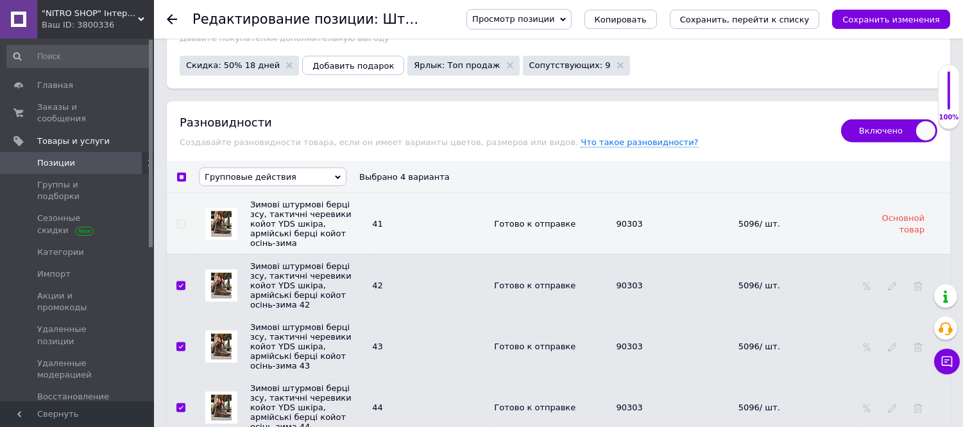
click at [237, 182] on span "Групповые действия" at bounding box center [251, 177] width 92 height 10
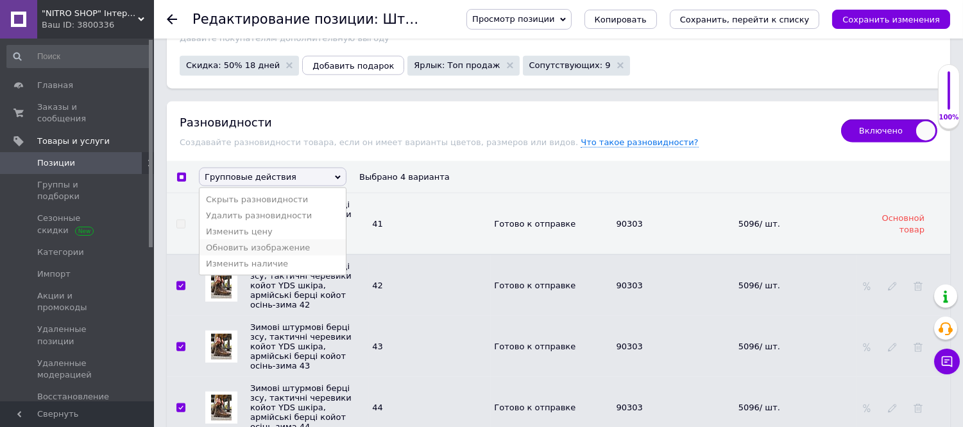
click at [246, 255] on li "Обновить изображение" at bounding box center [273, 247] width 146 height 16
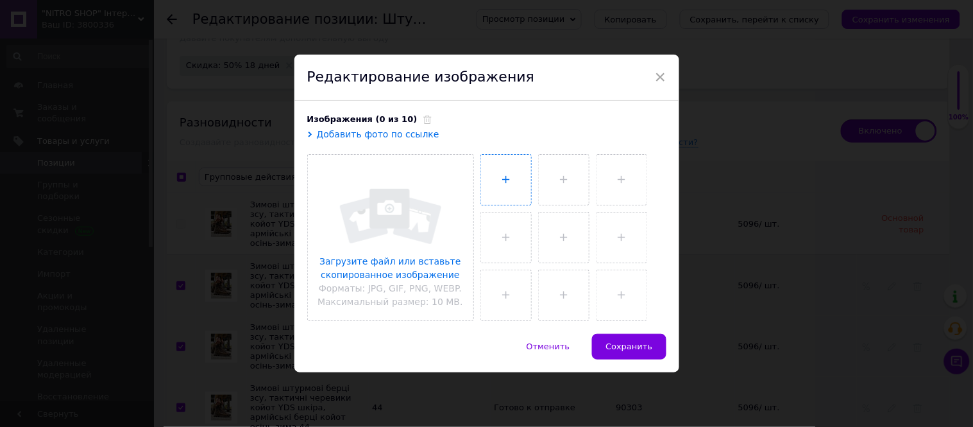
click at [507, 175] on input "file" at bounding box center [506, 180] width 50 height 50
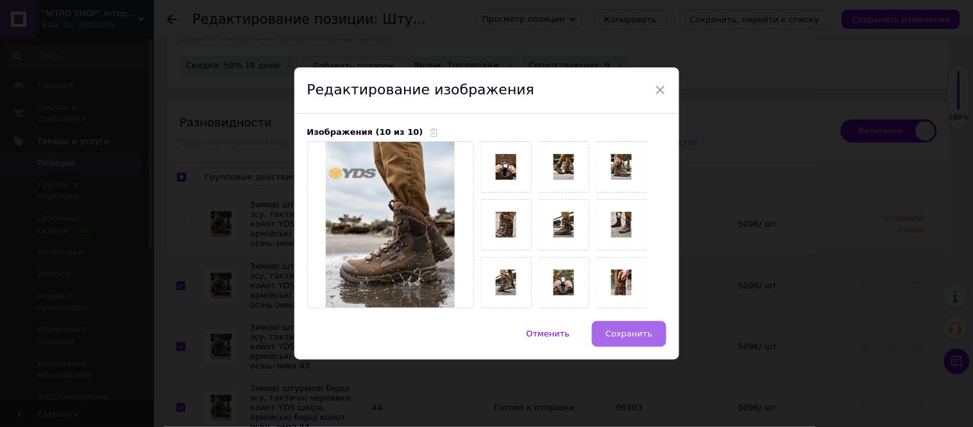
click at [629, 334] on span "Сохранить" at bounding box center [629, 333] width 47 height 10
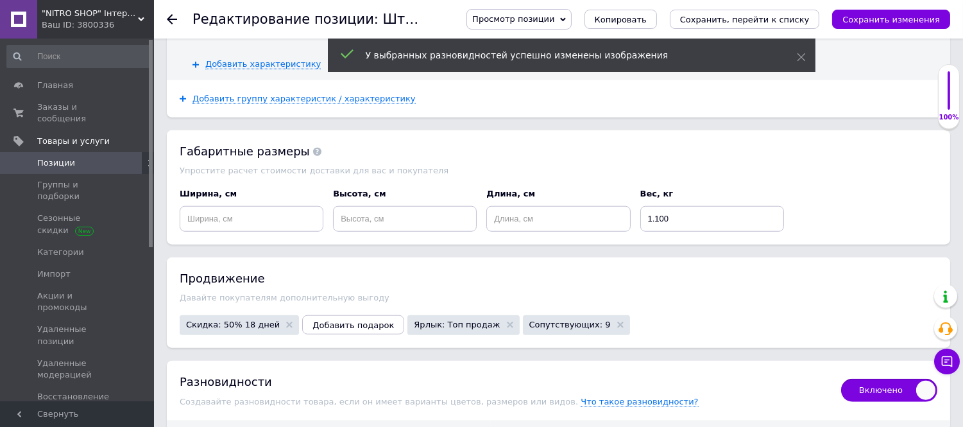
scroll to position [2342, 0]
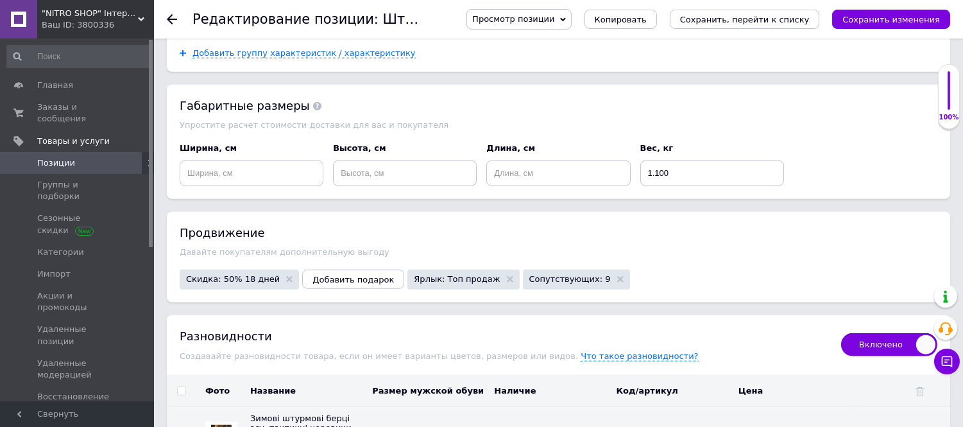
click at [901, 15] on icon "Сохранить изменения" at bounding box center [891, 20] width 98 height 10
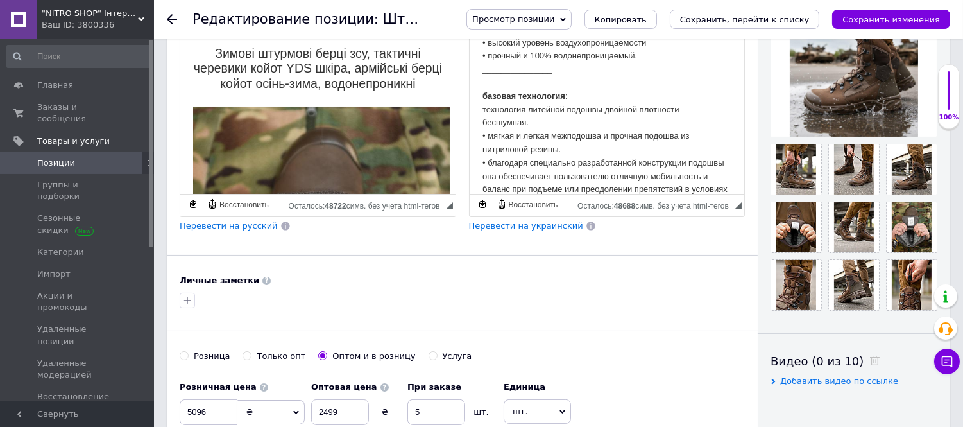
scroll to position [346, 0]
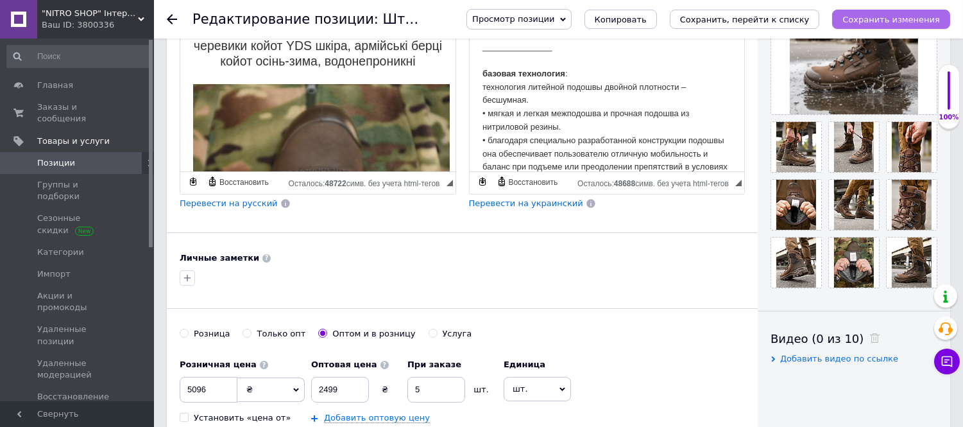
click at [875, 22] on icon "Сохранить изменения" at bounding box center [891, 20] width 98 height 10
click at [171, 21] on icon at bounding box center [172, 19] width 10 height 10
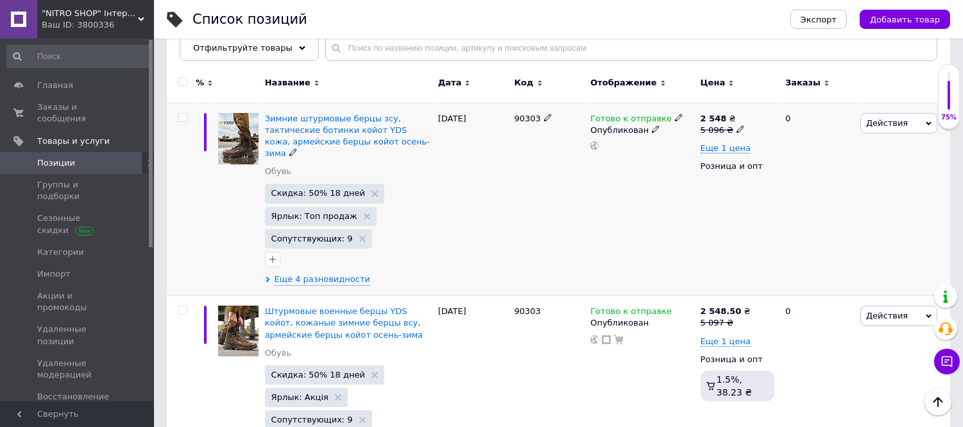
scroll to position [142, 0]
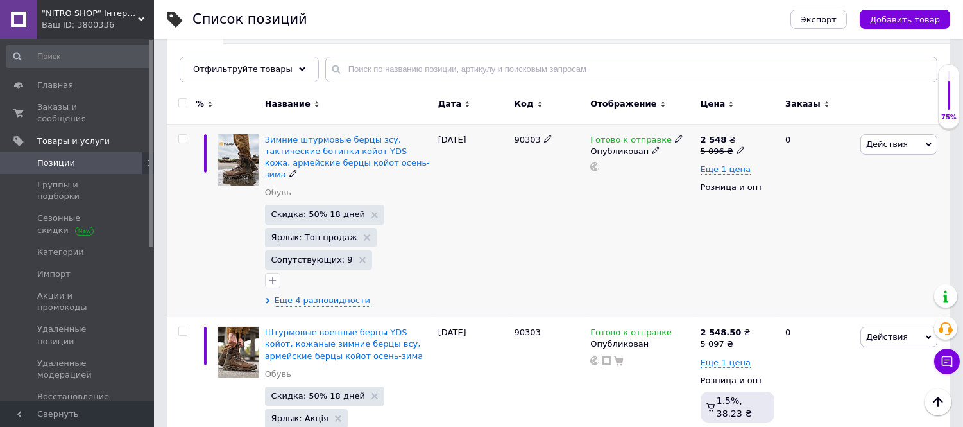
click at [883, 141] on span "Действия" at bounding box center [887, 144] width 42 height 10
click at [858, 332] on li "Добавить в кампанию Каталог ProSale" at bounding box center [845, 331] width 182 height 18
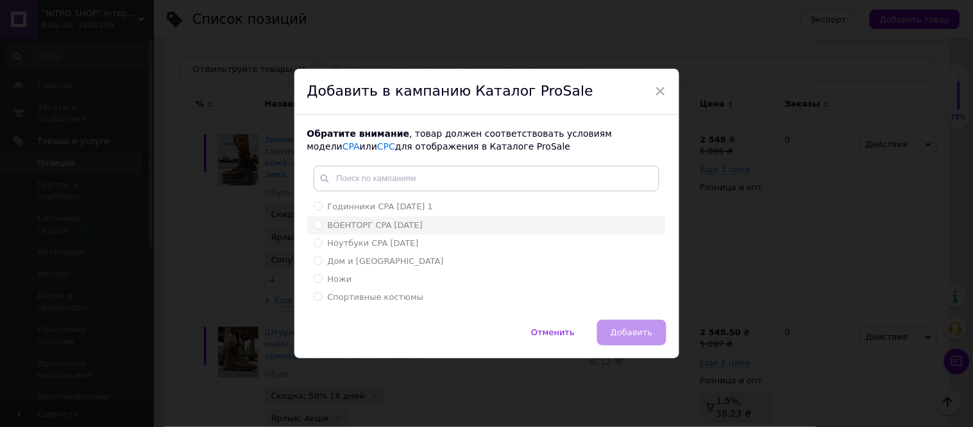
click at [374, 225] on span "ВОЕНТОРГ CPA 17.03.2023" at bounding box center [375, 225] width 95 height 10
click at [322, 225] on input "ВОЕНТОРГ CPA 17.03.2023" at bounding box center [318, 224] width 8 height 8
click at [620, 328] on span "Добавить" at bounding box center [632, 332] width 42 height 10
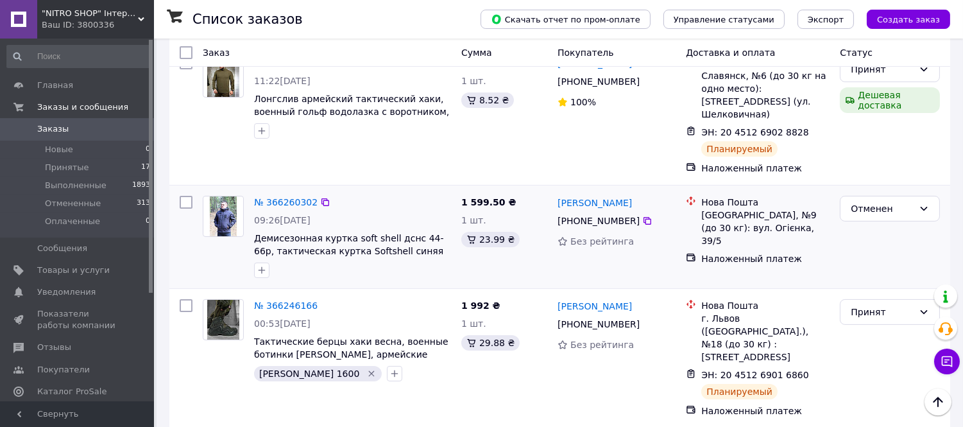
scroll to position [713, 0]
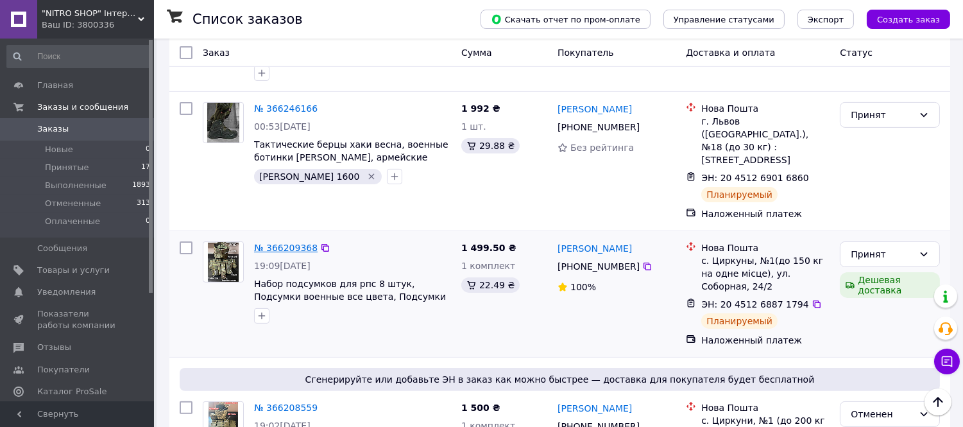
click at [283, 243] on link "№ 366209368" at bounding box center [286, 248] width 64 height 10
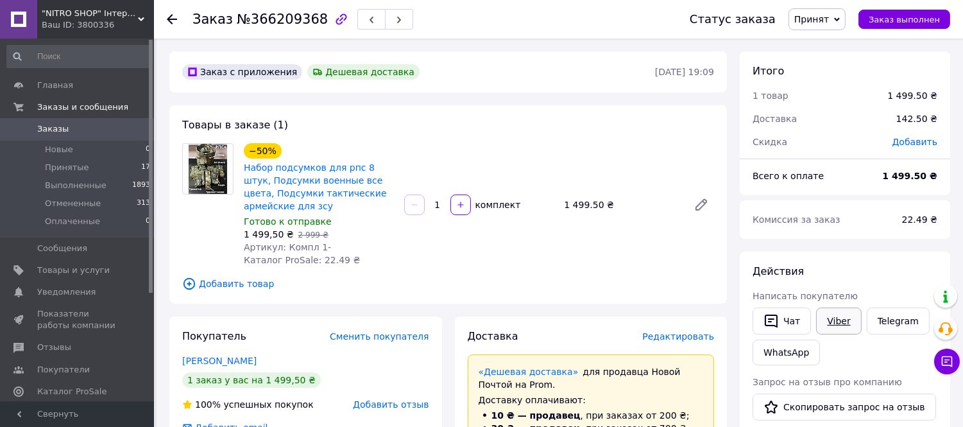
click at [829, 317] on link "Viber" at bounding box center [838, 320] width 45 height 27
click at [822, 322] on link "Viber" at bounding box center [838, 320] width 45 height 27
click at [172, 17] on icon at bounding box center [172, 19] width 10 height 10
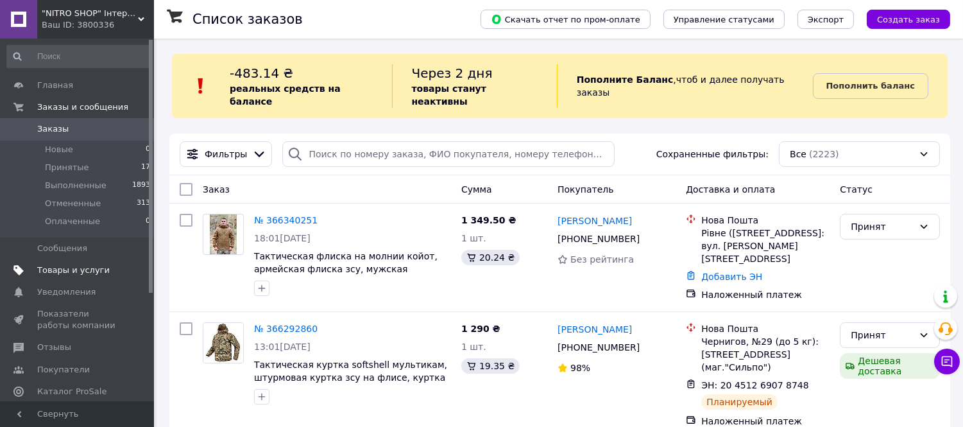
click at [65, 264] on span "Товары и услуги" at bounding box center [73, 270] width 72 height 12
